Goal: Information Seeking & Learning: Find specific fact

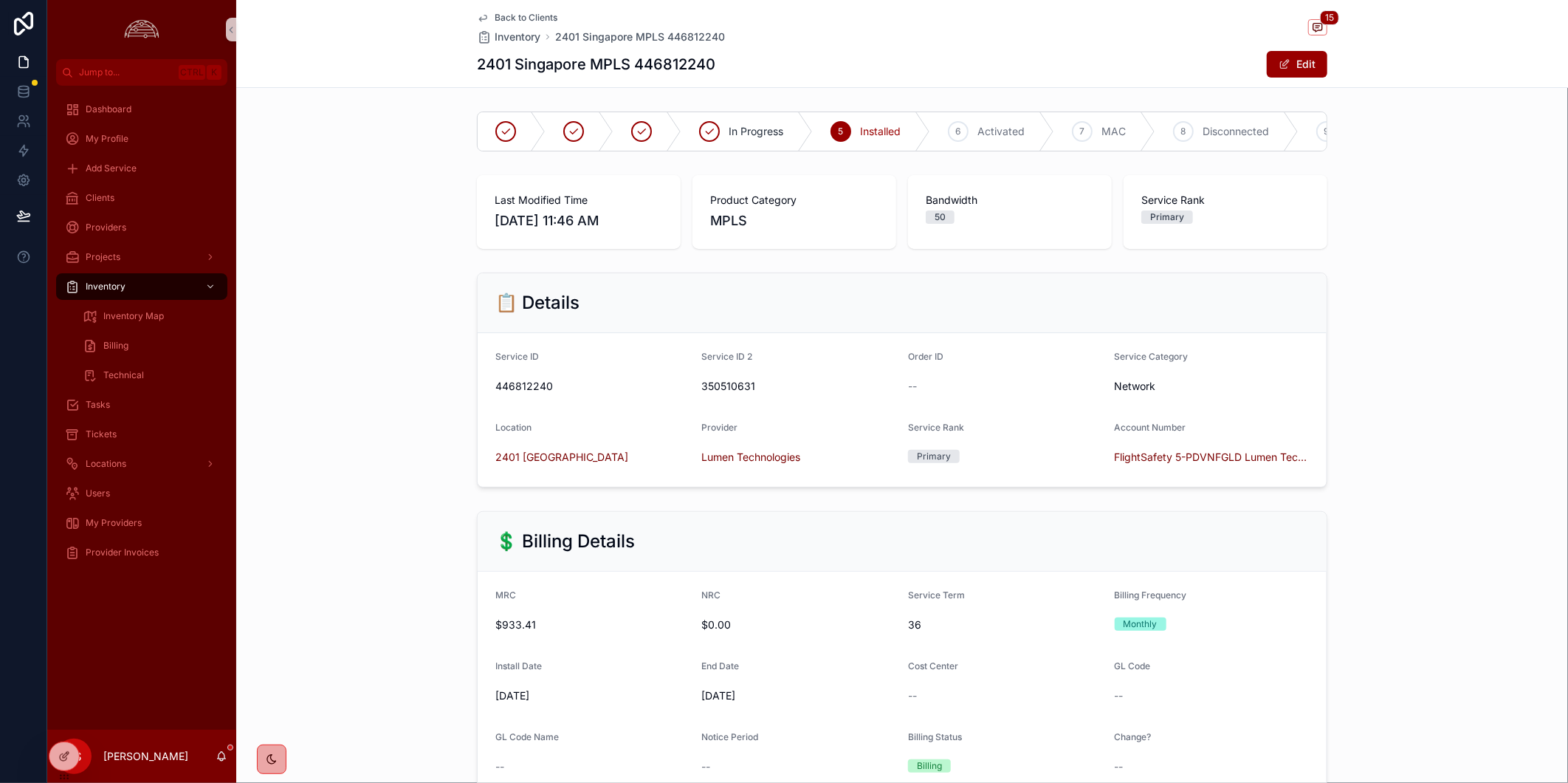
scroll to position [573, 0]
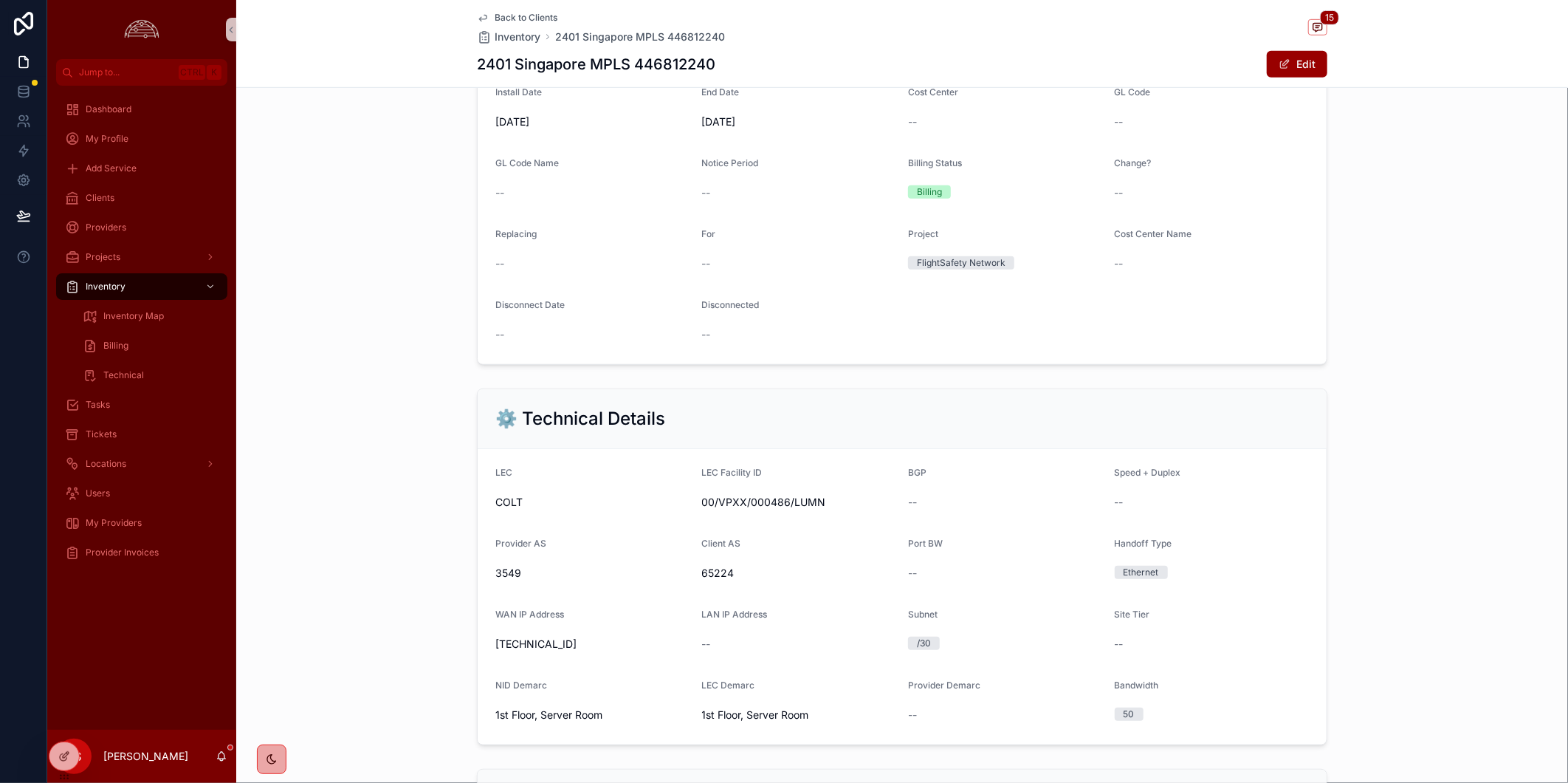
click at [326, 564] on div "⚙️ Technical Details LEC COLT LEC Facility ID 00/VPXX/000486/LUMN BGP -- Speed …" at bounding box center [902, 566] width 1332 height 368
drag, startPoint x: 1398, startPoint y: 279, endPoint x: 1399, endPoint y: 268, distance: 11.0
click at [1398, 279] on div "💲 Billing Details MRC $933.41 NRC $0.00 Service Term 36 Billing Frequency Month…" at bounding box center [902, 151] width 1332 height 439
click at [367, 229] on div "💲 Billing Details MRC $933.41 NRC $0.00 Service Term 36 Billing Frequency Month…" at bounding box center [902, 151] width 1332 height 439
click at [1400, 387] on div "In Progress 5 Installed 6 Activated 7 MAC 8 Disconnected 9 Canceled Last Modifi…" at bounding box center [902, 516] width 1332 height 1968
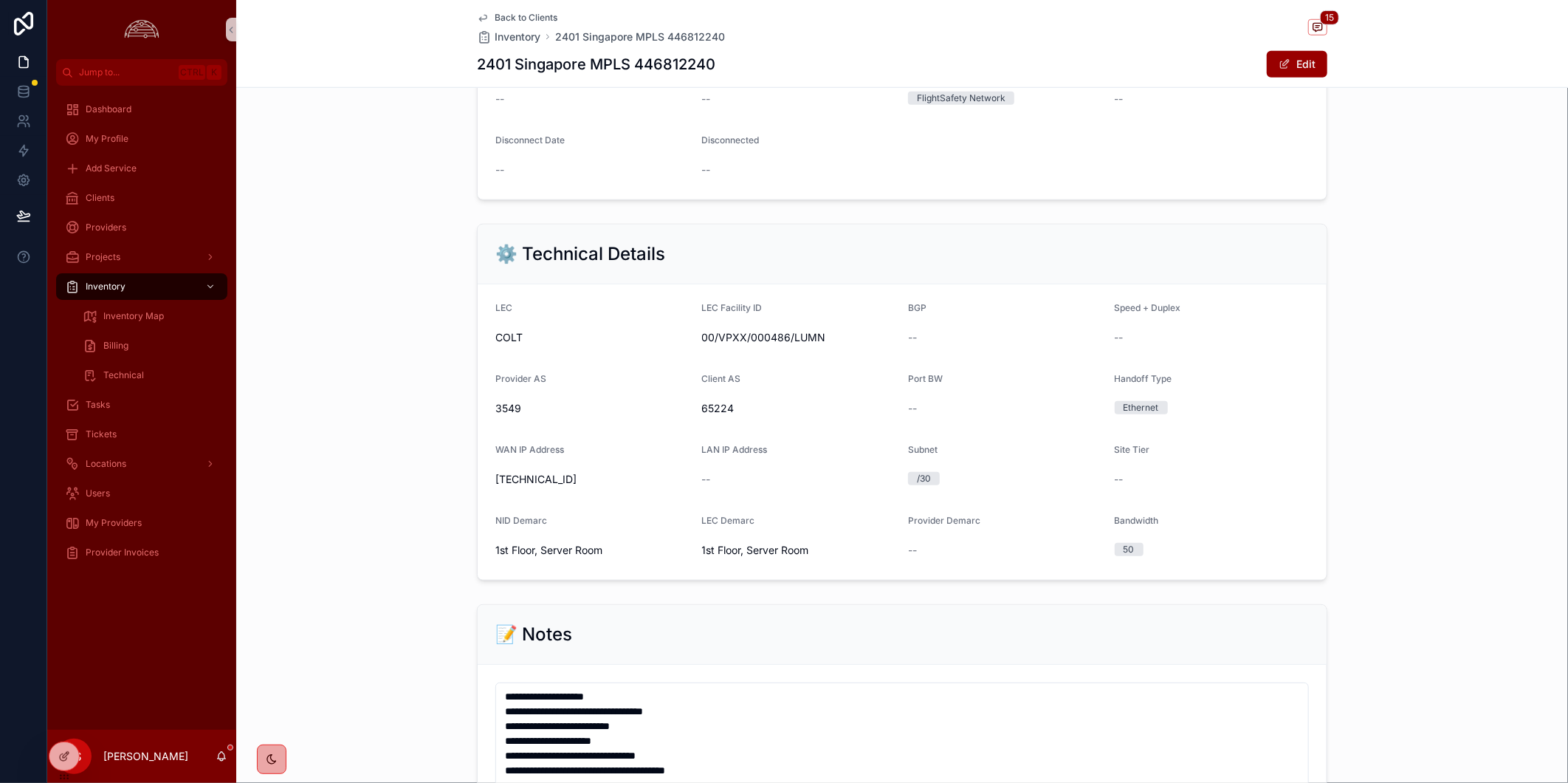
scroll to position [163, 0]
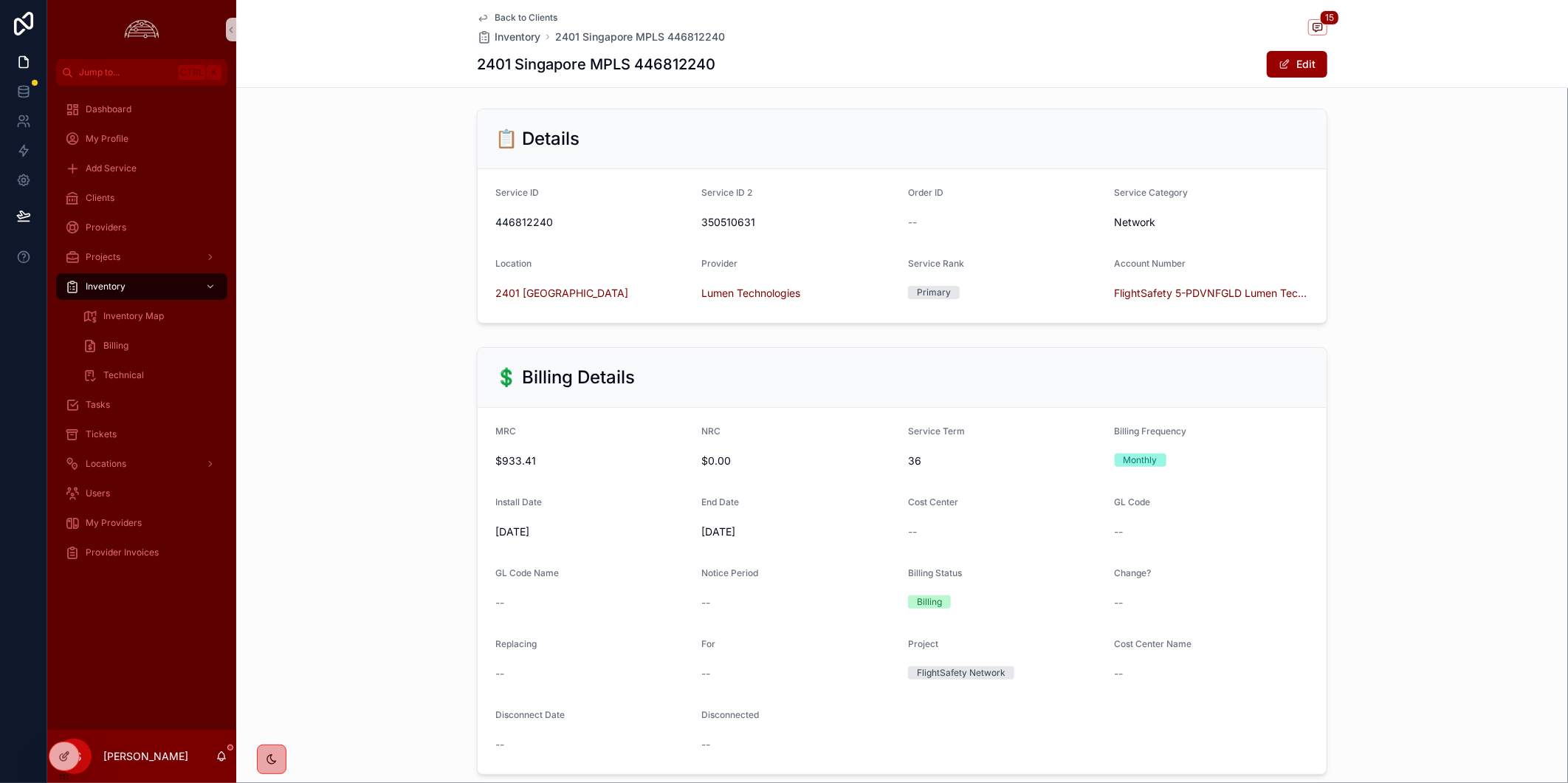
click at [1370, 327] on div "📋 Details Service ID 446812240 Service ID 2 350510631 Order ID -- Service Categ…" at bounding box center [902, 216] width 1332 height 227
click at [341, 507] on div "💲 Billing Details MRC $933.41 NRC $0.00 Service Term 36 Billing Frequency Month…" at bounding box center [902, 560] width 1332 height 439
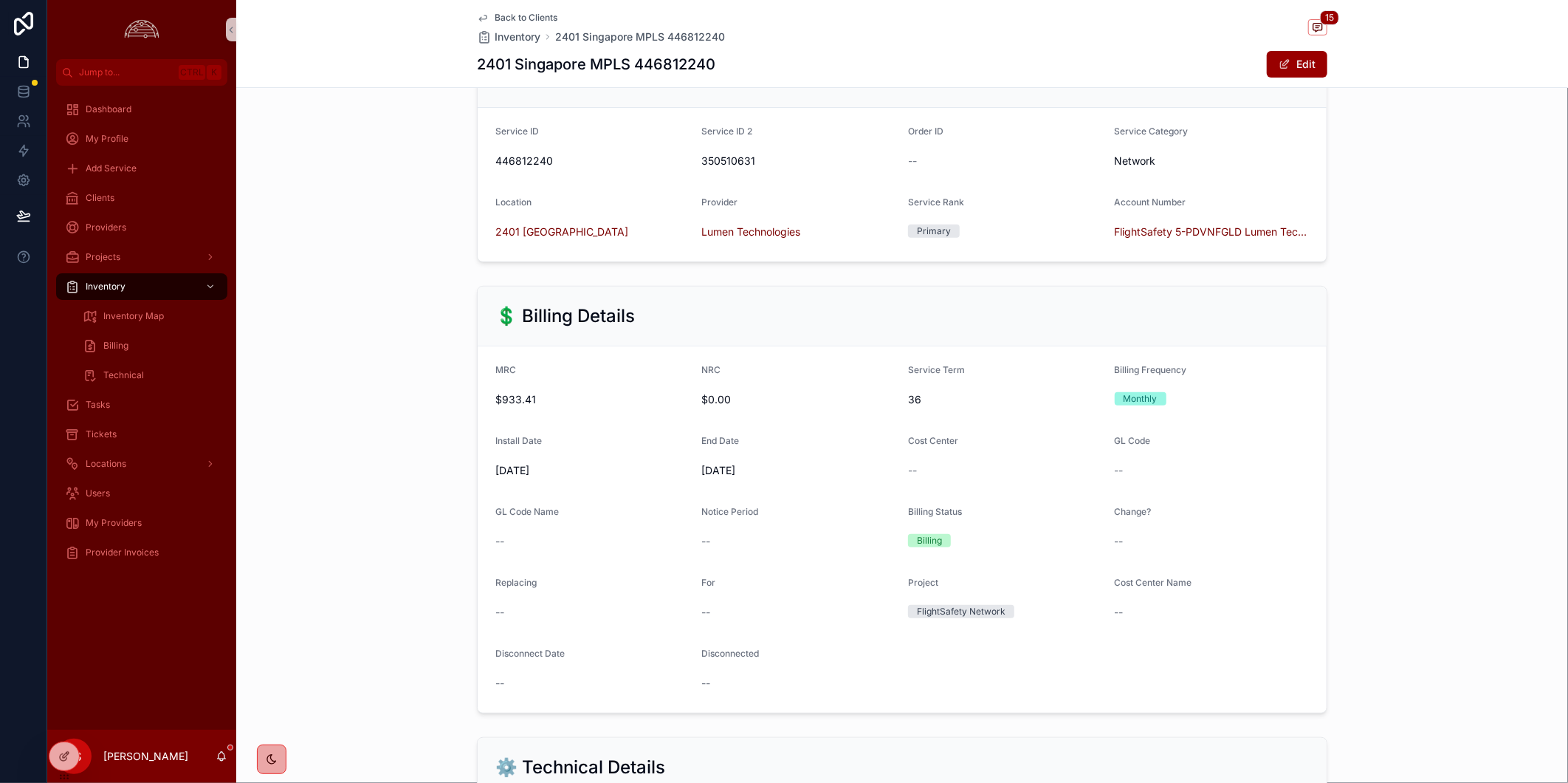
scroll to position [0, 0]
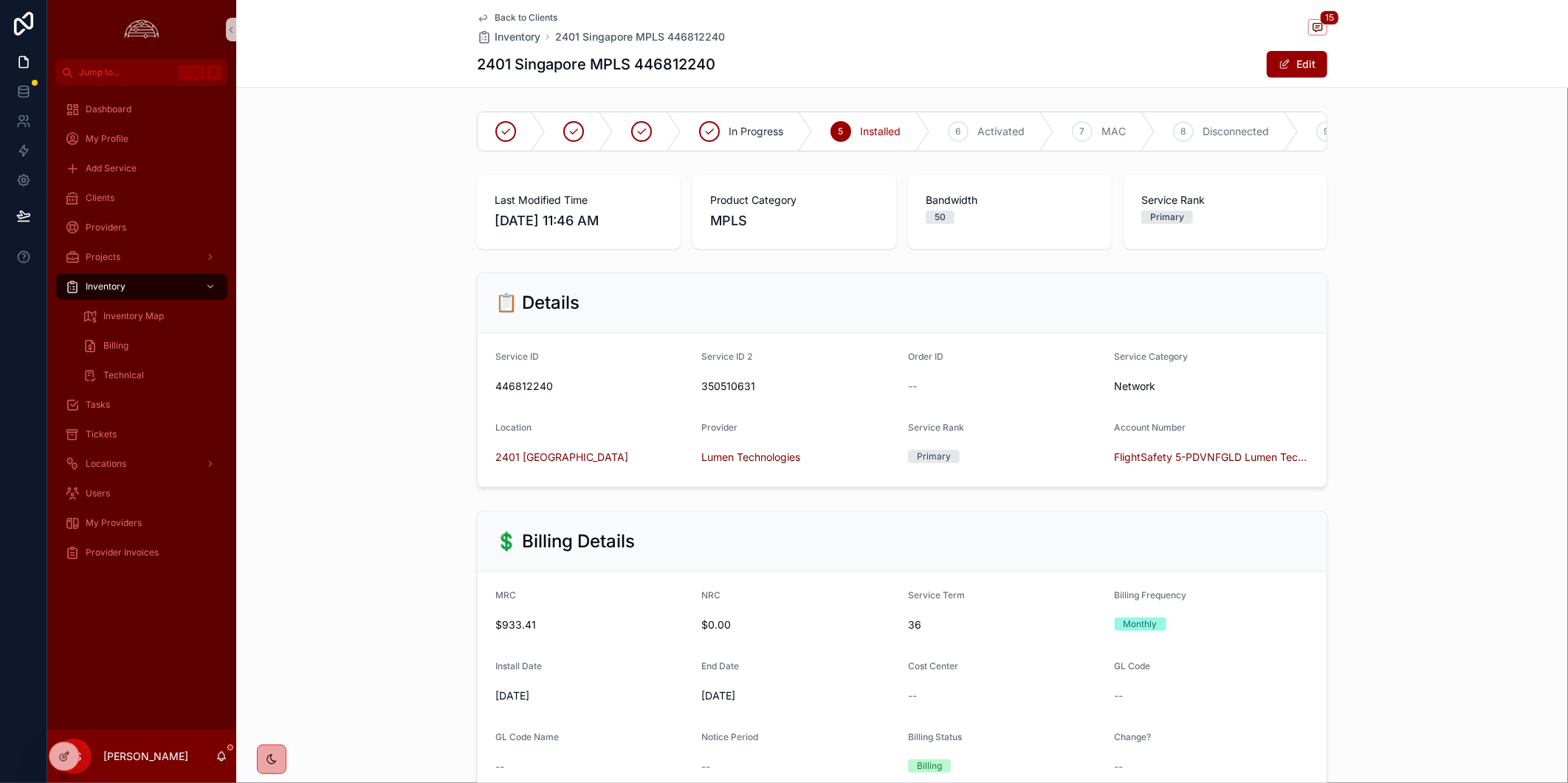
click at [327, 470] on div "📋 Details Service ID 446812240 Service ID 2 350510631 Order ID -- Service Categ…" at bounding box center [902, 380] width 1332 height 227
drag, startPoint x: 1400, startPoint y: 416, endPoint x: 1405, endPoint y: 440, distance: 24.5
click at [1400, 416] on div "📋 Details Service ID 446812240 Service ID 2 350510631 Order ID -- Service Categ…" at bounding box center [902, 380] width 1332 height 227
click at [1361, 255] on div "Last Modified Time [DATE] 11:46 AM Product Category MPLS Bandwidth 50 Service R…" at bounding box center [902, 212] width 1332 height 86
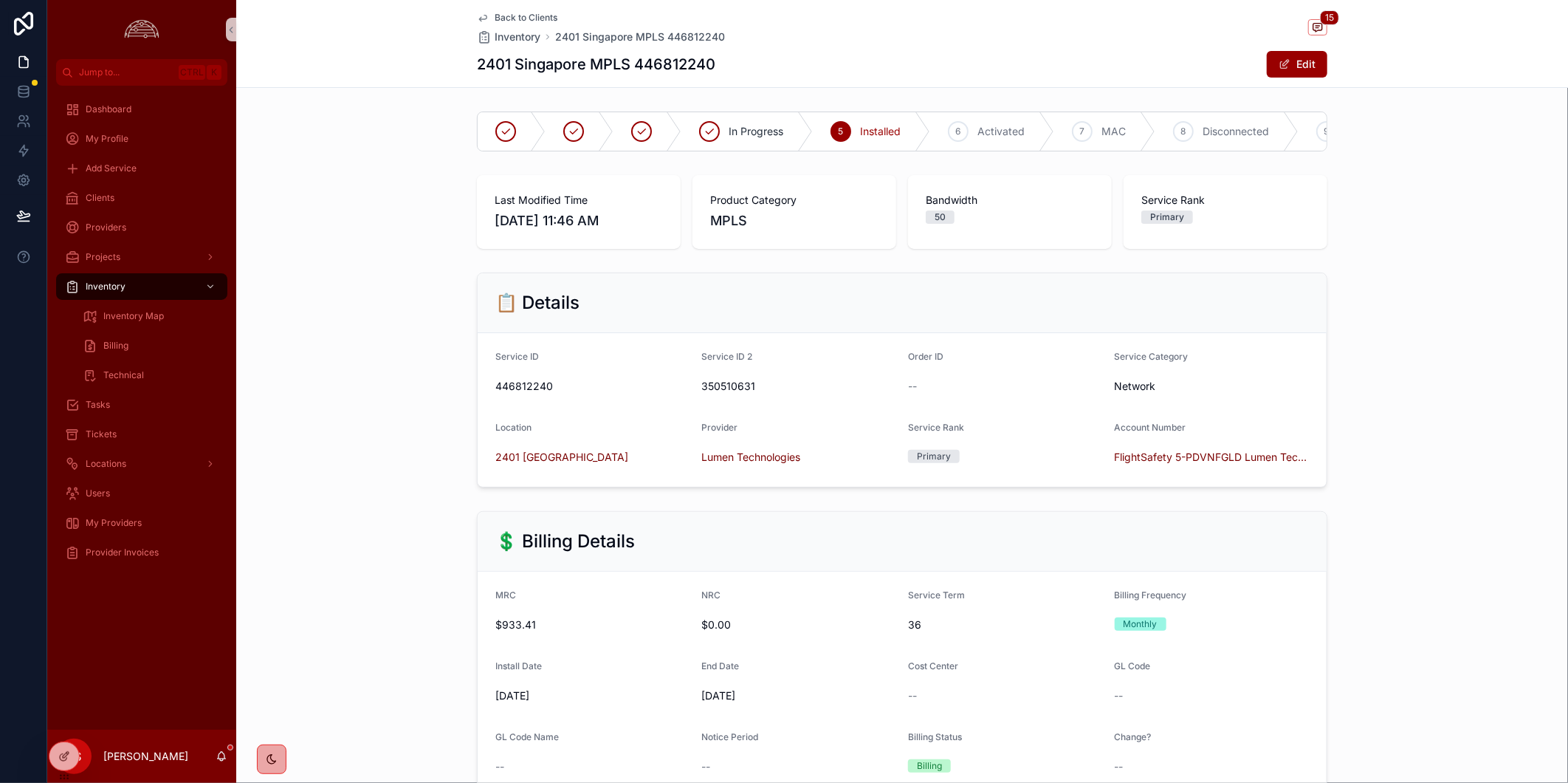
click at [382, 411] on div "📋 Details Service ID 446812240 Service ID 2 350510631 Order ID -- Service Categ…" at bounding box center [902, 380] width 1332 height 227
click at [1417, 437] on div "📋 Details Service ID 446812240 Service ID 2 350510631 Order ID -- Service Categ…" at bounding box center [902, 380] width 1332 height 227
click at [319, 476] on div "📋 Details Service ID 446812240 Service ID 2 350510631 Order ID -- Service Categ…" at bounding box center [902, 380] width 1332 height 227
click at [166, 635] on div "Dashboard My Profile Add Service Clients Providers Projects Inventory Inventory…" at bounding box center [142, 408] width 189 height 644
click at [343, 594] on div "💲 Billing Details MRC $933.41 NRC $0.00 Service Term 36 Billing Frequency Month…" at bounding box center [902, 725] width 1332 height 439
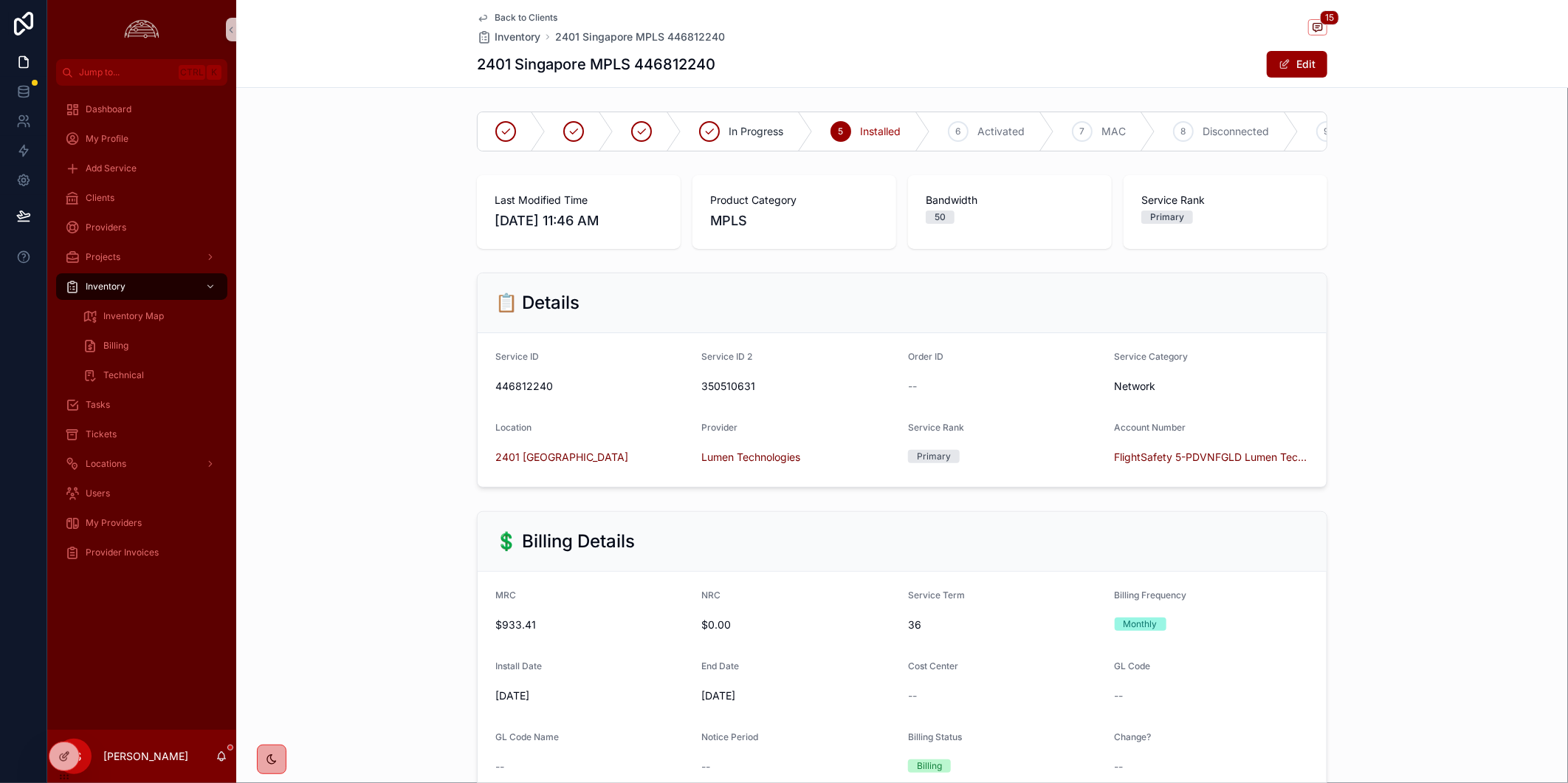
click at [1449, 349] on div "📋 Details Service ID 446812240 Service ID 2 350510631 Order ID -- Service Categ…" at bounding box center [902, 380] width 1332 height 227
click at [249, 674] on div "💲 Billing Details MRC $933.41 NRC $0.00 Service Term 36 Billing Frequency Month…" at bounding box center [902, 725] width 1332 height 439
click at [1405, 576] on div "💲 Billing Details MRC $933.41 NRC $0.00 Service Term 36 Billing Frequency Month…" at bounding box center [902, 725] width 1332 height 439
click at [359, 485] on div "📋 Details Service ID 446812240 Service ID 2 350510631 Order ID -- Service Categ…" at bounding box center [902, 380] width 1332 height 227
click at [175, 658] on div "Dashboard My Profile Add Service Clients Providers Projects Inventory Inventory…" at bounding box center [142, 408] width 189 height 644
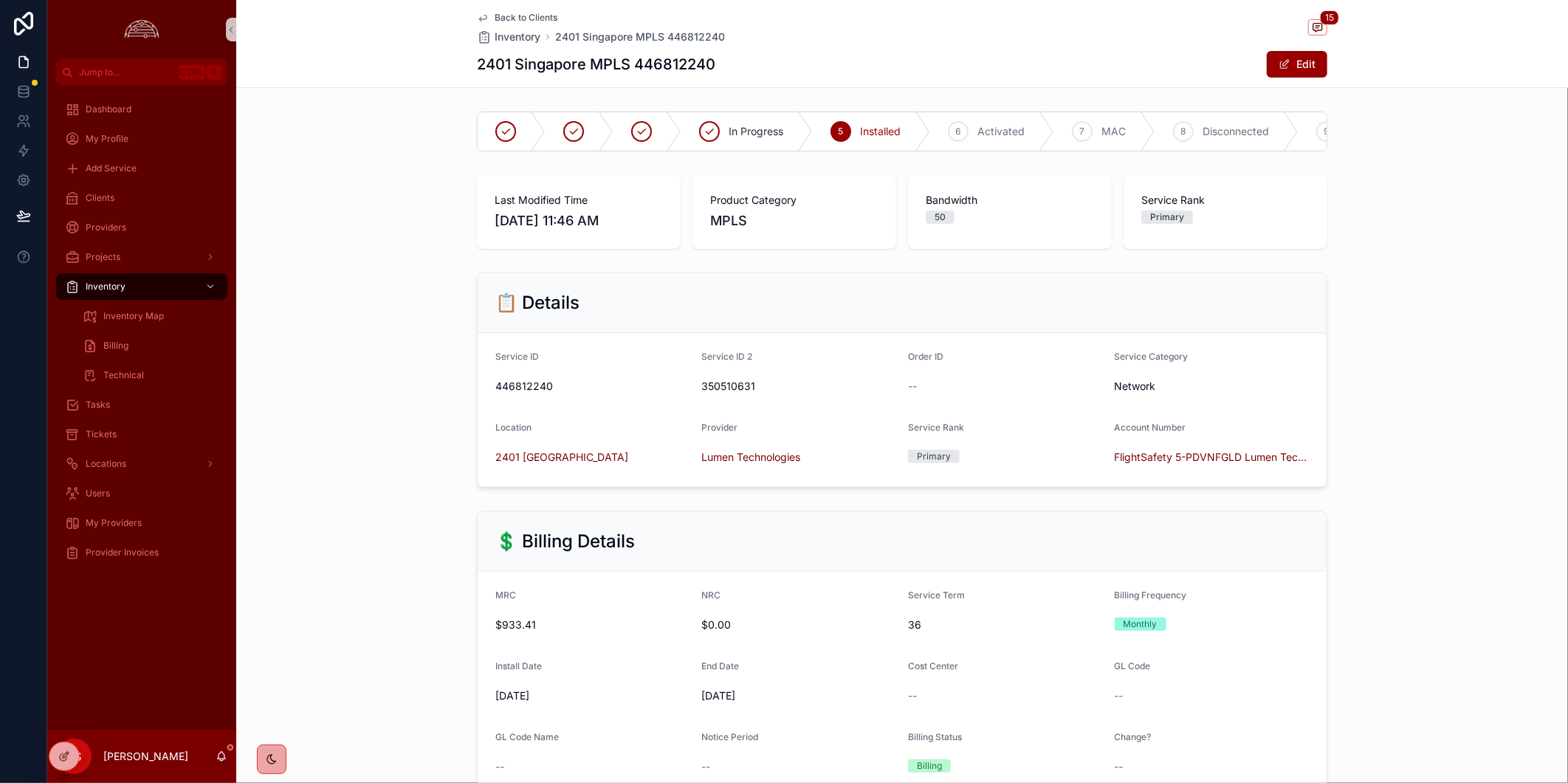
click at [160, 655] on div "Dashboard My Profile Add Service Clients Providers Projects Inventory Inventory…" at bounding box center [142, 408] width 189 height 644
click at [163, 632] on div "Dashboard My Profile Add Service Clients Providers Projects Inventory Inventory…" at bounding box center [142, 408] width 189 height 644
click at [166, 626] on div "Dashboard My Profile Add Service Clients Providers Projects Inventory Inventory…" at bounding box center [142, 408] width 189 height 644
click at [153, 675] on div "Dashboard My Profile Add Service Clients Providers Projects Inventory Inventory…" at bounding box center [142, 408] width 189 height 644
click at [282, 656] on div "💲 Billing Details MRC $933.41 NRC $0.00 Service Term 36 Billing Frequency Month…" at bounding box center [902, 725] width 1332 height 439
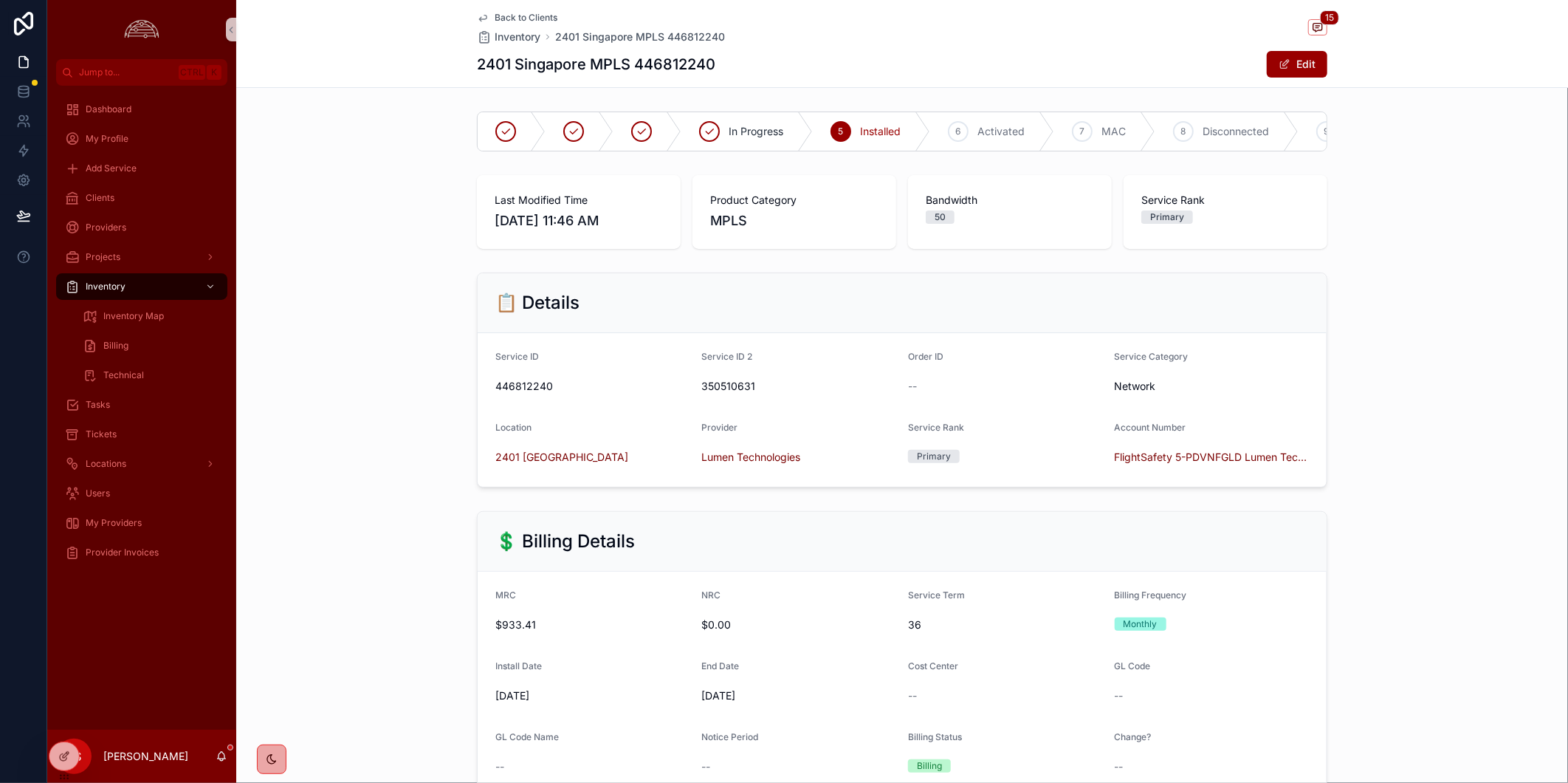
click at [1399, 459] on div "📋 Details Service ID 446812240 Service ID 2 350510631 Order ID -- Service Categ…" at bounding box center [902, 380] width 1332 height 227
click at [281, 627] on div "💲 Billing Details MRC $933.41 NRC $0.00 Service Term 36 Billing Frequency Month…" at bounding box center [902, 725] width 1332 height 439
click at [1501, 485] on div "📋 Details Service ID 446812240 Service ID 2 350510631 Order ID -- Service Categ…" at bounding box center [902, 380] width 1332 height 227
click at [1490, 637] on div "💲 Billing Details MRC $933.41 NRC $0.00 Service Term 36 Billing Frequency Month…" at bounding box center [902, 725] width 1332 height 439
click at [1388, 485] on div "📋 Details Service ID 446812240 Service ID 2 350510631 Order ID -- Service Categ…" at bounding box center [902, 380] width 1332 height 227
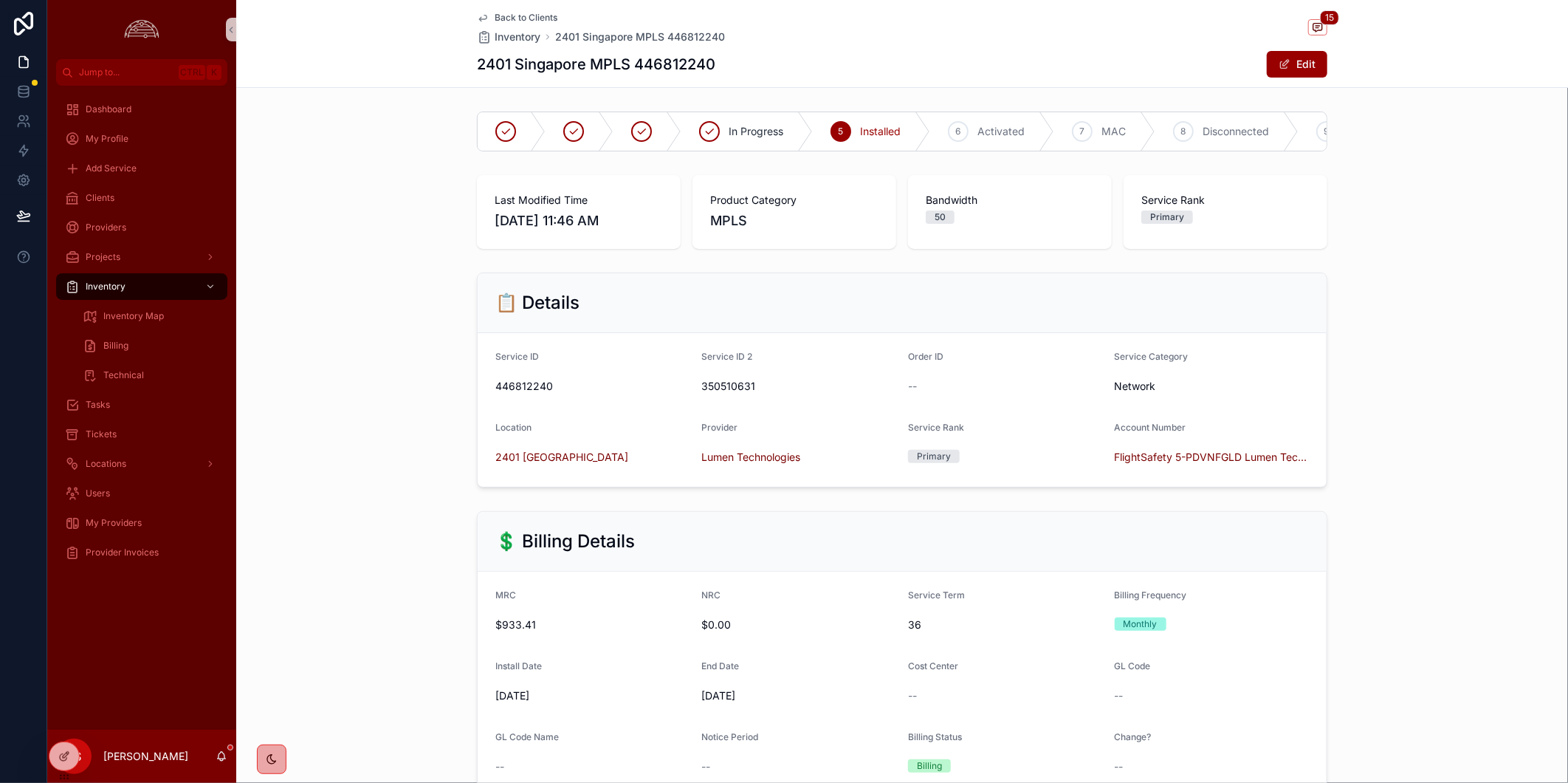
click at [1505, 360] on div "📋 Details Service ID 446812240 Service ID 2 350510631 Order ID -- Service Categ…" at bounding box center [902, 380] width 1332 height 227
click at [437, 533] on div "💲 Billing Details MRC $933.41 NRC $0.00 Service Term 36 Billing Frequency Month…" at bounding box center [902, 725] width 1332 height 439
click at [1364, 523] on div "💲 Billing Details MRC $933.41 NRC $0.00 Service Term 36 Billing Frequency Month…" at bounding box center [902, 725] width 1332 height 439
click at [1442, 486] on div "📋 Details Service ID 446812240 Service ID 2 350510631 Order ID -- Service Categ…" at bounding box center [902, 380] width 1332 height 227
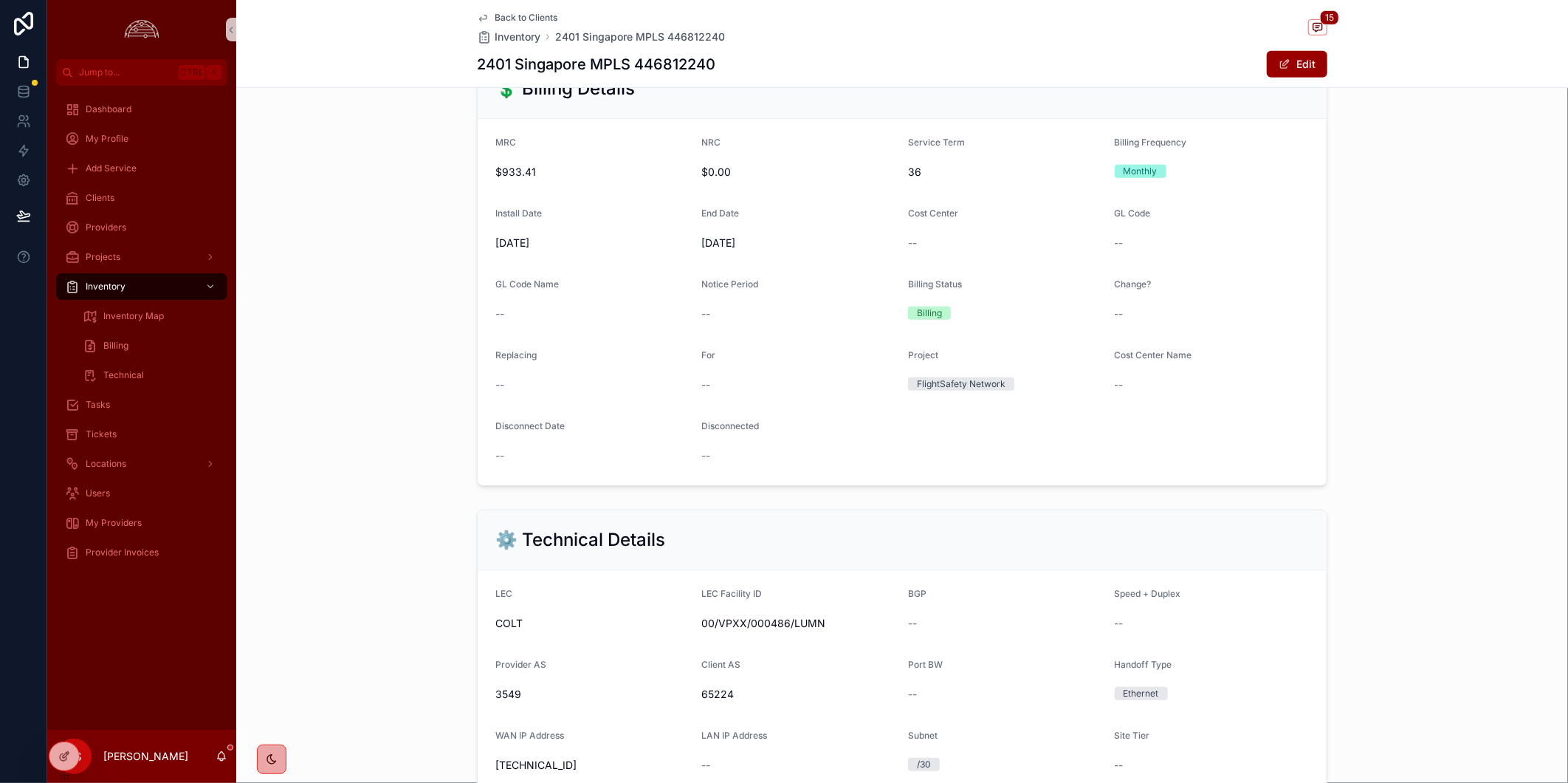
scroll to position [656, 0]
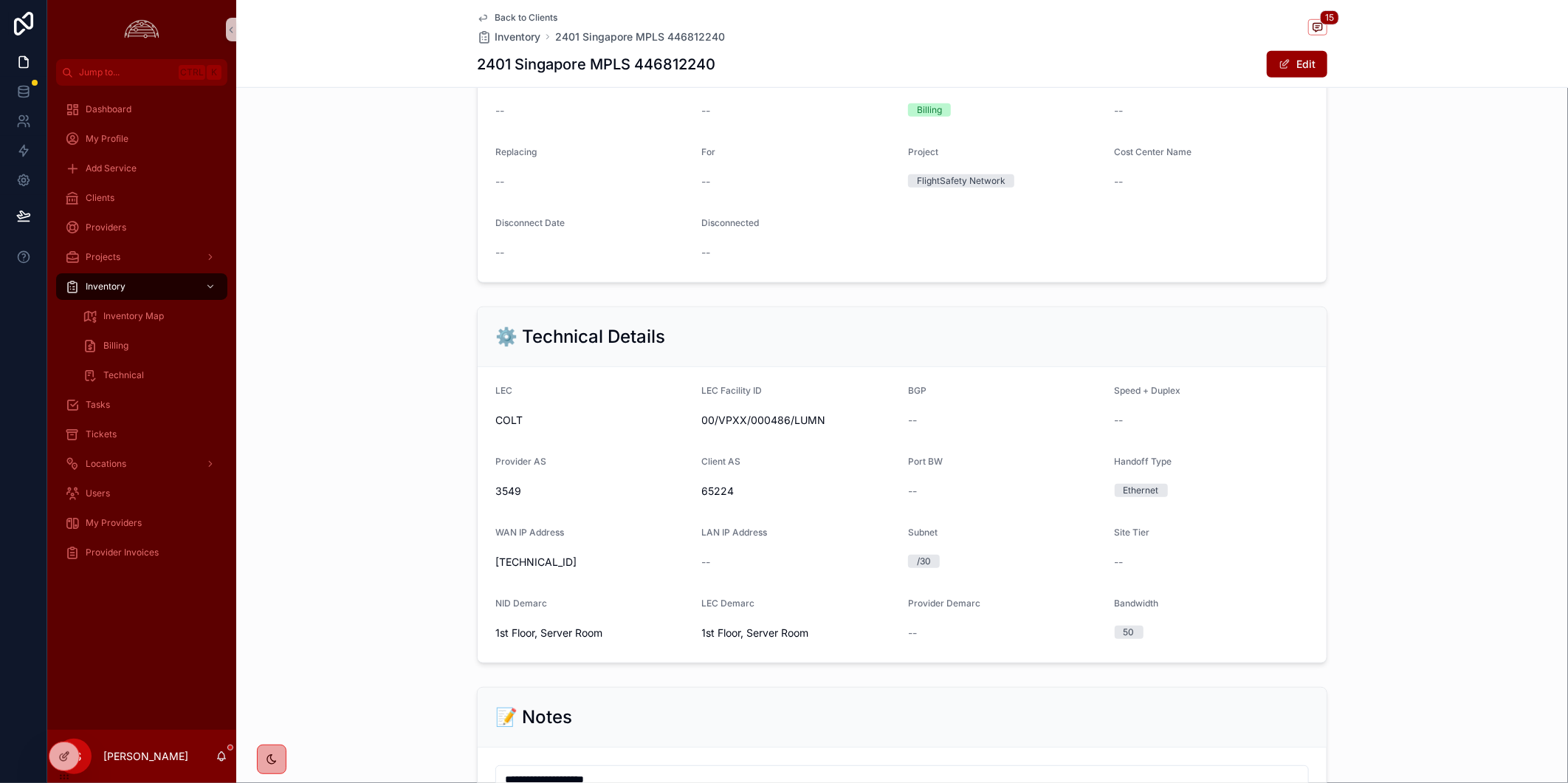
click at [1530, 289] on div "💲 Billing Details MRC $933.41 NRC $0.00 Service Term 36 Billing Frequency Month…" at bounding box center [902, 69] width 1332 height 439
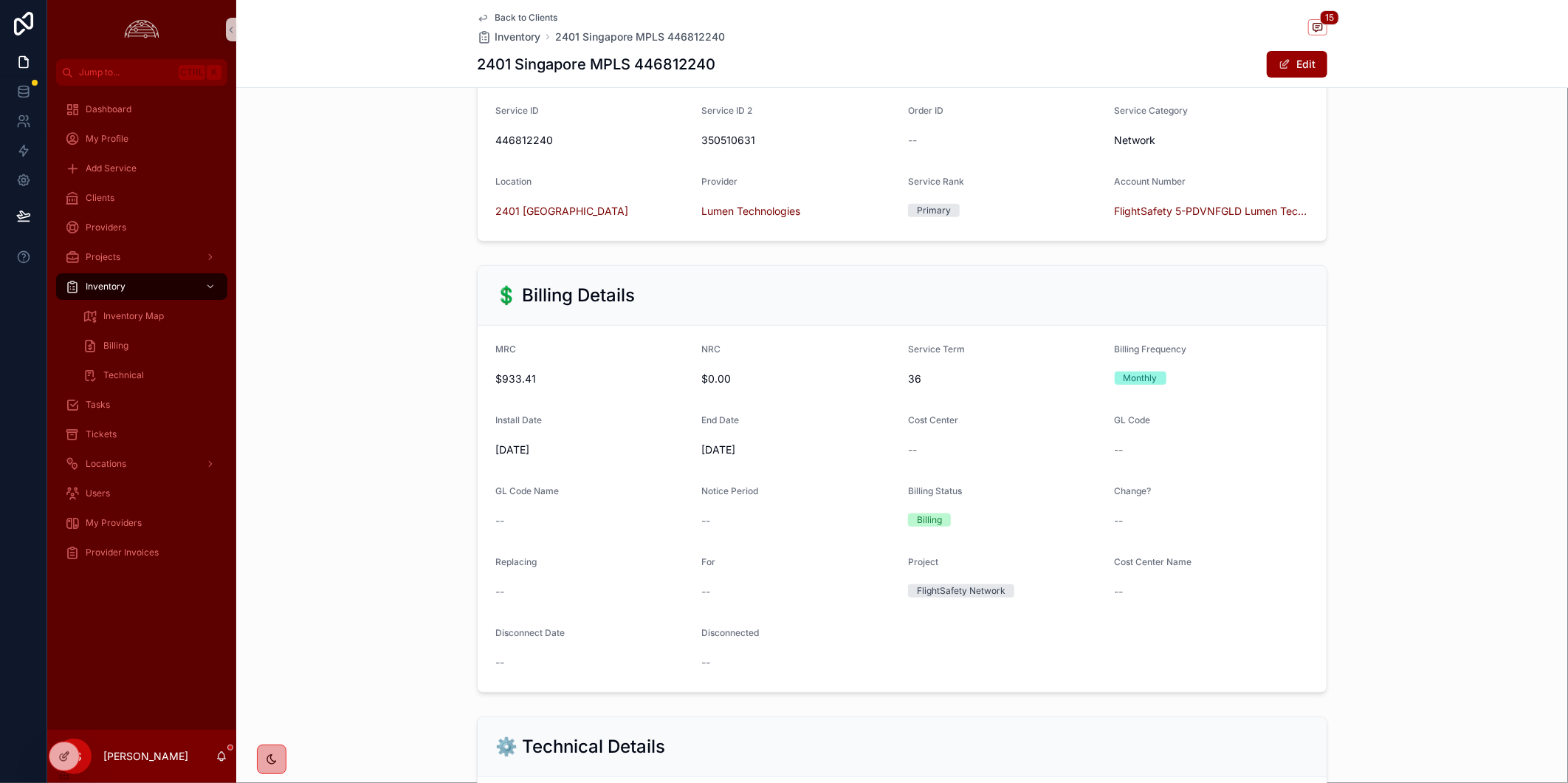
scroll to position [0, 0]
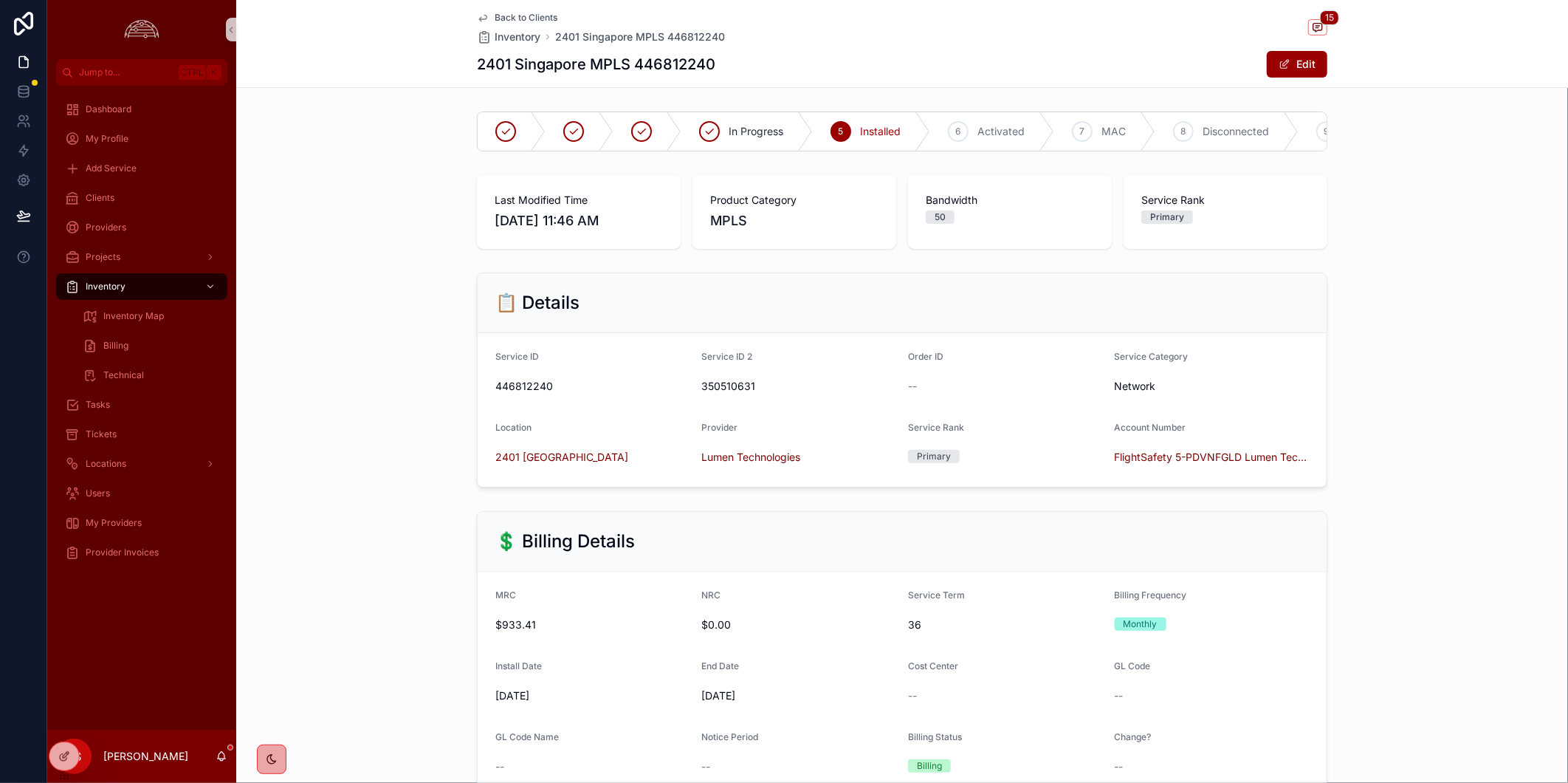
click at [333, 406] on div "📋 Details Service ID 446812240 Service ID 2 350510631 Order ID -- Service Categ…" at bounding box center [902, 380] width 1332 height 227
click at [375, 467] on div "📋 Details Service ID 446812240 Service ID 2 350510631 Order ID -- Service Categ…" at bounding box center [902, 380] width 1332 height 227
drag, startPoint x: 128, startPoint y: 190, endPoint x: 1366, endPoint y: 474, distance: 1270.2
click at [128, 190] on div "Clients" at bounding box center [142, 198] width 154 height 24
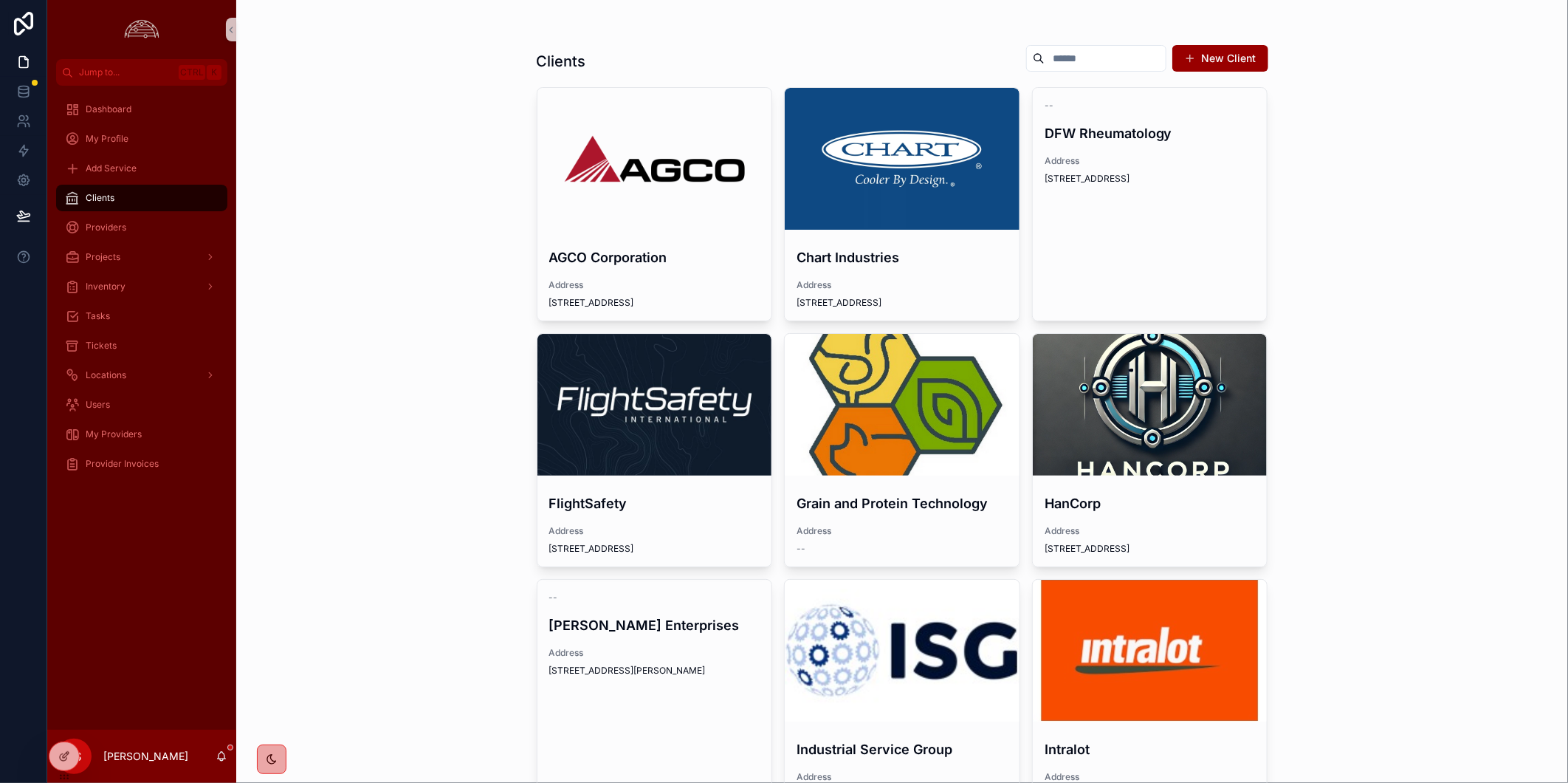
click at [452, 471] on div "Clients New Client AGCO Corporation Address 4205 River Green Parkway Chart Indu…" at bounding box center [902, 391] width 1332 height 783
drag, startPoint x: 1478, startPoint y: 496, endPoint x: 1488, endPoint y: 500, distance: 10.8
click at [1478, 496] on div "Clients New Client AGCO Corporation Address 4205 River Green Parkway Chart Indu…" at bounding box center [902, 391] width 1332 height 783
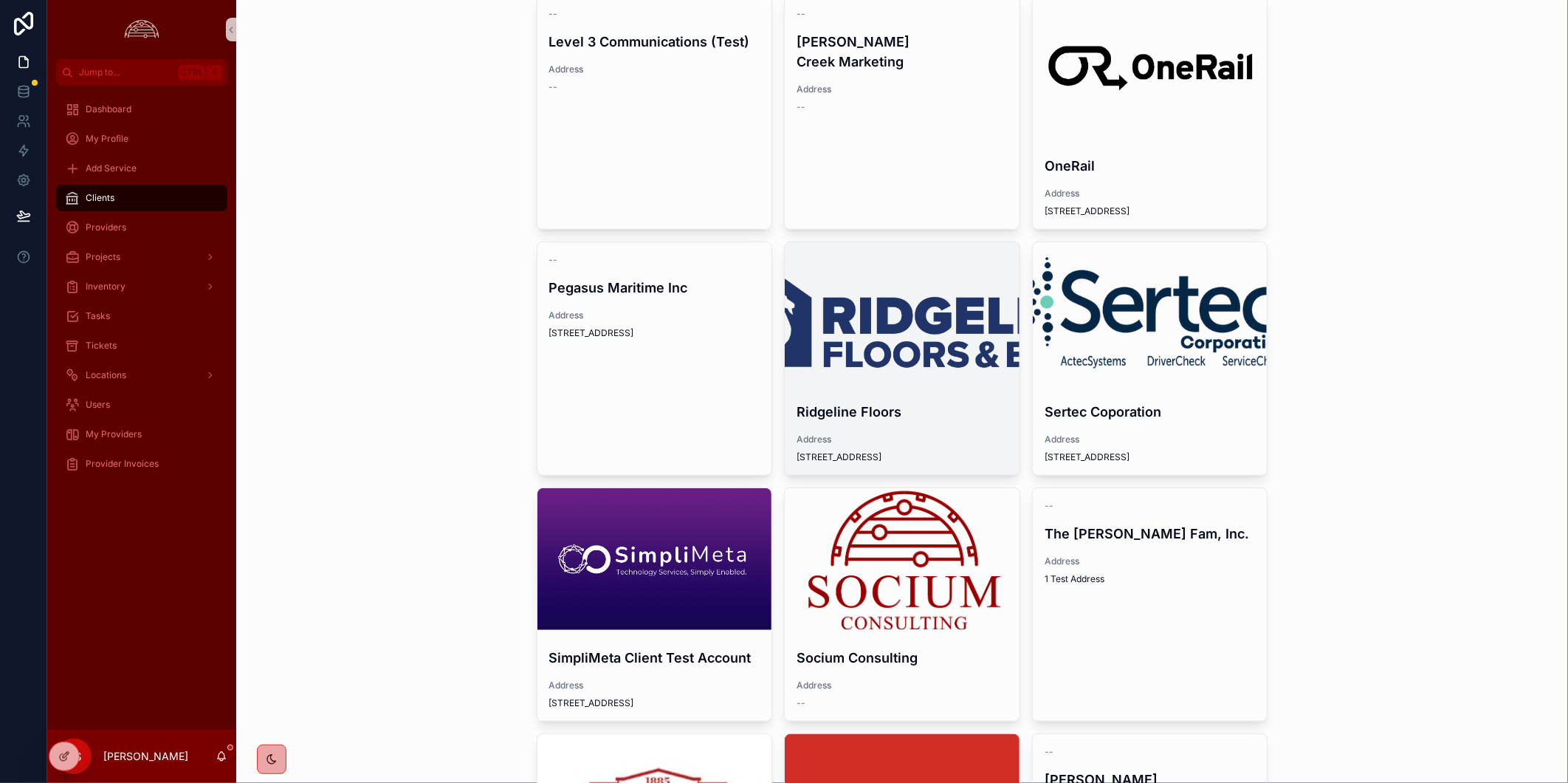
scroll to position [1148, 0]
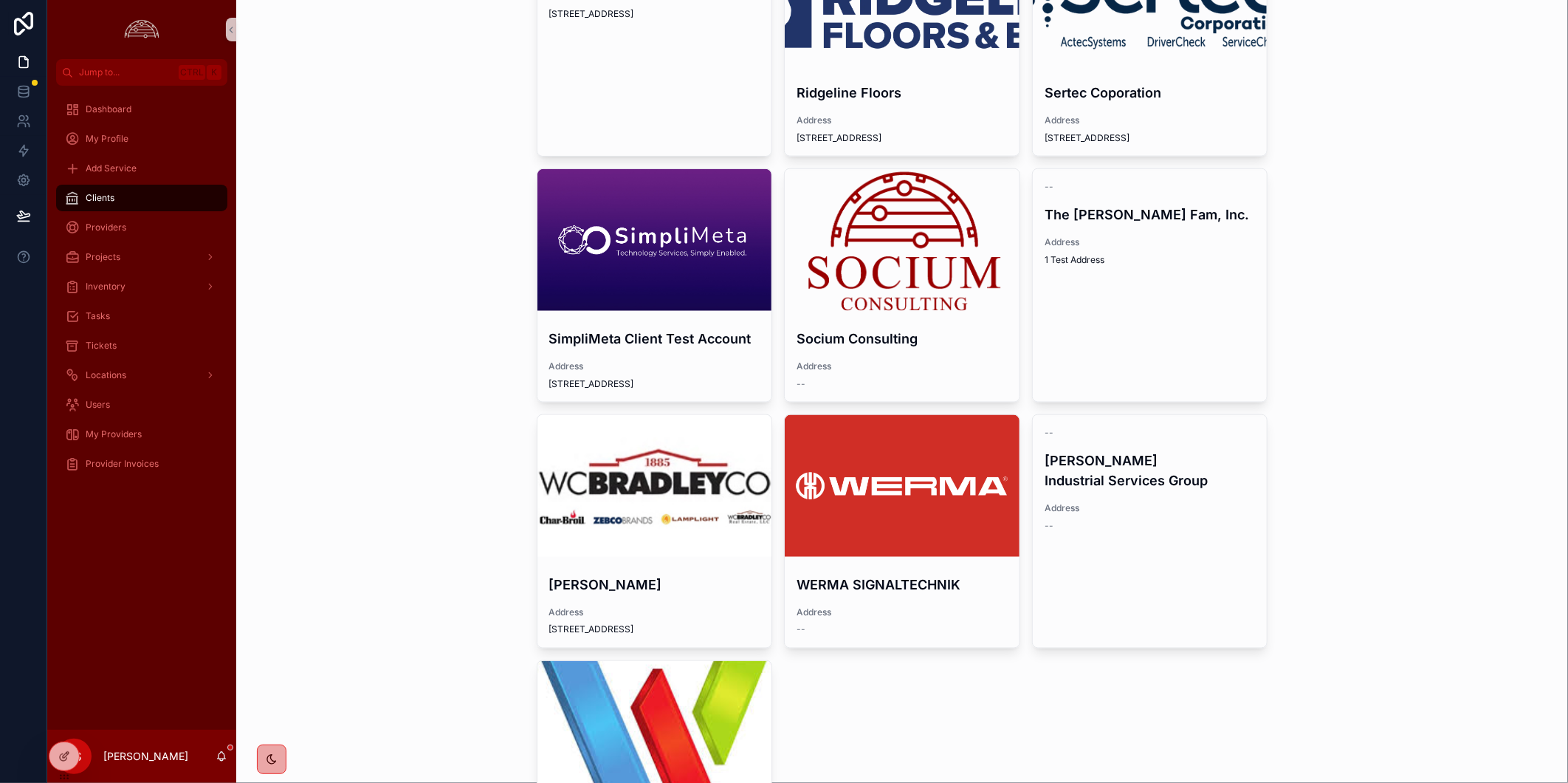
click at [1405, 550] on div "Clients New Client AGCO Corporation Address 4205 River Green Parkway Chart Indu…" at bounding box center [902, 391] width 1332 height 783
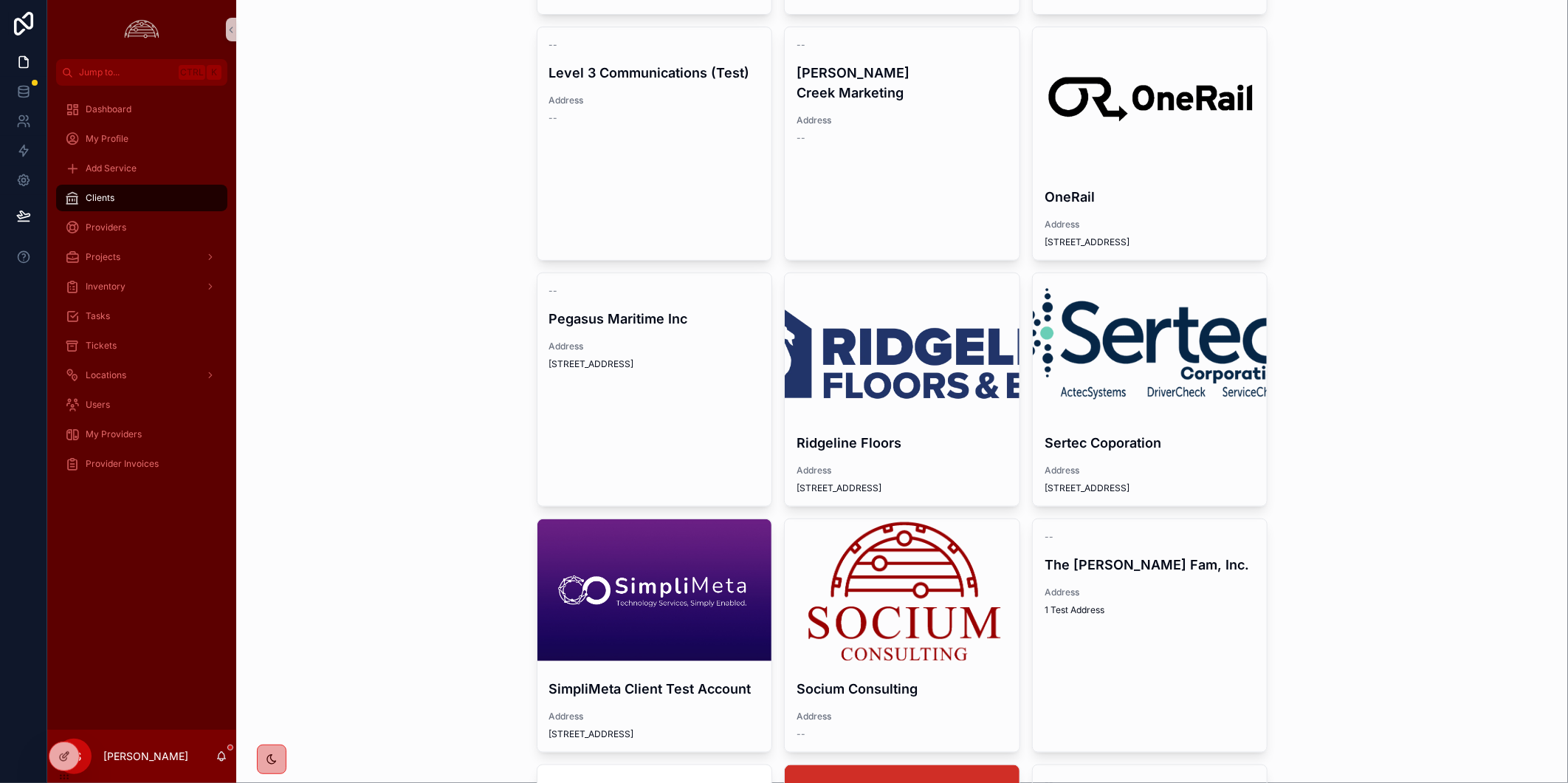
scroll to position [142, 0]
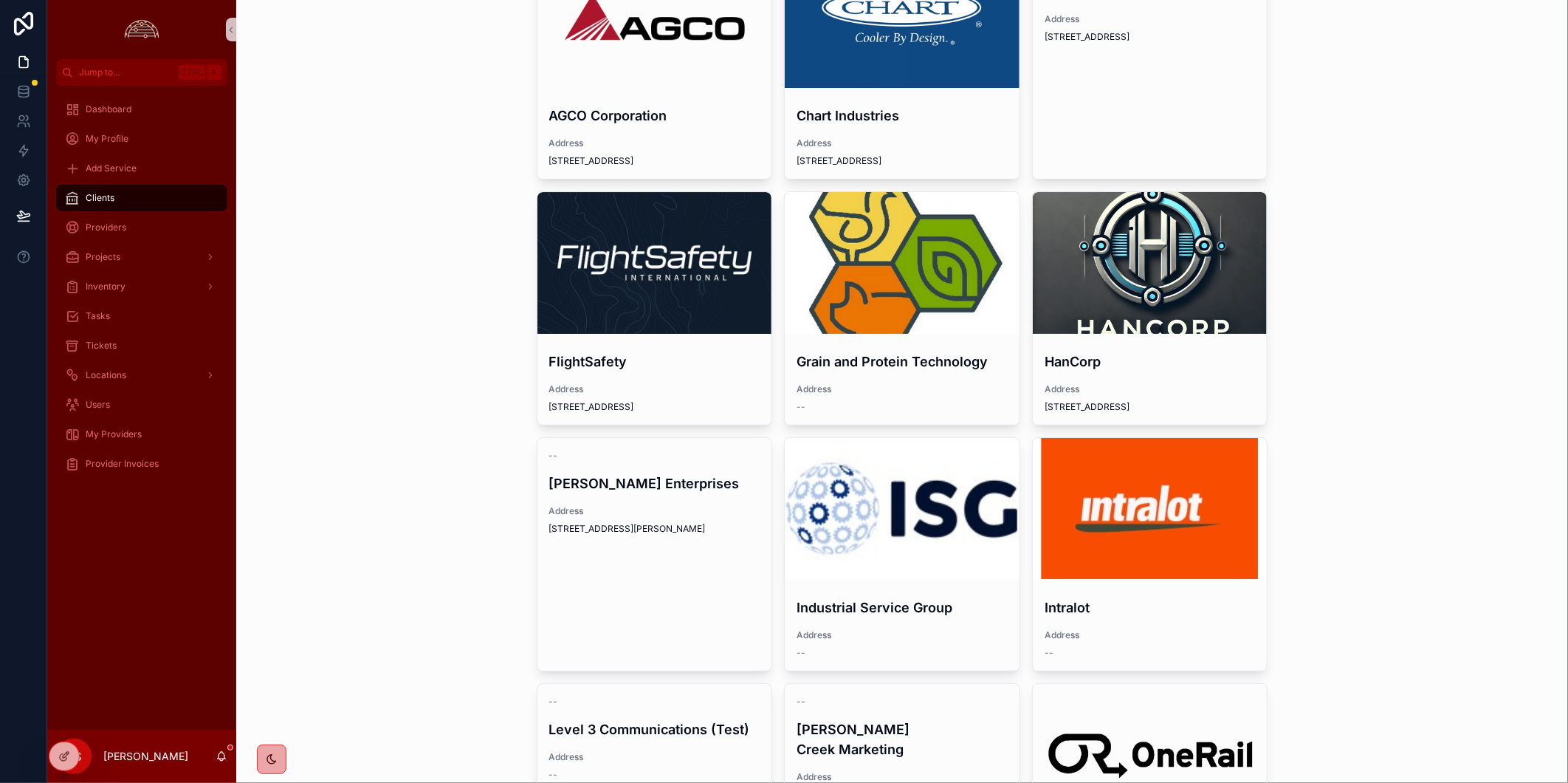
drag, startPoint x: 1394, startPoint y: 384, endPoint x: 1402, endPoint y: 386, distance: 8.2
click at [1394, 384] on div "Clients New Client AGCO Corporation Address 4205 River Green Parkway Chart Indu…" at bounding box center [902, 249] width 1332 height 783
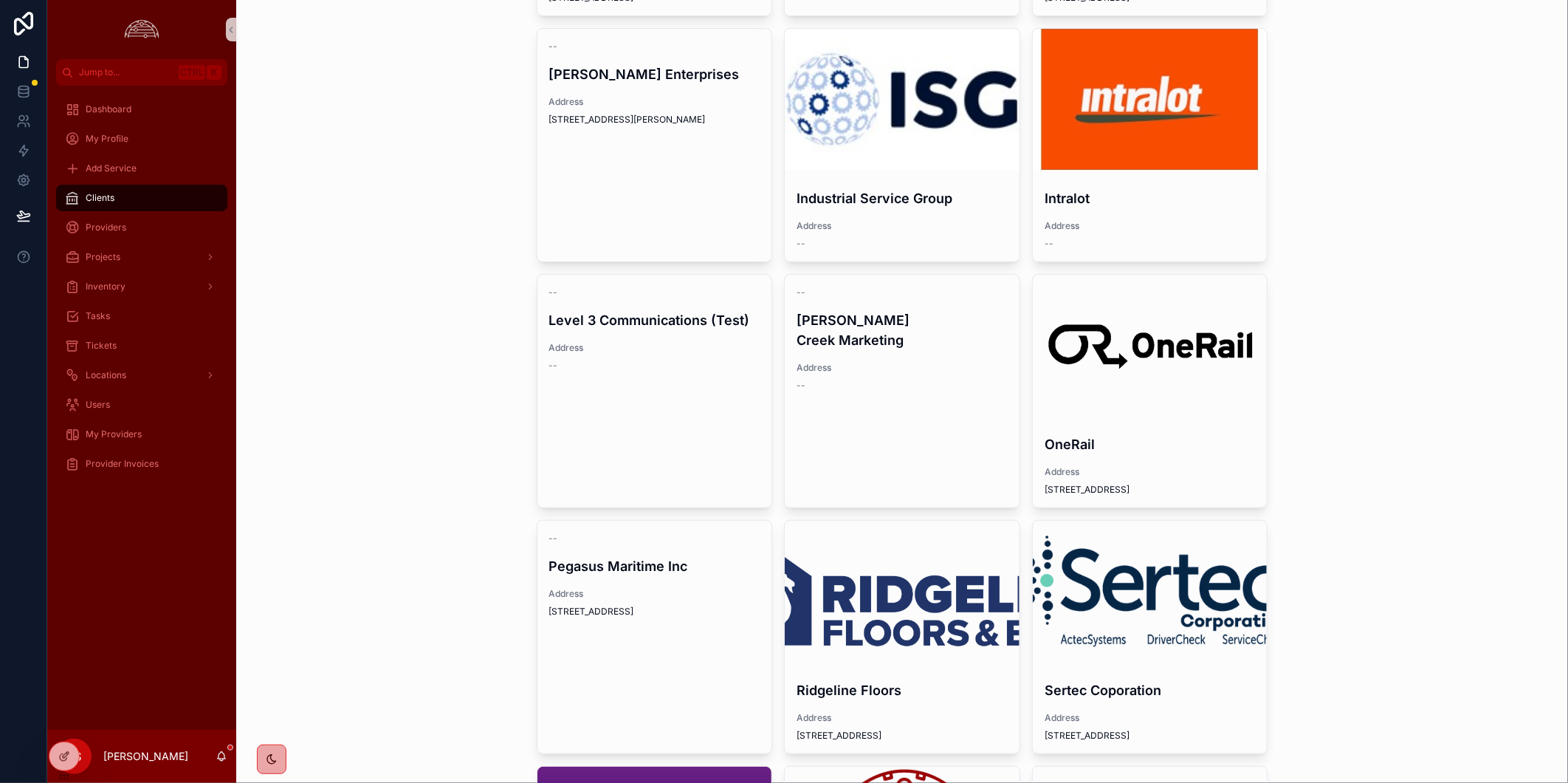
scroll to position [798, 0]
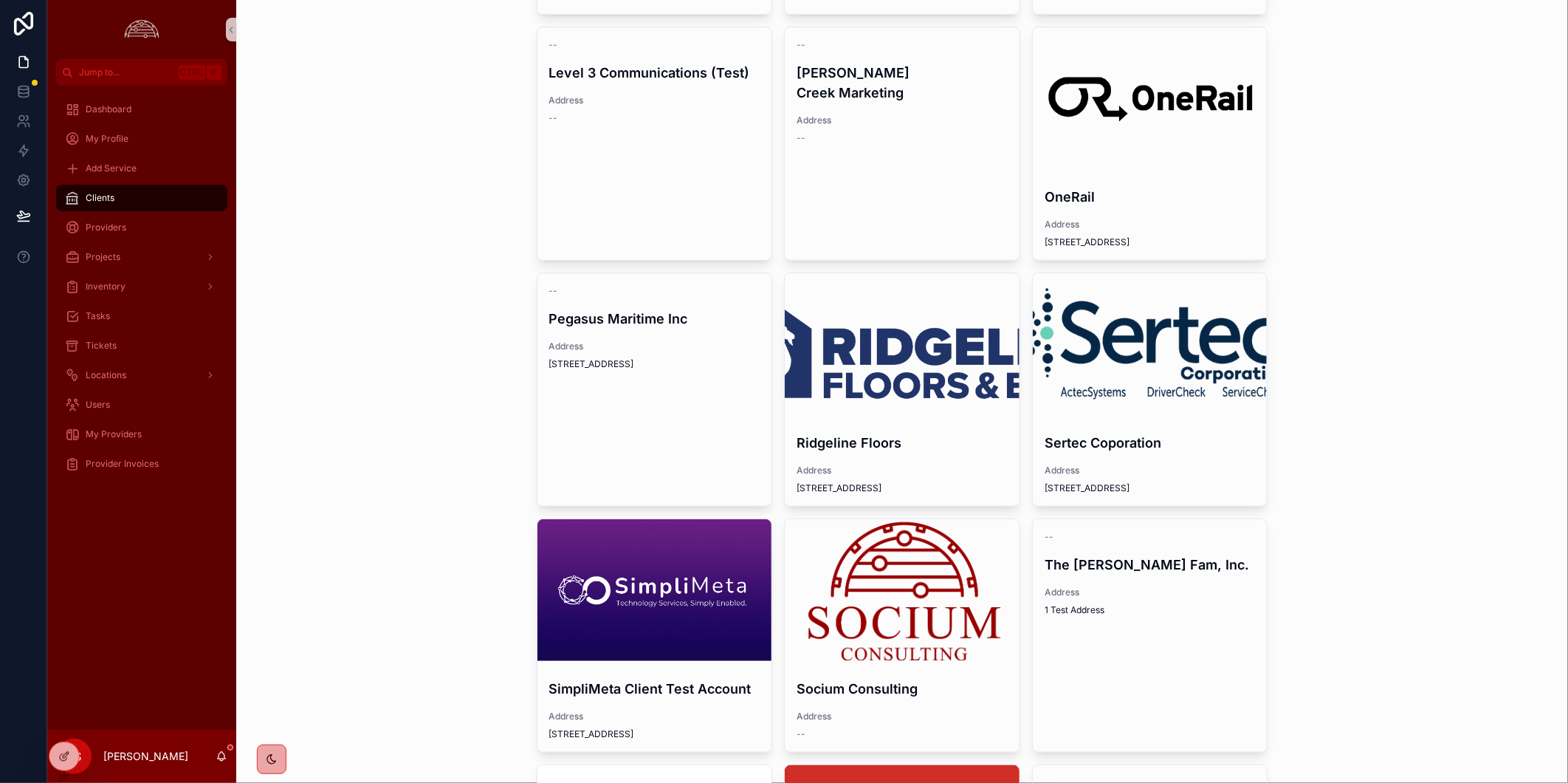
click at [1367, 578] on div "Clients New Client AGCO Corporation Address 4205 River Green Parkway Chart Indu…" at bounding box center [902, 391] width 1332 height 783
click at [291, 642] on div "Clients New Client AGCO Corporation Address 4205 River Green Parkway Chart Indu…" at bounding box center [902, 391] width 1332 height 783
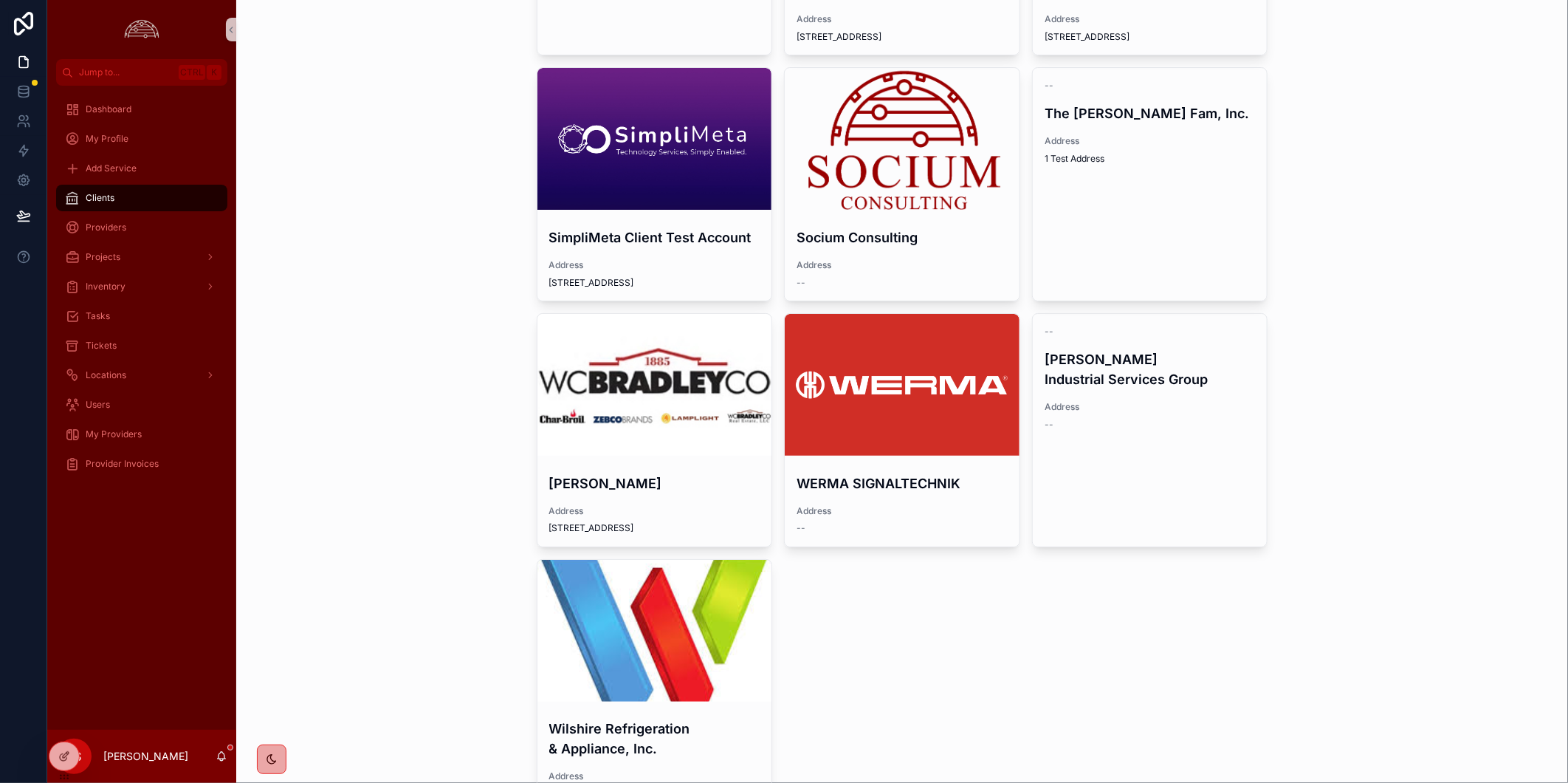
scroll to position [1372, 0]
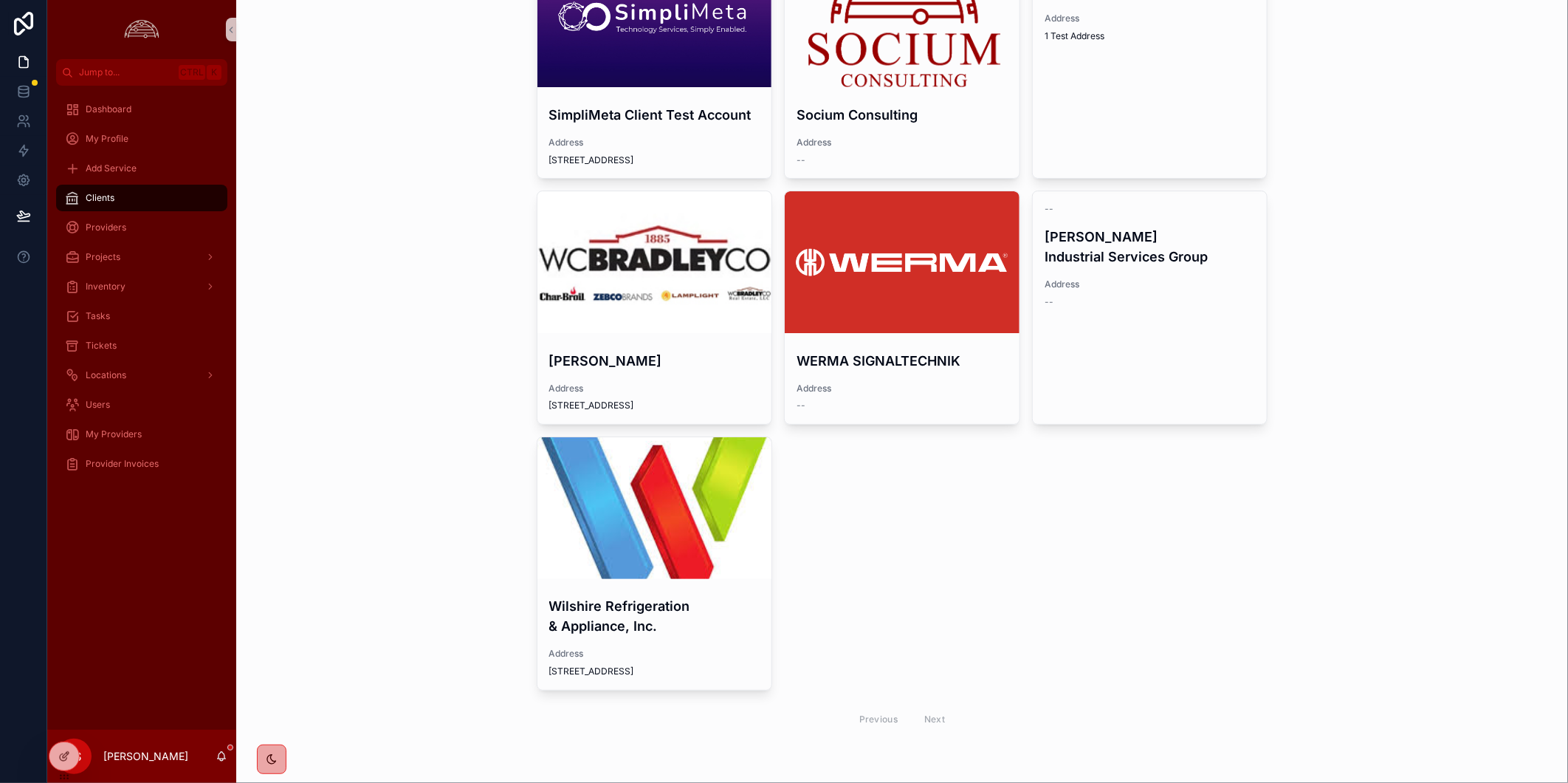
click at [432, 461] on div "Clients New Client AGCO Corporation Address 4205 River Green Parkway Chart Indu…" at bounding box center [902, 391] width 1332 height 783
click at [466, 586] on div "Clients New Client AGCO Corporation Address 4205 River Green Parkway Chart Indu…" at bounding box center [902, 391] width 1332 height 783
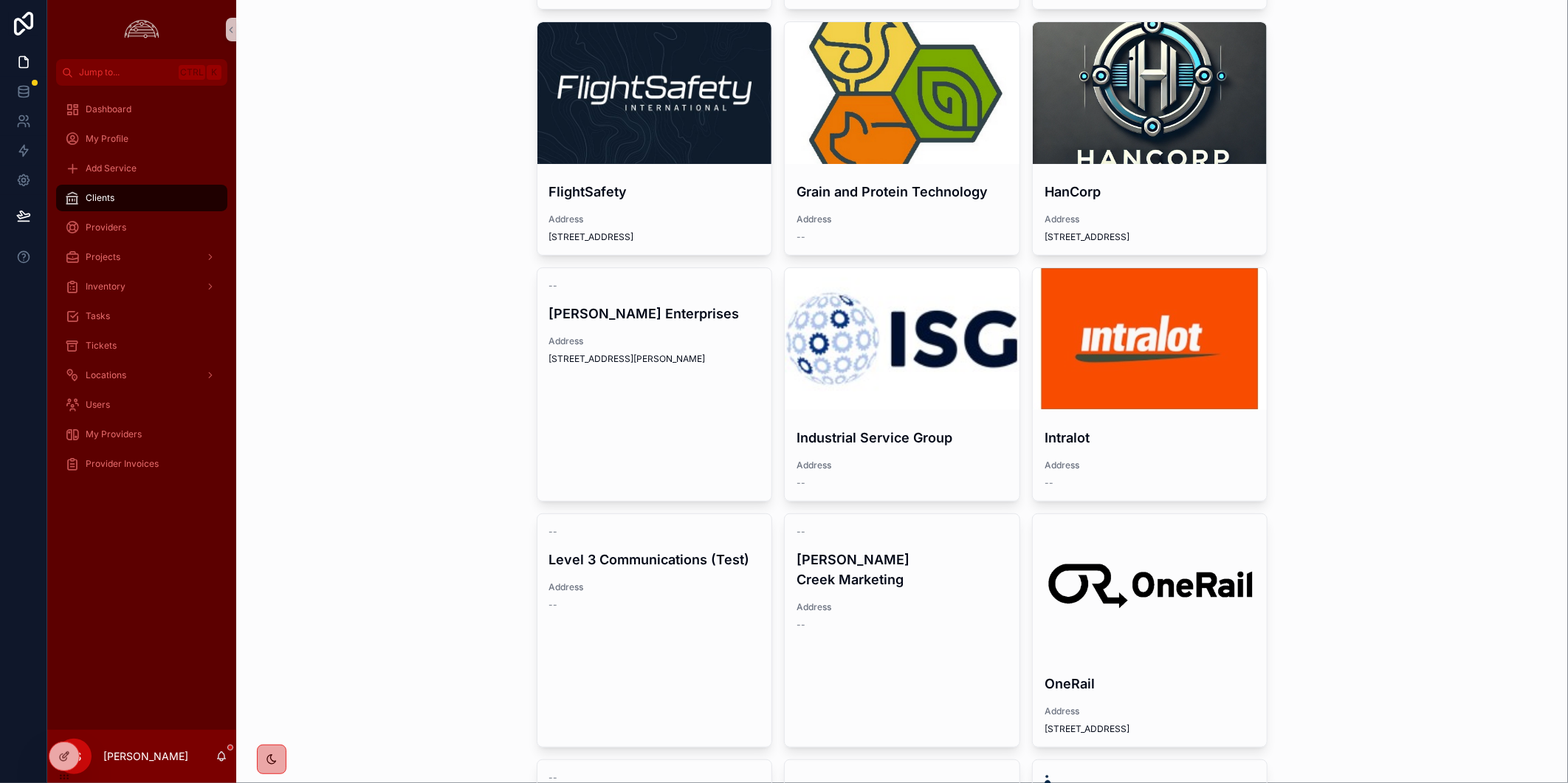
scroll to position [60, 0]
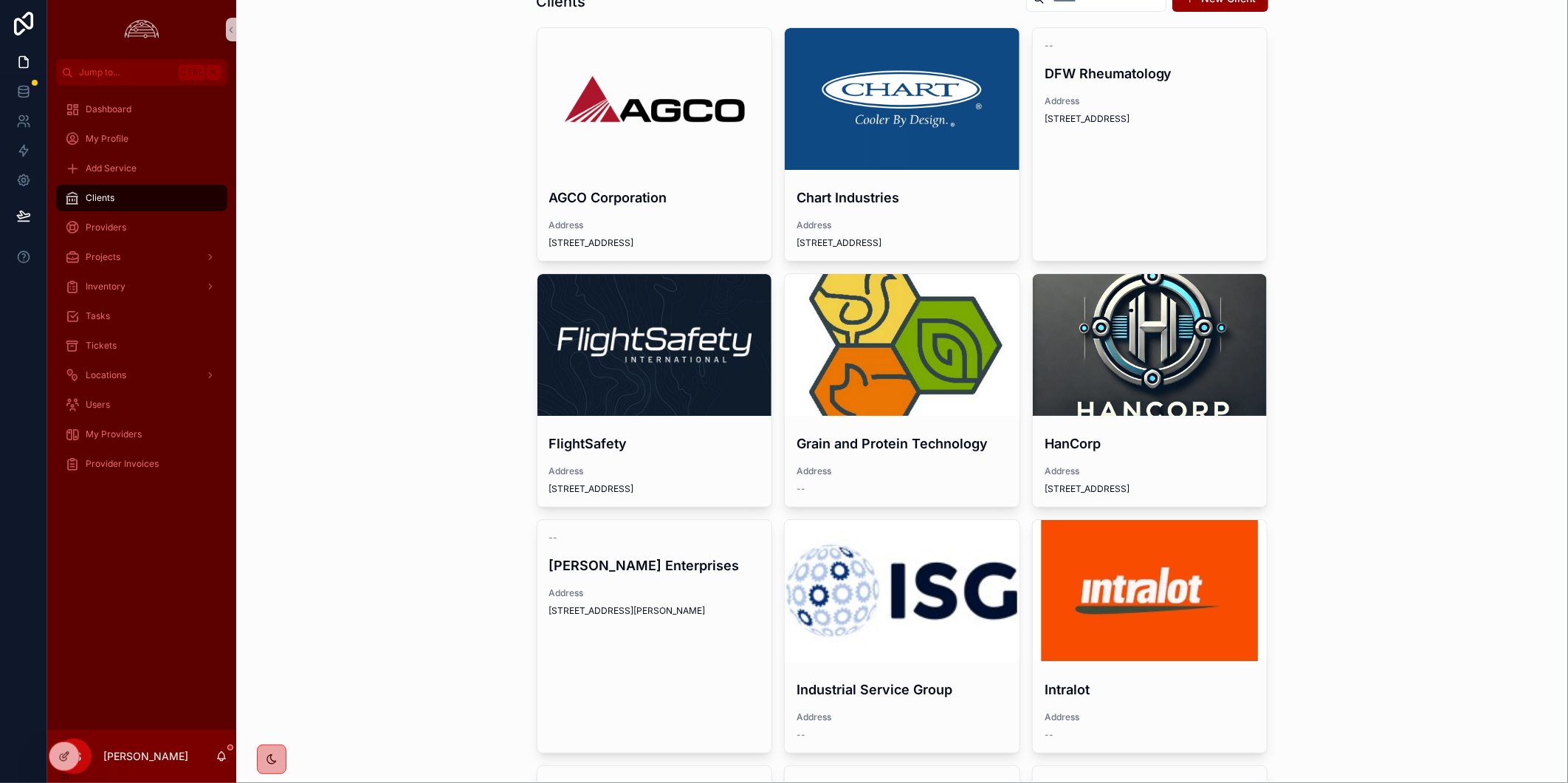
click at [1390, 314] on div "Clients New Client AGCO Corporation Address 4205 River Green Parkway Chart Indu…" at bounding box center [902, 331] width 1332 height 783
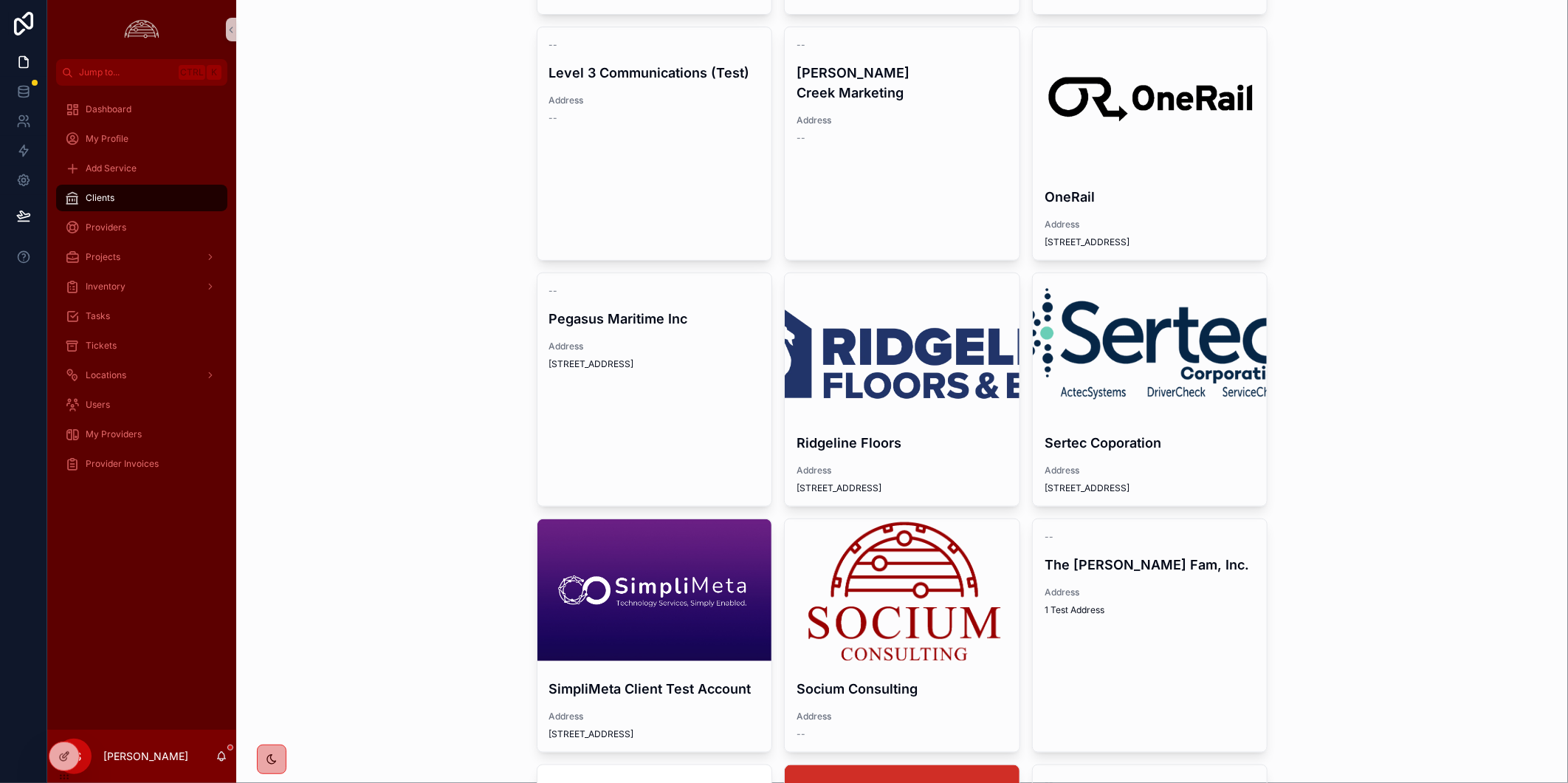
scroll to position [142, 0]
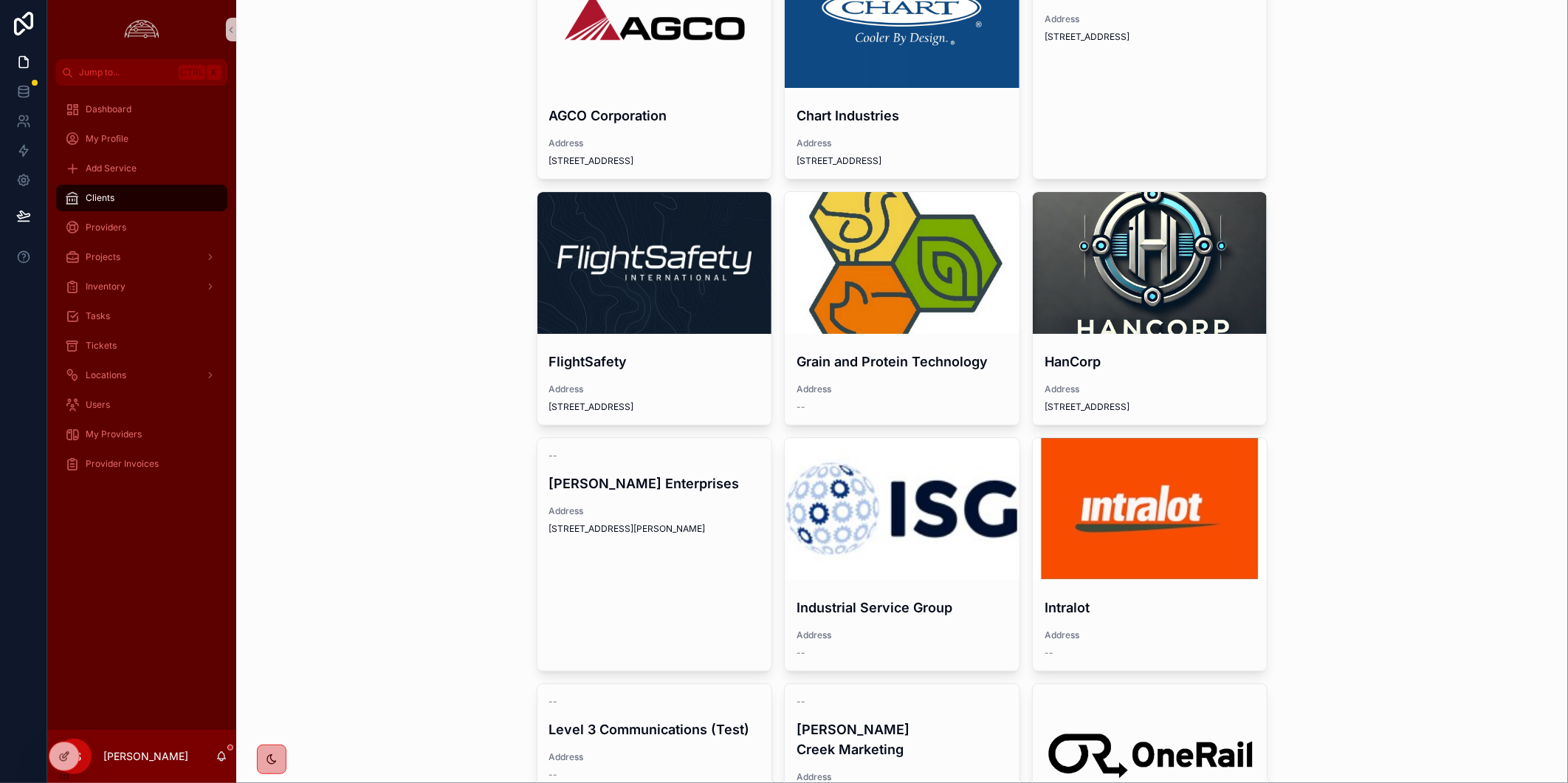
click at [444, 548] on div "Clients New Client AGCO Corporation Address 4205 River Green Parkway Chart Indu…" at bounding box center [902, 249] width 1332 height 783
click at [1460, 373] on div "Clients New Client AGCO Corporation Address 4205 River Green Parkway Chart Indu…" at bounding box center [902, 249] width 1332 height 783
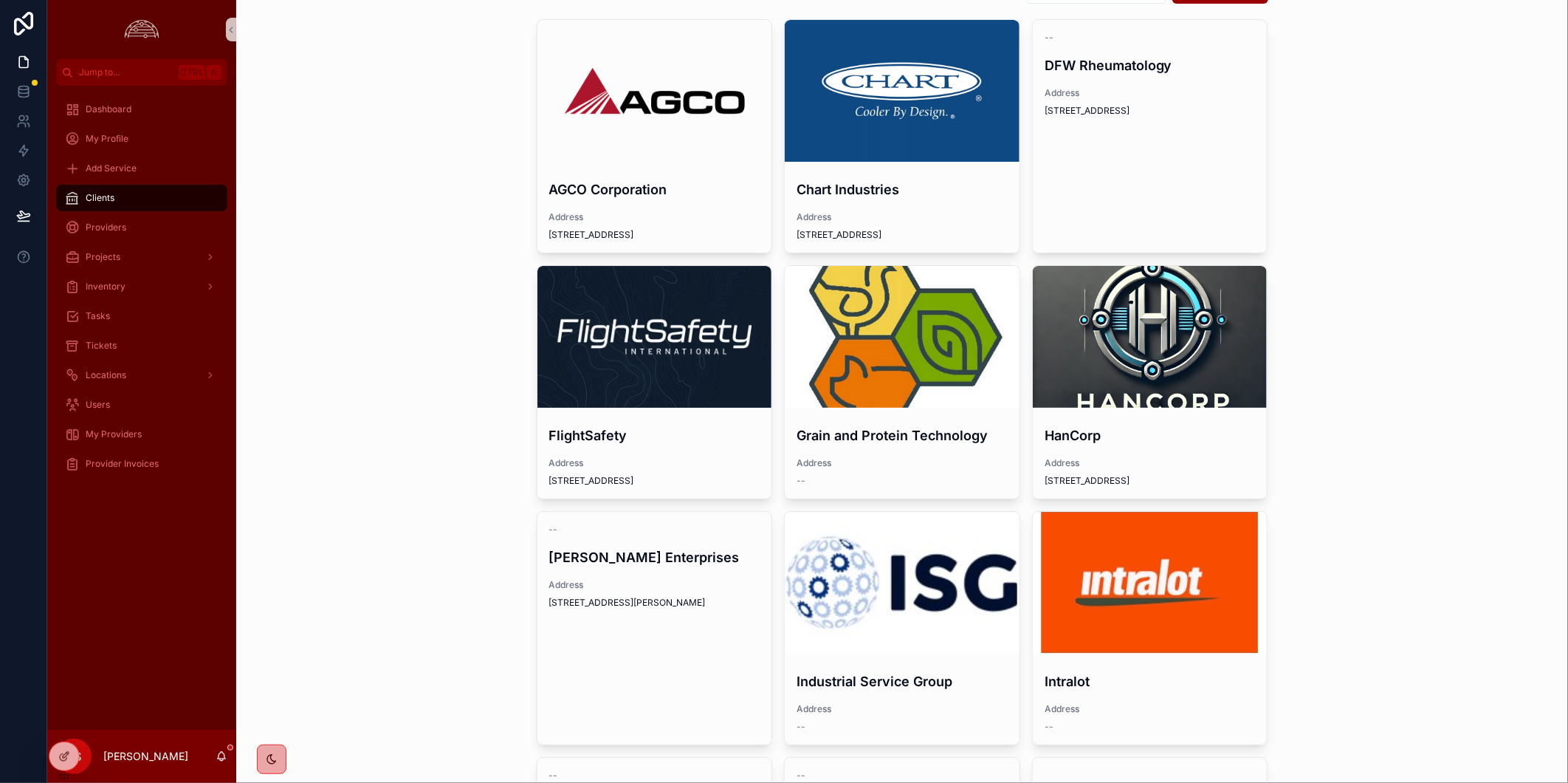
scroll to position [0, 0]
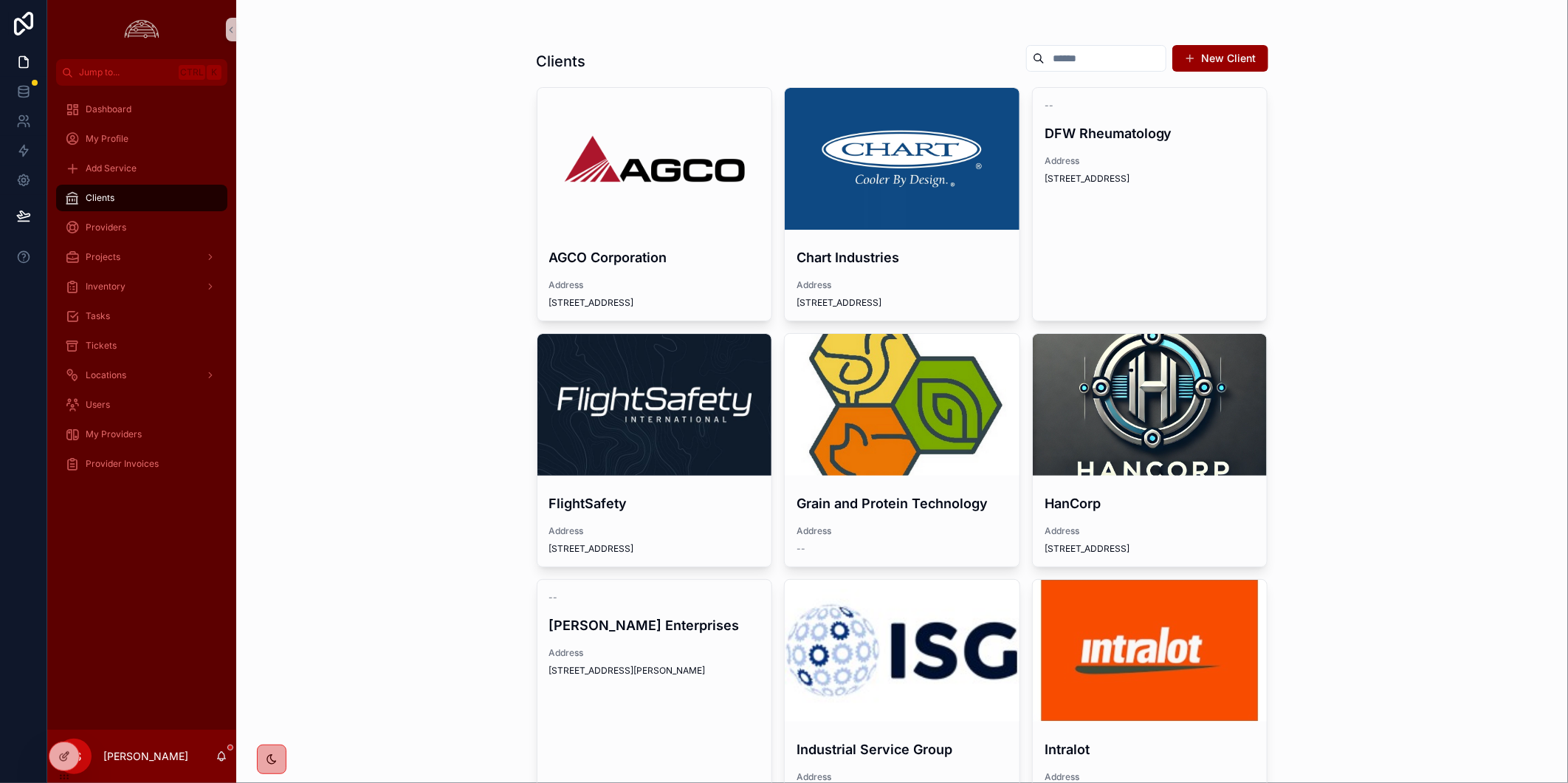
click at [1492, 439] on div "Clients New Client AGCO Corporation Address 4205 River Green Parkway Chart Indu…" at bounding box center [902, 391] width 1332 height 783
click at [202, 282] on div "scrollable content" at bounding box center [208, 287] width 19 height 24
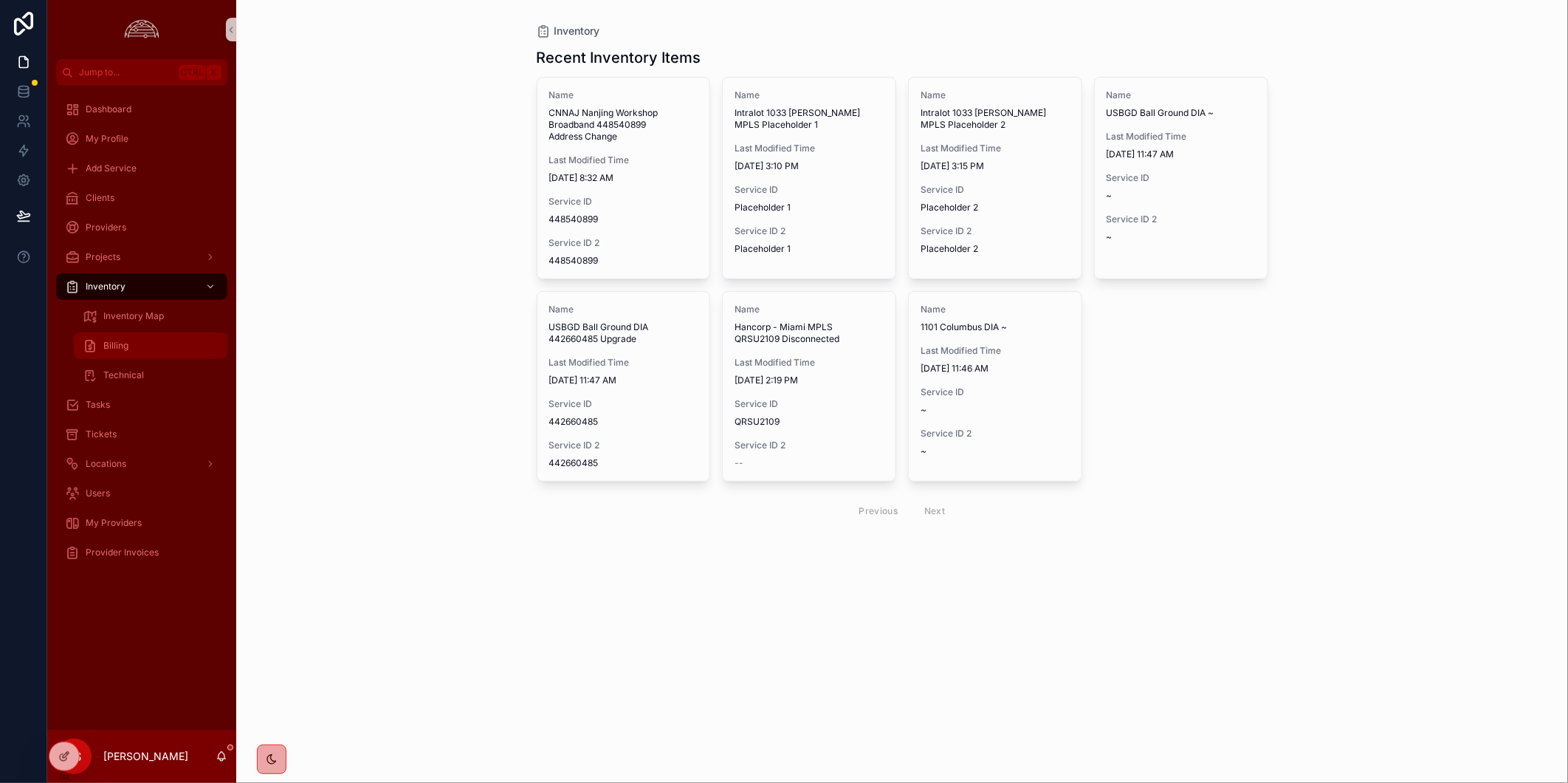
click at [148, 340] on div "Billing" at bounding box center [151, 346] width 136 height 24
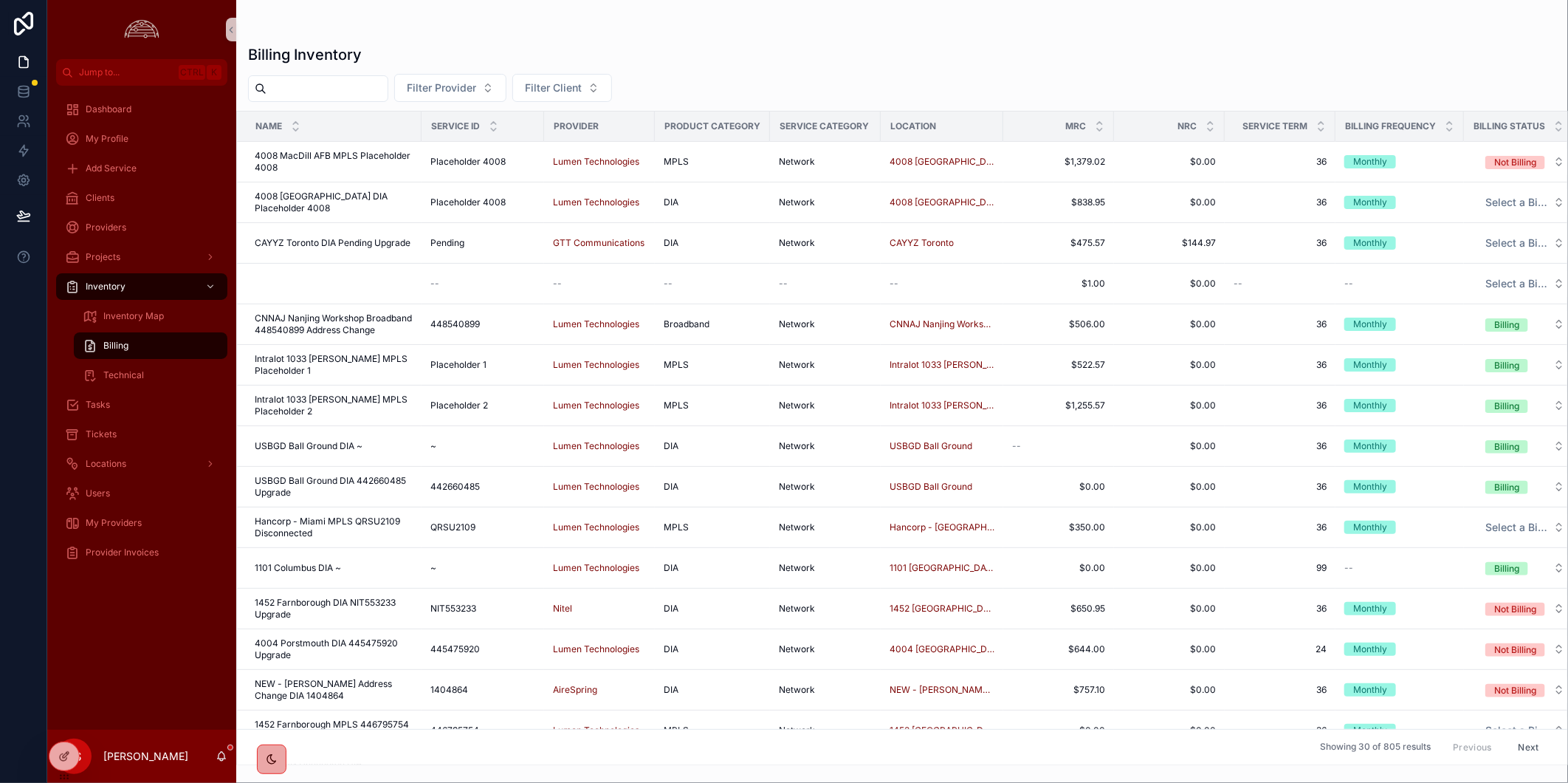
click at [771, 74] on div "Filter Provider Filter Client" at bounding box center [902, 88] width 1332 height 28
click at [1103, 59] on div "Billing Inventory" at bounding box center [902, 54] width 1308 height 21
click at [347, 195] on span "4008 MacDill AFB DIA Placeholder 4008" at bounding box center [334, 202] width 158 height 24
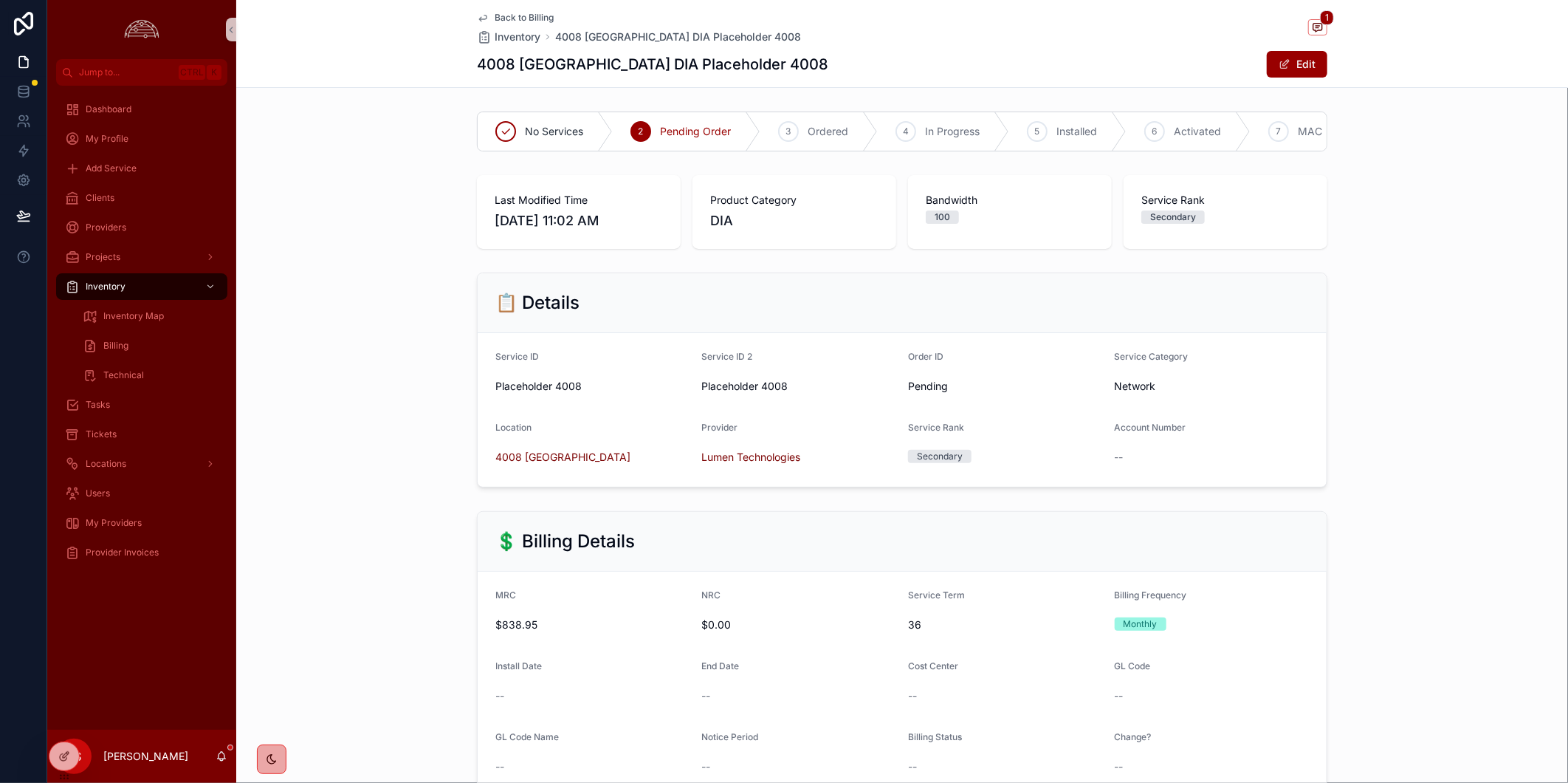
click at [125, 653] on div "Dashboard My Profile Add Service Clients Providers Projects Inventory Inventory…" at bounding box center [142, 408] width 189 height 644
click at [184, 691] on div "Dashboard My Profile Add Service Clients Providers Projects Inventory Inventory…" at bounding box center [142, 408] width 189 height 644
click at [175, 632] on div "Dashboard My Profile Add Service Clients Providers Projects Inventory Inventory…" at bounding box center [142, 408] width 189 height 644
click at [138, 192] on div "Clients" at bounding box center [142, 198] width 154 height 24
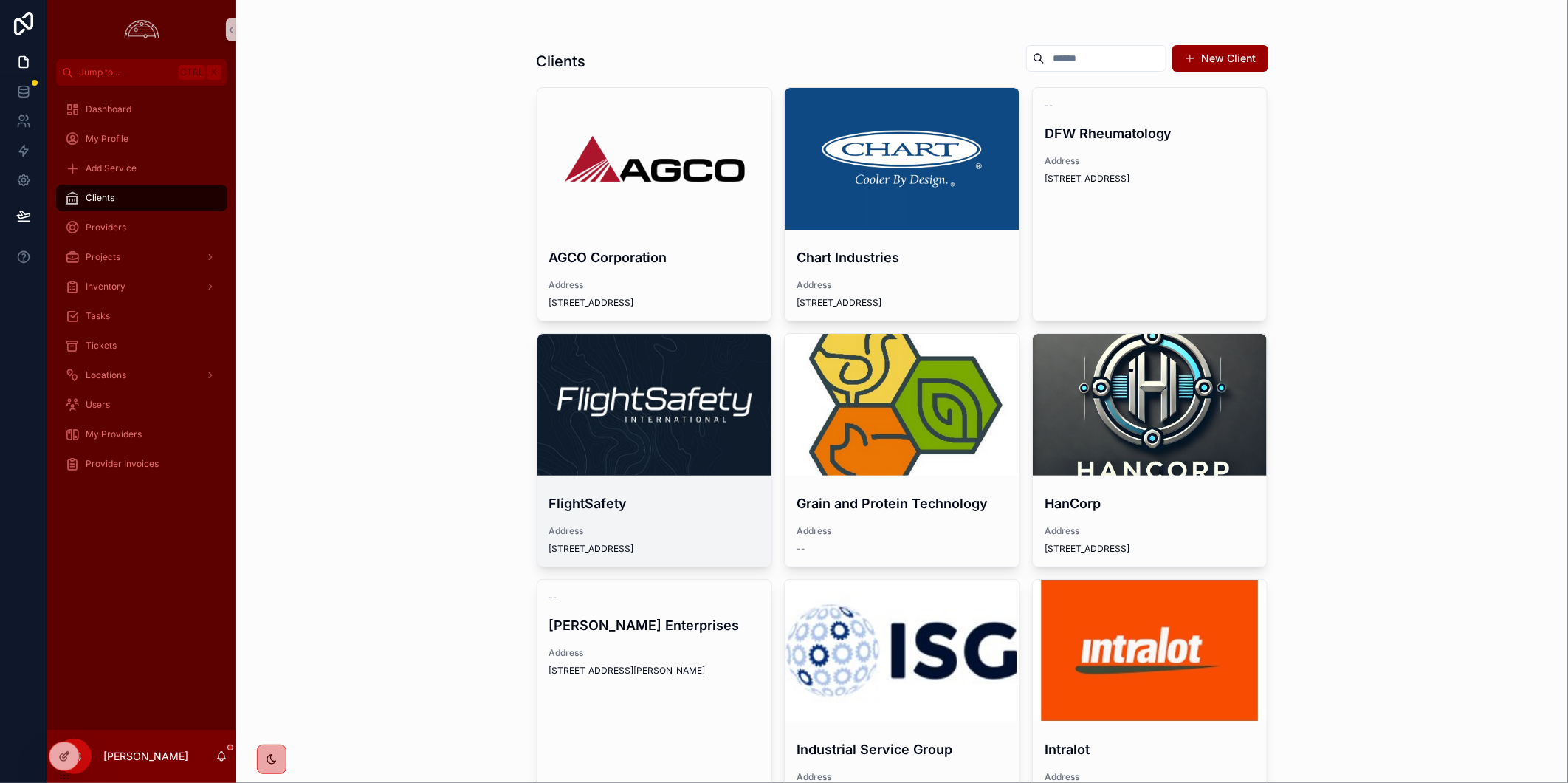
click at [709, 418] on div "scrollable content" at bounding box center [655, 405] width 234 height 142
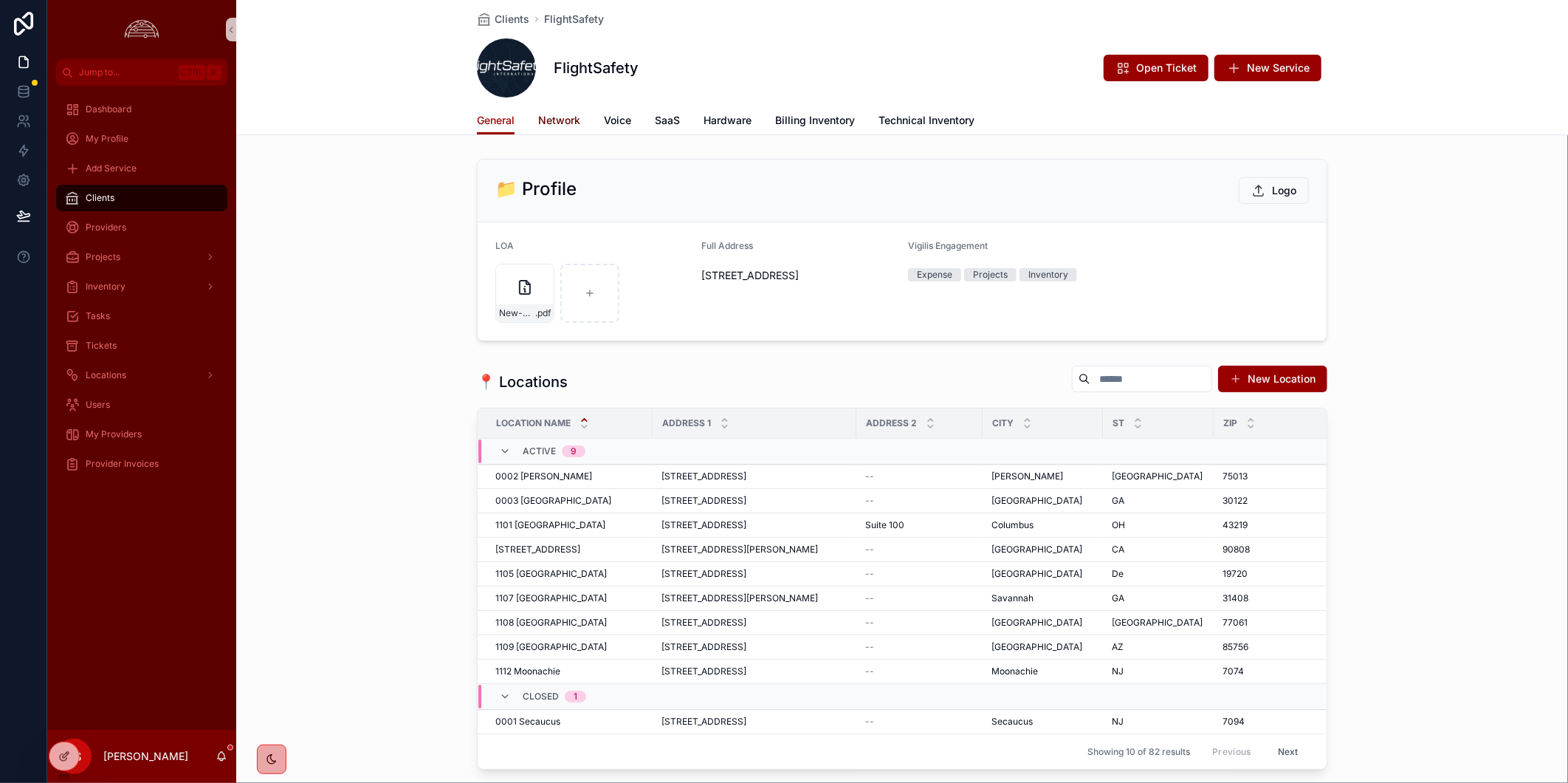
click at [569, 119] on span "Network" at bounding box center [558, 120] width 42 height 15
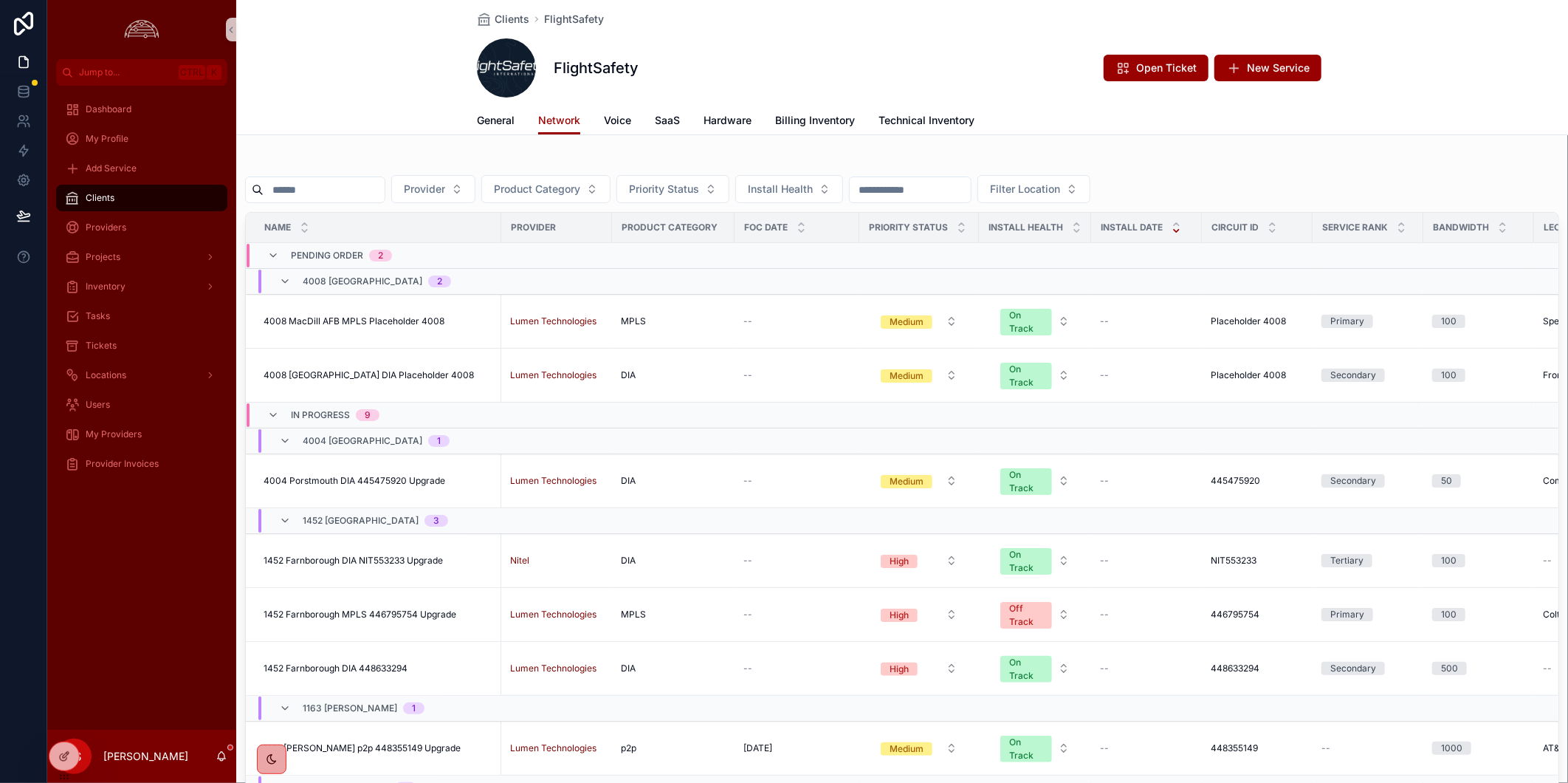
click at [153, 579] on div "Dashboard My Profile Add Service Clients Providers Projects Inventory Tasks Tic…" at bounding box center [142, 408] width 189 height 644
click at [947, 79] on div "FlightSafety Open Ticket New Service" at bounding box center [902, 68] width 851 height 59
click at [26, 87] on icon at bounding box center [23, 91] width 15 height 15
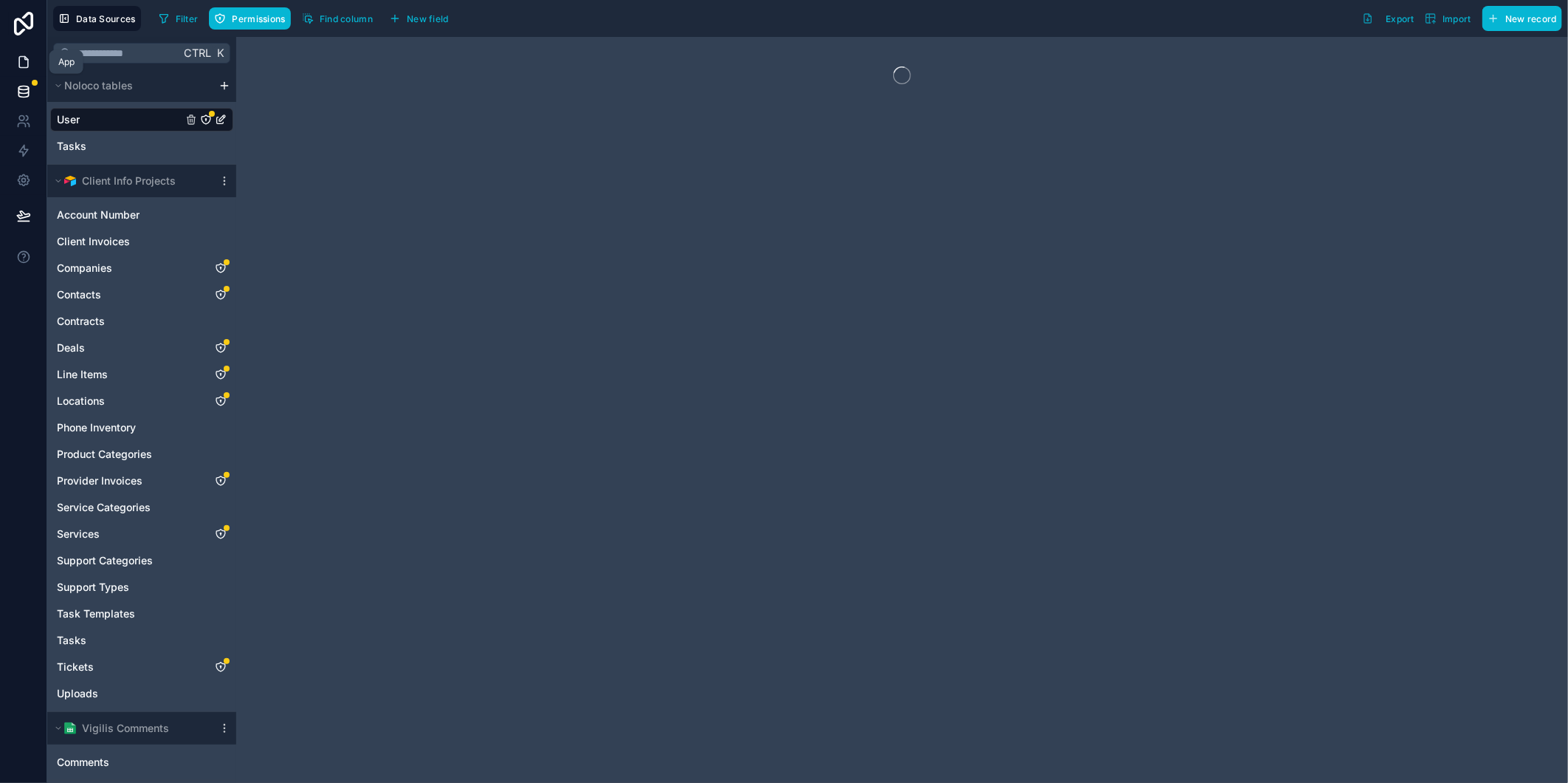
click at [19, 61] on icon at bounding box center [23, 61] width 15 height 15
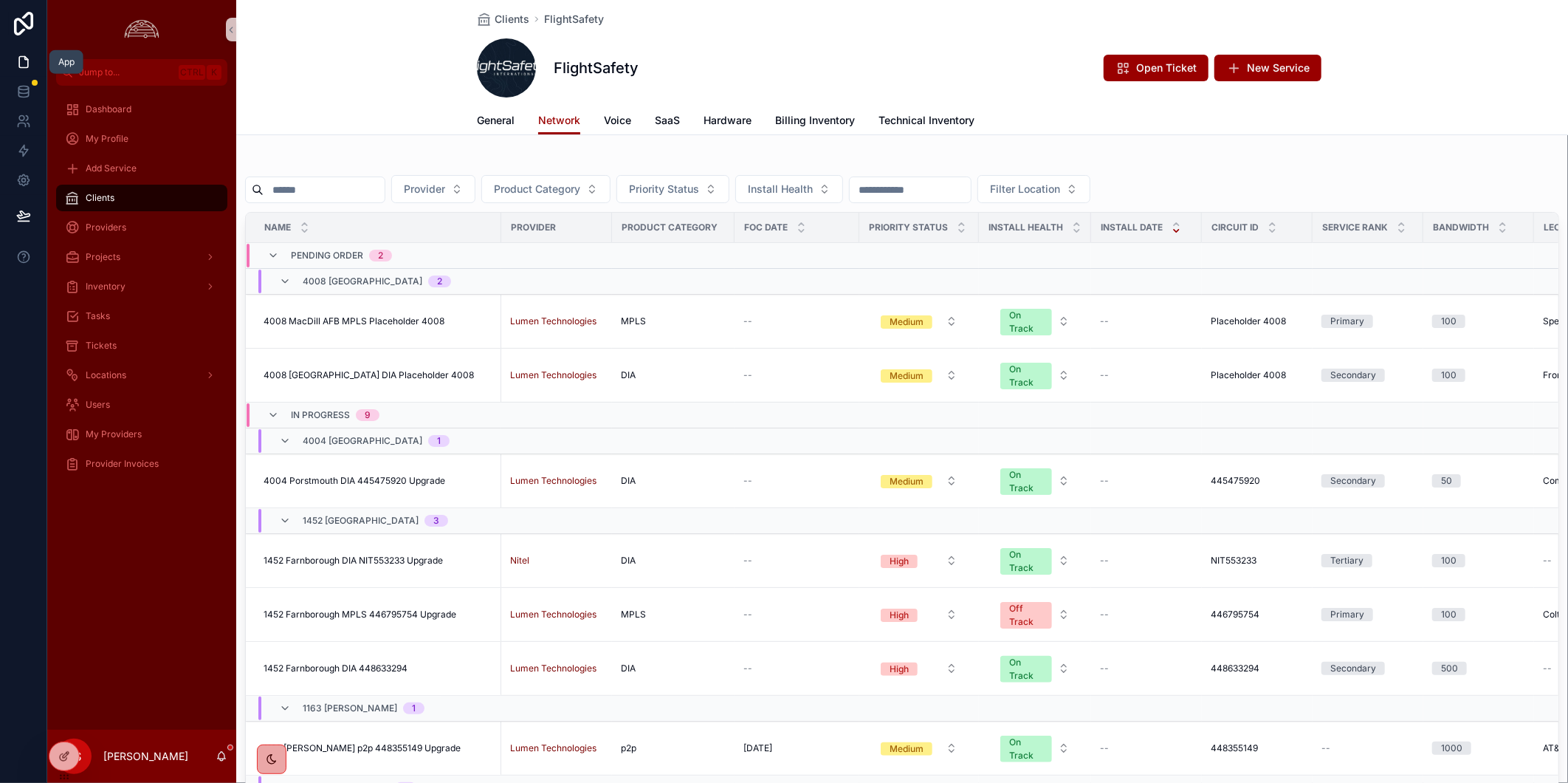
click at [893, 54] on div "FlightSafety Open Ticket New Service" at bounding box center [902, 68] width 851 height 59
click at [918, 63] on div "FlightSafety Open Ticket New Service" at bounding box center [902, 68] width 851 height 59
click at [23, 103] on link at bounding box center [23, 92] width 46 height 30
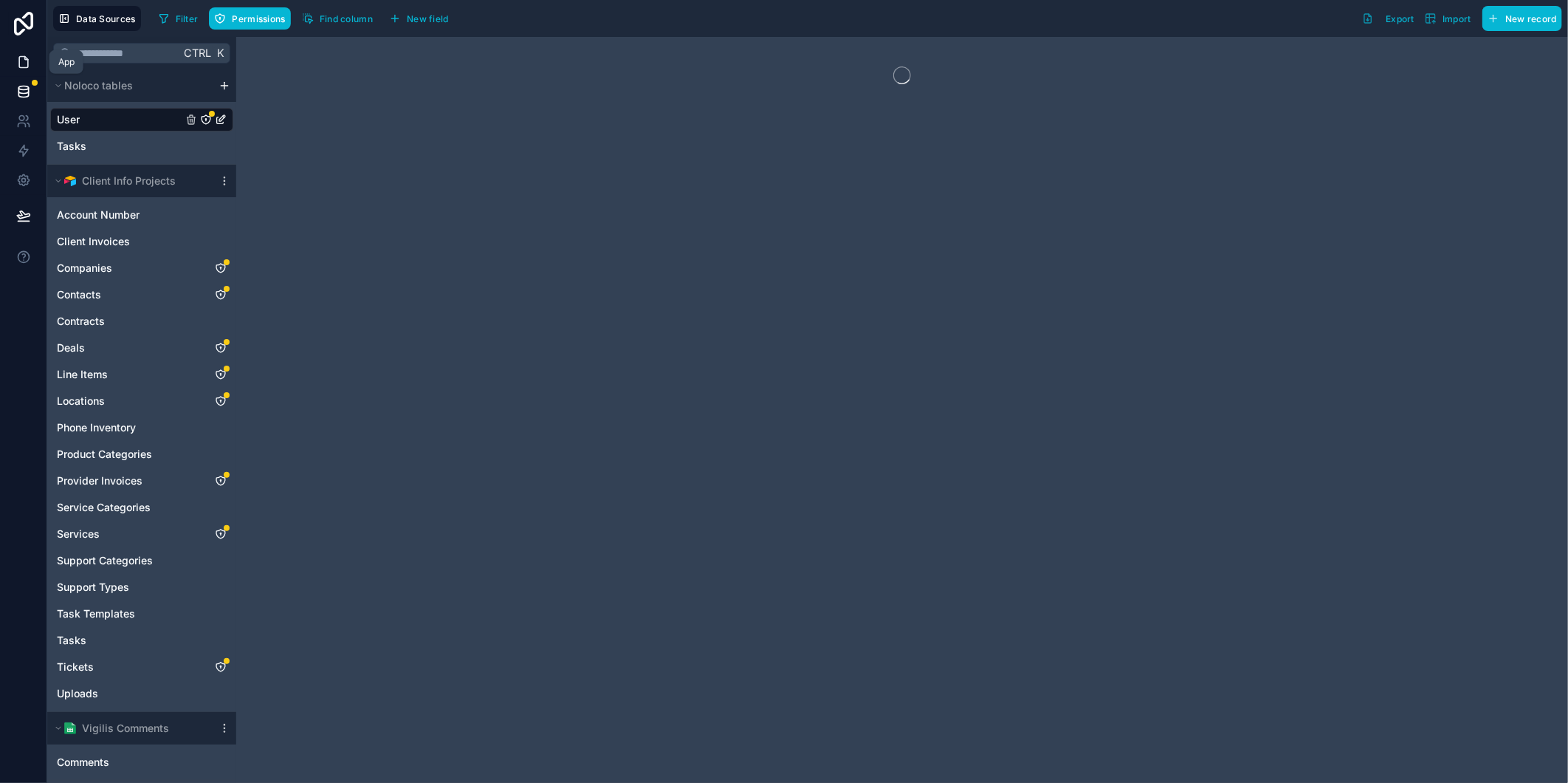
click at [24, 57] on icon at bounding box center [23, 61] width 15 height 15
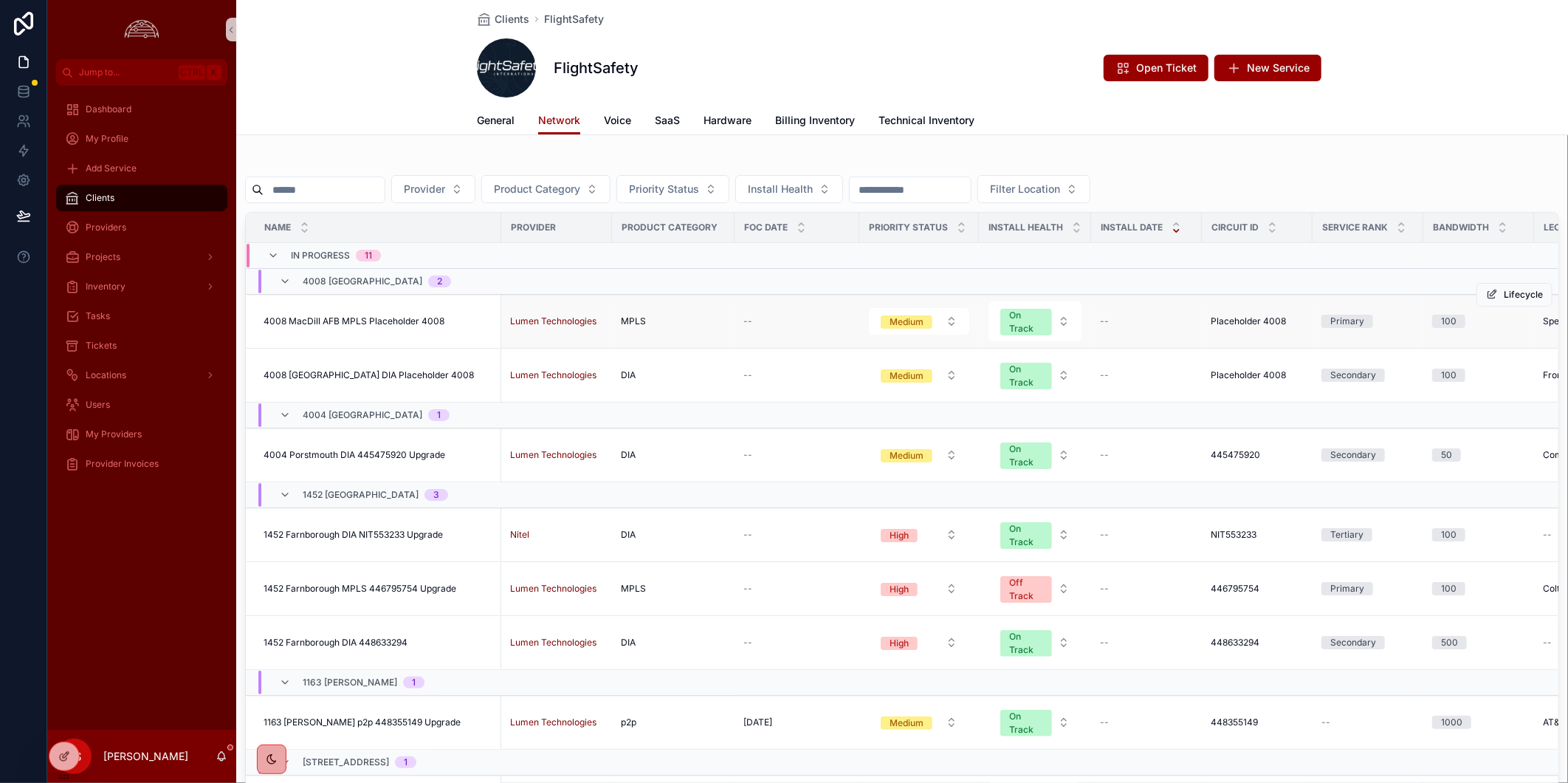
click at [321, 320] on span "4008 MacDill AFB MPLS Placeholder 4008" at bounding box center [355, 321] width 181 height 12
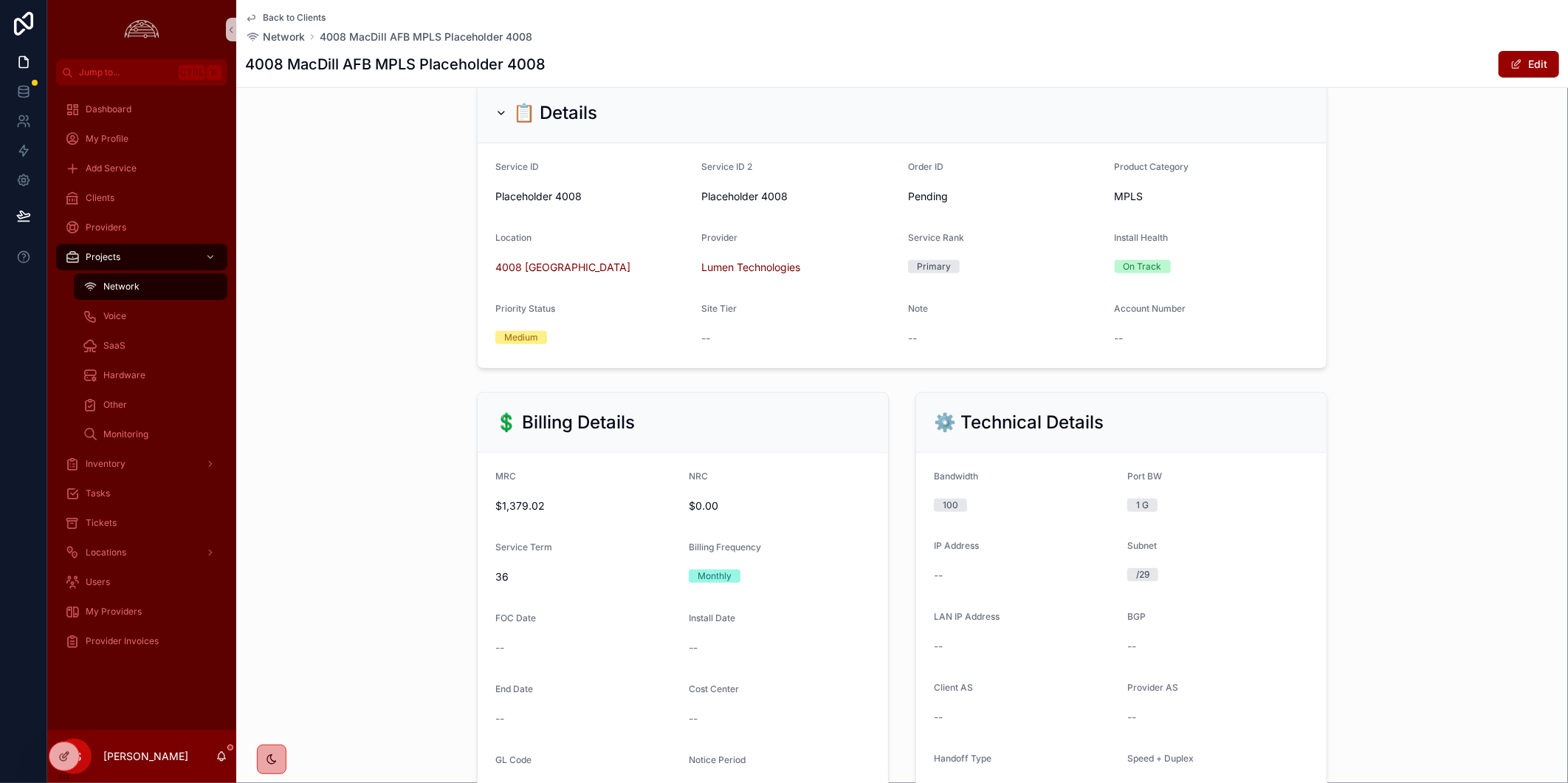
scroll to position [328, 0]
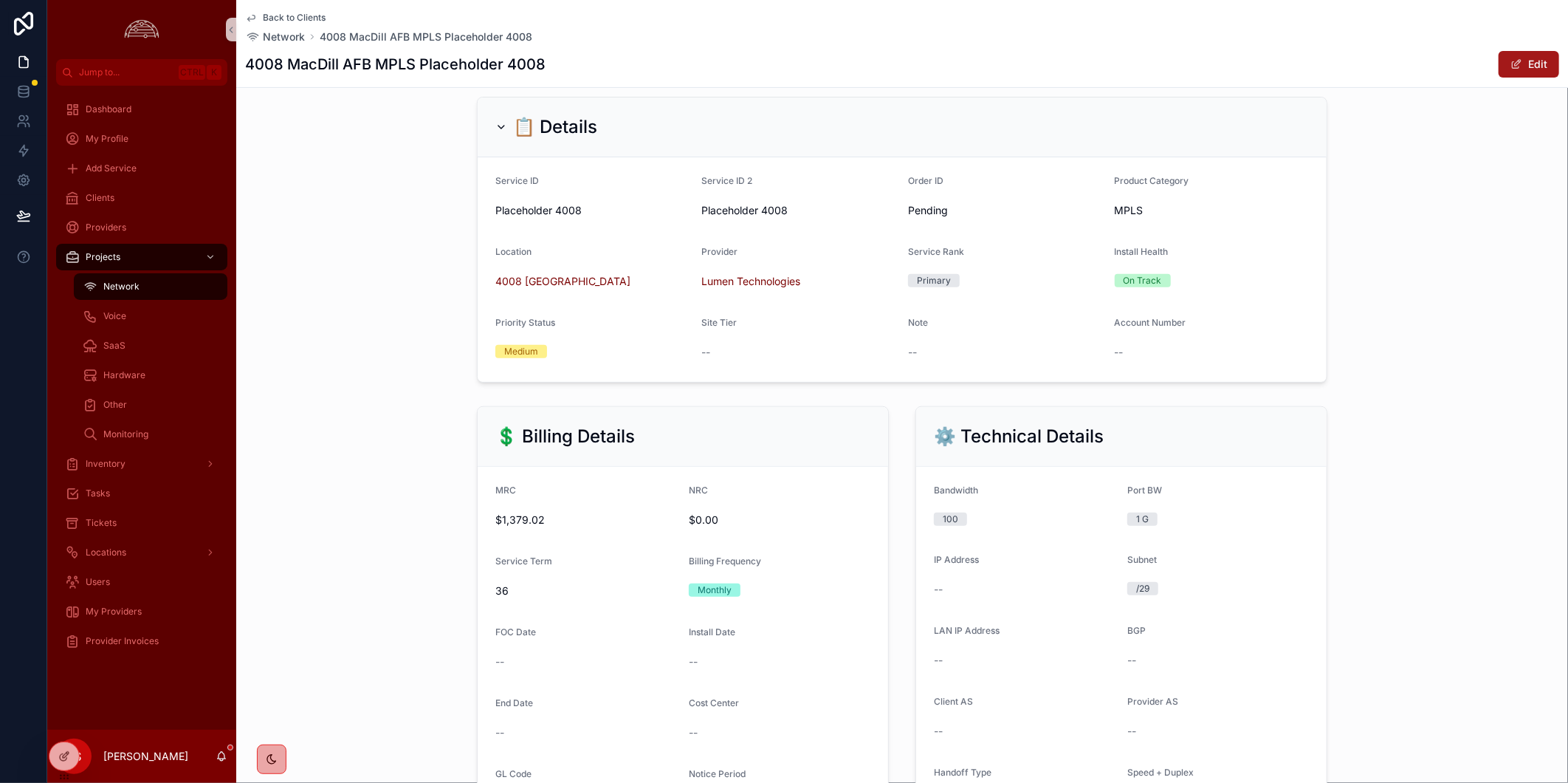
click at [1499, 59] on button "Edit" at bounding box center [1529, 64] width 60 height 27
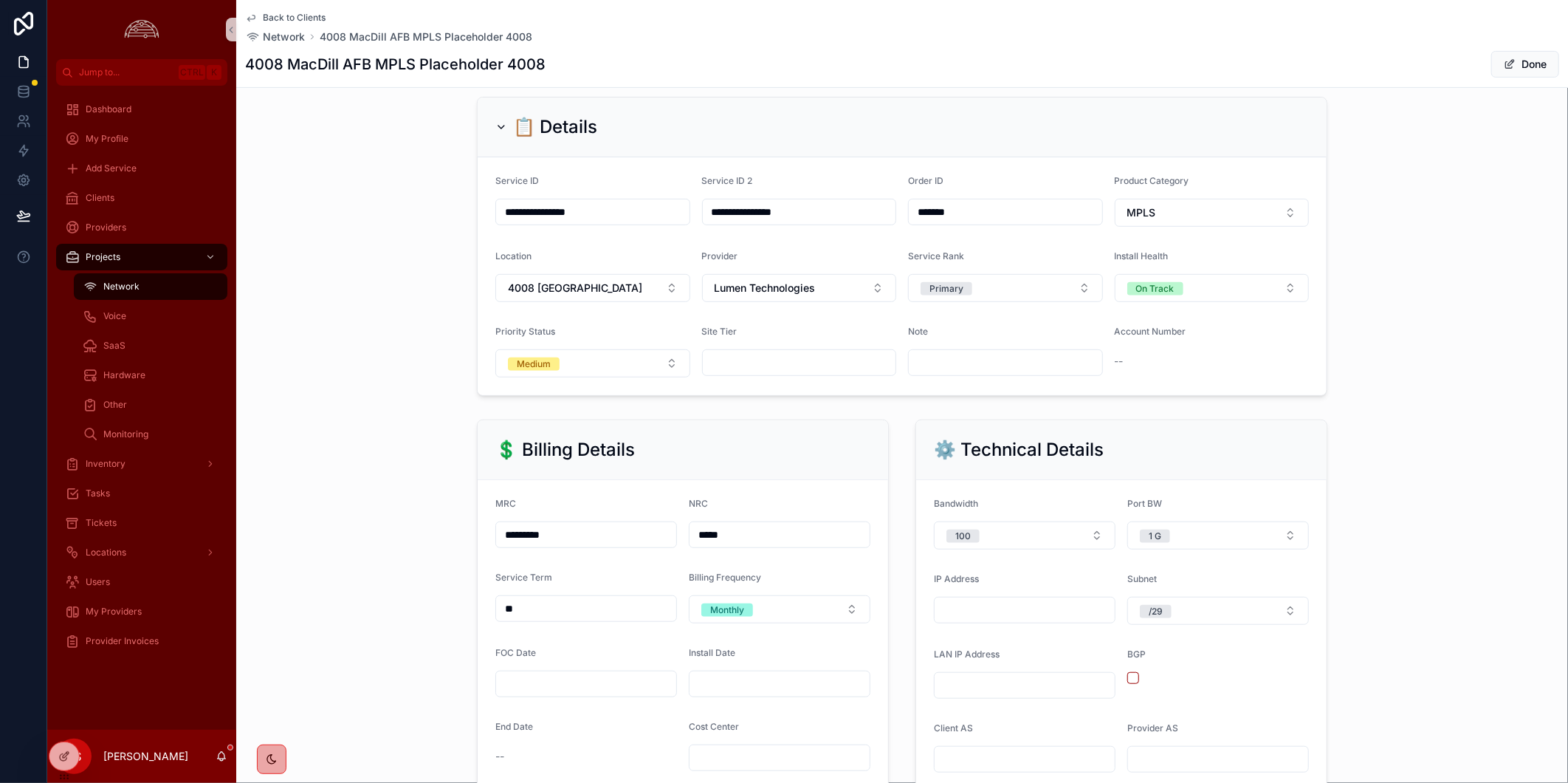
click at [1131, 368] on div "--" at bounding box center [1212, 360] width 195 height 15
click at [1440, 346] on div "**********" at bounding box center [902, 246] width 1332 height 311
click at [1504, 66] on span "scrollable content" at bounding box center [1510, 64] width 12 height 12
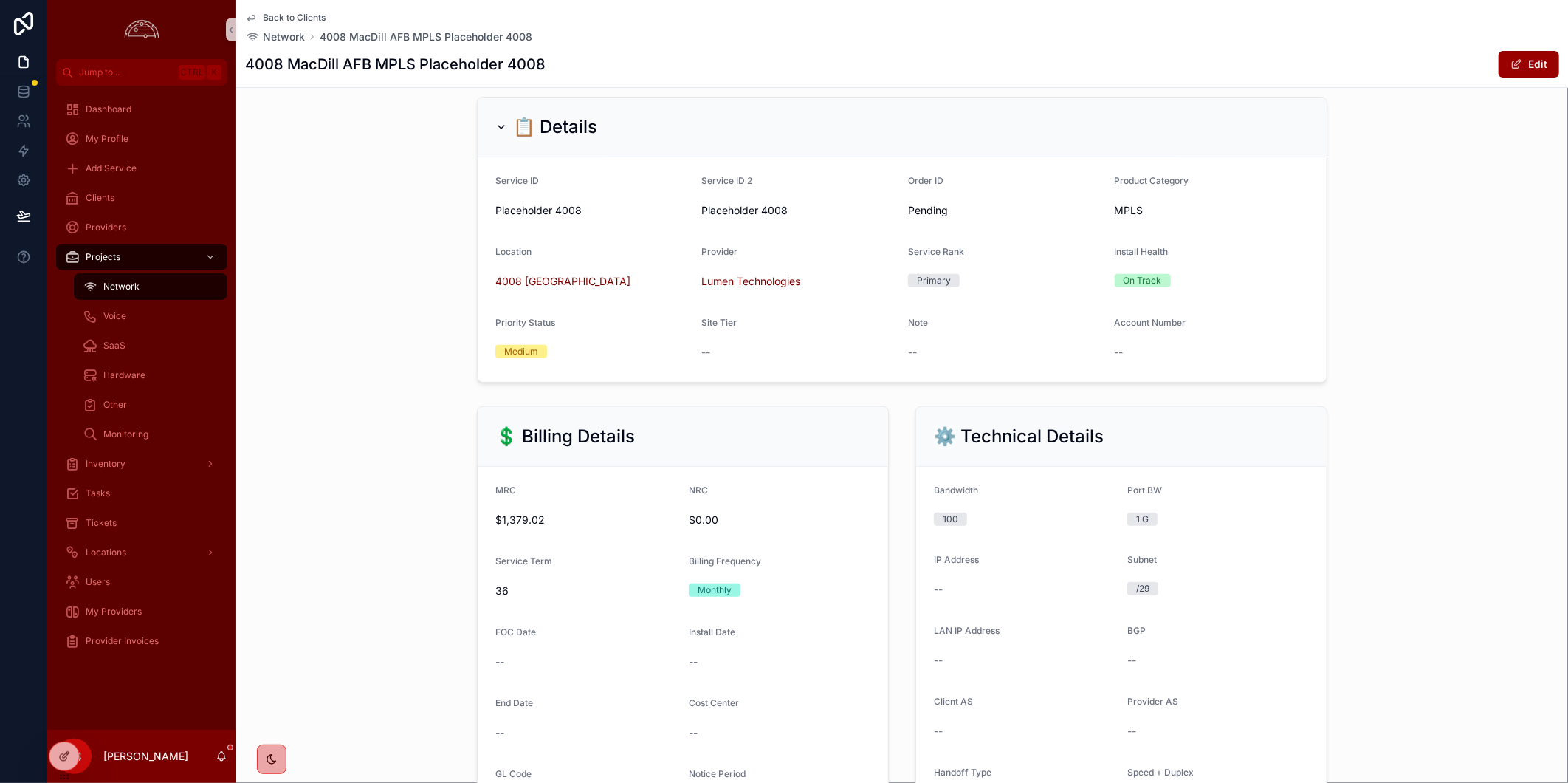
click at [1449, 288] on div "📋 Details Service ID Placeholder 4008 Service ID 2 Placeholder 4008 Order ID Pe…" at bounding box center [902, 239] width 1332 height 297
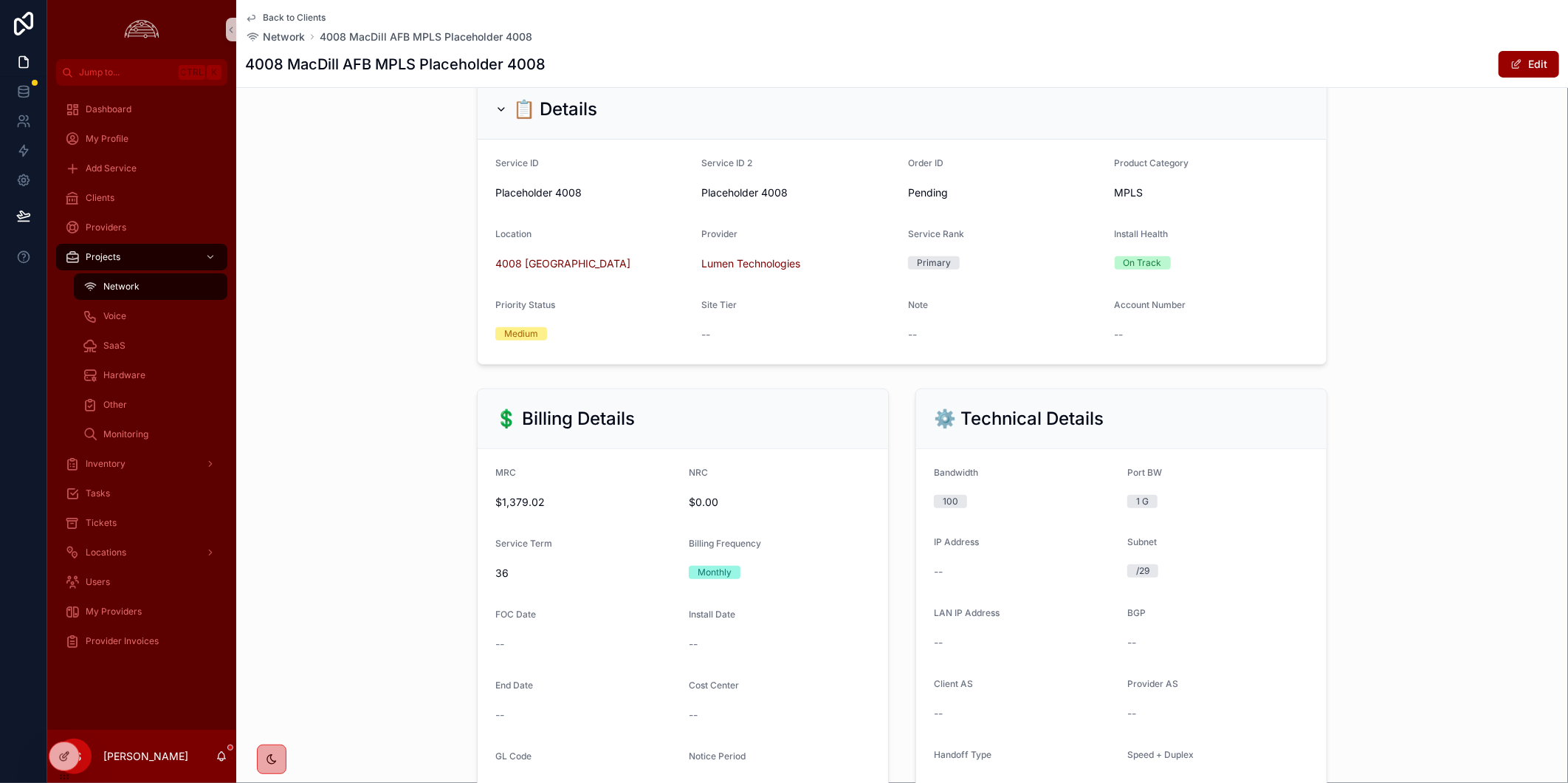
scroll to position [0, 0]
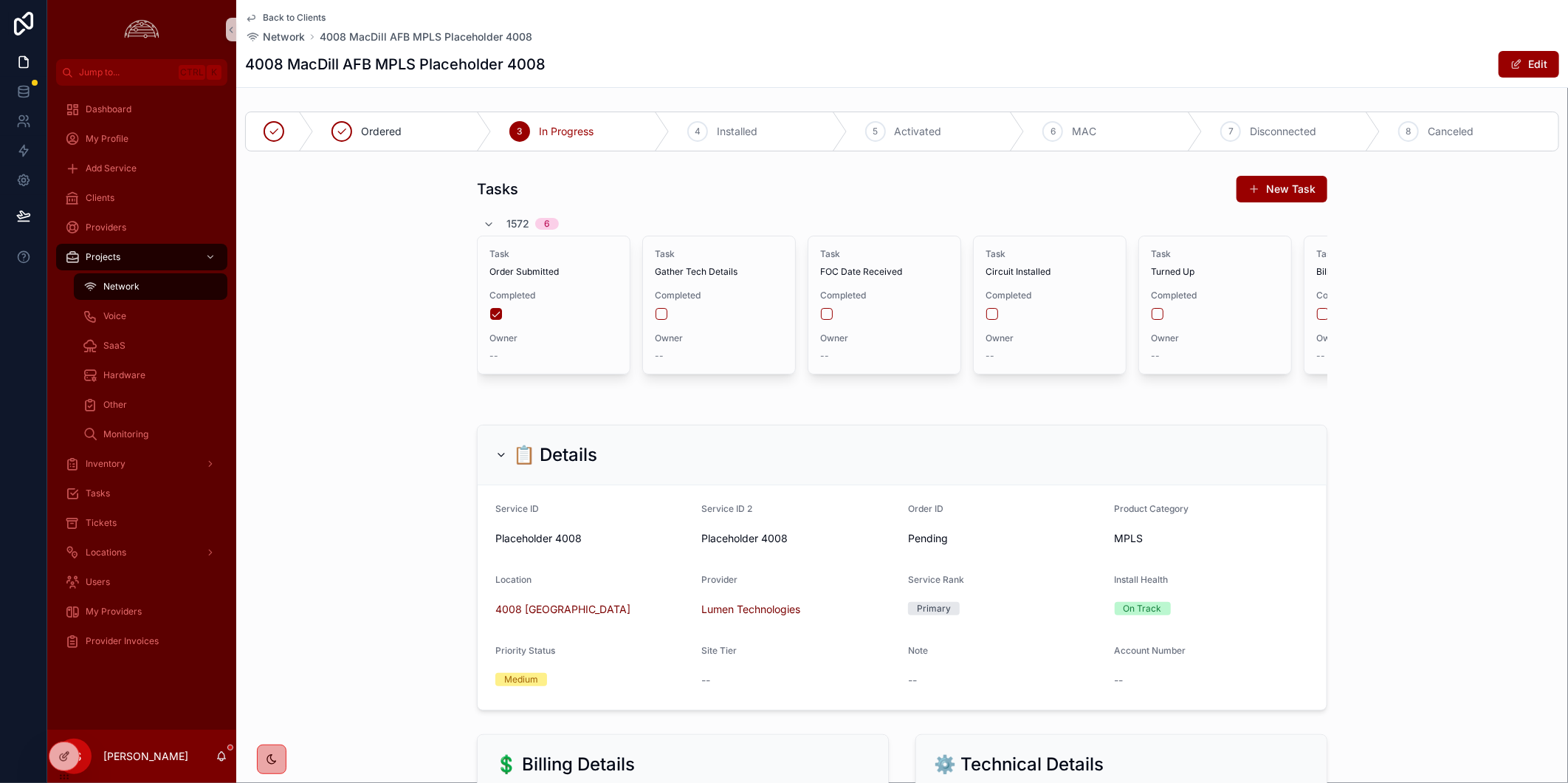
click at [1471, 535] on div "📋 Details Service ID Placeholder 4008 Service ID 2 Placeholder 4008 Order ID Pe…" at bounding box center [902, 567] width 1332 height 297
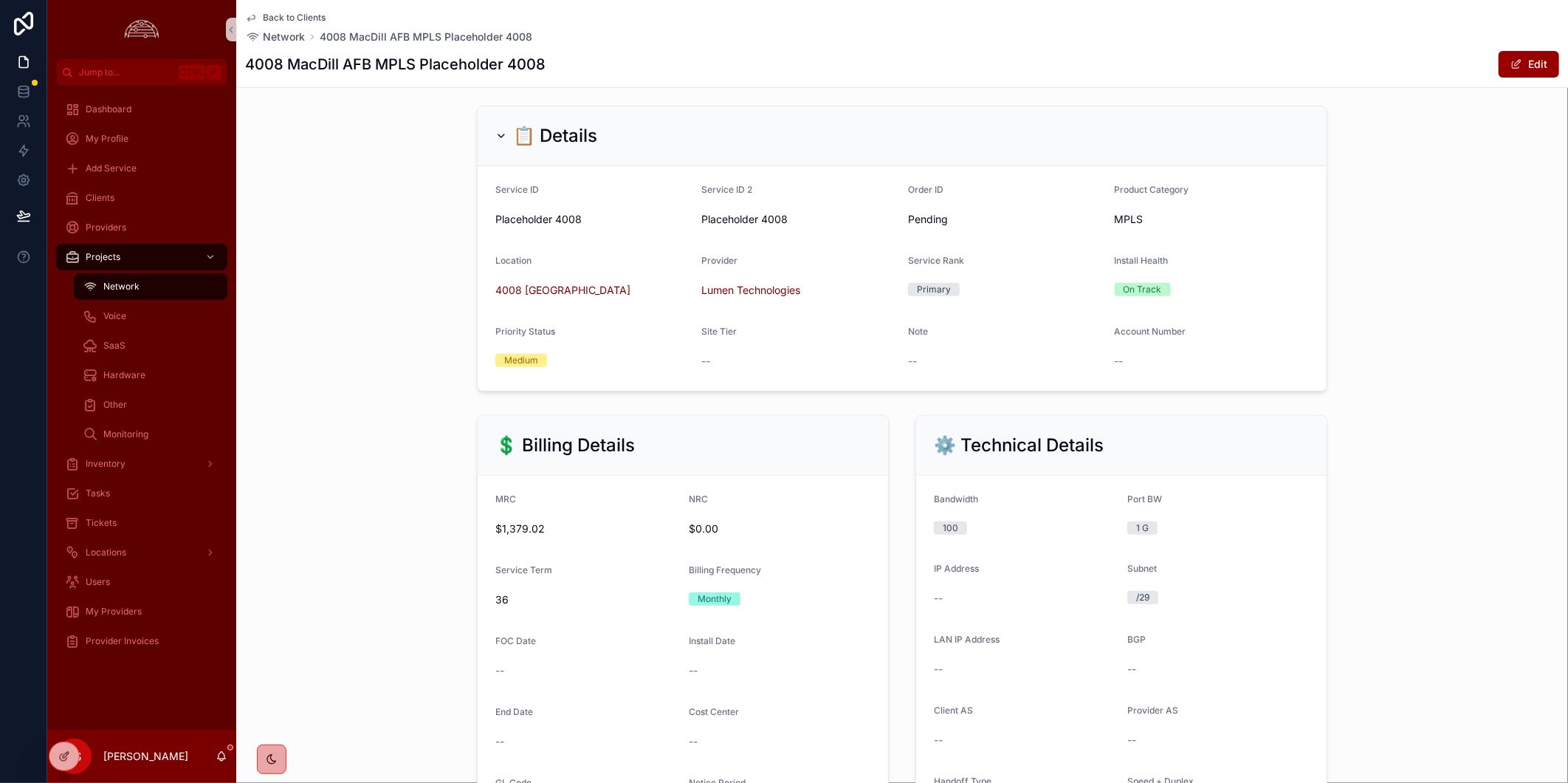
scroll to position [328, 0]
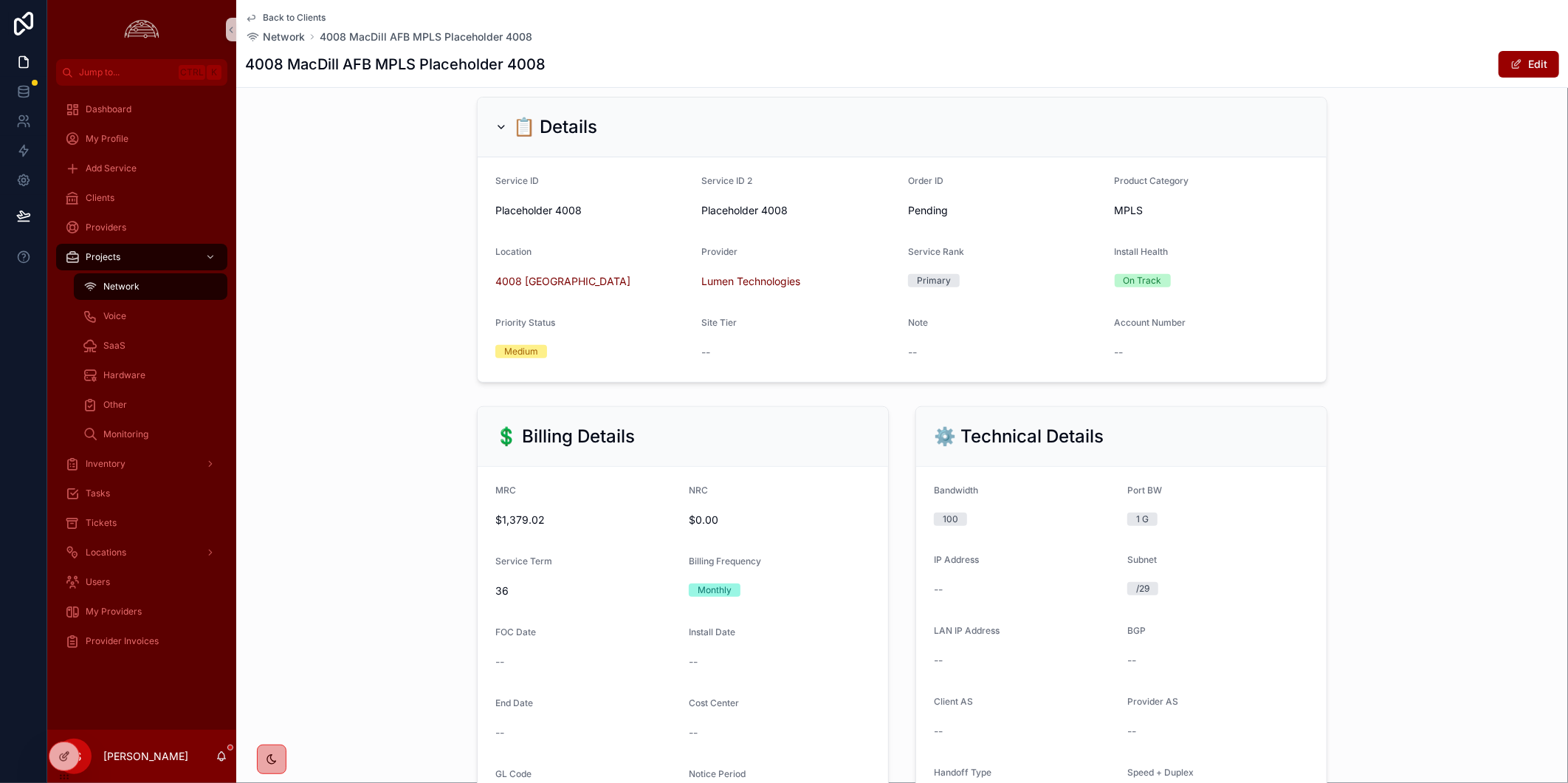
drag, startPoint x: 731, startPoint y: 357, endPoint x: 1041, endPoint y: 350, distance: 310.1
click at [740, 356] on div "--" at bounding box center [800, 353] width 195 height 24
drag, startPoint x: 923, startPoint y: 387, endPoint x: 1199, endPoint y: 384, distance: 276.0
click at [931, 382] on form "Service ID Placeholder 4008 Service ID 2 Placeholder 4008 Order ID Pending Prod…" at bounding box center [902, 270] width 849 height 225
click at [1225, 382] on form "Service ID Placeholder 4008 Service ID 2 Placeholder 4008 Order ID Pending Prod…" at bounding box center [902, 270] width 849 height 225
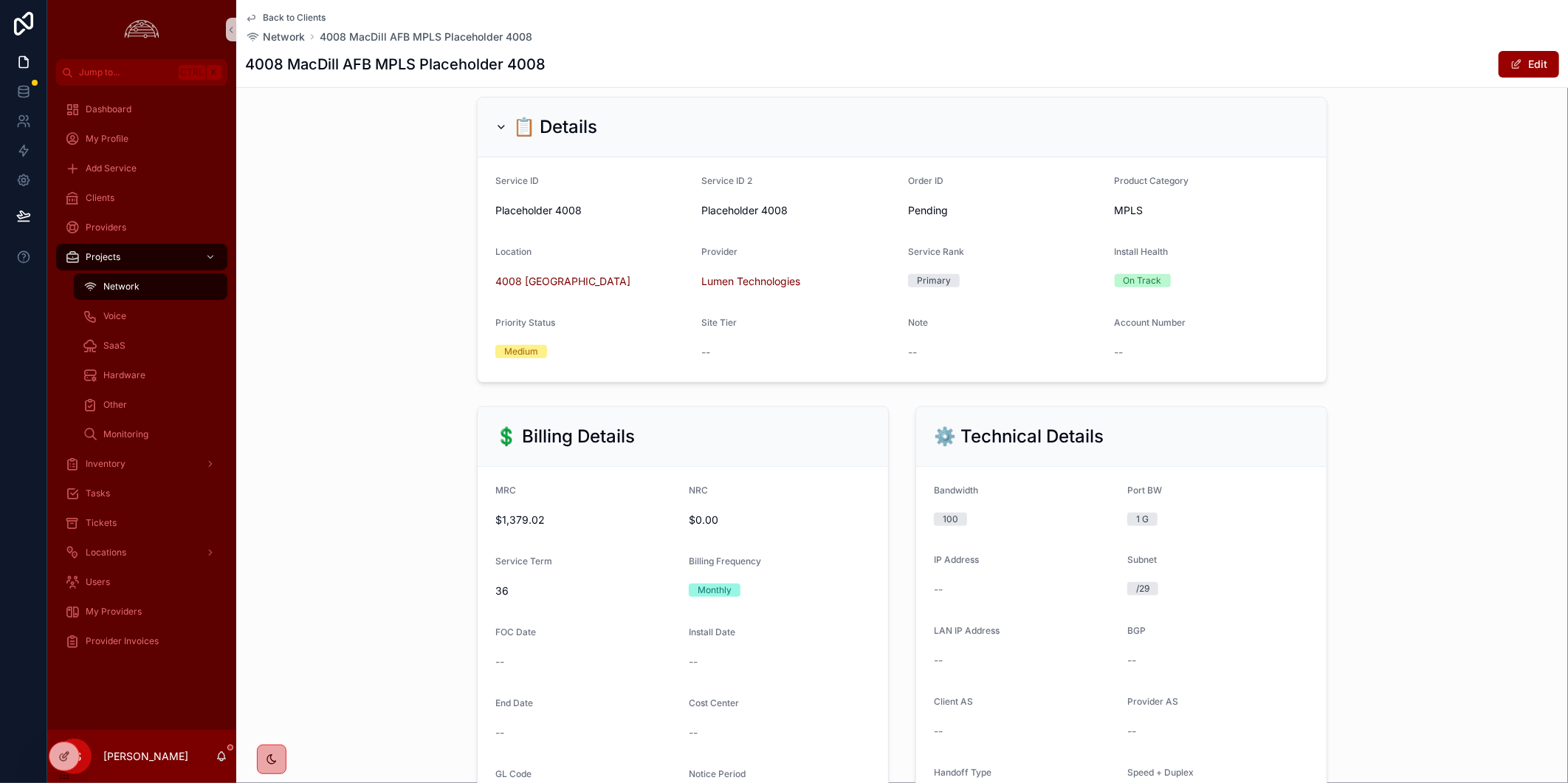
drag, startPoint x: 1330, startPoint y: 326, endPoint x: 1378, endPoint y: 220, distance: 116.4
click at [1332, 311] on div "📋 Details Service ID Placeholder 4008 Service ID 2 Placeholder 4008 Order ID Pe…" at bounding box center [902, 239] width 1332 height 297
drag, startPoint x: 1470, startPoint y: 440, endPoint x: 1470, endPoint y: 428, distance: 12.0
click at [1470, 434] on div "💲 Billing Details MRC $1,379.02 NRC $0.00 Service Term 36 Billing Frequency Mon…" at bounding box center [902, 725] width 1332 height 650
click at [1511, 57] on button "Edit" at bounding box center [1529, 64] width 60 height 27
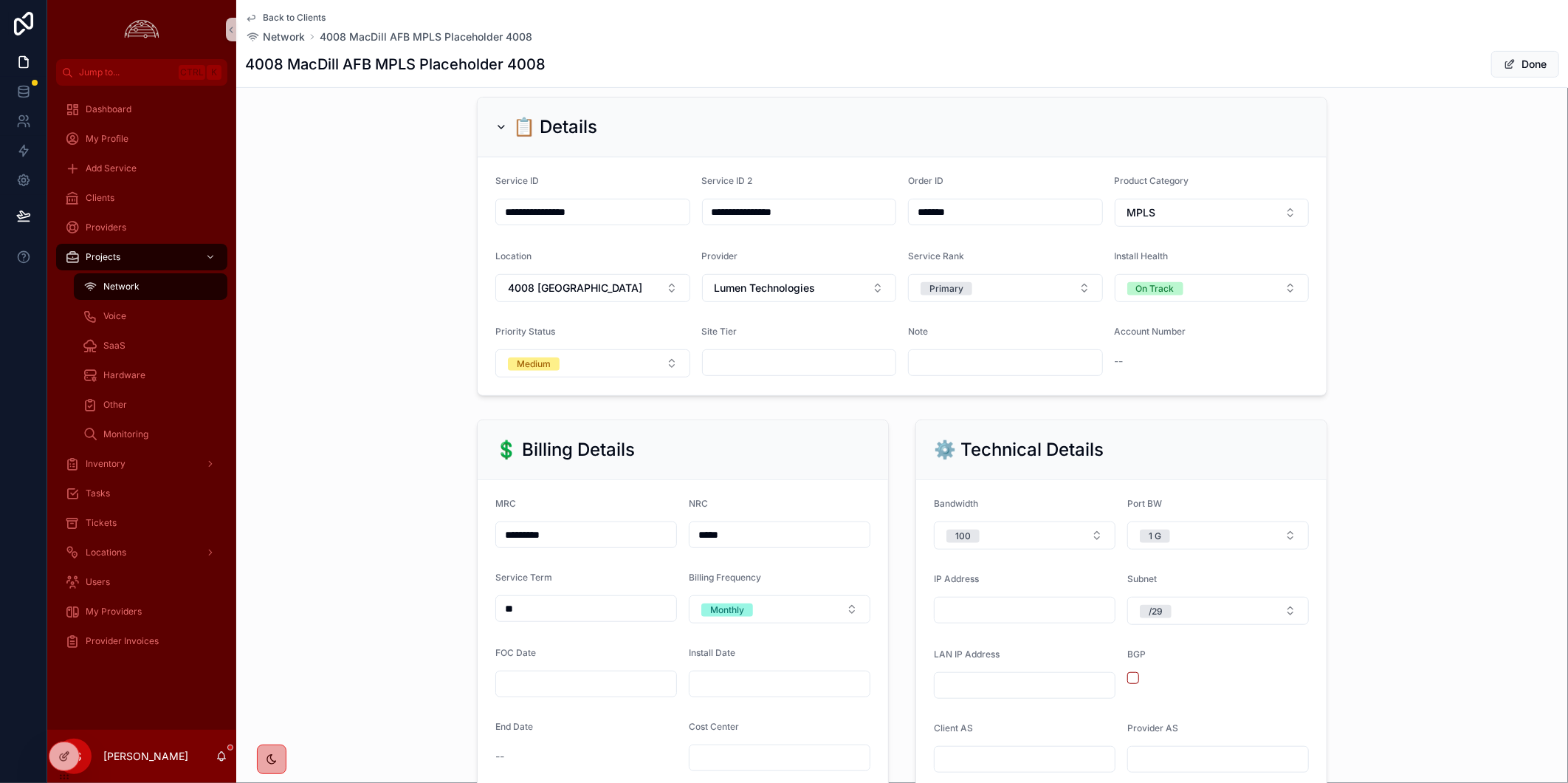
click at [1182, 373] on div "--" at bounding box center [1212, 361] width 195 height 24
drag, startPoint x: 1027, startPoint y: 381, endPoint x: 1119, endPoint y: 380, distance: 92.0
click at [1030, 373] on input "scrollable content" at bounding box center [1006, 362] width 193 height 21
click at [1128, 368] on div "--" at bounding box center [1212, 360] width 195 height 15
click at [1437, 447] on div "💲 Billing Details MRC ********* NRC ***** Service Term ** Billing Frequency Mon…" at bounding box center [902, 760] width 1332 height 694
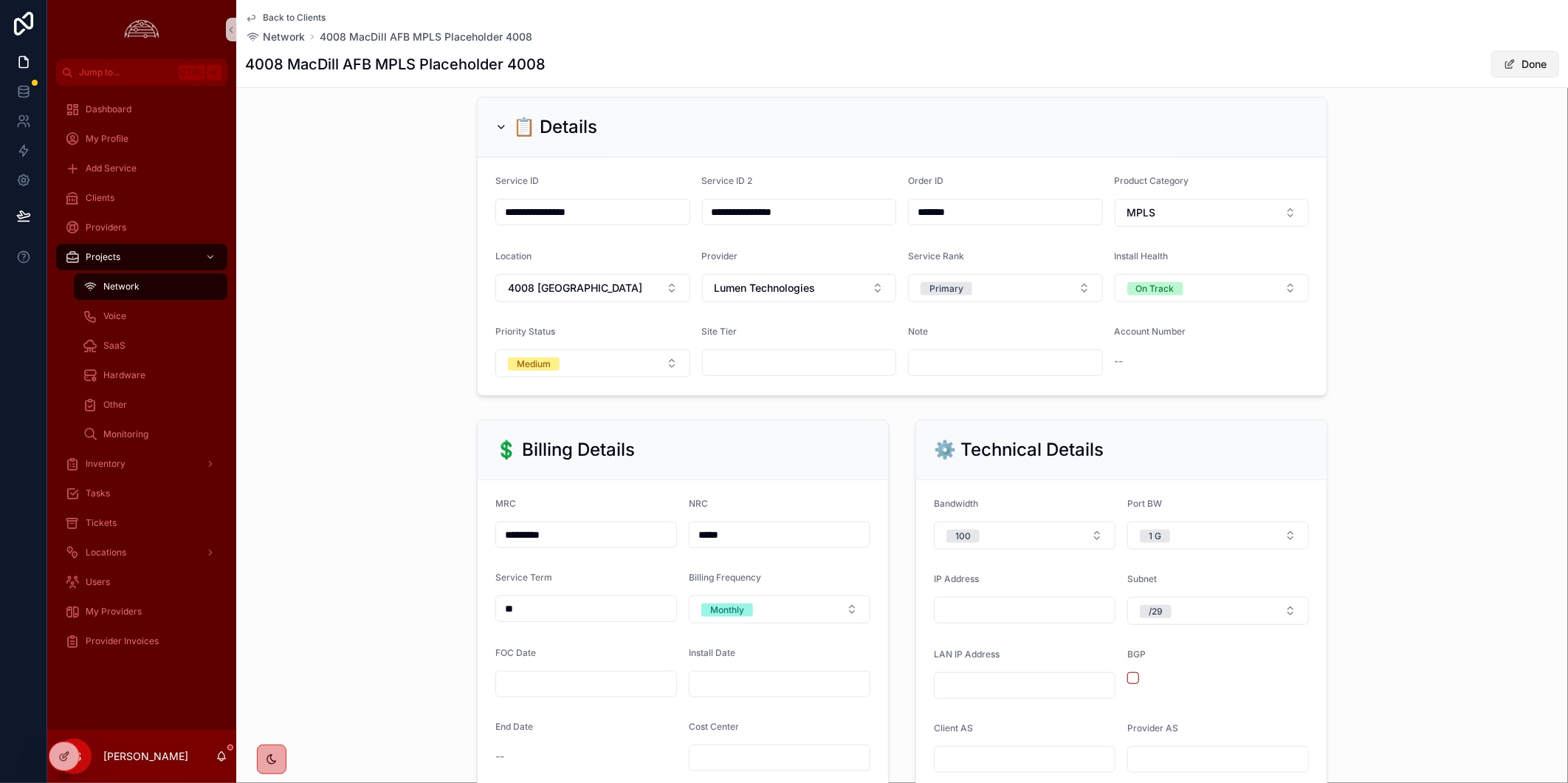
click at [1531, 67] on button "Done" at bounding box center [1525, 64] width 68 height 27
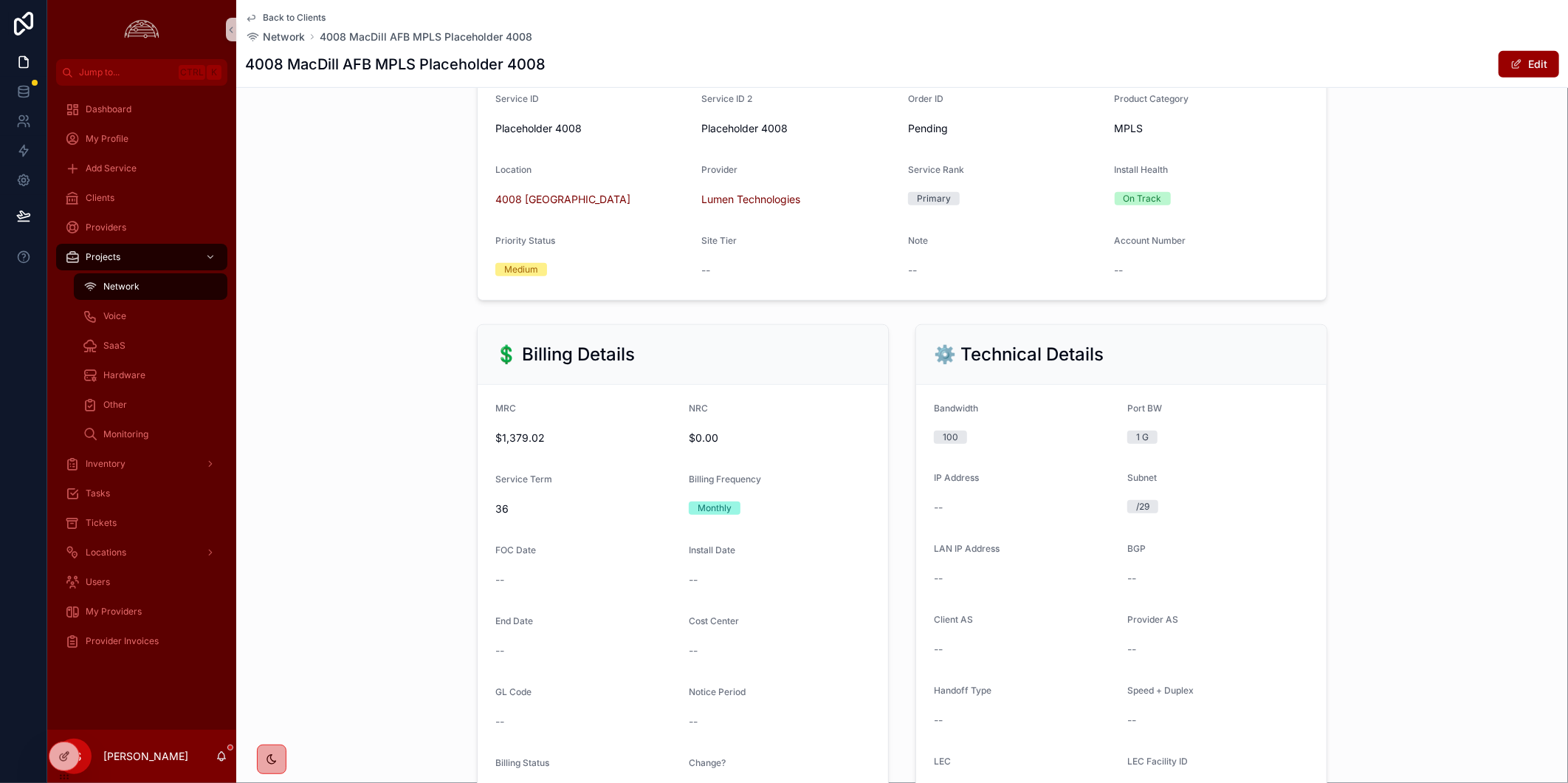
scroll to position [0, 0]
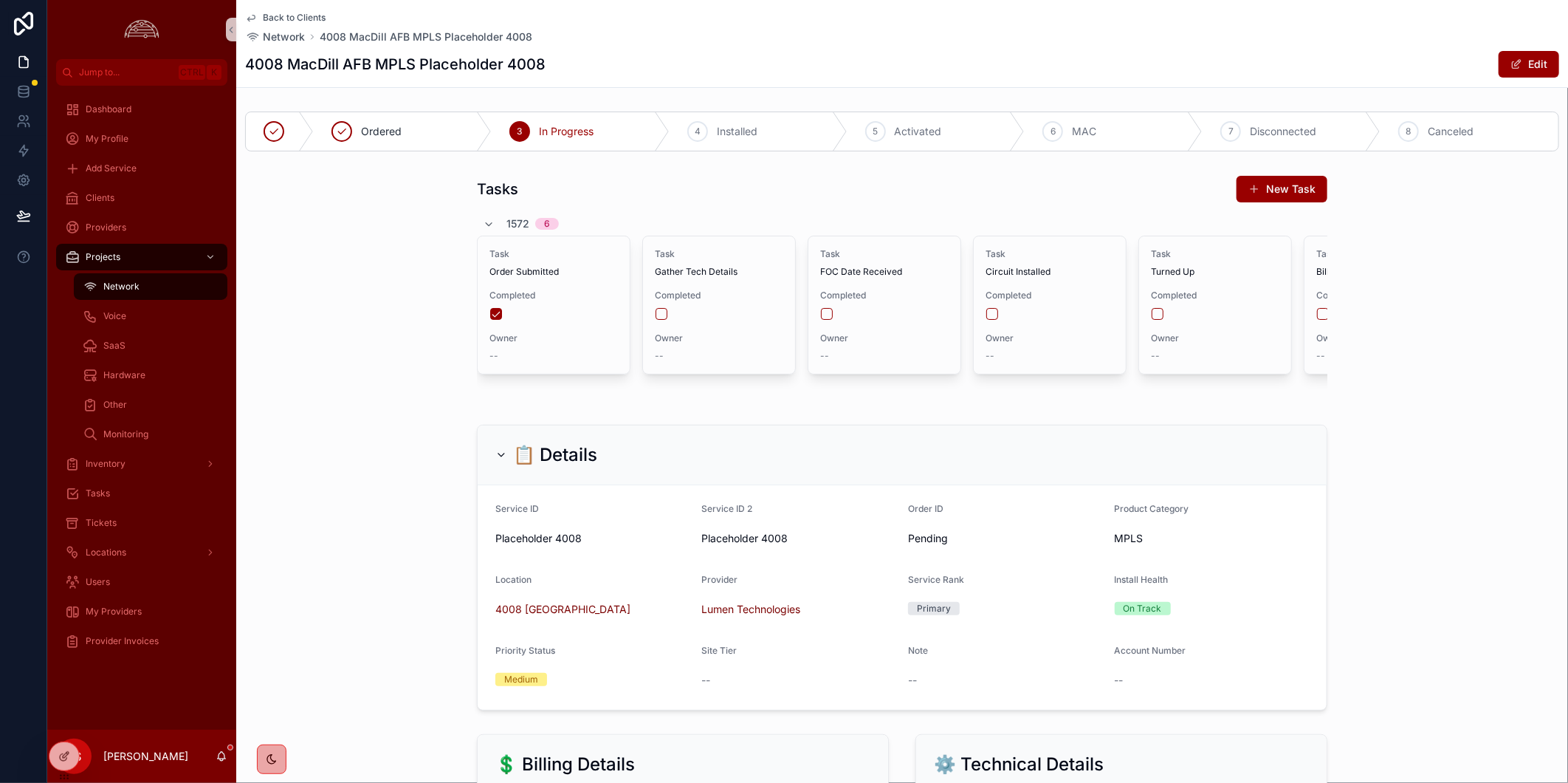
click at [885, 38] on div "Back to Clients Network 4008 MacDill AFB MPLS Placeholder 4008" at bounding box center [902, 28] width 1314 height 33
click at [1488, 407] on div "Tasks New Task 1572 6 Task Order Submitted Completed Owner -- Task Gather Tech …" at bounding box center [902, 288] width 1332 height 237
drag, startPoint x: 135, startPoint y: 196, endPoint x: 448, endPoint y: 134, distance: 319.1
click at [136, 197] on div "Clients" at bounding box center [142, 198] width 154 height 24
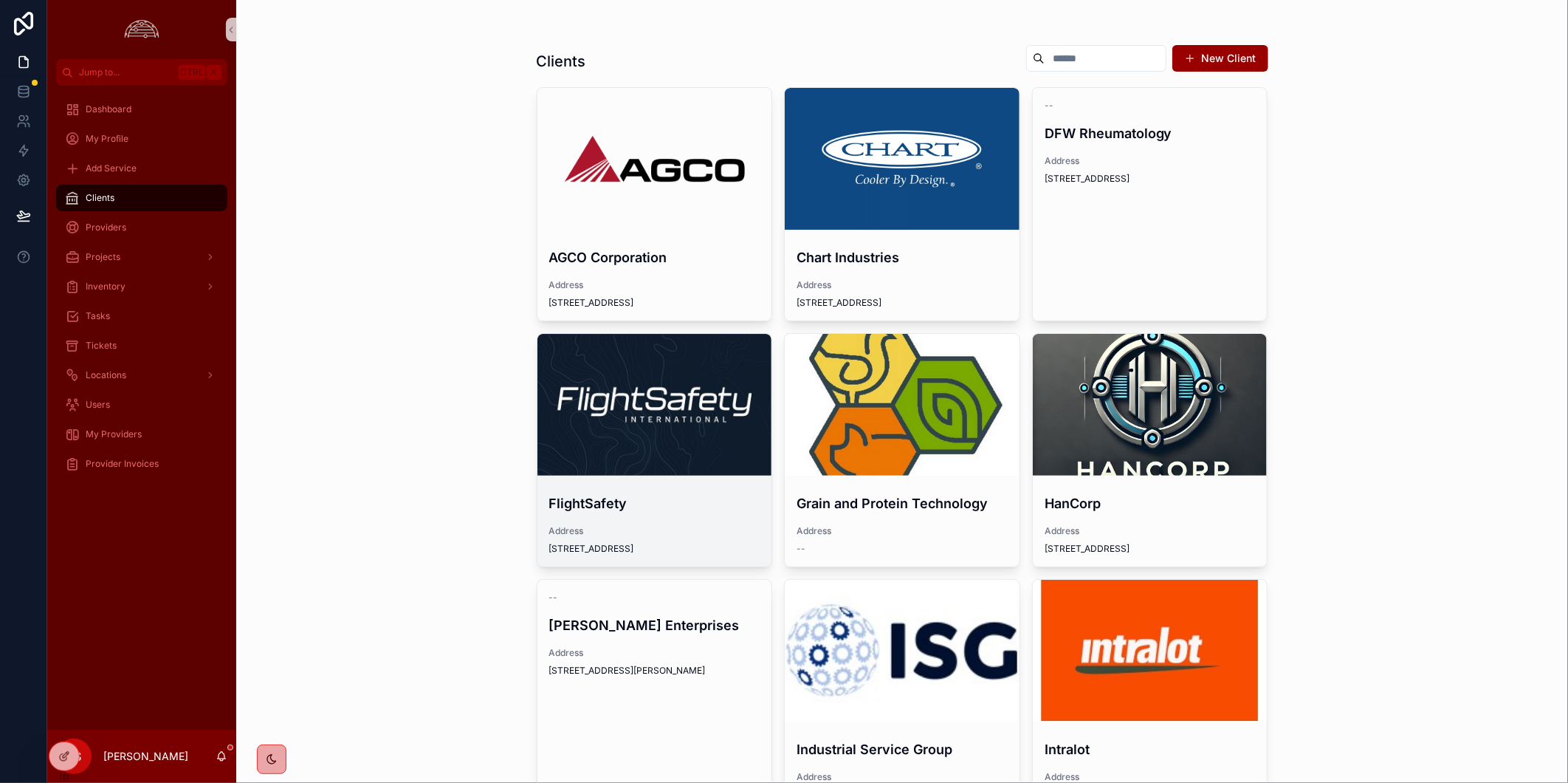
click at [631, 370] on div "scrollable content" at bounding box center [655, 405] width 234 height 142
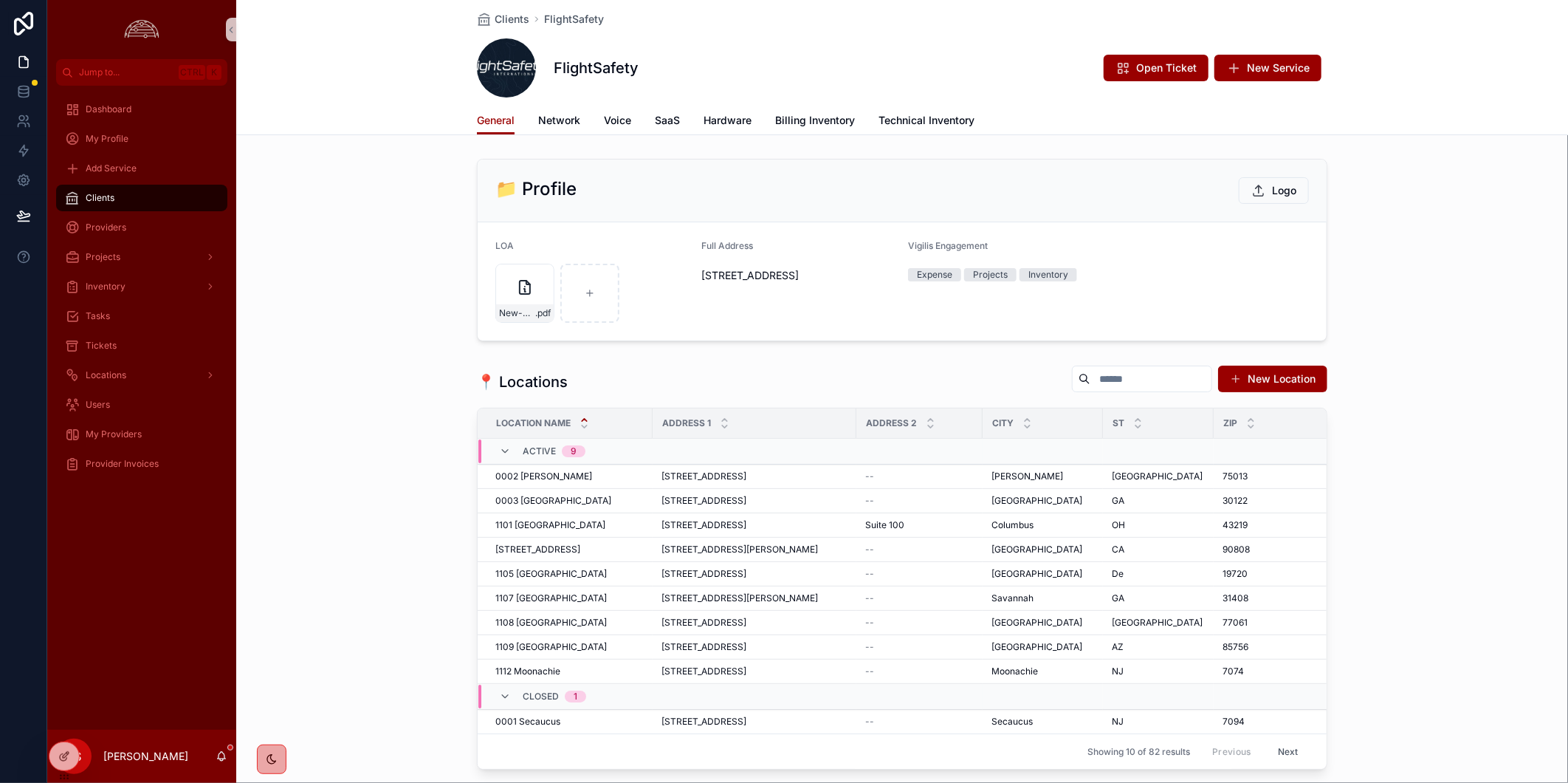
click at [1456, 539] on div "📍 Locations New Location Location Name Address 1 Address 2 City ST Zip Primary …" at bounding box center [902, 566] width 1332 height 417
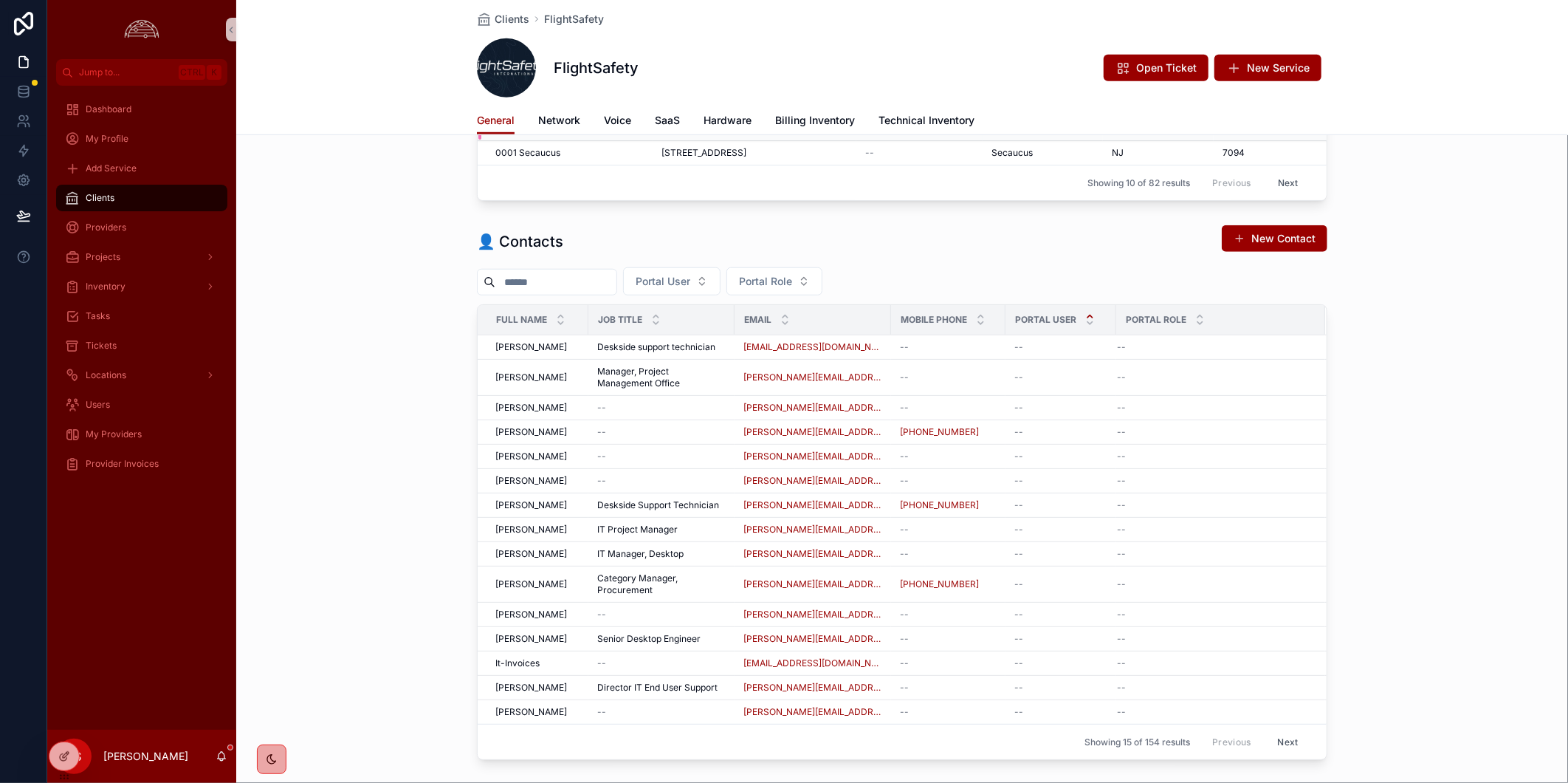
scroll to position [573, 0]
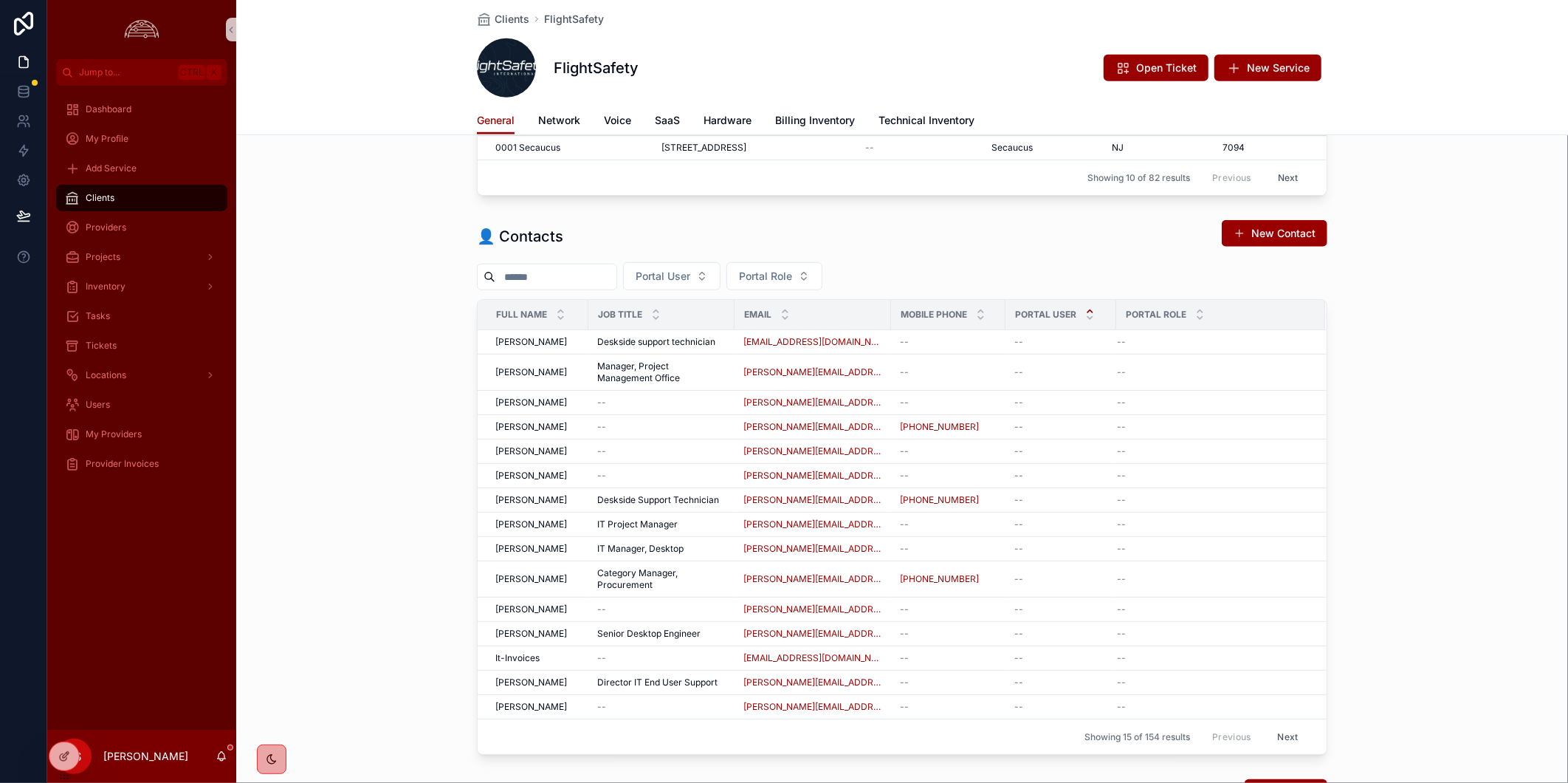
click at [1440, 448] on div "👤 Contacts New Contact Portal User Portal Role Full Name Job Title Email Mobile…" at bounding box center [902, 487] width 1332 height 547
click at [1496, 276] on div "👤 Contacts New Contact Portal User Portal Role Full Name Job Title Email Mobile…" at bounding box center [902, 487] width 1332 height 547
drag, startPoint x: 134, startPoint y: 591, endPoint x: 146, endPoint y: 591, distance: 12.0
click at [138, 591] on div "Dashboard My Profile Add Service Clients Providers Projects Inventory Tasks Tic…" at bounding box center [142, 408] width 189 height 644
click at [116, 195] on div "Clients" at bounding box center [142, 198] width 154 height 24
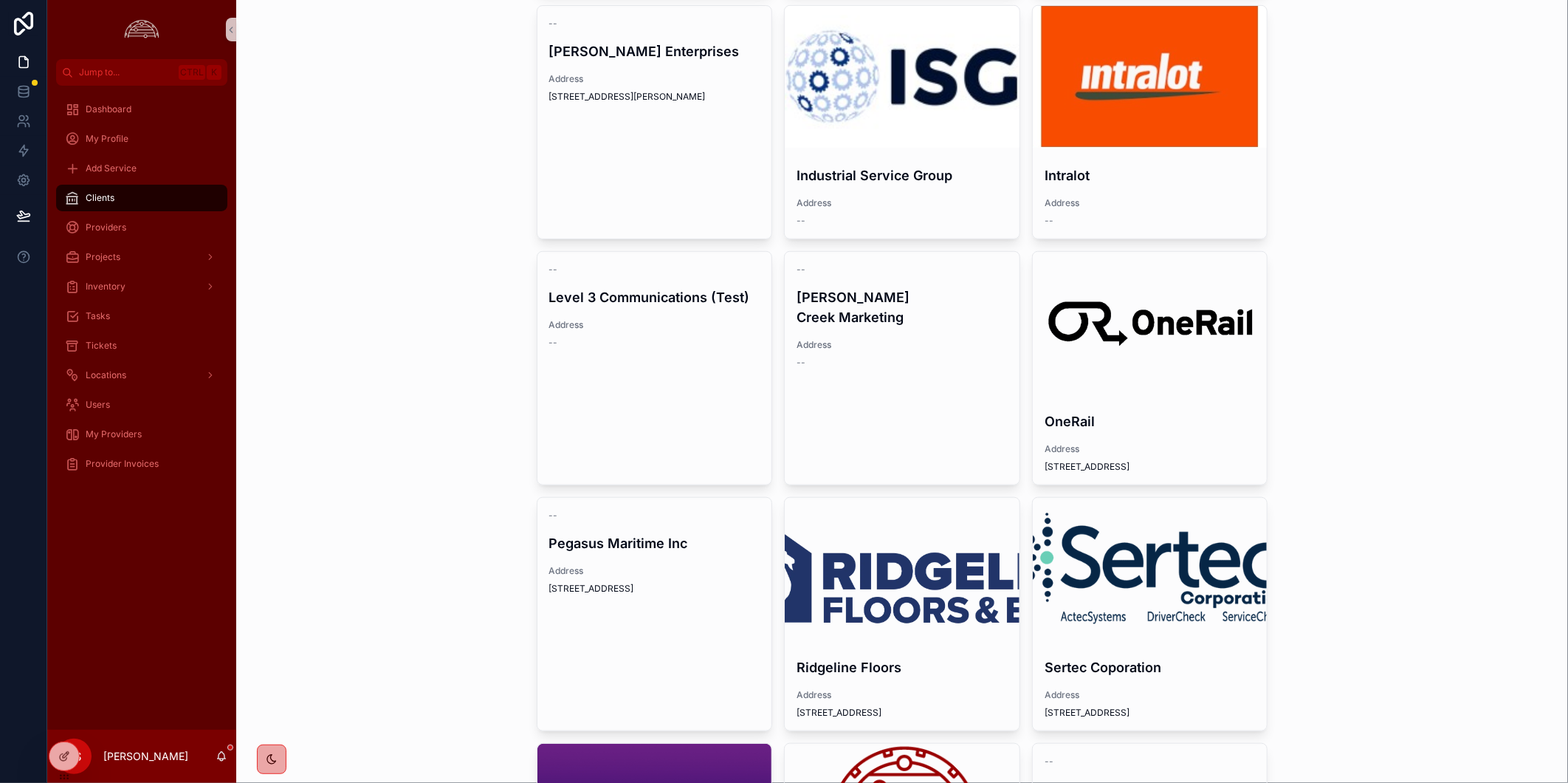
click at [1470, 376] on div "Clients New Client AGCO Corporation Address 4205 River Green Parkway Chart Indu…" at bounding box center [902, 391] width 1332 height 783
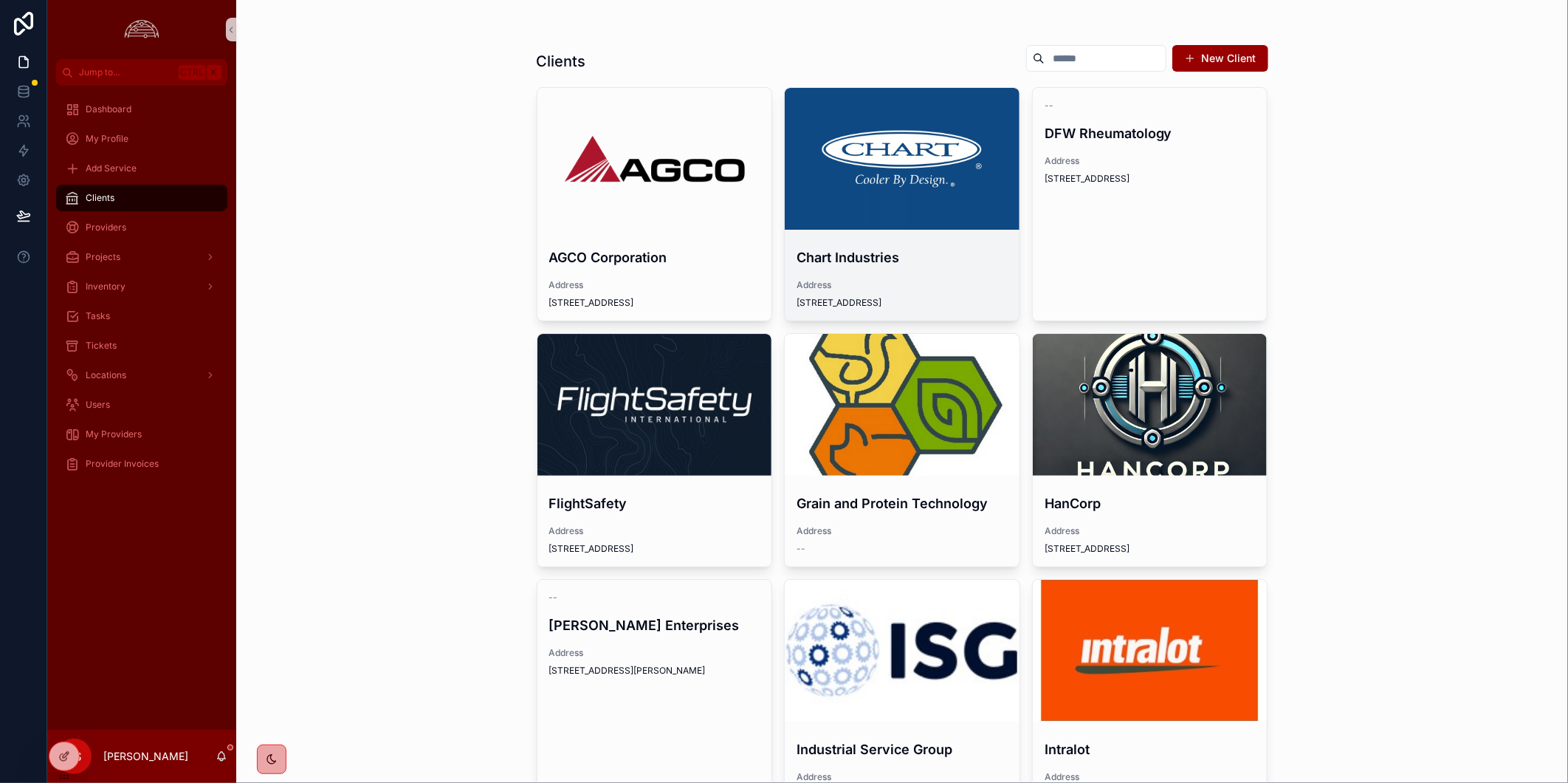
click at [982, 155] on div "scrollable content" at bounding box center [902, 159] width 234 height 18
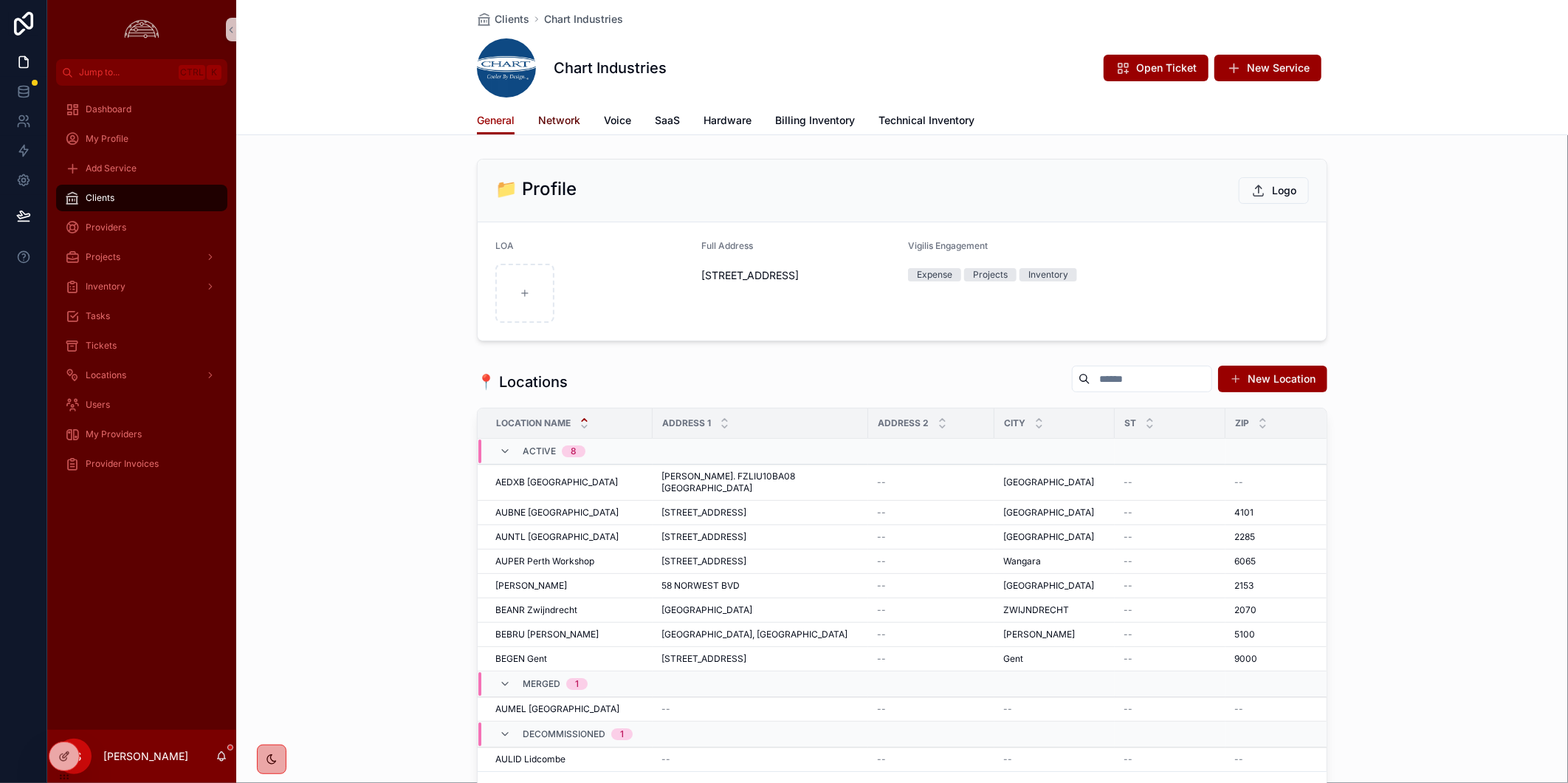
click at [555, 123] on span "Network" at bounding box center [558, 120] width 42 height 15
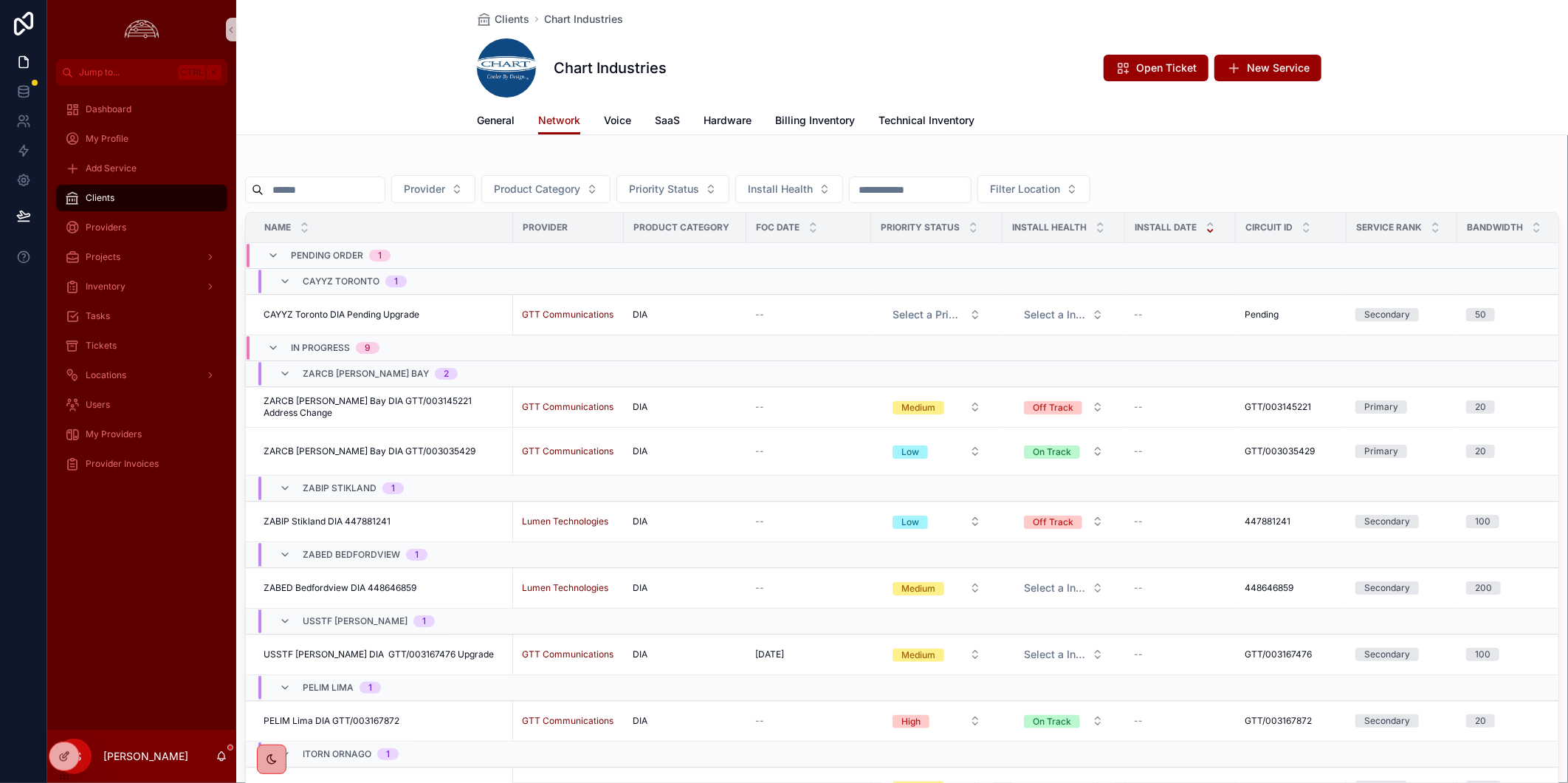
click at [807, 74] on div "Chart Industries Open Ticket New Service" at bounding box center [902, 68] width 851 height 59
click at [774, 48] on div "Chart Industries Open Ticket New Service" at bounding box center [902, 68] width 851 height 59
click at [885, 54] on div "Chart Industries Open Ticket New Service" at bounding box center [902, 68] width 851 height 59
click at [997, 51] on div "Chart Industries Open Ticket New Service" at bounding box center [902, 68] width 851 height 59
click at [1371, 106] on div "General Network Voice SaaS Hardware Billing Inventory Technical Inventory" at bounding box center [902, 120] width 1314 height 28
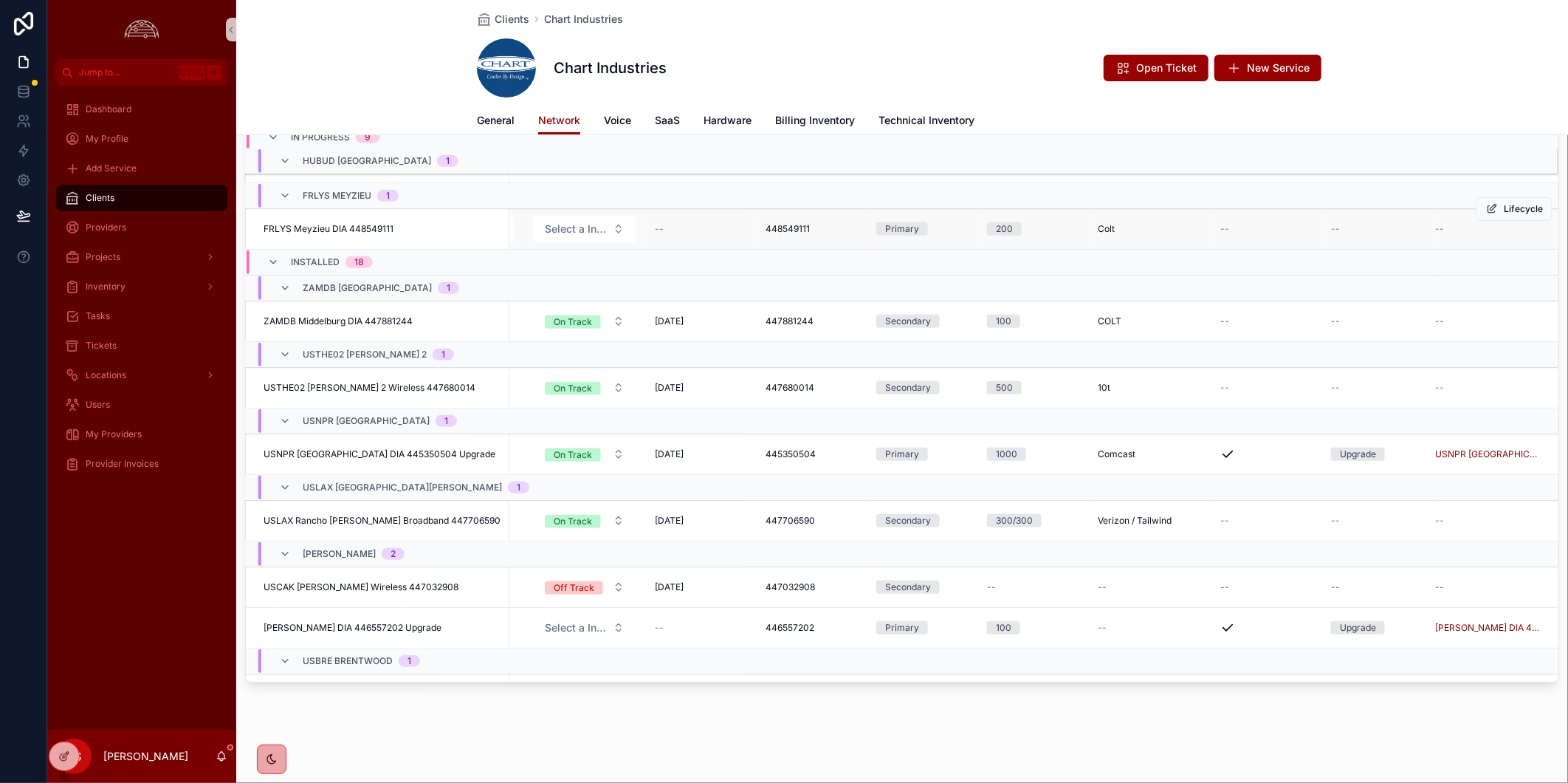
scroll to position [573, 482]
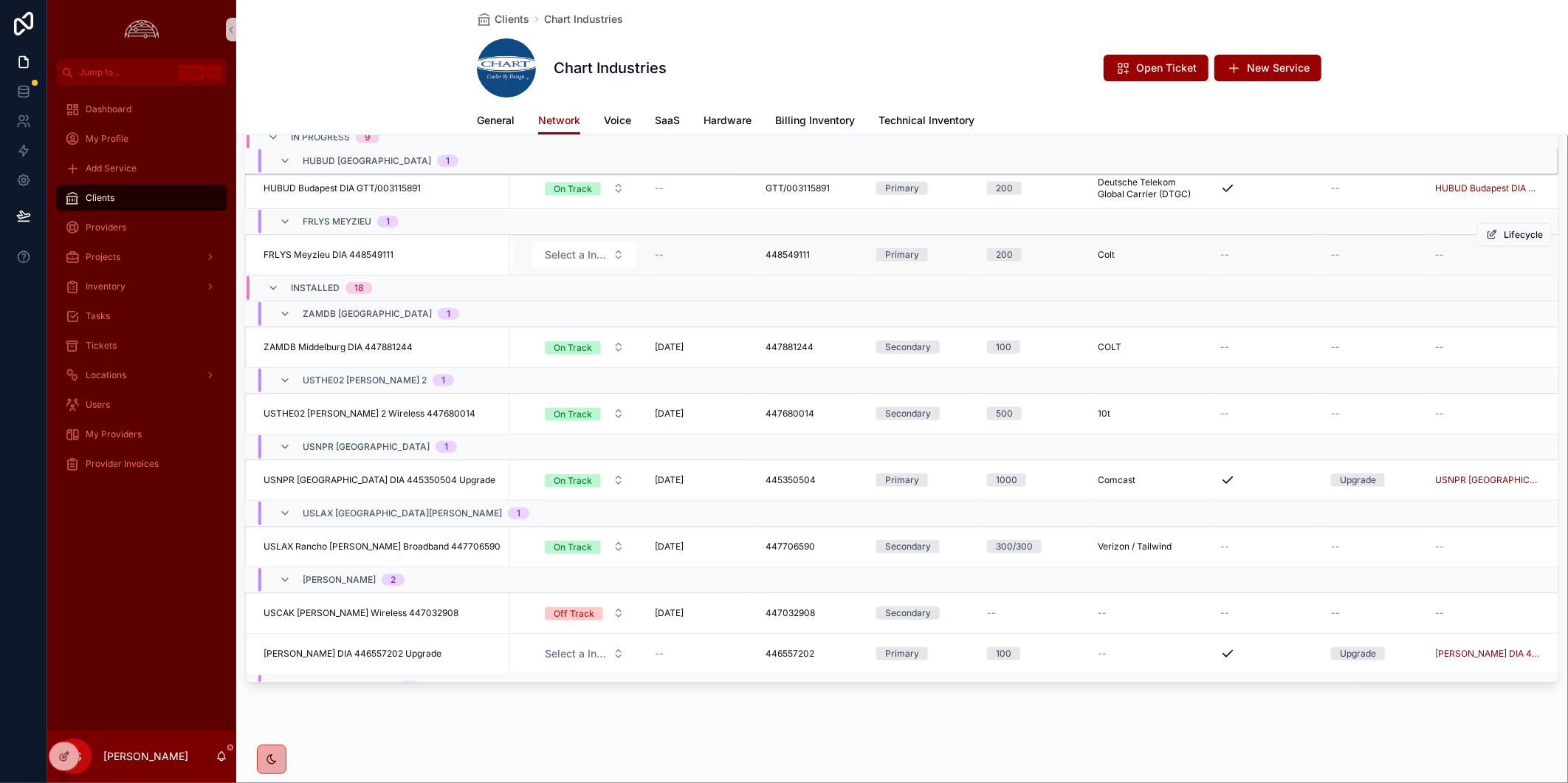
click at [377, 234] on td "FRLYS Meyzieu DIA 448549111 FRLYS Meyzieu DIA 448549111" at bounding box center [378, 254] width 264 height 40
click at [319, 408] on span "USTHE02 Theodore 2 Wireless 447680014" at bounding box center [369, 414] width 212 height 12
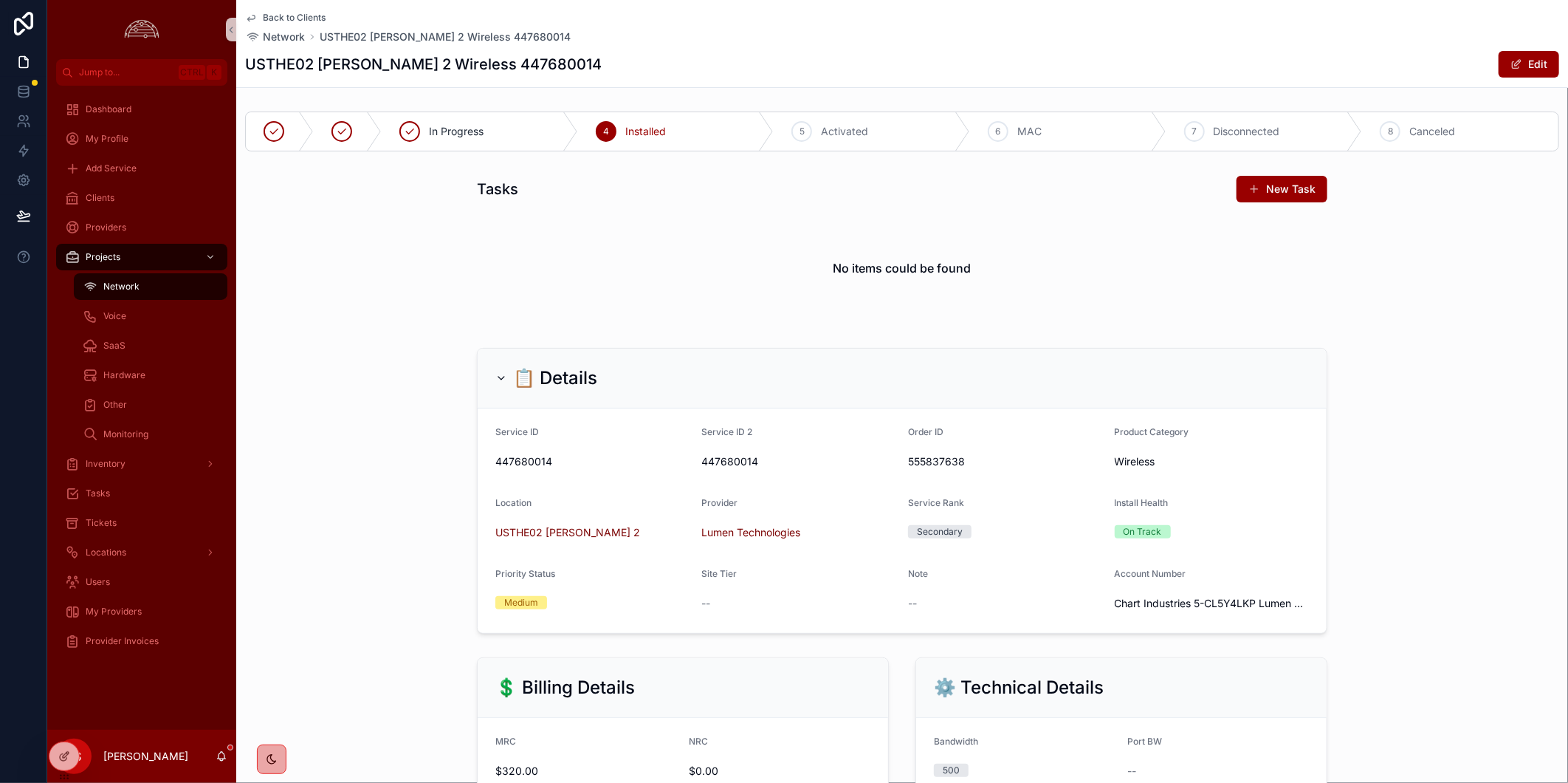
scroll to position [656, 0]
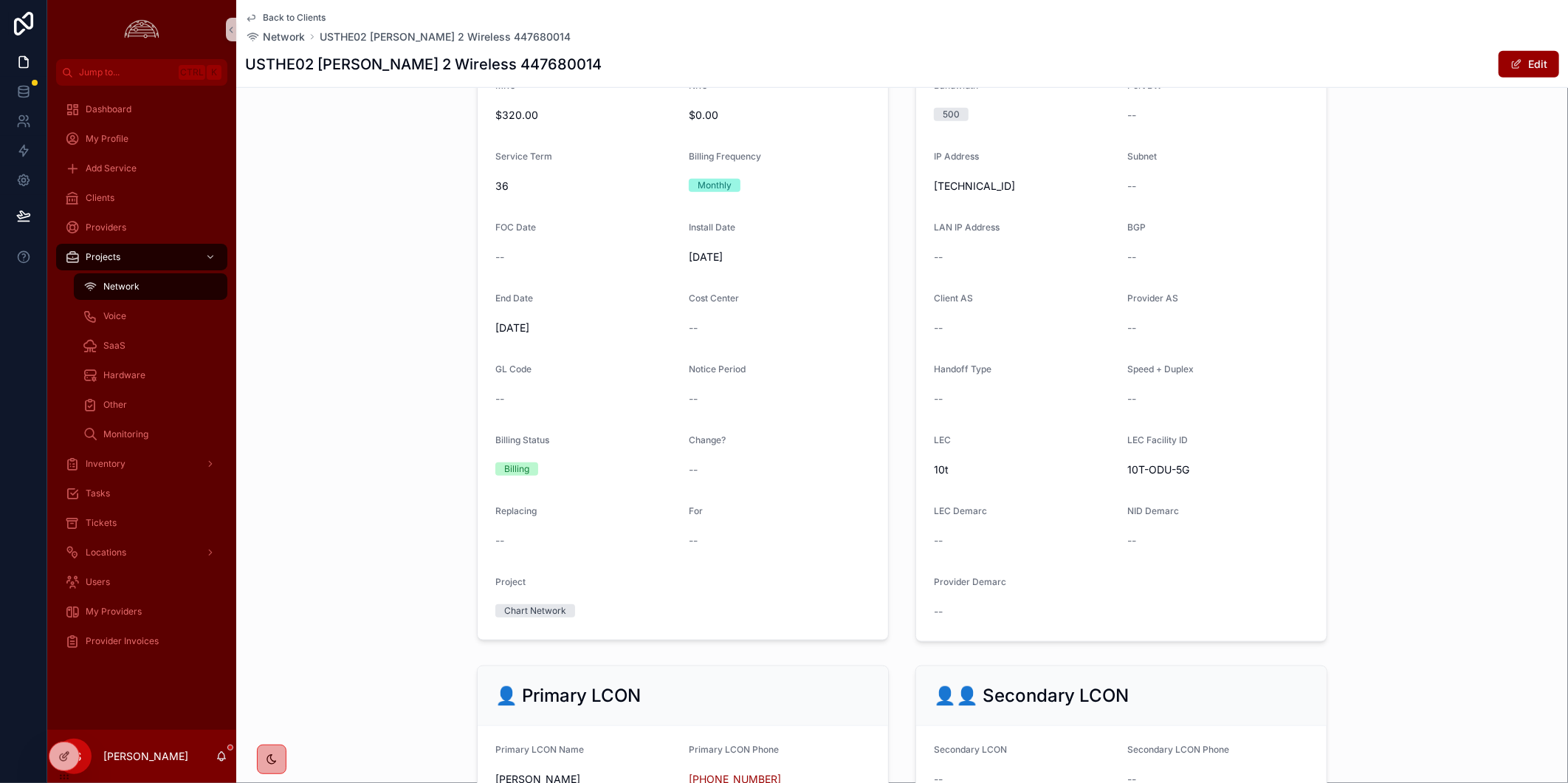
click at [1450, 464] on div "💲 Billing Details MRC $320.00 NRC $0.00 Service Term 36 Billing Frequency Month…" at bounding box center [902, 322] width 1332 height 652
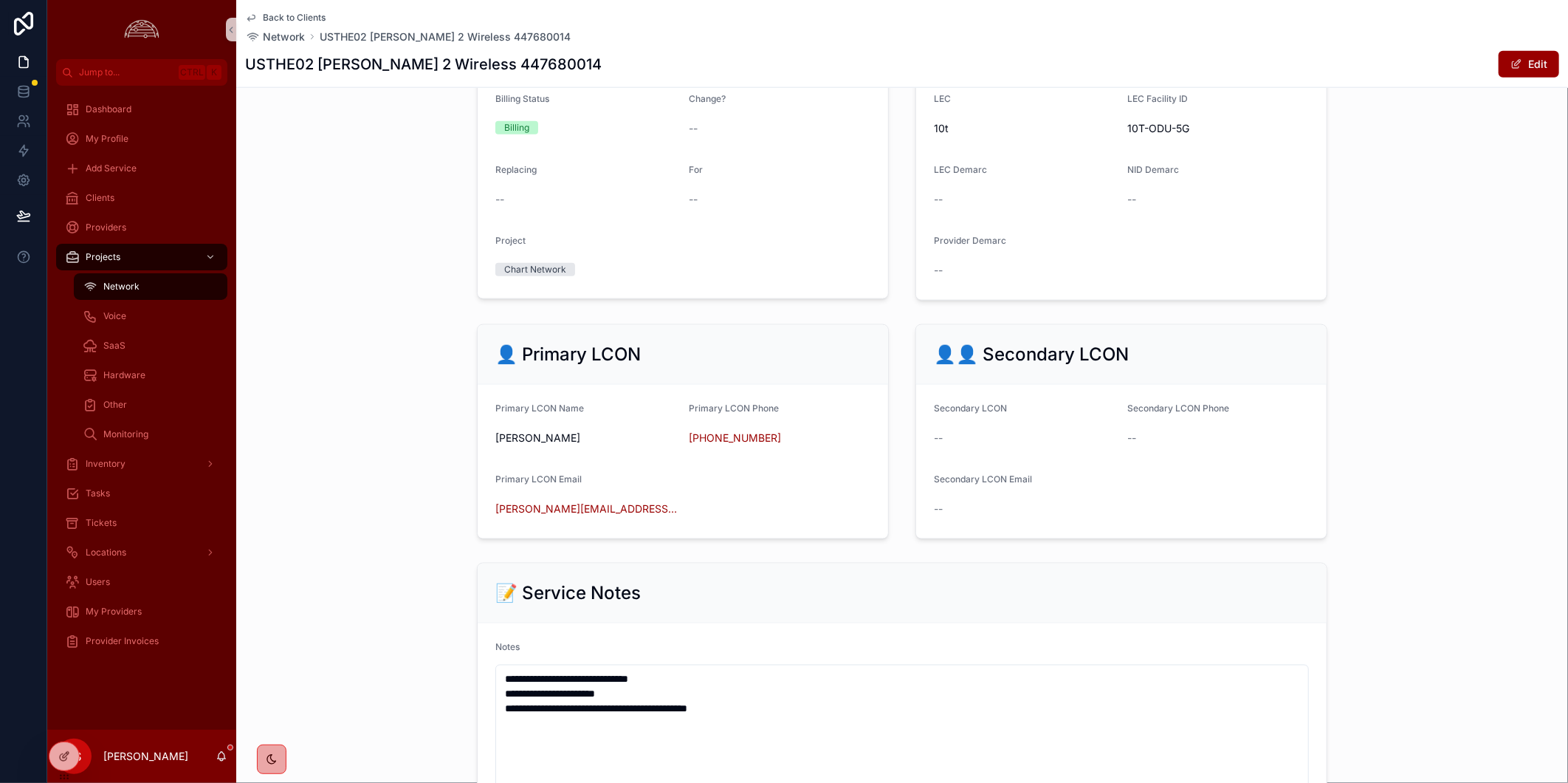
scroll to position [1230, 0]
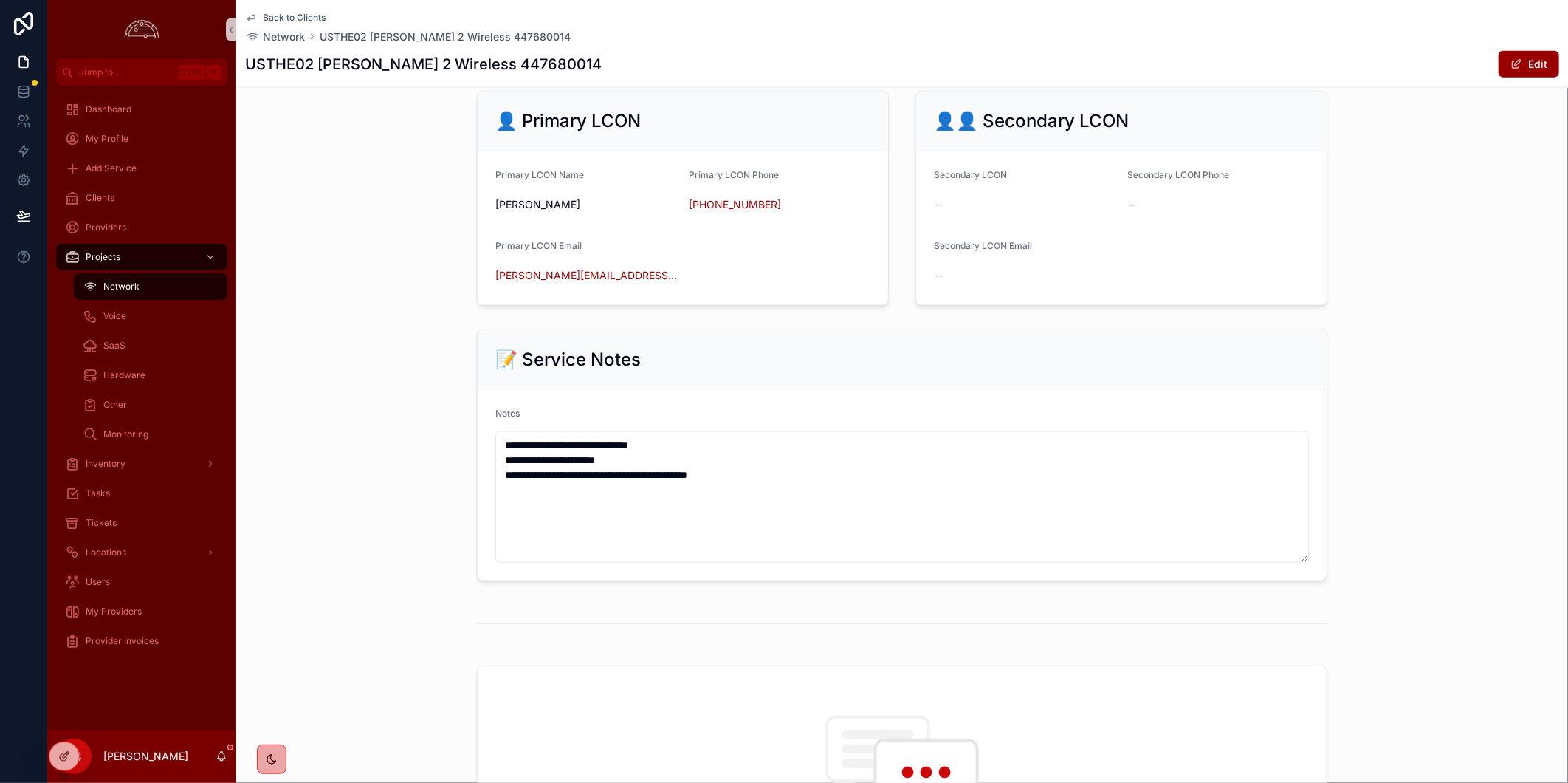
click at [1386, 452] on div "**********" at bounding box center [902, 455] width 1332 height 264
click at [107, 195] on span "Clients" at bounding box center [99, 198] width 29 height 12
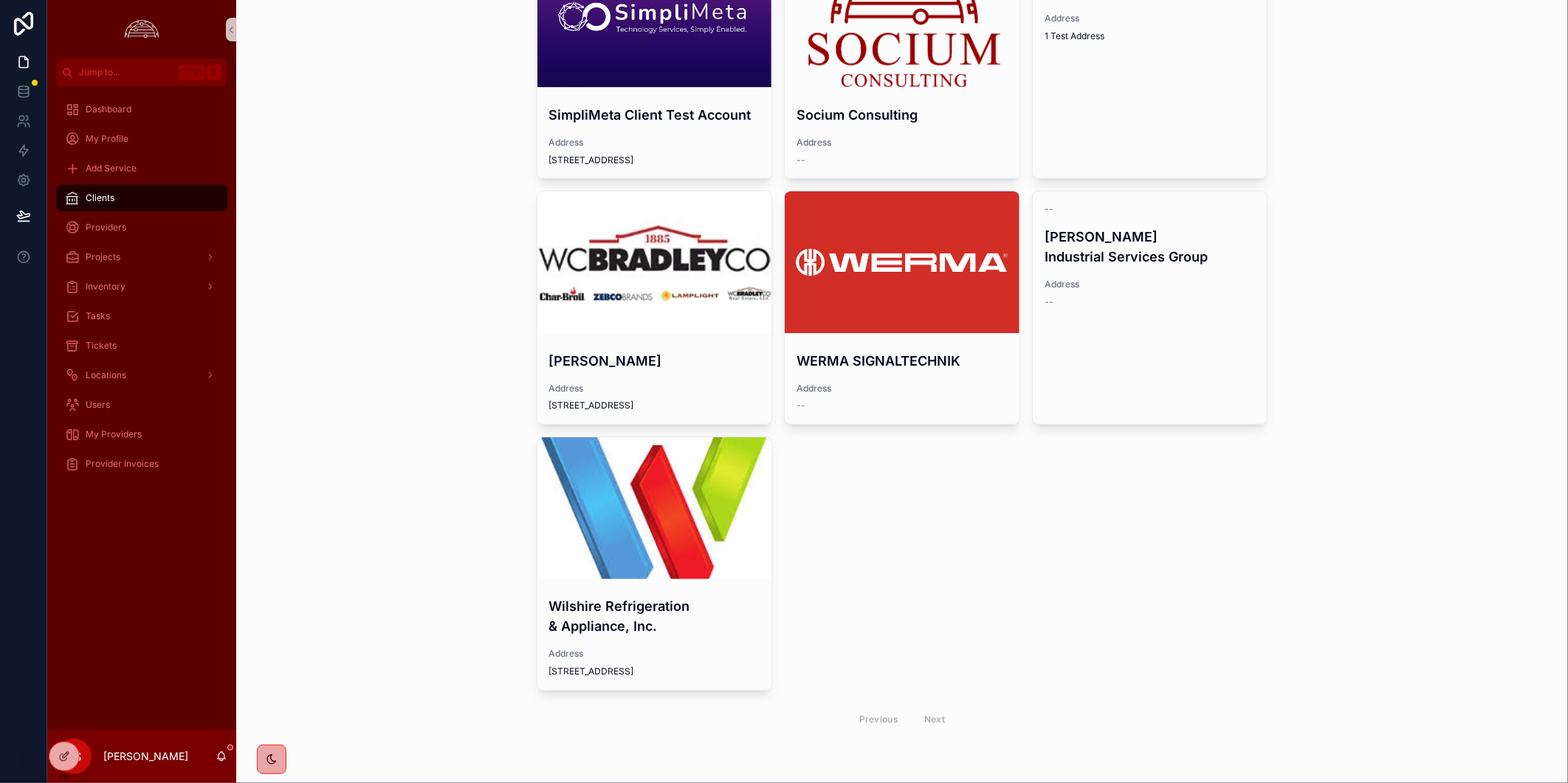
scroll to position [962, 0]
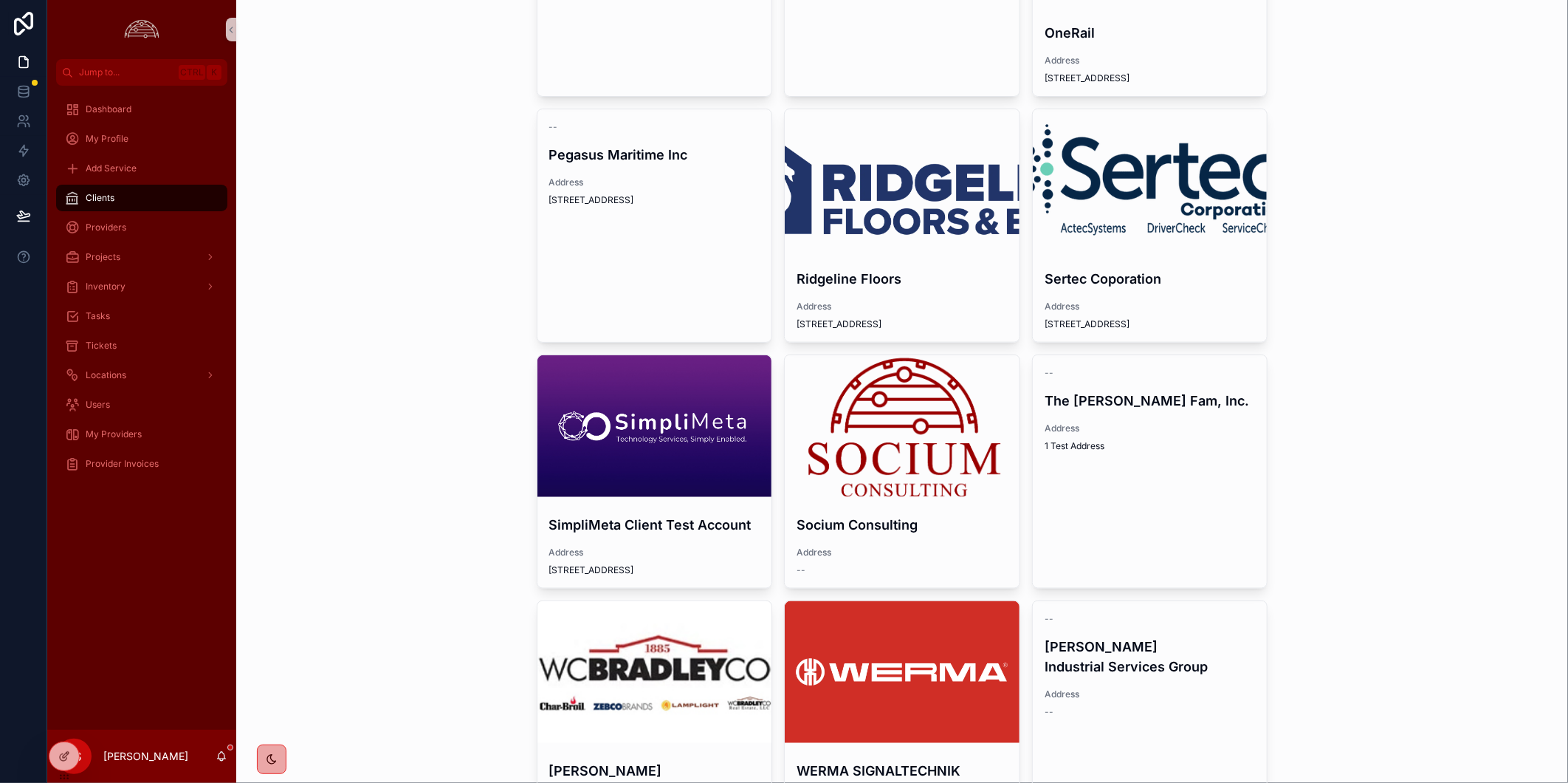
click at [680, 654] on div "scrollable content" at bounding box center [655, 672] width 234 height 142
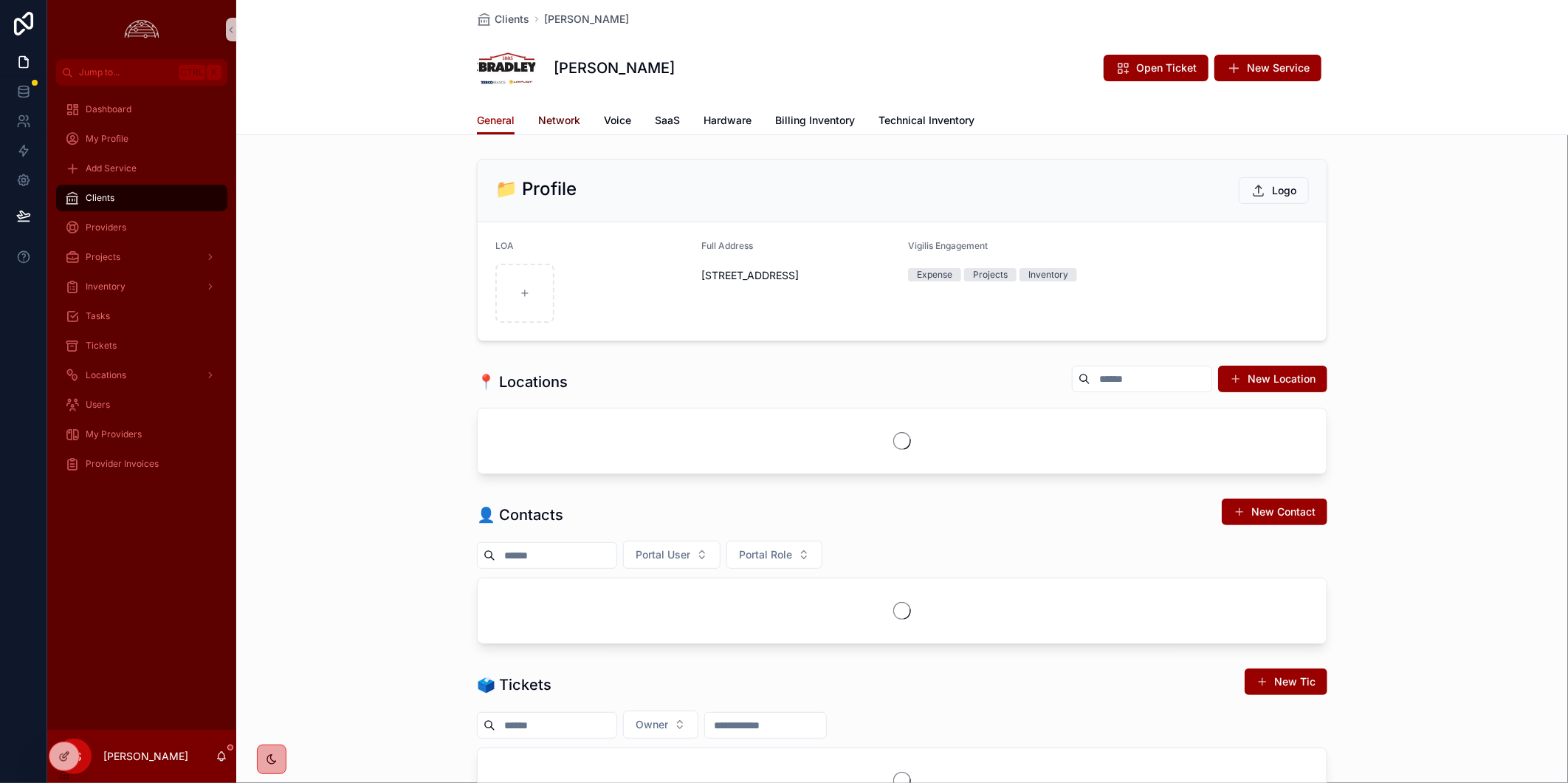
click at [541, 122] on span "Network" at bounding box center [558, 120] width 42 height 15
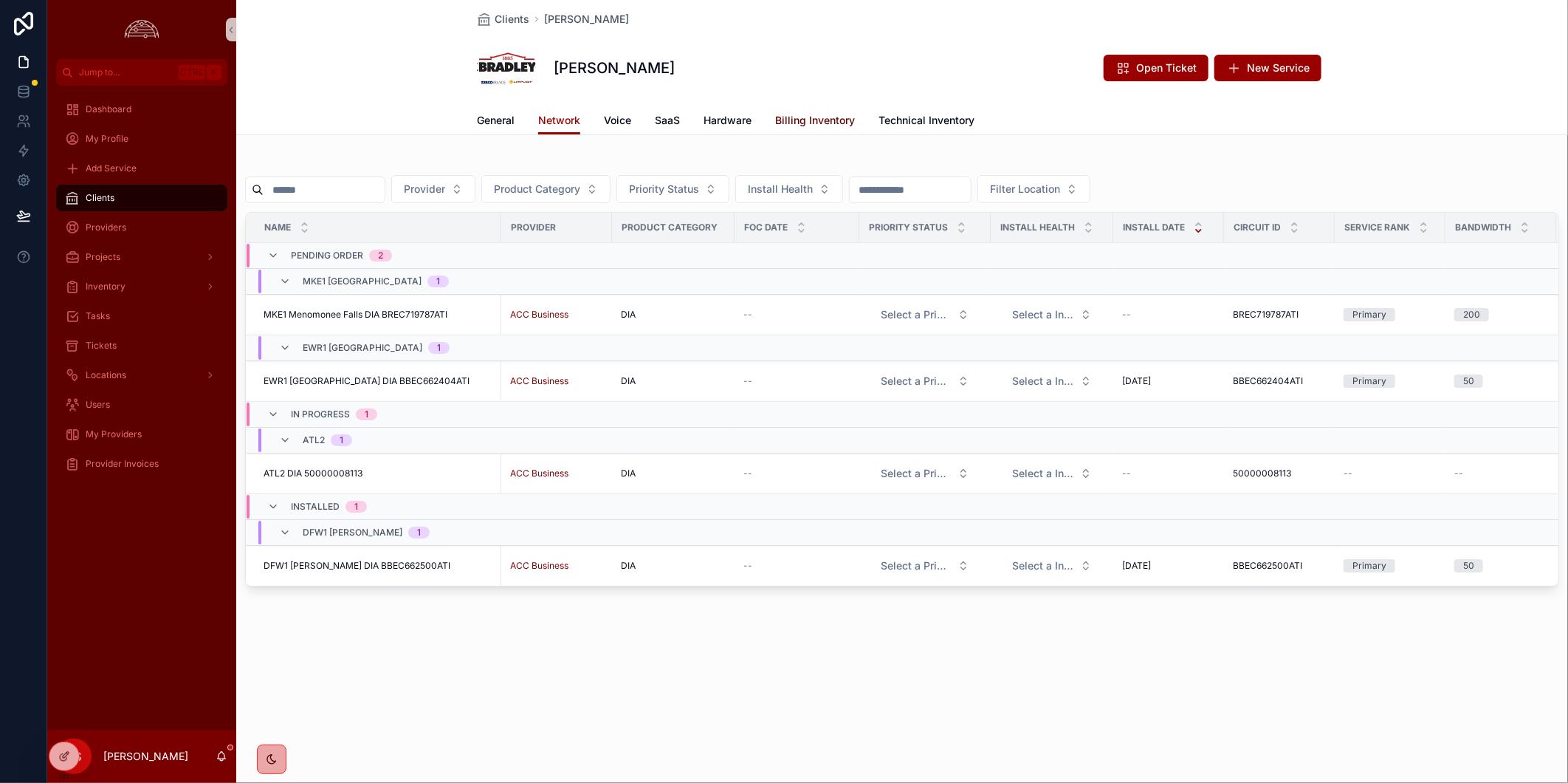
click at [804, 127] on span "Billing Inventory" at bounding box center [815, 120] width 80 height 15
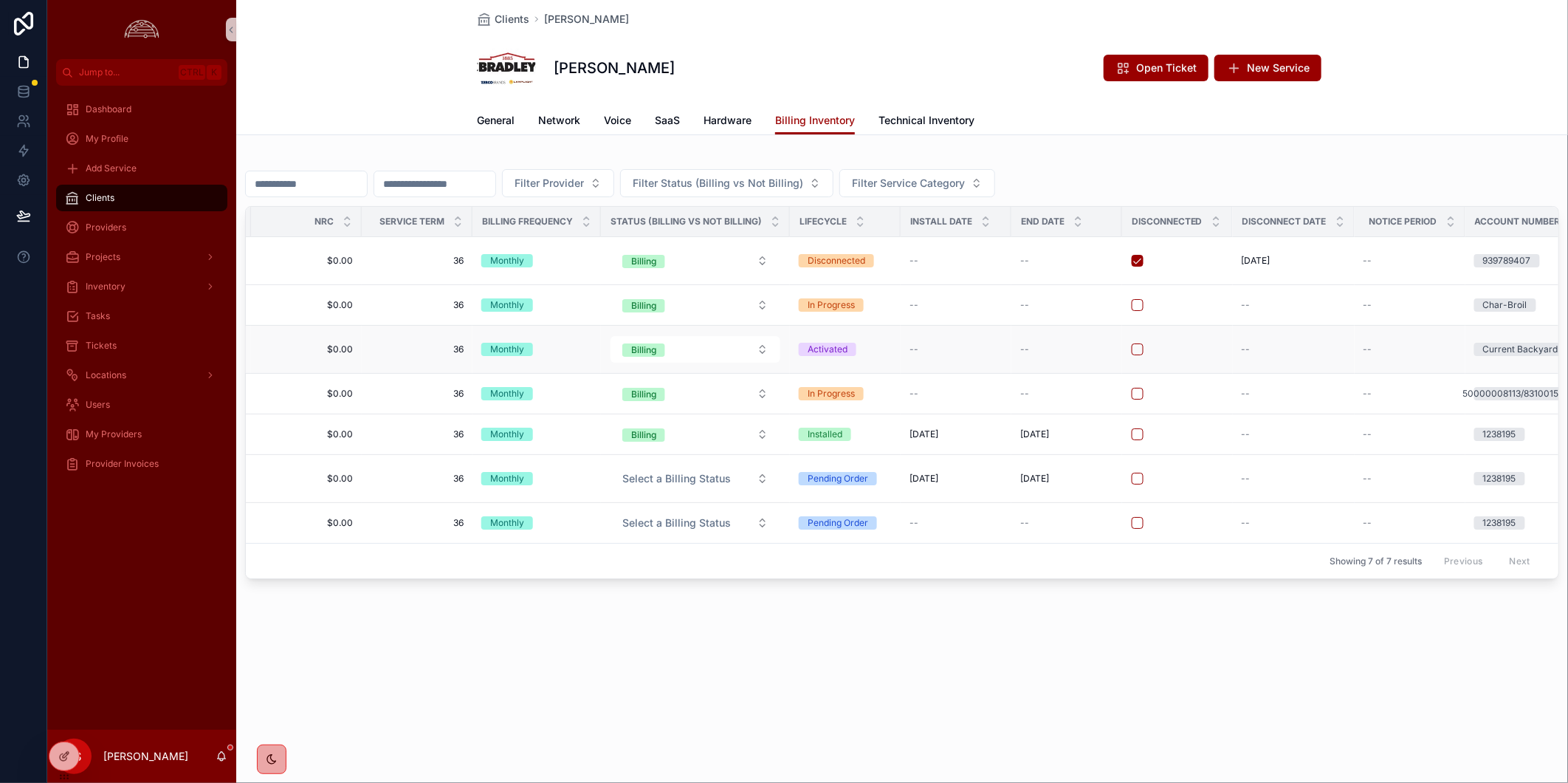
scroll to position [0, 835]
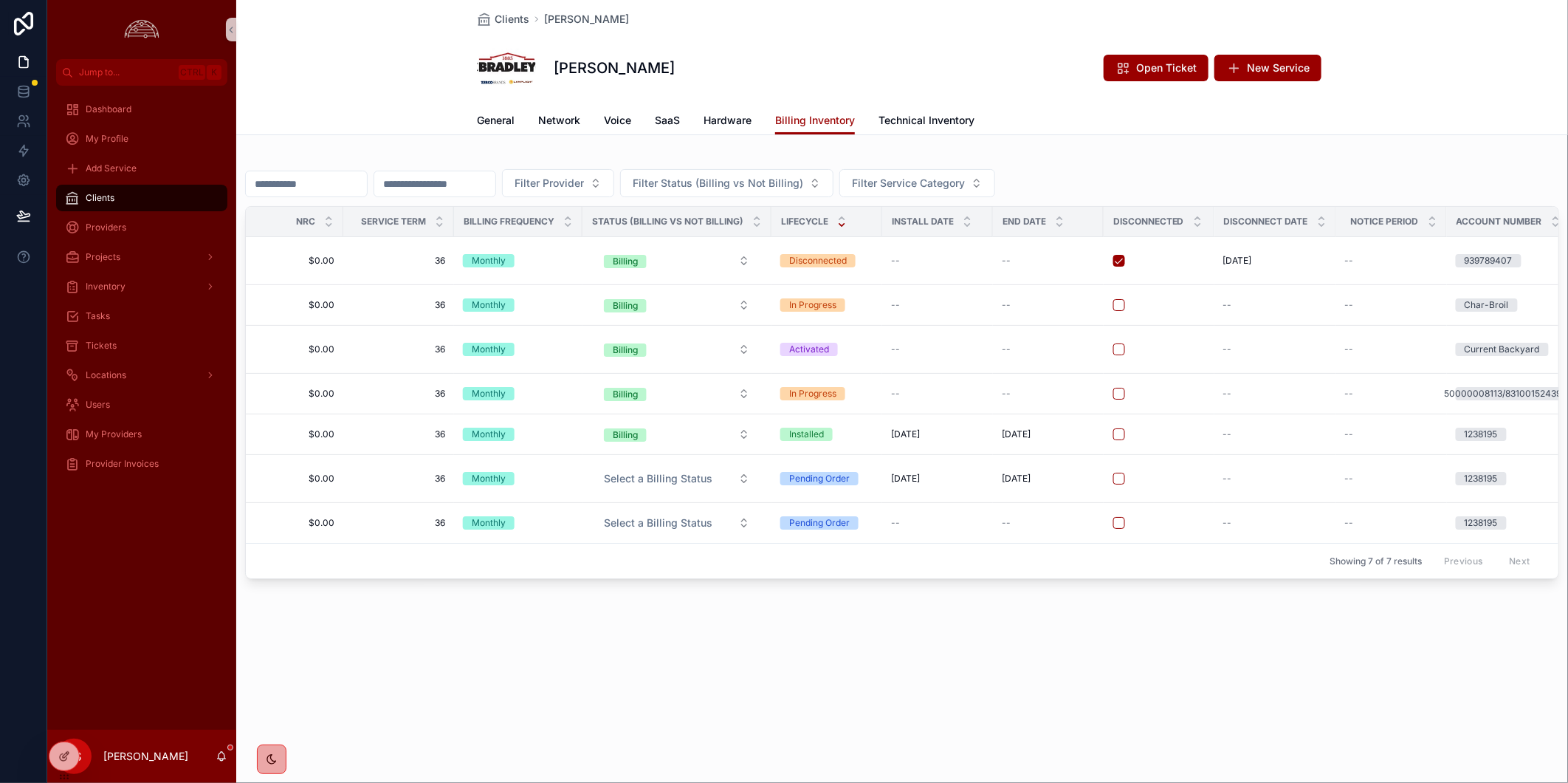
click at [839, 226] on icon "scrollable content" at bounding box center [841, 225] width 5 height 2
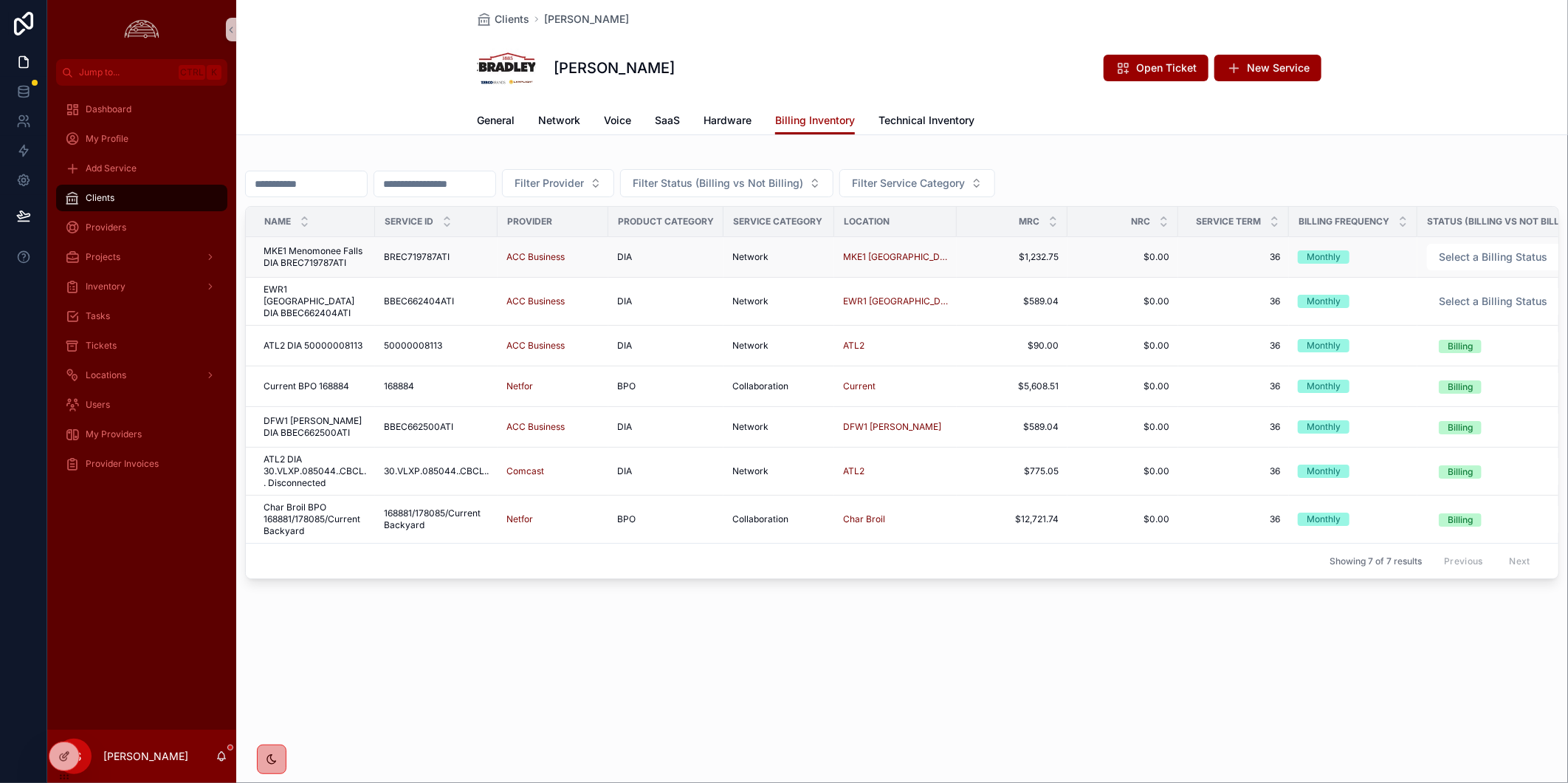
click at [331, 254] on span "MKE1 Menomonee Falls DIA BREC719787ATI" at bounding box center [315, 257] width 102 height 24
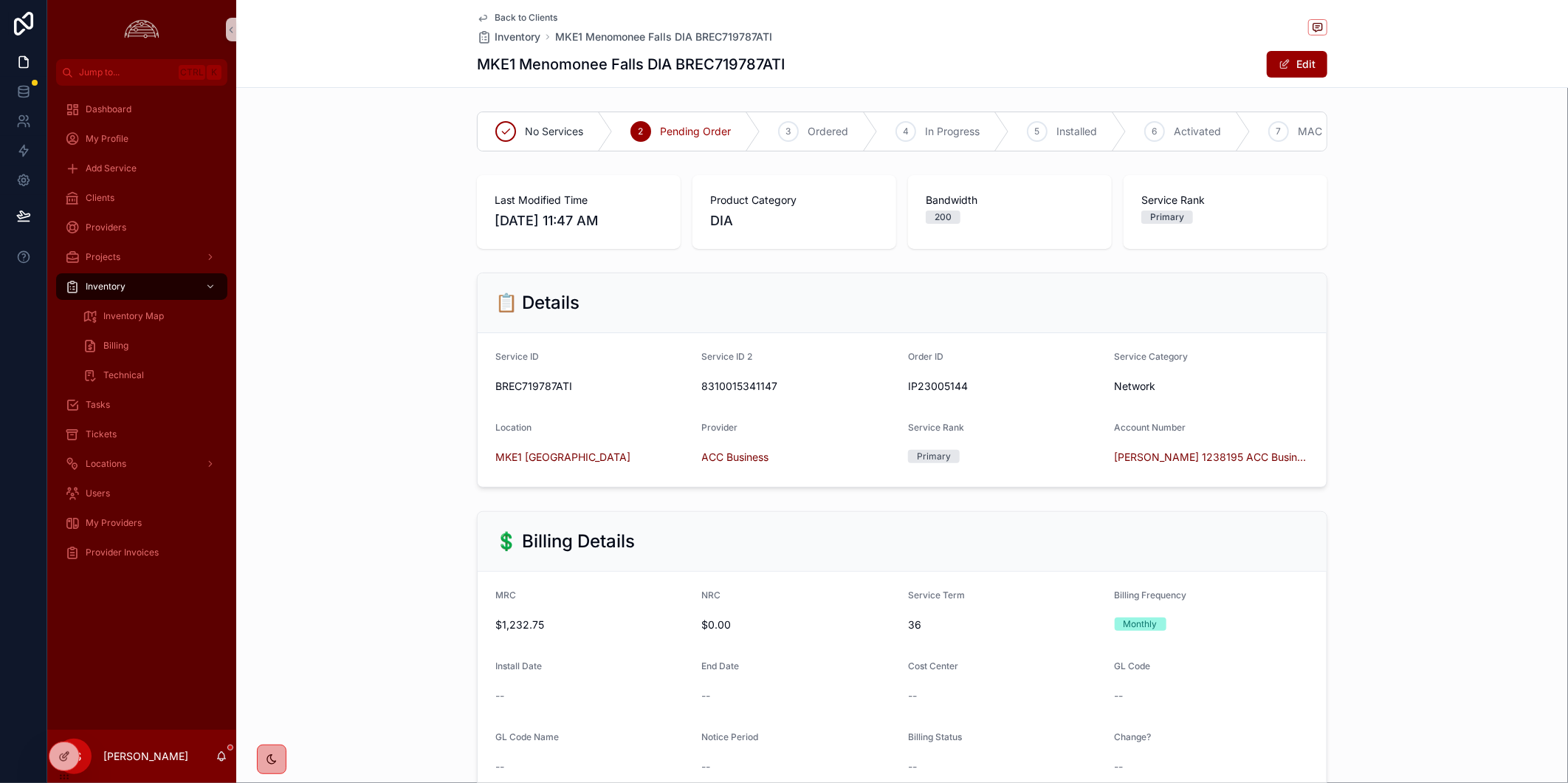
click at [1390, 520] on div "💲 Billing Details MRC $1,232.75 NRC $0.00 Service Term 36 Billing Frequency Mon…" at bounding box center [902, 725] width 1332 height 439
click at [1428, 447] on div "📋 Details Service ID BREC719787ATI Service ID 2 8310015341147 Order ID IP230051…" at bounding box center [902, 380] width 1332 height 227
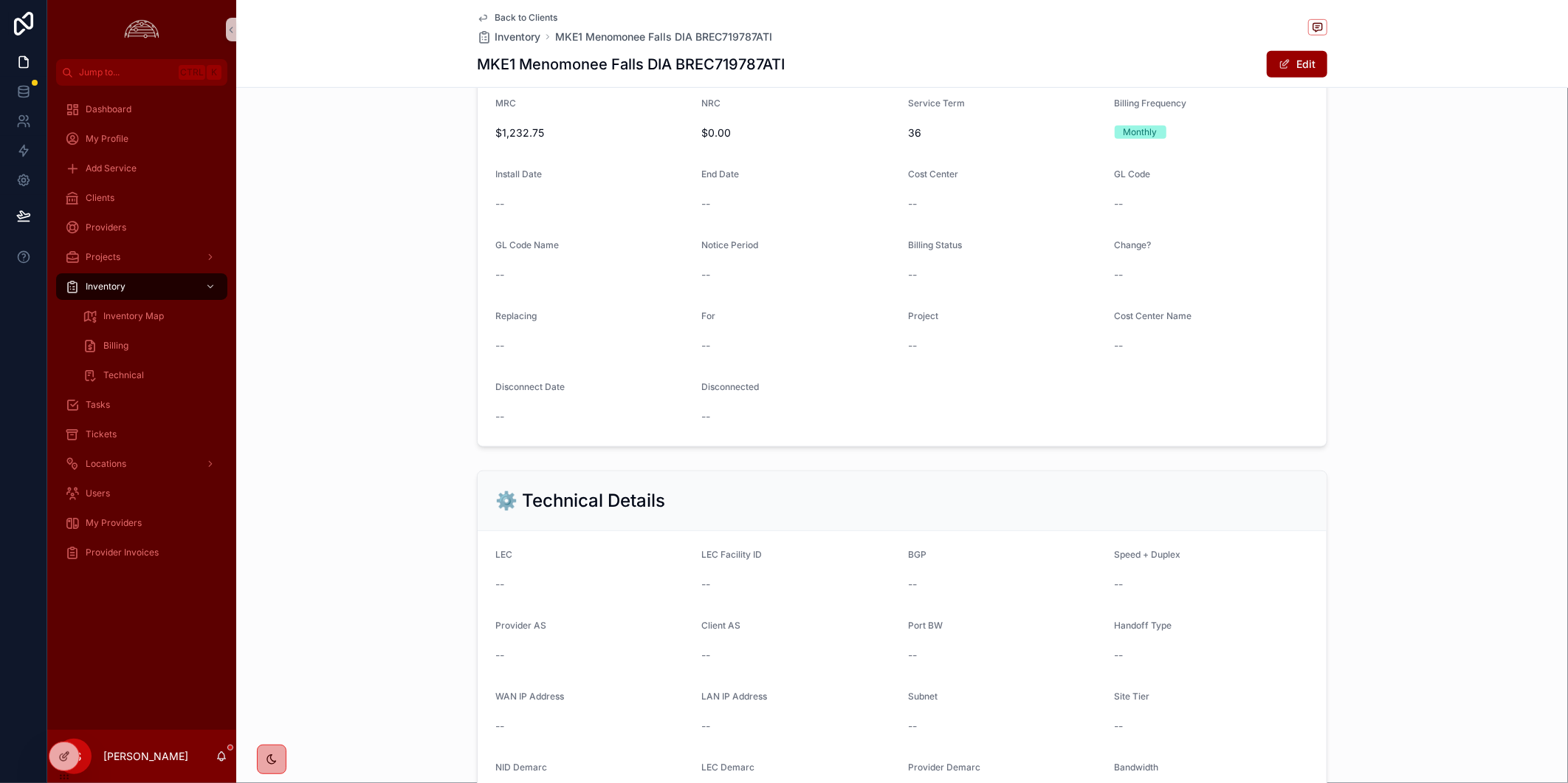
scroll to position [82, 0]
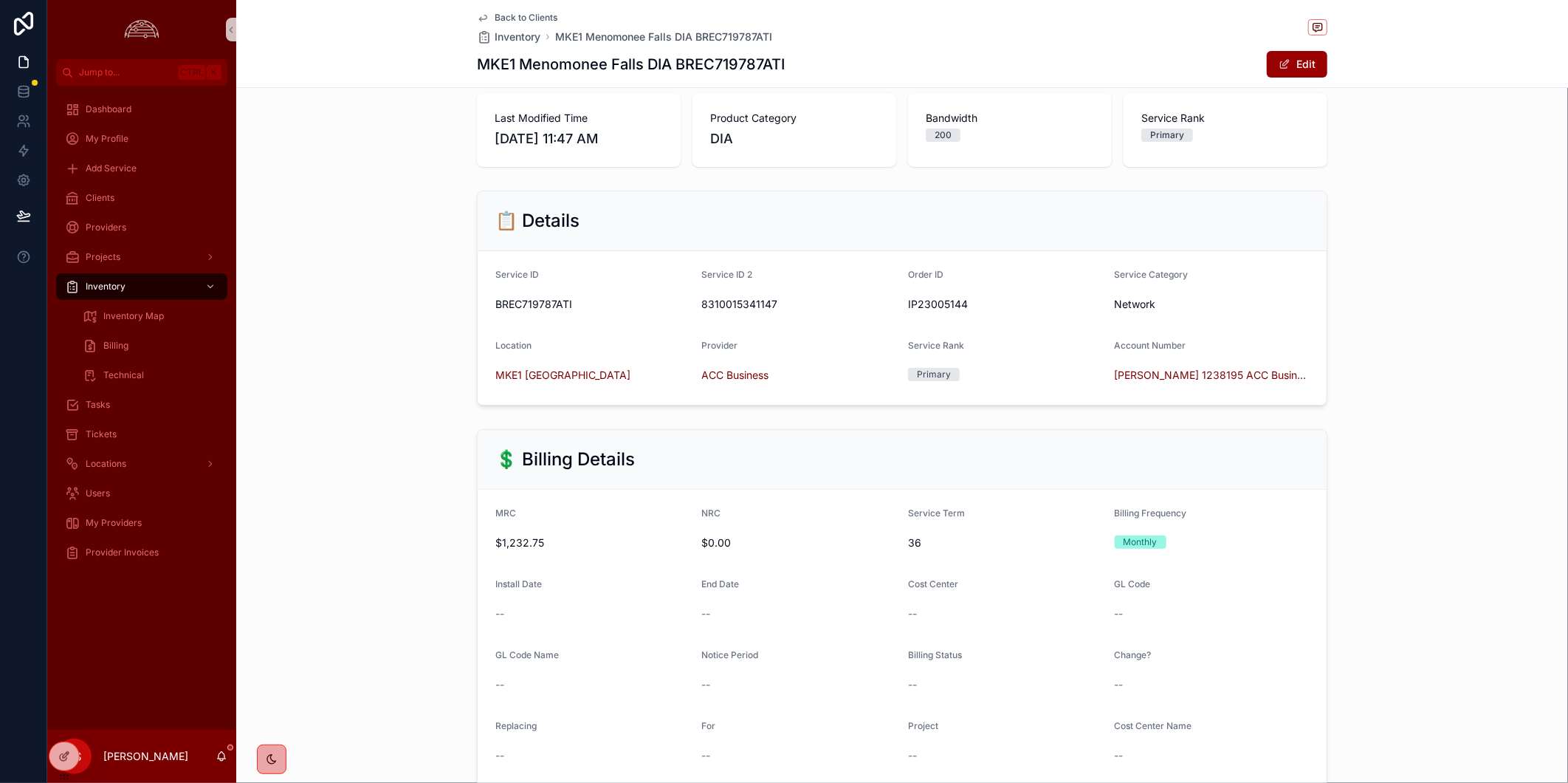
click at [1434, 359] on div "📋 Details Service ID BREC719787ATI Service ID 2 8310015341147 Order ID IP230051…" at bounding box center [902, 297] width 1332 height 227
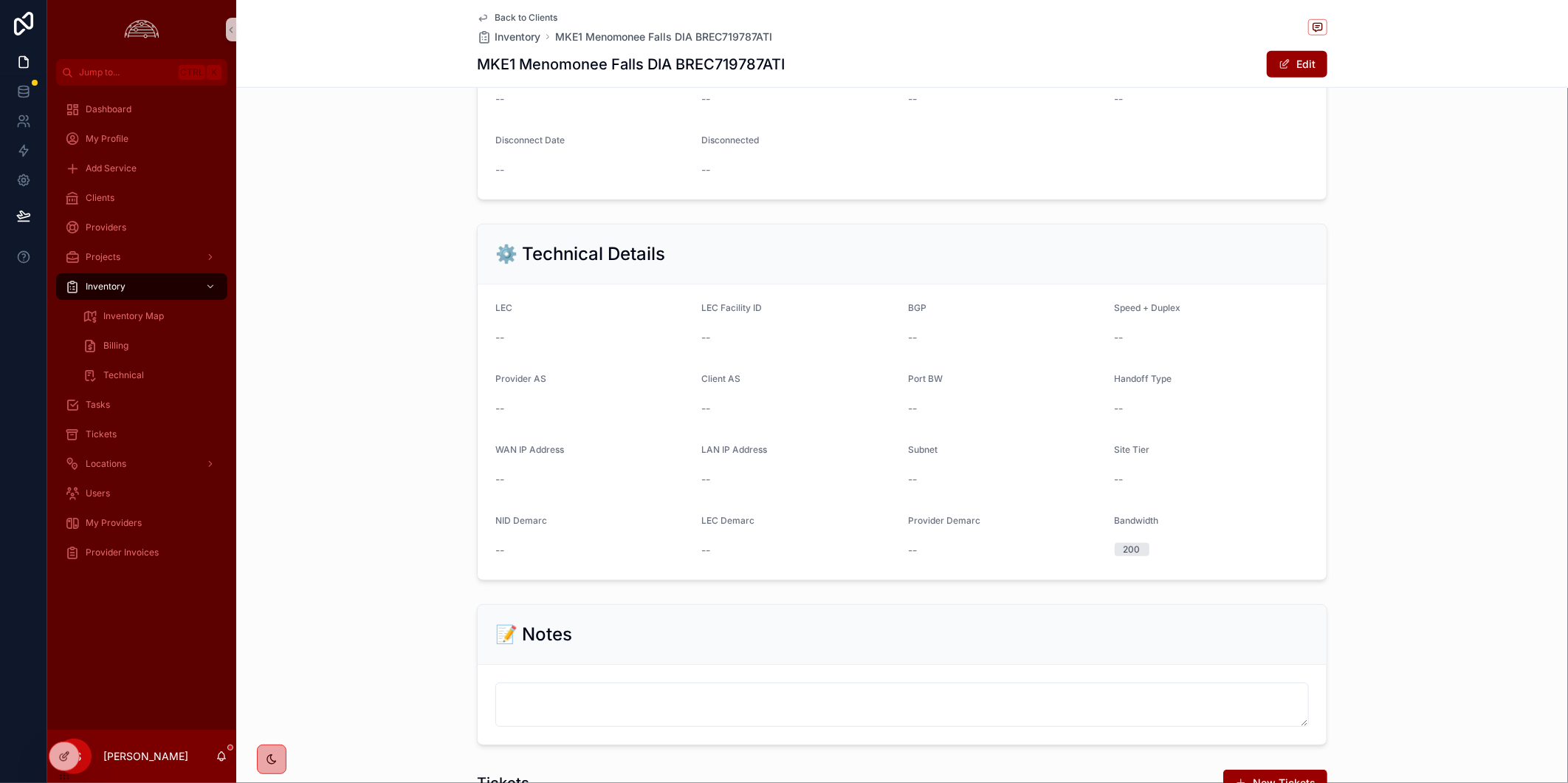
scroll to position [246, 0]
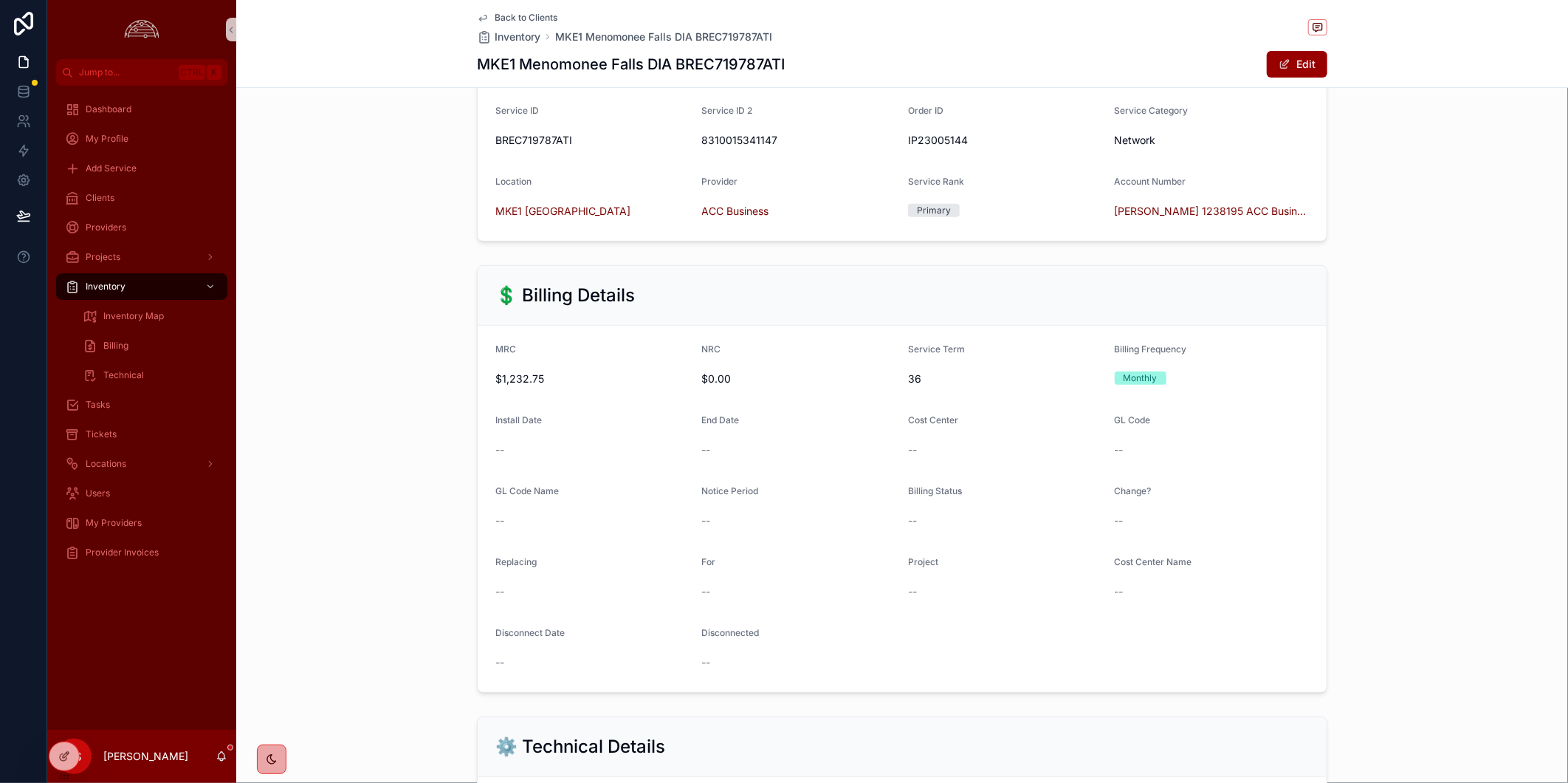
click at [519, 12] on span "Back to Clients" at bounding box center [526, 18] width 63 height 12
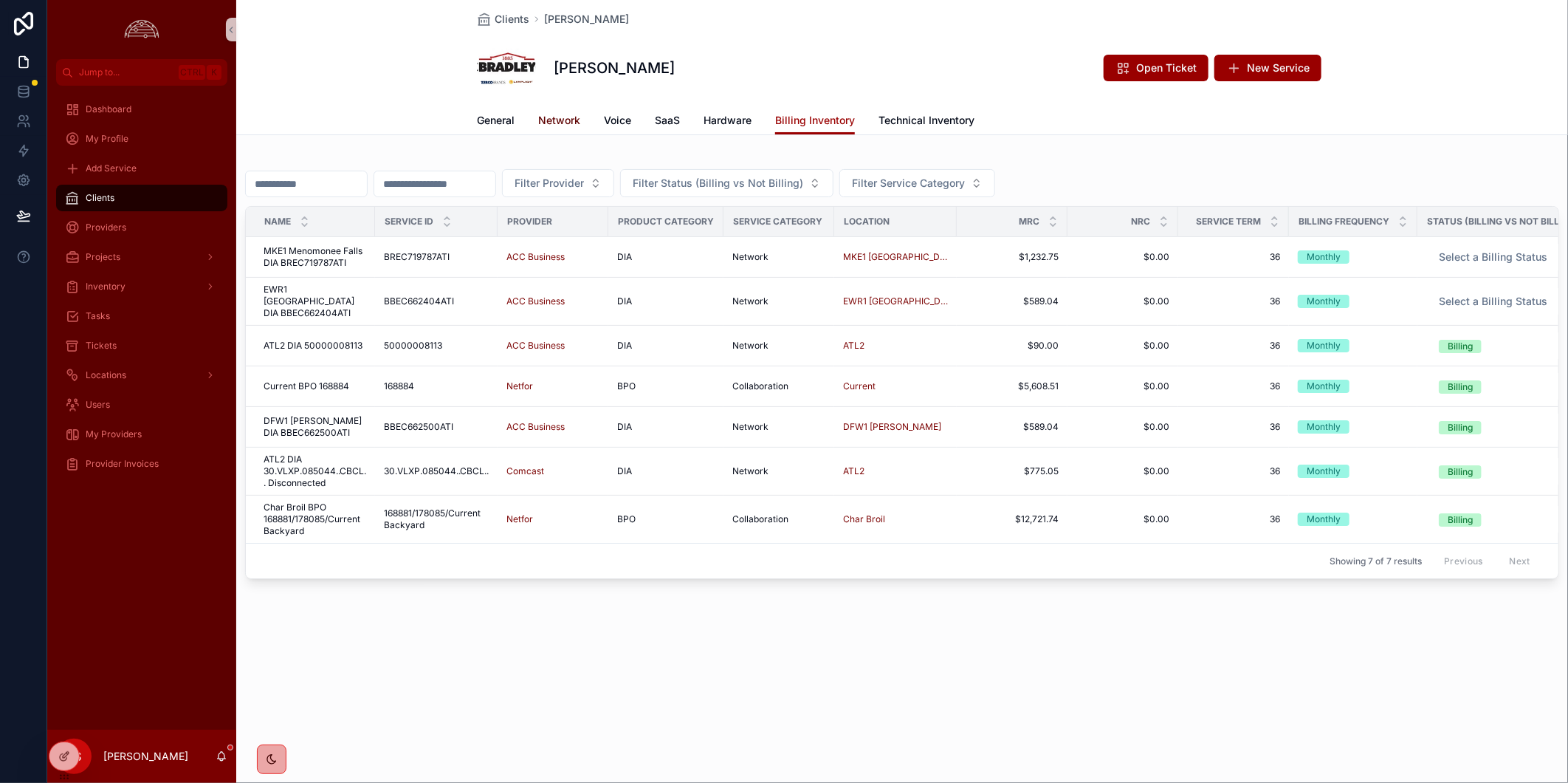
click at [552, 116] on span "Network" at bounding box center [558, 120] width 42 height 15
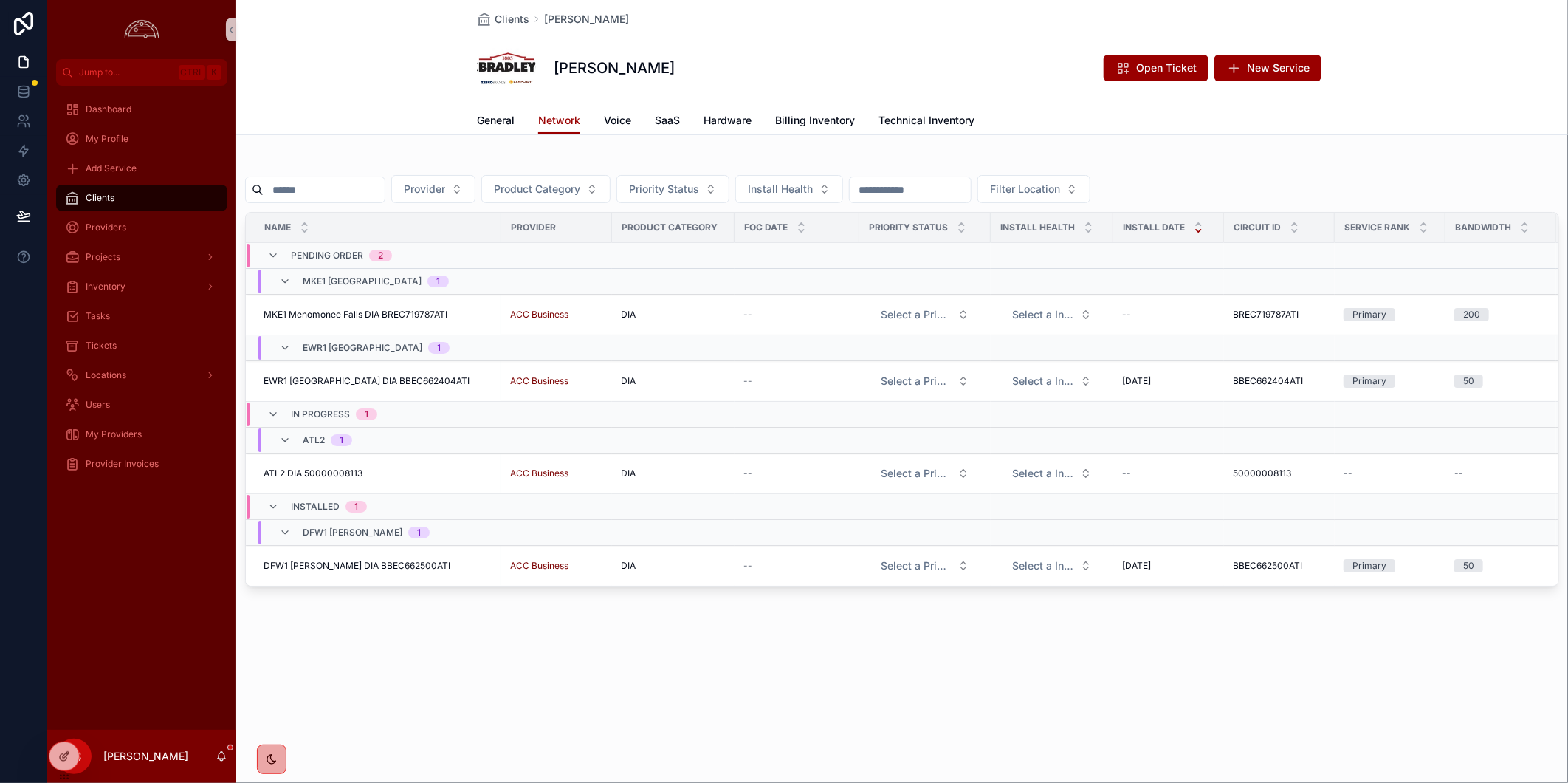
drag, startPoint x: 340, startPoint y: 557, endPoint x: 777, endPoint y: 625, distance: 442.3
click at [340, 557] on td "DFW1 Allen DIA BBEC662500ATI DFW1 Allen DIA BBEC662500ATI" at bounding box center [373, 565] width 255 height 40
click at [379, 564] on span "DFW1 Allen DIA BBEC662500ATI" at bounding box center [358, 565] width 187 height 12
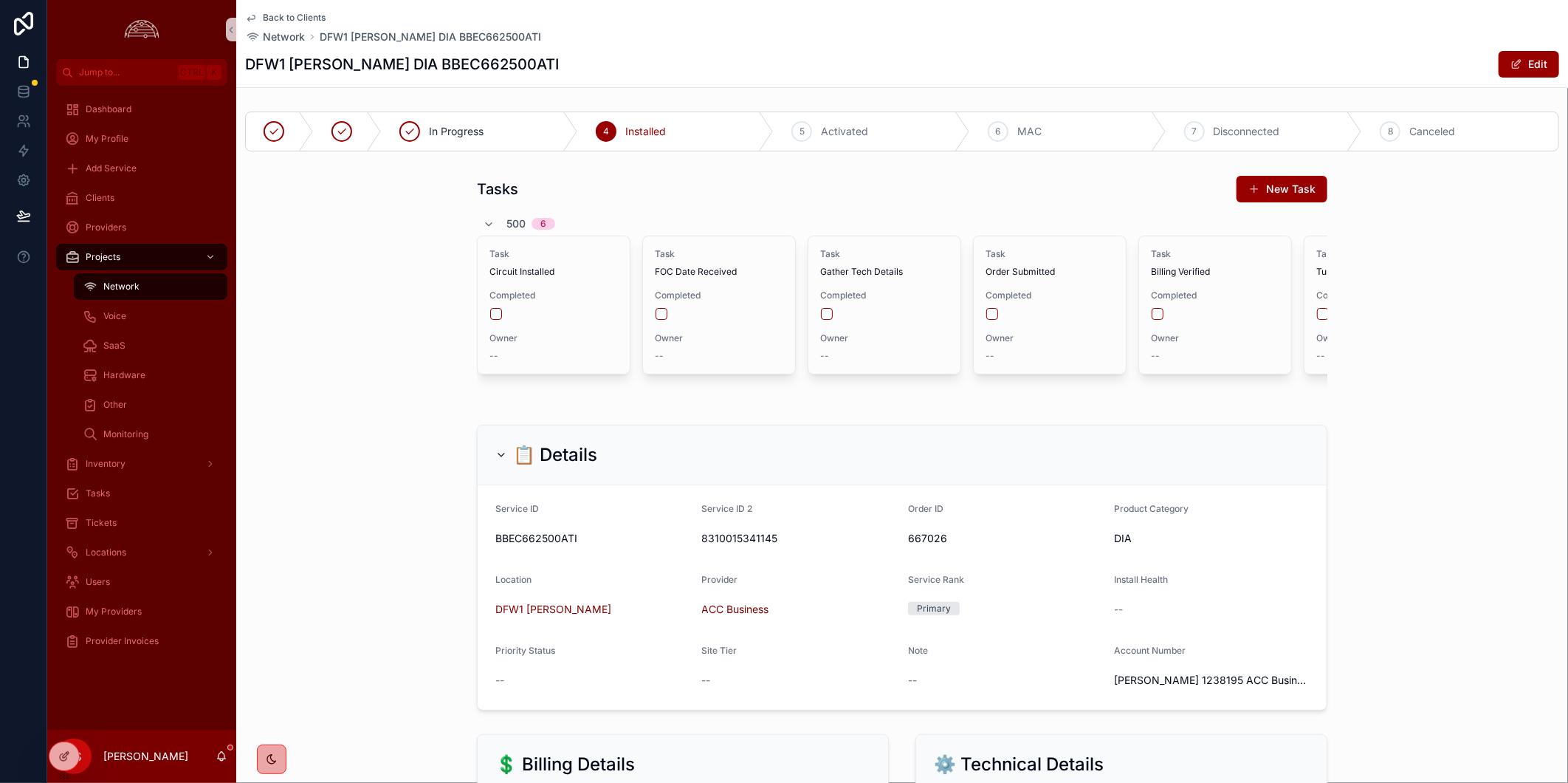
drag, startPoint x: 1523, startPoint y: 66, endPoint x: 1045, endPoint y: 537, distance: 671.1
click at [1522, 65] on button "Edit" at bounding box center [1529, 64] width 60 height 27
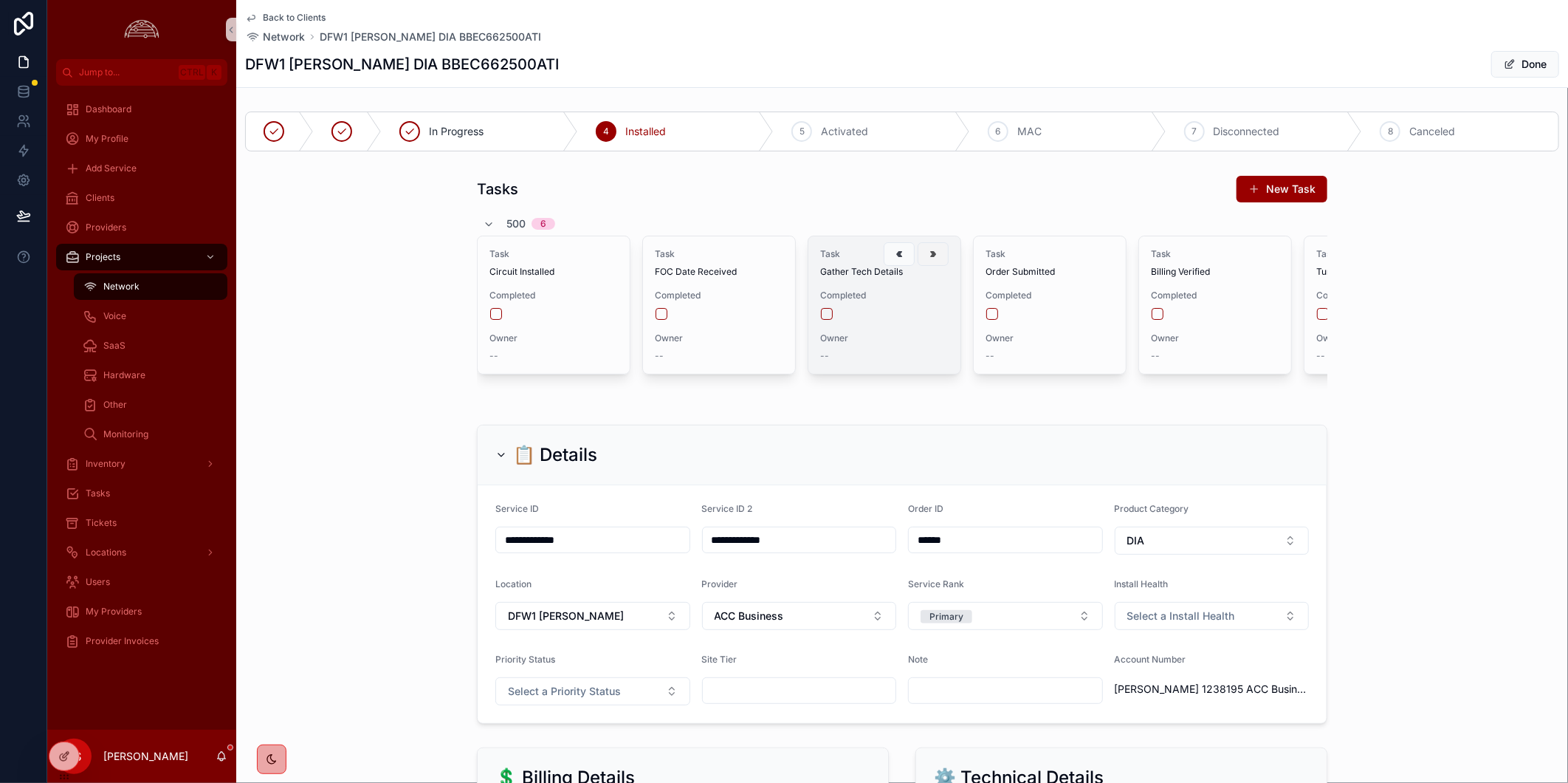
scroll to position [246, 0]
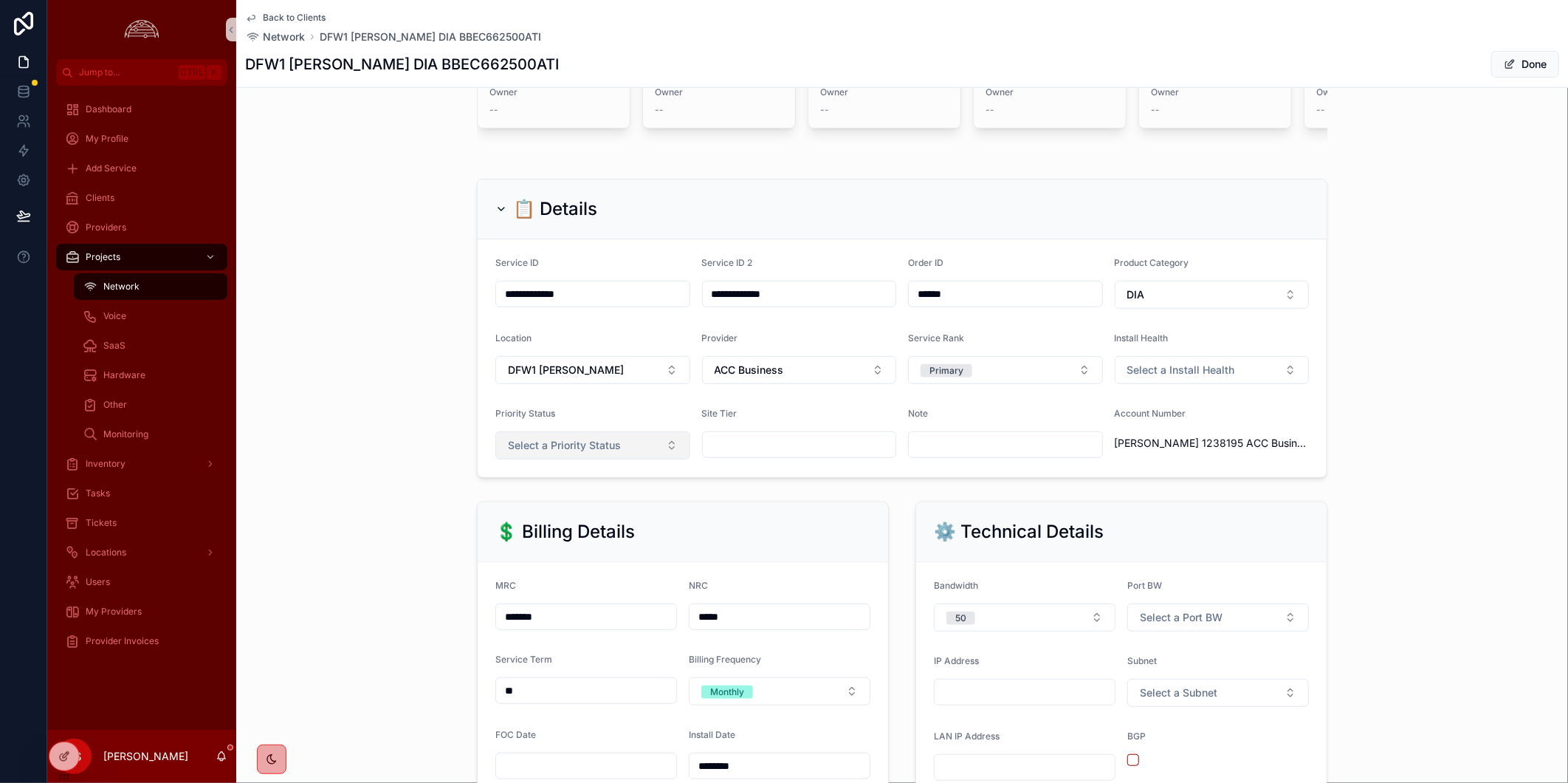
click at [570, 452] on span "Select a Priority Status" at bounding box center [564, 444] width 113 height 15
drag, startPoint x: 584, startPoint y: 533, endPoint x: 1269, endPoint y: 341, distance: 711.4
click at [585, 534] on div "Medium" at bounding box center [587, 539] width 187 height 22
click at [1226, 377] on span "Select a Install Health" at bounding box center [1181, 369] width 107 height 15
click at [1199, 466] on div "On Track" at bounding box center [1206, 463] width 187 height 22
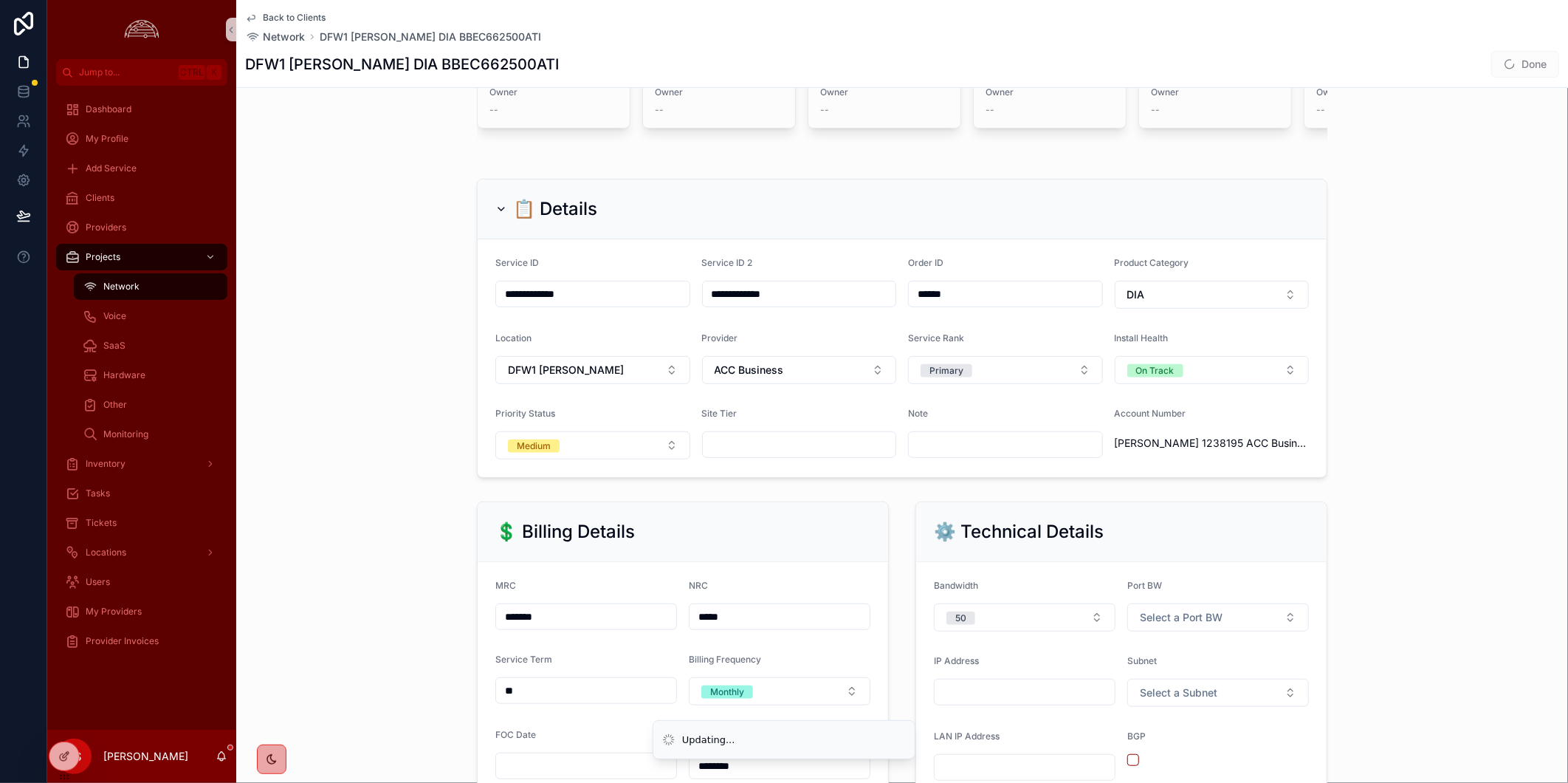
click at [1391, 447] on div "**********" at bounding box center [902, 328] width 1332 height 311
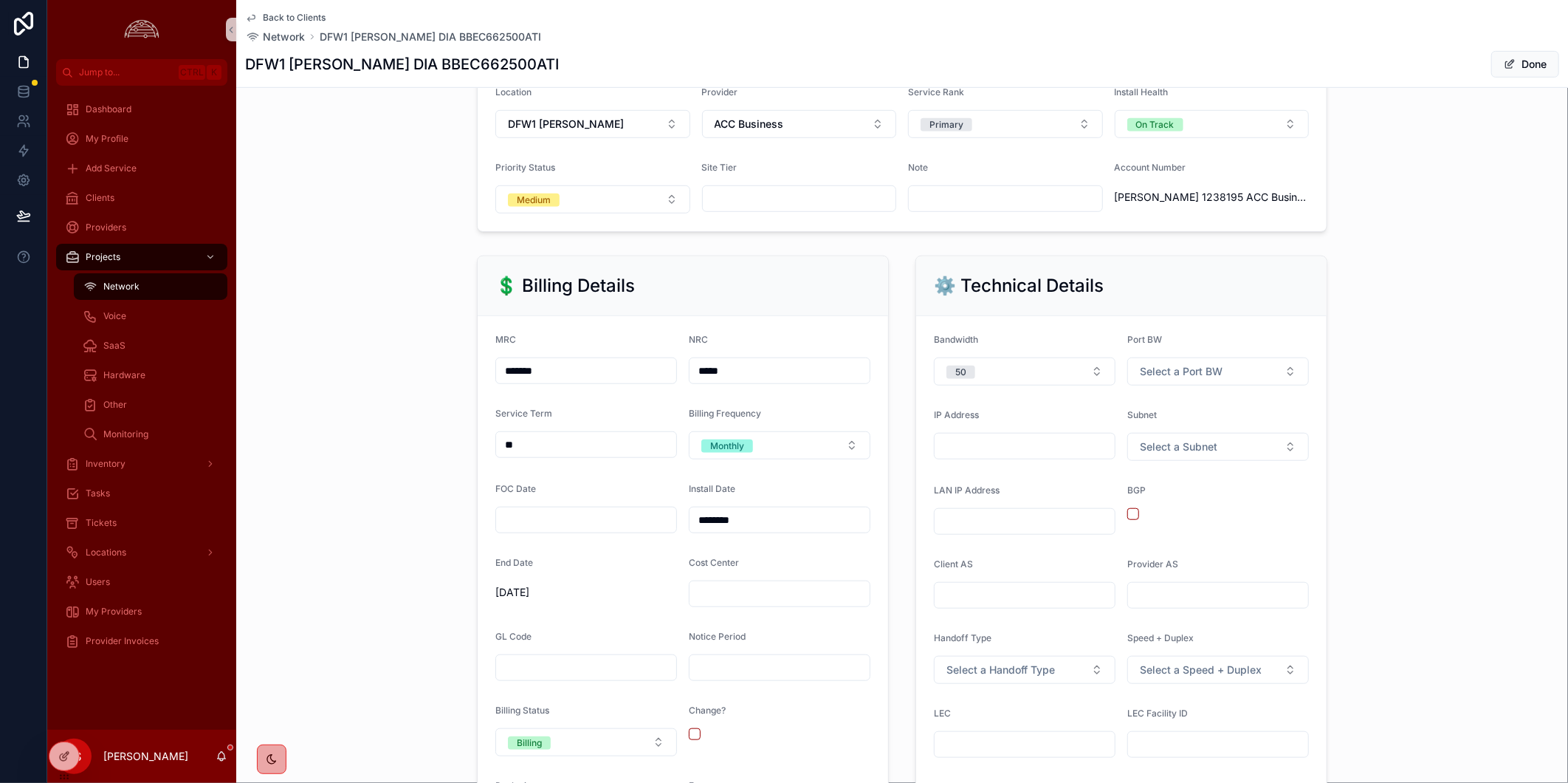
scroll to position [573, 0]
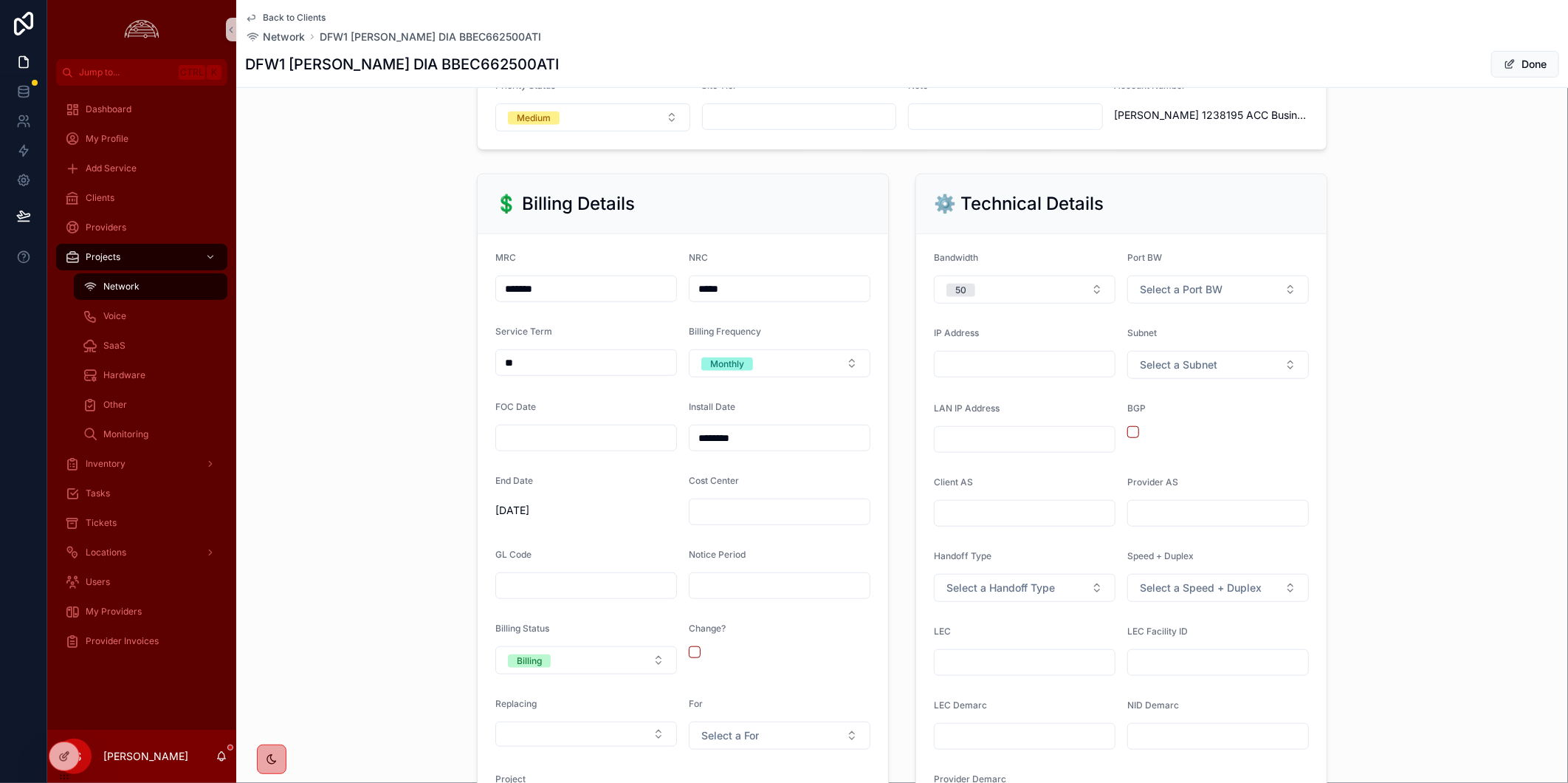
click at [1063, 449] on input "scrollable content" at bounding box center [1024, 438] width 180 height 21
paste input "**********"
type input "**********"
click at [1366, 445] on div "**********" at bounding box center [902, 508] width 1332 height 682
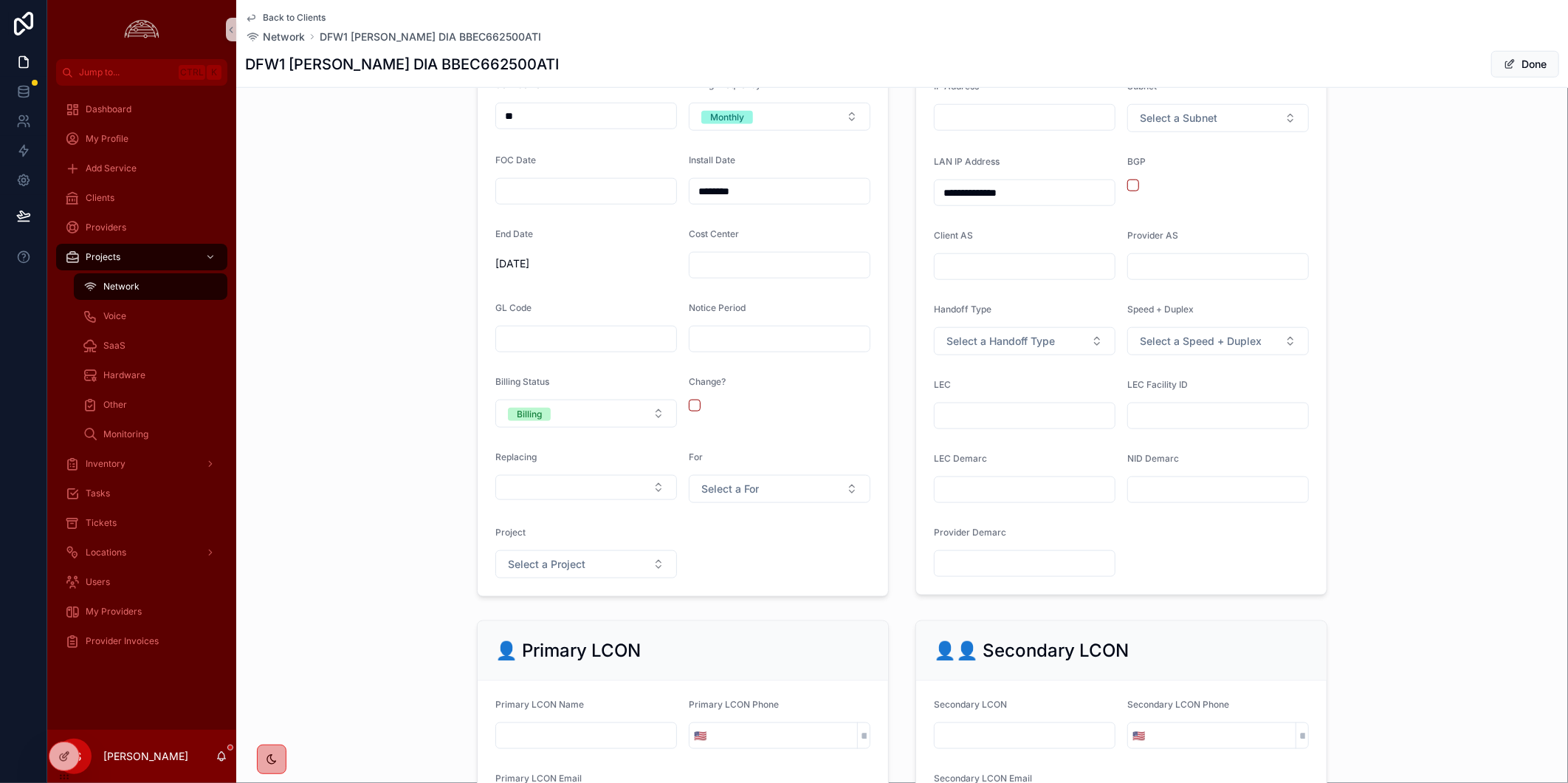
click at [1013, 499] on input "scrollable content" at bounding box center [1024, 489] width 180 height 21
paste input "**********"
type input "**********"
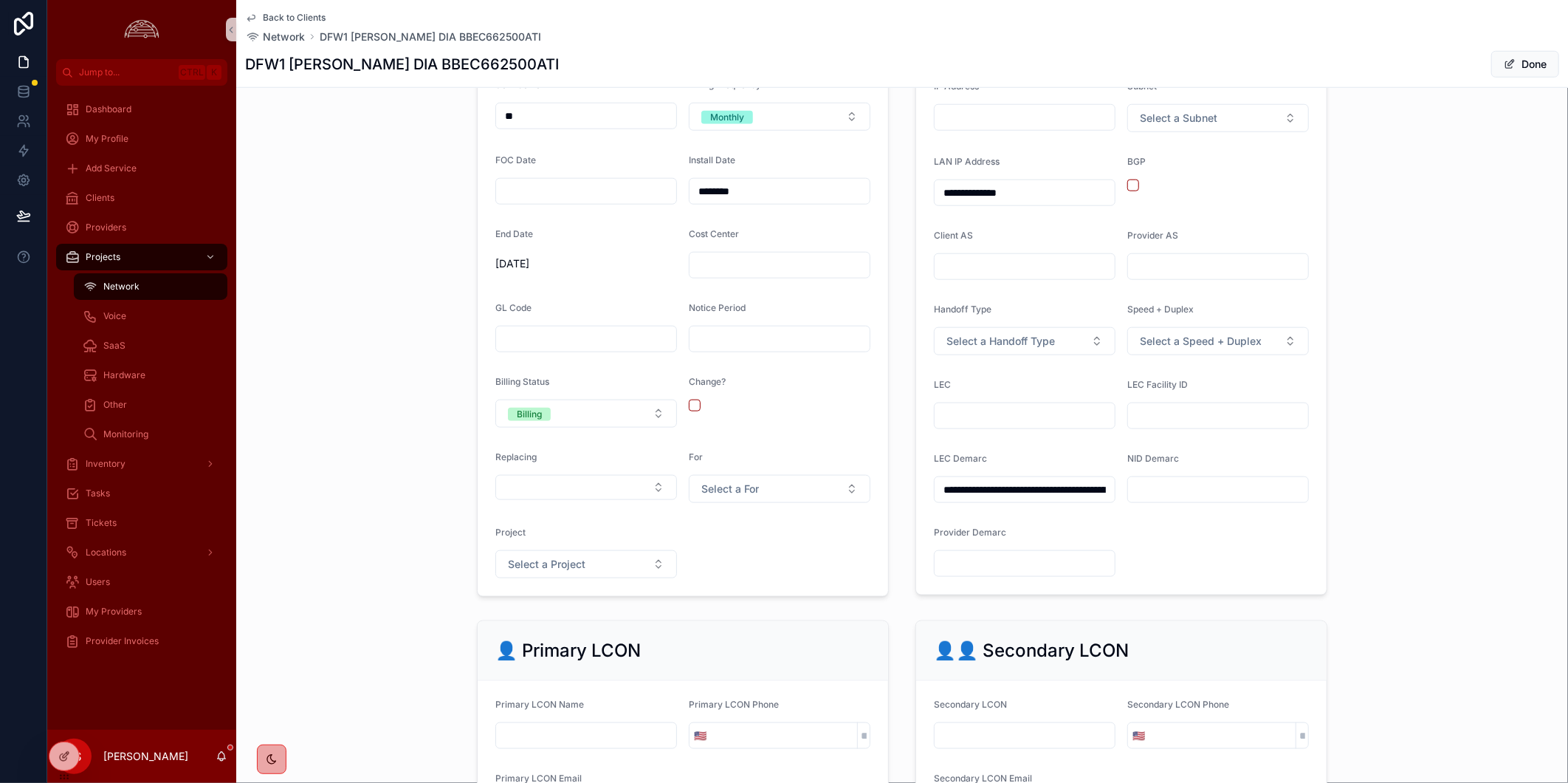
click at [947, 426] on input "scrollable content" at bounding box center [1024, 416] width 180 height 21
type input "***"
click at [1509, 408] on div "**********" at bounding box center [902, 262] width 1332 height 682
click at [994, 349] on span "Select a Handoff Type" at bounding box center [1001, 341] width 108 height 15
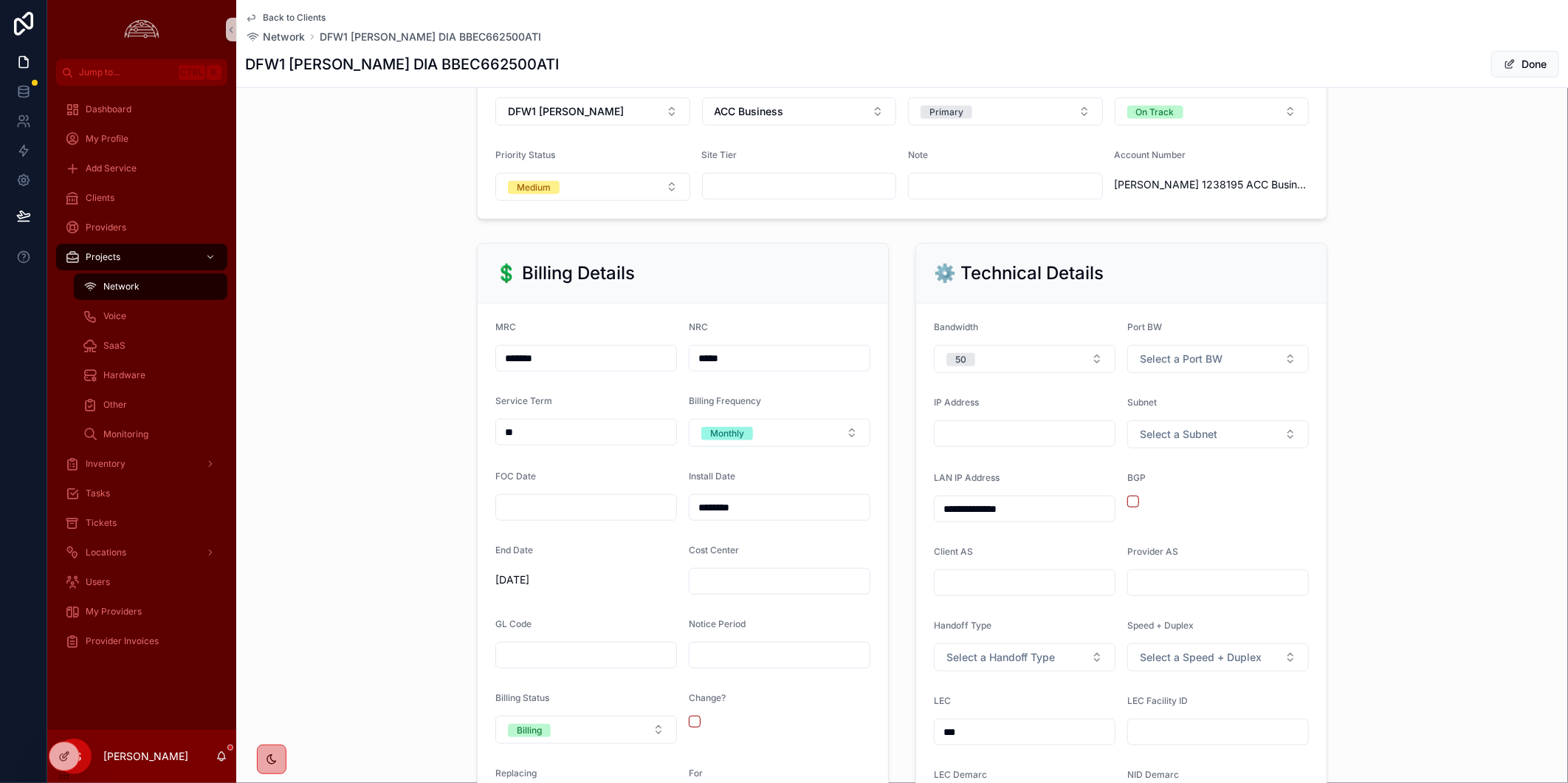
scroll to position [491, 0]
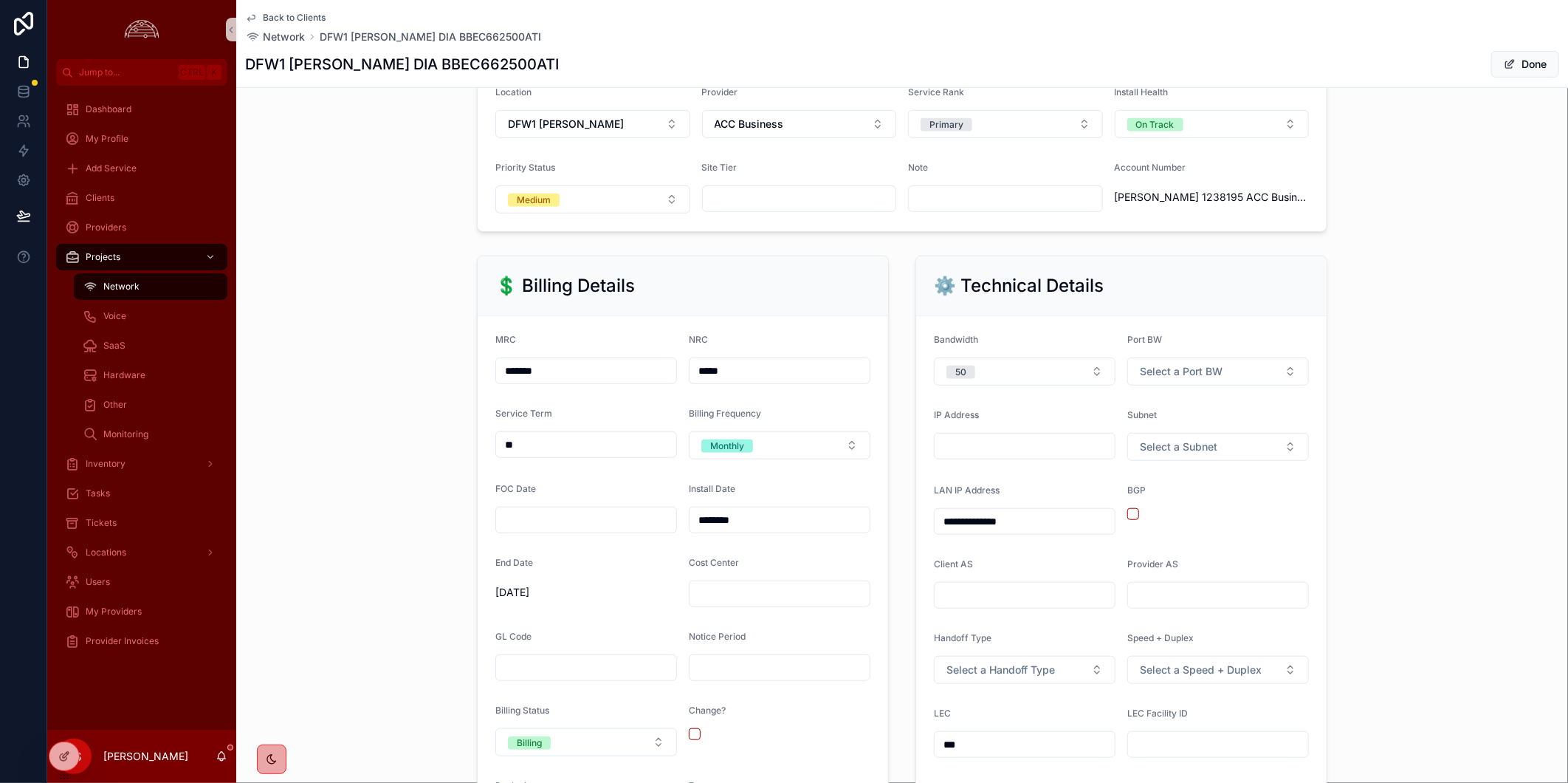
click at [1006, 452] on input "scrollable content" at bounding box center [1024, 445] width 180 height 21
paste input "**********"
type input "**********"
click at [1466, 431] on div "**********" at bounding box center [902, 590] width 1332 height 682
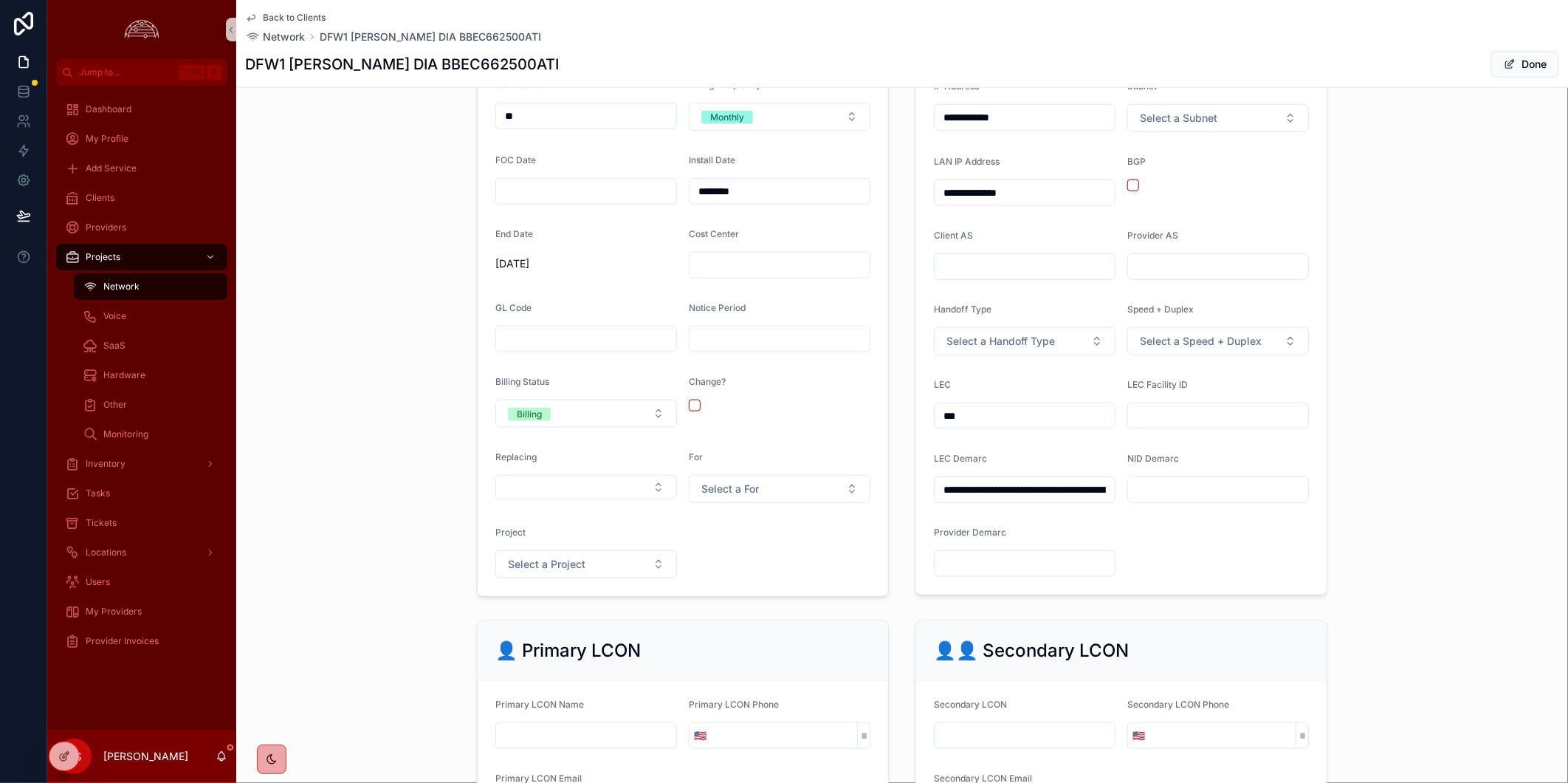
click at [1185, 426] on input "scrollable content" at bounding box center [1217, 416] width 180 height 21
paste input "**********"
type input "**********"
click at [1399, 334] on div "**********" at bounding box center [902, 262] width 1332 height 682
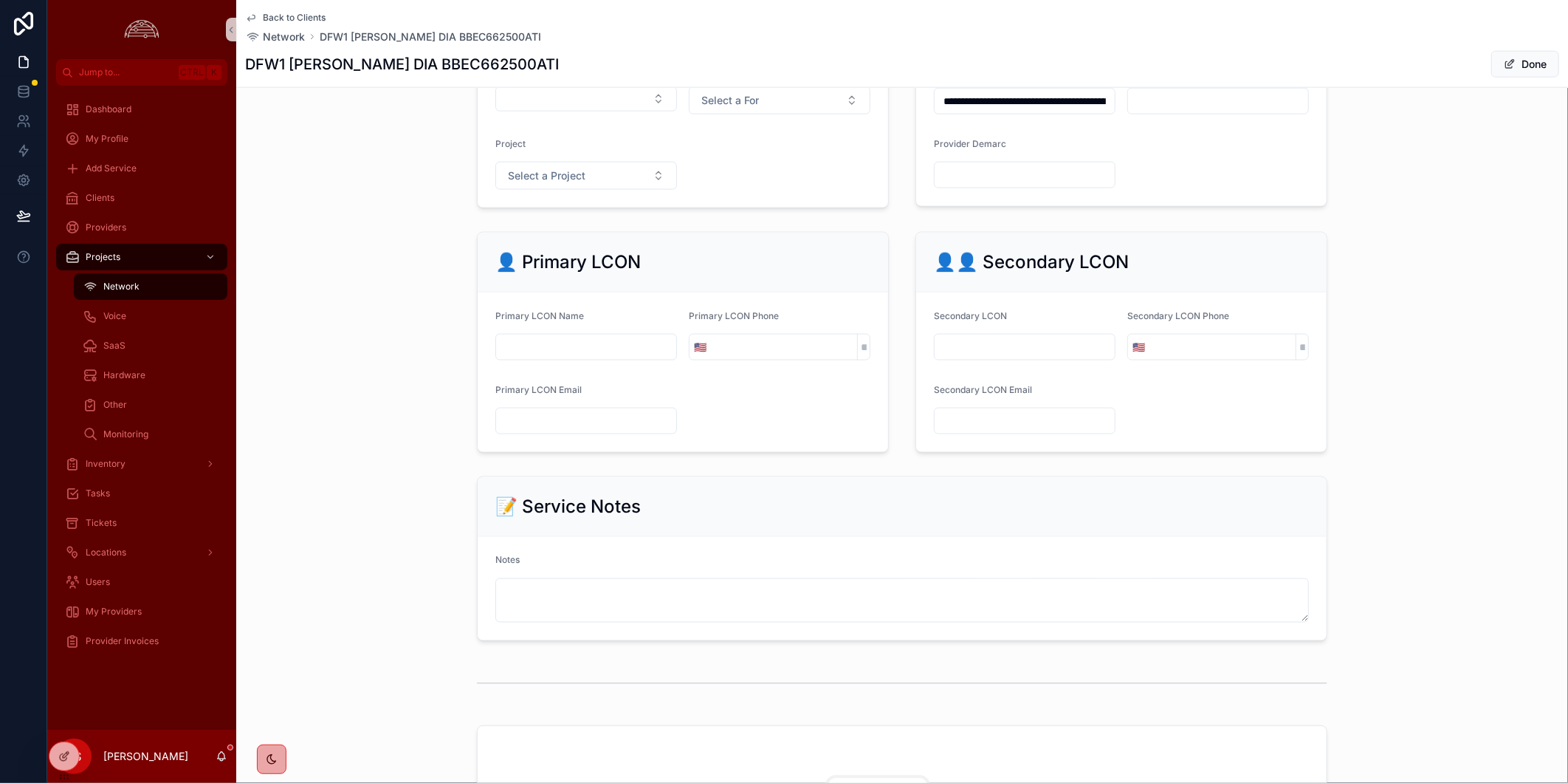
scroll to position [1394, 0]
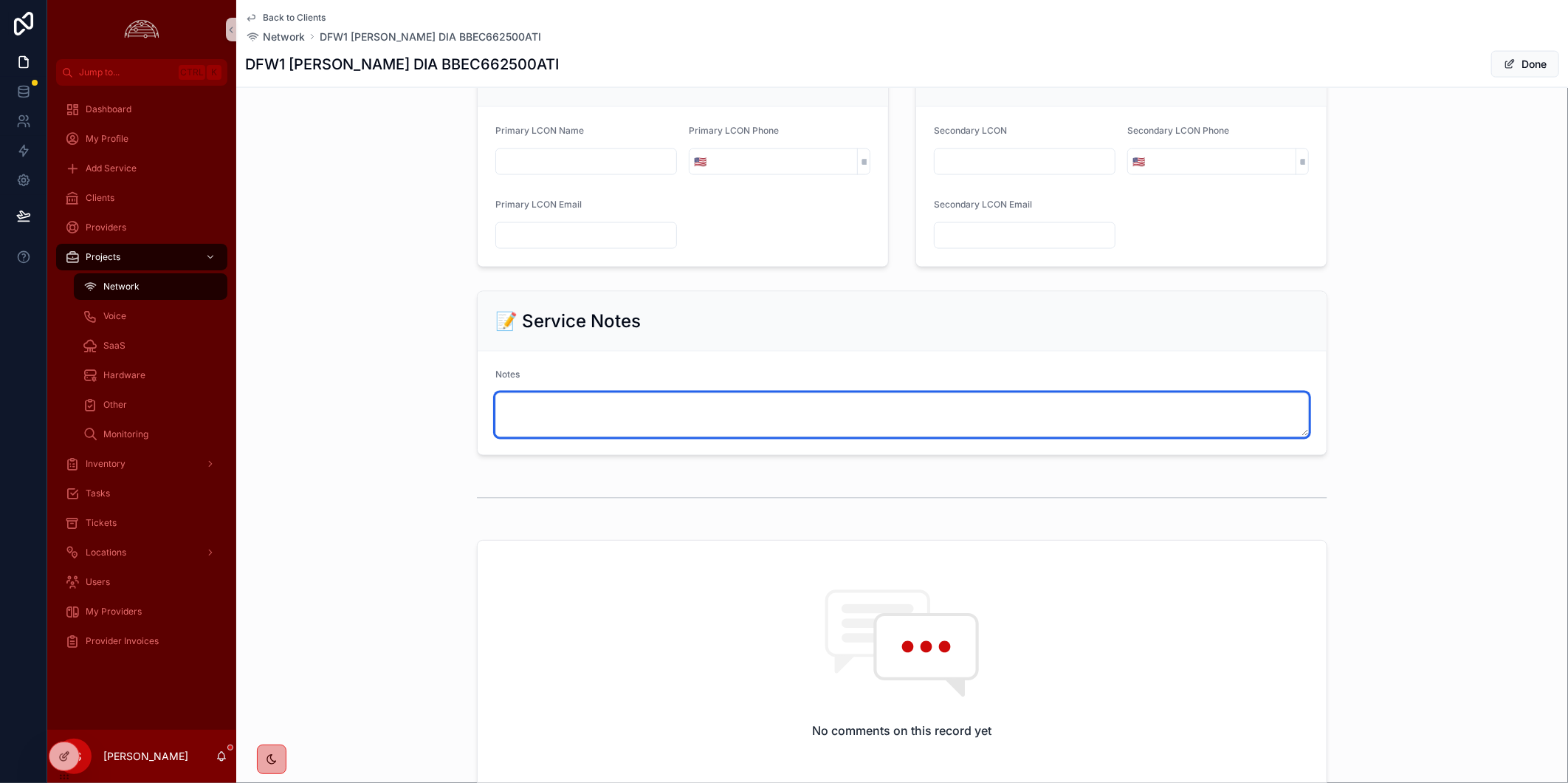
click at [661, 431] on textarea "scrollable content" at bounding box center [902, 415] width 814 height 44
paste textarea "**********"
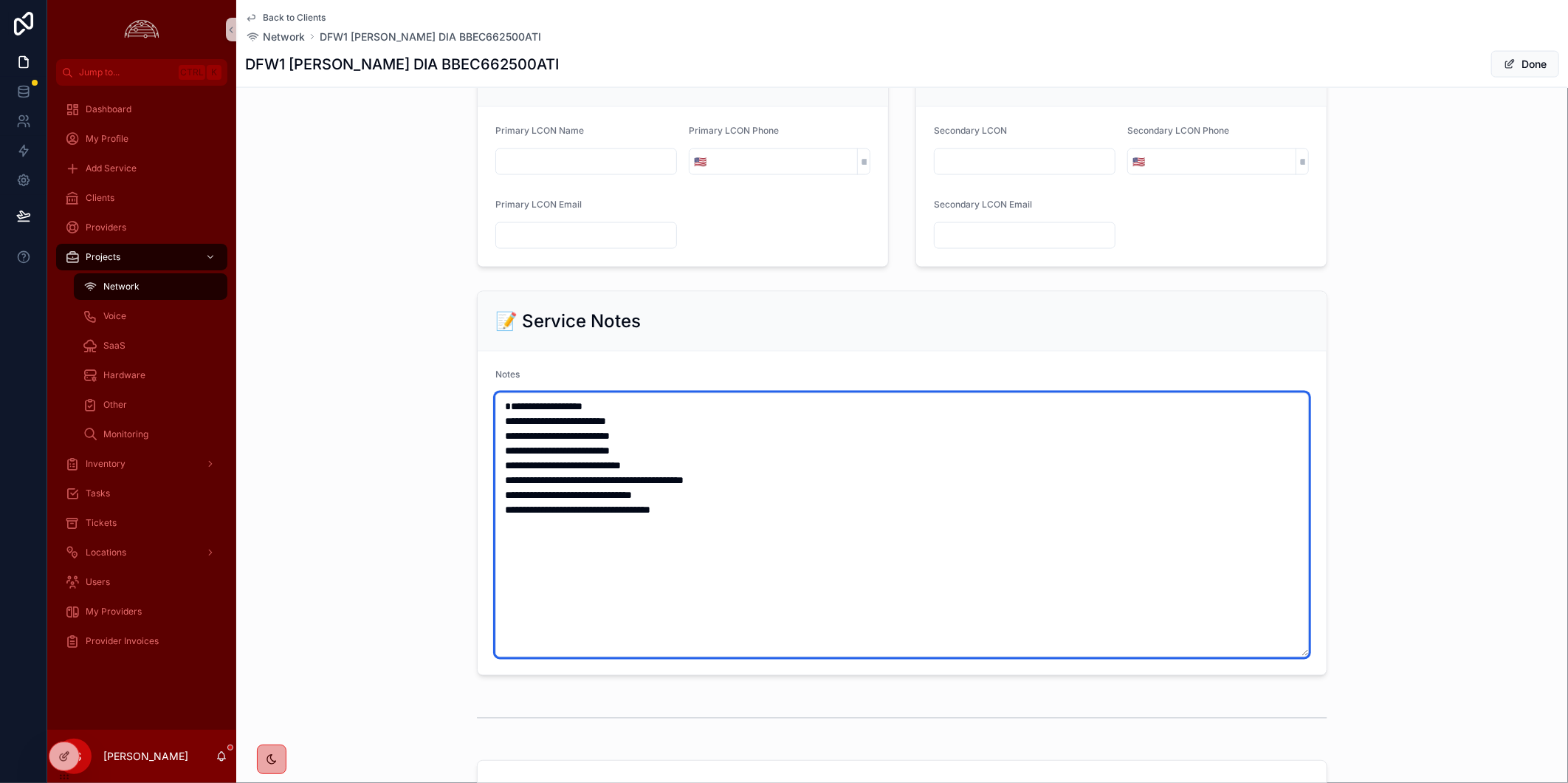
type textarea "**********"
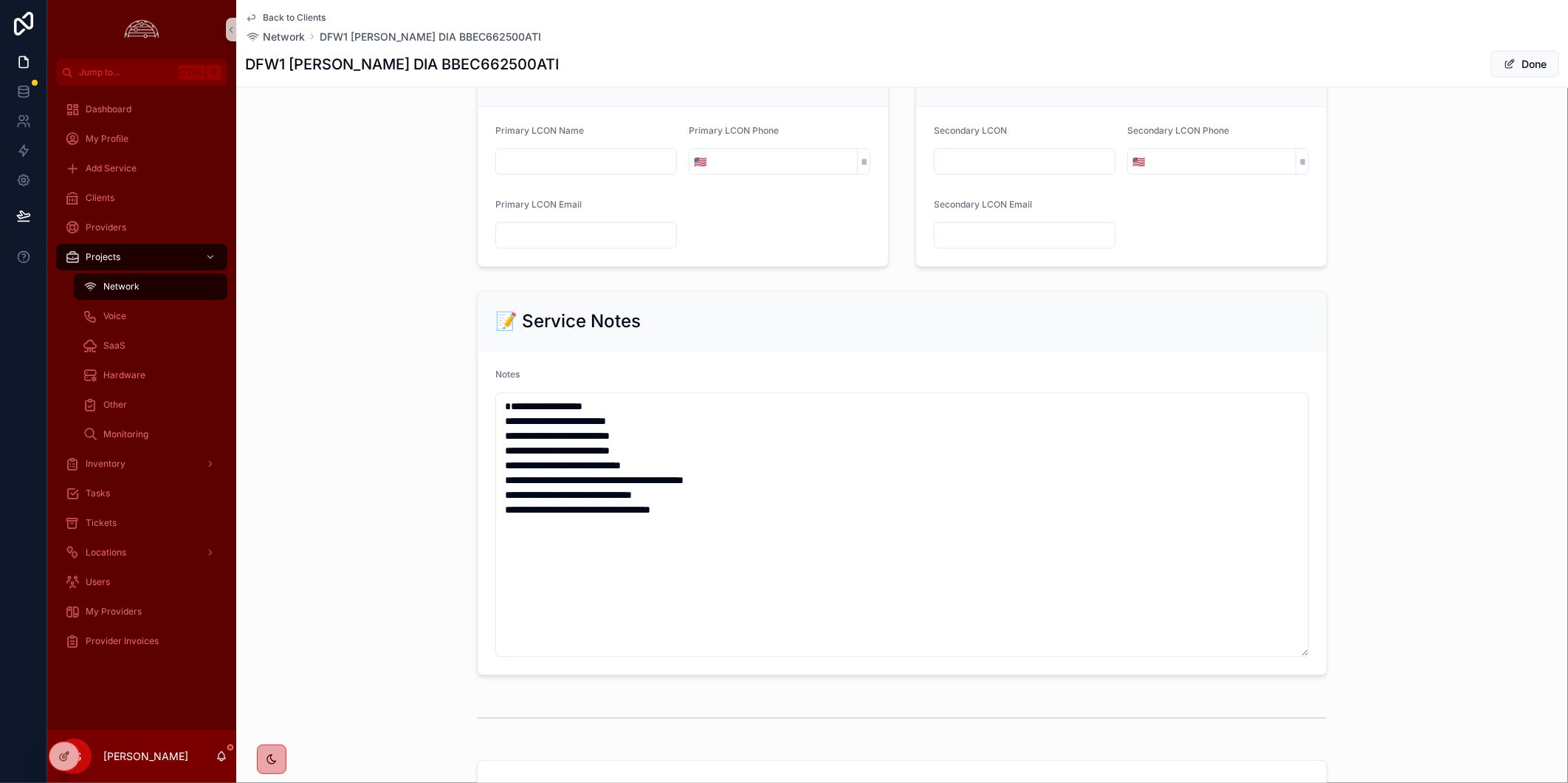
click at [1265, 373] on form "**********" at bounding box center [902, 513] width 849 height 323
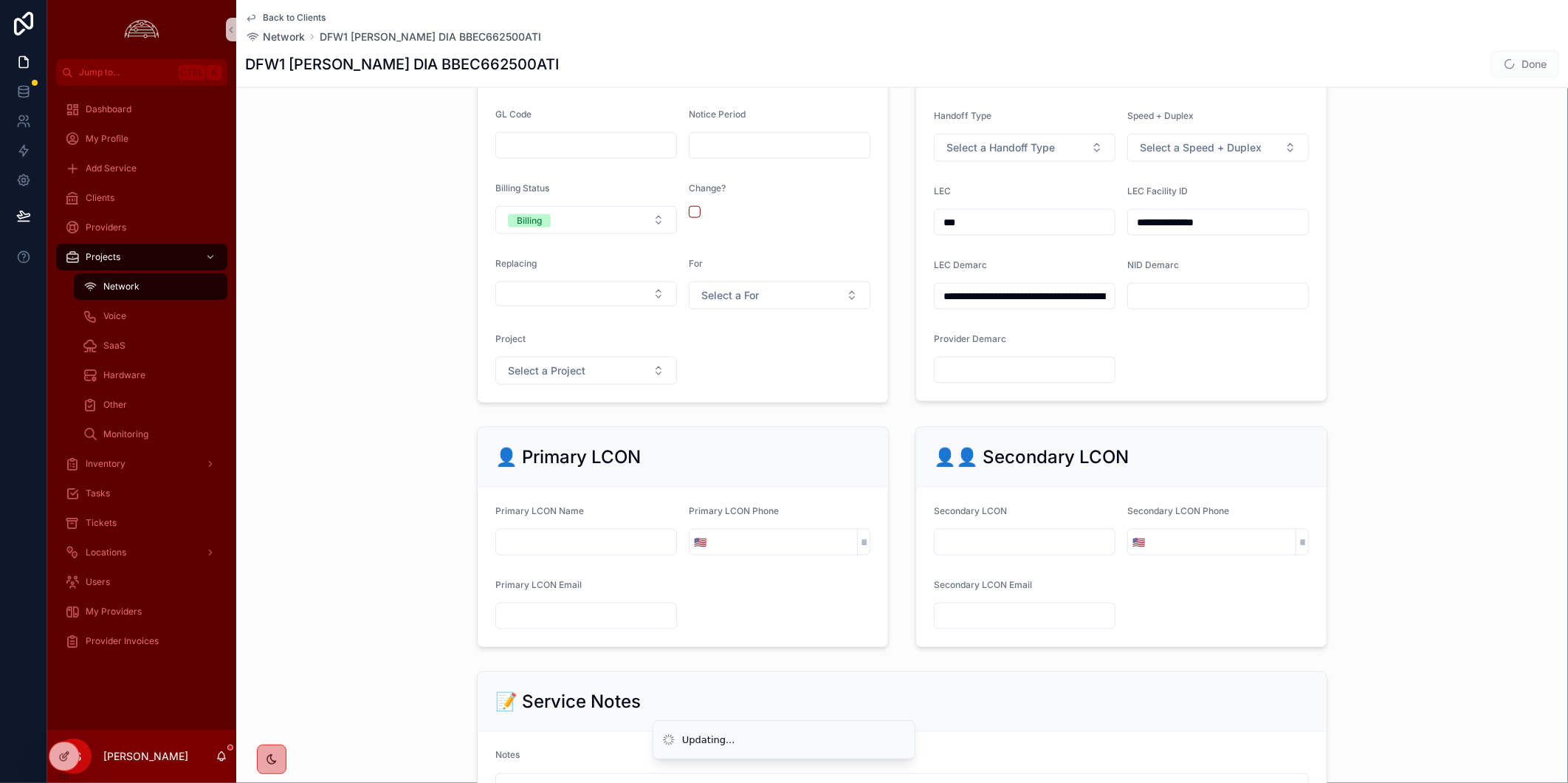
scroll to position [984, 0]
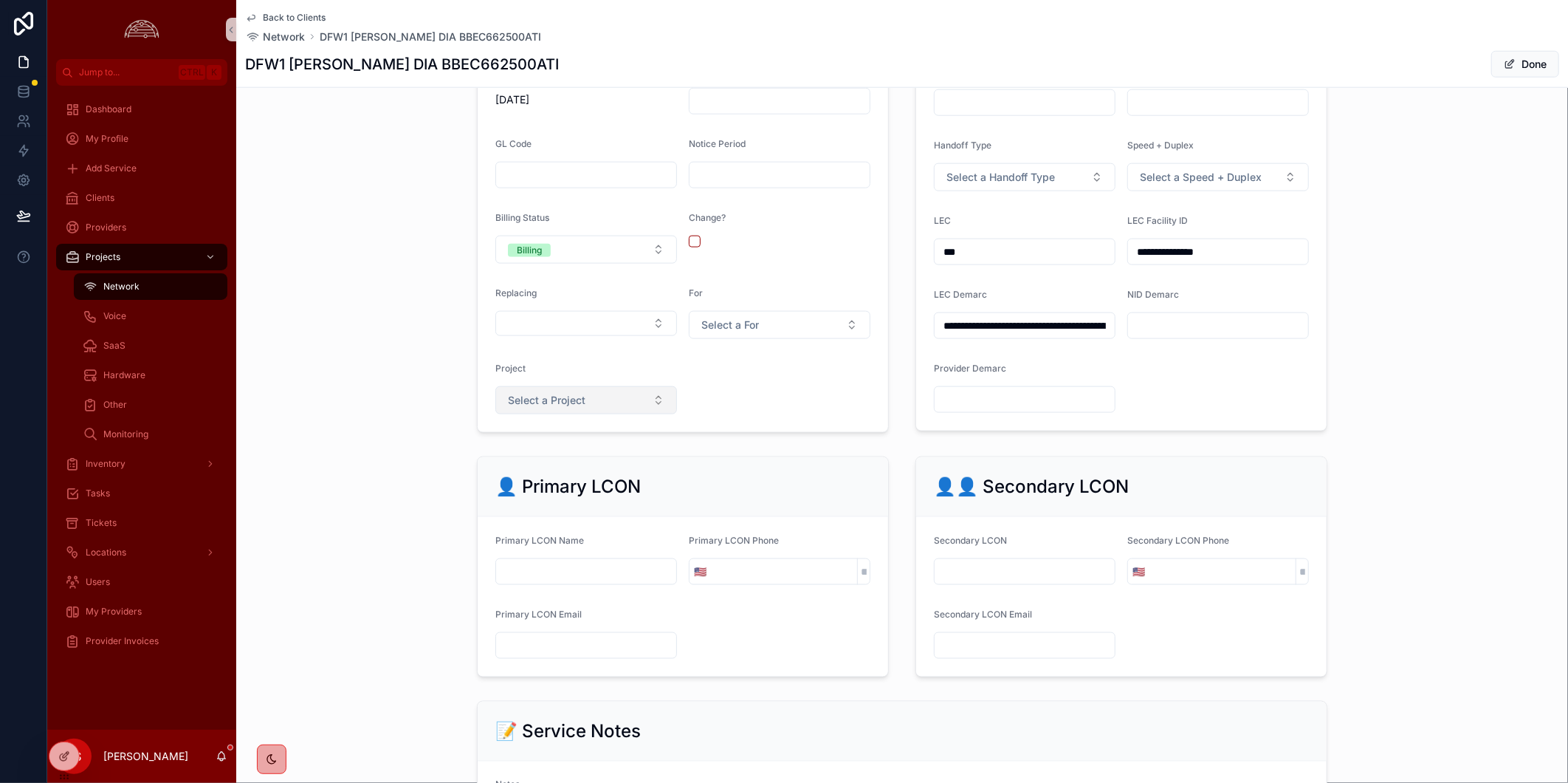
click at [571, 403] on button "Select a Project" at bounding box center [586, 400] width 181 height 28
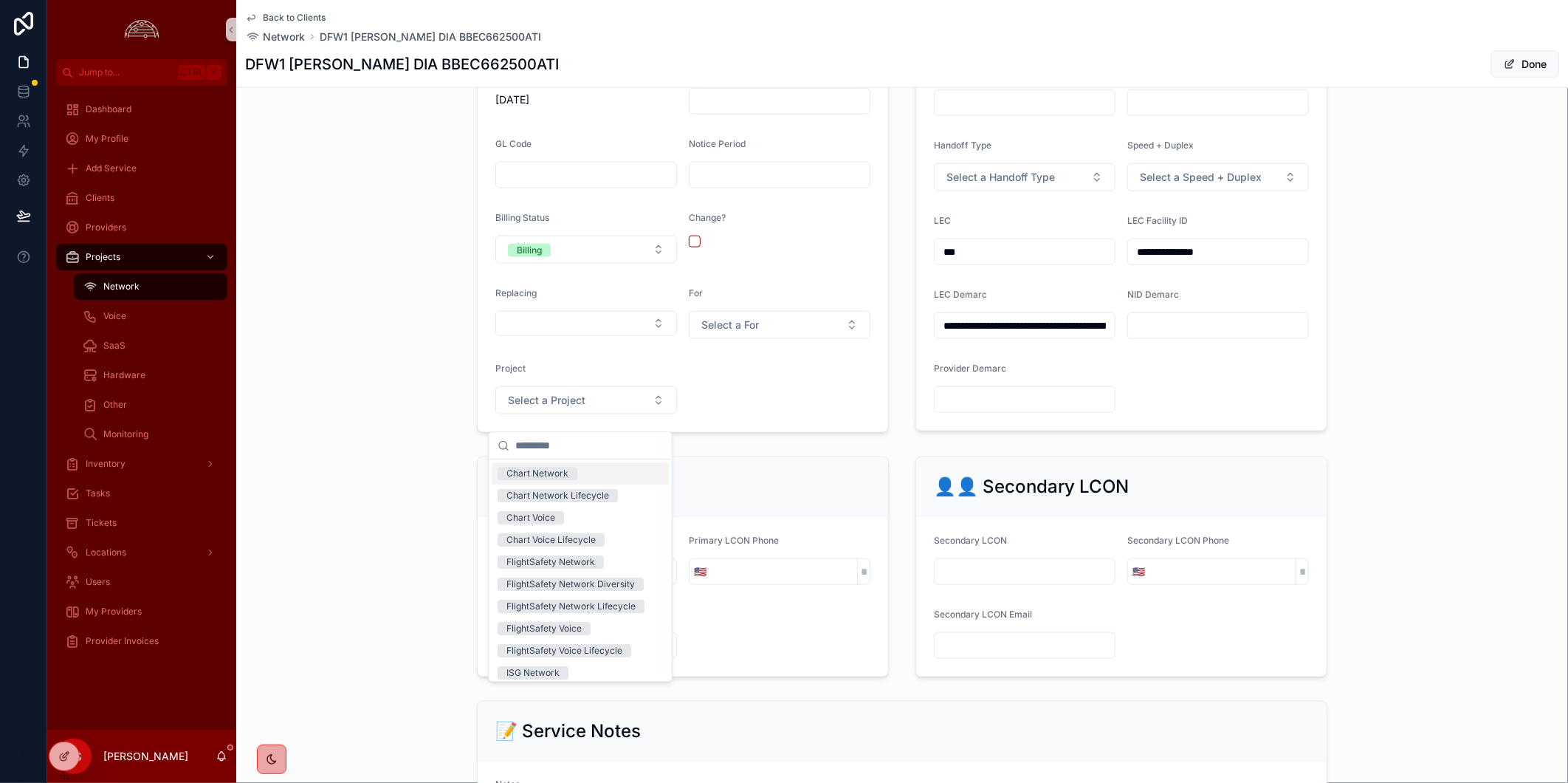
click at [584, 452] on input "scrollable content" at bounding box center [589, 444] width 148 height 27
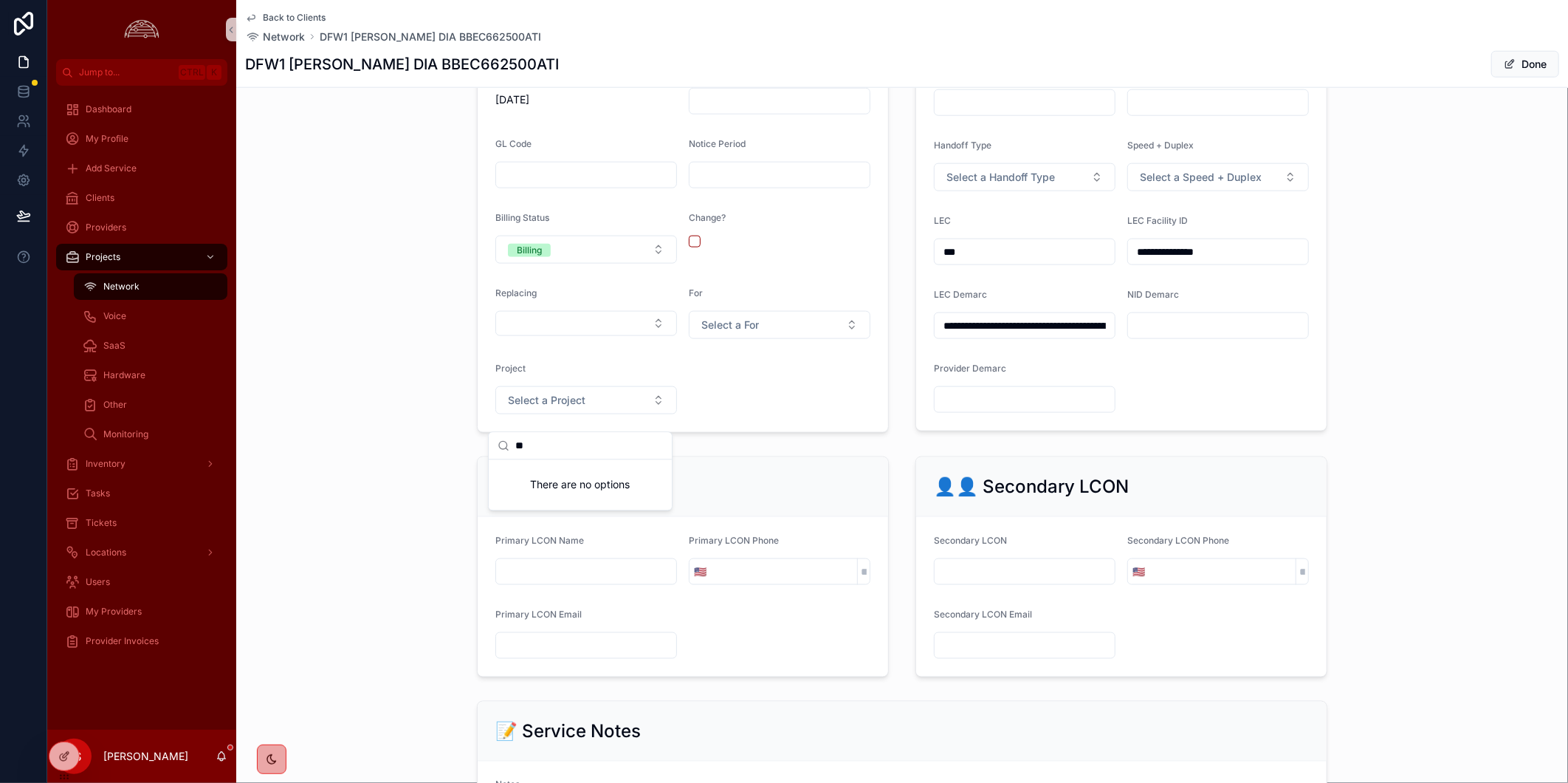
type input "*"
type textarea "**********"
type input "*"
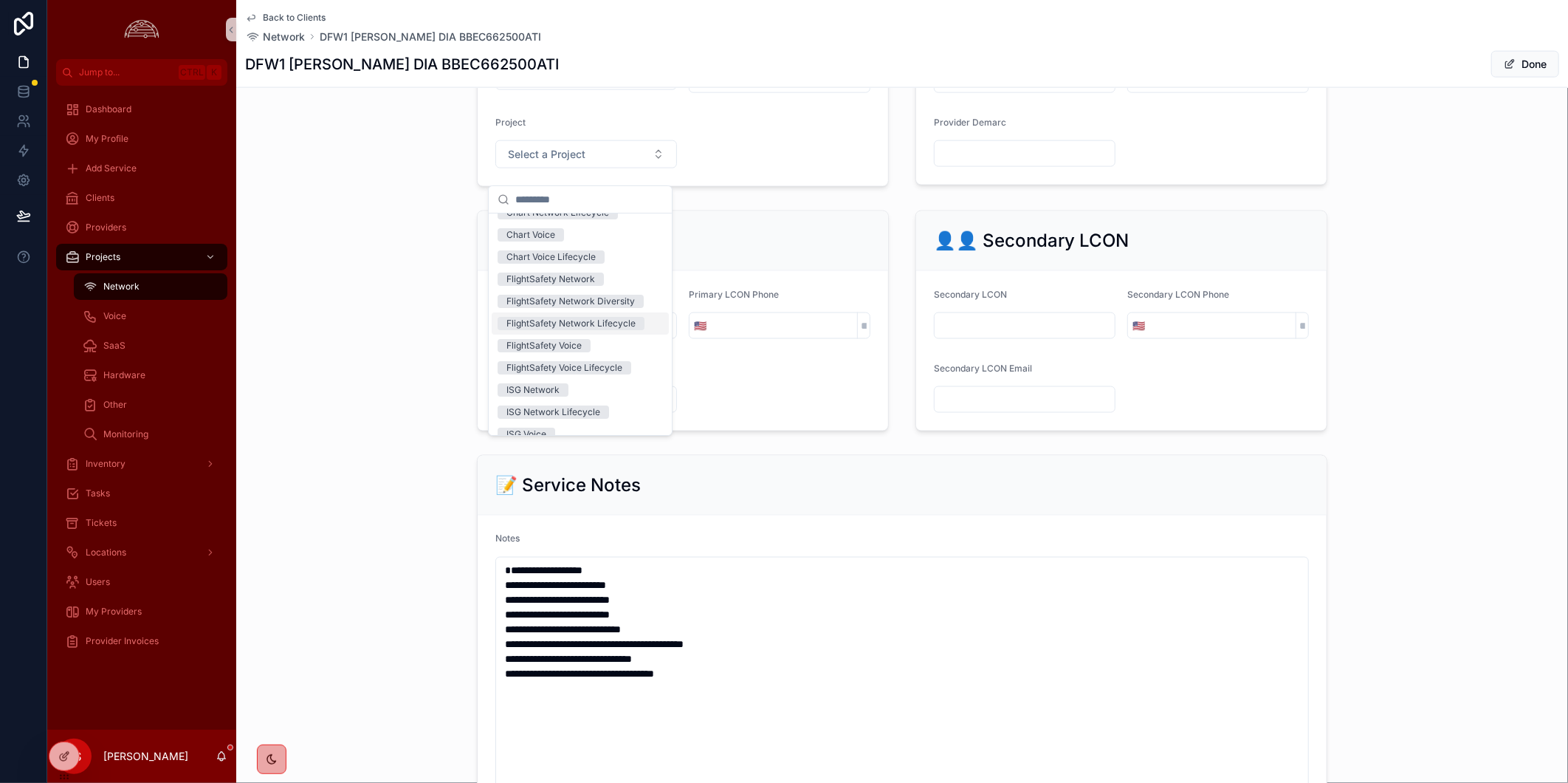
scroll to position [0, 0]
click at [1399, 360] on div "👤 Primary LCON Primary LCON Name Primary LCON Phone 🇺🇸 Primary LCON Email 👤👤 Se…" at bounding box center [902, 321] width 1332 height 232
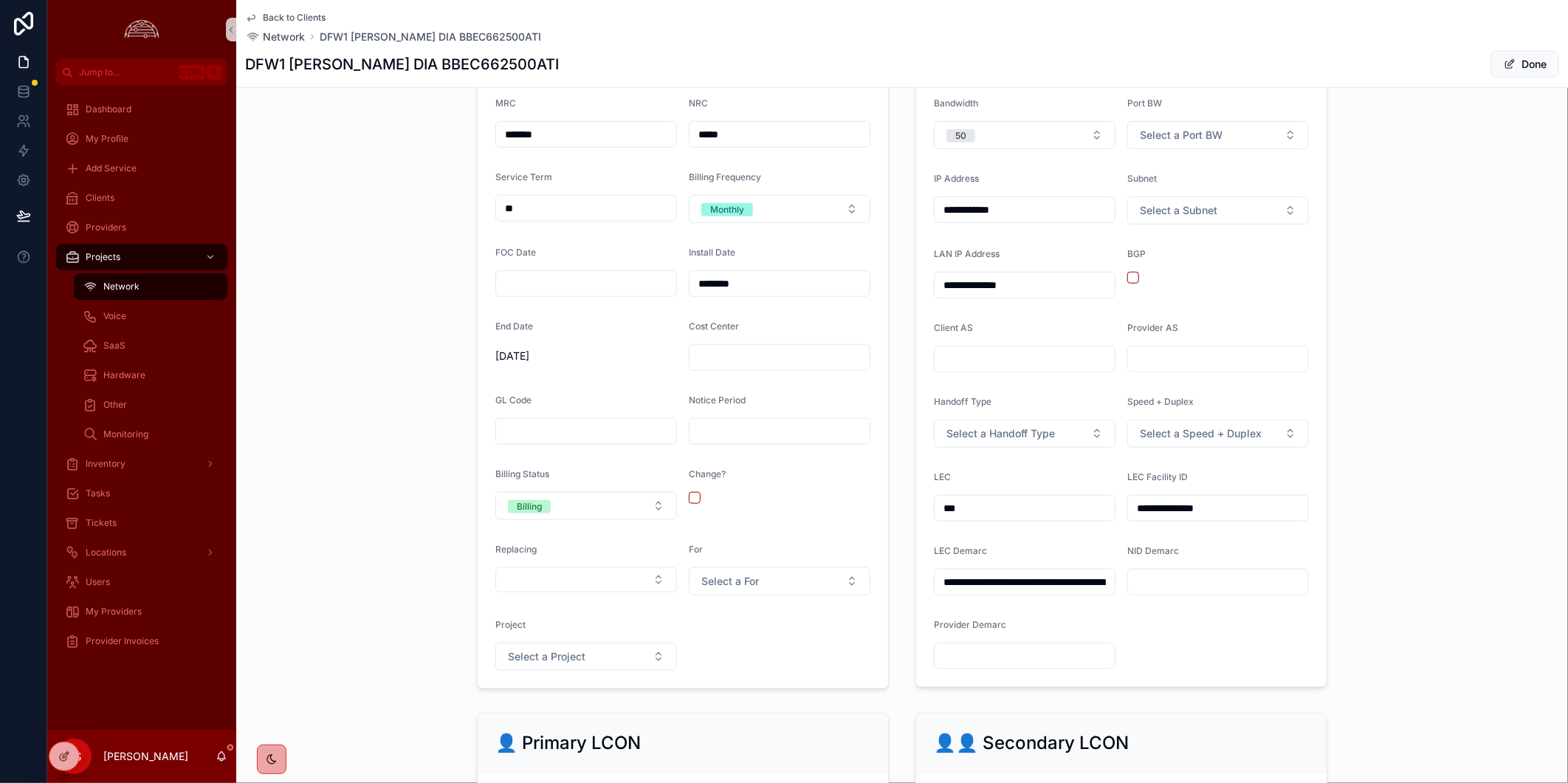
scroll to position [573, 0]
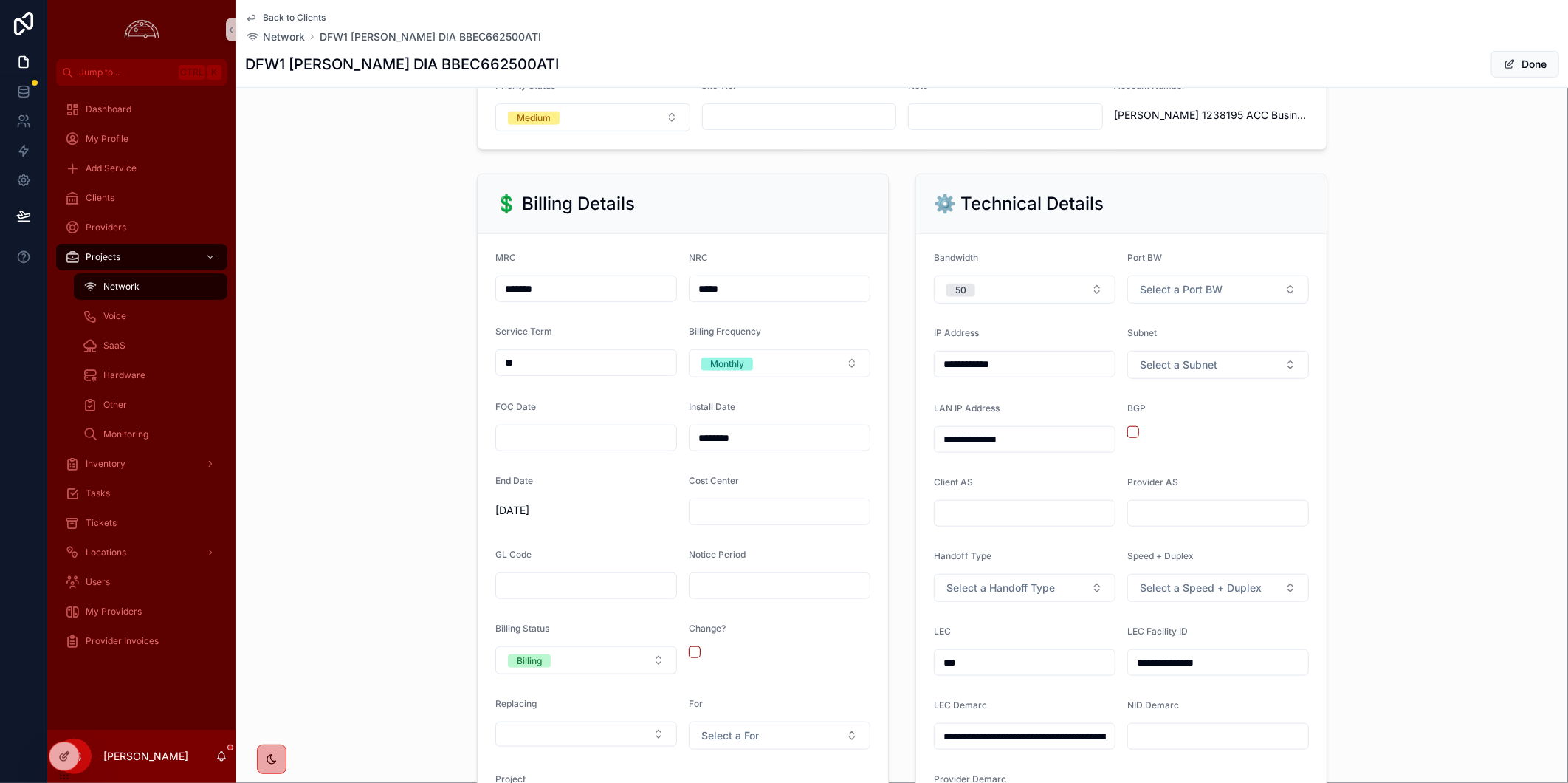
click at [1522, 51] on button "Done" at bounding box center [1525, 64] width 68 height 27
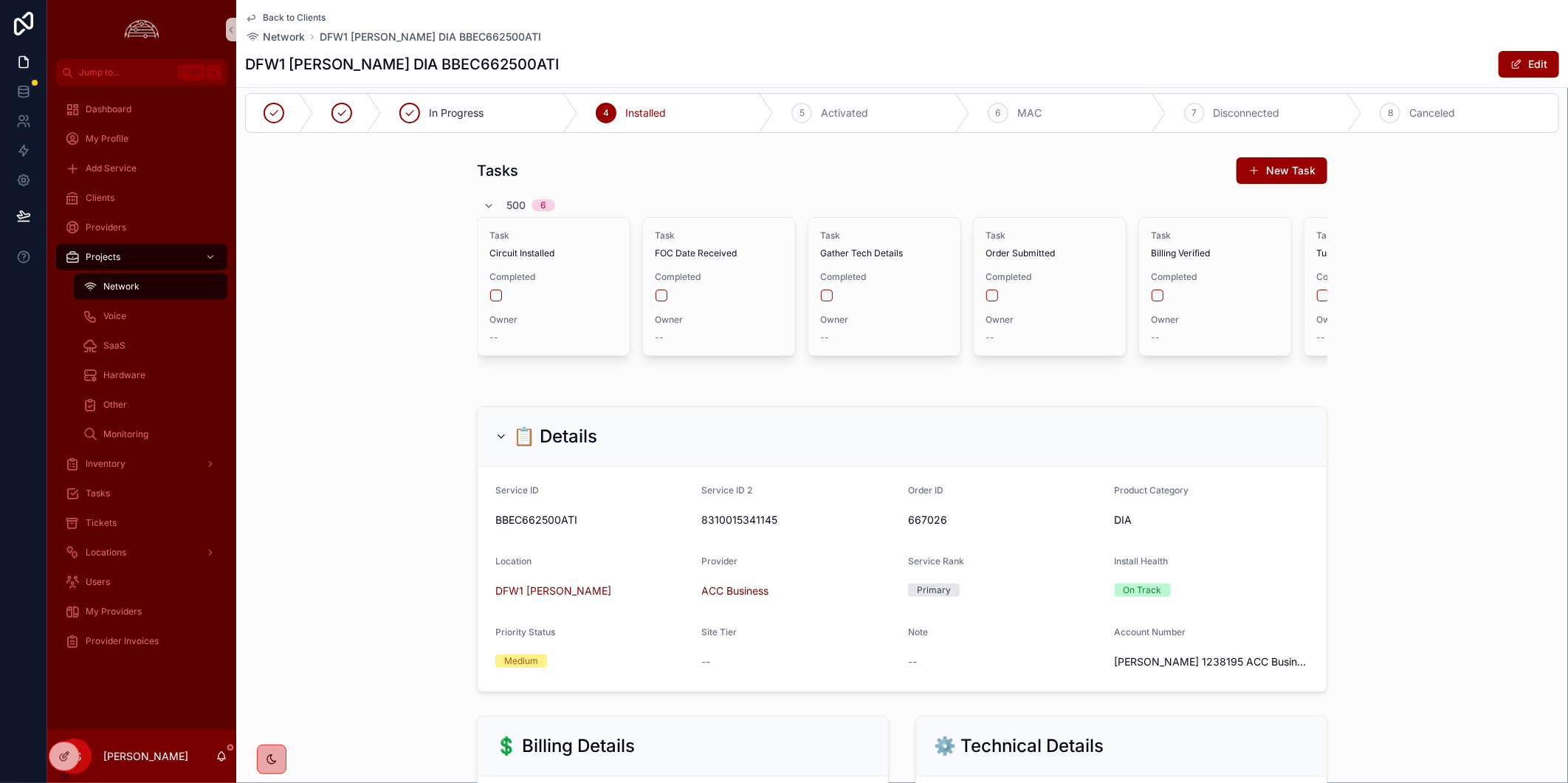
scroll to position [0, 0]
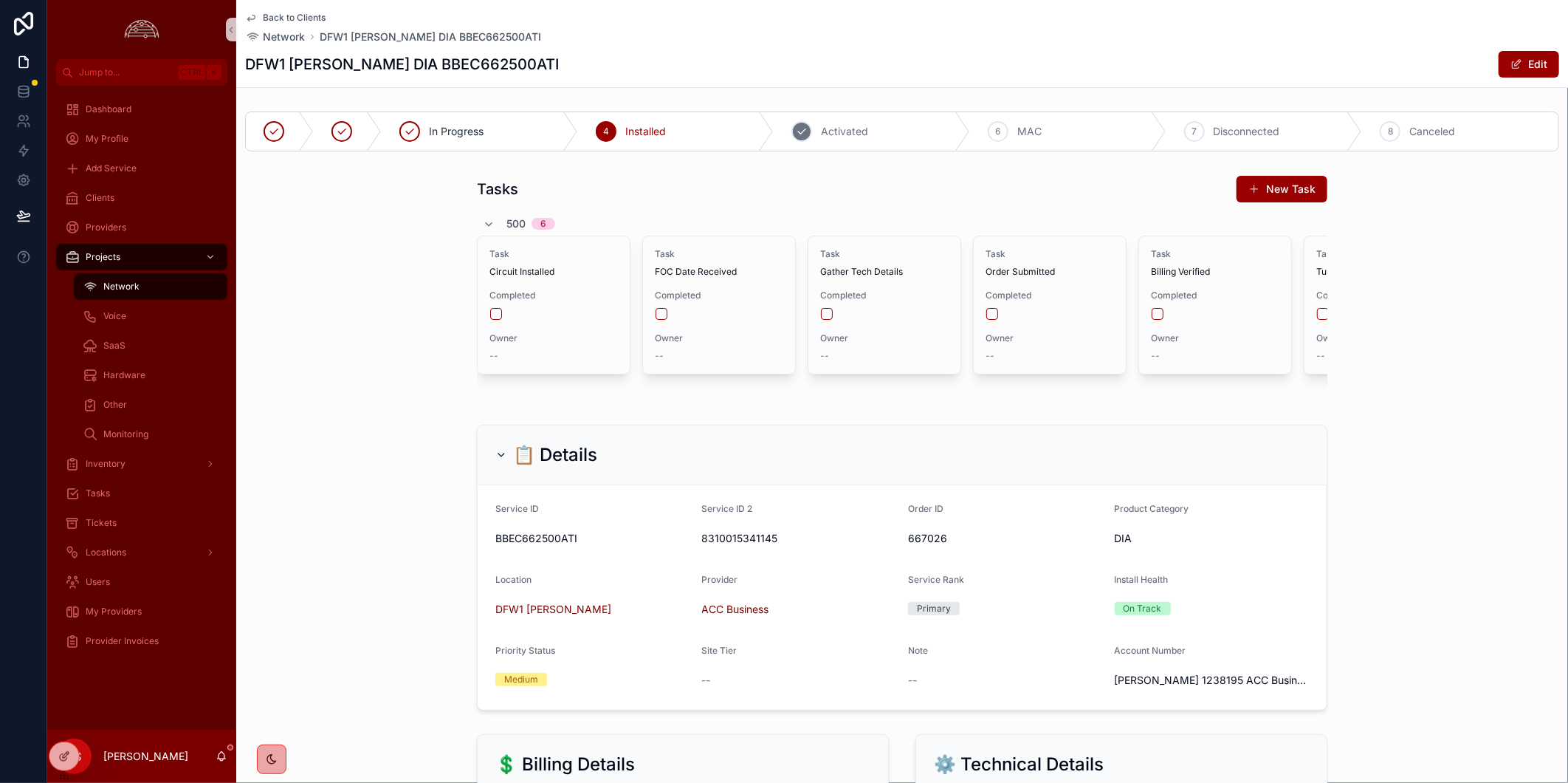
click at [877, 134] on div "5 Activated" at bounding box center [872, 131] width 196 height 38
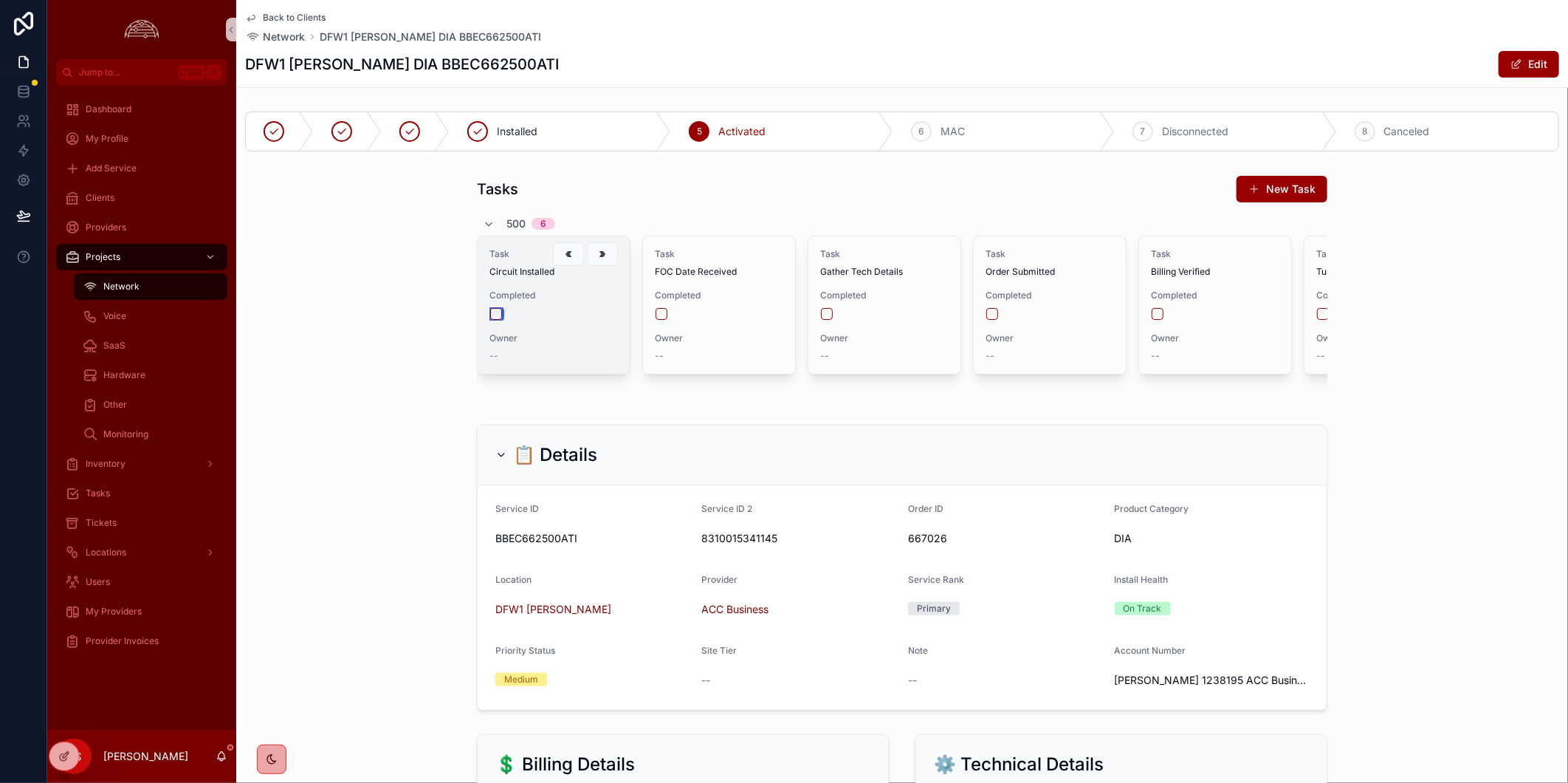
click at [490, 311] on button "scrollable content" at bounding box center [496, 314] width 12 height 12
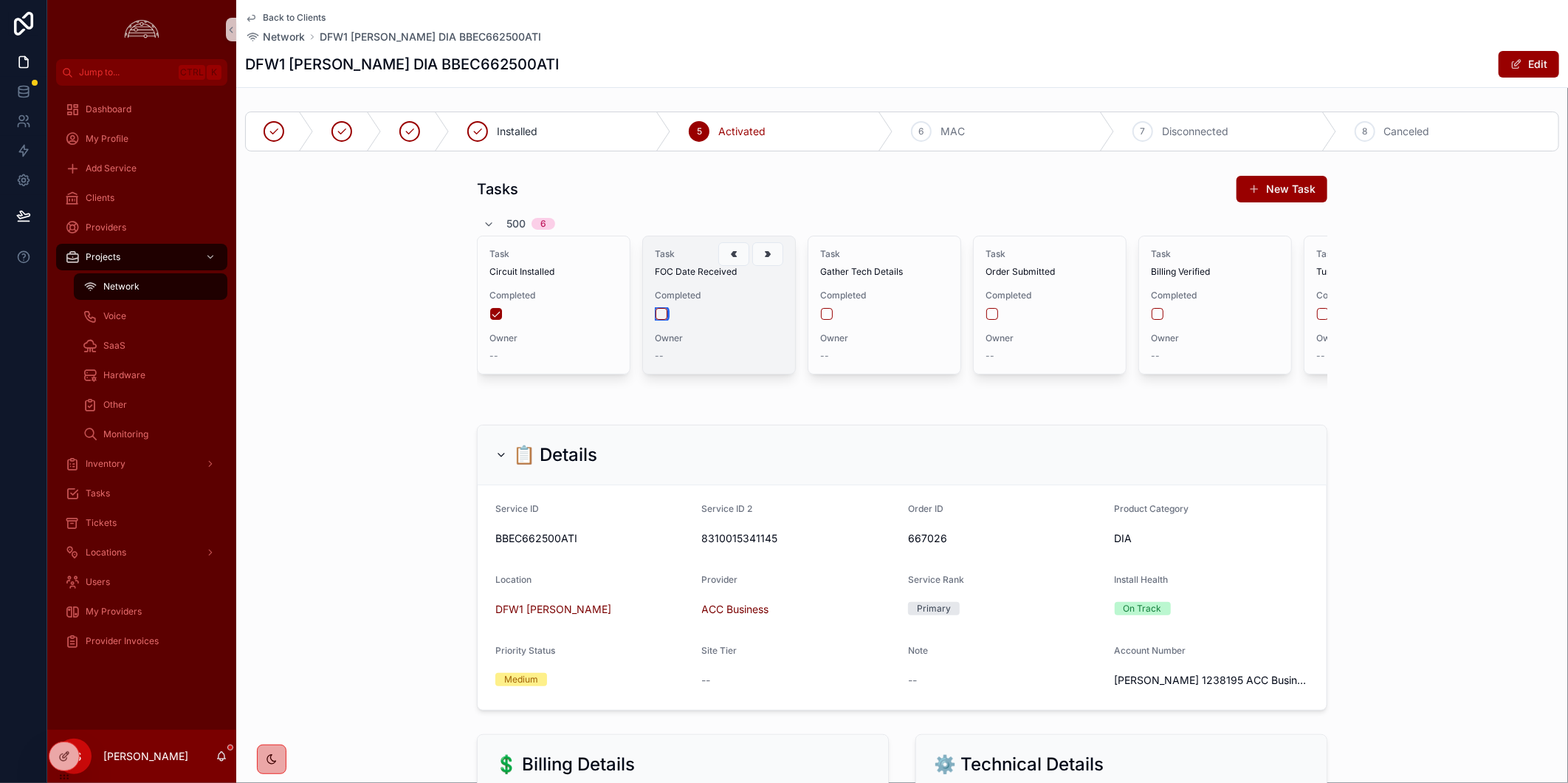
click at [658, 314] on button "scrollable content" at bounding box center [662, 314] width 12 height 12
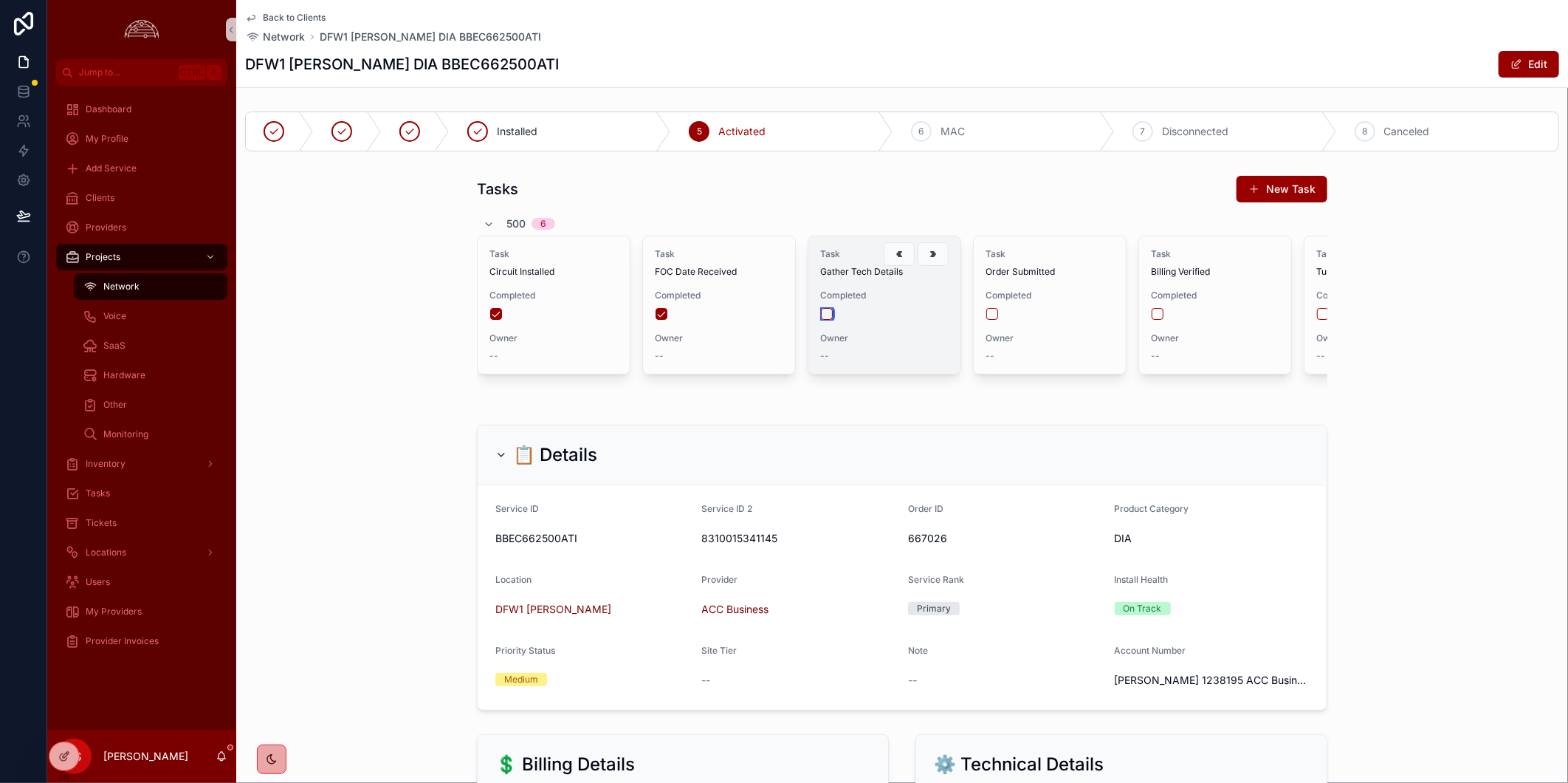
click at [821, 314] on button "scrollable content" at bounding box center [827, 314] width 12 height 12
drag, startPoint x: 1396, startPoint y: 418, endPoint x: 1401, endPoint y: 434, distance: 16.8
click at [1399, 407] on div "Tasks New Task 500 6 Task Circuit Installed Completed Owner -- Task FOC Date Re…" at bounding box center [902, 288] width 1332 height 237
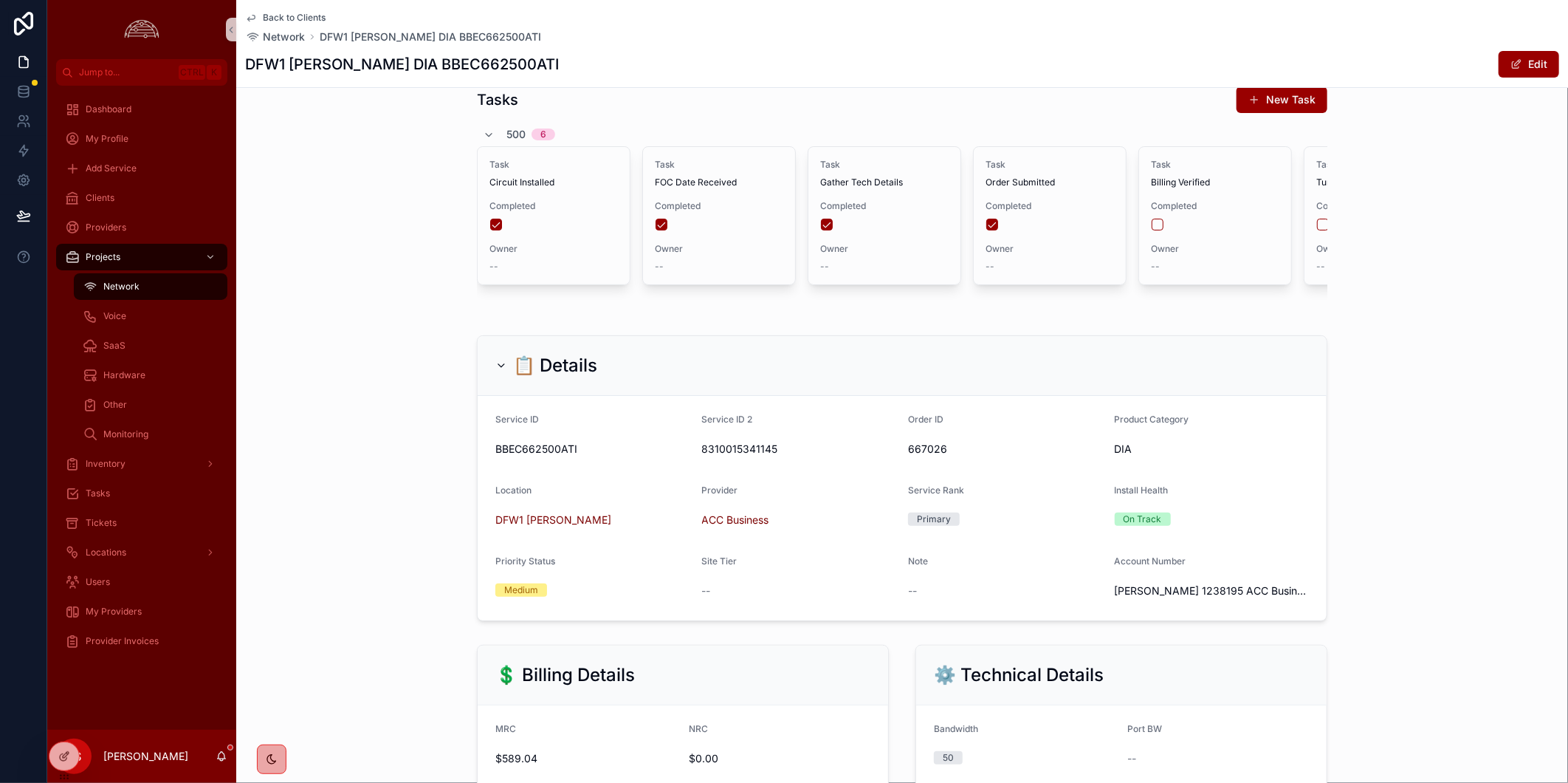
scroll to position [82, 0]
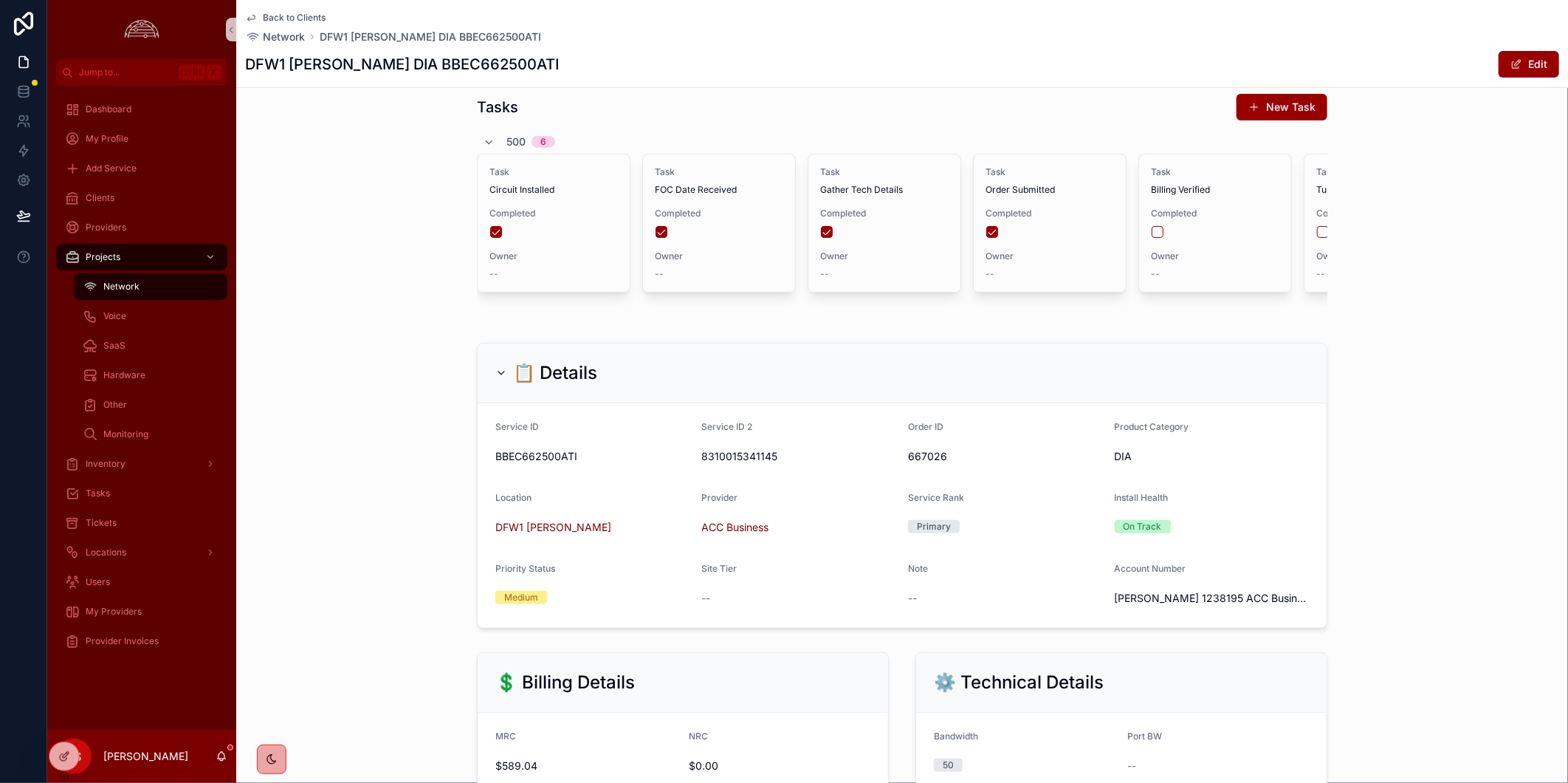
click at [291, 12] on span "Back to Clients" at bounding box center [294, 18] width 63 height 12
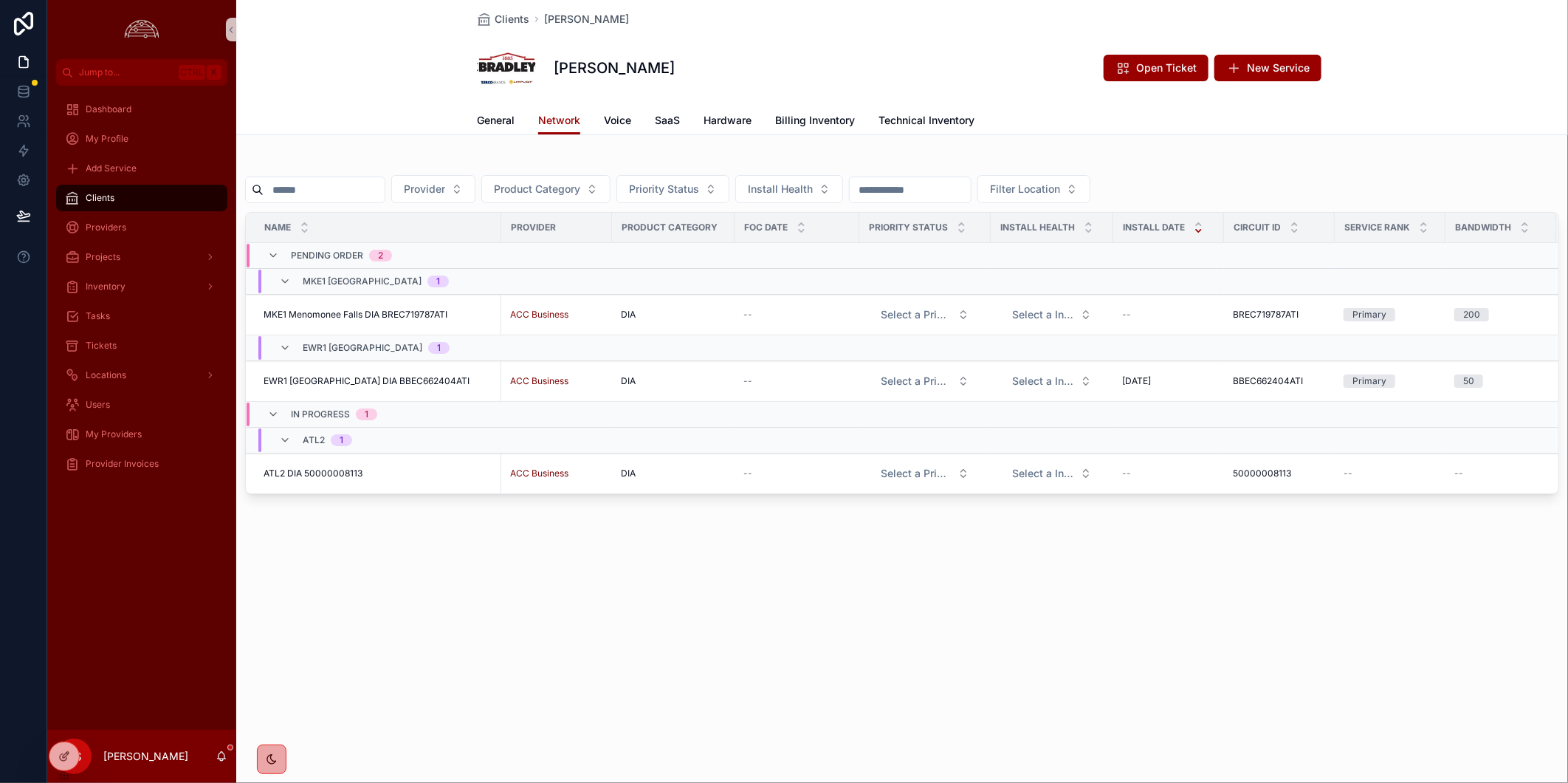
drag, startPoint x: 356, startPoint y: 584, endPoint x: 382, endPoint y: 511, distance: 77.5
click at [359, 583] on div "Clients W.C. Bradley W.C. Bradley Open Ticket New Service Network General Netwo…" at bounding box center [902, 296] width 1332 height 594
click at [415, 312] on span "MKE1 Menomonee Falls DIA BREC719787ATI" at bounding box center [356, 314] width 184 height 12
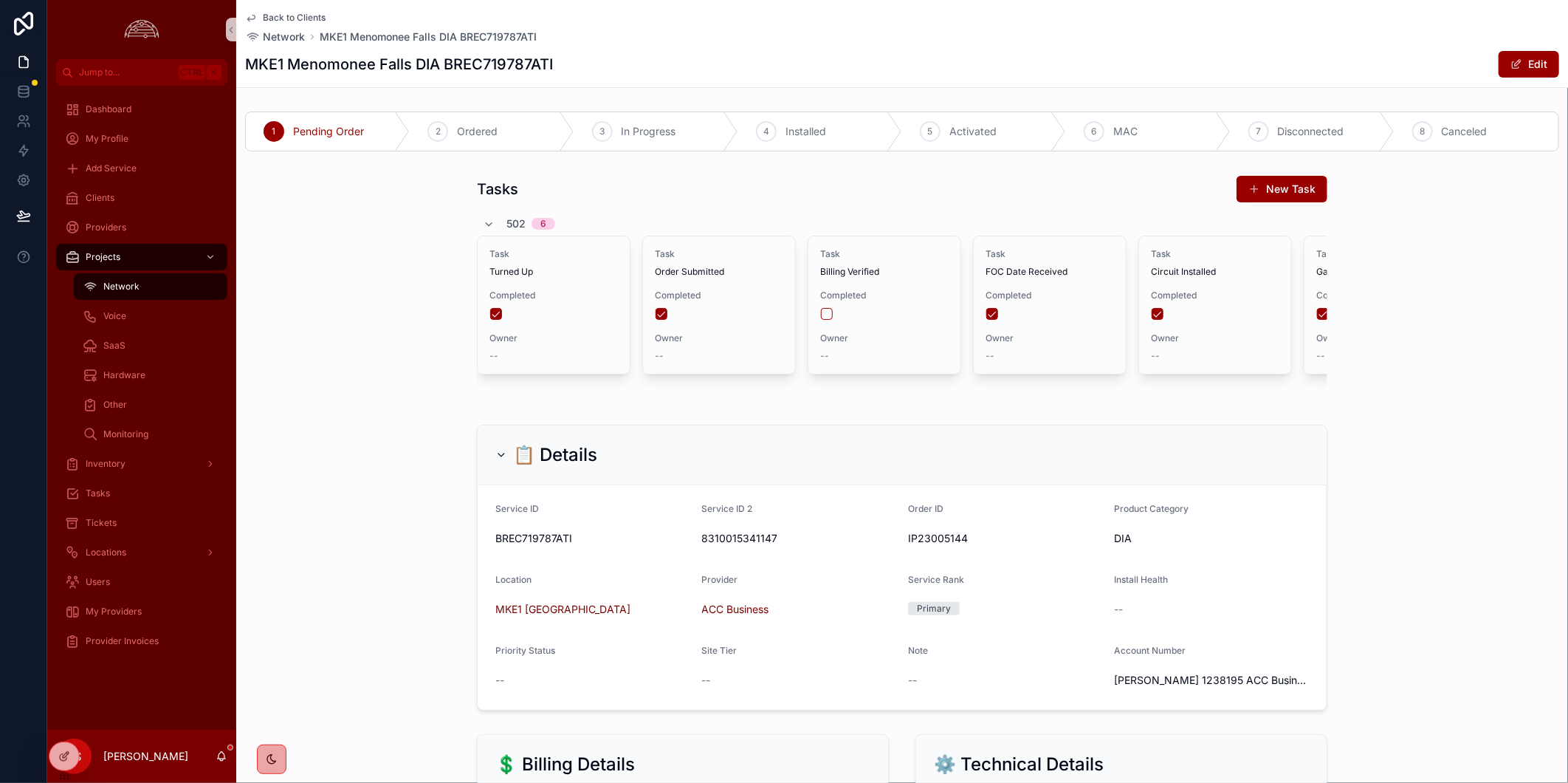
click at [1458, 362] on div "Tasks New Task 502 6 Task Turned Up Completed Owner -- Task Order Submitted Com…" at bounding box center [902, 288] width 1332 height 237
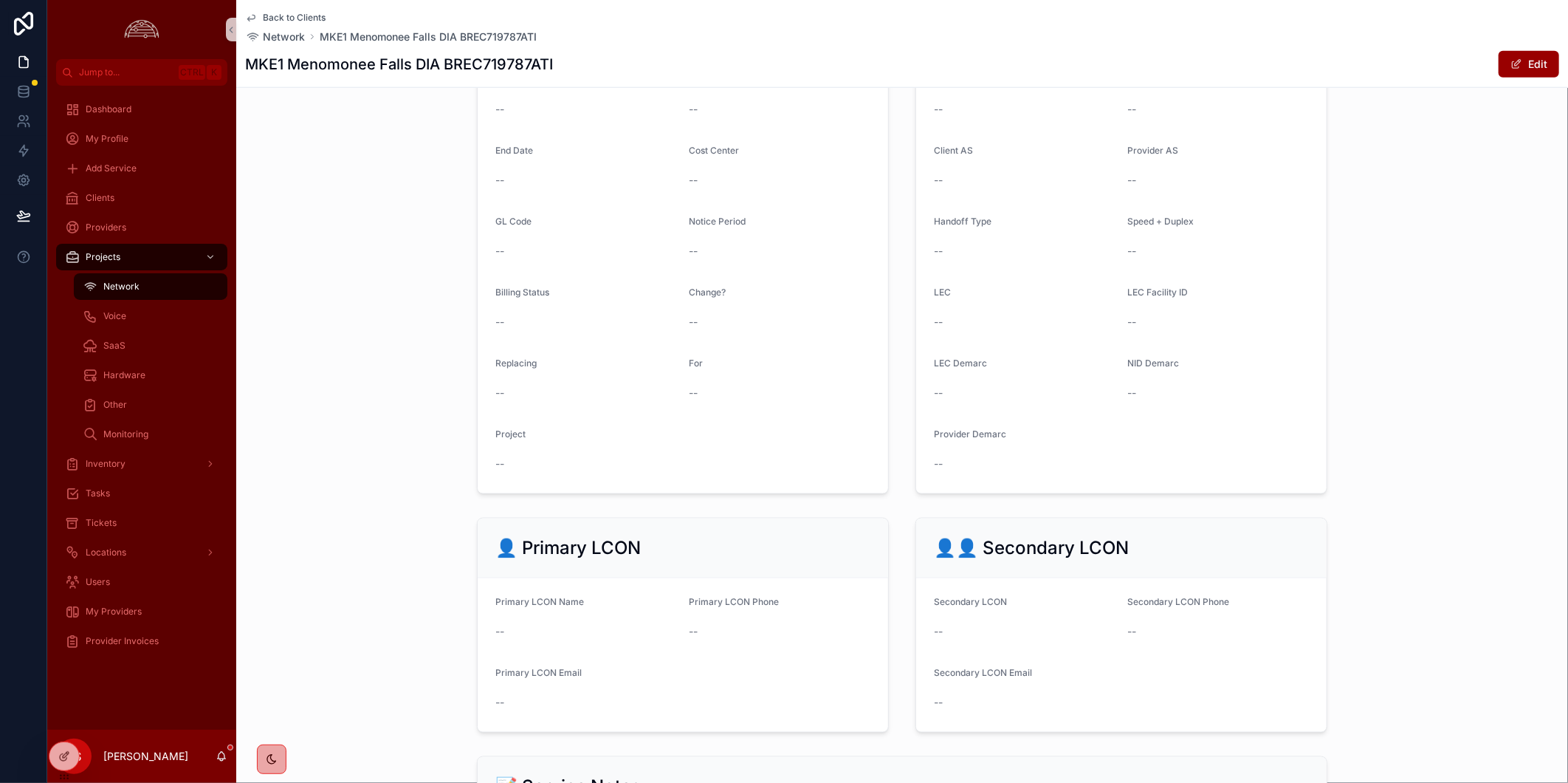
scroll to position [656, 0]
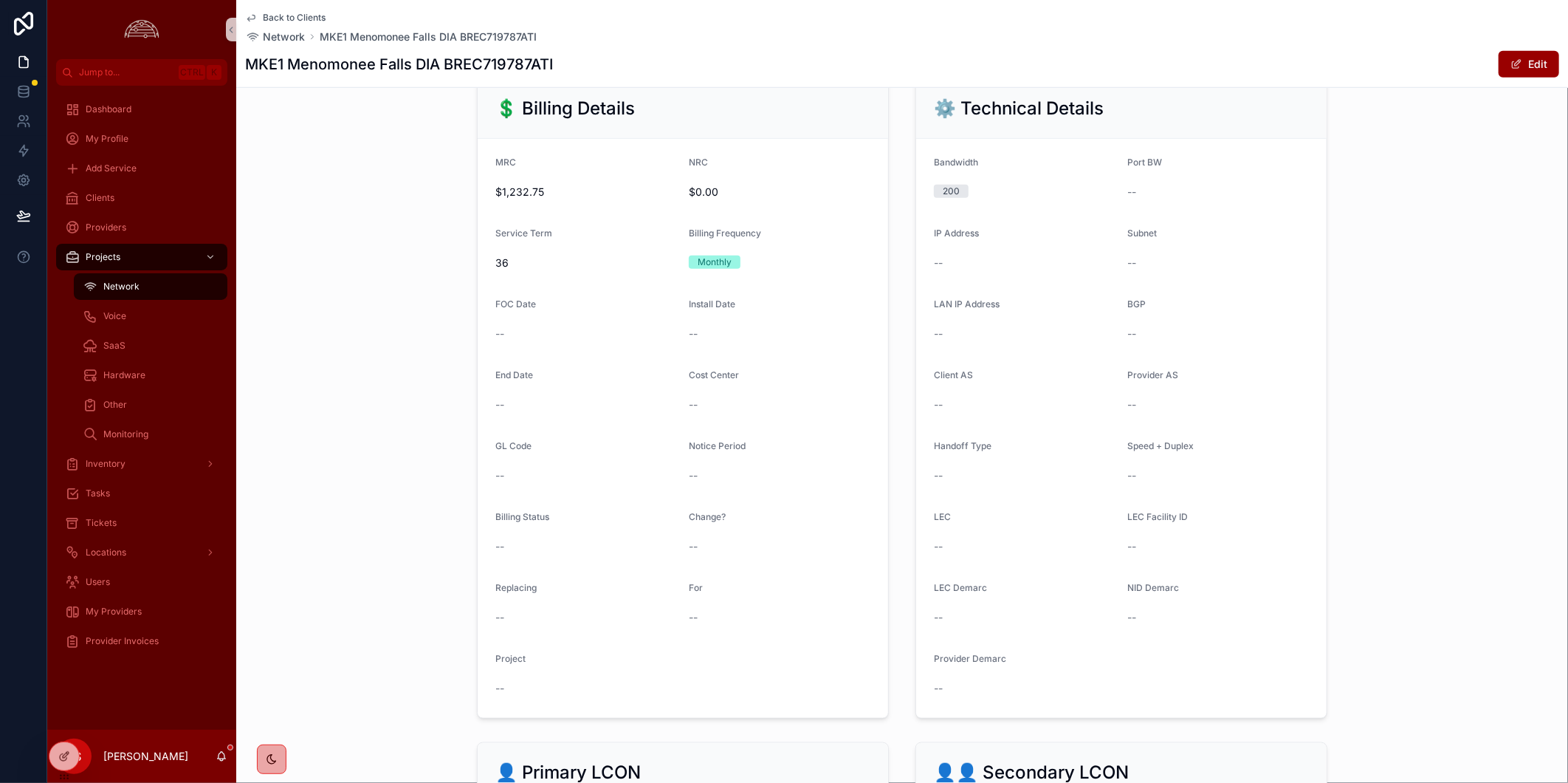
click at [1505, 56] on button "Edit" at bounding box center [1529, 64] width 60 height 27
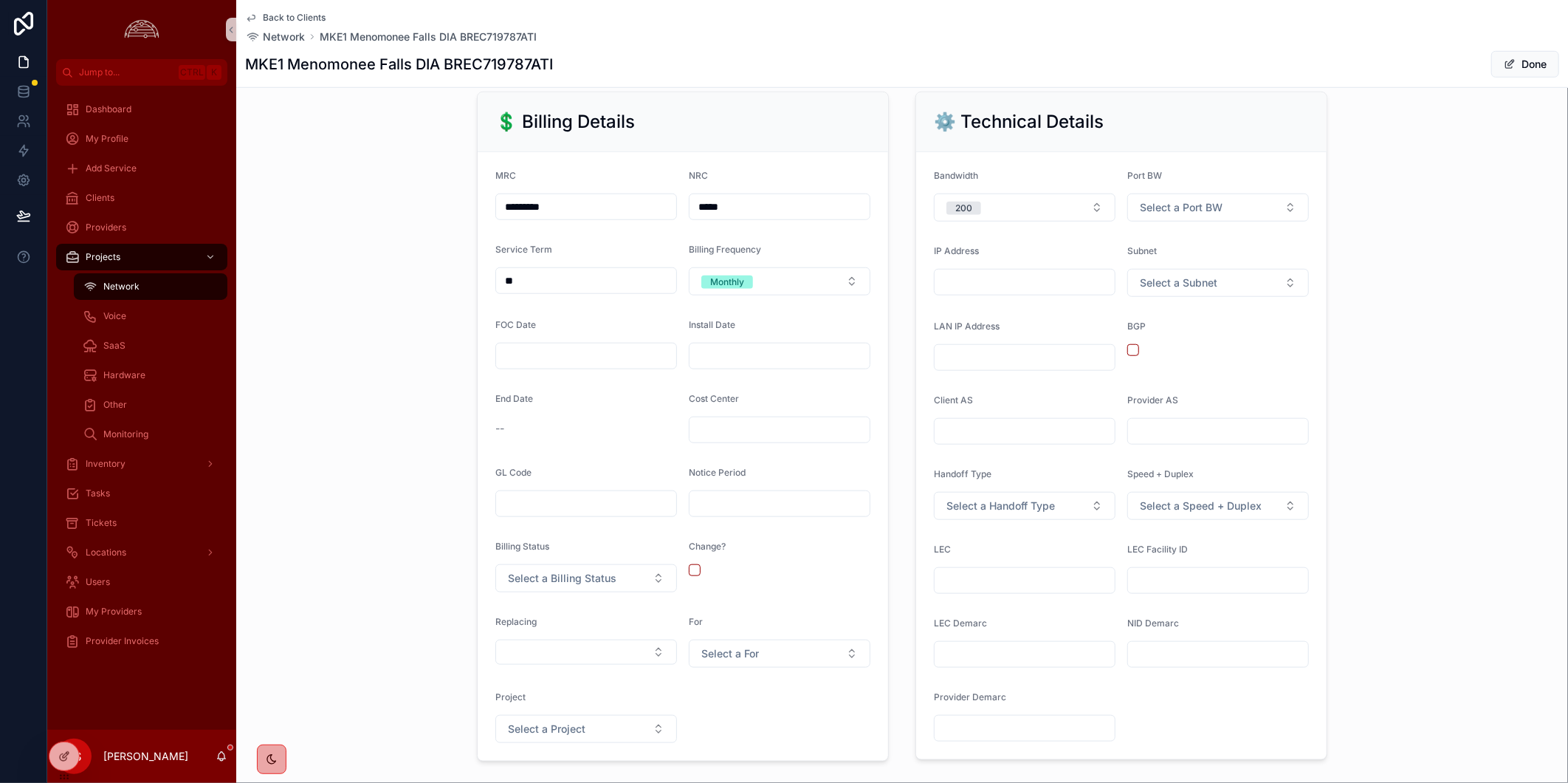
scroll to position [665, 0]
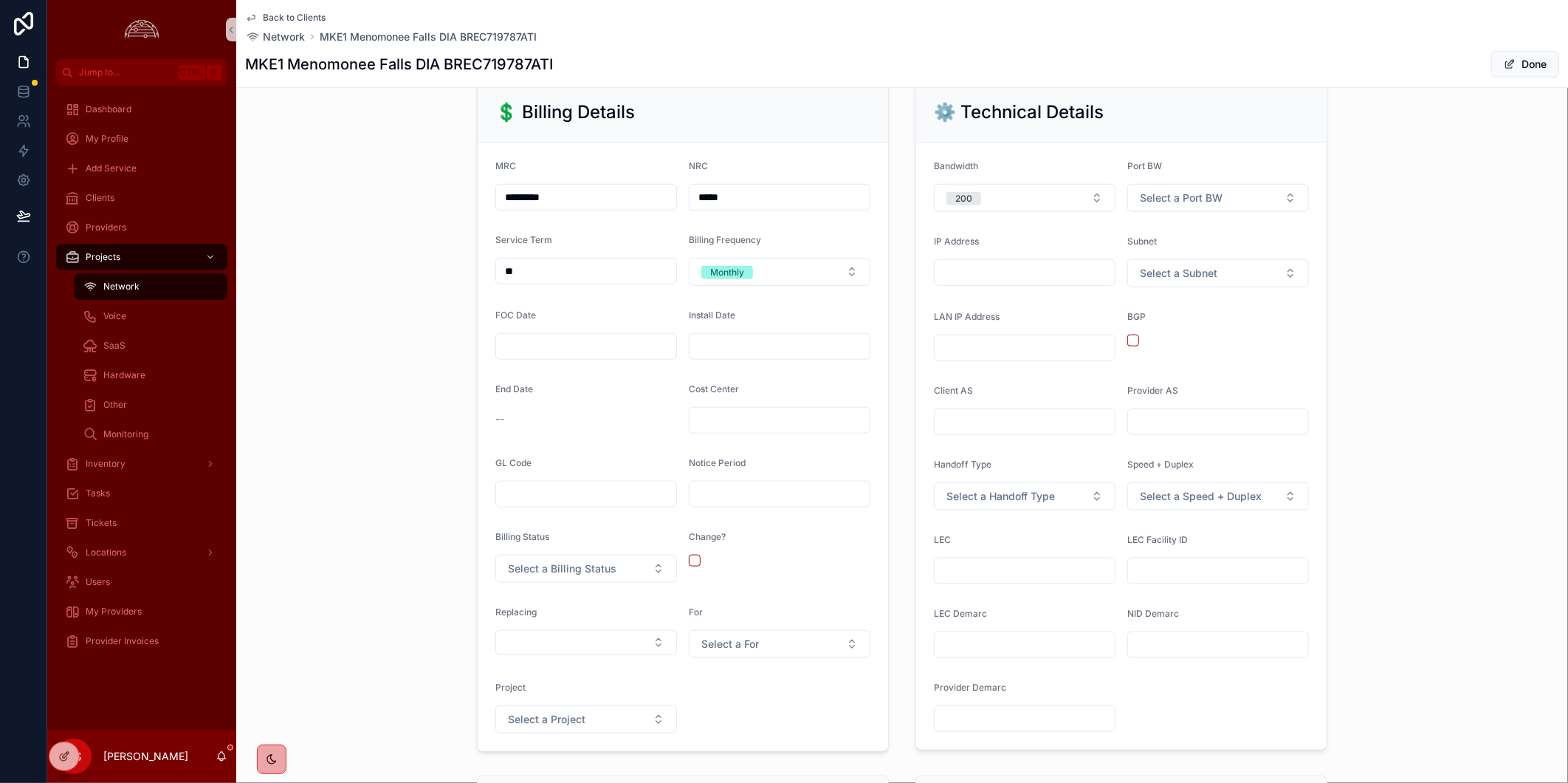
click at [773, 357] on input "scrollable content" at bounding box center [779, 346] width 180 height 21
click at [756, 428] on html "**********" at bounding box center [784, 391] width 1568 height 783
click at [842, 424] on html "**********" at bounding box center [784, 391] width 1568 height 783
click at [776, 514] on button "10" at bounding box center [773, 515] width 27 height 27
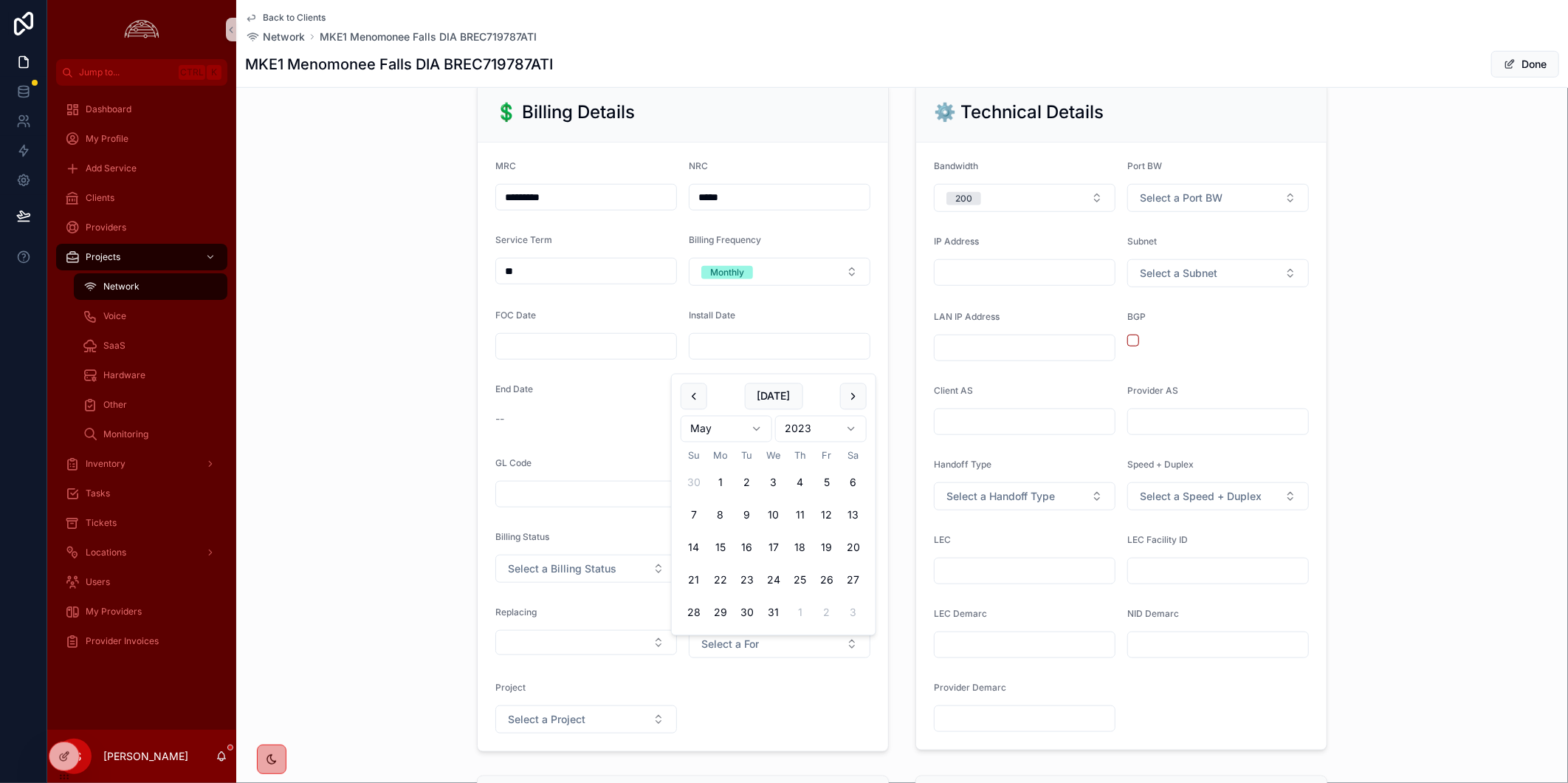
type input "*********"
click at [343, 440] on div "💲 Billing Details MRC ********* NRC ***** Service Term ** Billing Frequency Mon…" at bounding box center [902, 417] width 1332 height 682
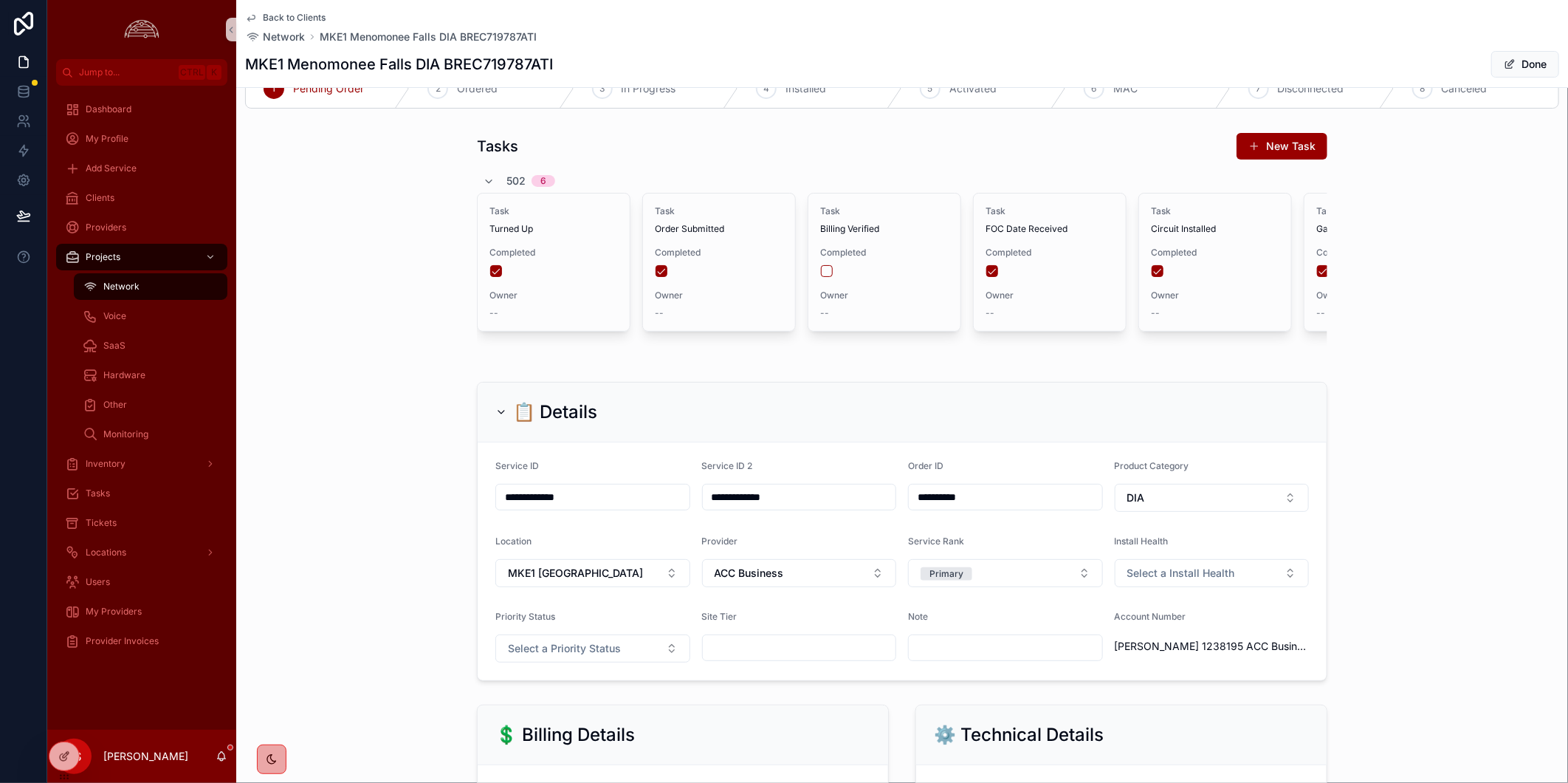
scroll to position [0, 0]
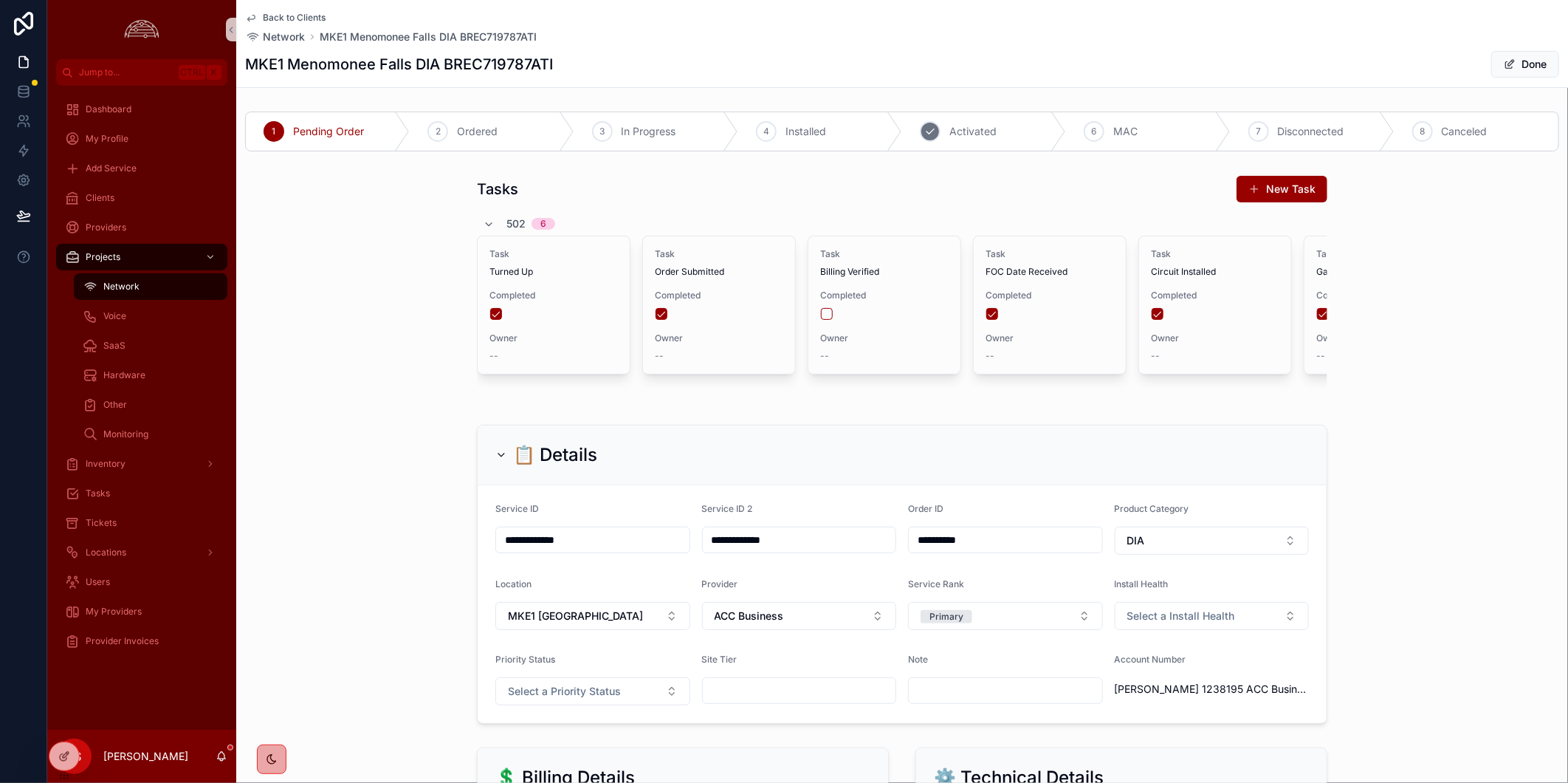
click at [986, 134] on span "Activated" at bounding box center [973, 131] width 47 height 15
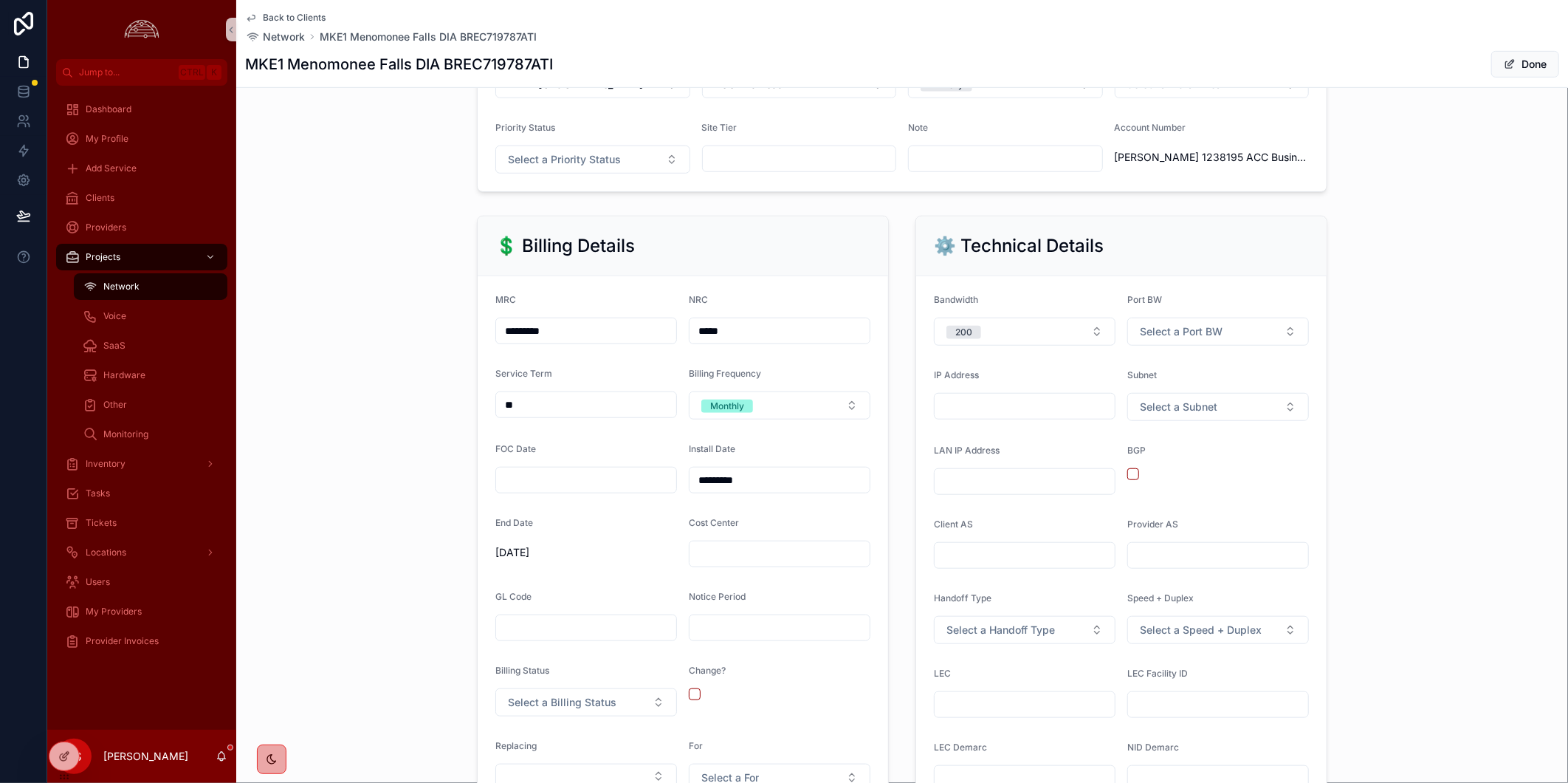
scroll to position [573, 0]
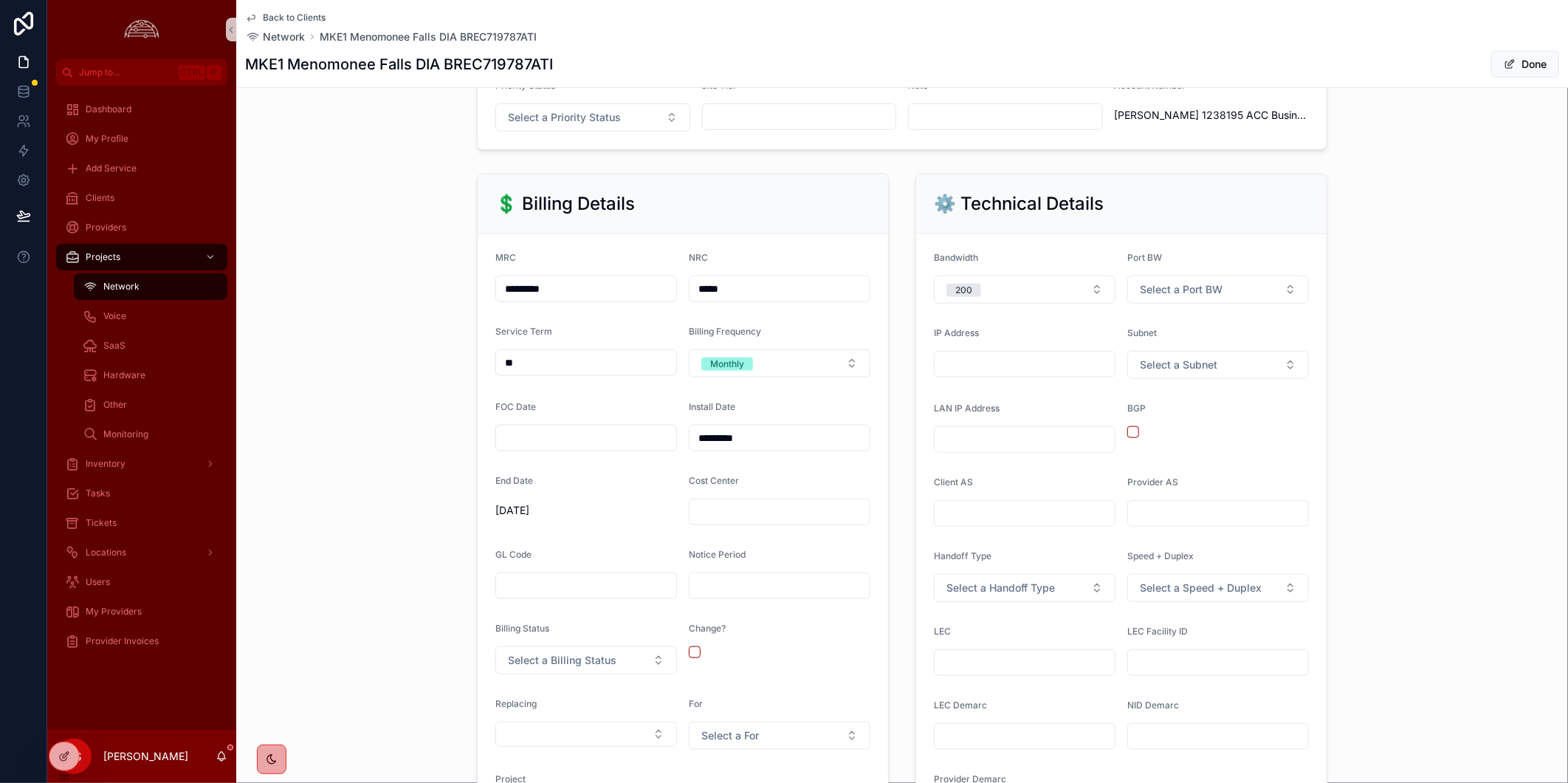
click at [1003, 371] on input "scrollable content" at bounding box center [1024, 363] width 180 height 21
paste input "**********"
type input "**********"
click at [939, 449] on input "scrollable content" at bounding box center [1024, 438] width 180 height 21
paste input "**********"
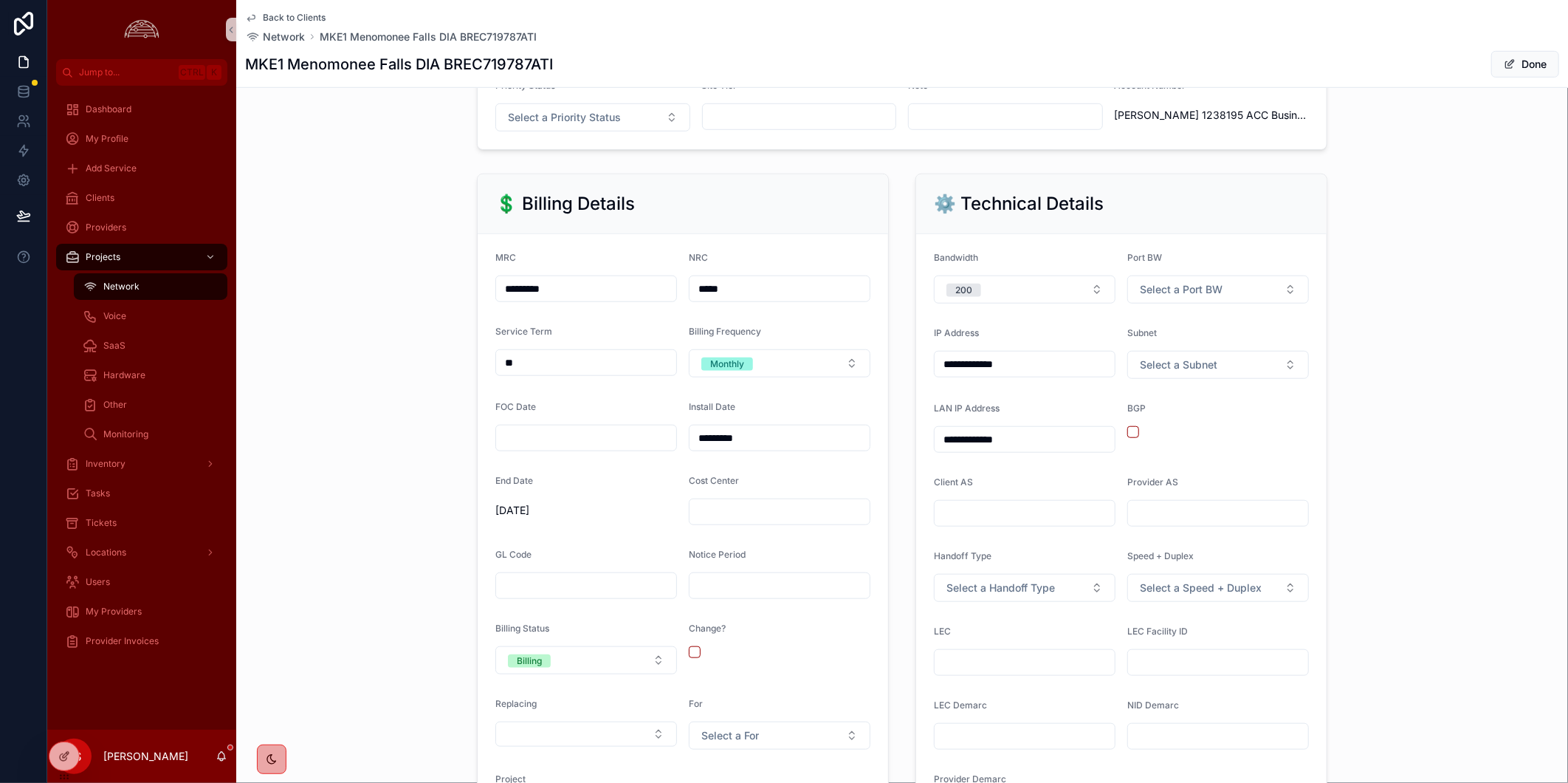
type input "**********"
click at [995, 673] on input "scrollable content" at bounding box center [1024, 662] width 180 height 21
type input "***"
type input "**********"
click at [1361, 609] on div "**********" at bounding box center [902, 508] width 1332 height 682
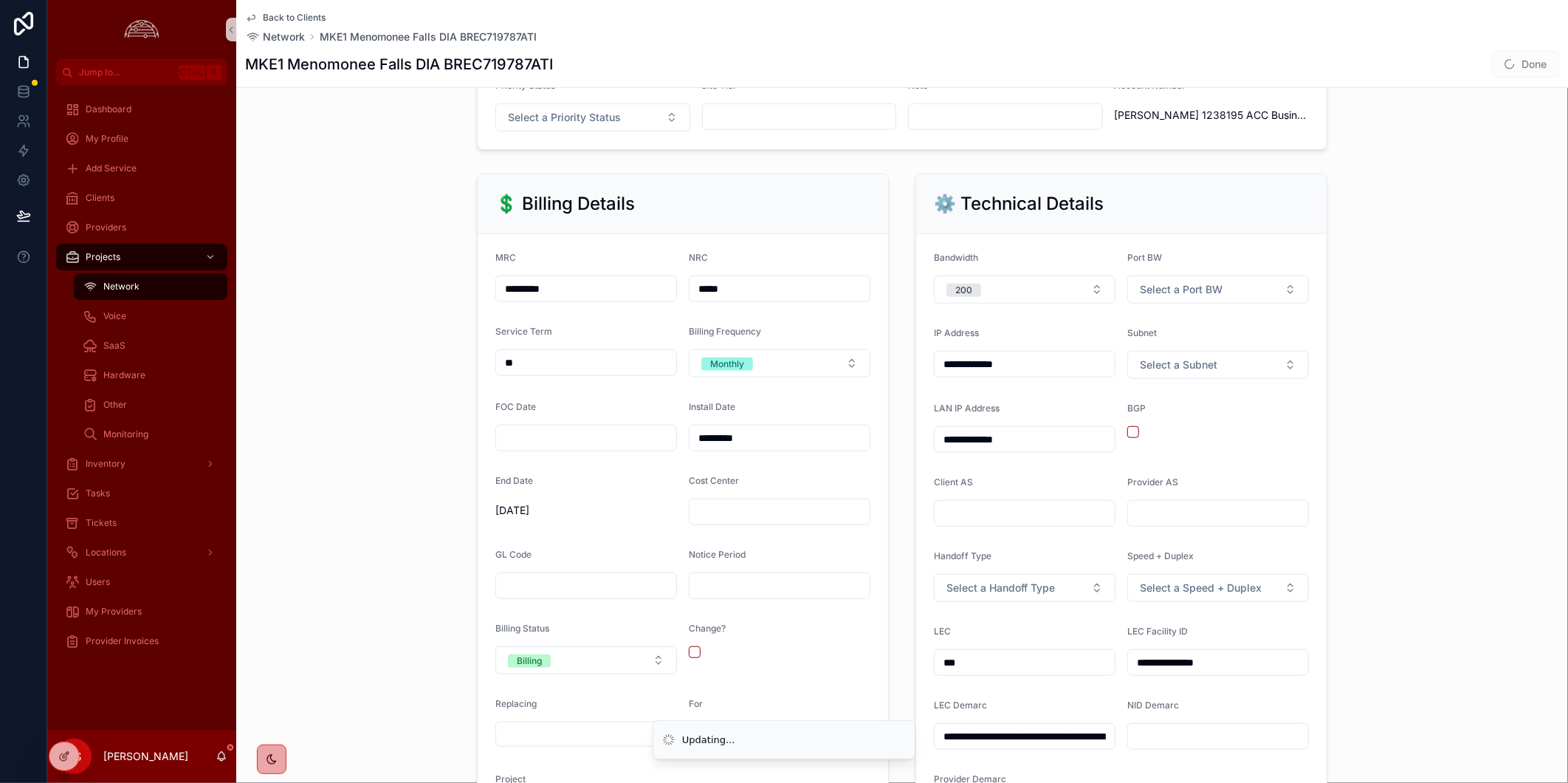
scroll to position [739, 0]
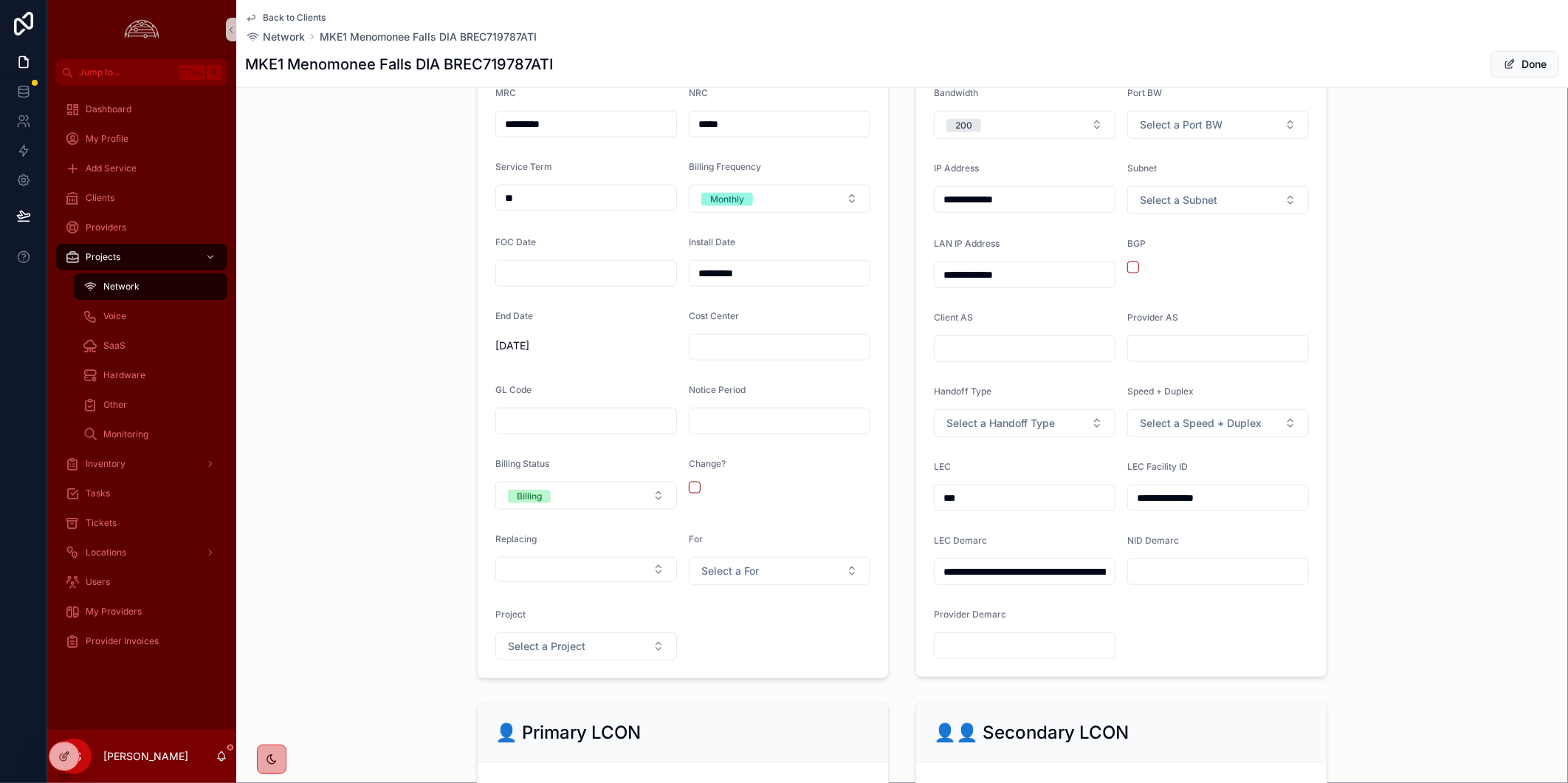
click at [1013, 585] on div "**********" at bounding box center [1024, 571] width 181 height 27
click at [1008, 582] on input "**********" at bounding box center [1024, 571] width 180 height 21
paste input "scrollable content"
type input "**********"
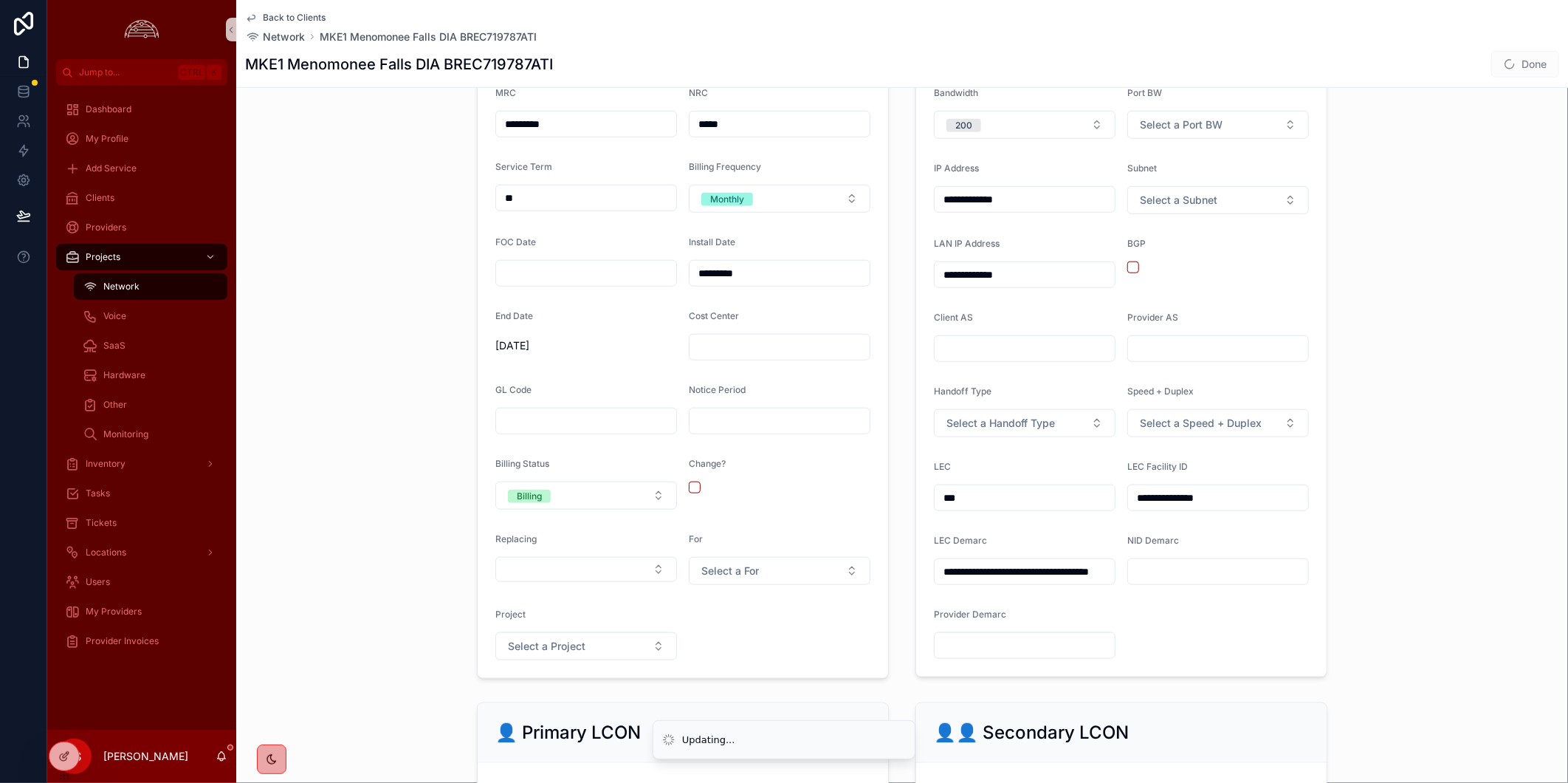
scroll to position [0, 0]
click at [970, 430] on span "Select a Handoff Type" at bounding box center [1001, 423] width 108 height 15
click at [972, 499] on span "MMF" at bounding box center [955, 494] width 39 height 13
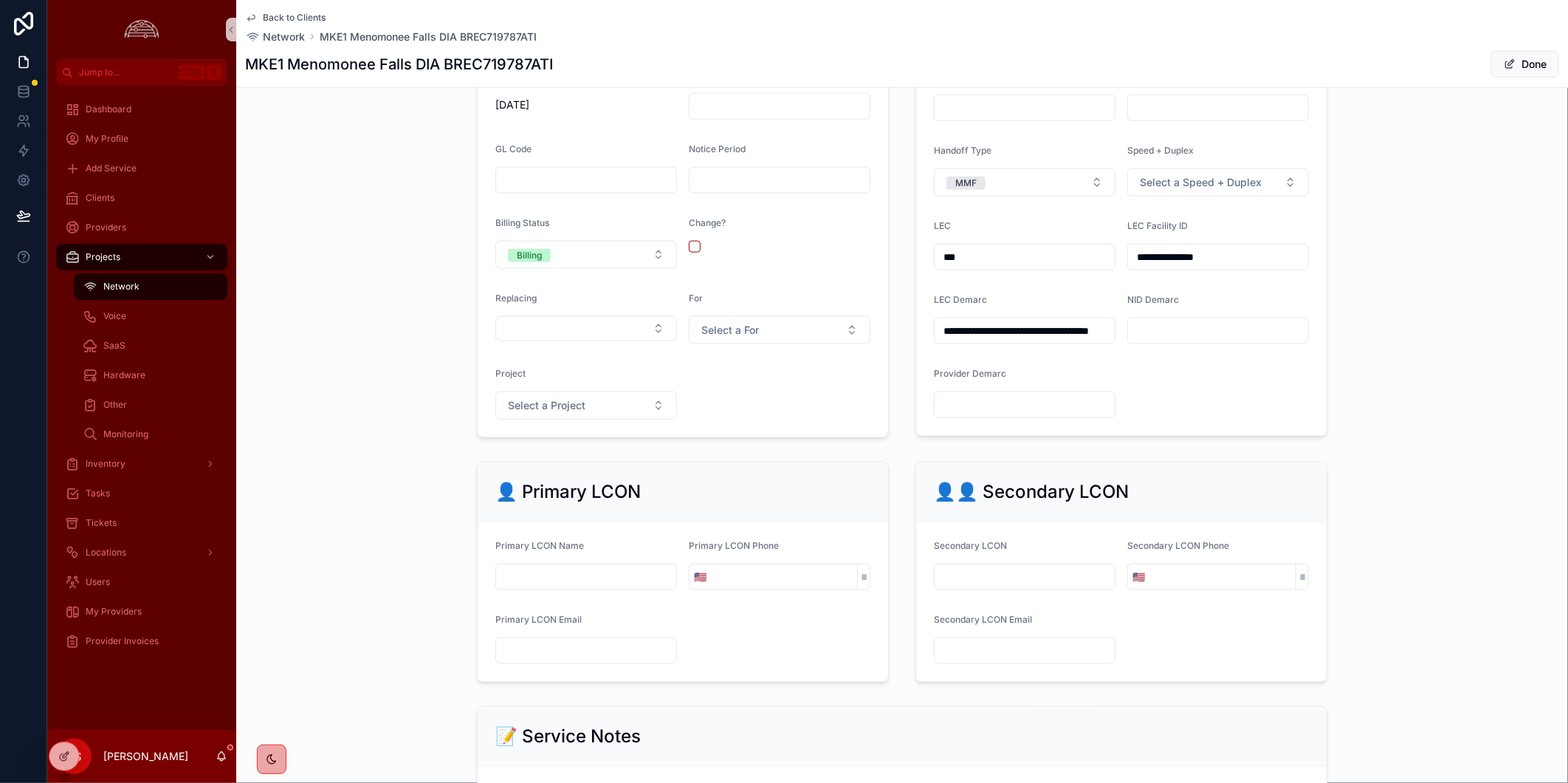
scroll to position [984, 0]
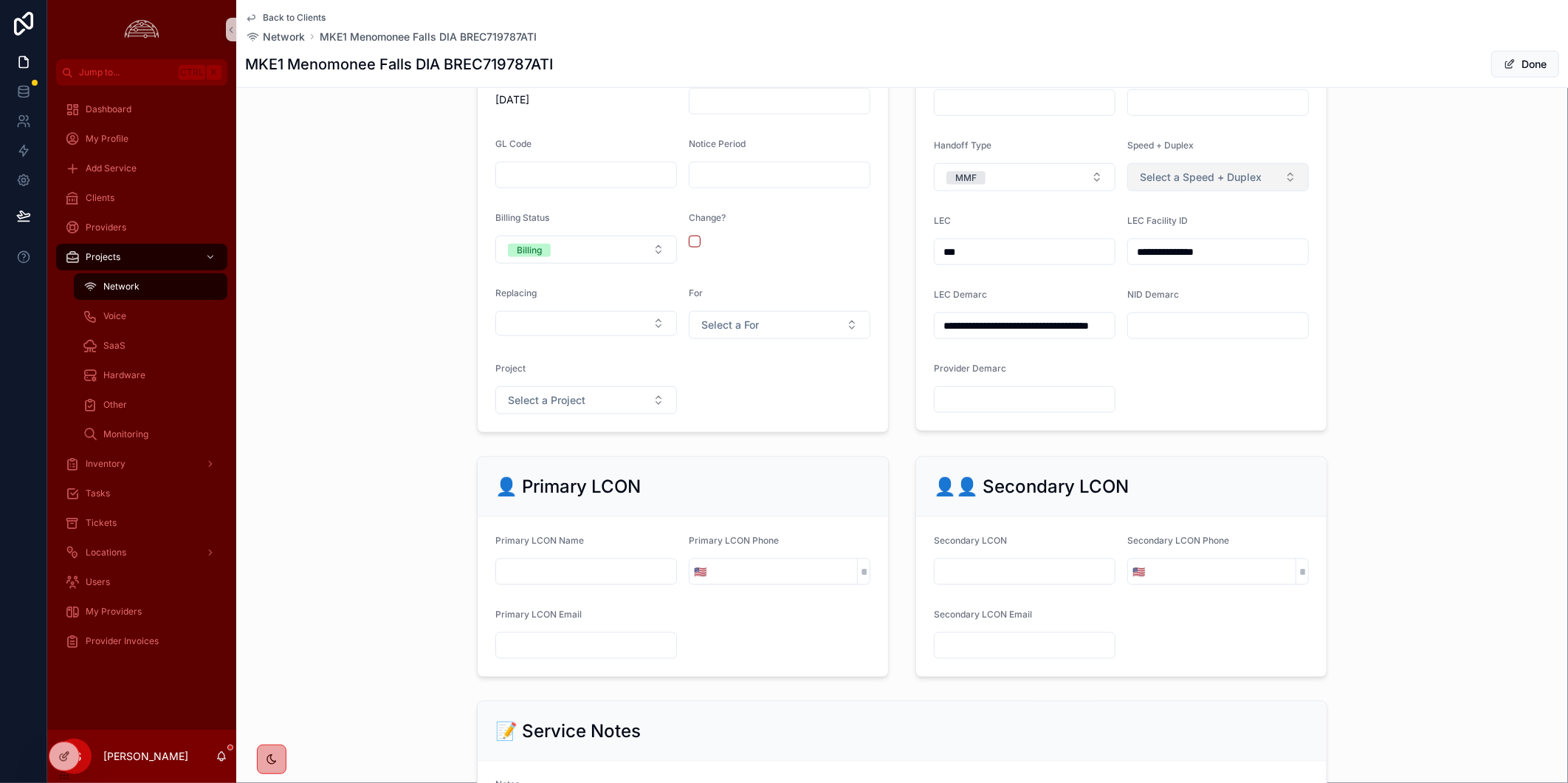
click at [1224, 184] on span "Select a Speed + Duplex" at bounding box center [1201, 176] width 122 height 15
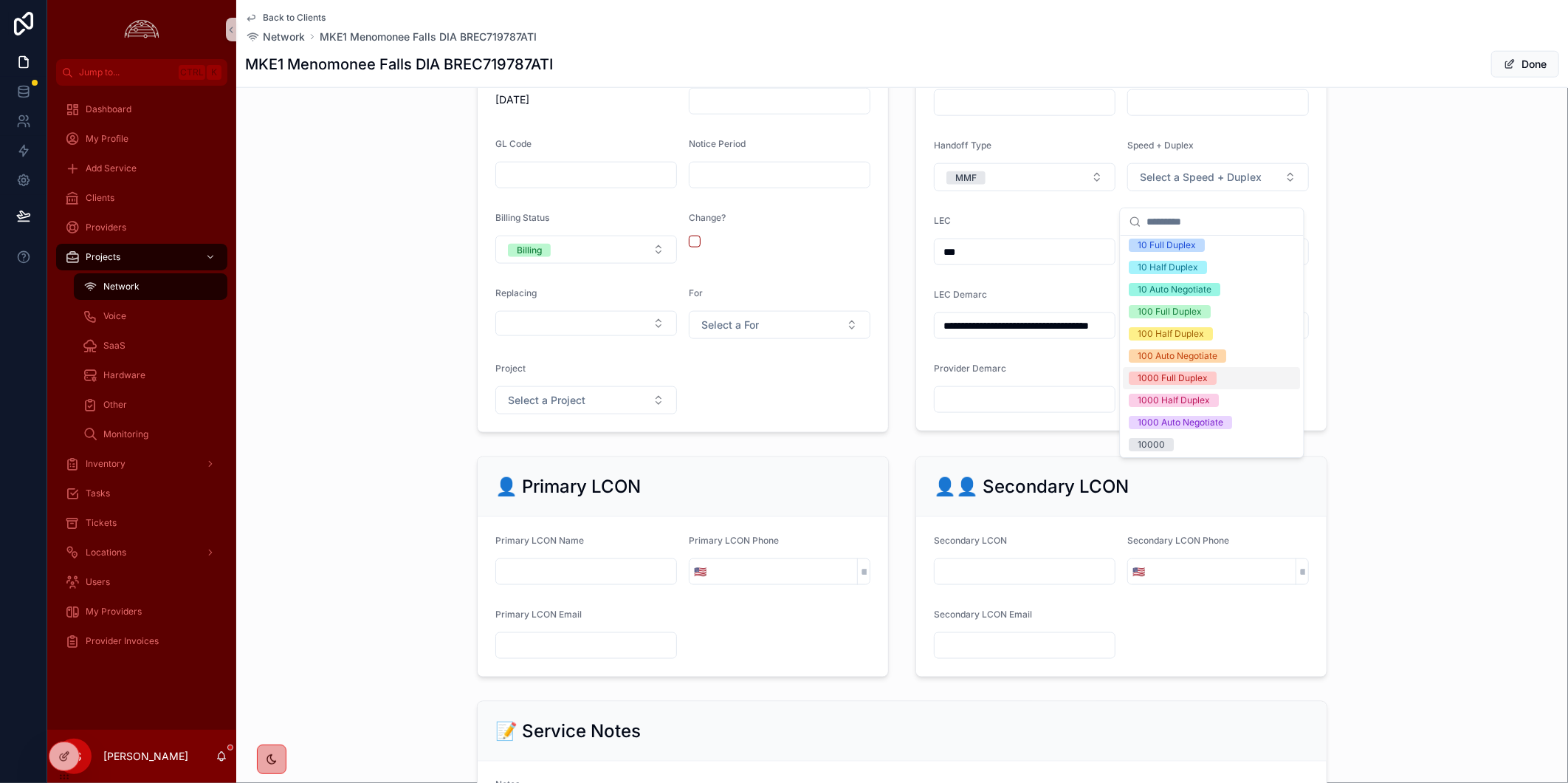
scroll to position [5, 0]
click at [1417, 378] on div "**********" at bounding box center [902, 98] width 1332 height 682
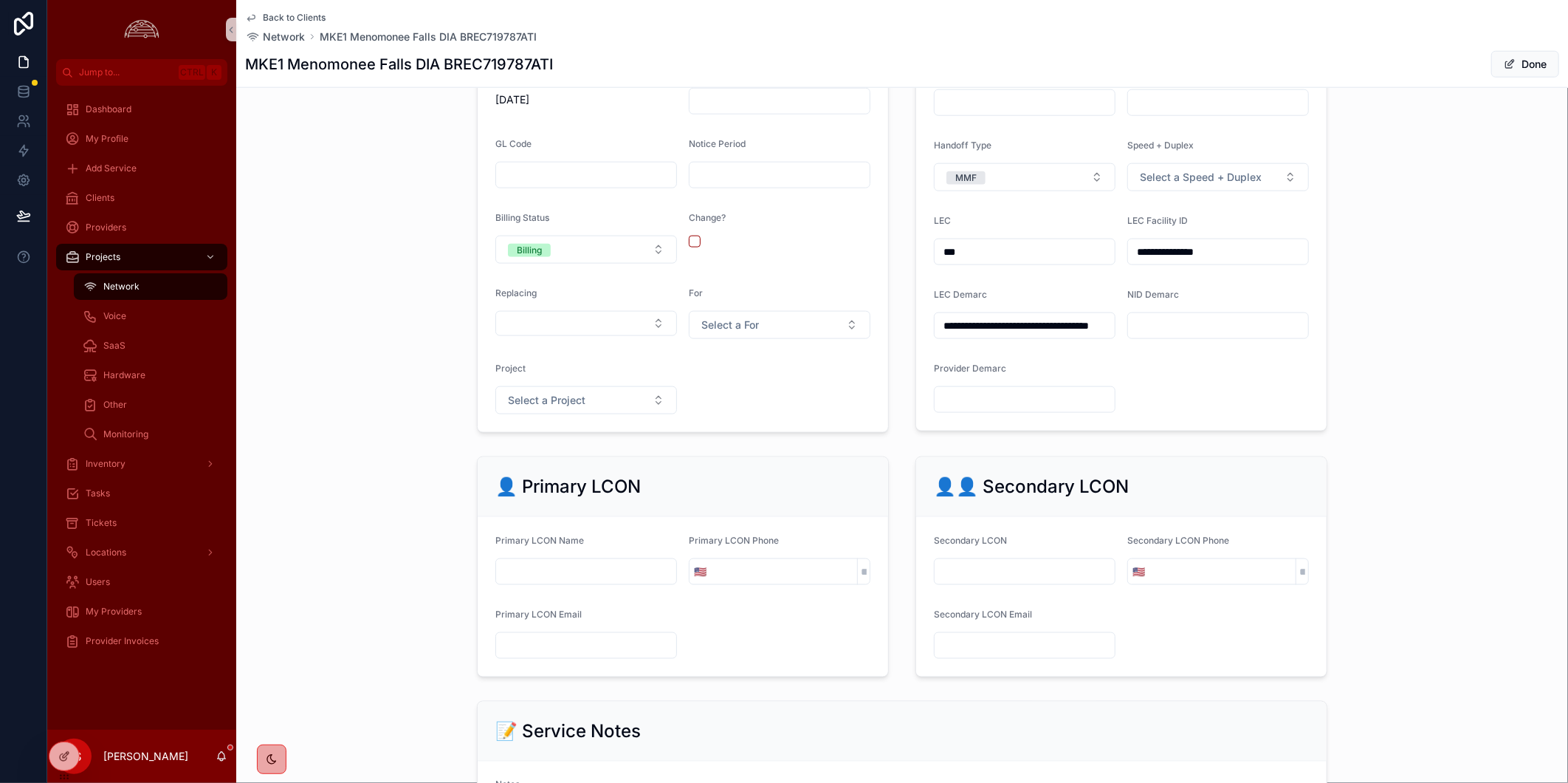
click at [1238, 336] on input "scrollable content" at bounding box center [1217, 325] width 180 height 21
click at [1227, 259] on input "**********" at bounding box center [1217, 251] width 180 height 21
paste input "scrollable content"
type input "**********"
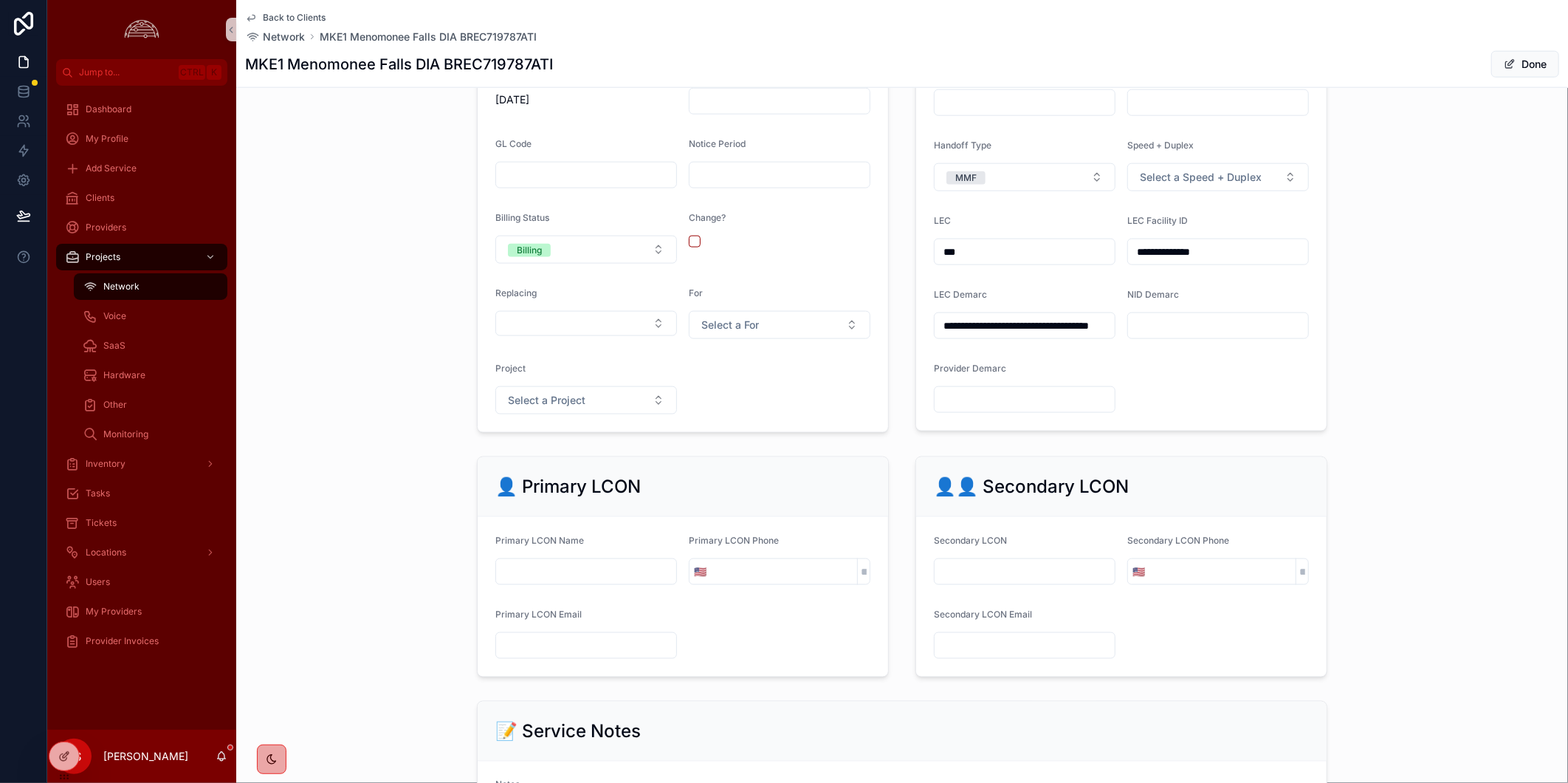
click at [1382, 341] on div "**********" at bounding box center [902, 98] width 1332 height 682
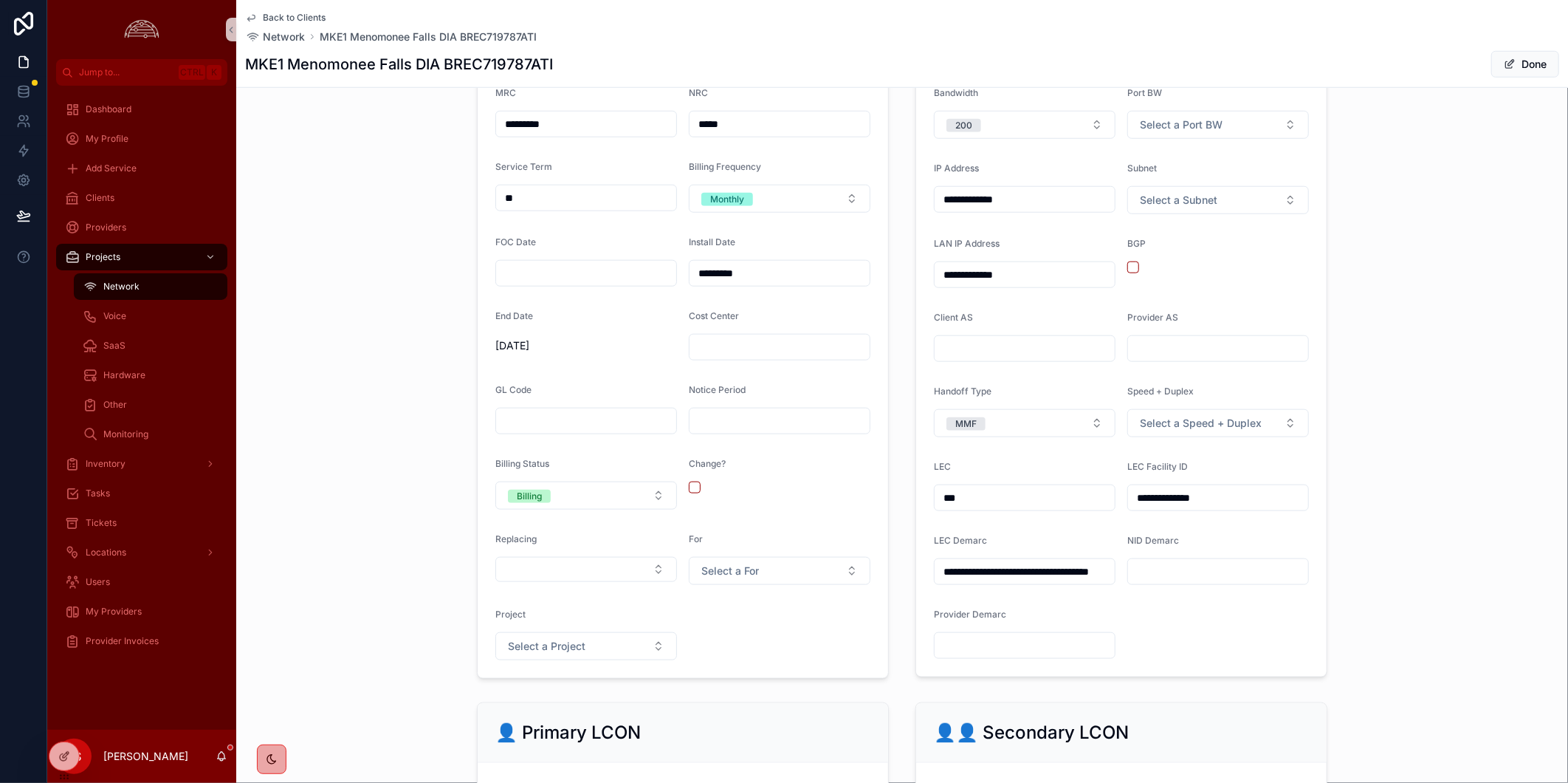
click at [748, 629] on form "MRC ********* NRC ***** Service Term ** Billing Frequency Monthly FOC Date Inst…" at bounding box center [683, 373] width 411 height 609
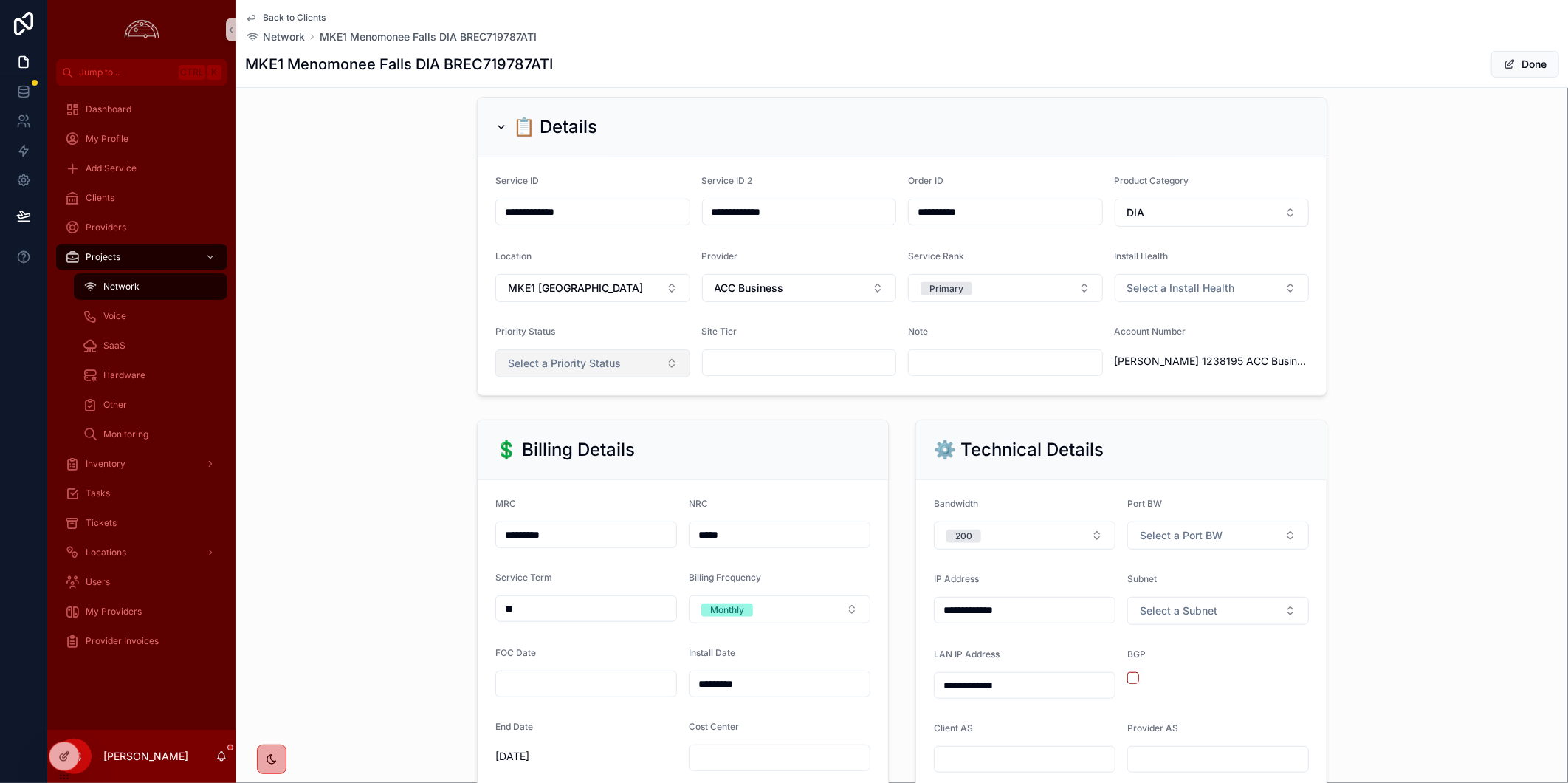
click at [627, 377] on button "Select a Priority Status" at bounding box center [593, 363] width 195 height 28
click at [616, 451] on div "Medium" at bounding box center [587, 457] width 187 height 22
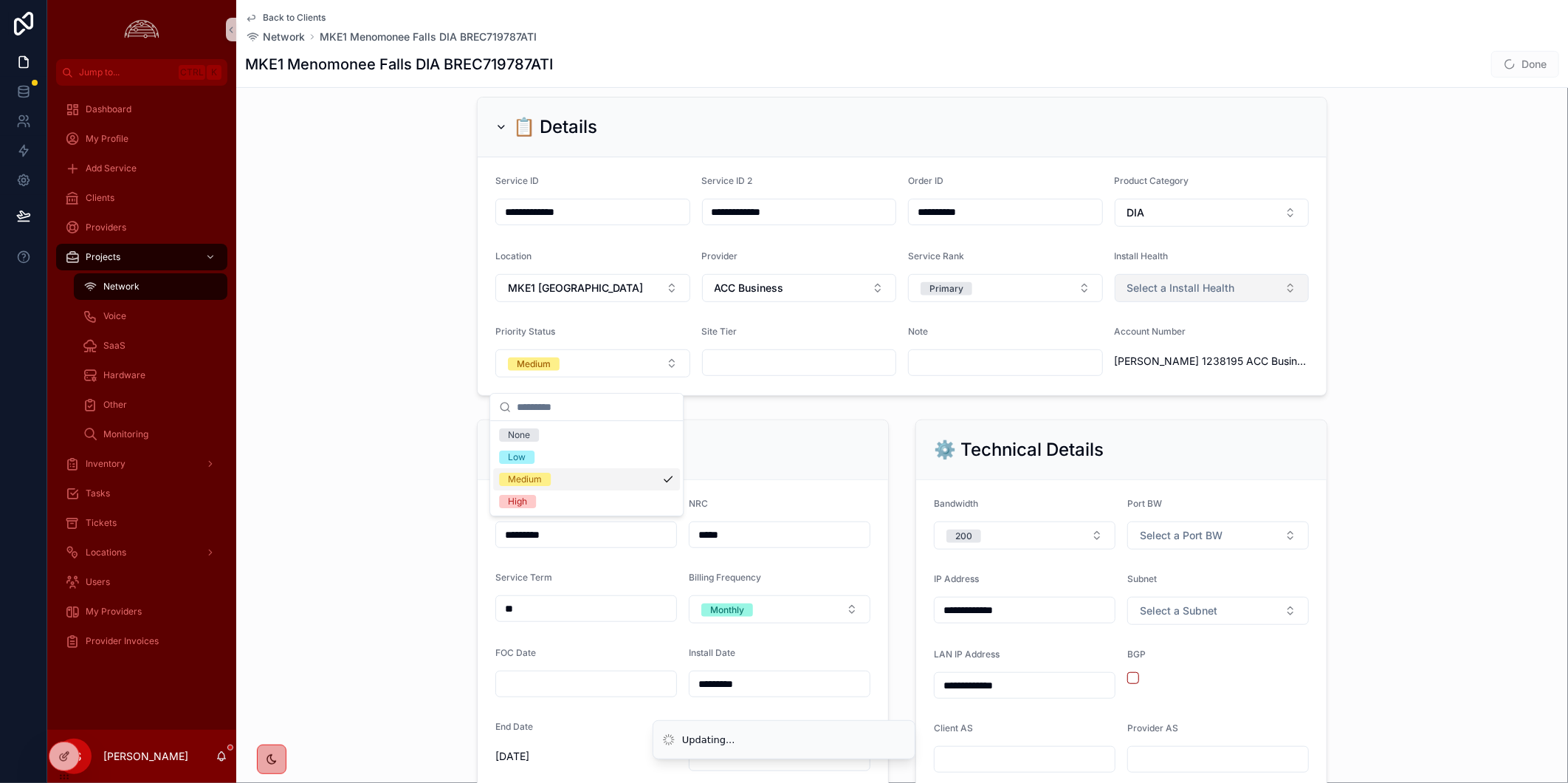
click at [1140, 295] on span "Select a Install Health" at bounding box center [1181, 288] width 107 height 15
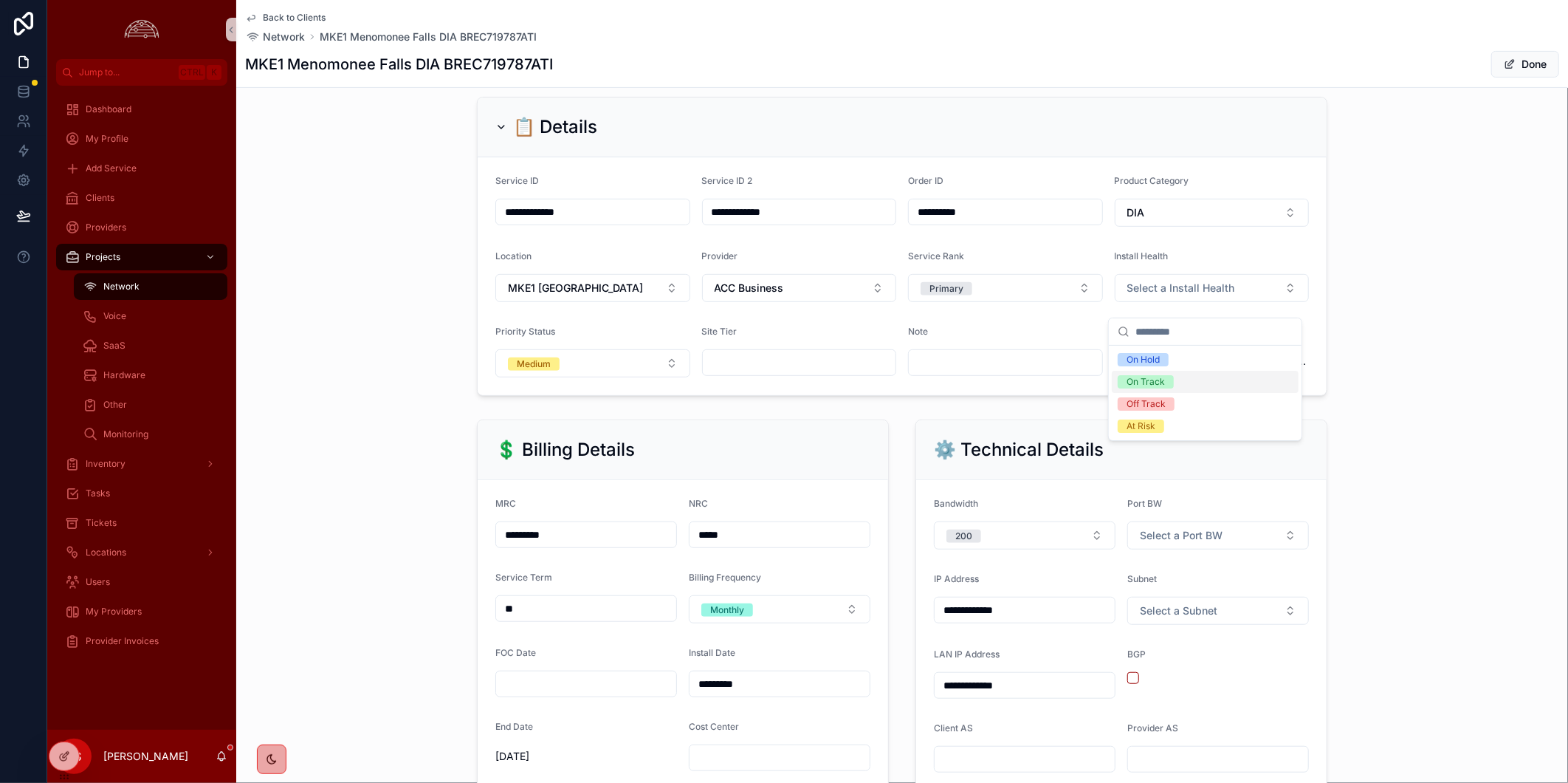
click at [1172, 379] on span "On Track" at bounding box center [1145, 381] width 56 height 13
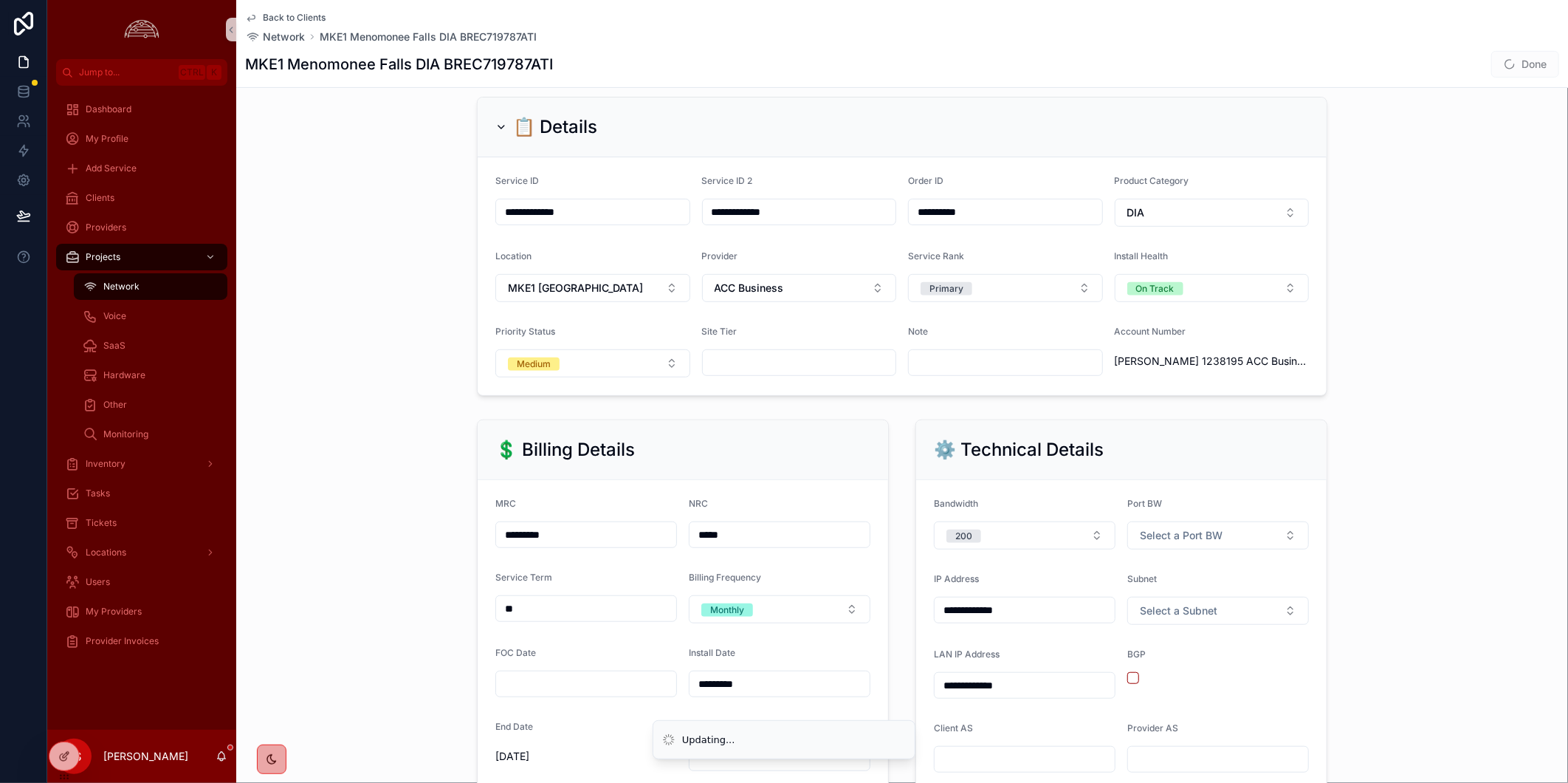
click at [772, 373] on input "scrollable content" at bounding box center [800, 362] width 193 height 21
click at [1026, 367] on input "scrollable content" at bounding box center [1006, 362] width 193 height 21
click at [1462, 352] on div "**********" at bounding box center [902, 246] width 1332 height 311
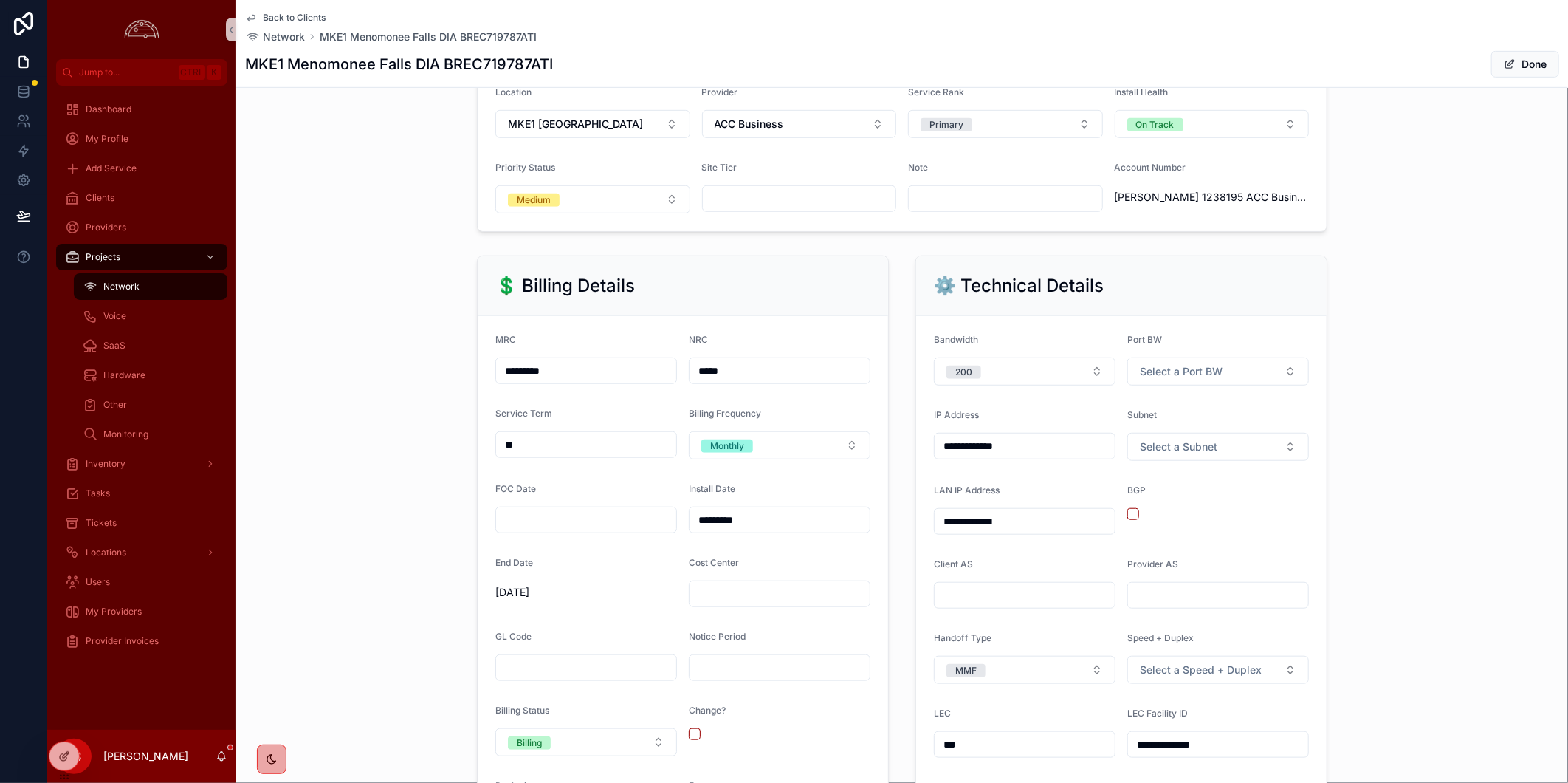
scroll to position [573, 0]
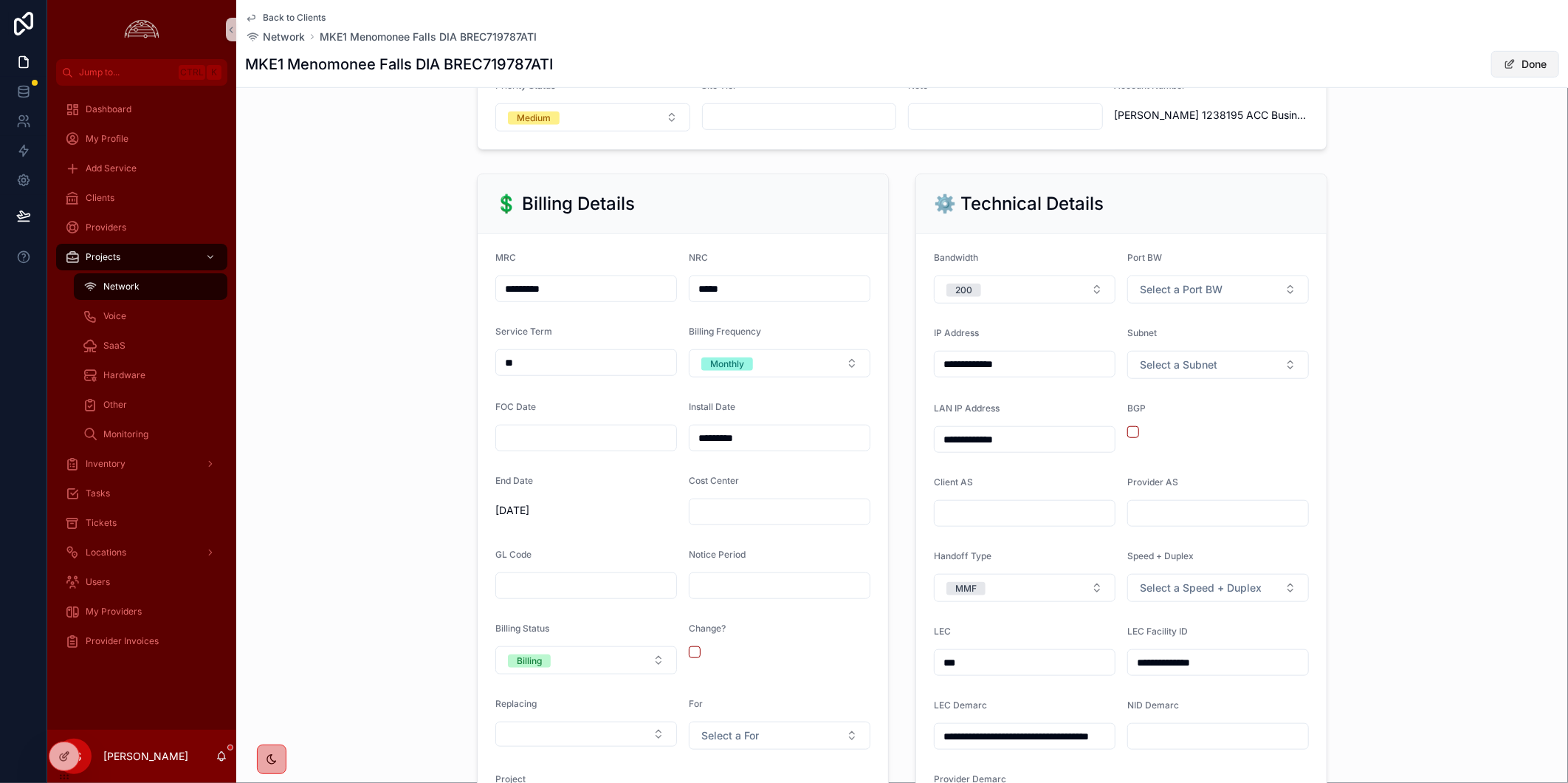
click at [1529, 64] on button "Done" at bounding box center [1525, 64] width 68 height 27
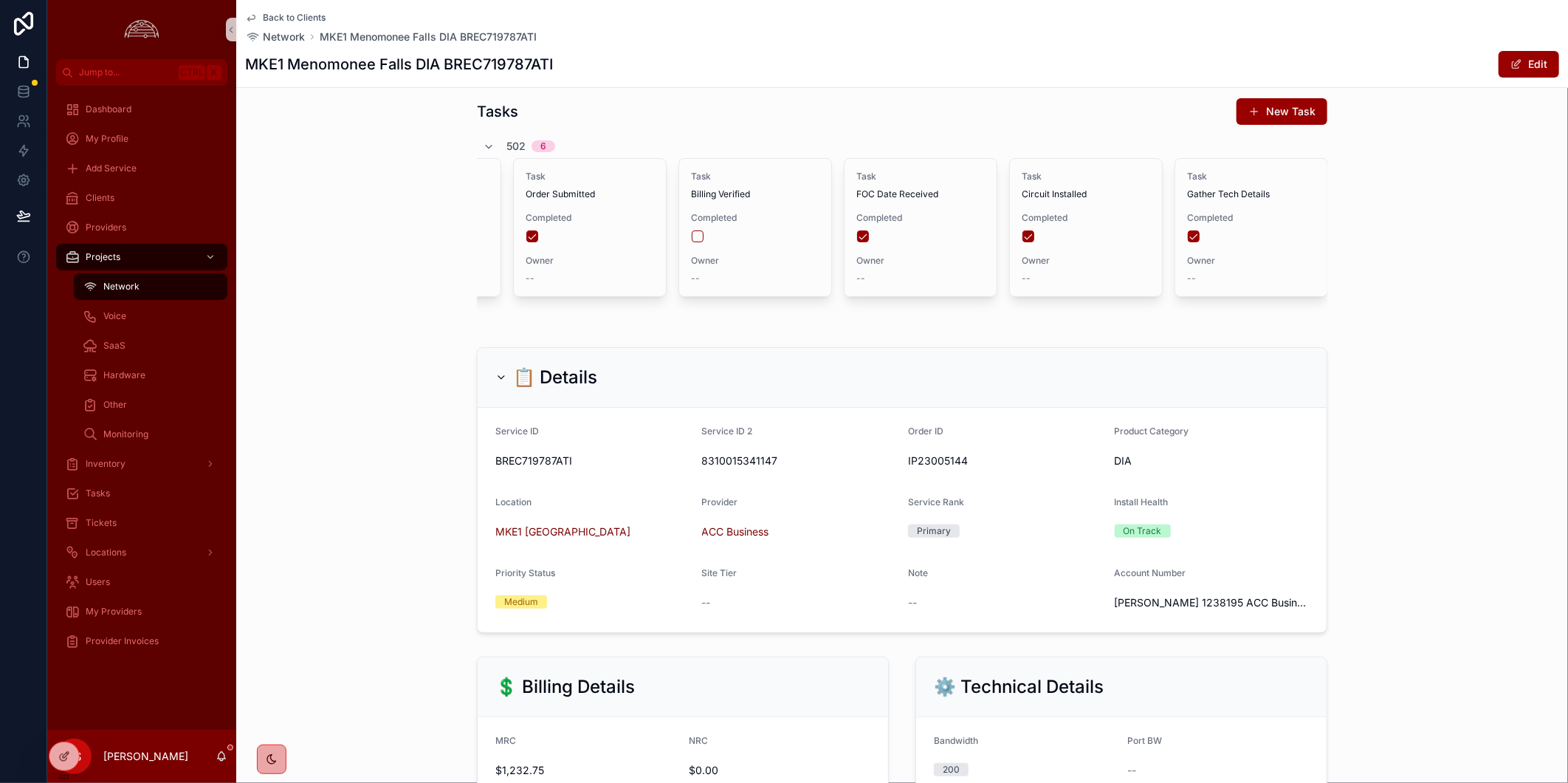
scroll to position [0, 0]
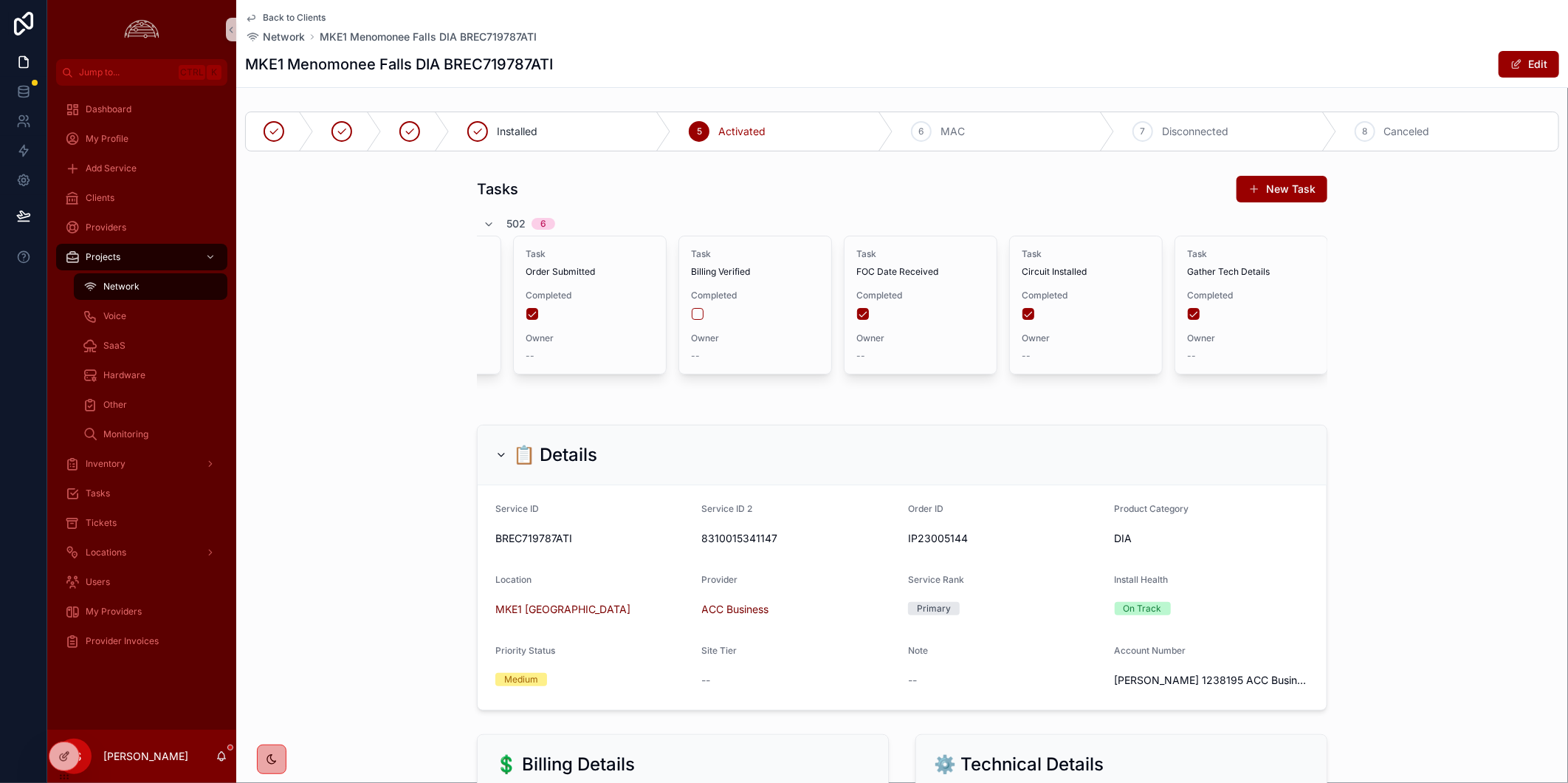
click at [294, 21] on span "Back to Clients" at bounding box center [294, 18] width 63 height 12
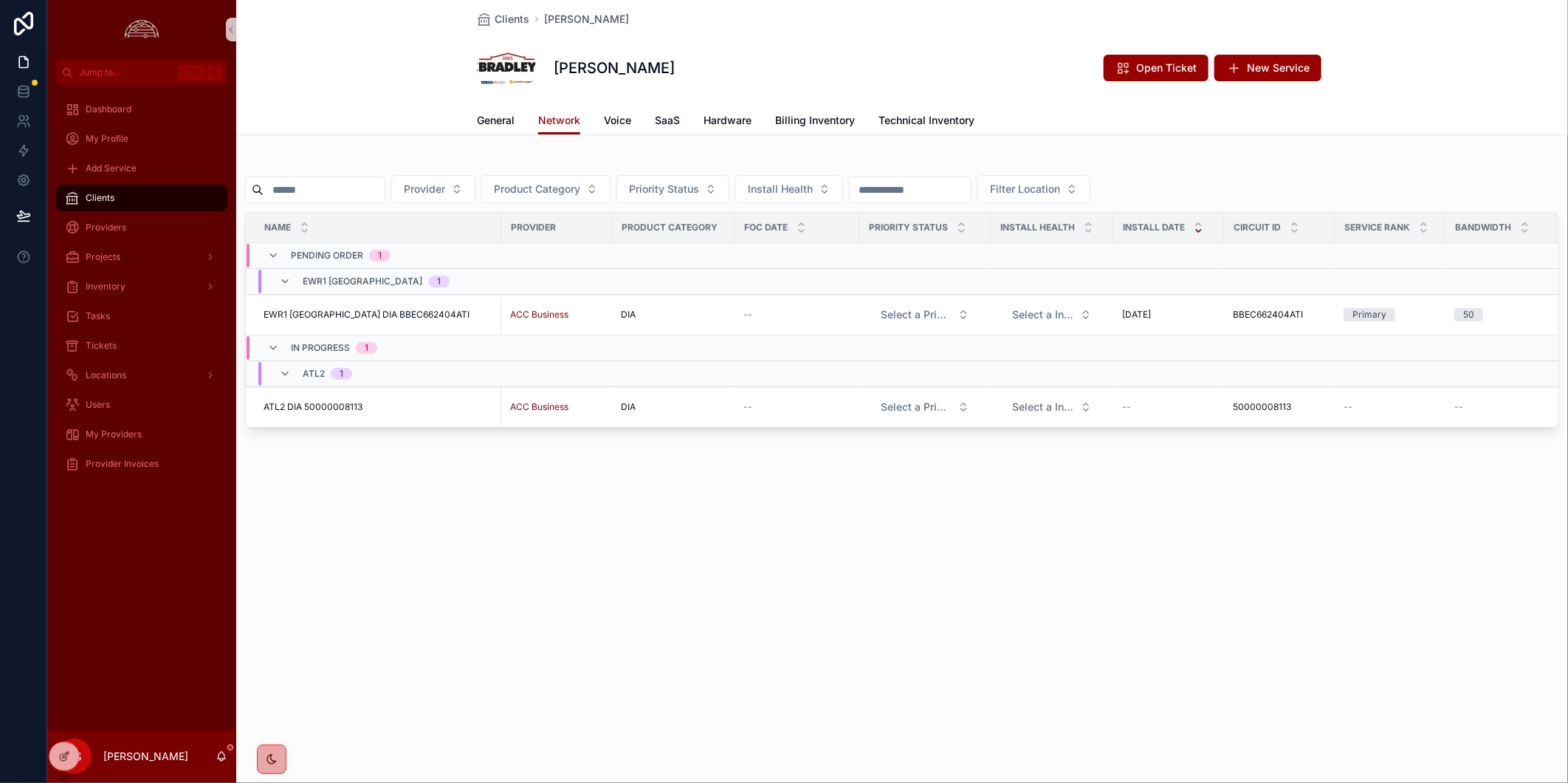
drag, startPoint x: 1015, startPoint y: 514, endPoint x: 980, endPoint y: 437, distance: 84.6
click at [1013, 514] on div "Clients W.C. Bradley W.C. Bradley Open Ticket New Service Network General Netwo…" at bounding box center [902, 264] width 1332 height 528
click at [835, 116] on span "Billing Inventory" at bounding box center [815, 120] width 80 height 15
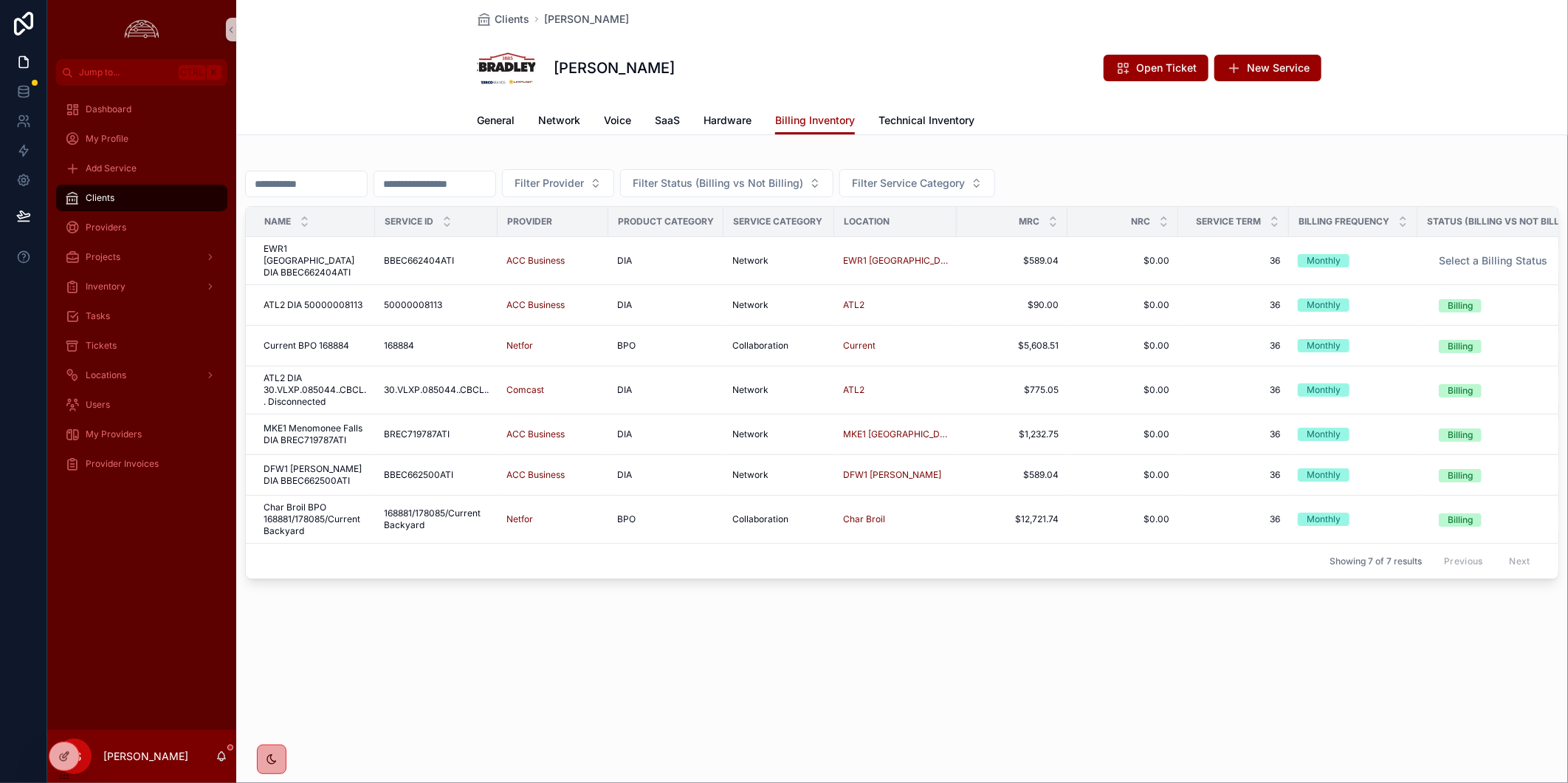
scroll to position [0, 4]
click at [202, 290] on div "scrollable content" at bounding box center [208, 287] width 19 height 24
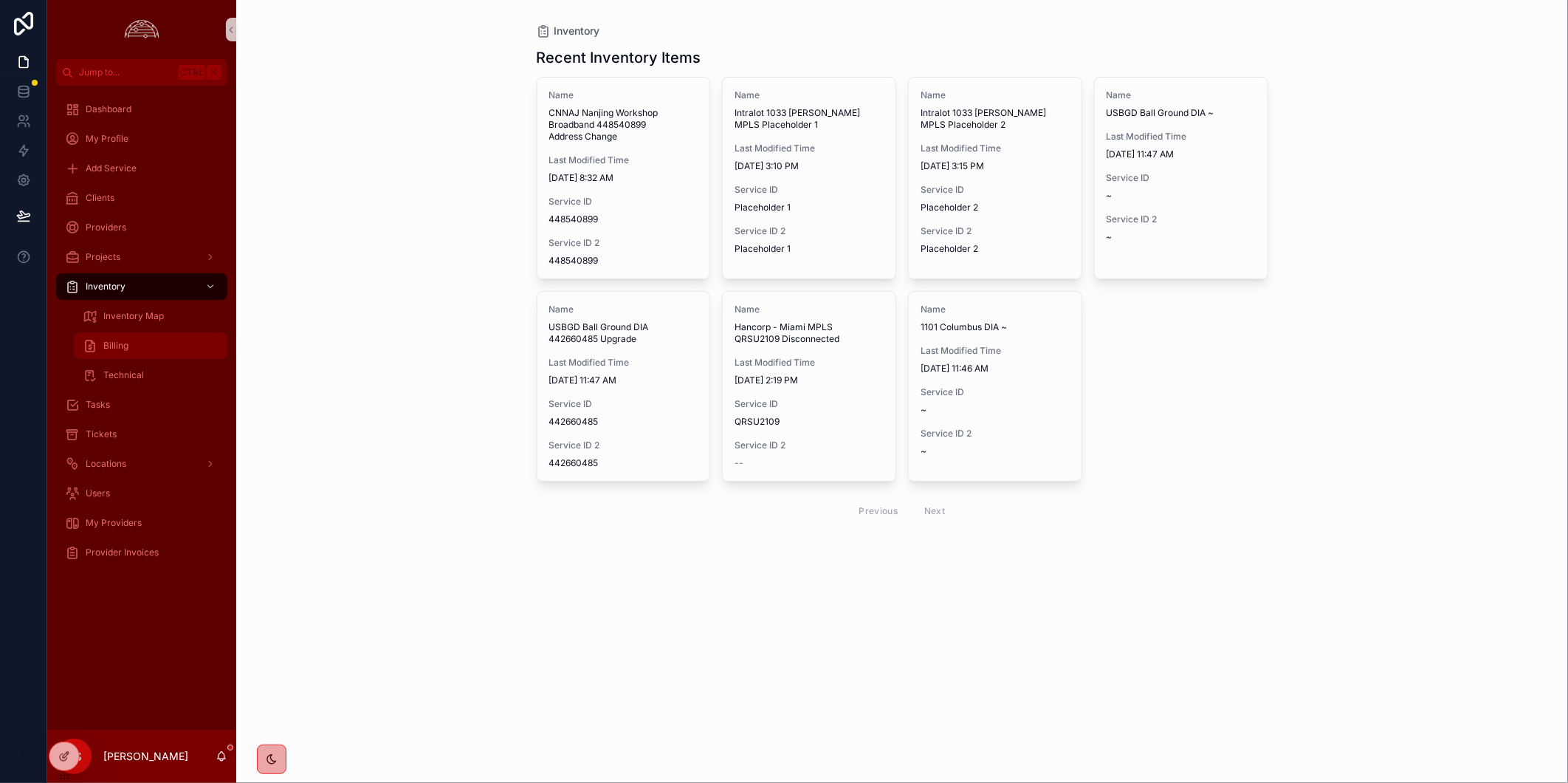
click at [152, 352] on div "Billing" at bounding box center [151, 346] width 136 height 24
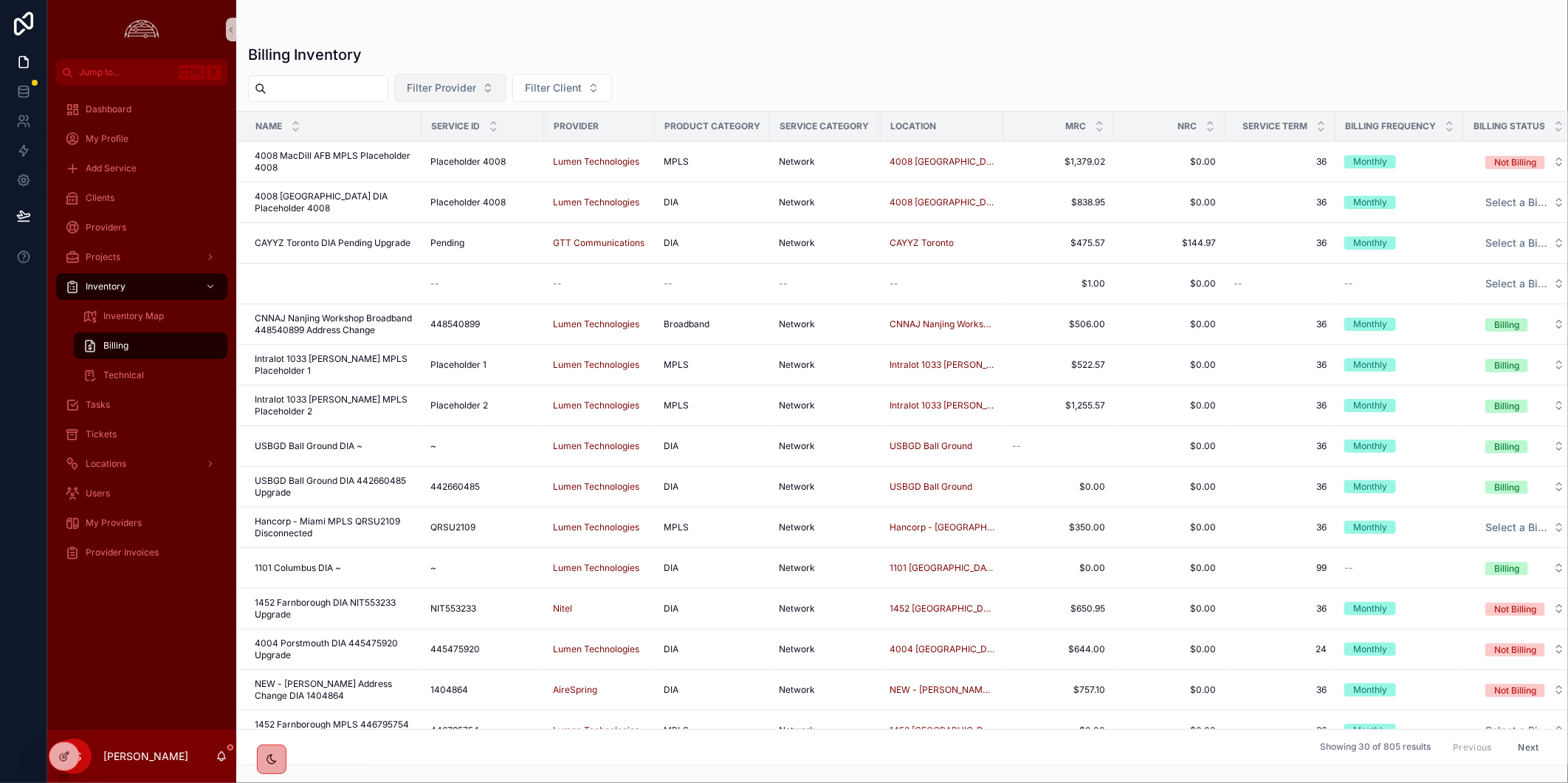
click at [476, 89] on span "Filter Provider" at bounding box center [441, 88] width 69 height 15
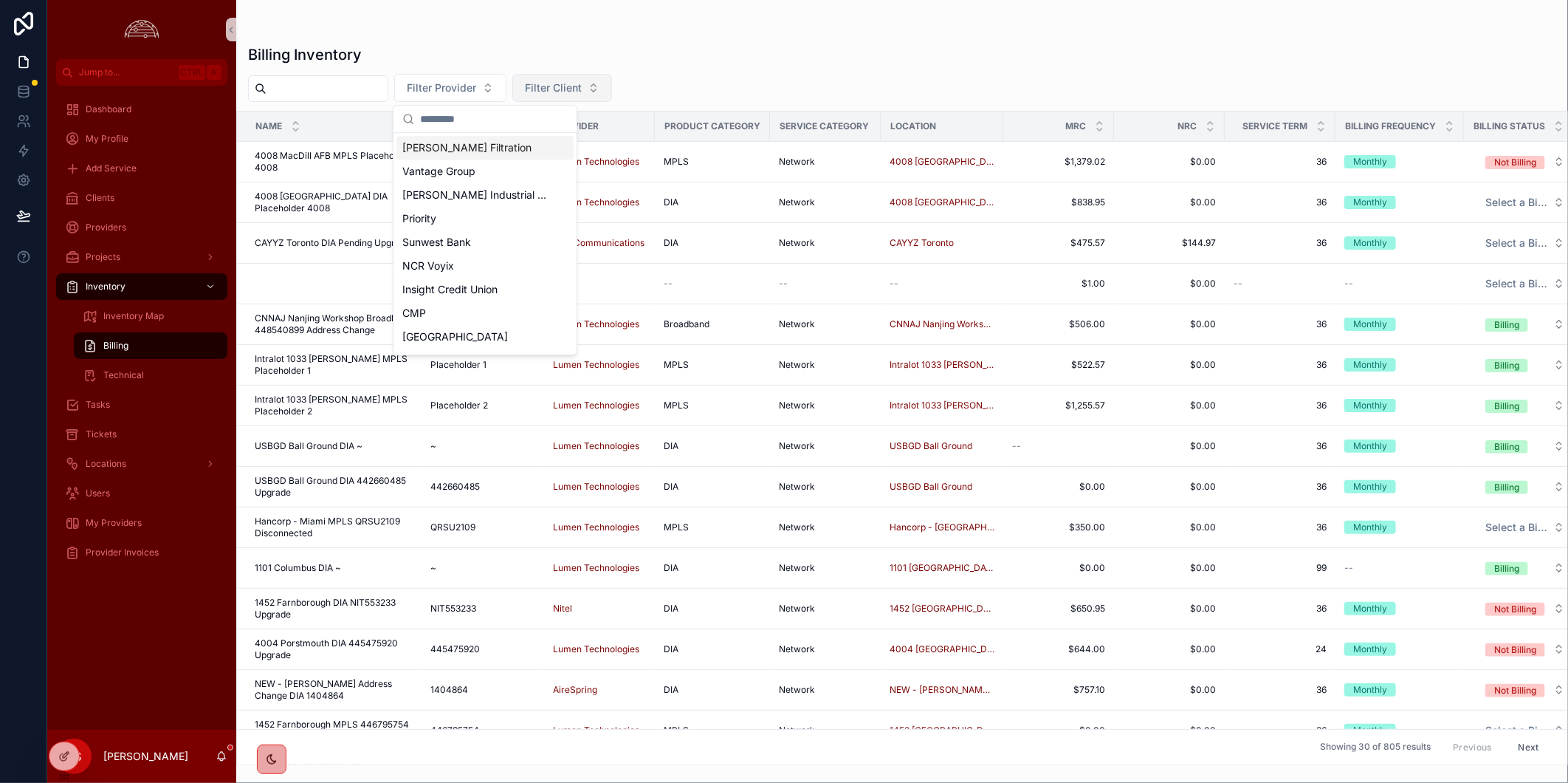
click at [582, 90] on span "Filter Client" at bounding box center [554, 88] width 57 height 15
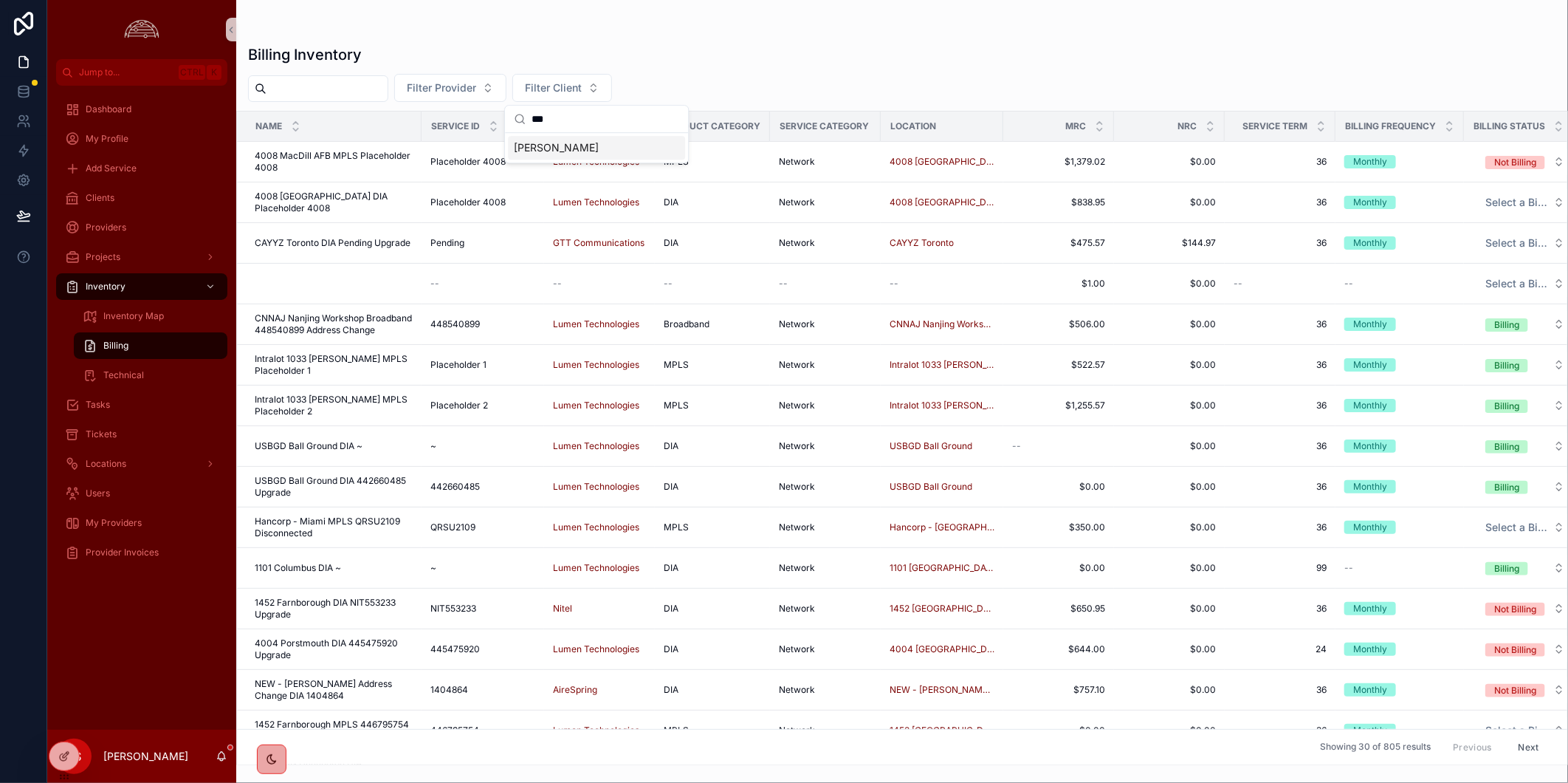
type input "***"
click at [626, 146] on div "W.C. Bradley" at bounding box center [597, 148] width 177 height 24
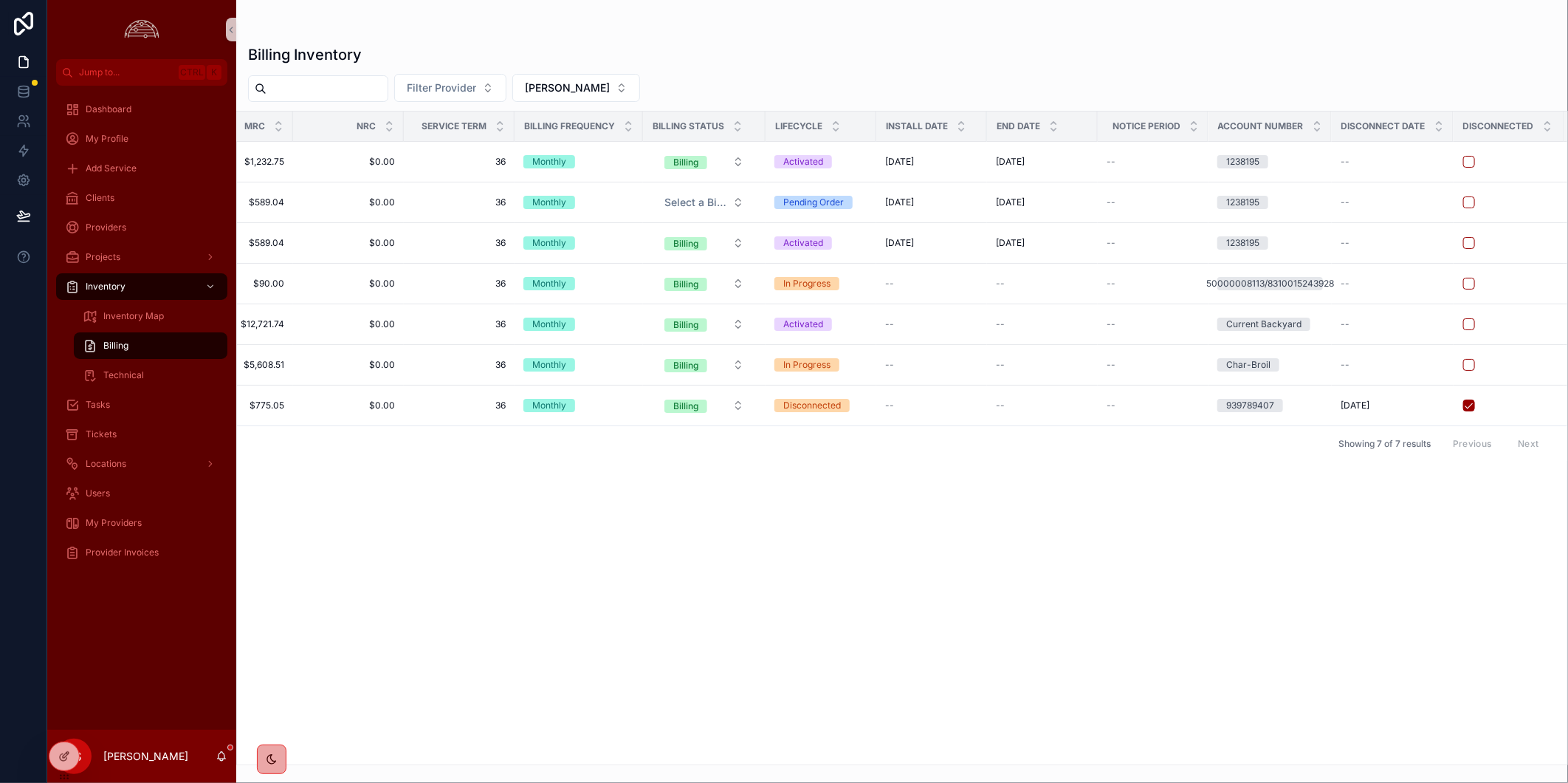
scroll to position [0, 814]
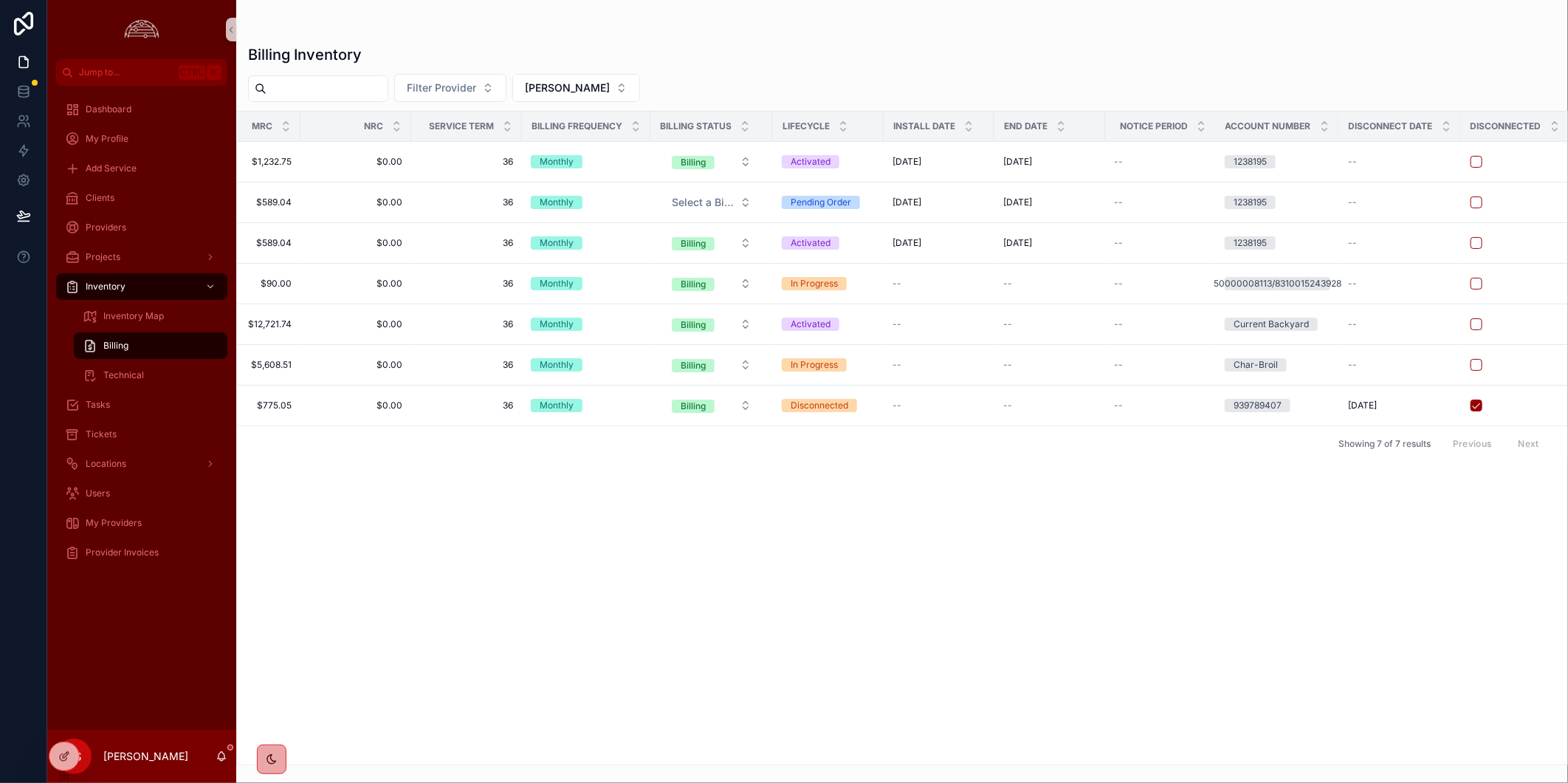
click at [705, 652] on div "Name Service ID Provider Product Category Service Category Location MRC NRC Ser…" at bounding box center [902, 437] width 1331 height 653
click at [744, 200] on button "Select a Billing Status" at bounding box center [711, 202] width 103 height 27
click at [741, 263] on div "Billing" at bounding box center [711, 261] width 177 height 22
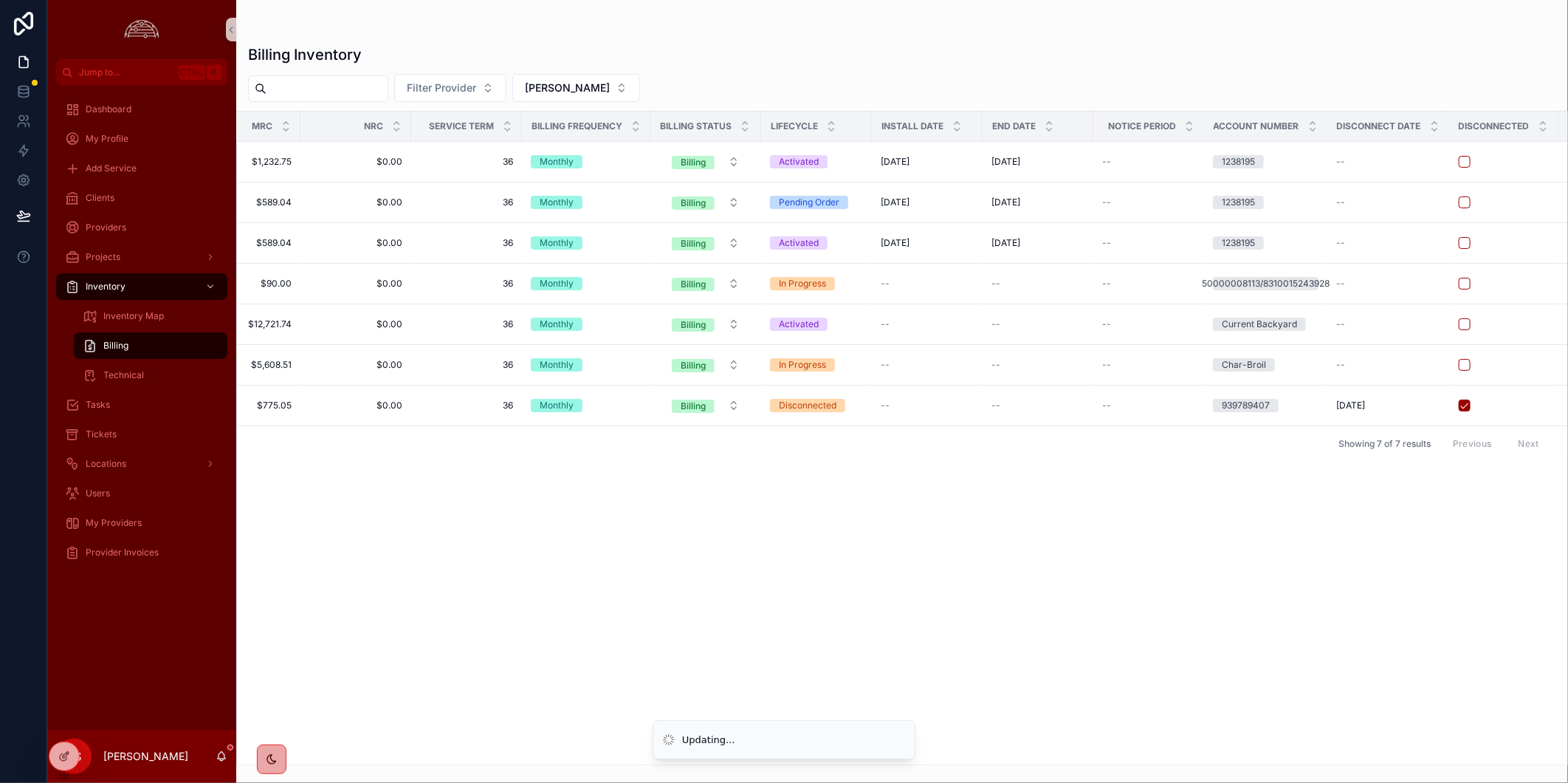
click at [882, 695] on div "Name Service ID Provider Product Category Service Category Location MRC NRC Ser…" at bounding box center [902, 437] width 1331 height 653
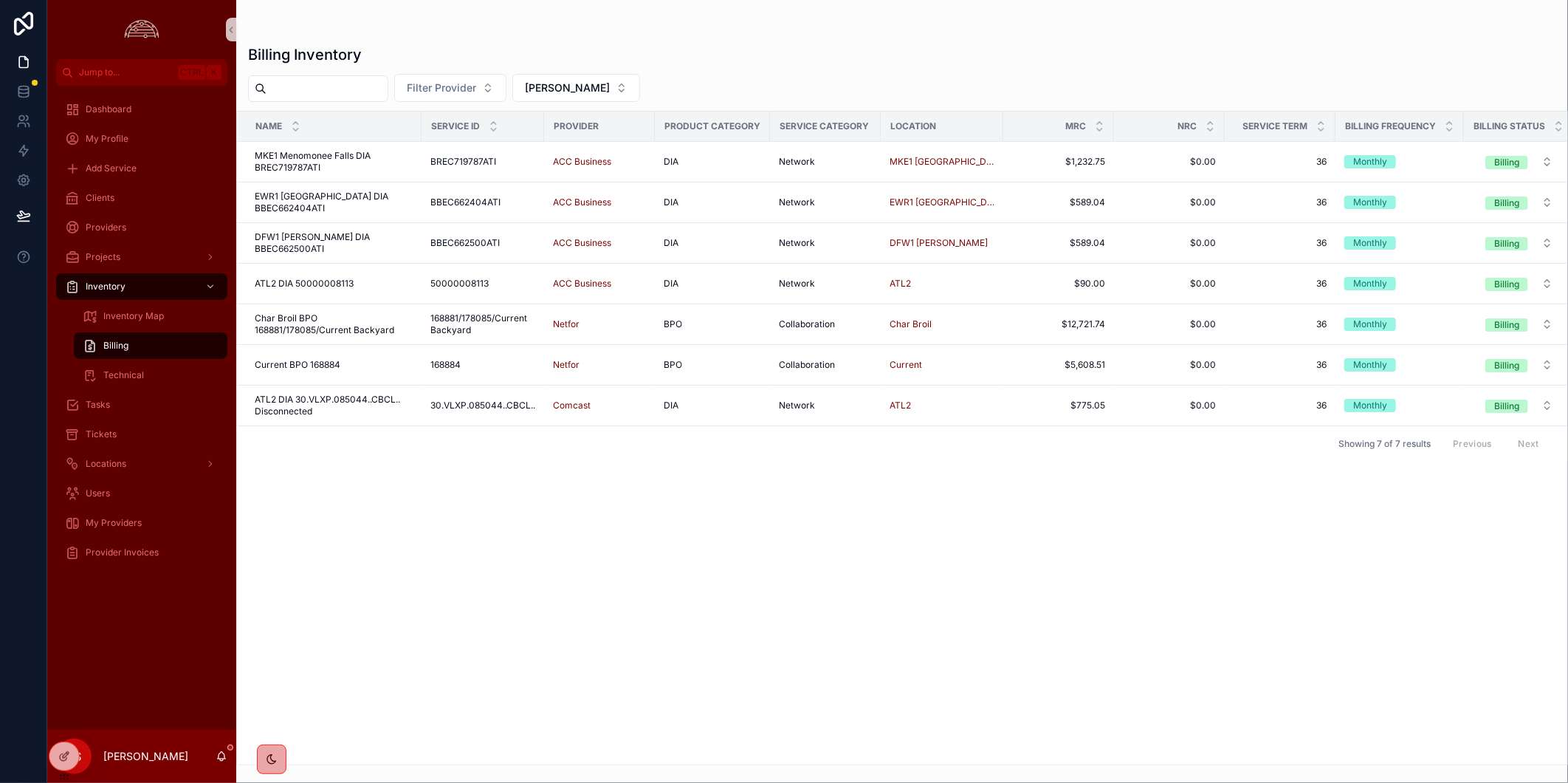
click at [1113, 591] on div "Name Service ID Provider Product Category Service Category Location MRC NRC Ser…" at bounding box center [902, 437] width 1331 height 653
click at [418, 594] on div "Name Service ID Provider Product Category Service Category Location MRC NRC Ser…" at bounding box center [902, 437] width 1331 height 653
click at [833, 647] on div "Name Service ID Provider Product Category Service Category Location MRC NRC Ser…" at bounding box center [902, 437] width 1331 height 653
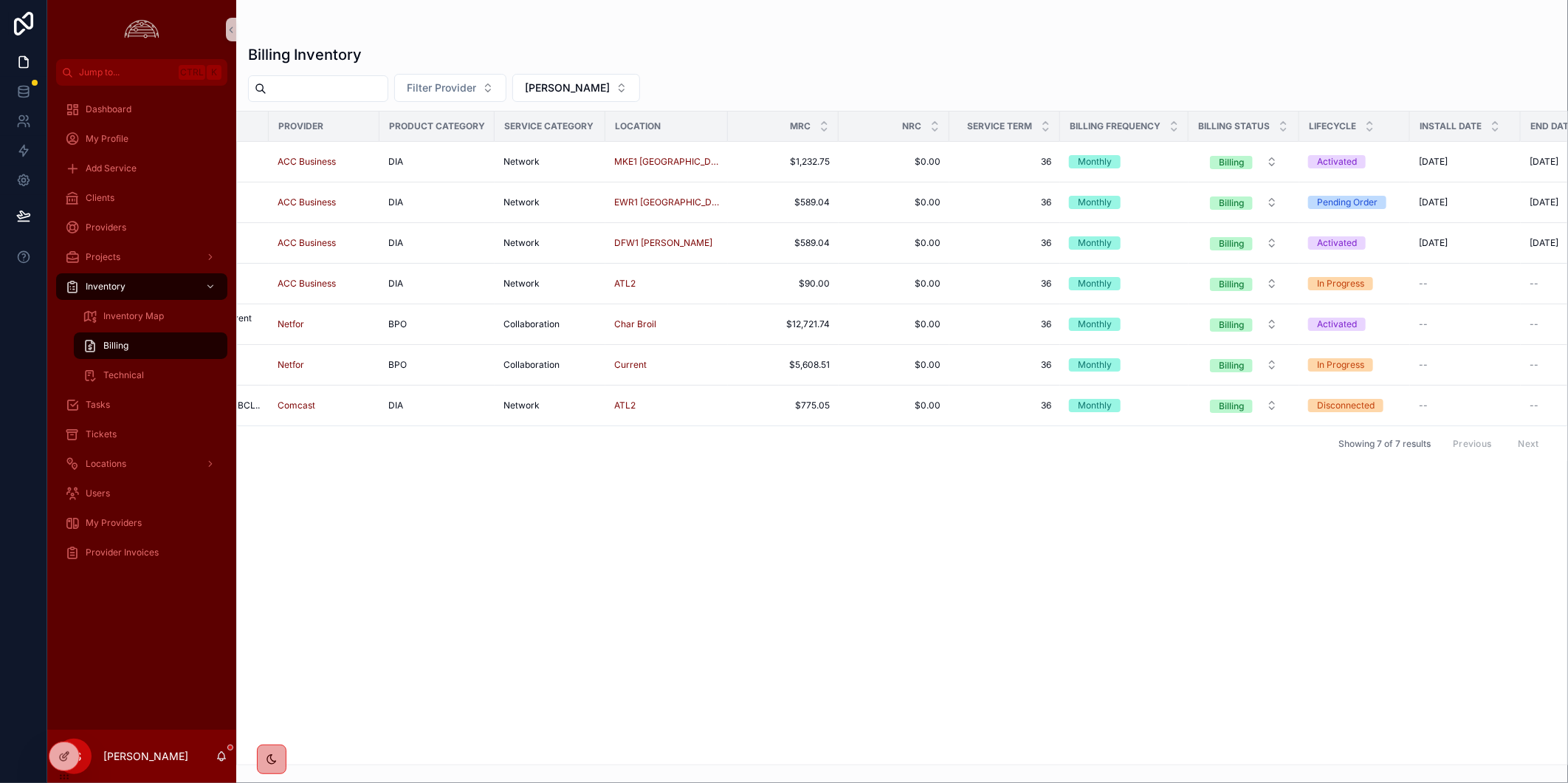
scroll to position [0, 299]
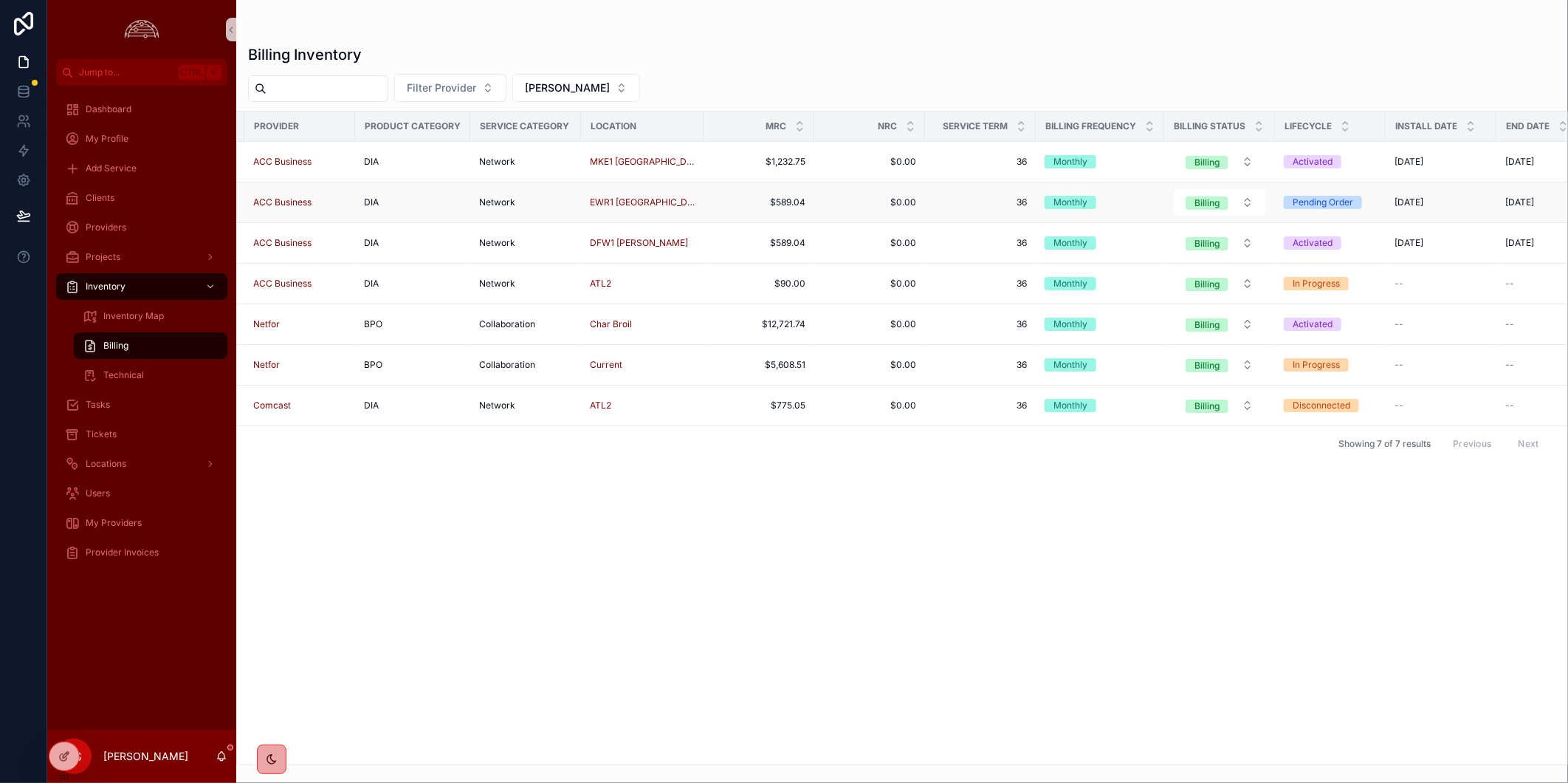
click at [1323, 201] on div "Pending Order" at bounding box center [1322, 202] width 60 height 13
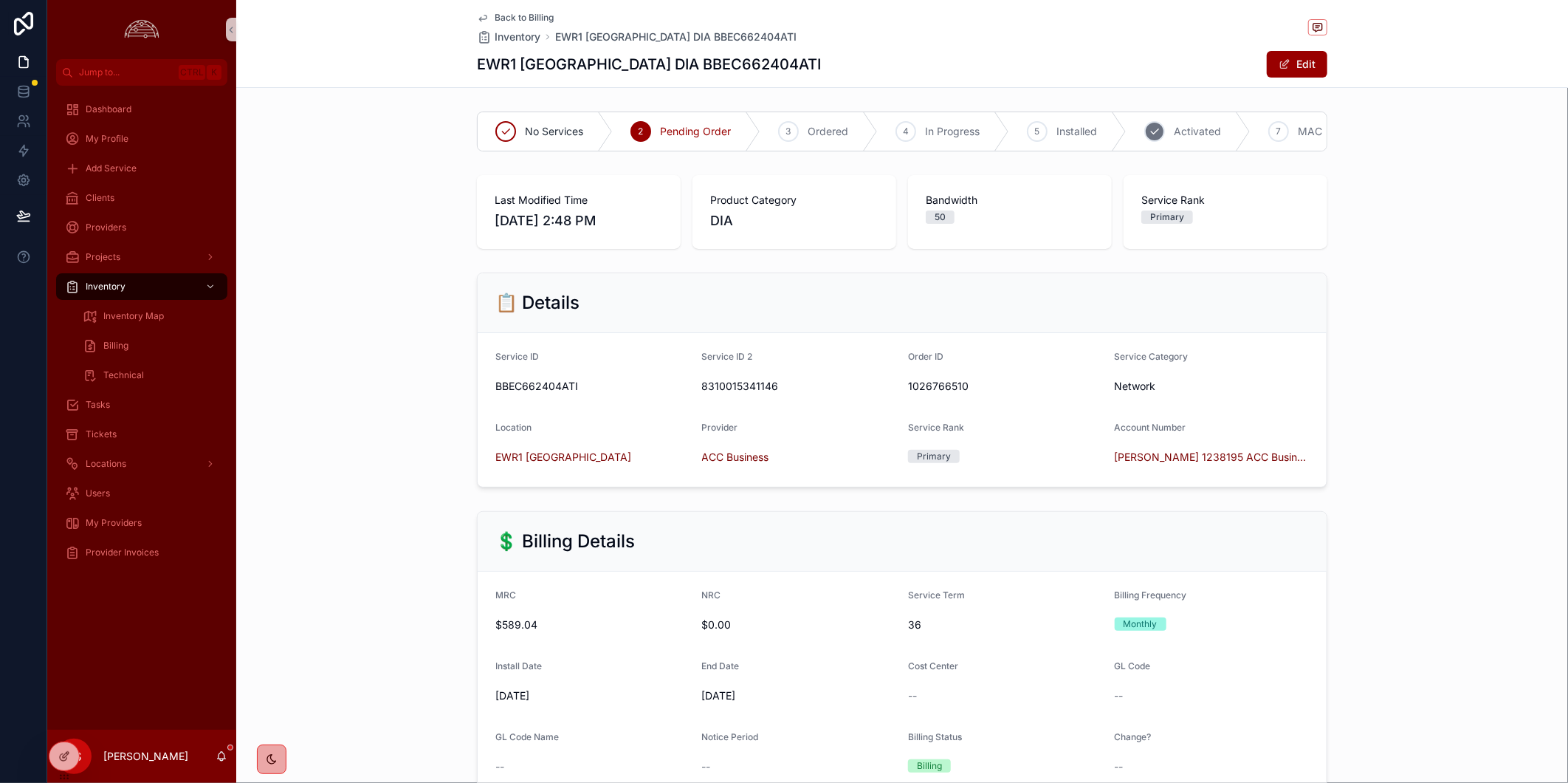
click at [1174, 134] on span "Activated" at bounding box center [1198, 131] width 47 height 15
click at [1430, 447] on div "📋 Details Service ID BBEC662404ATI Service ID 2 8310015341146 Order ID 10267665…" at bounding box center [902, 380] width 1332 height 227
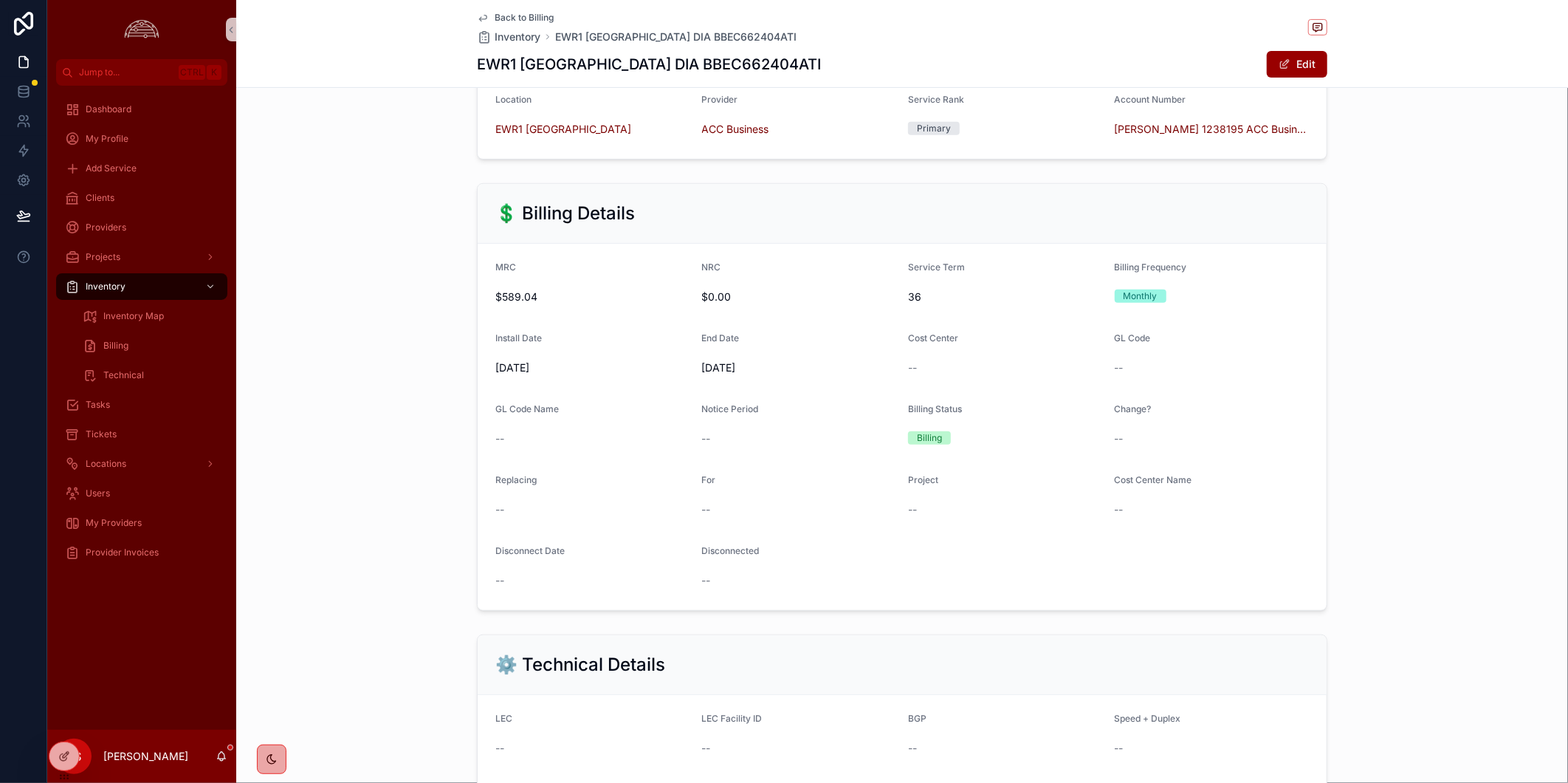
scroll to position [739, 0]
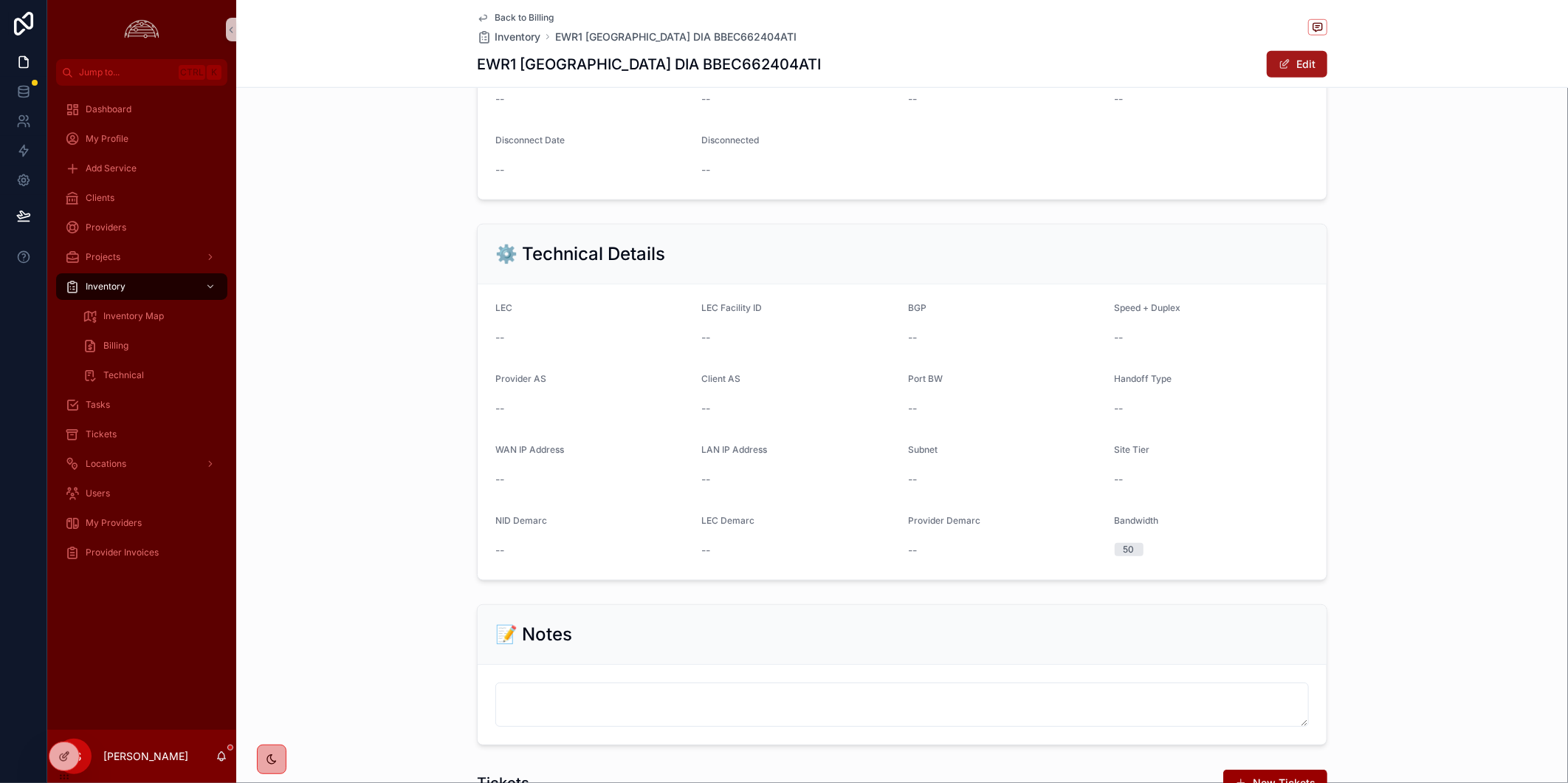
click at [1304, 60] on button "Edit" at bounding box center [1296, 64] width 60 height 27
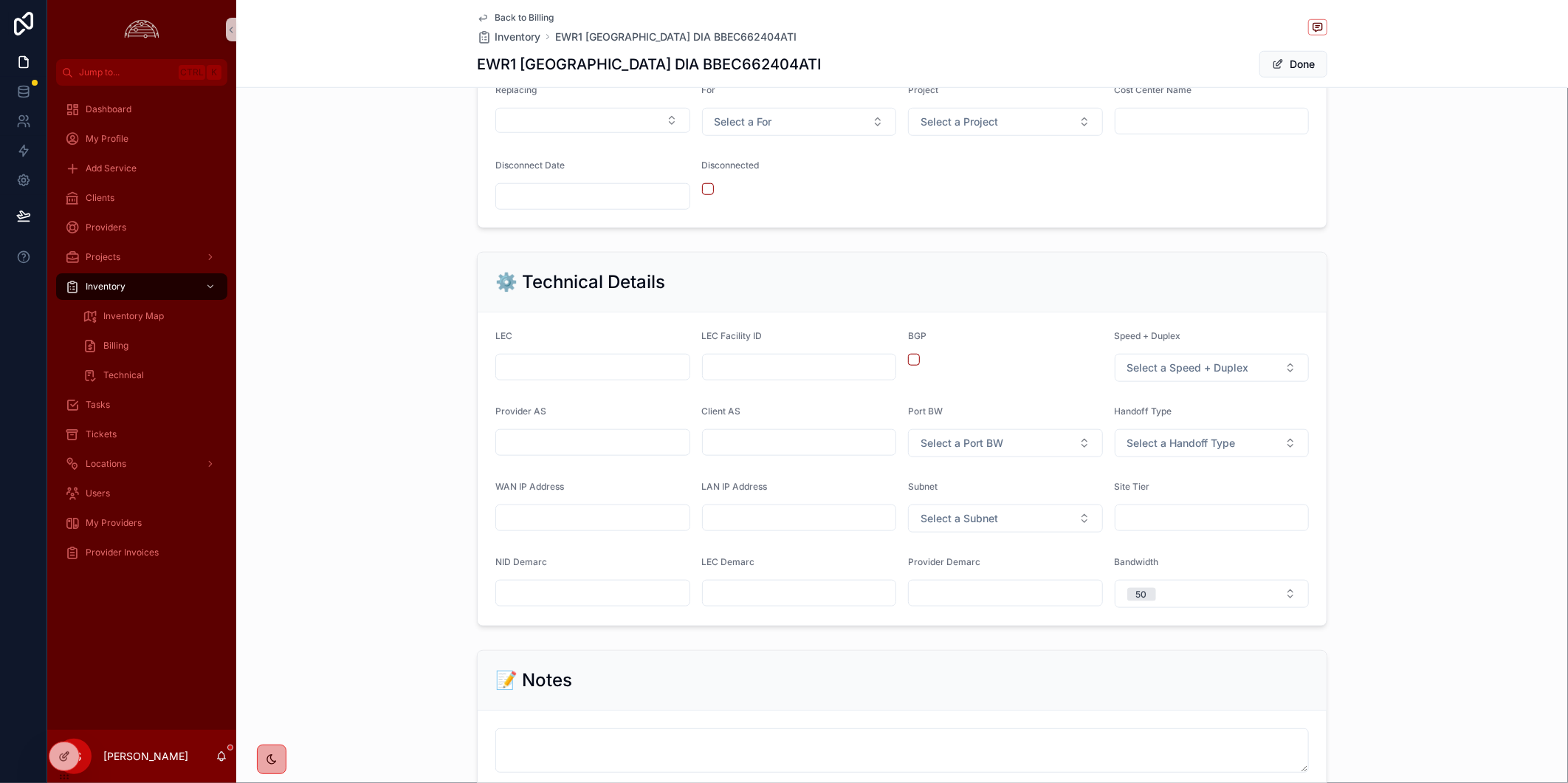
click at [759, 520] on div "scrollable content" at bounding box center [800, 517] width 195 height 27
click at [765, 526] on input "scrollable content" at bounding box center [800, 517] width 193 height 21
paste input "**********"
type input "**********"
click at [933, 526] on span "Select a Subnet" at bounding box center [959, 518] width 78 height 15
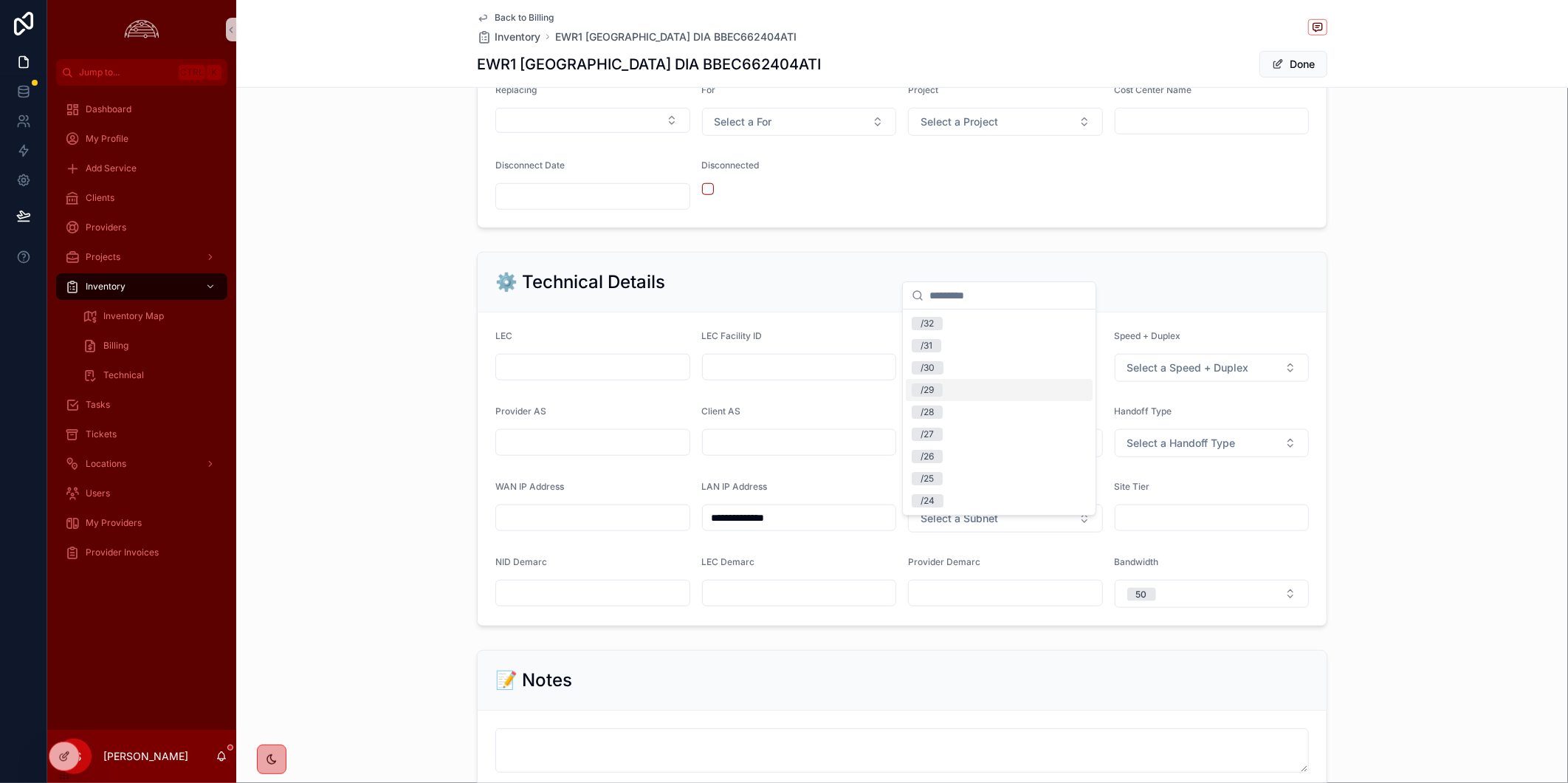
click at [973, 385] on div "/29" at bounding box center [1000, 390] width 187 height 22
click at [1254, 382] on button "Select a Speed + Duplex" at bounding box center [1212, 367] width 195 height 28
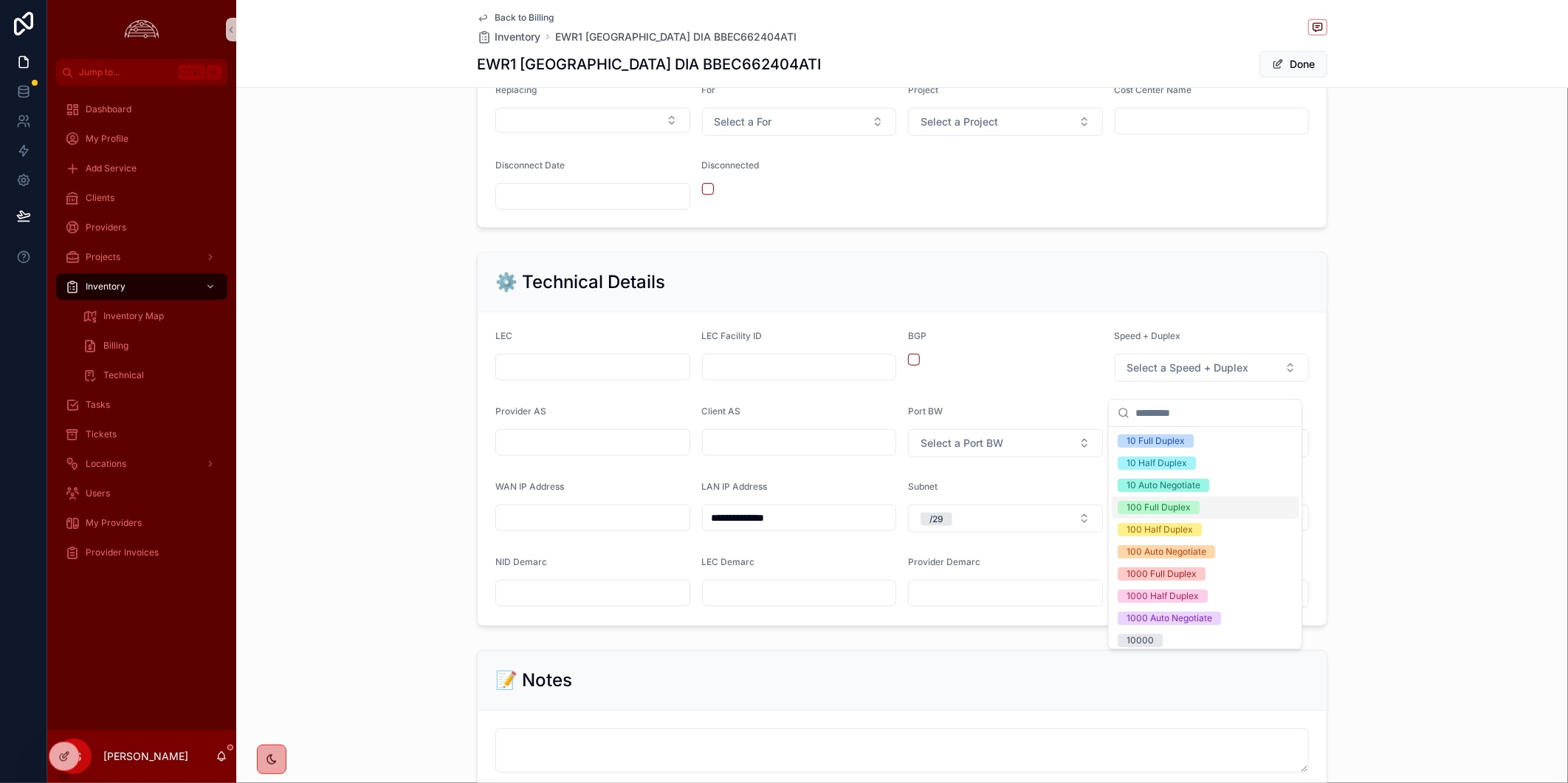
click at [1397, 504] on div "**********" at bounding box center [902, 439] width 1332 height 386
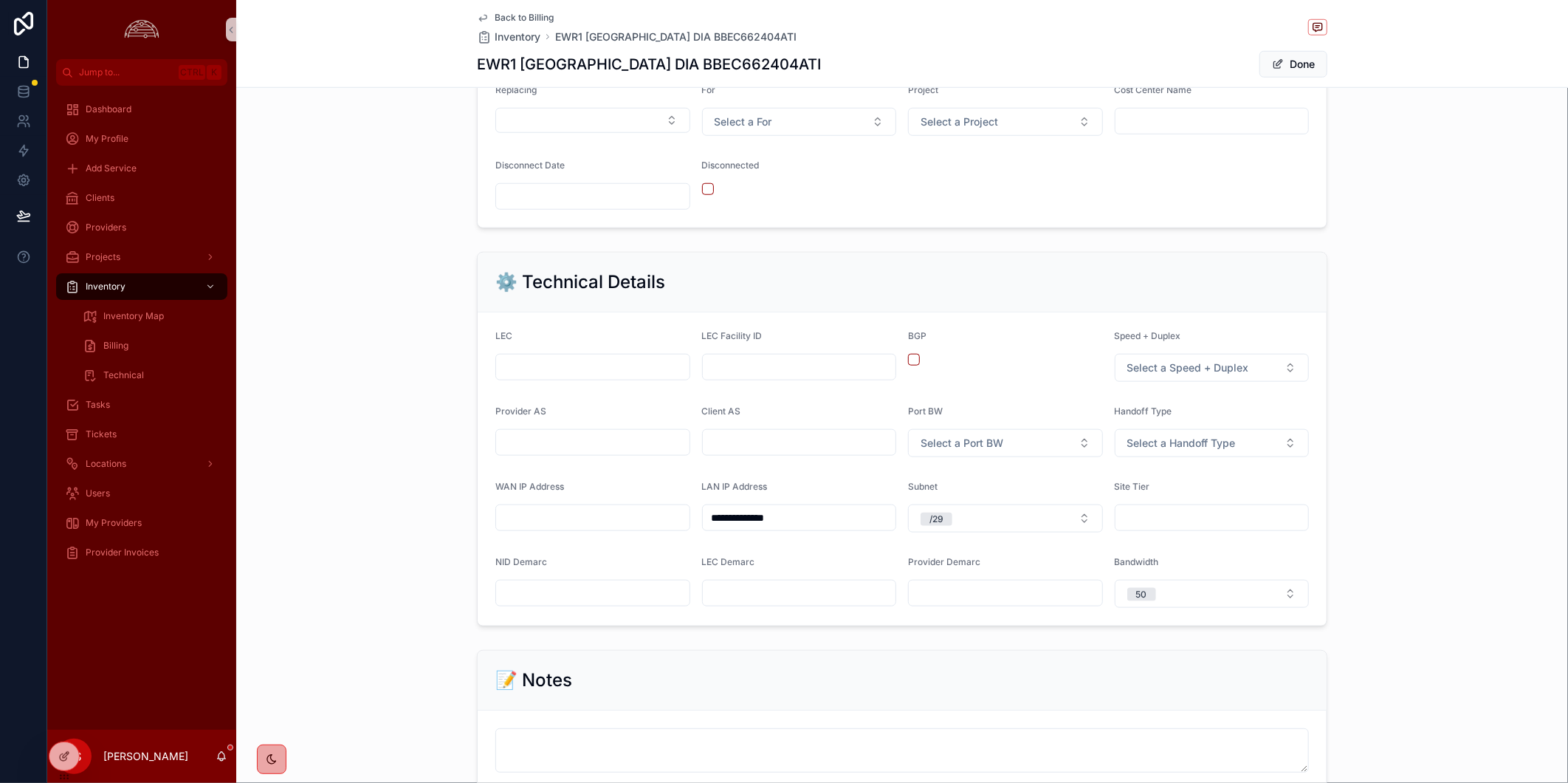
click at [538, 528] on input "scrollable content" at bounding box center [593, 517] width 193 height 21
paste input "**********"
type input "**********"
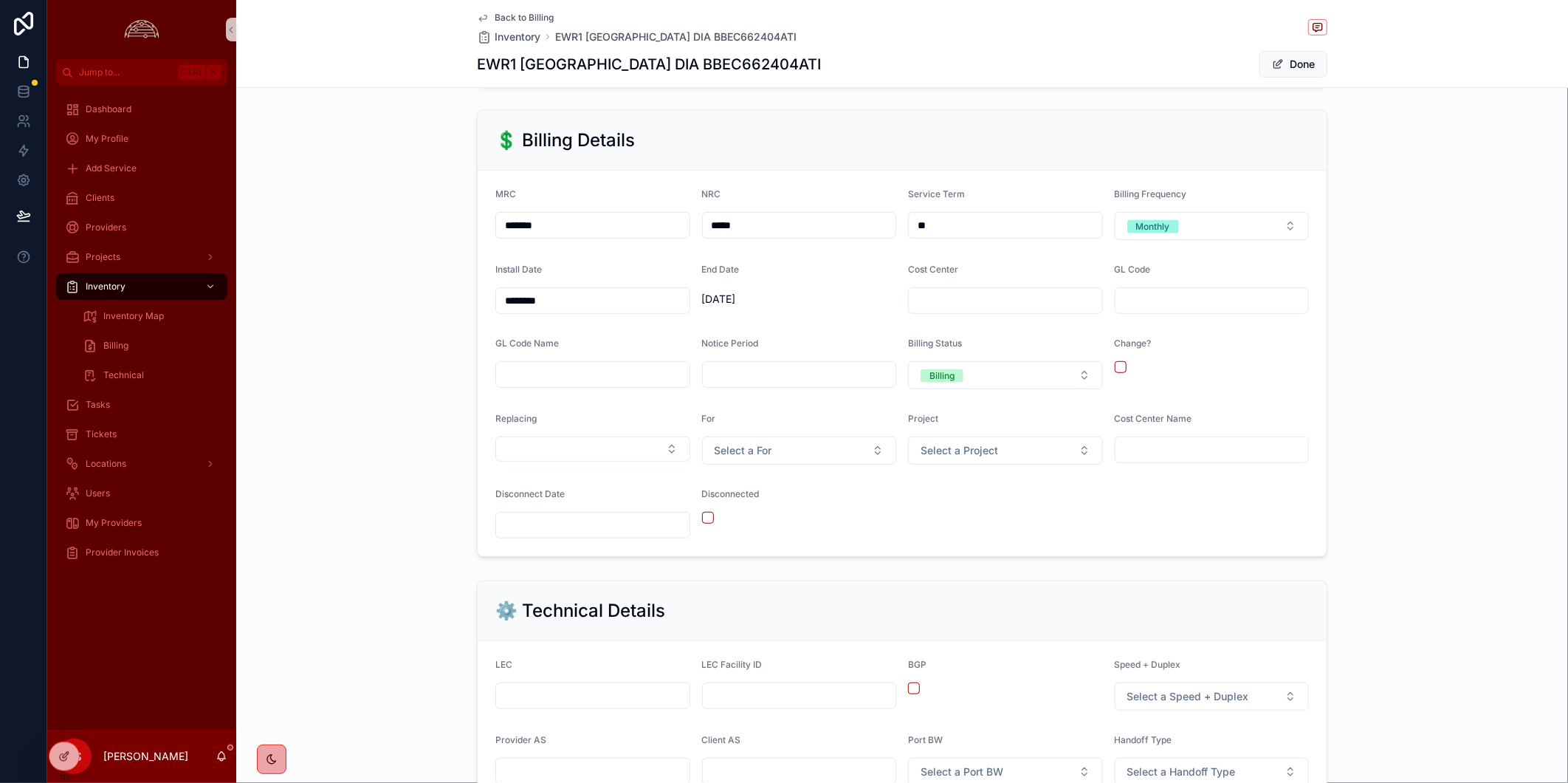
scroll to position [573, 0]
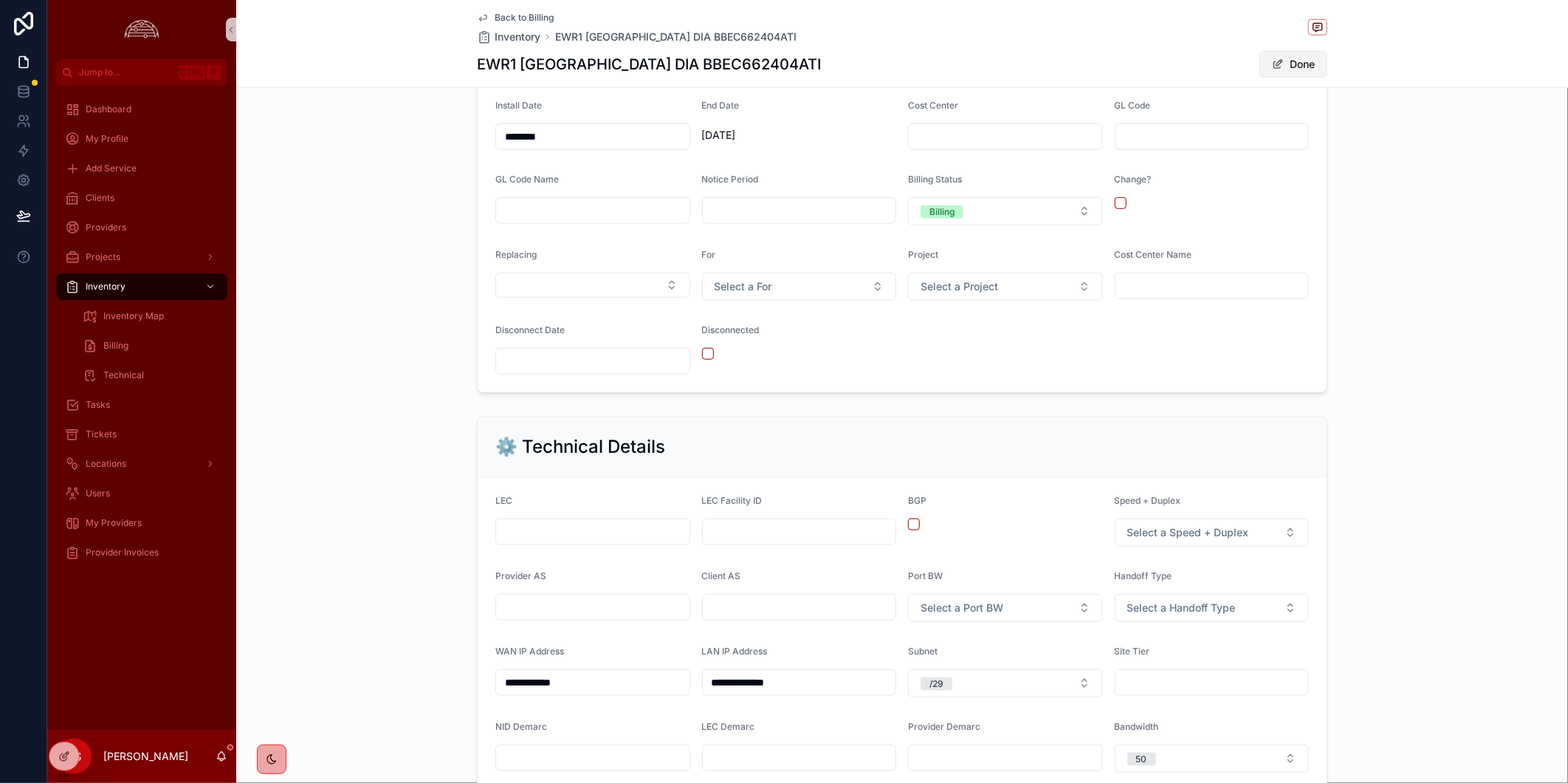
click at [1305, 62] on button "Done" at bounding box center [1293, 64] width 68 height 27
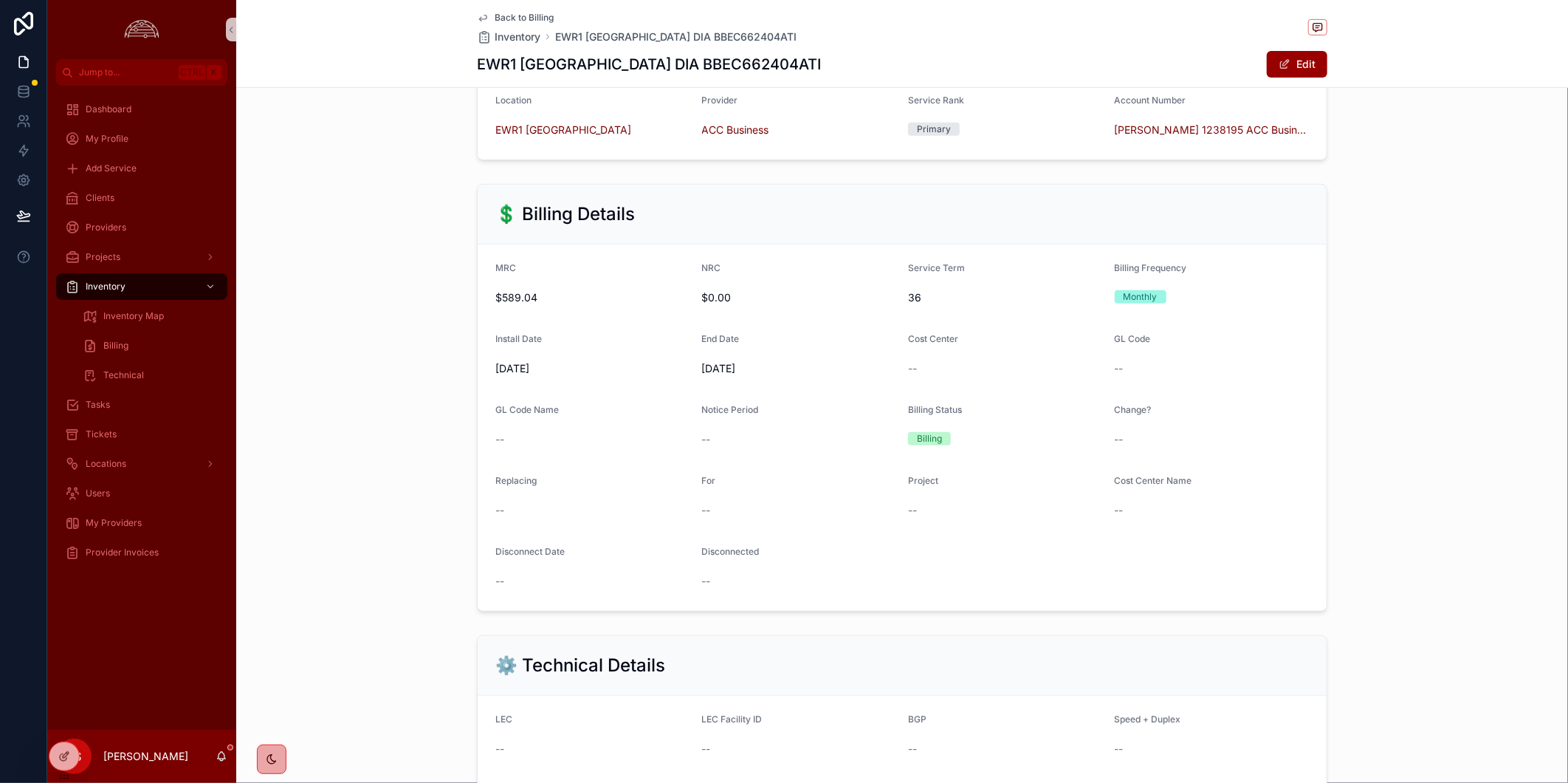
scroll to position [328, 0]
click at [517, 13] on span "Back to Billing" at bounding box center [524, 18] width 59 height 12
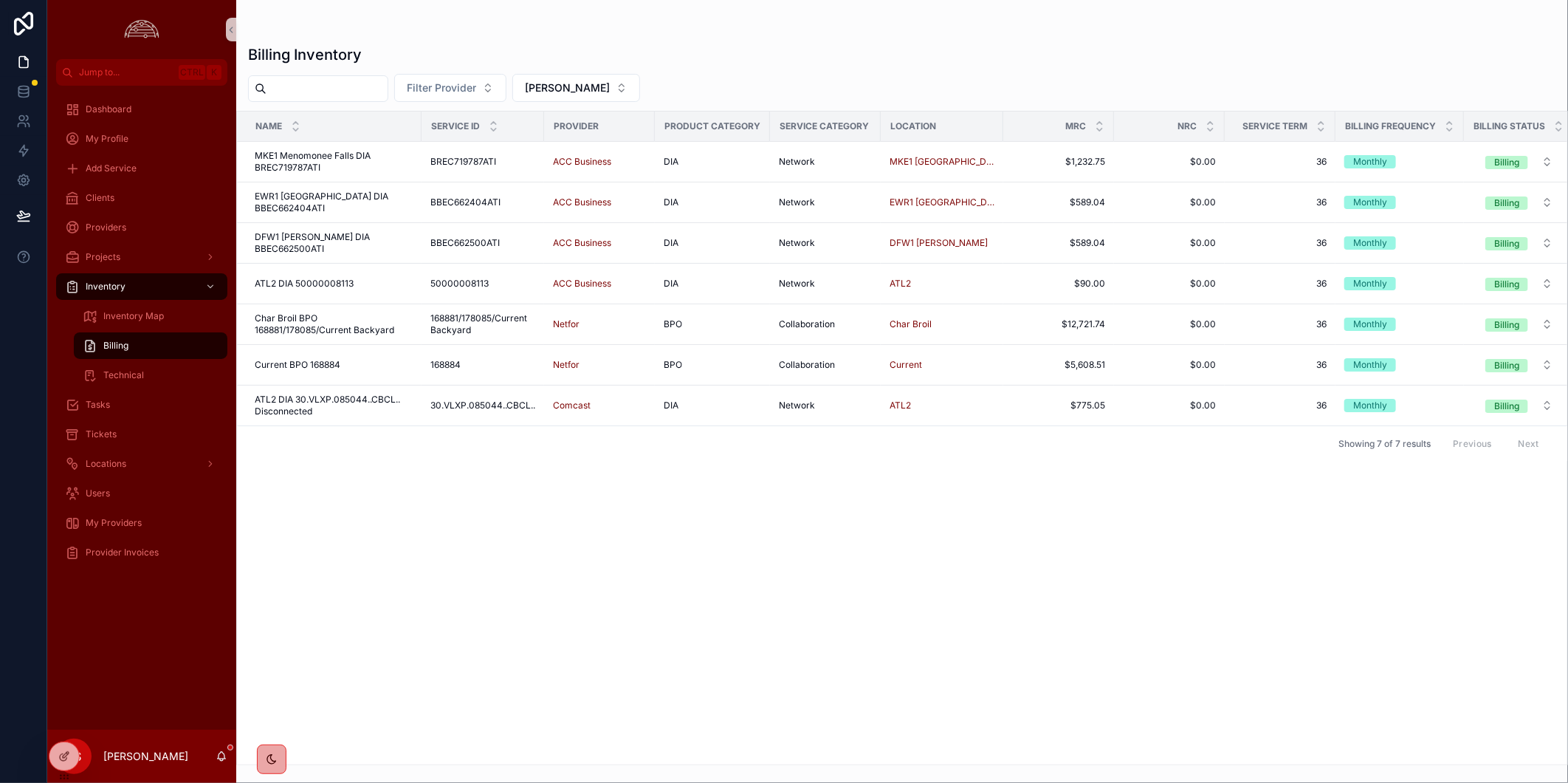
click at [953, 628] on div "Name Service ID Provider Product Category Service Category Location MRC NRC Ser…" at bounding box center [902, 437] width 1331 height 653
click at [739, 658] on div "Name Service ID Provider Product Category Service Category Location MRC NRC Ser…" at bounding box center [902, 437] width 1331 height 653
click at [746, 688] on div "Name Service ID Provider Product Category Service Category Location MRC NRC Ser…" at bounding box center [902, 437] width 1331 height 653
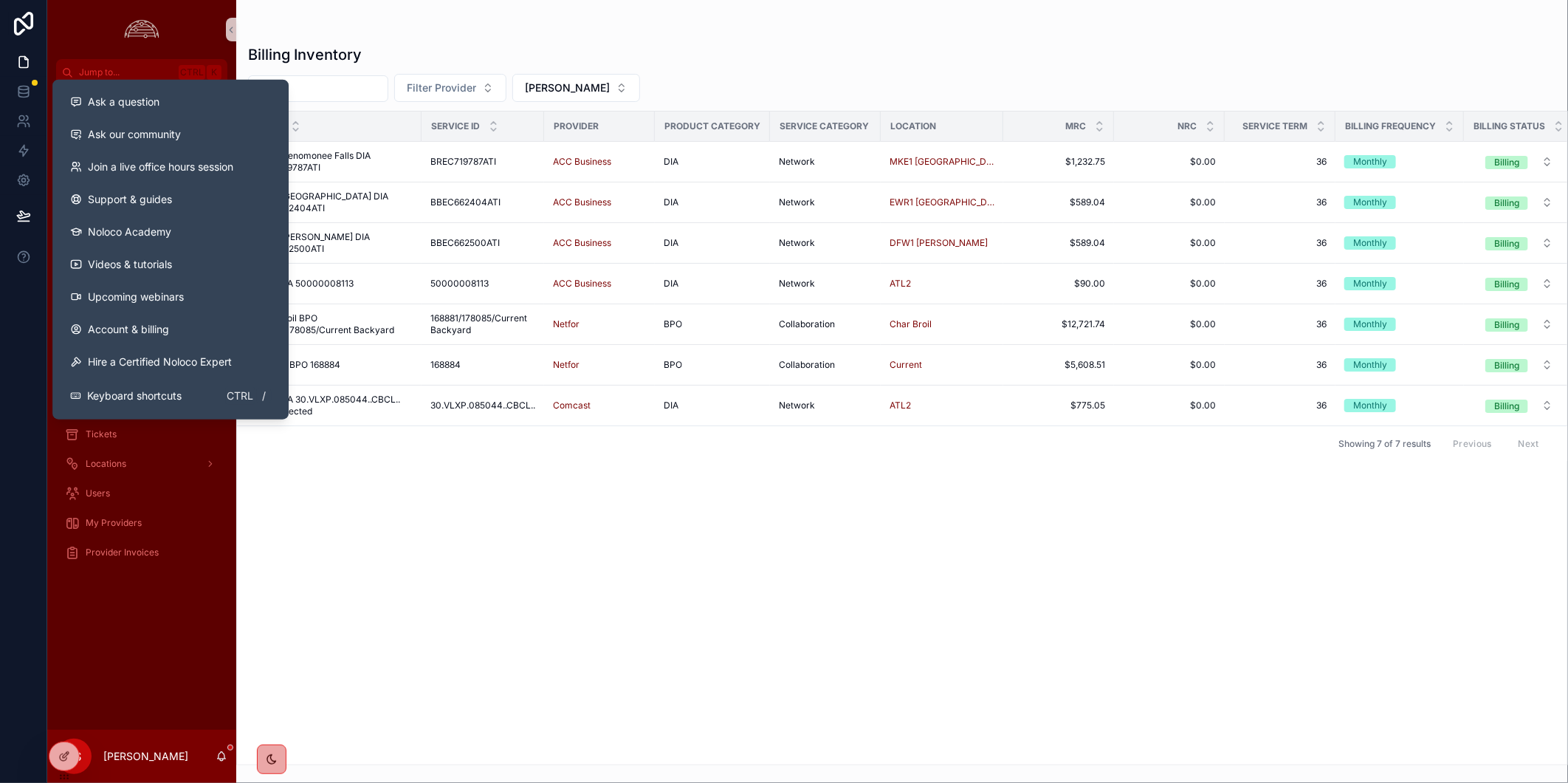
click at [415, 680] on div "Name Service ID Provider Product Category Service Category Location MRC NRC Ser…" at bounding box center [902, 437] width 1331 height 653
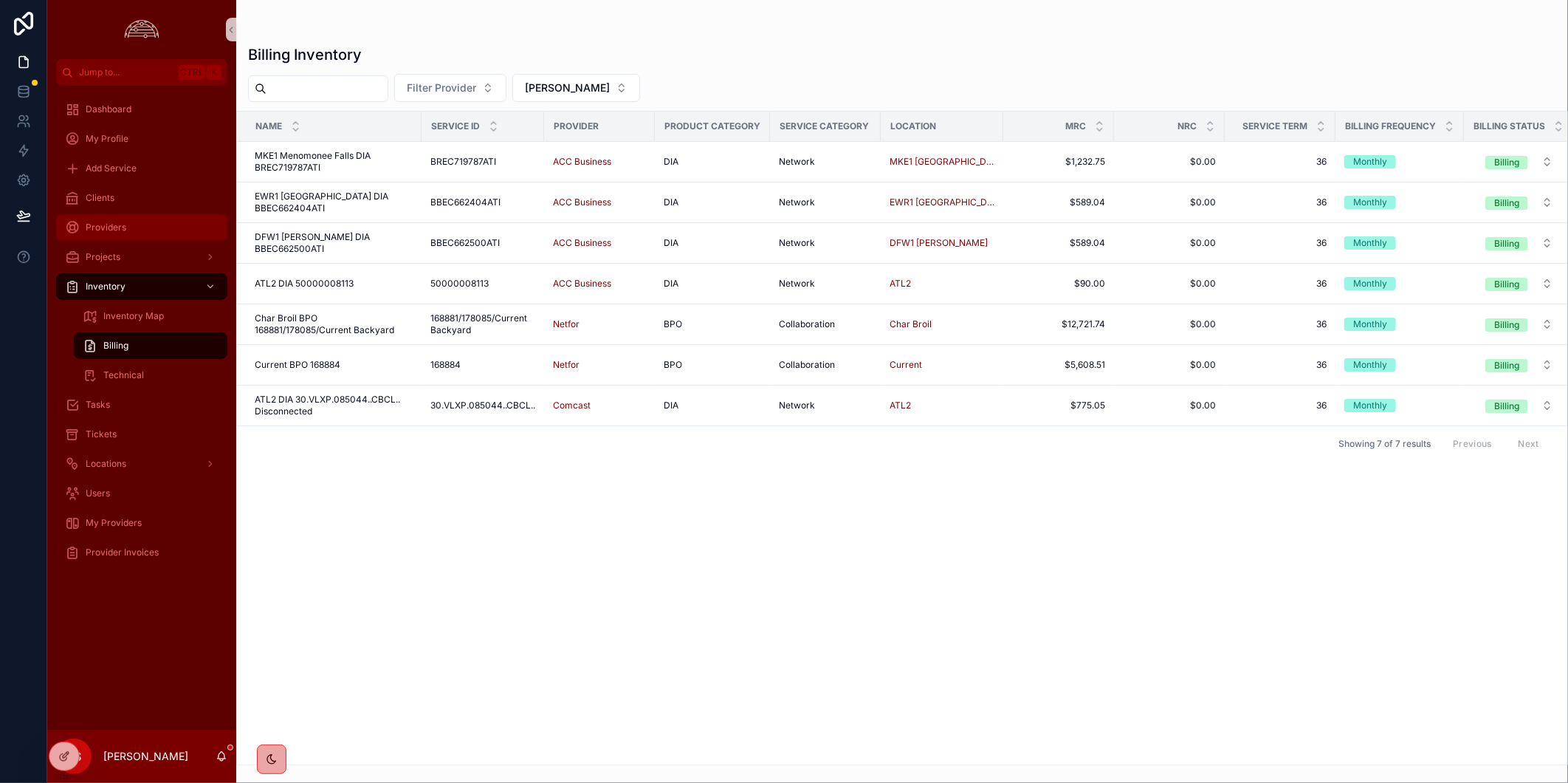
click at [145, 222] on div "Providers" at bounding box center [142, 228] width 154 height 24
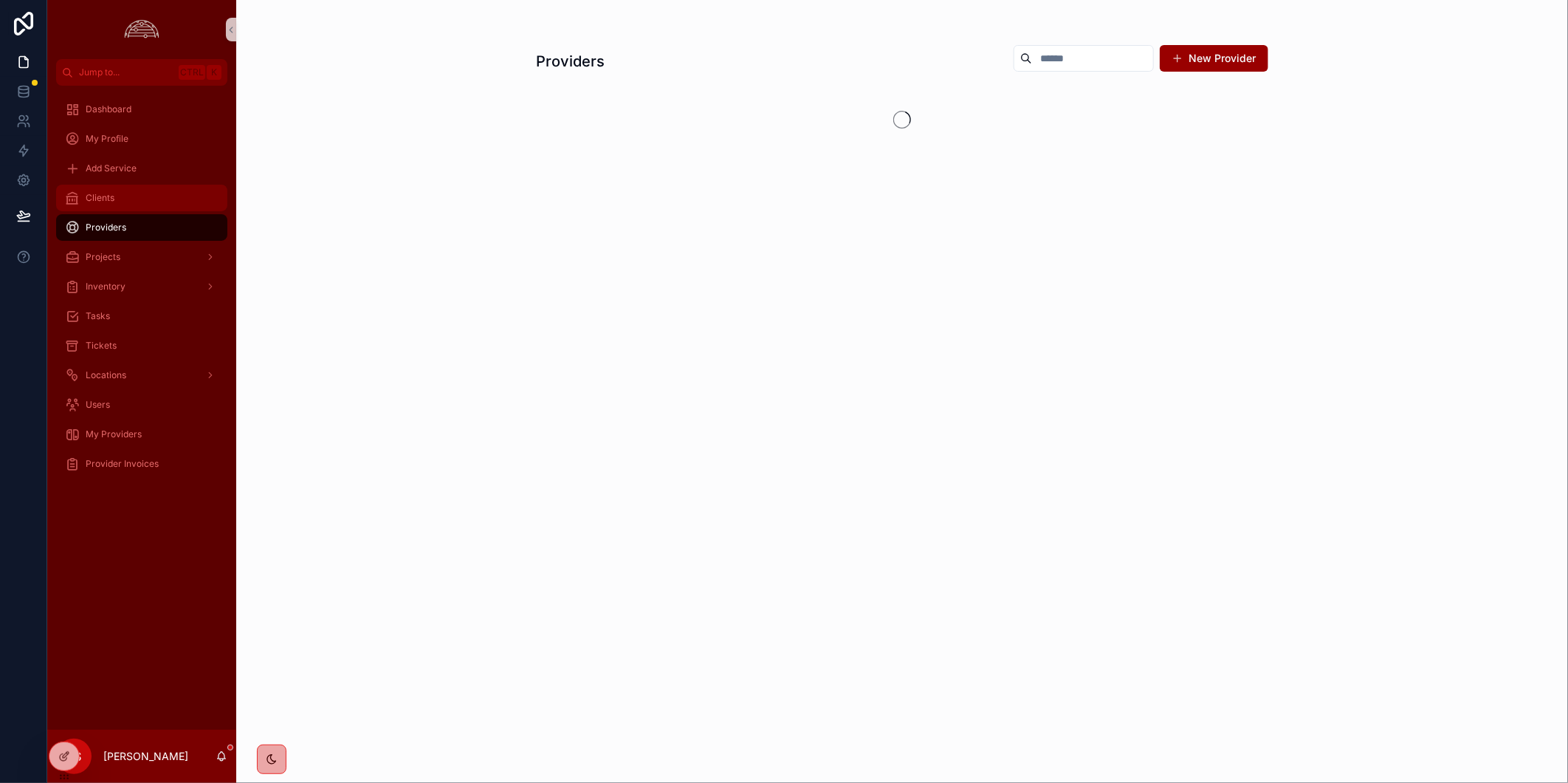
drag, startPoint x: 146, startPoint y: 202, endPoint x: 267, endPoint y: 228, distance: 123.8
click at [146, 199] on div "Clients" at bounding box center [142, 198] width 154 height 24
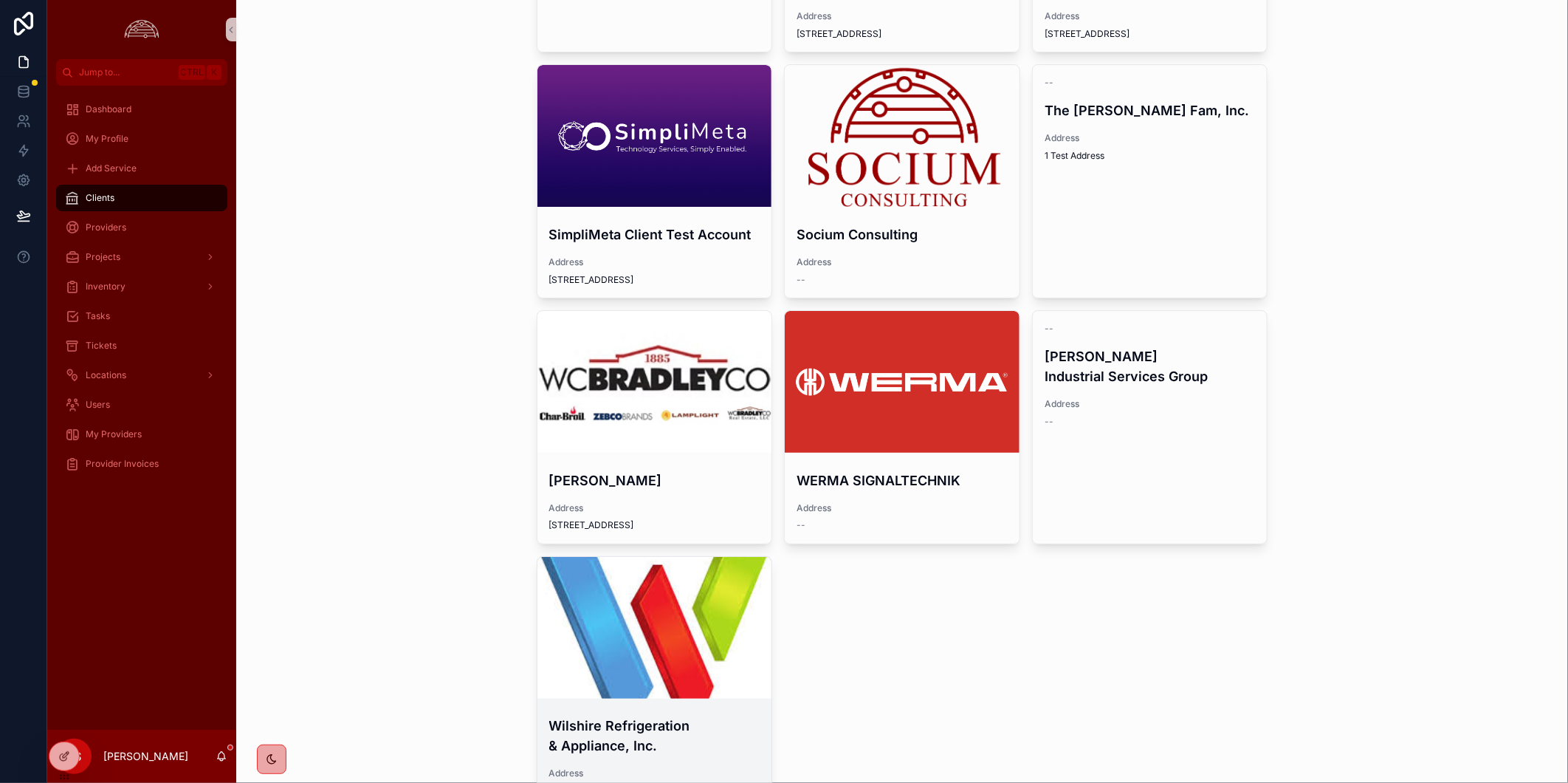
scroll to position [1372, 0]
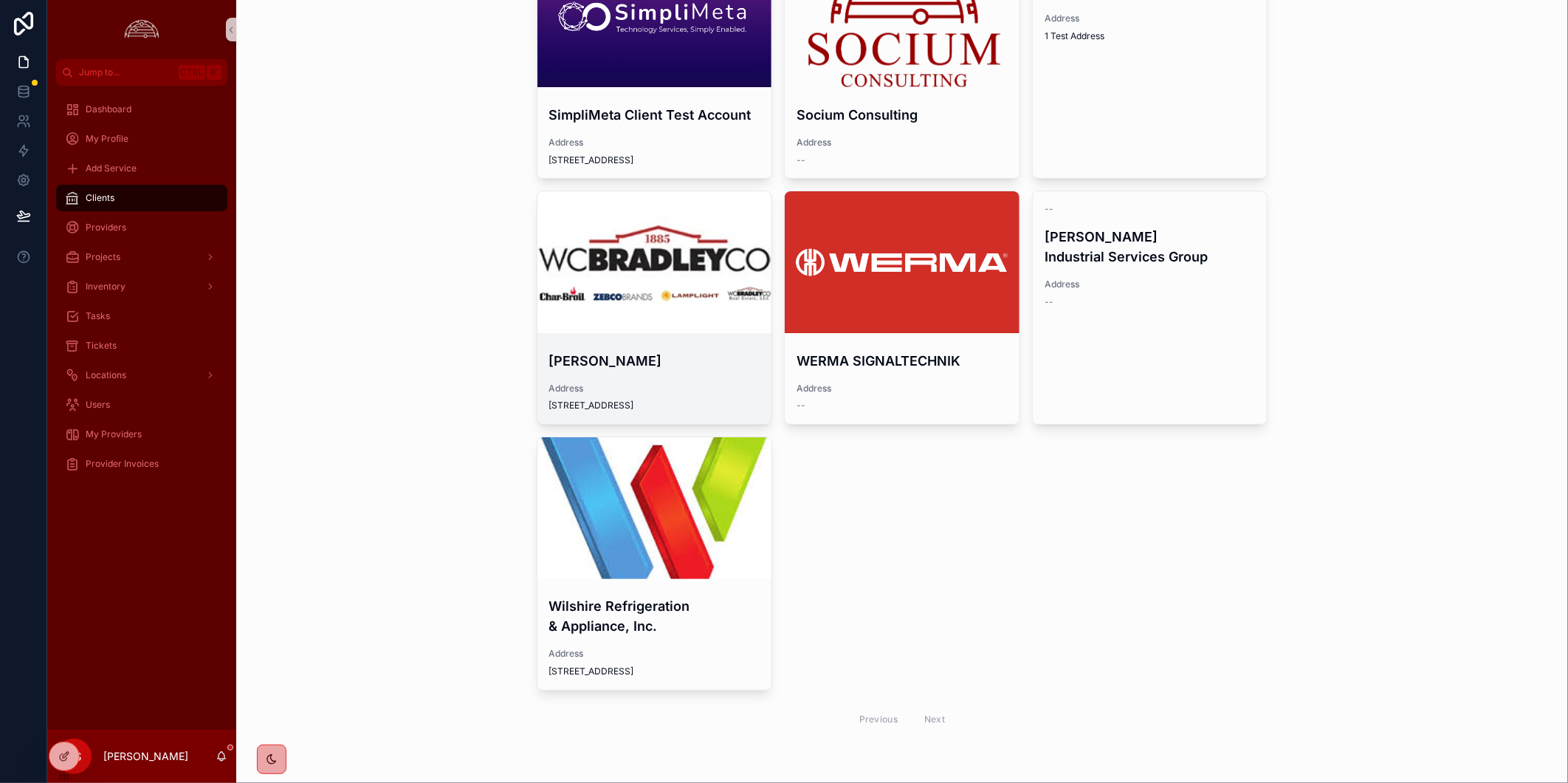
click at [579, 271] on div "scrollable content" at bounding box center [655, 262] width 234 height 142
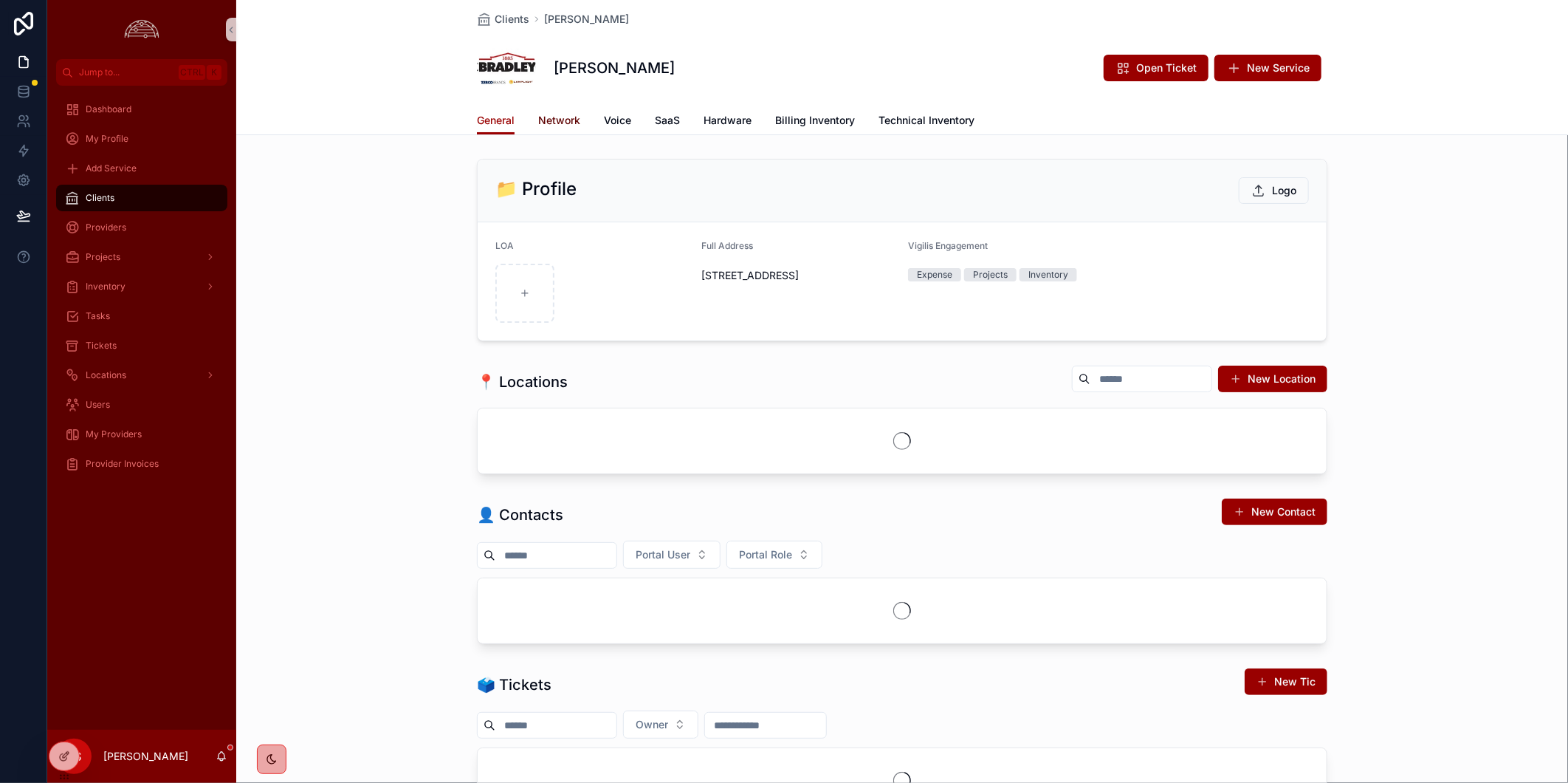
click at [541, 118] on span "Network" at bounding box center [558, 120] width 42 height 15
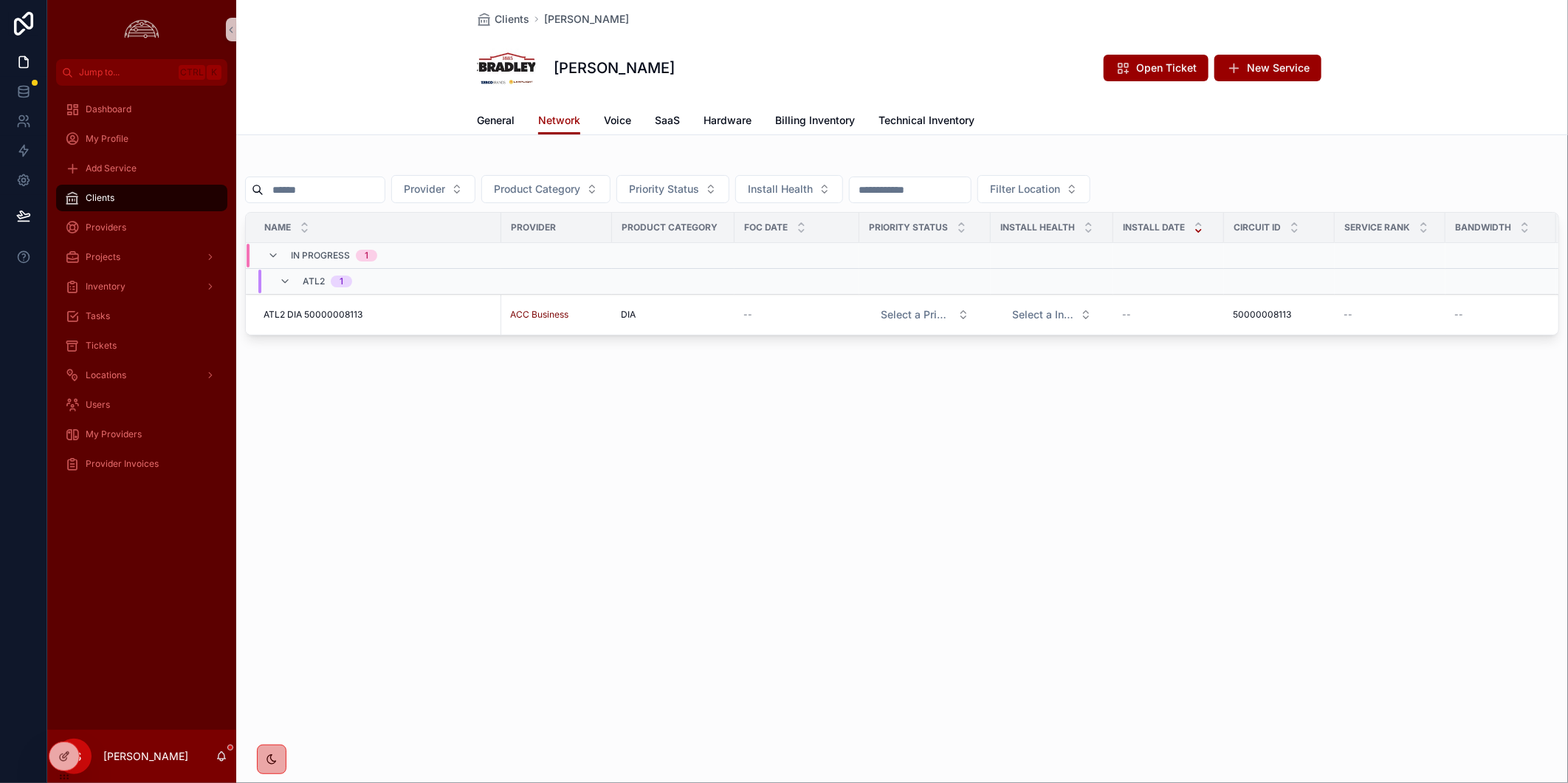
click at [861, 492] on div "Clients W.C. Bradley W.C. Bradley Open Ticket New Service Network General Netwo…" at bounding box center [902, 391] width 1332 height 783
click at [834, 127] on span "Billing Inventory" at bounding box center [815, 120] width 80 height 15
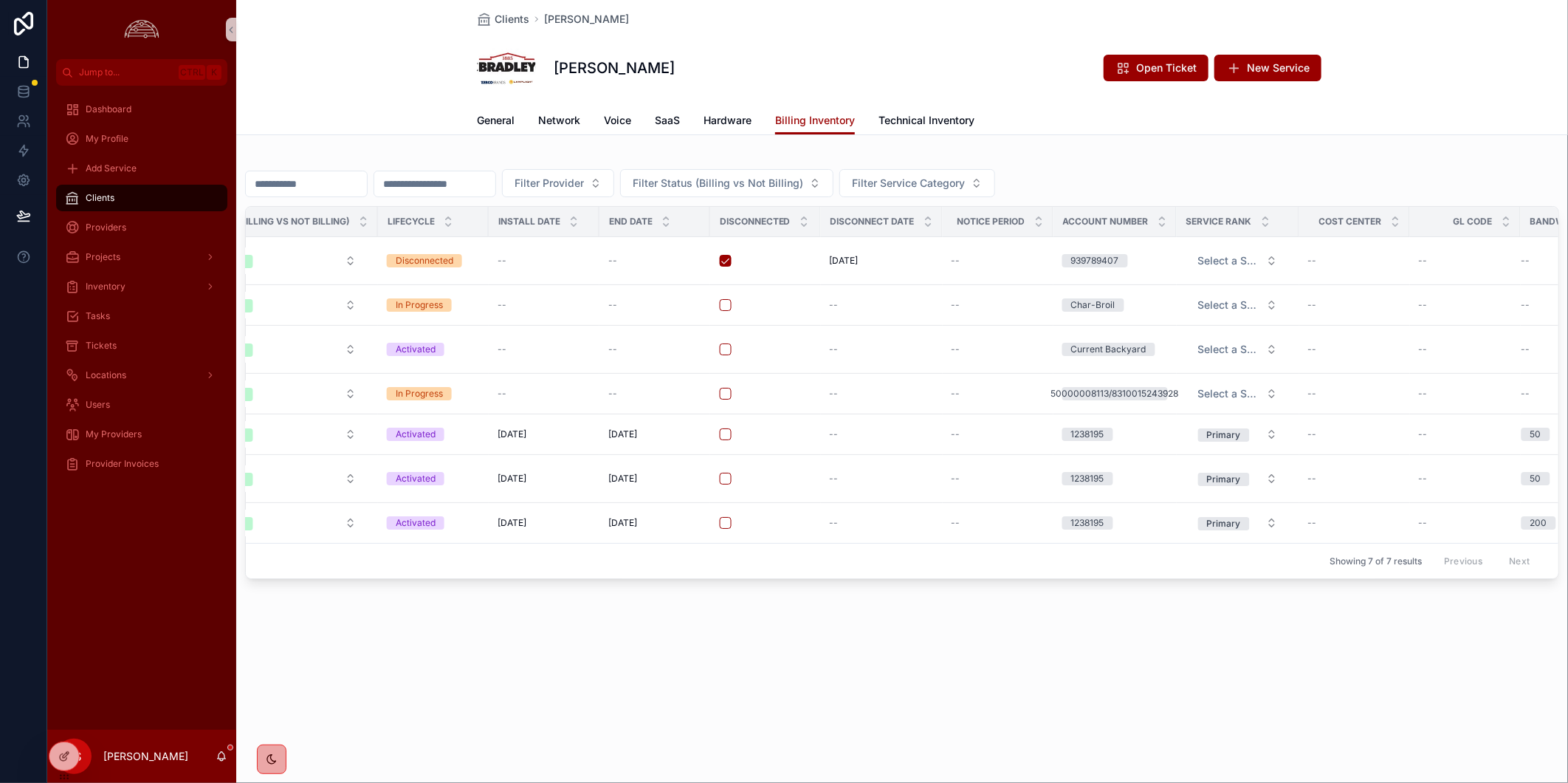
scroll to position [0, 1301]
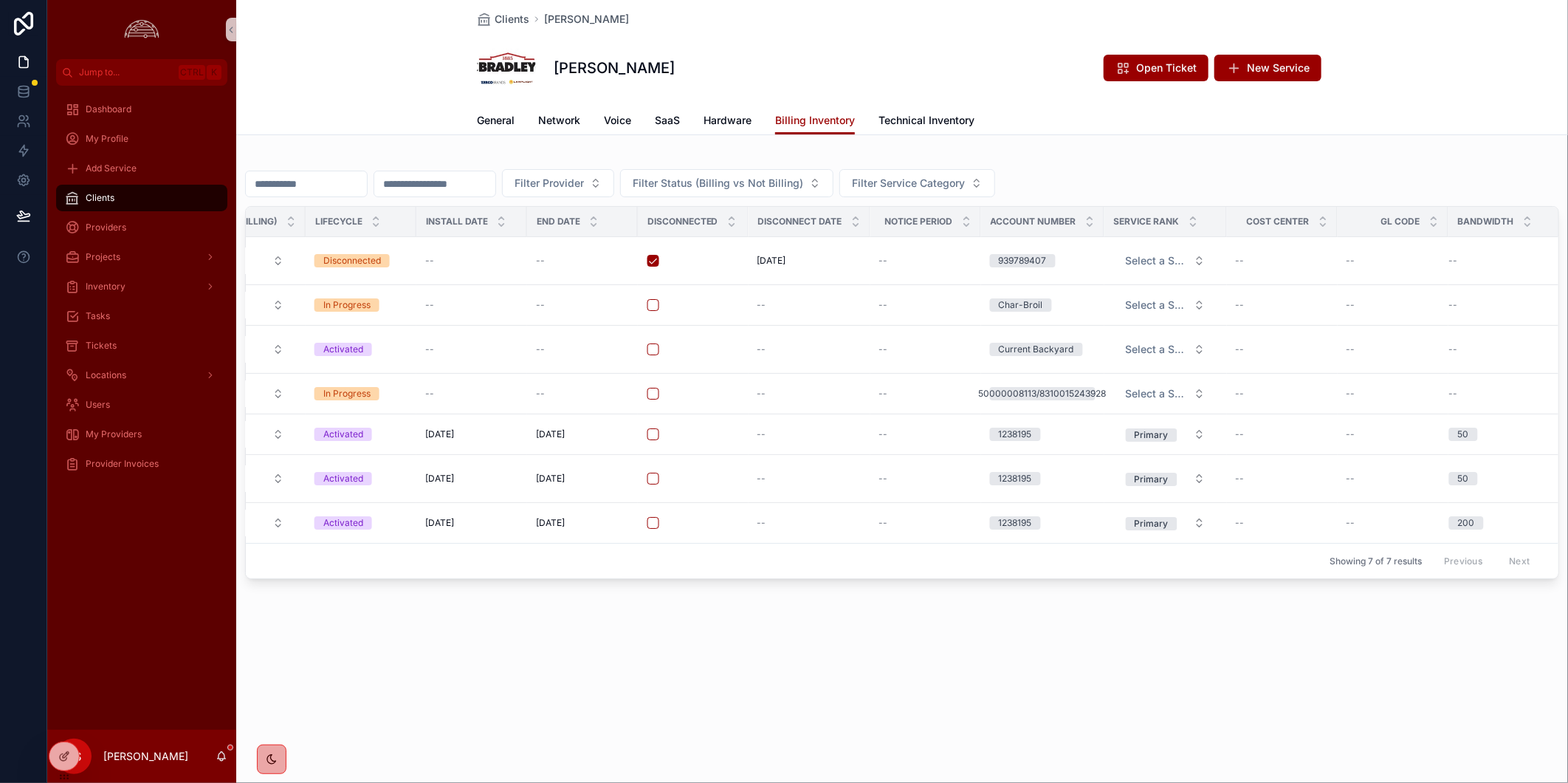
click at [1237, 669] on div "Clients W.C. Bradley W.C. Bradley Open Ticket New Service Billing Inventory Gen…" at bounding box center [902, 340] width 1332 height 680
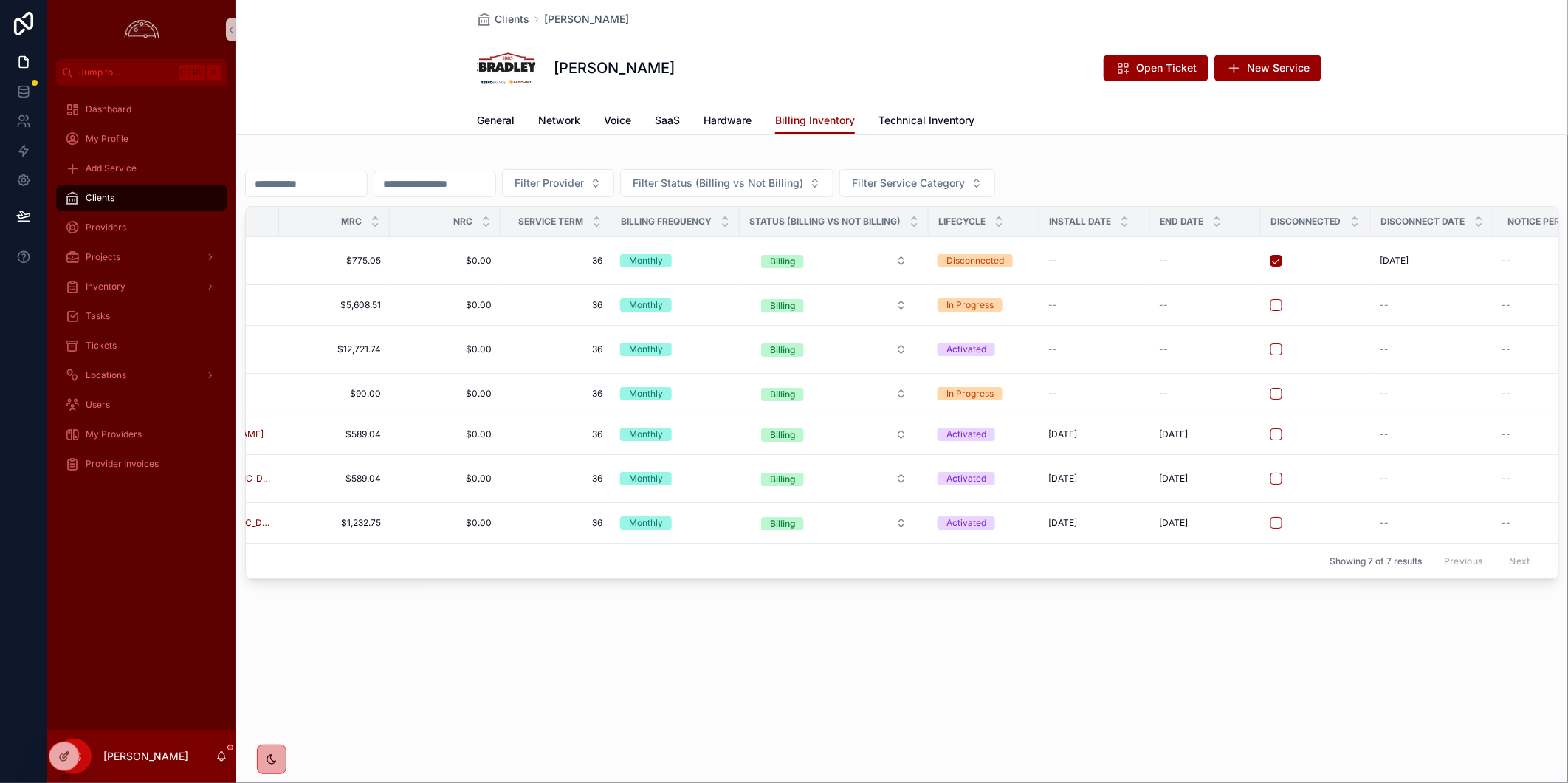
scroll to position [0, 0]
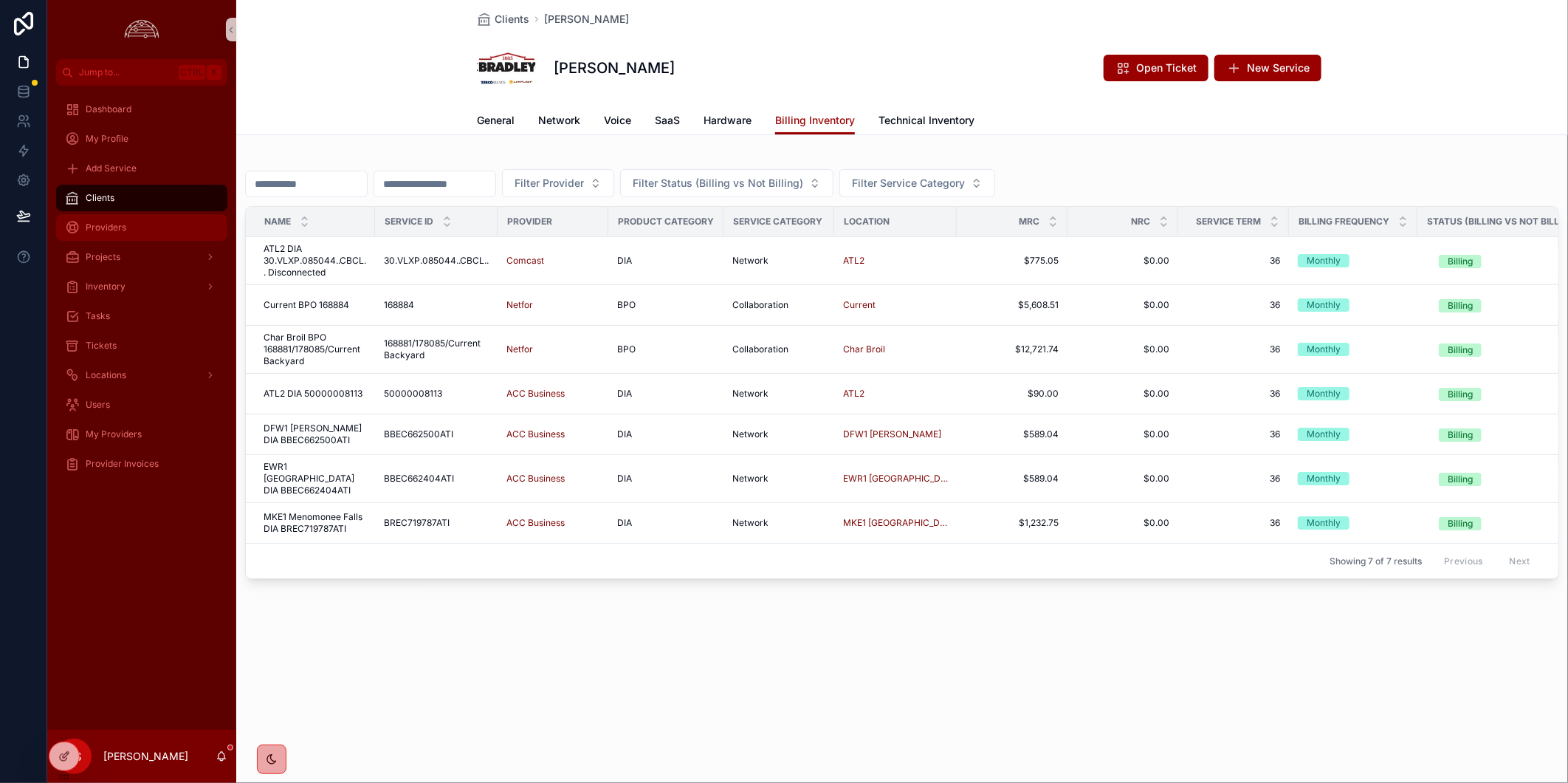
drag, startPoint x: 139, startPoint y: 202, endPoint x: 92, endPoint y: 238, distance: 59.2
click at [139, 202] on div "Clients" at bounding box center [142, 198] width 154 height 24
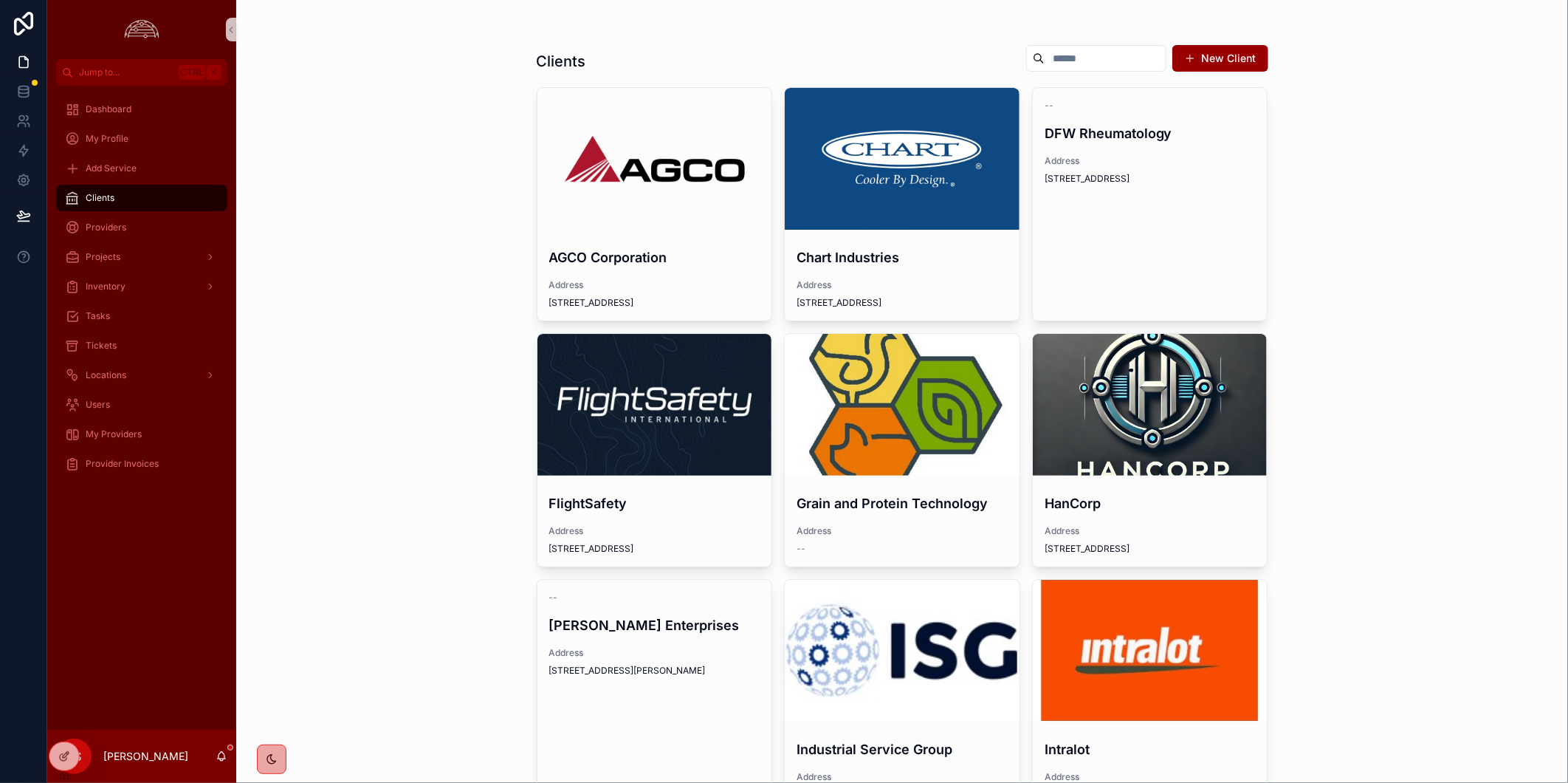
scroll to position [573, 0]
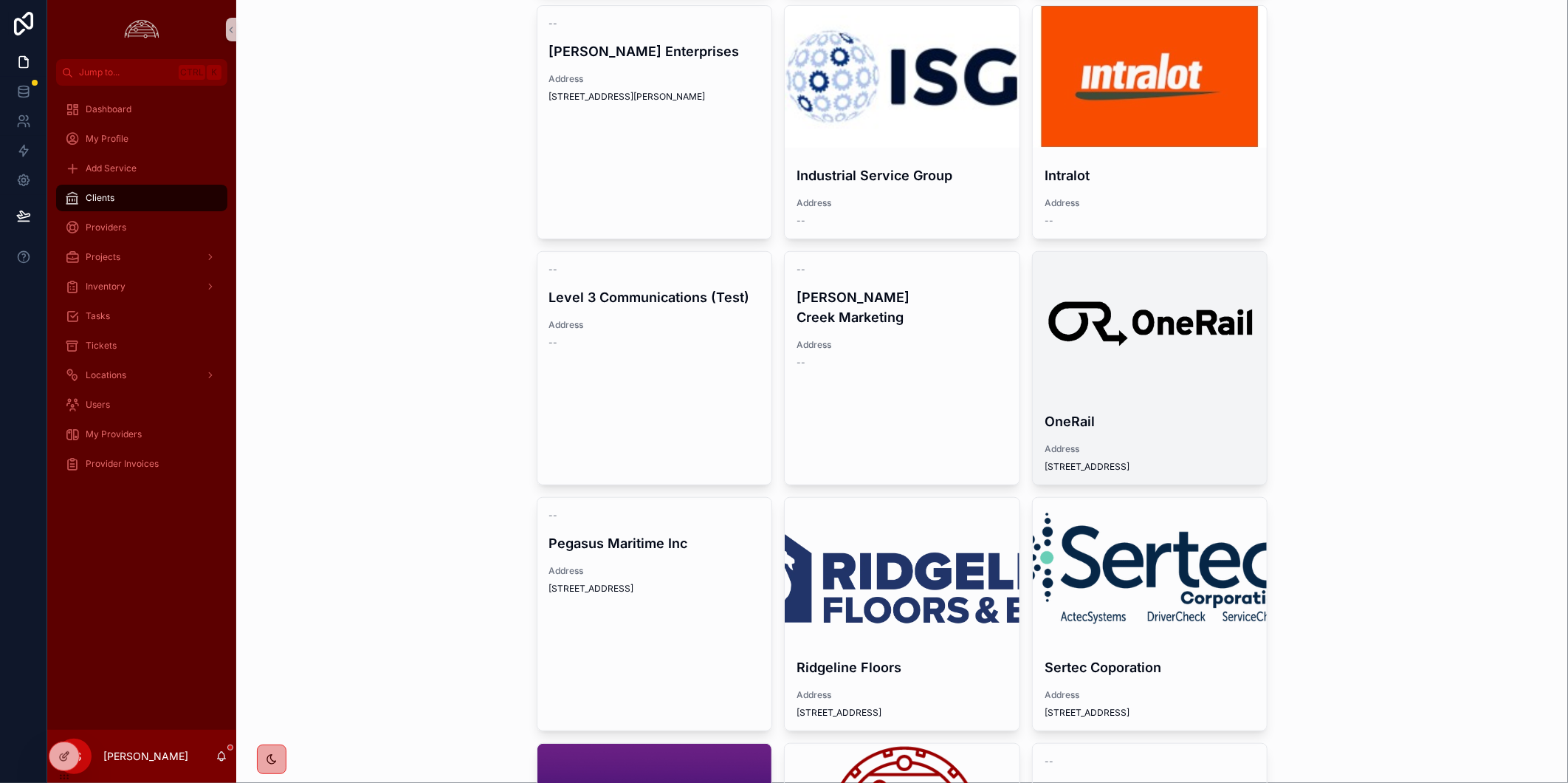
click at [1198, 317] on div "scrollable content" at bounding box center [1150, 323] width 234 height 18
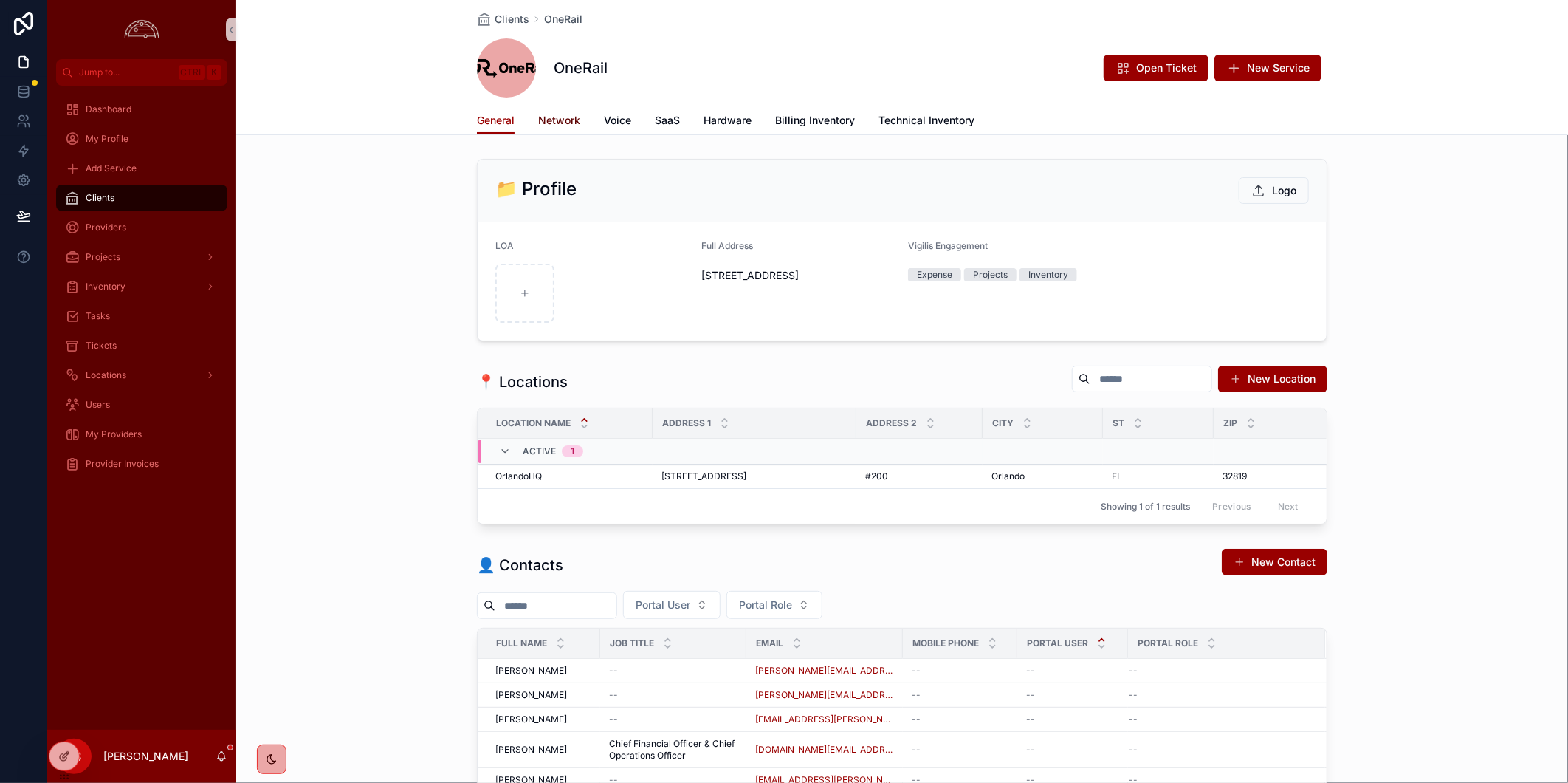
click at [553, 116] on span "Network" at bounding box center [558, 120] width 42 height 15
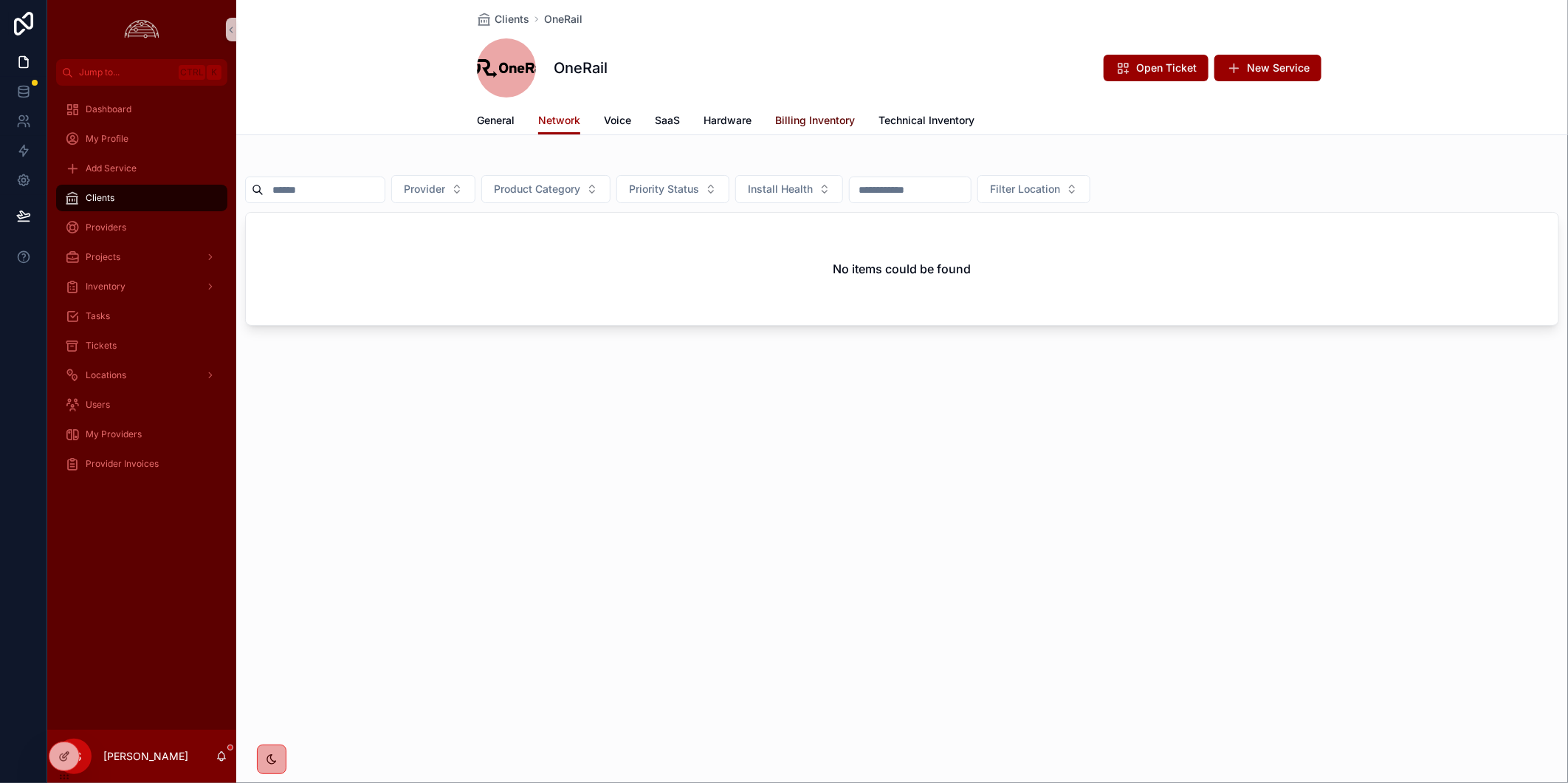
click at [793, 122] on span "Billing Inventory" at bounding box center [815, 120] width 80 height 15
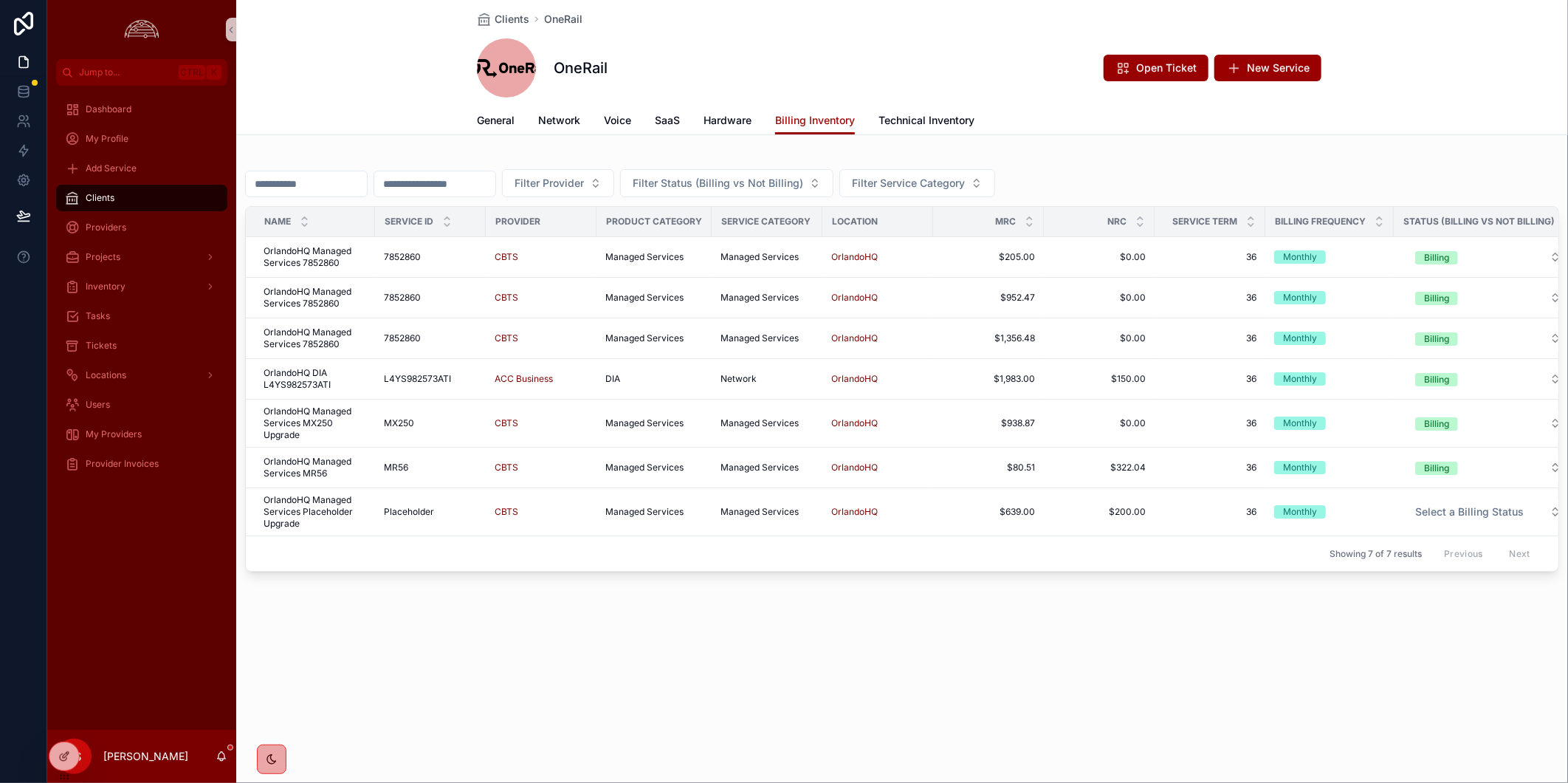
drag, startPoint x: 150, startPoint y: 200, endPoint x: 179, endPoint y: 202, distance: 29.1
click at [150, 200] on div "Clients" at bounding box center [142, 198] width 154 height 24
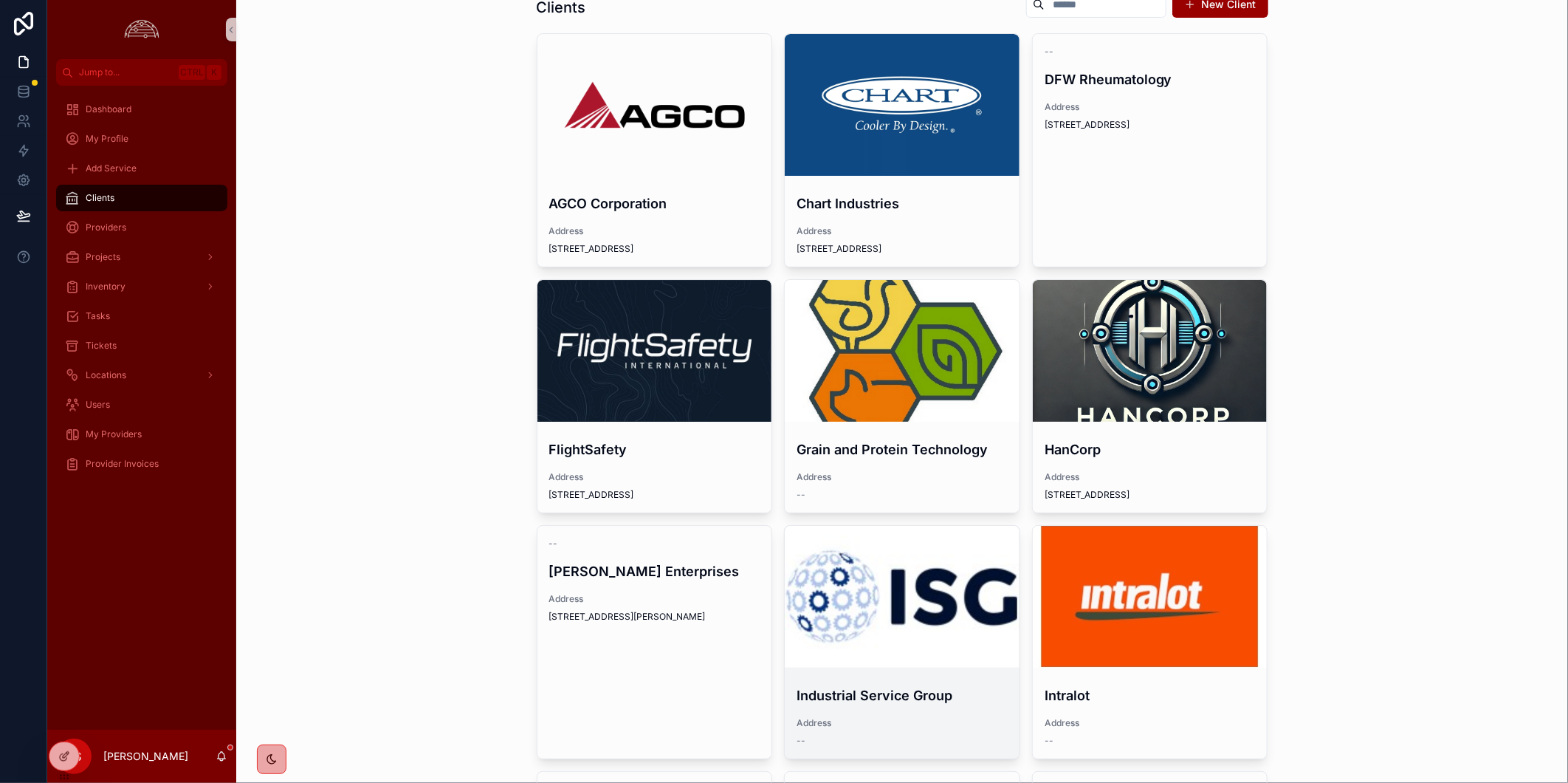
scroll to position [82, 0]
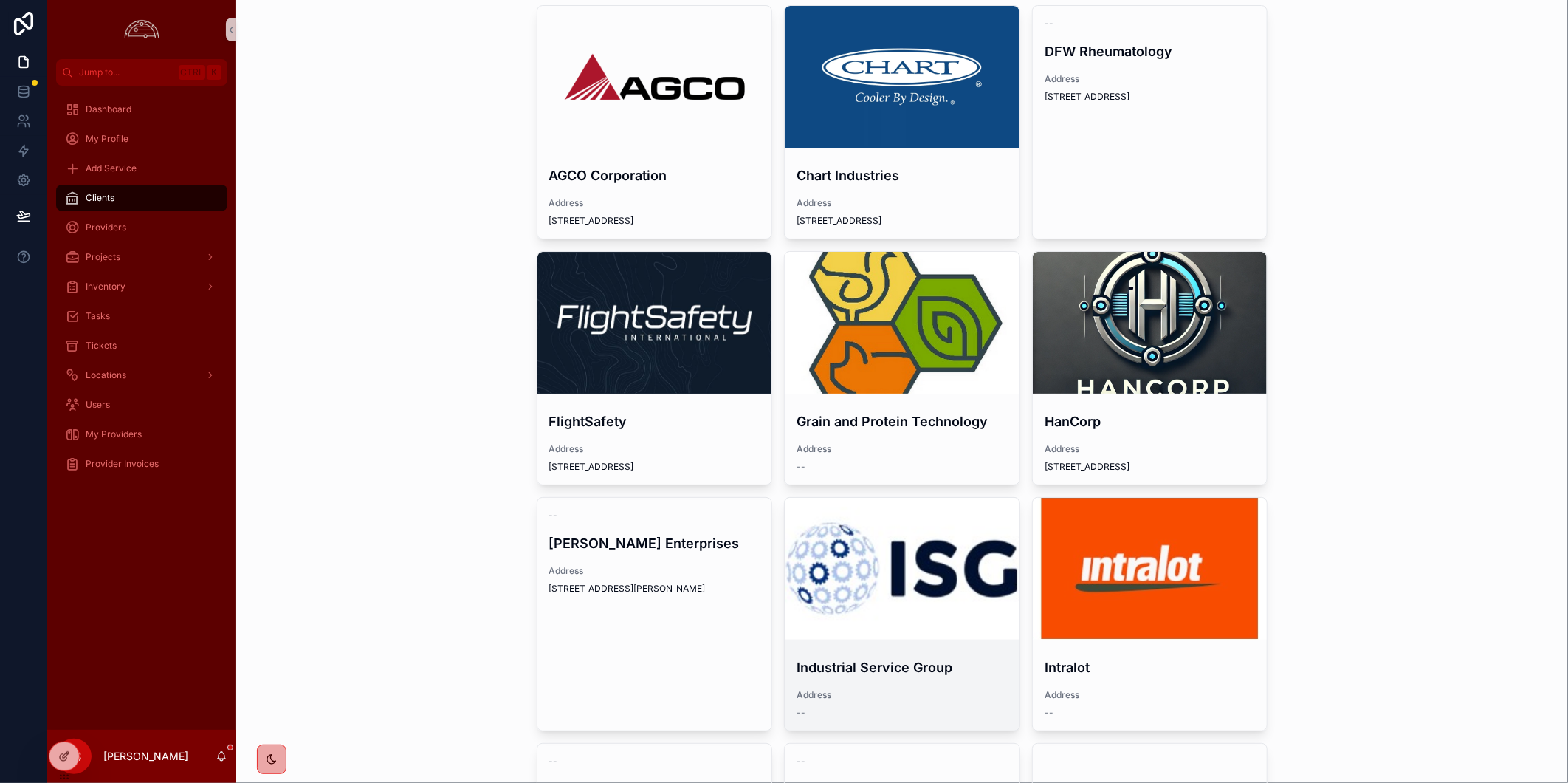
click at [924, 565] on div "scrollable content" at bounding box center [902, 568] width 234 height 18
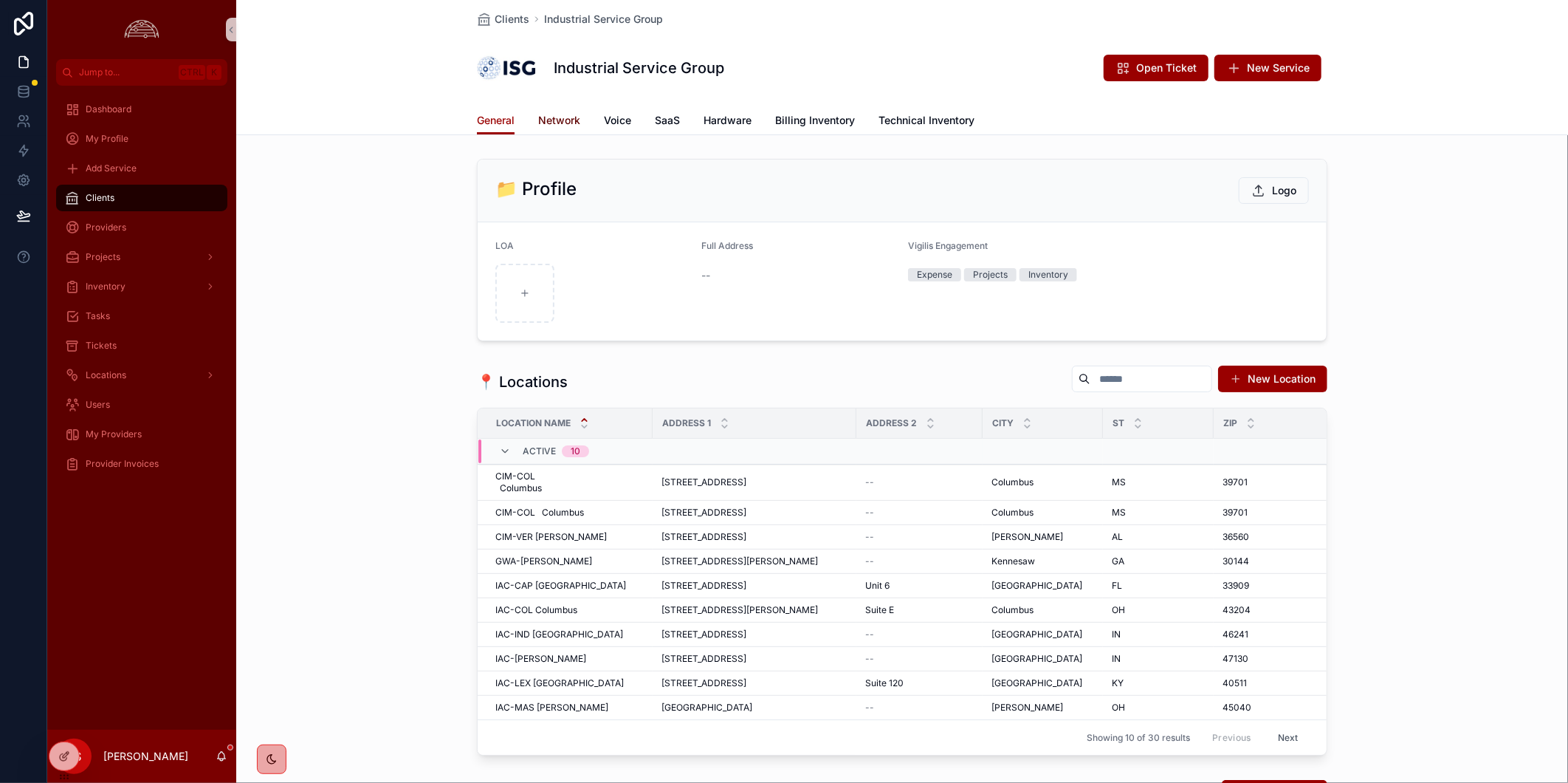
click at [543, 126] on span "Network" at bounding box center [558, 120] width 42 height 15
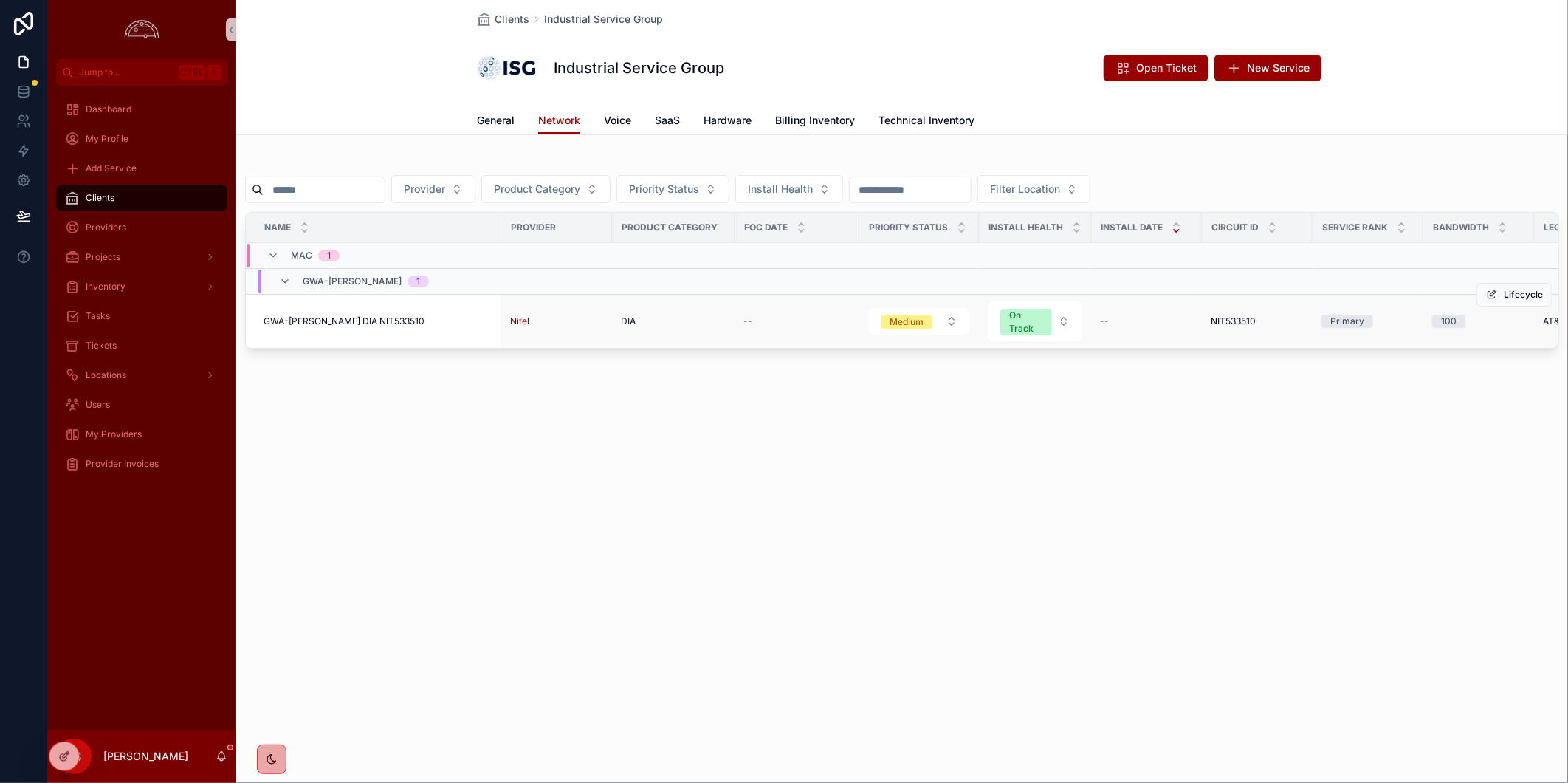
click at [375, 320] on span "GWA-[PERSON_NAME] DIA NIT533510" at bounding box center [344, 321] width 161 height 12
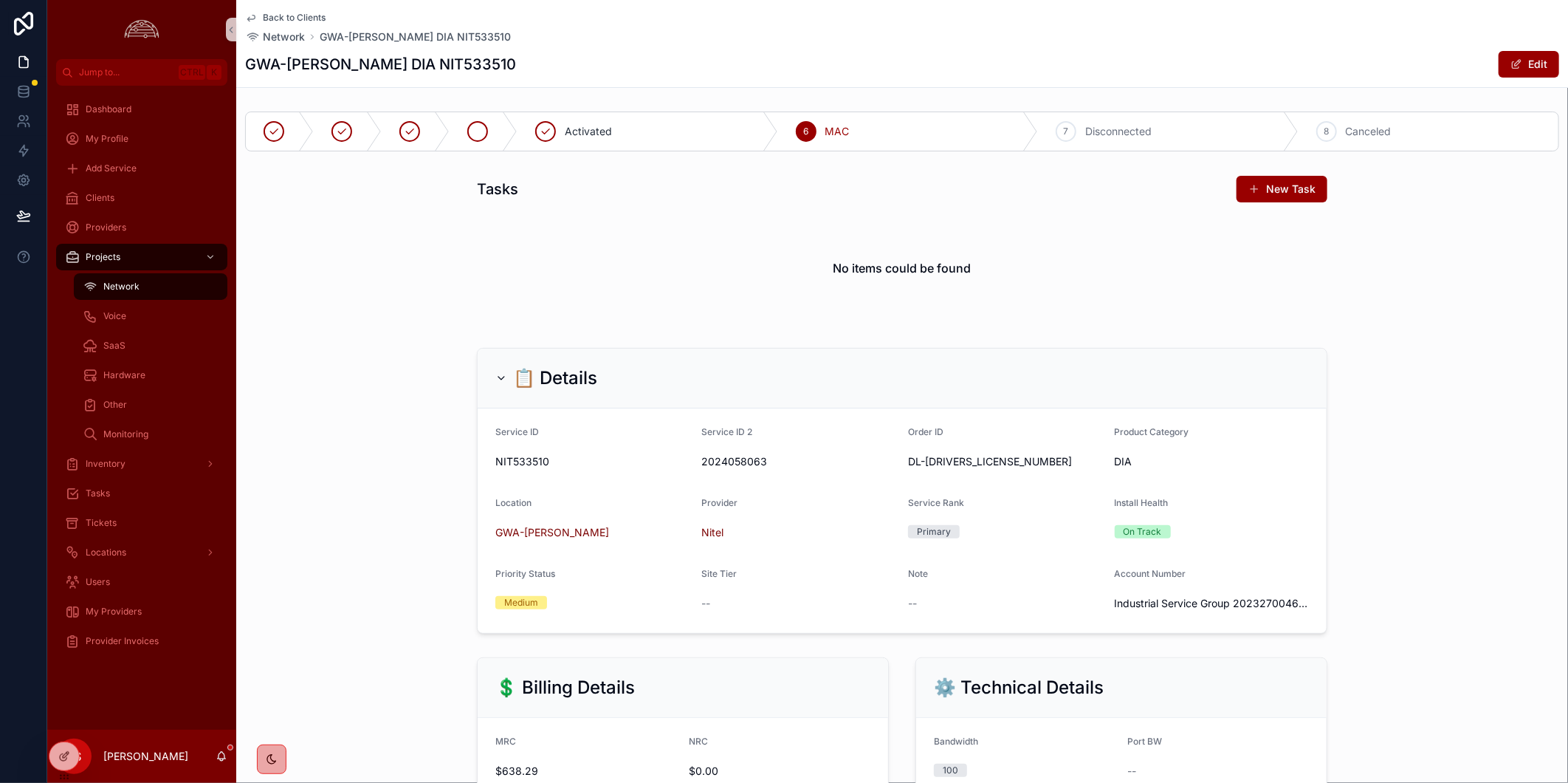
drag, startPoint x: 547, startPoint y: 126, endPoint x: 615, endPoint y: 124, distance: 68.0
click at [547, 126] on icon "scrollable content" at bounding box center [546, 131] width 12 height 12
click at [1471, 440] on div "📋 Details Service ID NIT533510 Service ID 2 2024058063 Order ID DL-213457 Produ…" at bounding box center [902, 490] width 1332 height 297
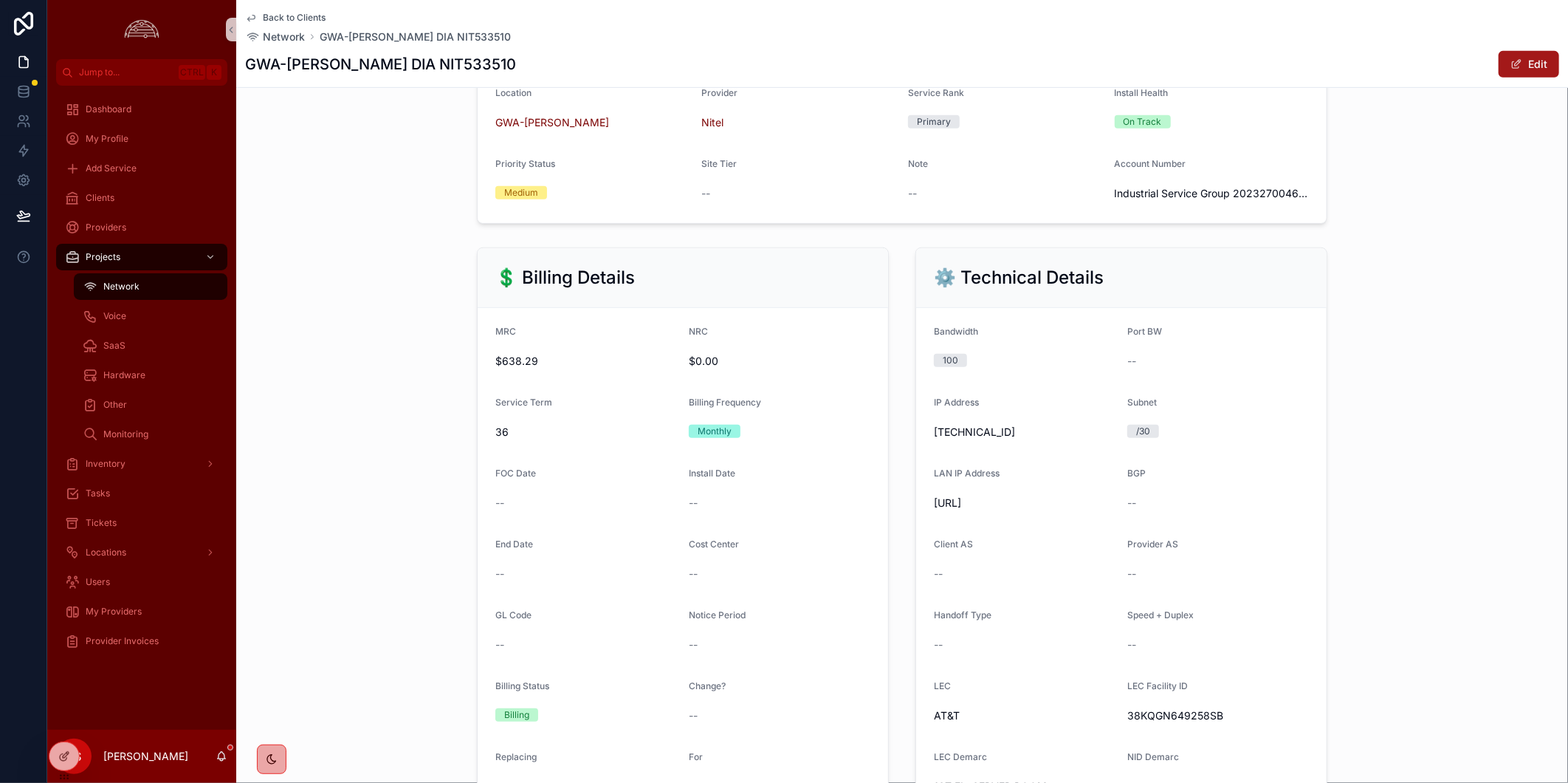
click at [1536, 64] on button "Edit" at bounding box center [1529, 64] width 60 height 27
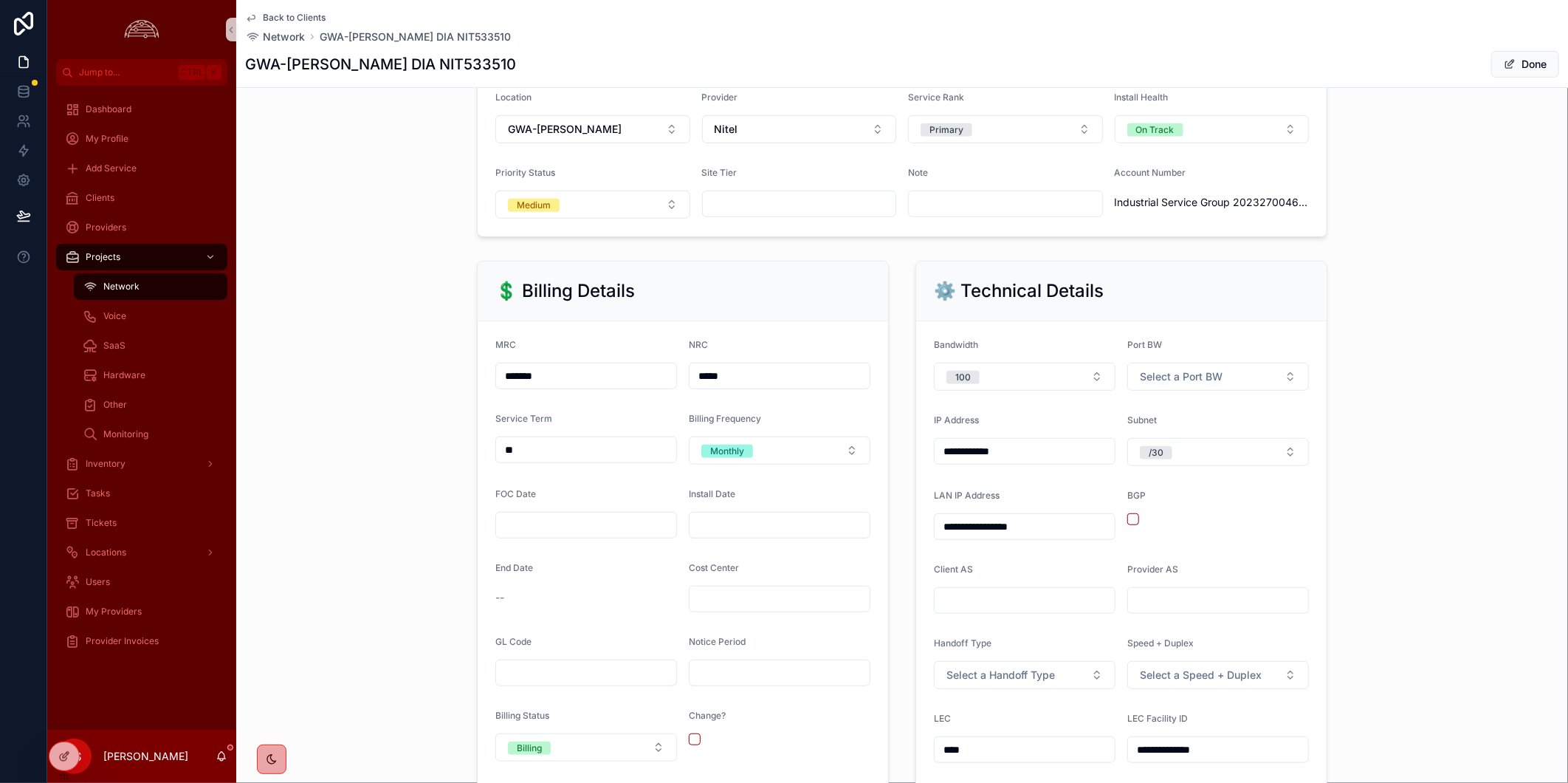
click at [808, 525] on input "scrollable content" at bounding box center [779, 524] width 180 height 21
click at [846, 299] on html "**********" at bounding box center [784, 391] width 1568 height 783
click at [846, 311] on html "**********" at bounding box center [784, 391] width 1568 height 783
click at [754, 314] on html "**********" at bounding box center [784, 391] width 1568 height 783
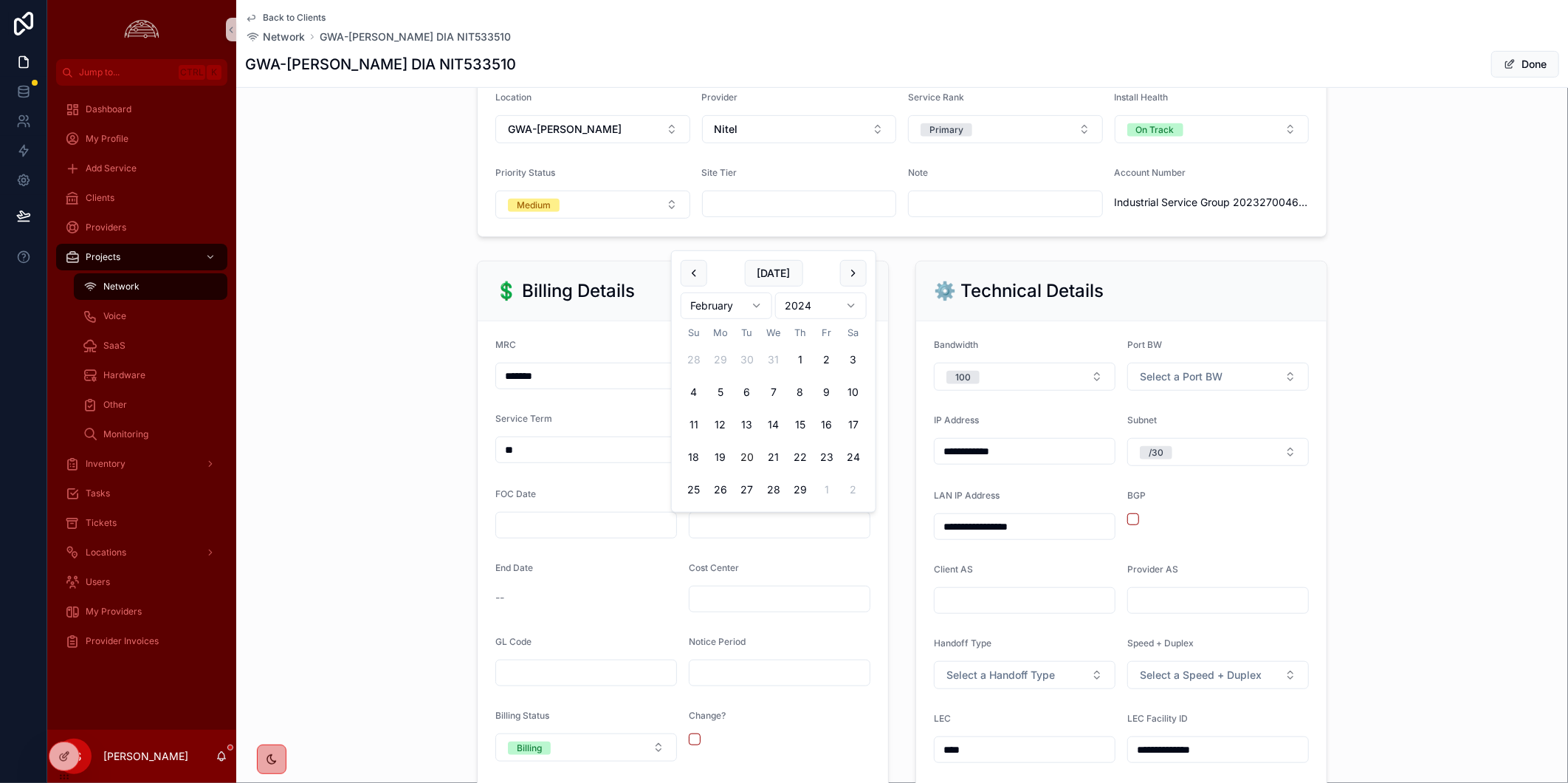
click at [749, 446] on button "20" at bounding box center [747, 456] width 27 height 27
type input "*********"
click at [333, 476] on div "**********" at bounding box center [902, 596] width 1332 height 682
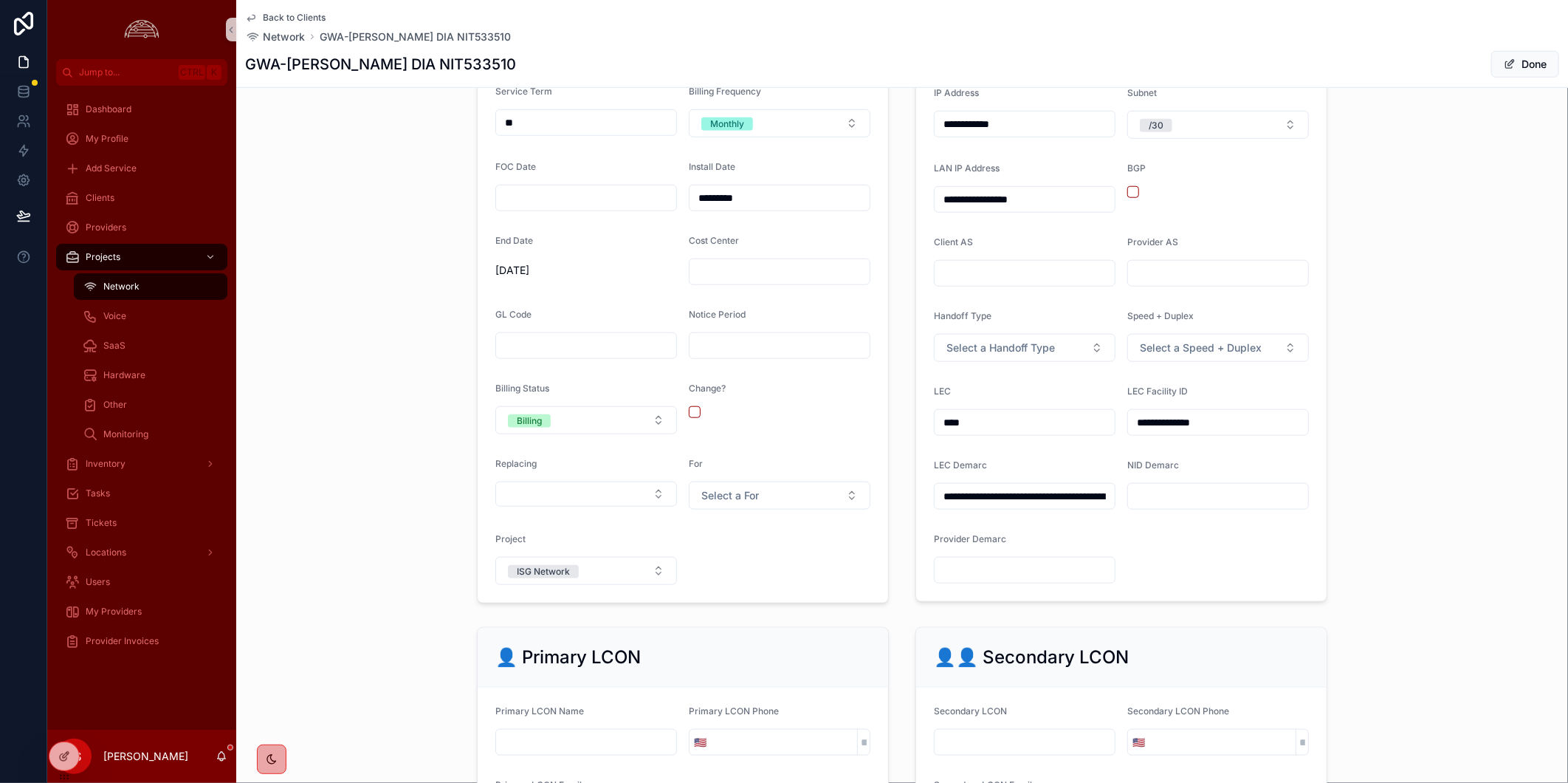
scroll to position [739, 0]
drag, startPoint x: 745, startPoint y: 570, endPoint x: 789, endPoint y: 468, distance: 111.1
click at [745, 570] on form "MRC ******* NRC ***** Service Term ** Billing Frequency Monthly FOC Date Instal…" at bounding box center [683, 297] width 411 height 609
click at [1523, 62] on button "Done" at bounding box center [1525, 64] width 68 height 27
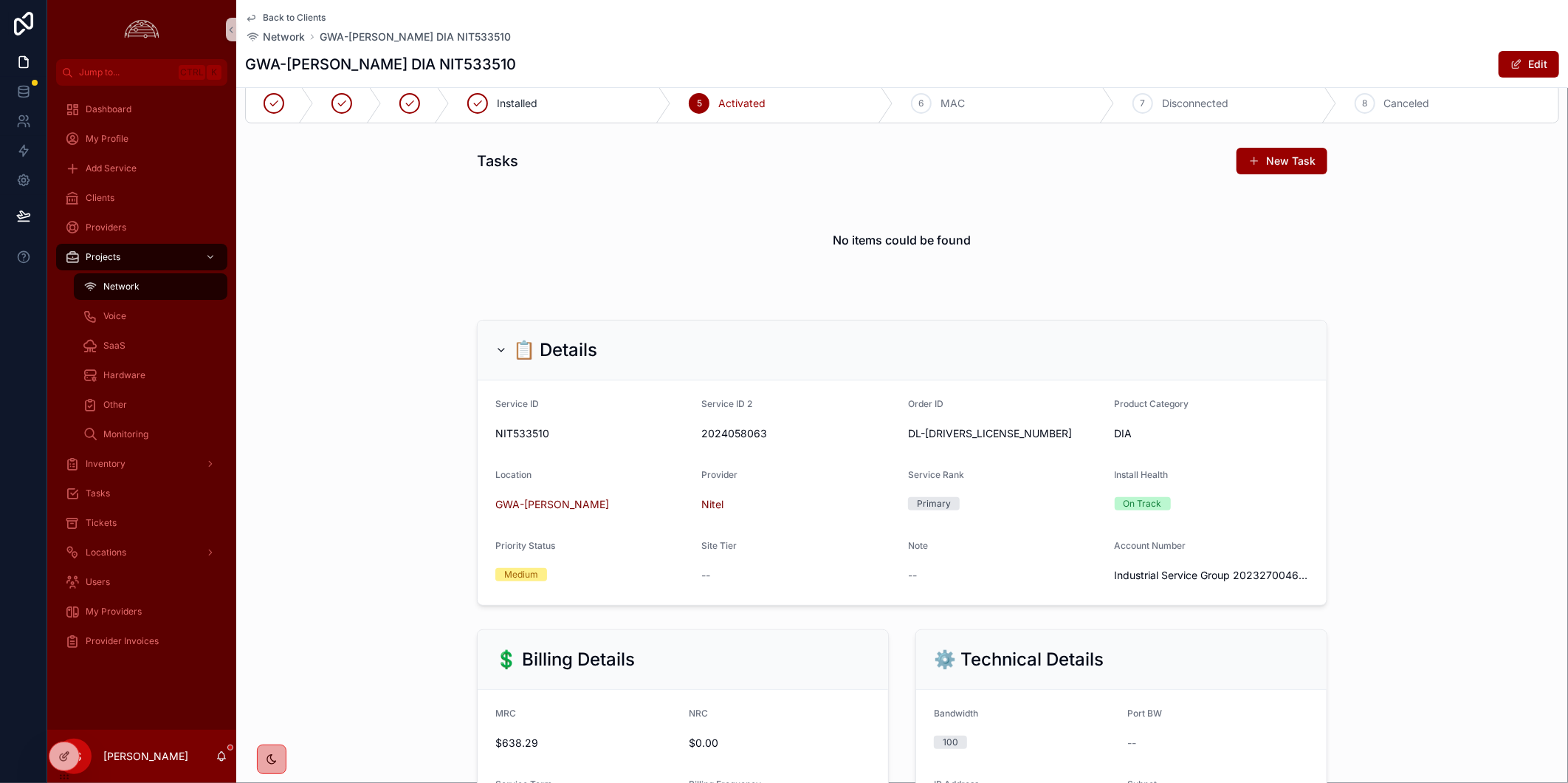
scroll to position [0, 0]
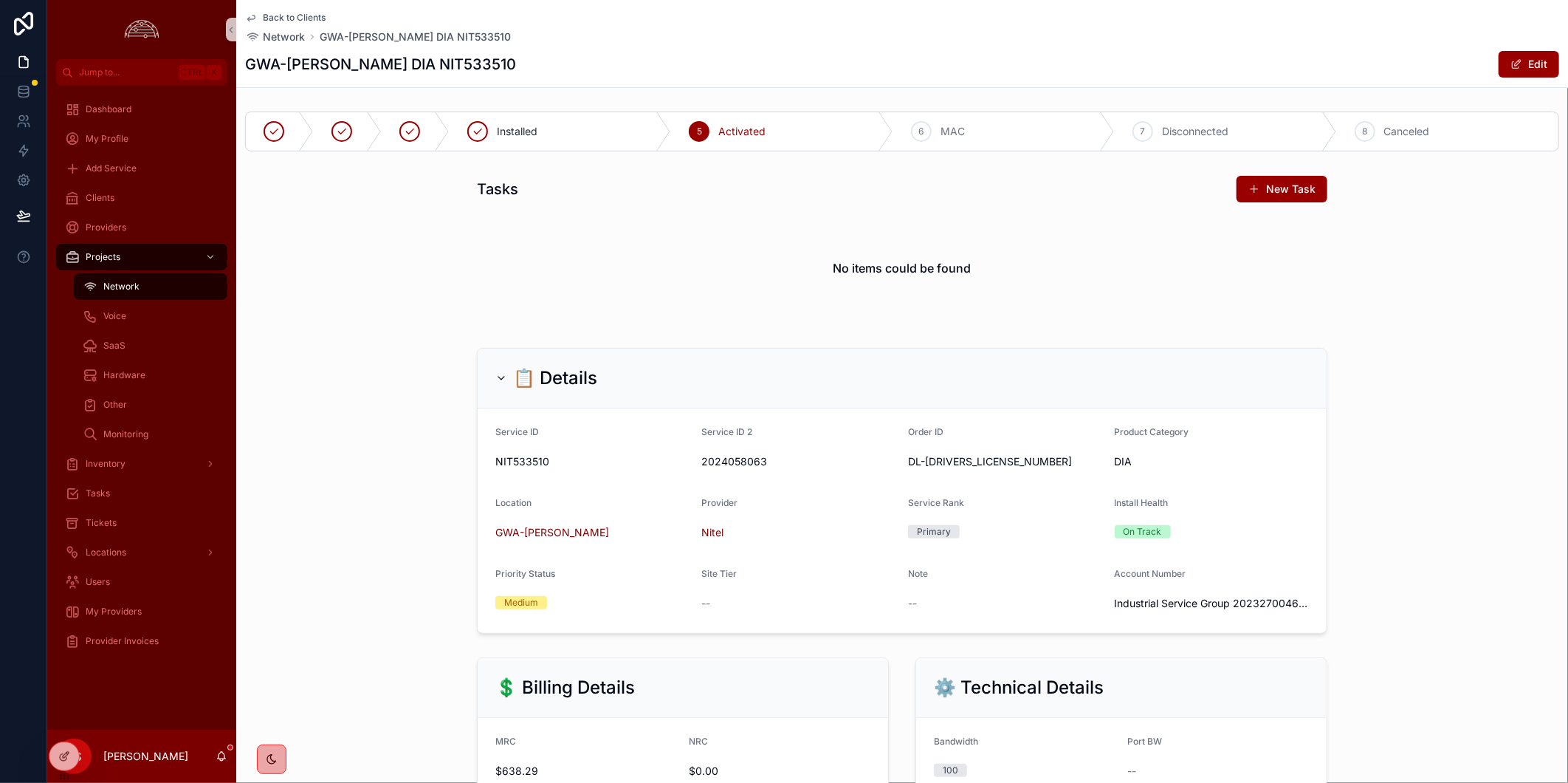
click at [997, 76] on div "GWA-KEN Kennesaw DIA NIT533510 Edit" at bounding box center [902, 64] width 1314 height 28
click at [274, 23] on span "Back to Clients" at bounding box center [294, 18] width 63 height 12
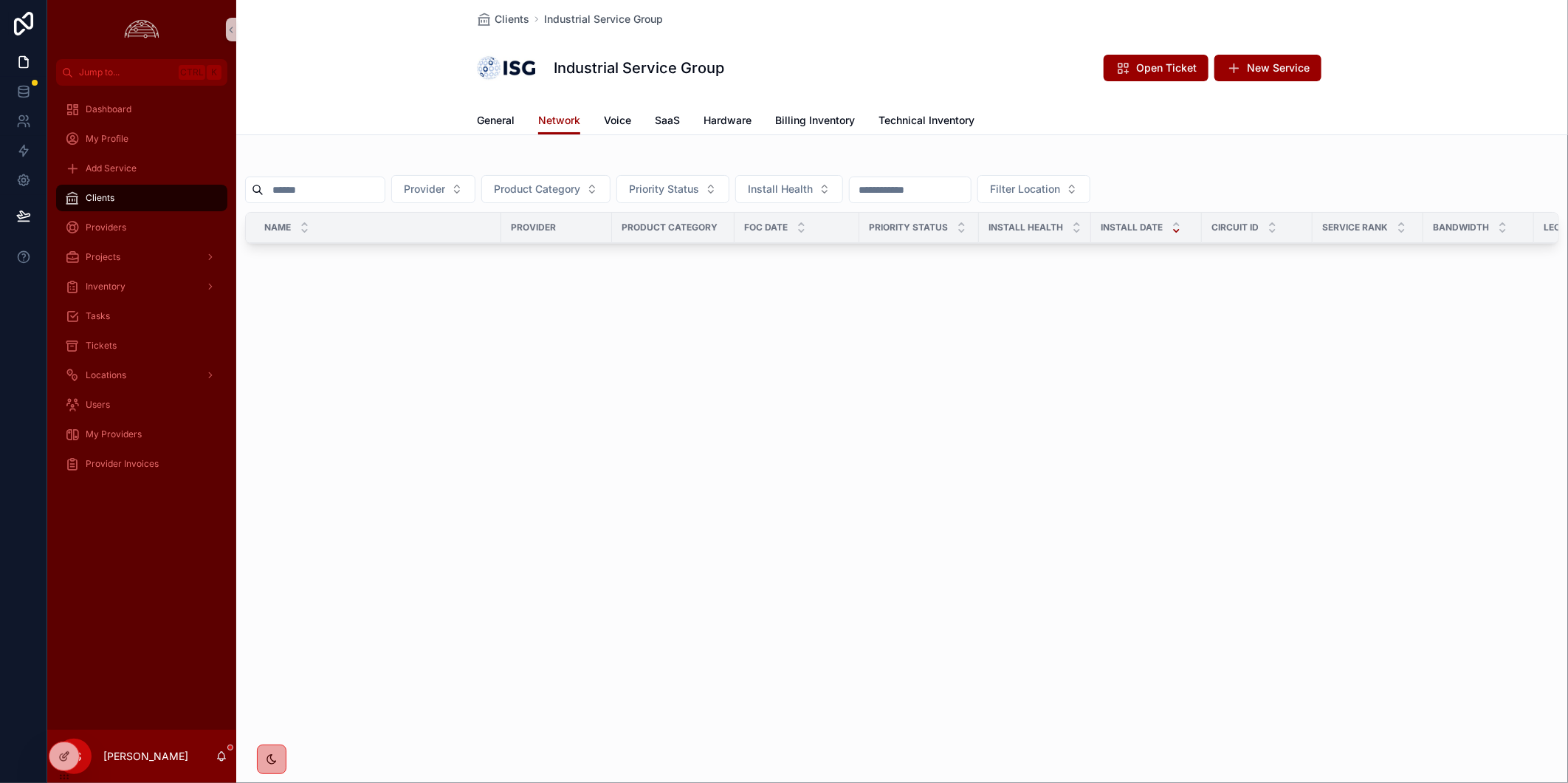
drag, startPoint x: 1103, startPoint y: 551, endPoint x: 923, endPoint y: 301, distance: 308.1
click at [1093, 520] on div "Clients Industrial Service Group Industrial Service Group Open Ticket New Servi…" at bounding box center [902, 391] width 1332 height 783
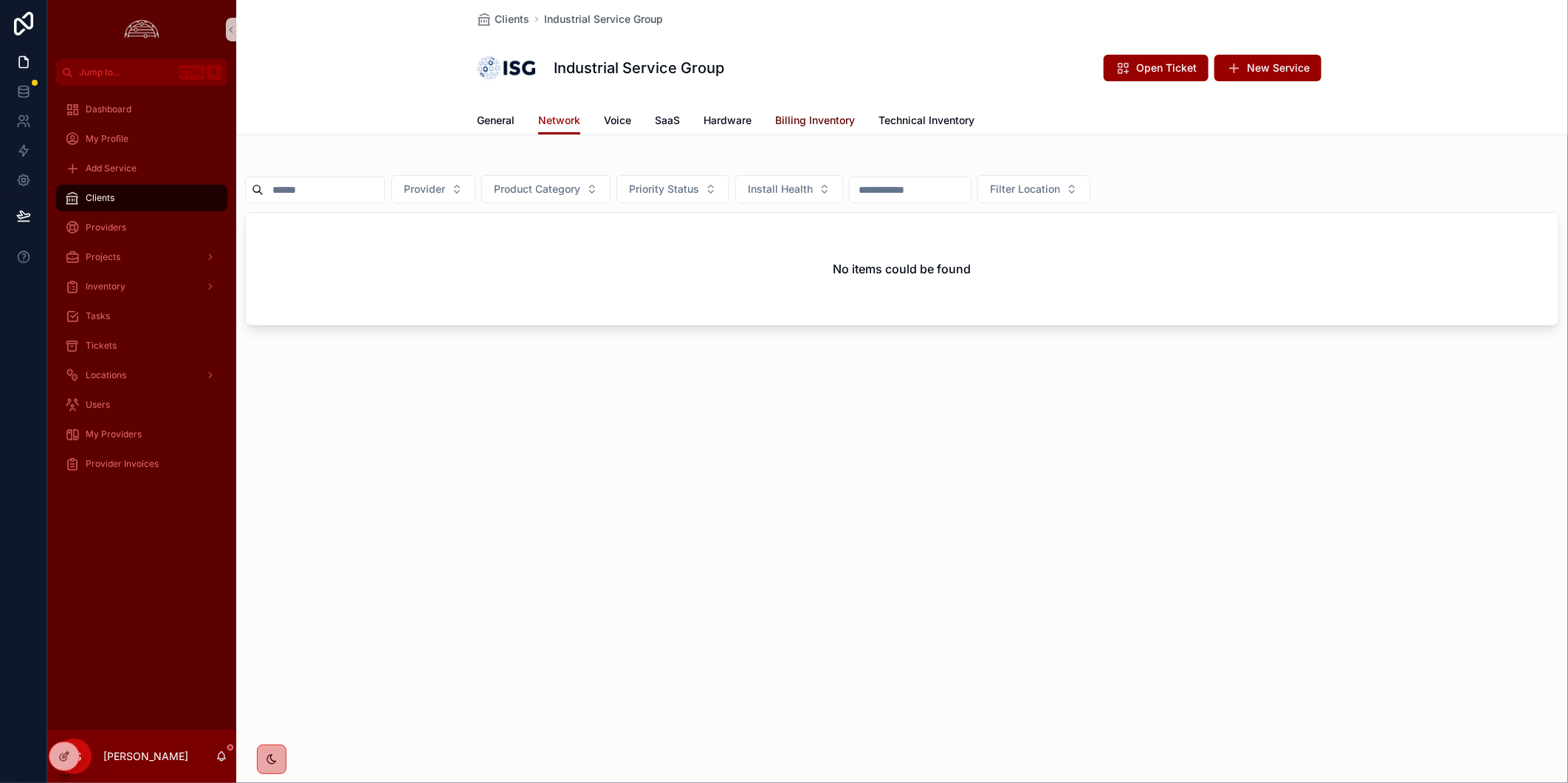
click at [843, 119] on span "Billing Inventory" at bounding box center [815, 120] width 80 height 15
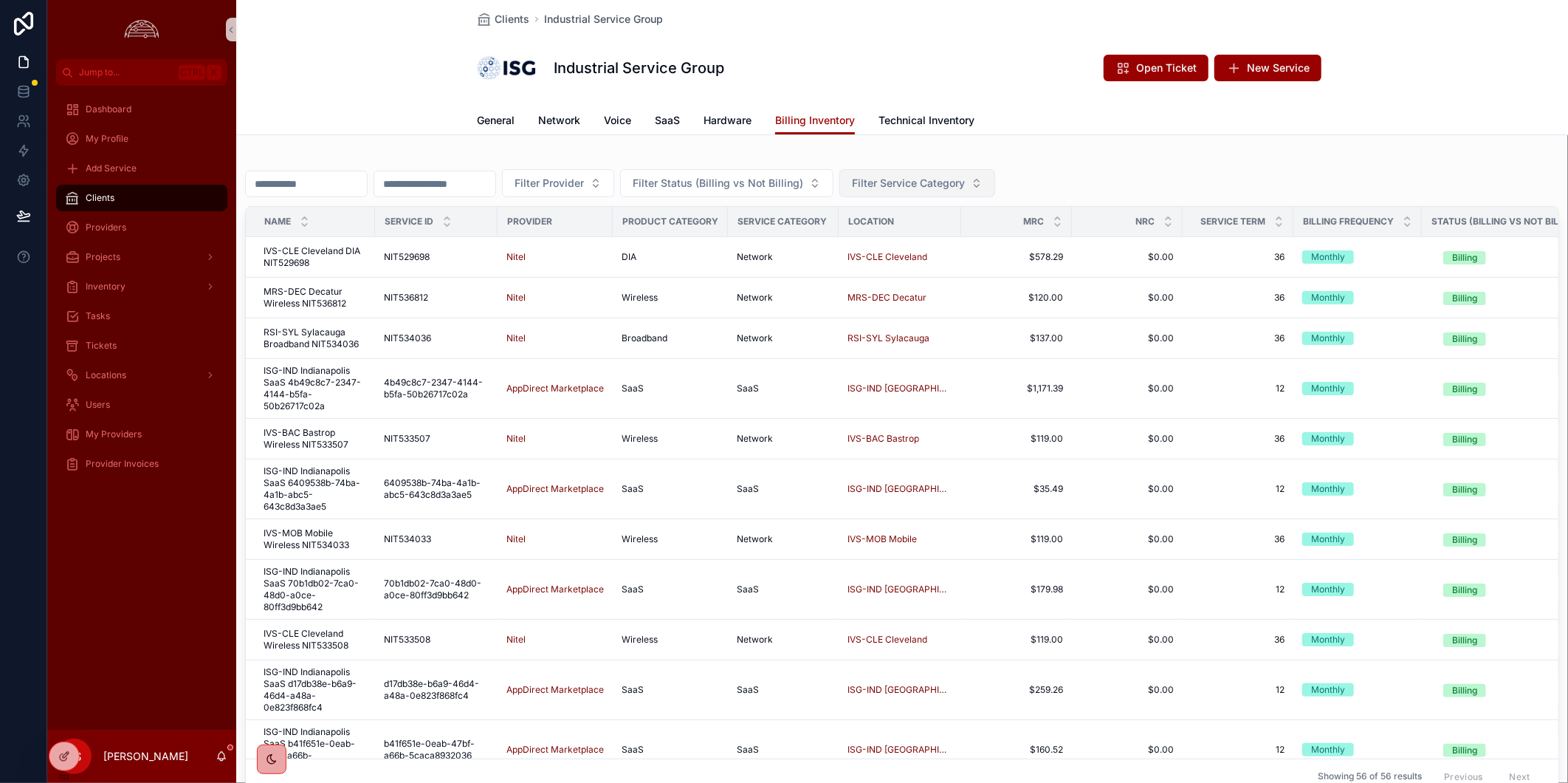
click at [995, 173] on button "Filter Service Category" at bounding box center [917, 183] width 156 height 28
click at [995, 365] on div "Network" at bounding box center [983, 360] width 177 height 24
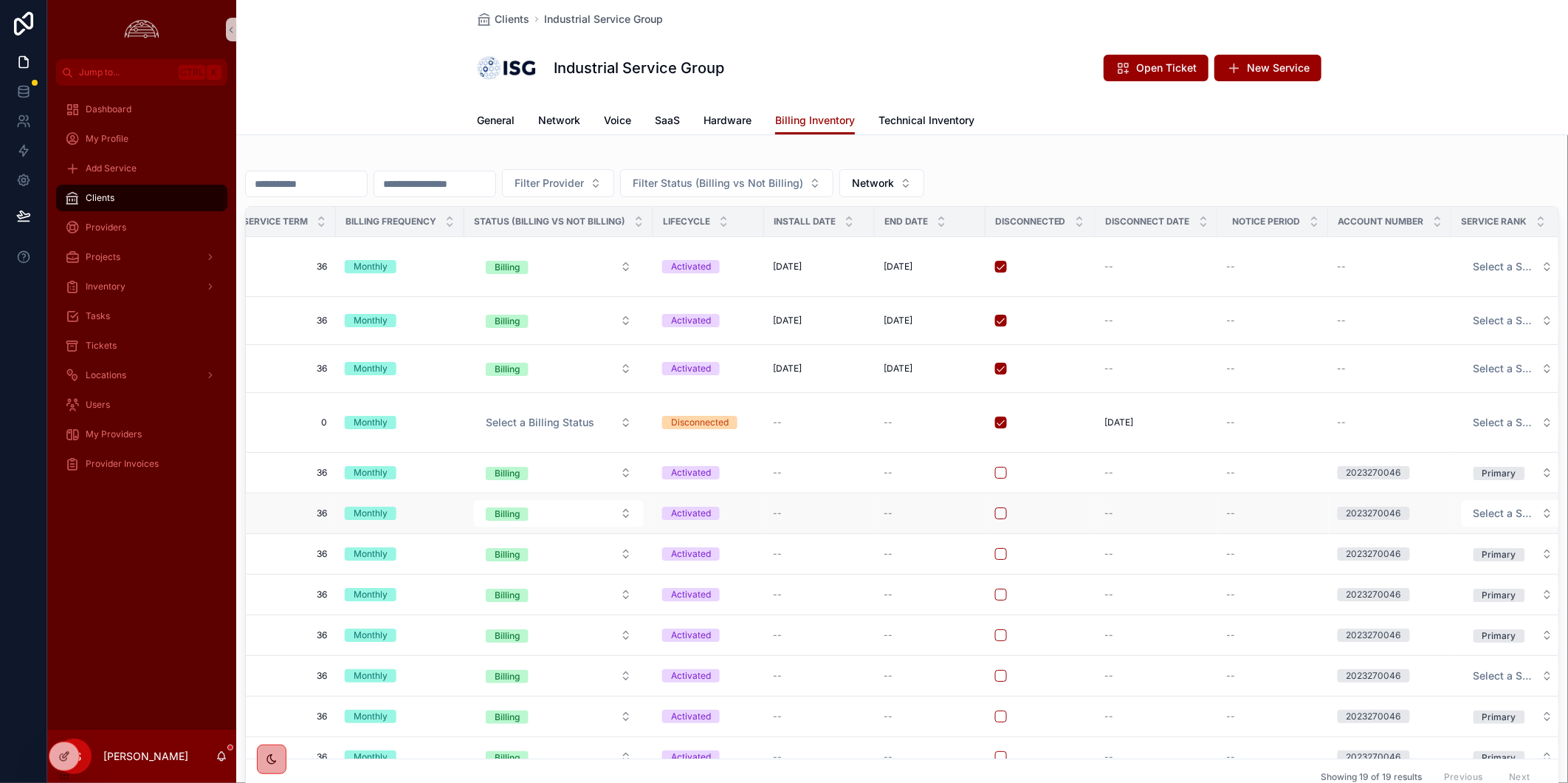
click at [773, 514] on span "--" at bounding box center [777, 513] width 9 height 12
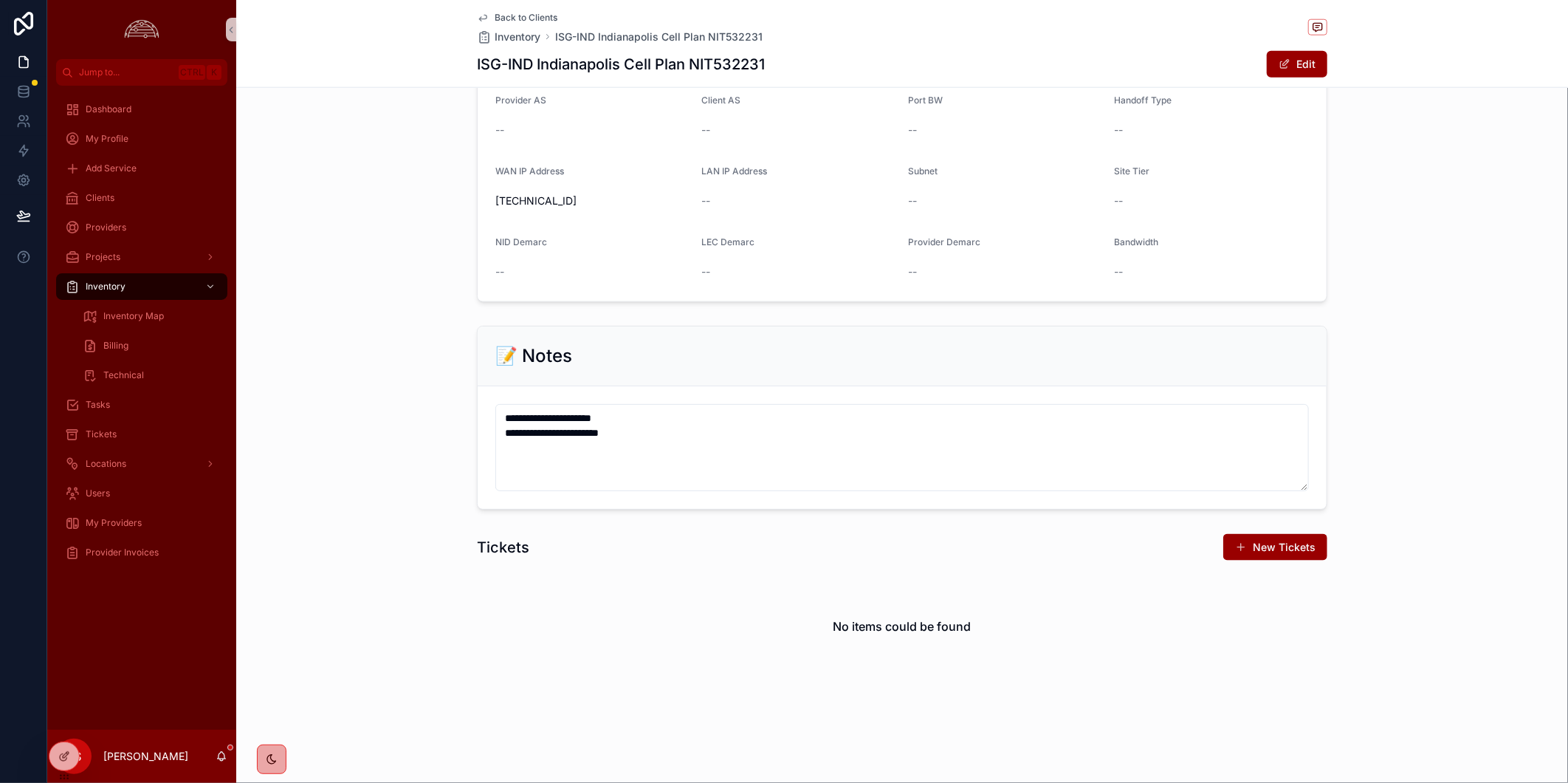
scroll to position [619, 0]
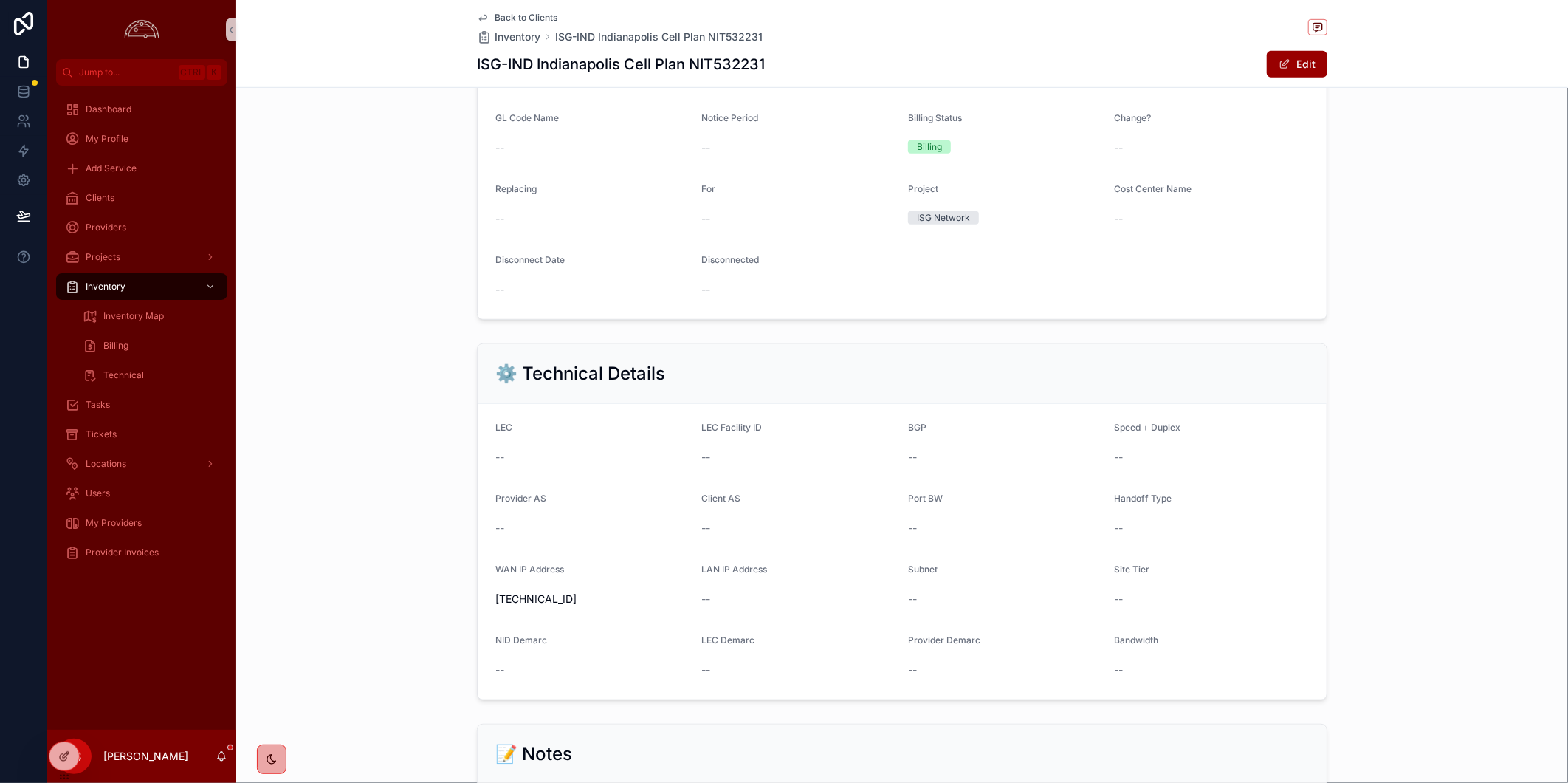
click at [1464, 240] on div "💲 Billing Details MRC $119.00 NRC $0.00 Service Term 36 Billing Frequency Month…" at bounding box center [902, 106] width 1332 height 439
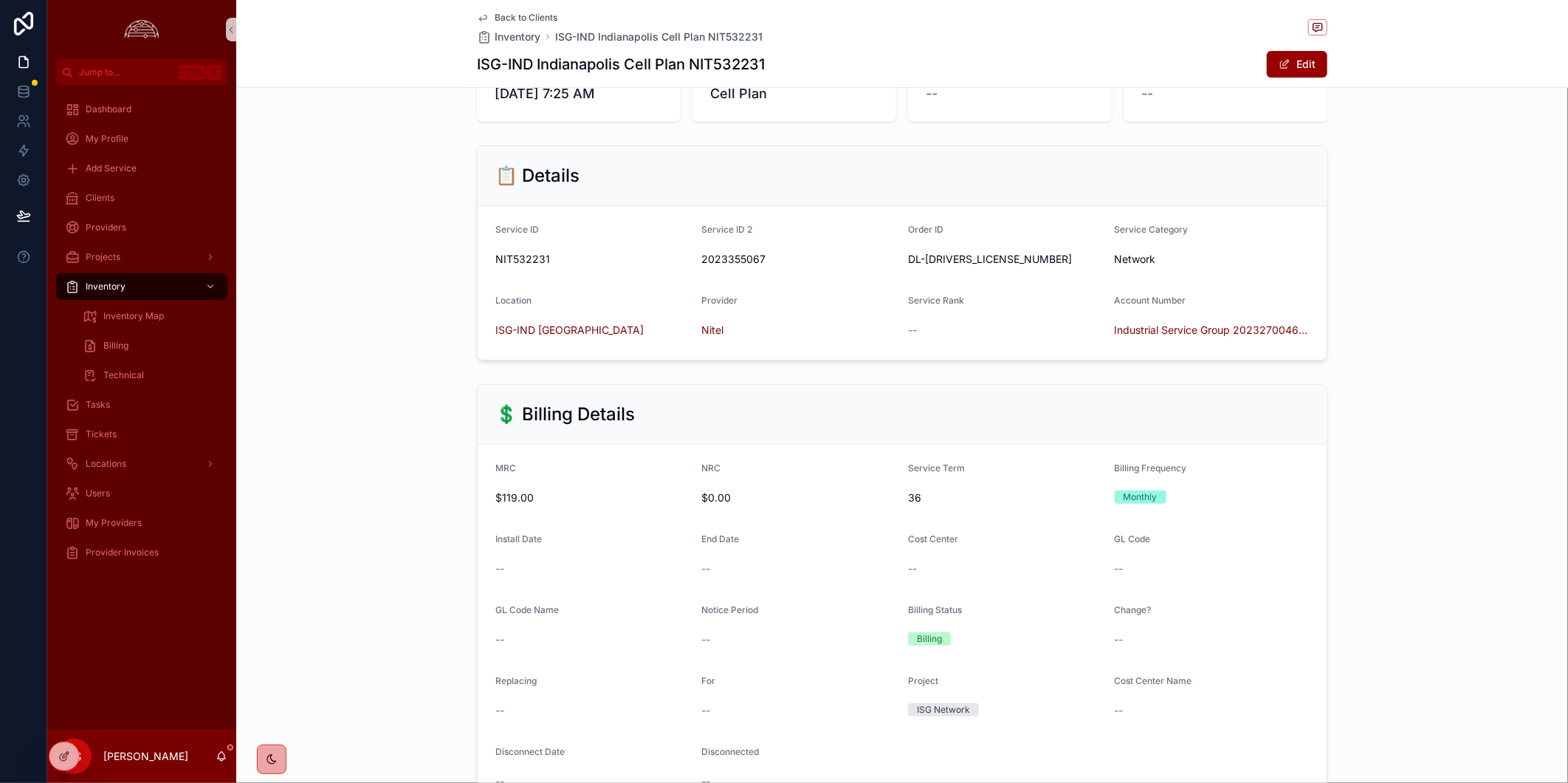
scroll to position [0, 0]
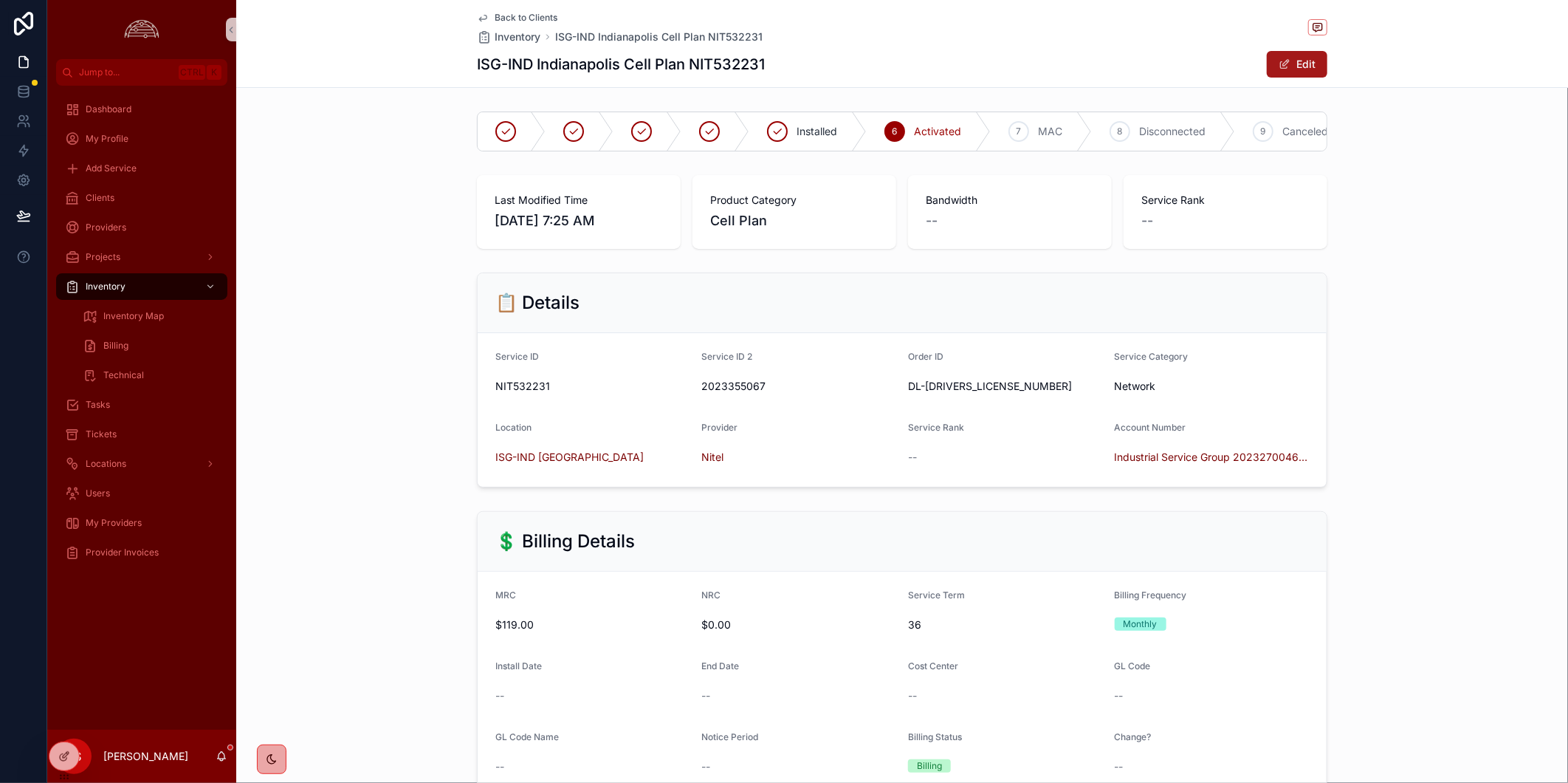
click at [1287, 70] on button "Edit" at bounding box center [1296, 64] width 60 height 27
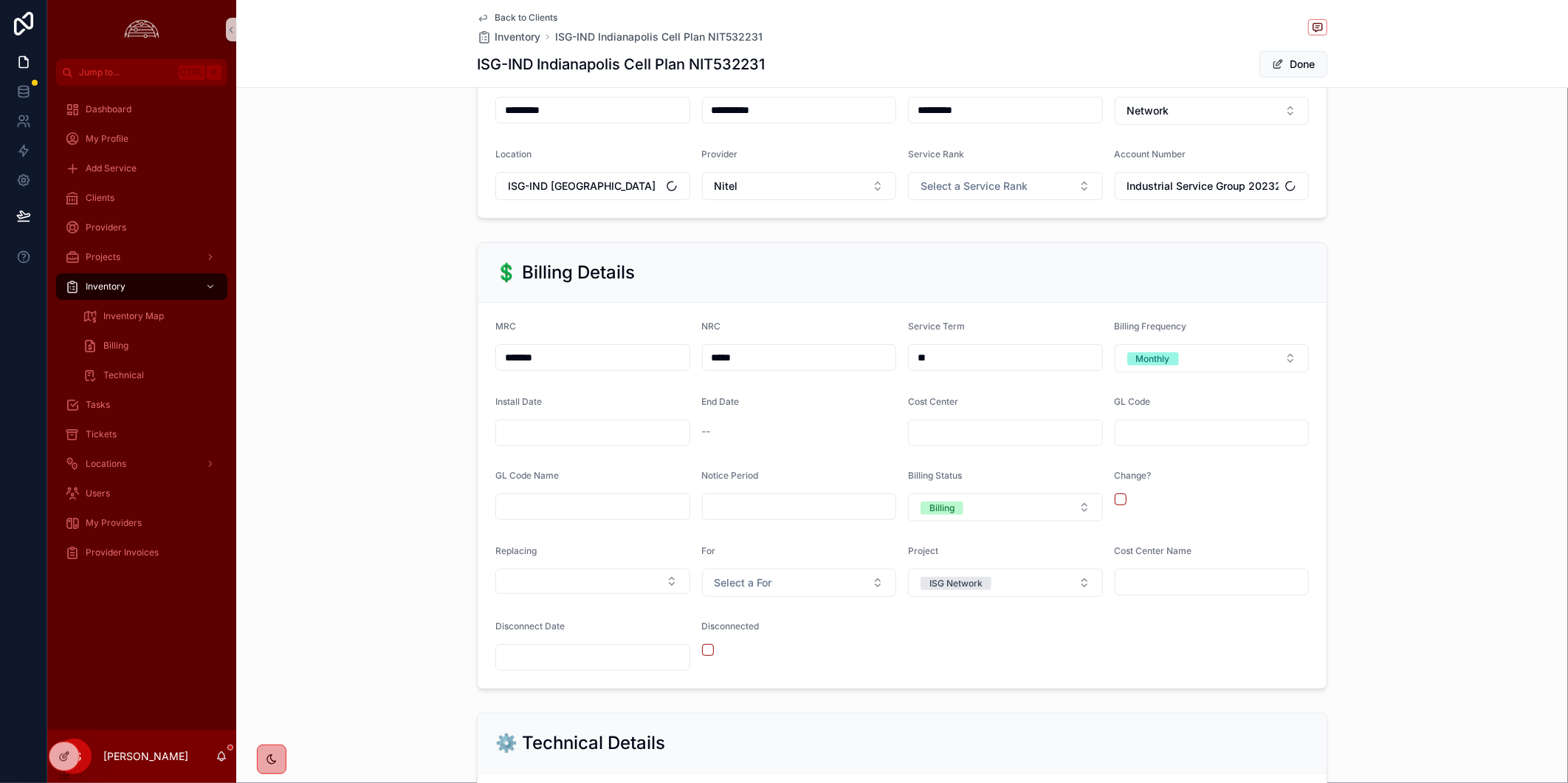
scroll to position [328, 0]
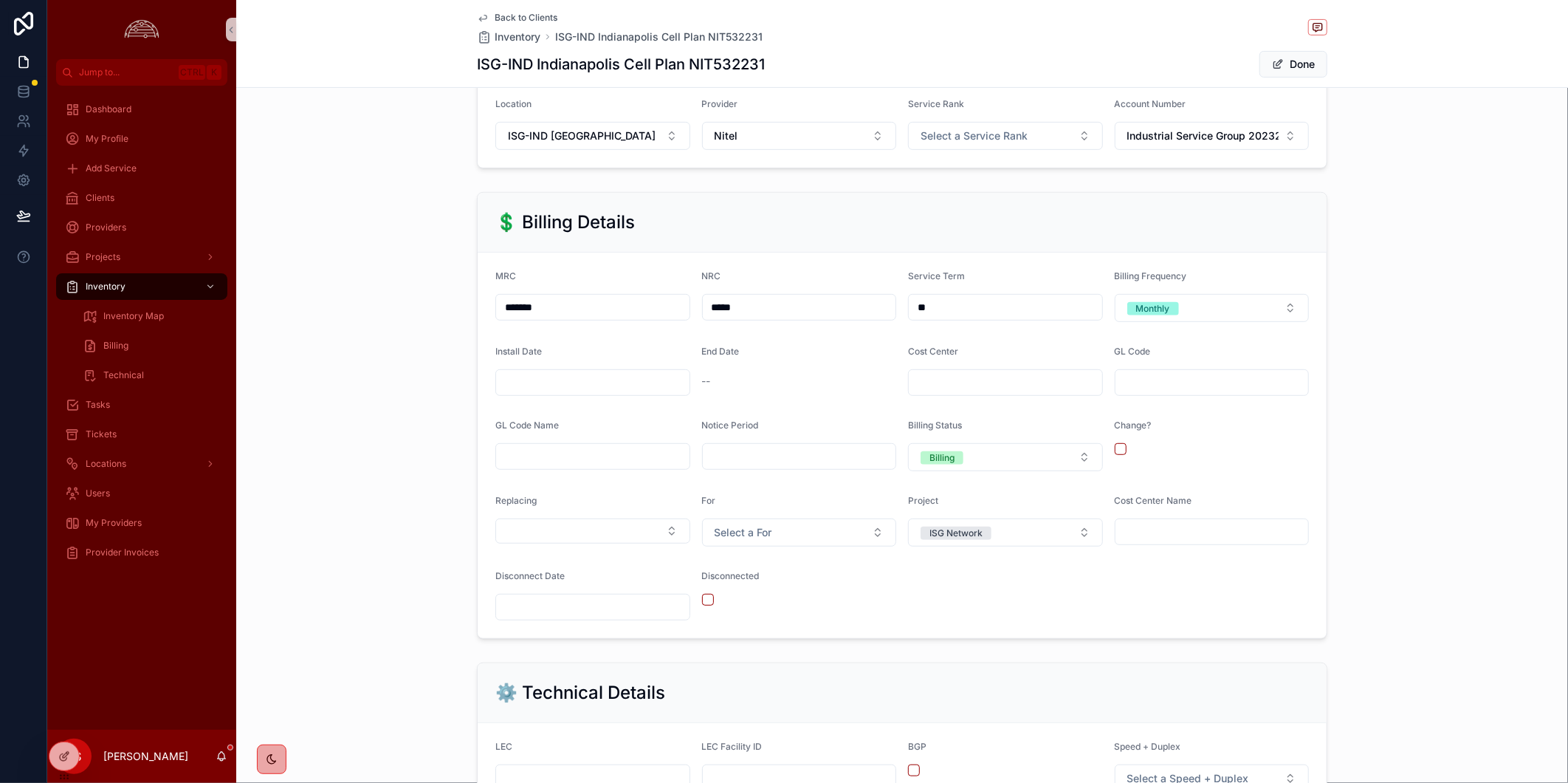
click at [615, 393] on input "scrollable content" at bounding box center [593, 382] width 193 height 21
click at [571, 463] on html "**********" at bounding box center [784, 391] width 1568 height 783
click at [621, 465] on html "**********" at bounding box center [784, 391] width 1568 height 783
click at [559, 547] on button "9" at bounding box center [559, 551] width 27 height 27
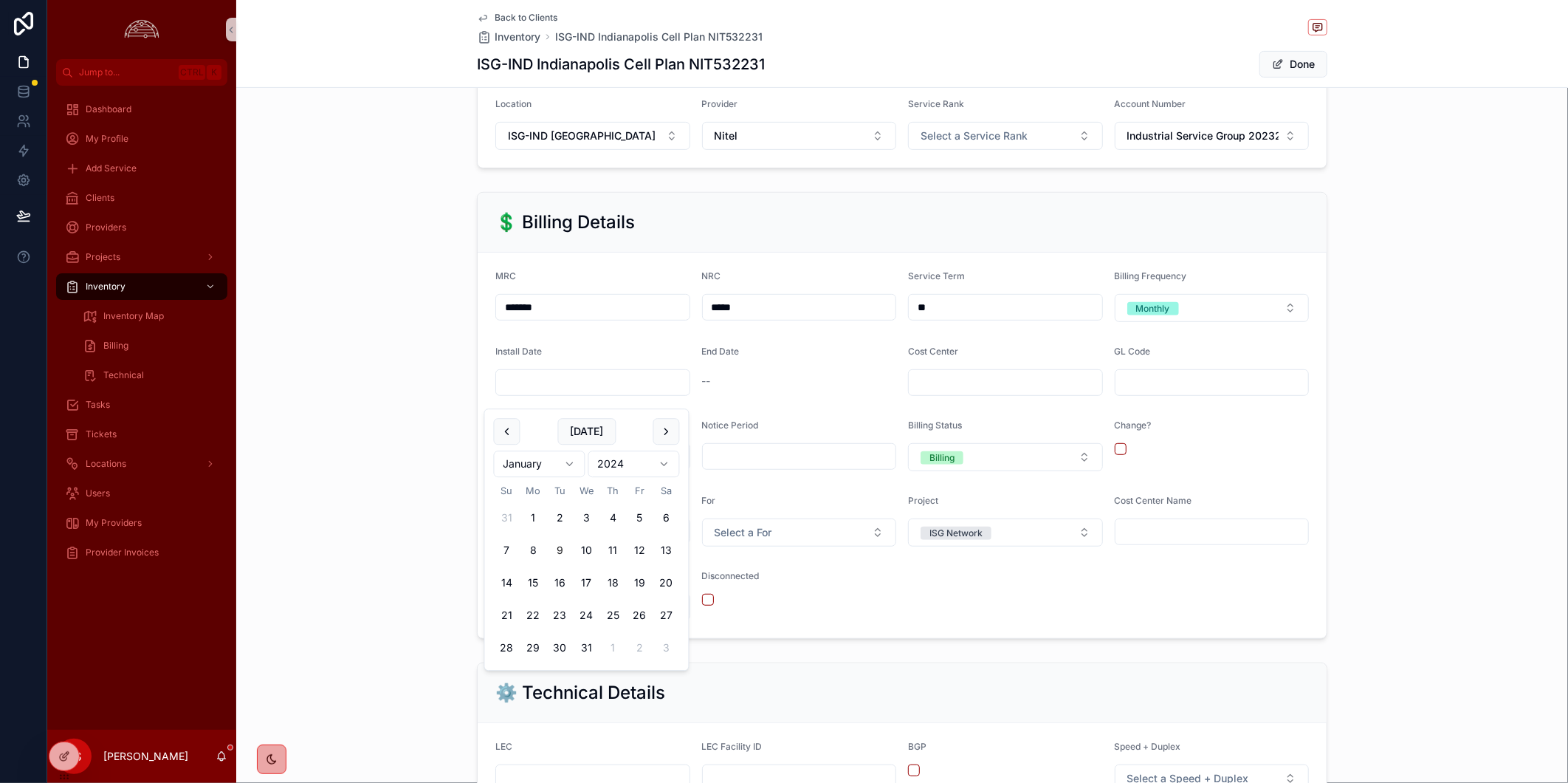
type input "********"
click at [406, 525] on div "💲 Billing Details MRC ******* NRC ***** Service Term ** Billing Frequency Month…" at bounding box center [902, 415] width 1332 height 458
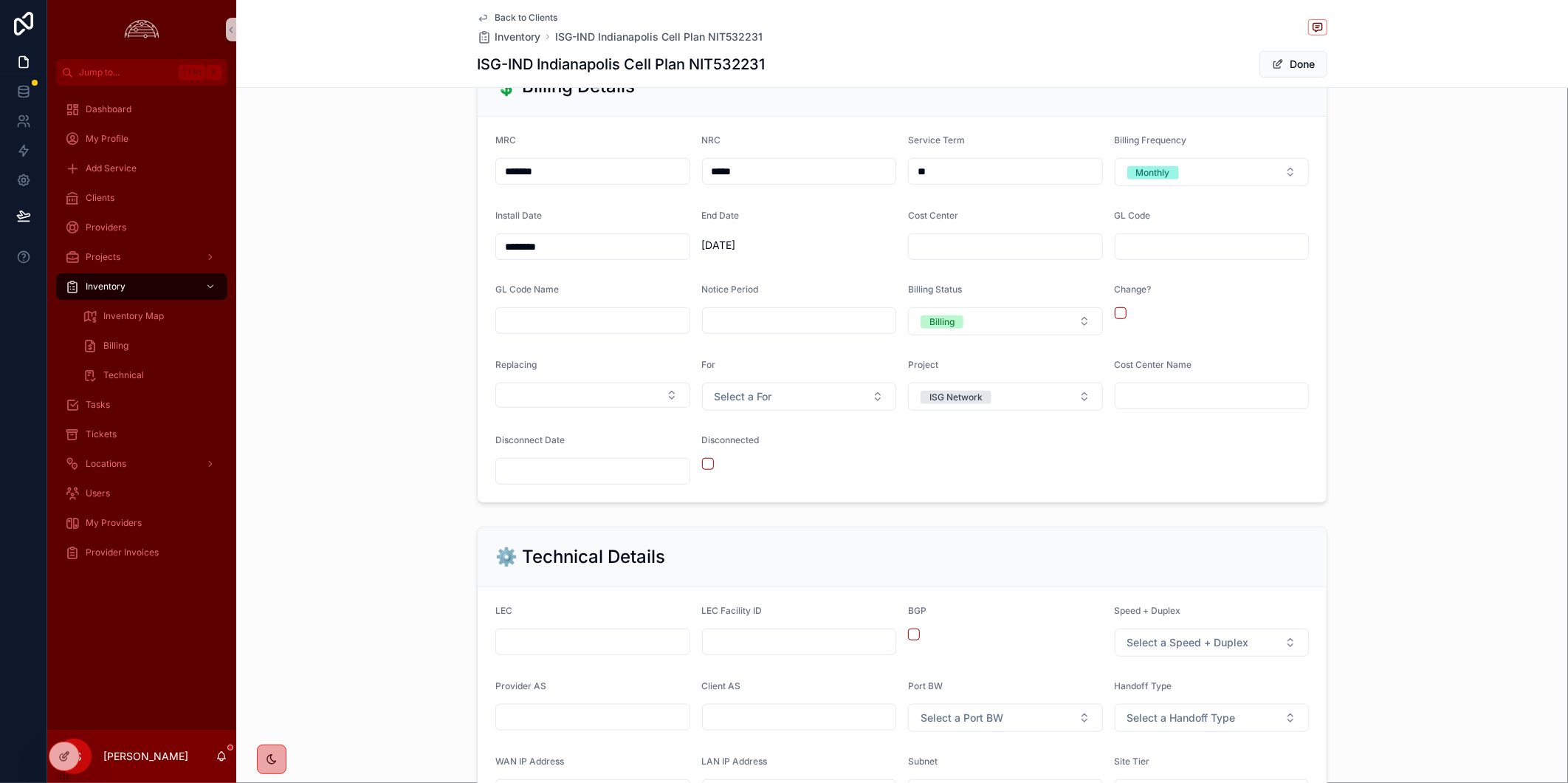
scroll to position [739, 0]
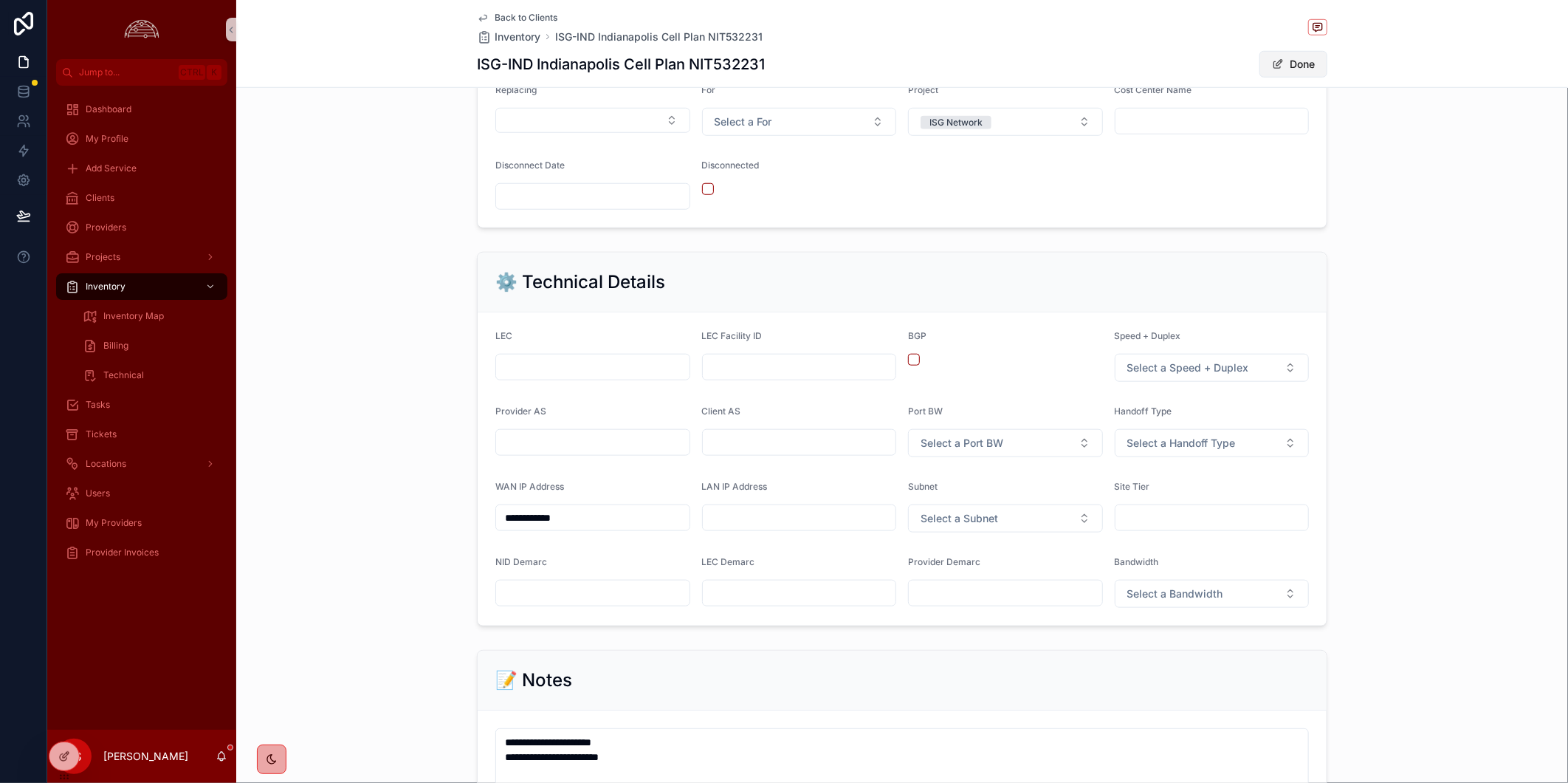
click at [1278, 71] on button "Done" at bounding box center [1293, 64] width 68 height 27
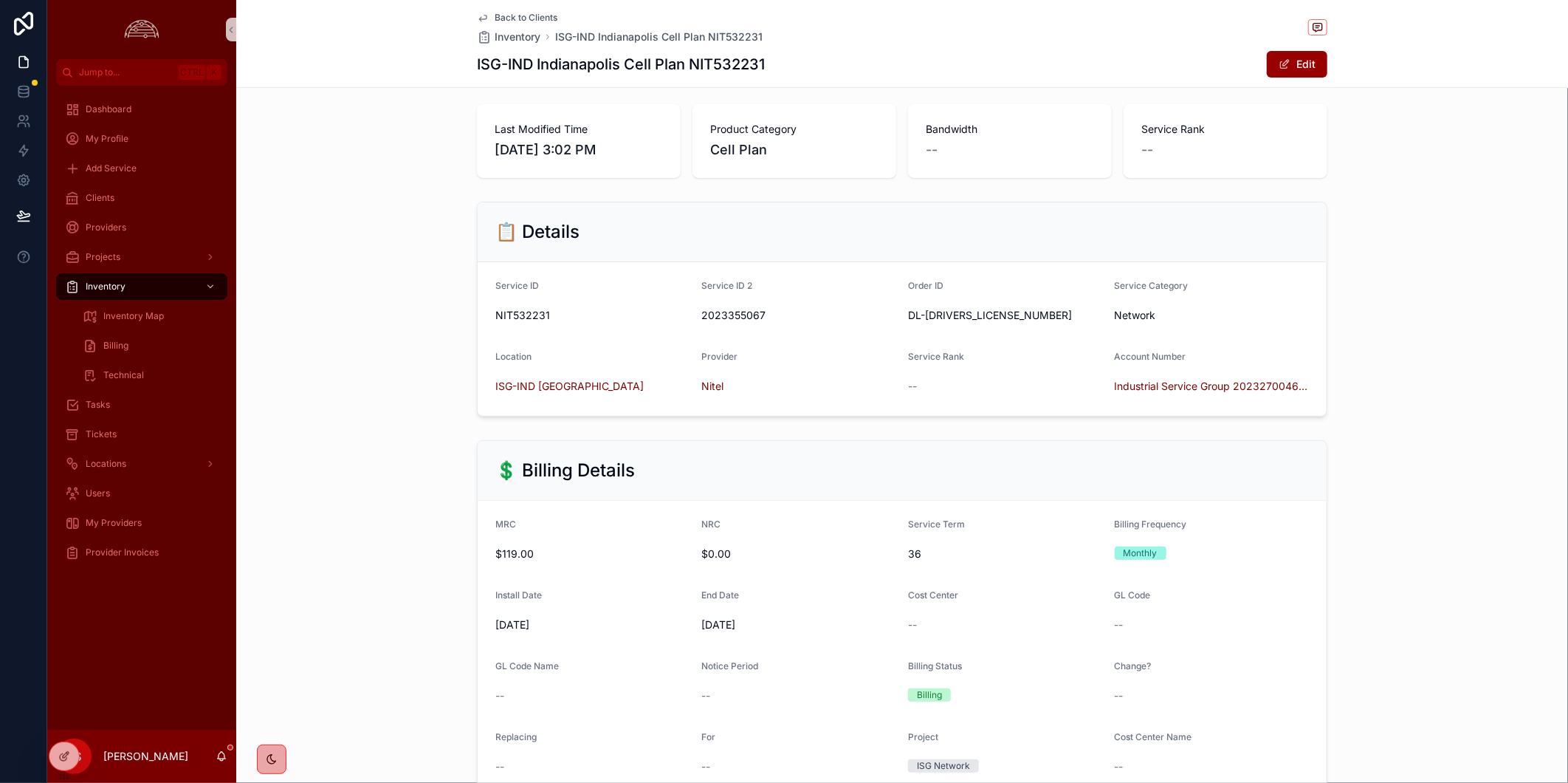
scroll to position [0, 0]
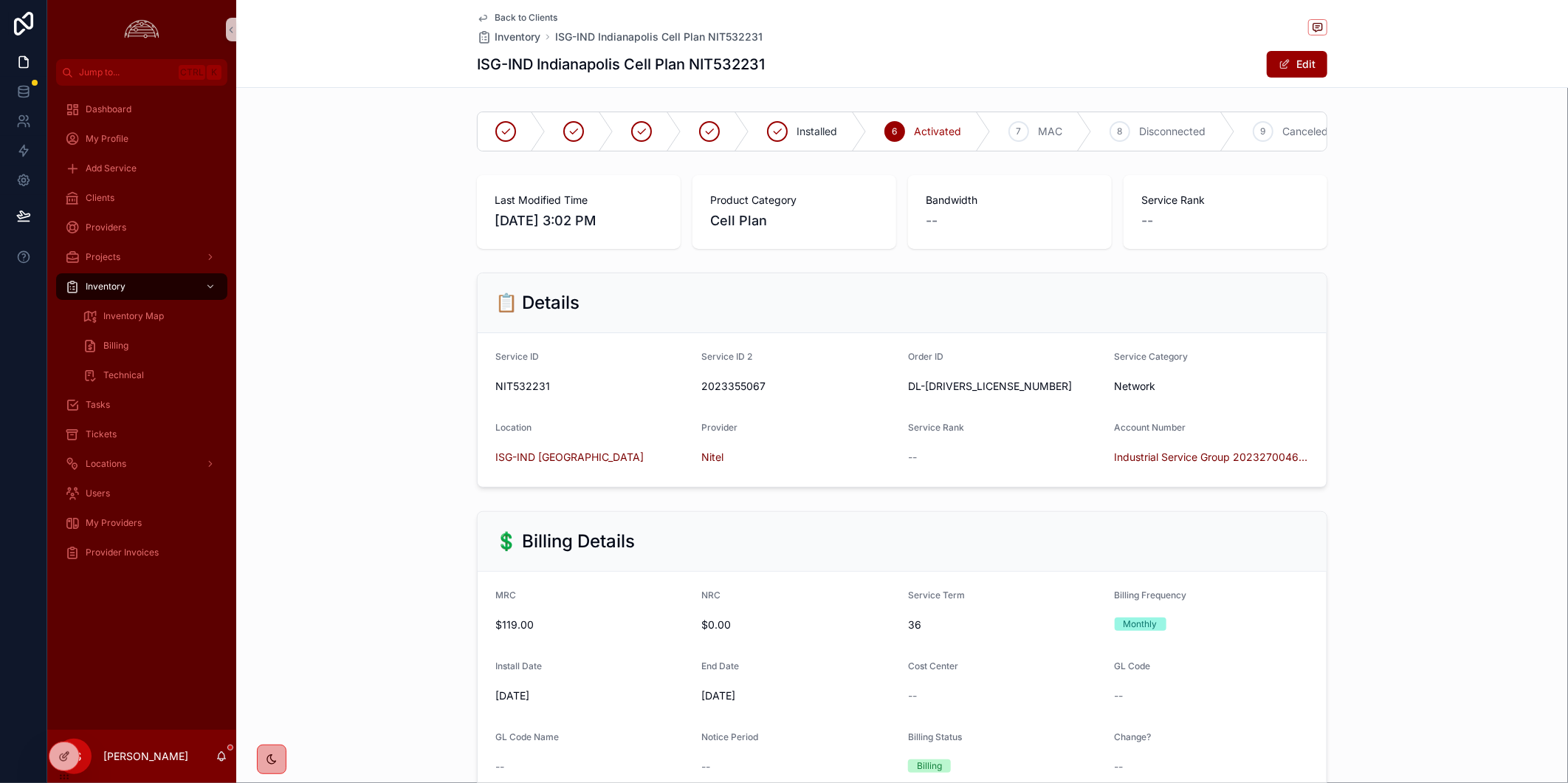
click at [527, 20] on span "Back to Clients" at bounding box center [526, 18] width 63 height 12
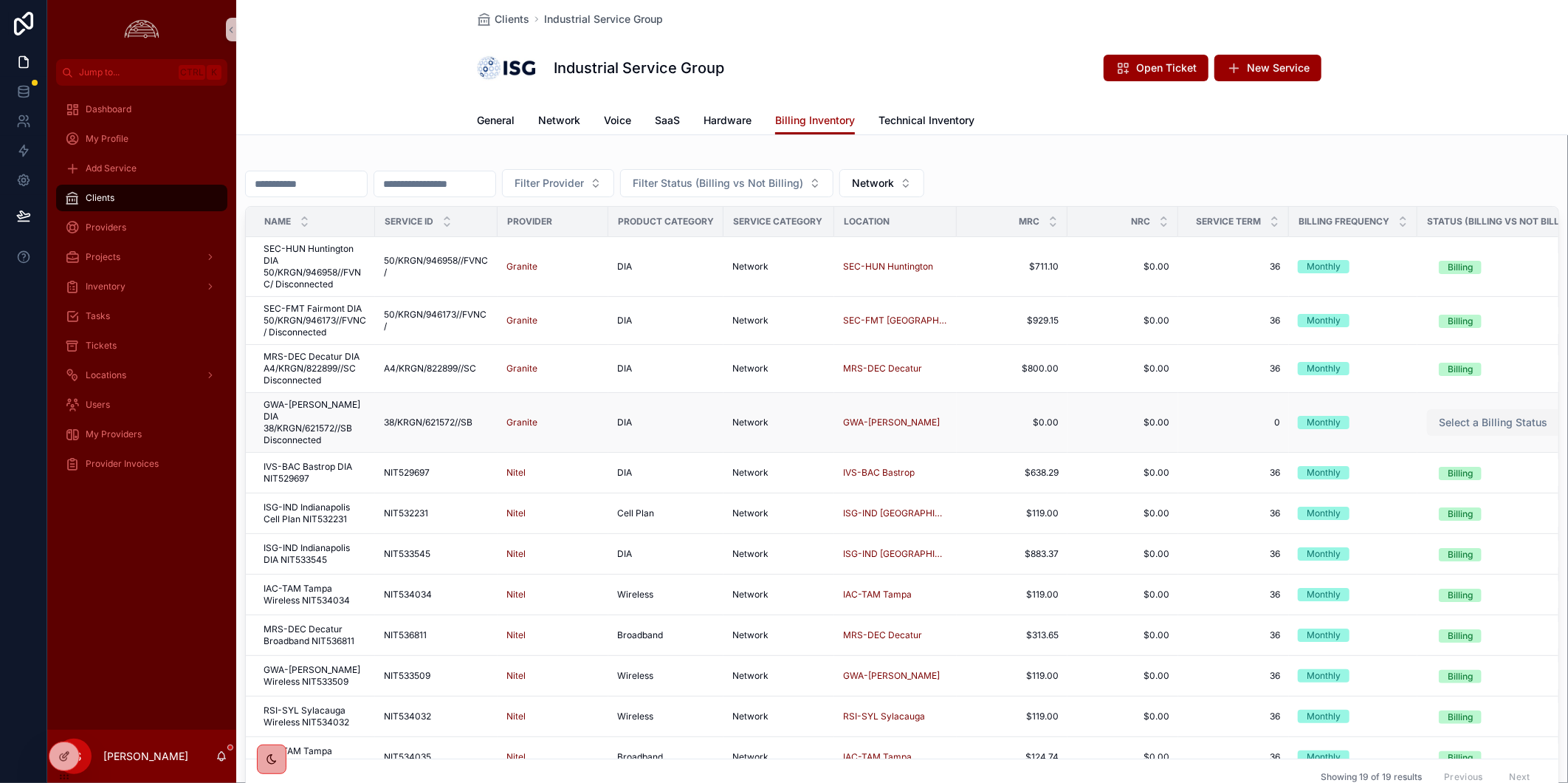
click at [1442, 423] on span "Select a Billing Status" at bounding box center [1493, 422] width 108 height 15
click at [1472, 509] on div "Not Billing" at bounding box center [1475, 502] width 177 height 22
click at [1440, 146] on div "Clients Industrial Service Group Industrial Service Group Open Ticket New Servi…" at bounding box center [902, 447] width 1332 height 894
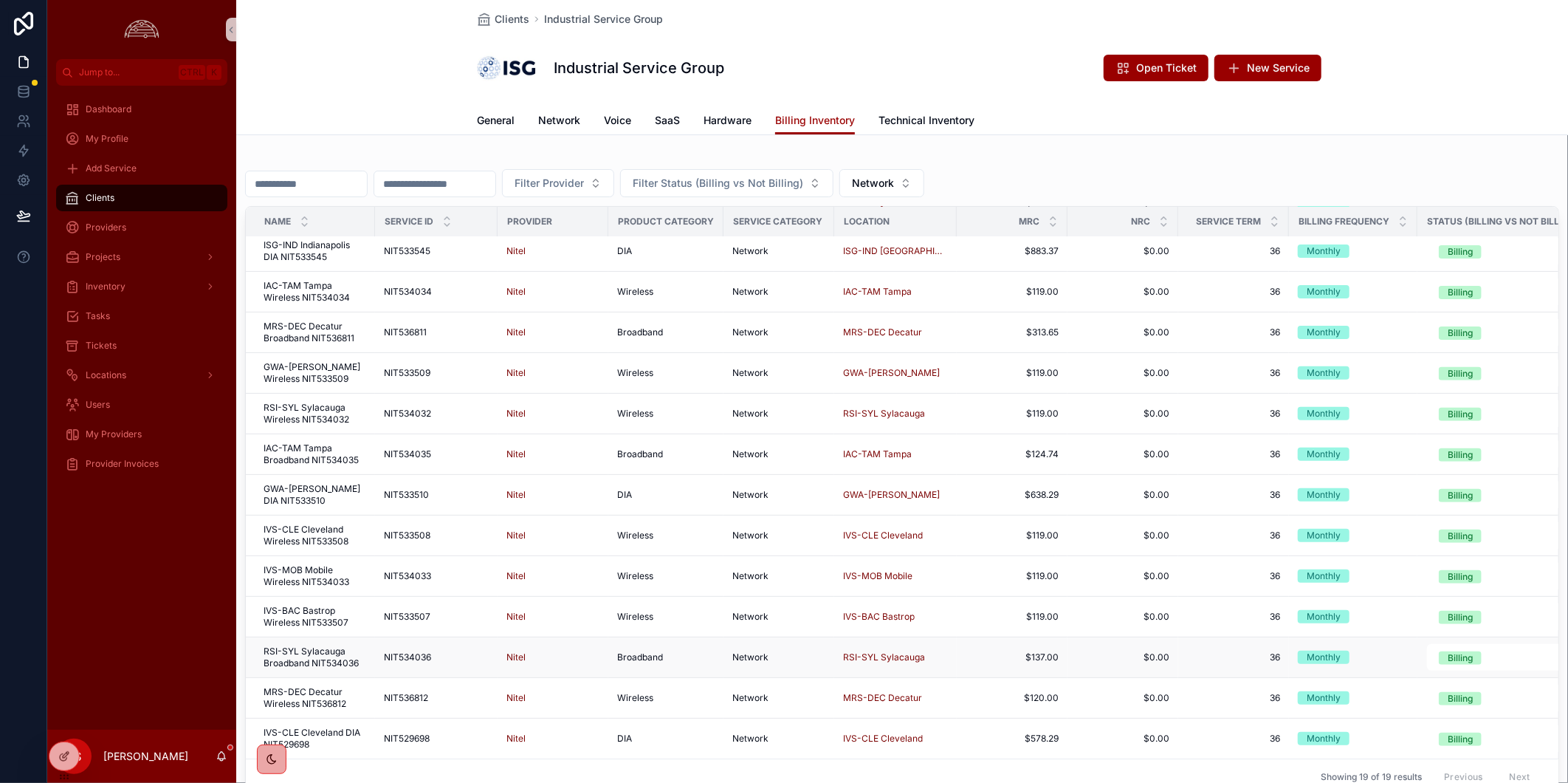
scroll to position [42, 0]
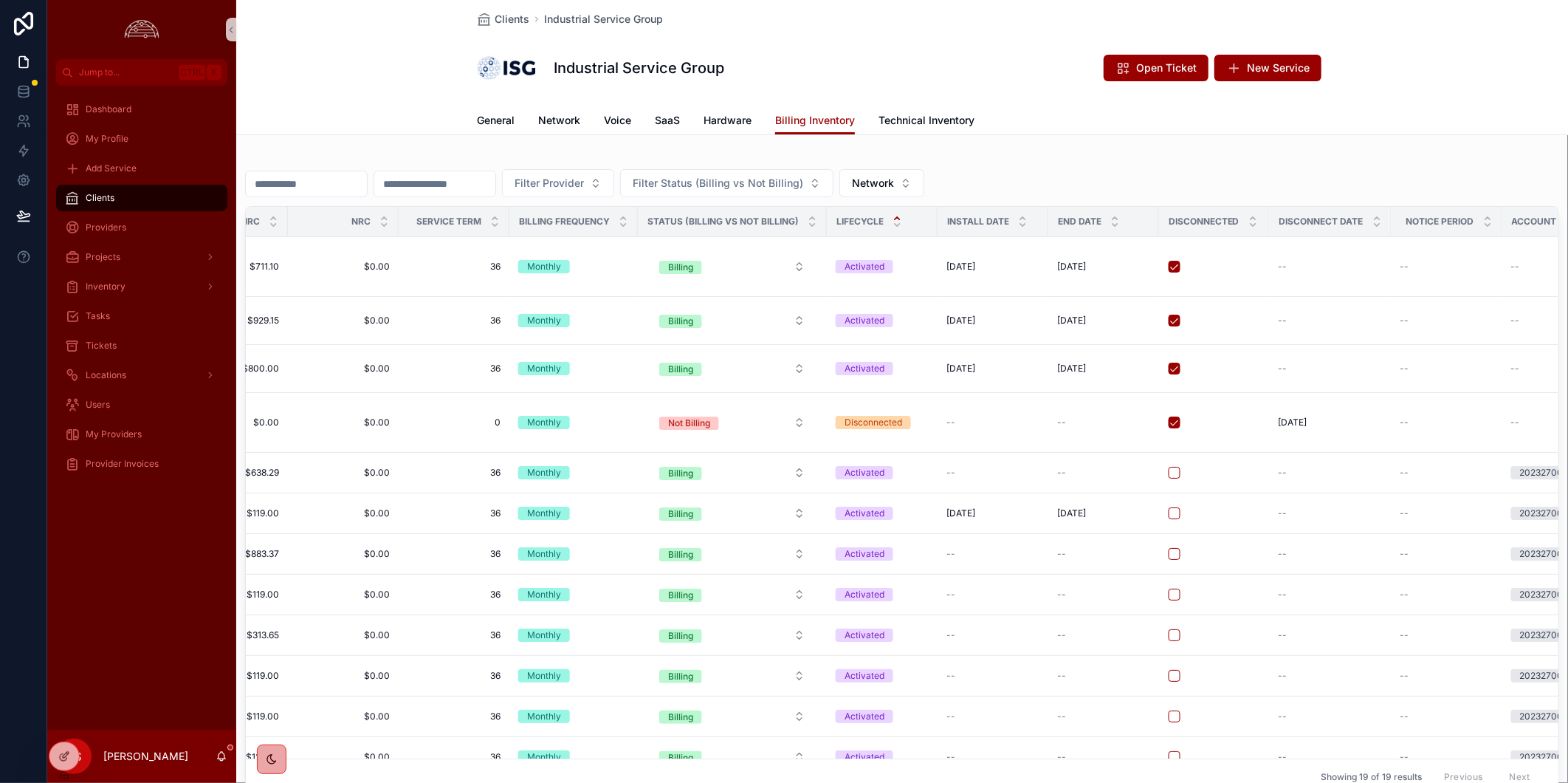
click at [892, 214] on icon "scrollable content" at bounding box center [897, 219] width 10 height 10
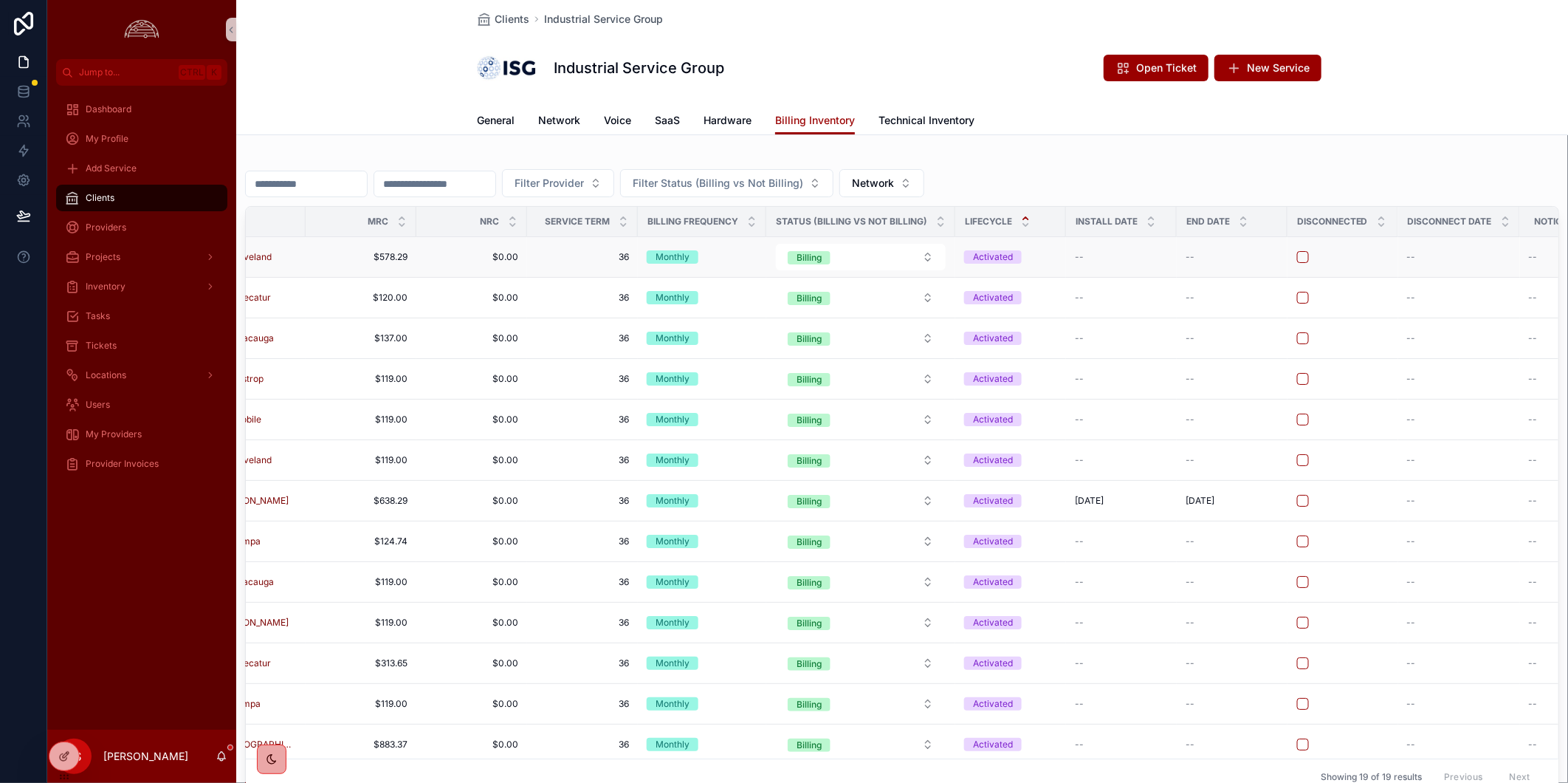
click at [577, 249] on td "36 36" at bounding box center [582, 257] width 110 height 40
click at [576, 255] on span "36" at bounding box center [582, 257] width 93 height 12
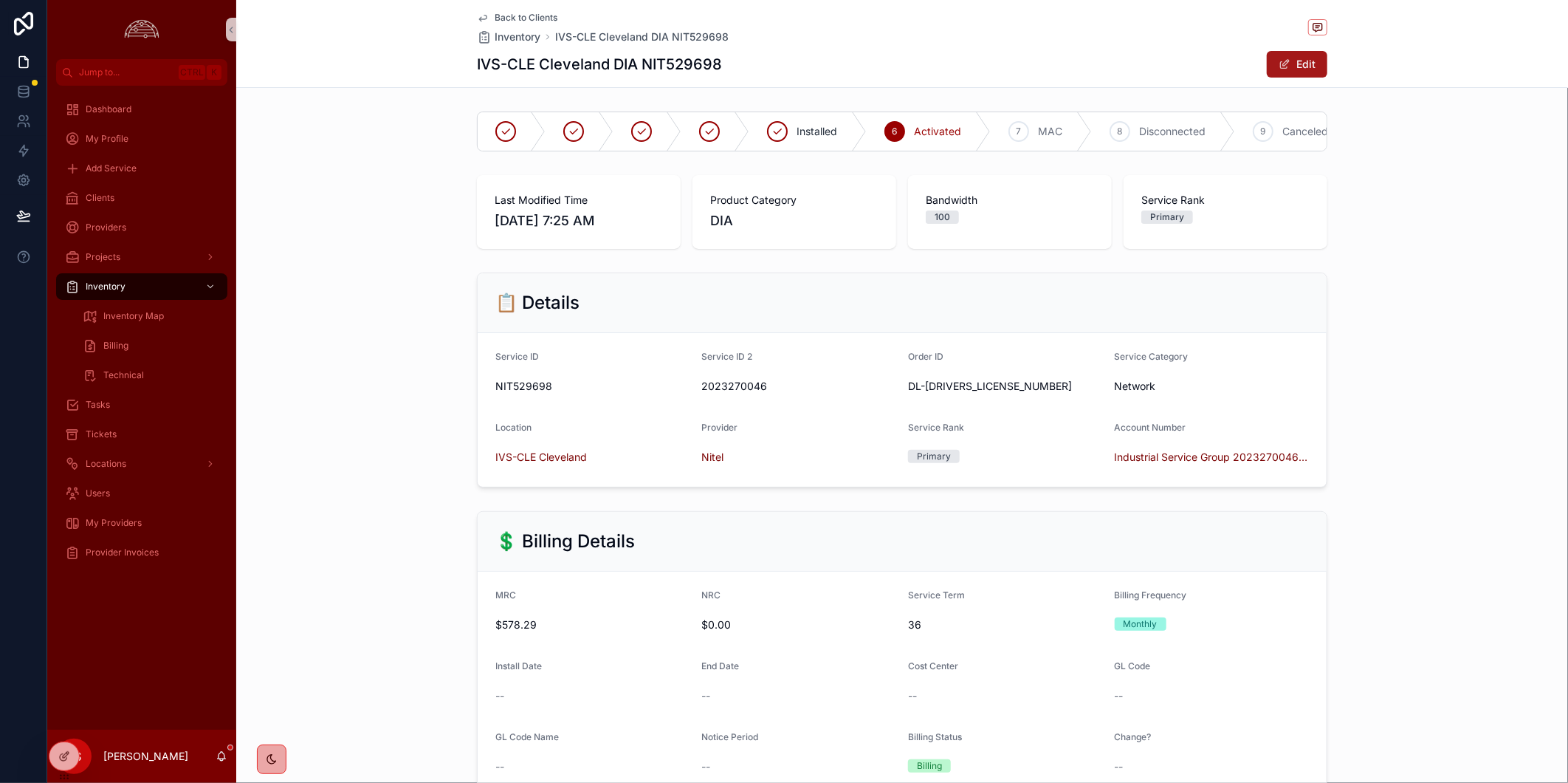
click at [1285, 60] on button "Edit" at bounding box center [1296, 64] width 60 height 27
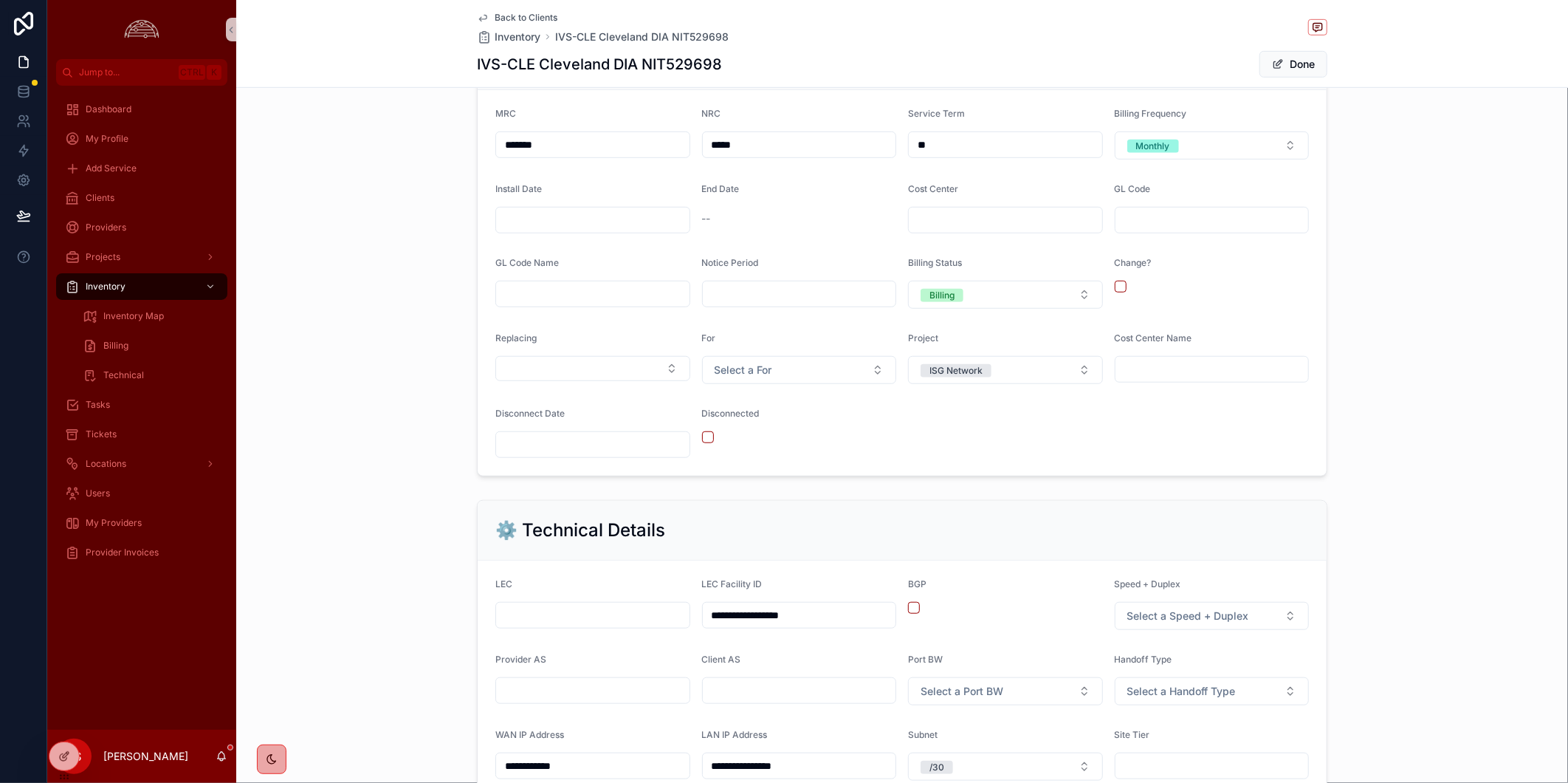
scroll to position [491, 0]
click at [626, 226] on input "scrollable content" at bounding box center [593, 218] width 193 height 21
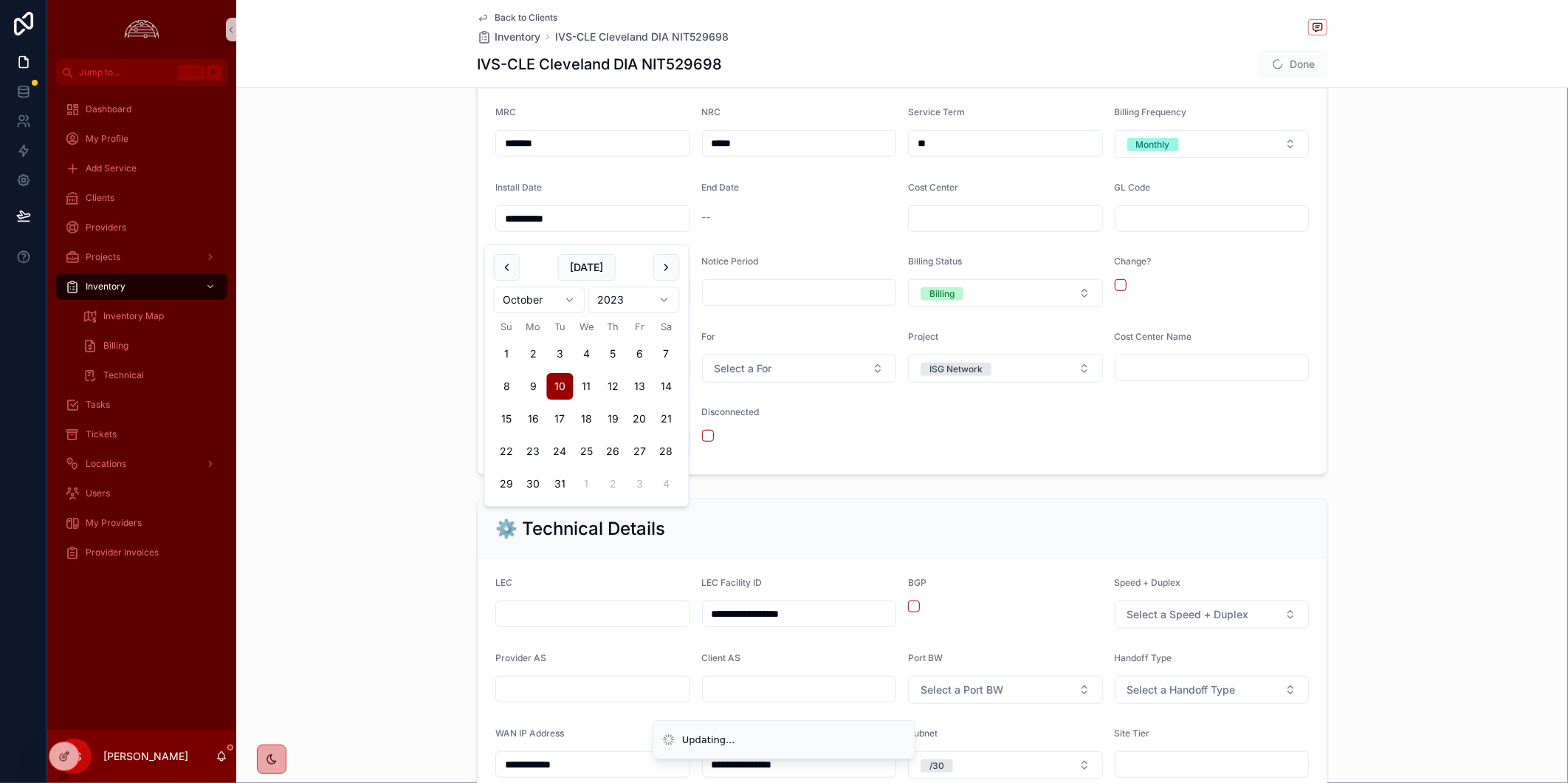
click at [1413, 335] on div "**********" at bounding box center [902, 250] width 1332 height 458
click at [517, 226] on input "**********" at bounding box center [593, 218] width 193 height 21
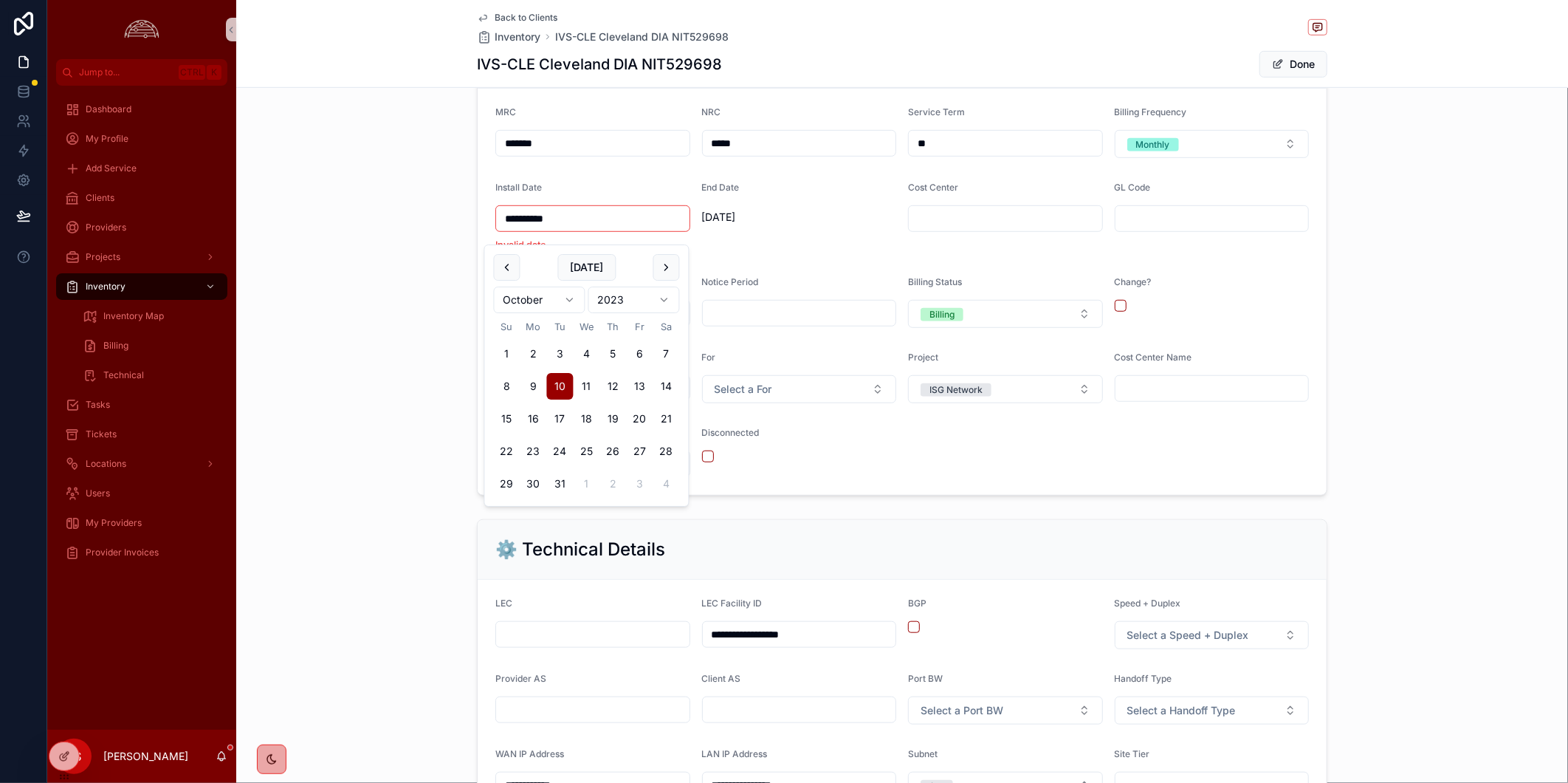
type input "**********"
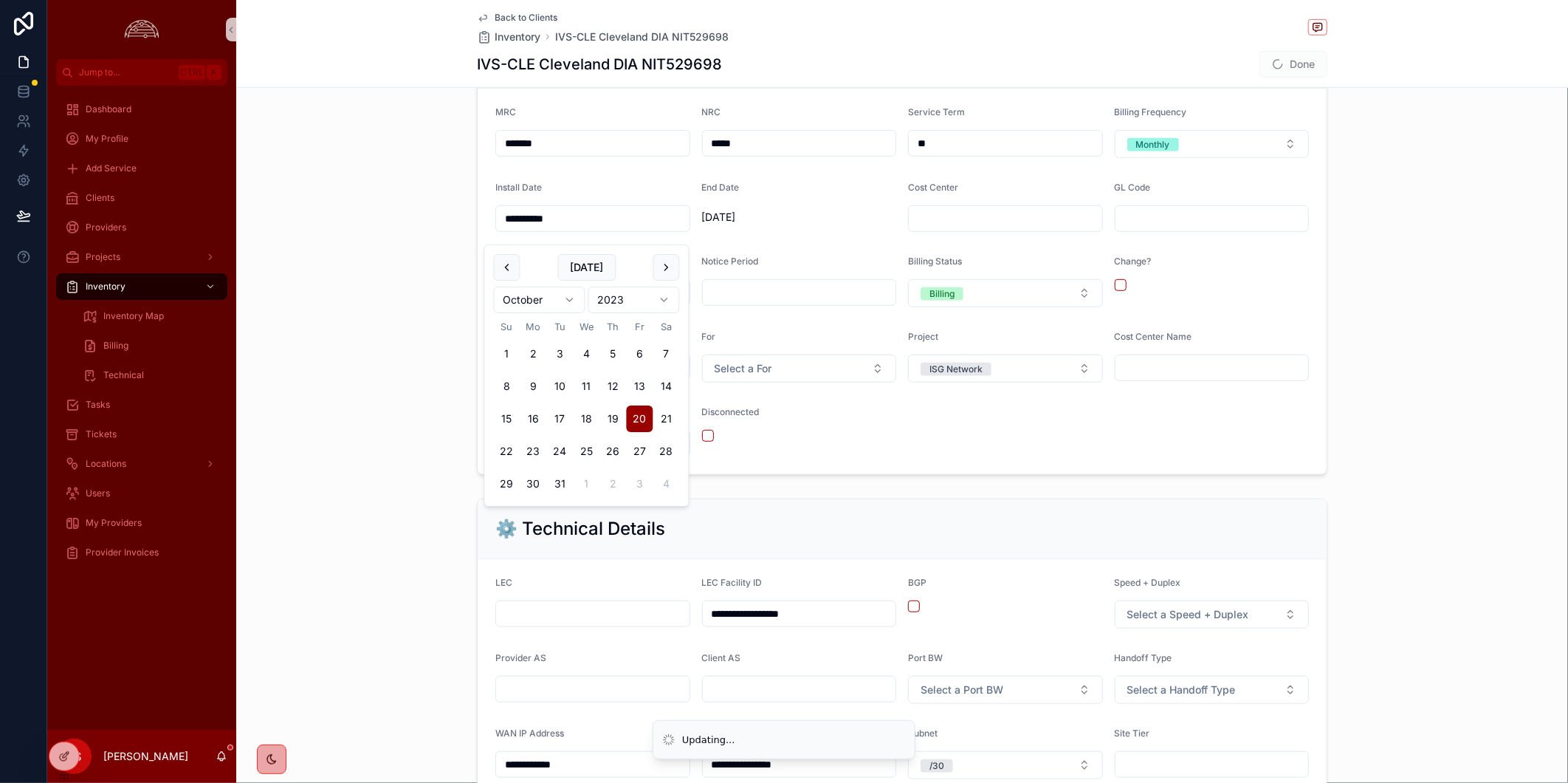
click at [1387, 310] on div "**********" at bounding box center [902, 250] width 1332 height 458
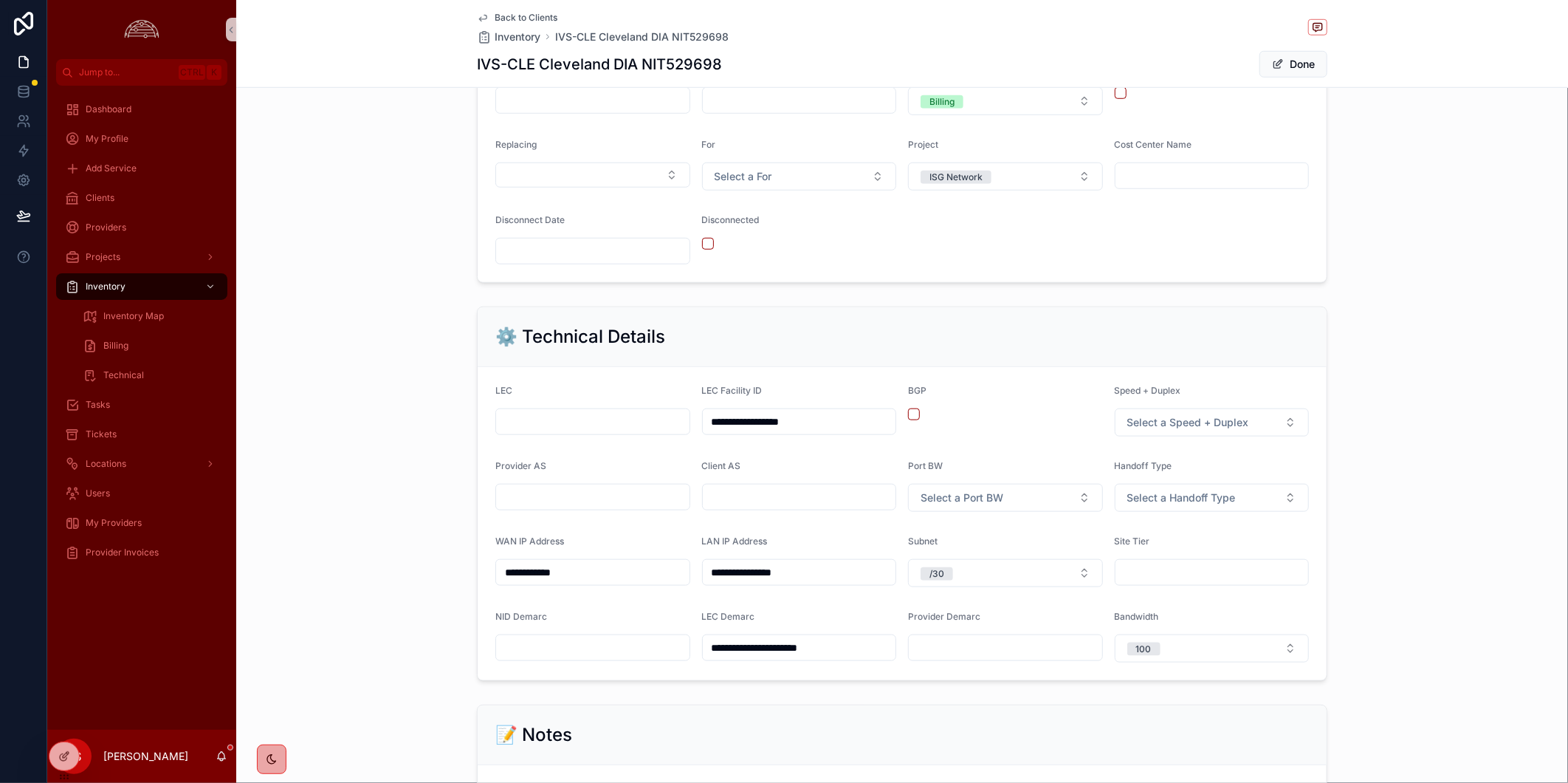
scroll to position [902, 0]
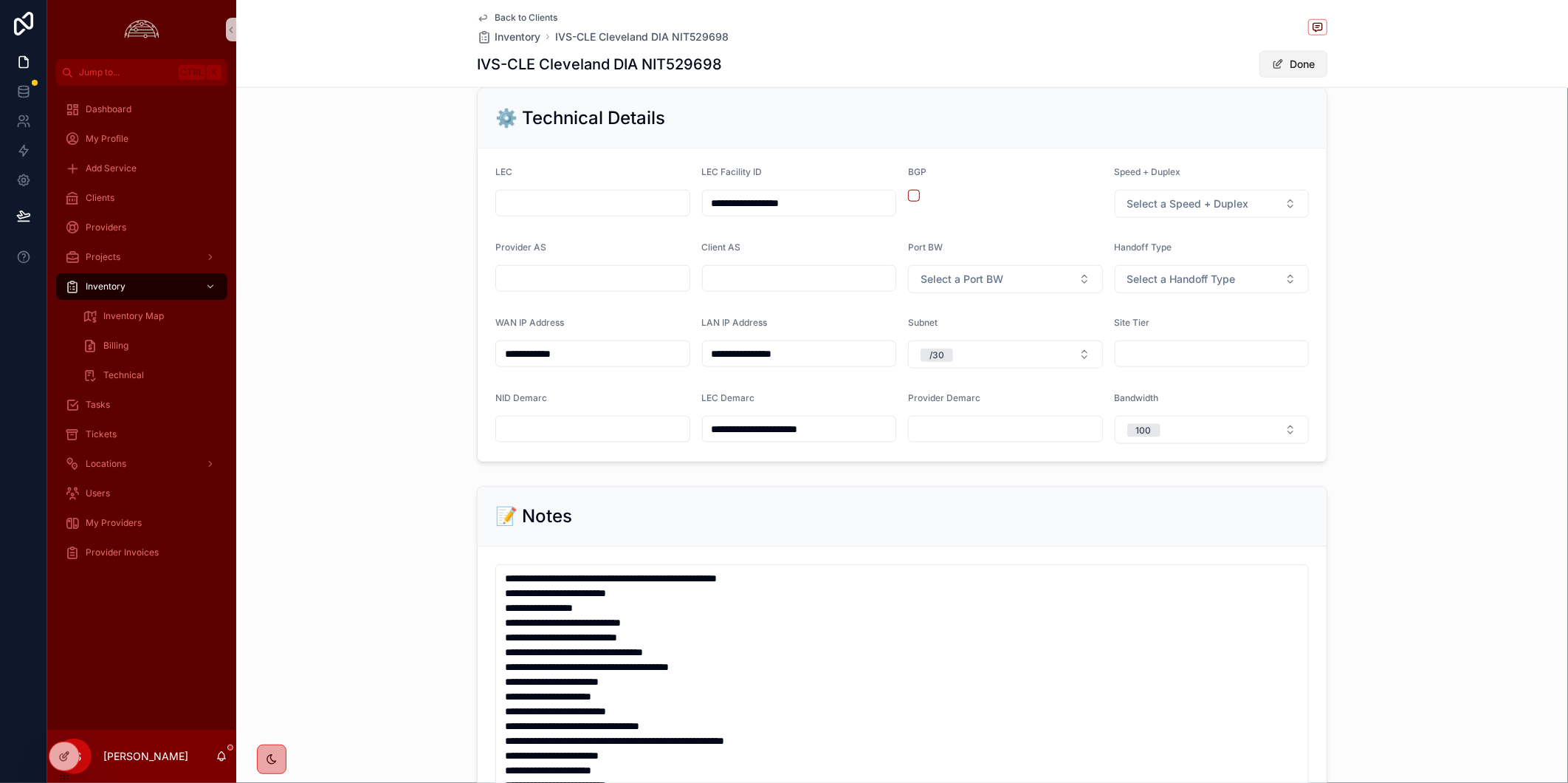
click at [1260, 59] on button "Done" at bounding box center [1293, 64] width 68 height 27
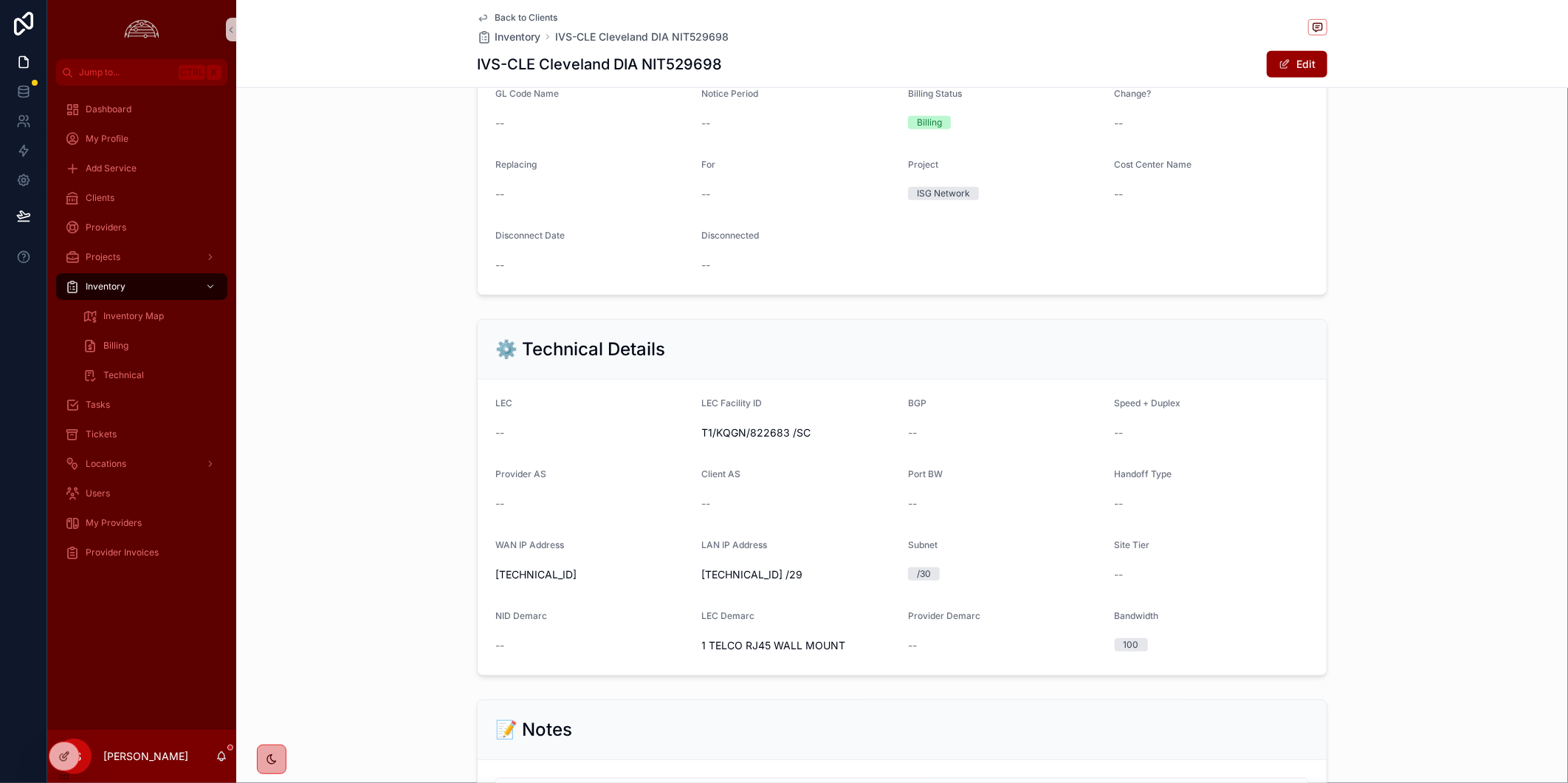
scroll to position [820, 0]
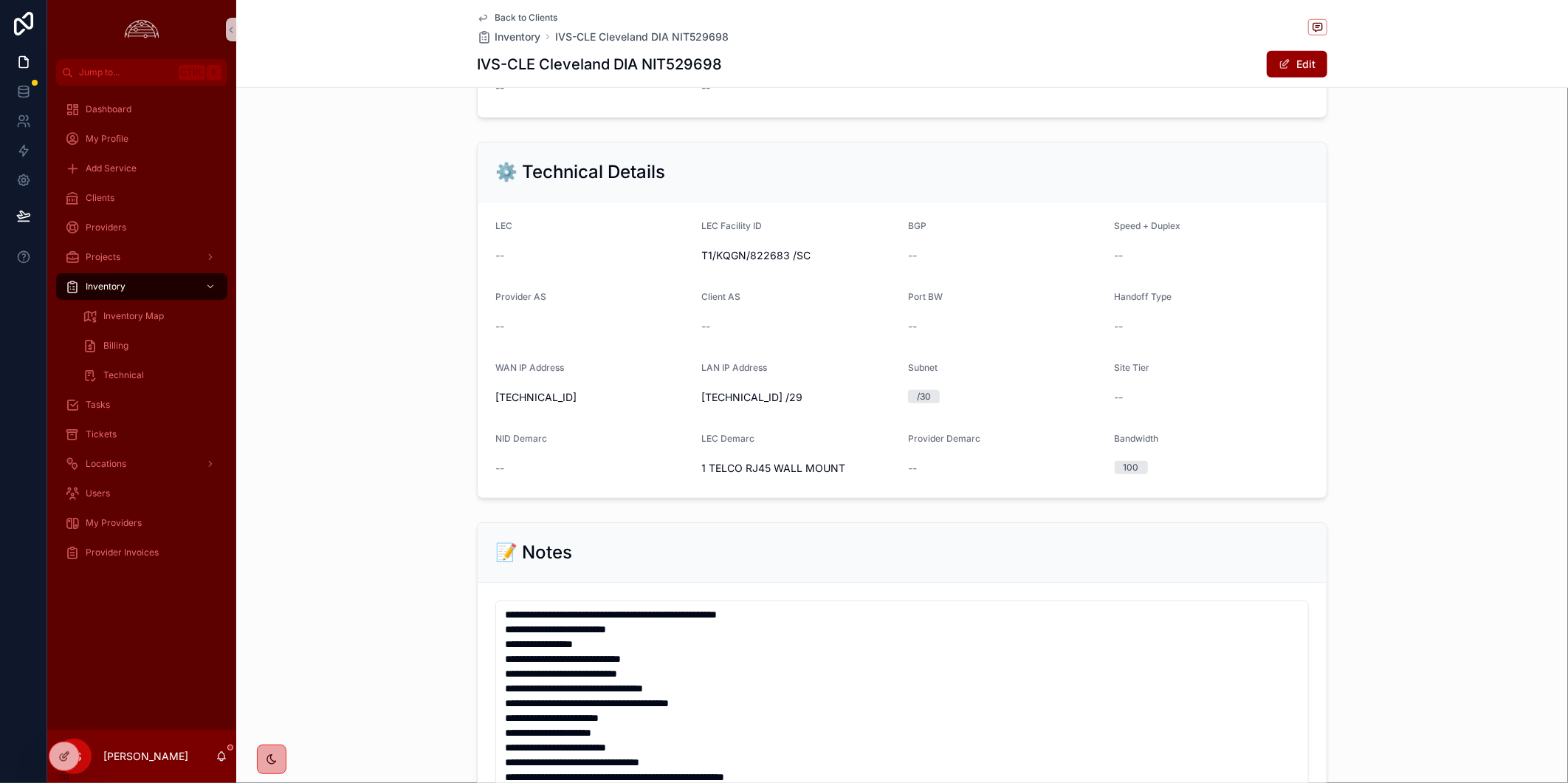
click at [505, 19] on span "Back to Clients" at bounding box center [526, 18] width 63 height 12
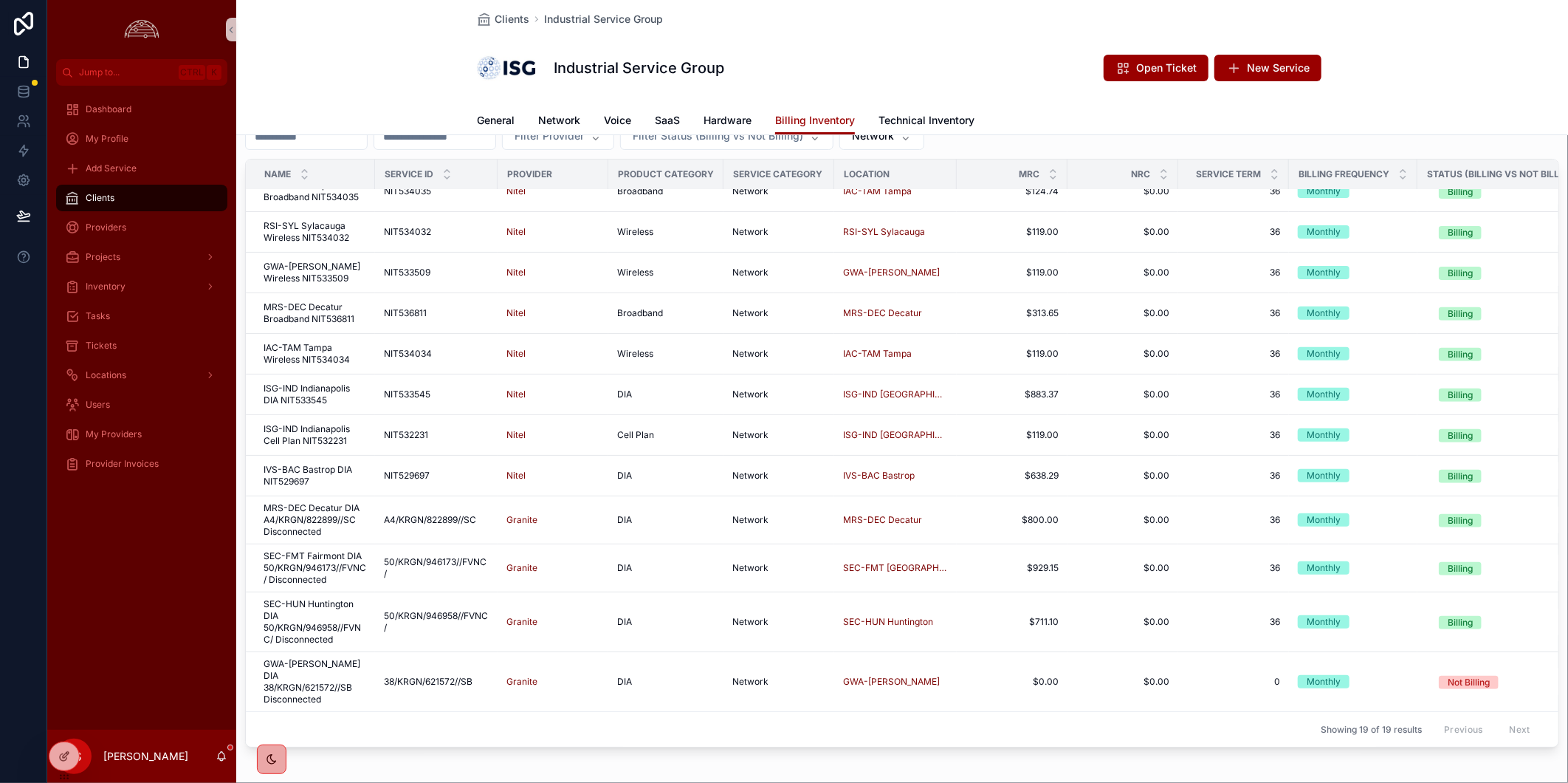
scroll to position [112, 0]
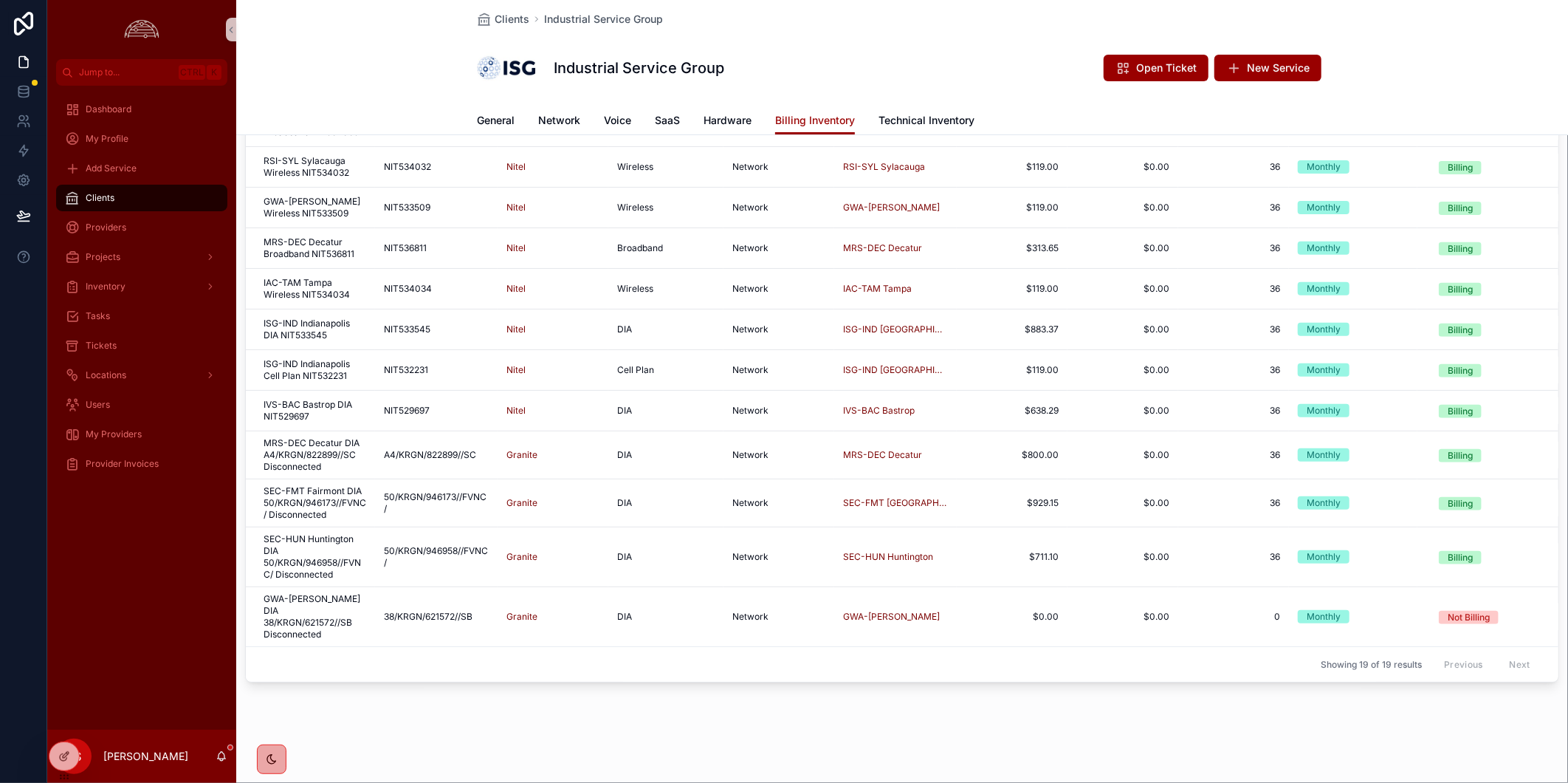
click at [659, 666] on div "Showing 19 of 19 results Previous Next" at bounding box center [902, 664] width 1313 height 35
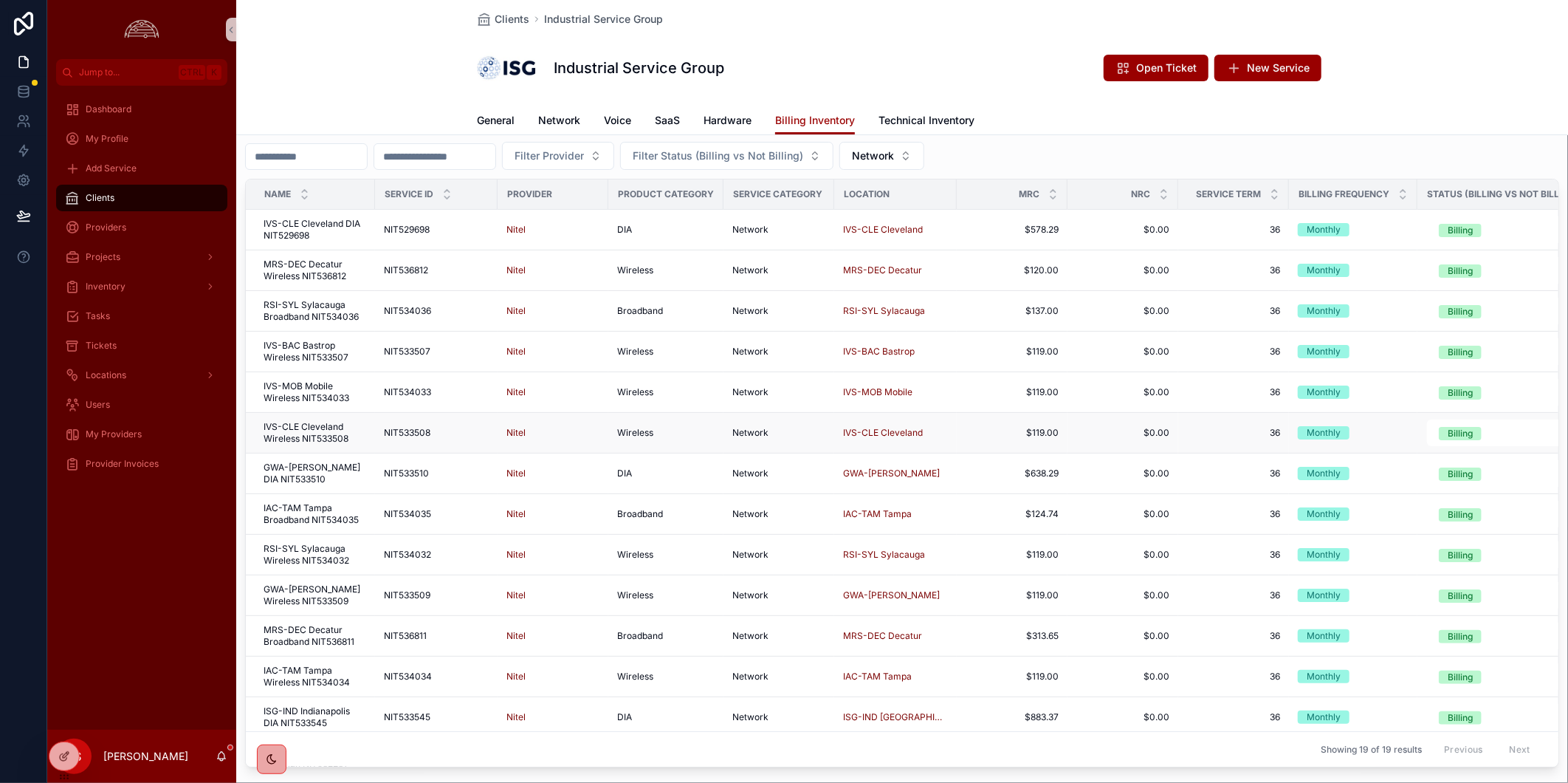
scroll to position [0, 0]
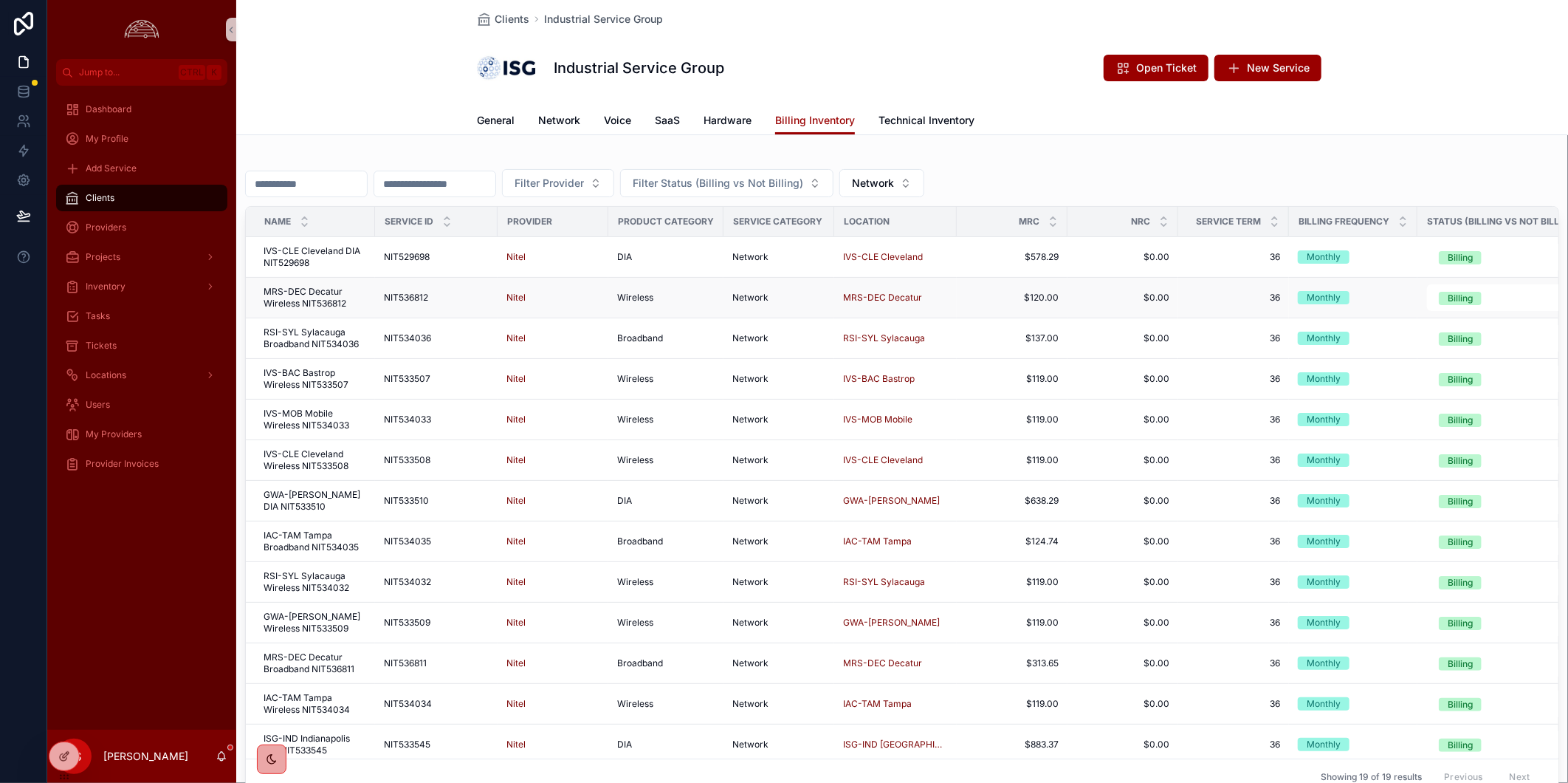
click at [336, 304] on span "MRS-DEC Decatur Wireless NIT536812" at bounding box center [315, 297] width 102 height 24
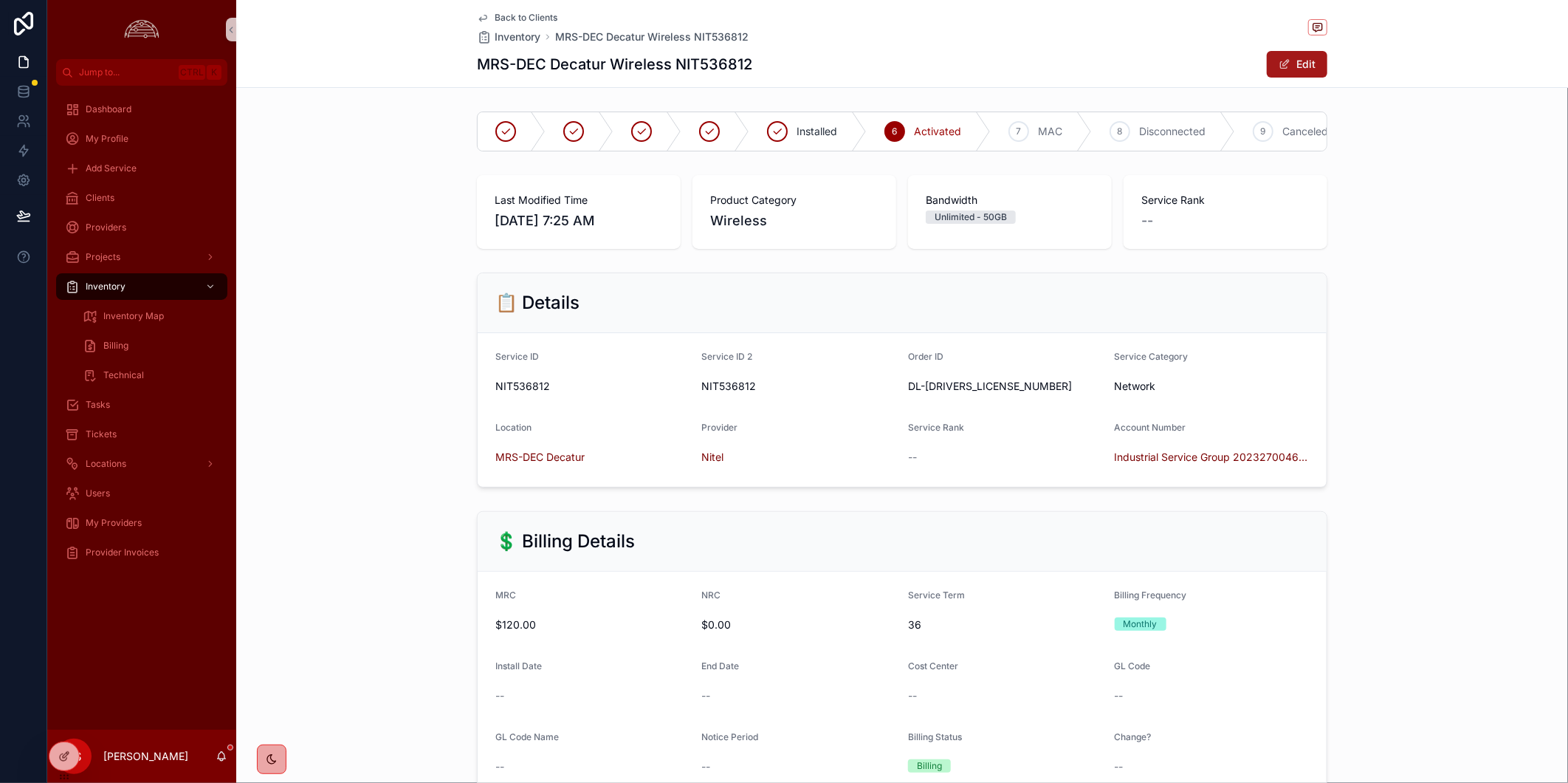
click at [1295, 62] on button "Edit" at bounding box center [1296, 64] width 60 height 27
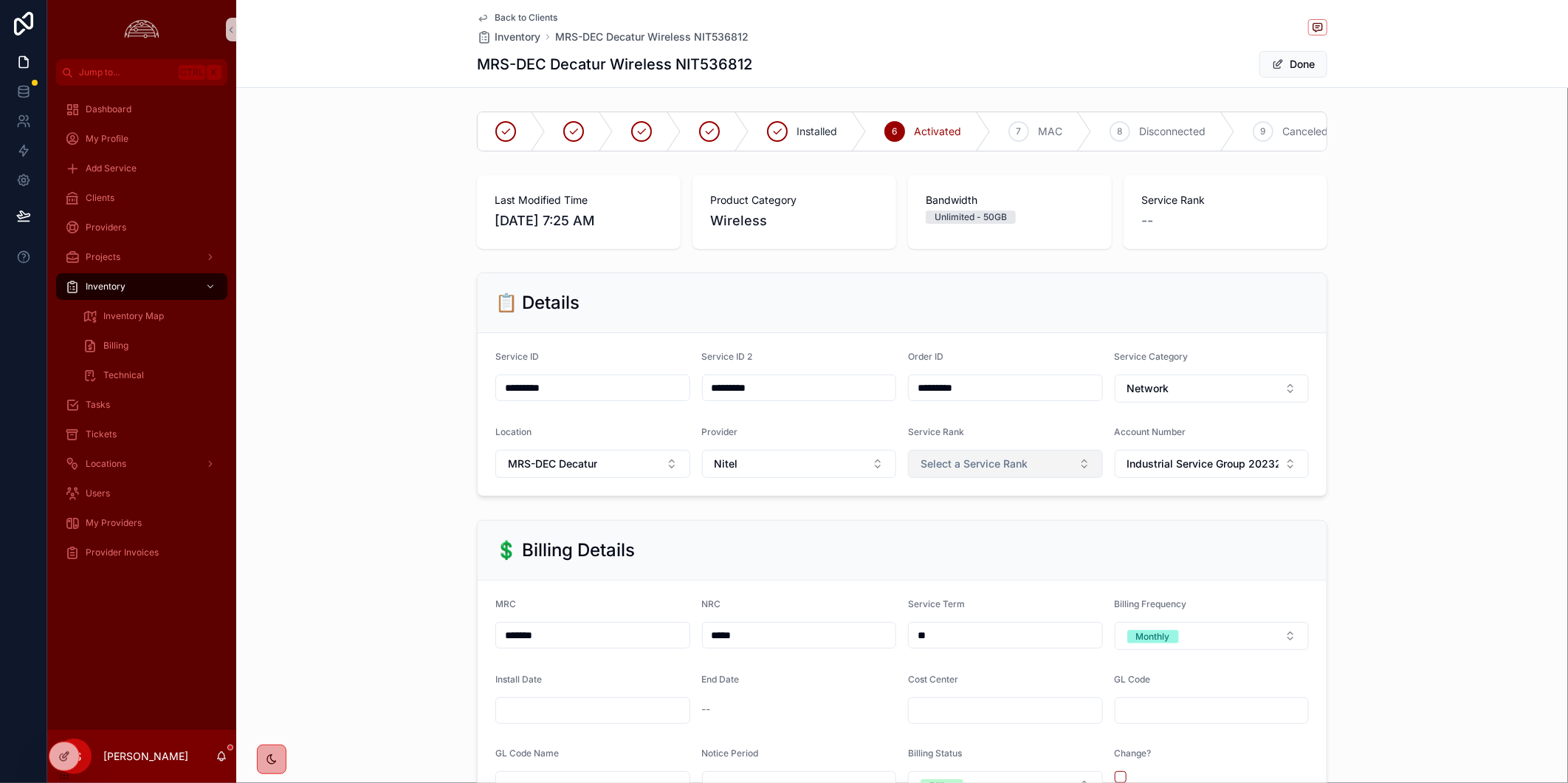
click at [1017, 471] on span "Select a Service Rank" at bounding box center [974, 463] width 107 height 15
click at [1043, 529] on div "Primary" at bounding box center [1000, 536] width 187 height 22
click at [1432, 499] on div "📋 Details Service ID ********* Service ID 2 ********* Order ID ********* Servic…" at bounding box center [902, 384] width 1332 height 235
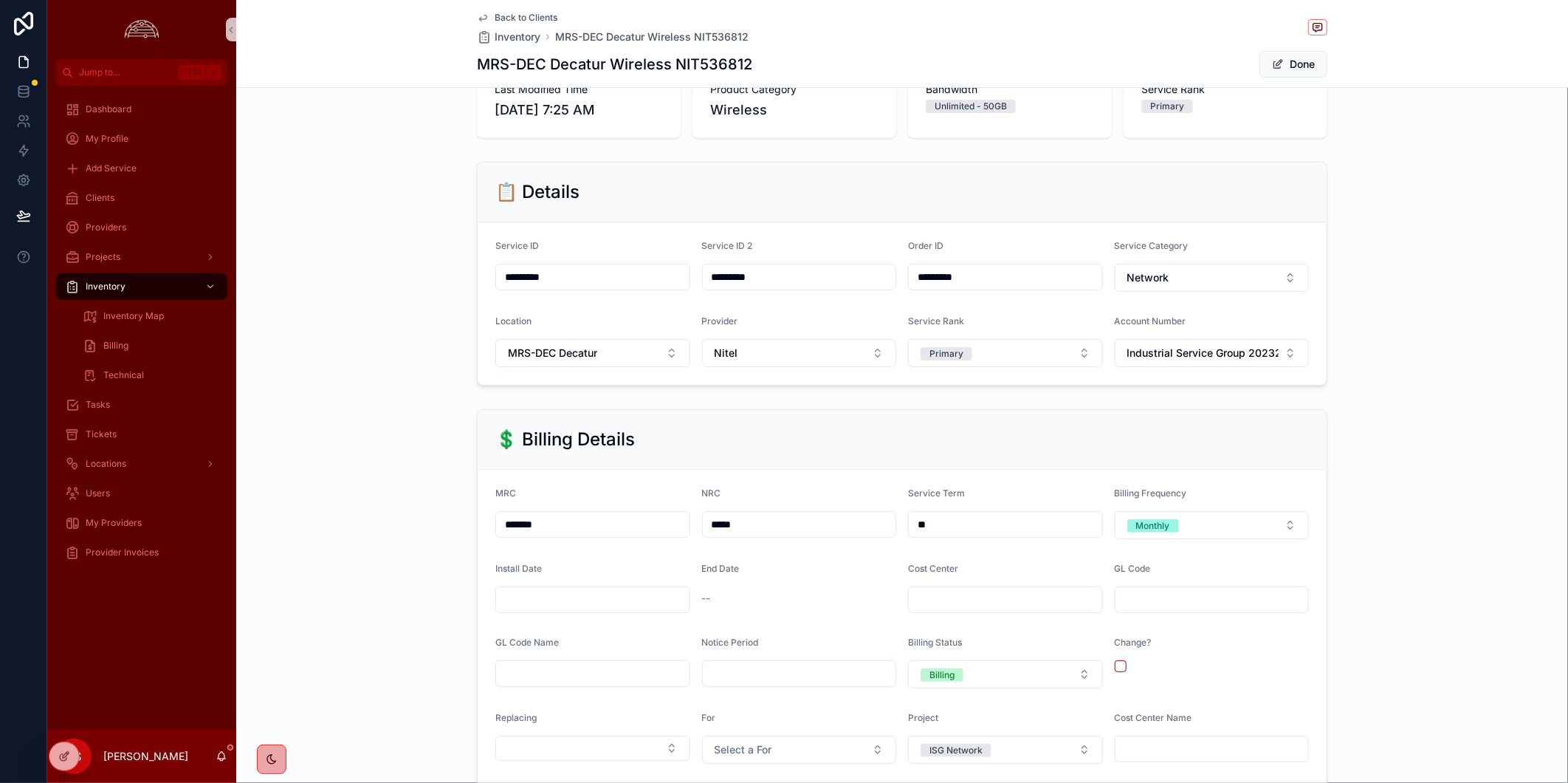
scroll to position [410, 0]
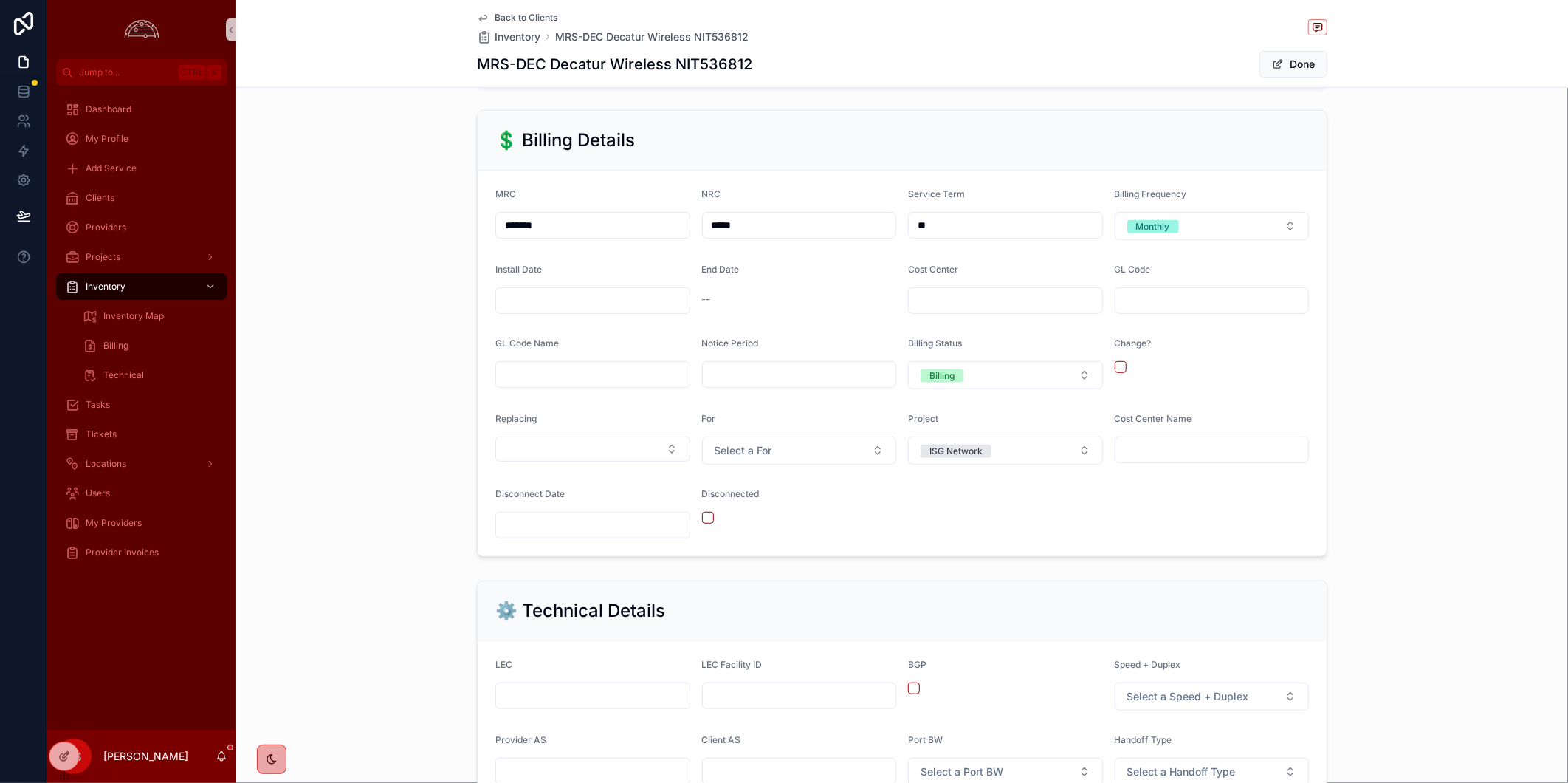
click at [615, 311] on input "scrollable content" at bounding box center [593, 300] width 193 height 21
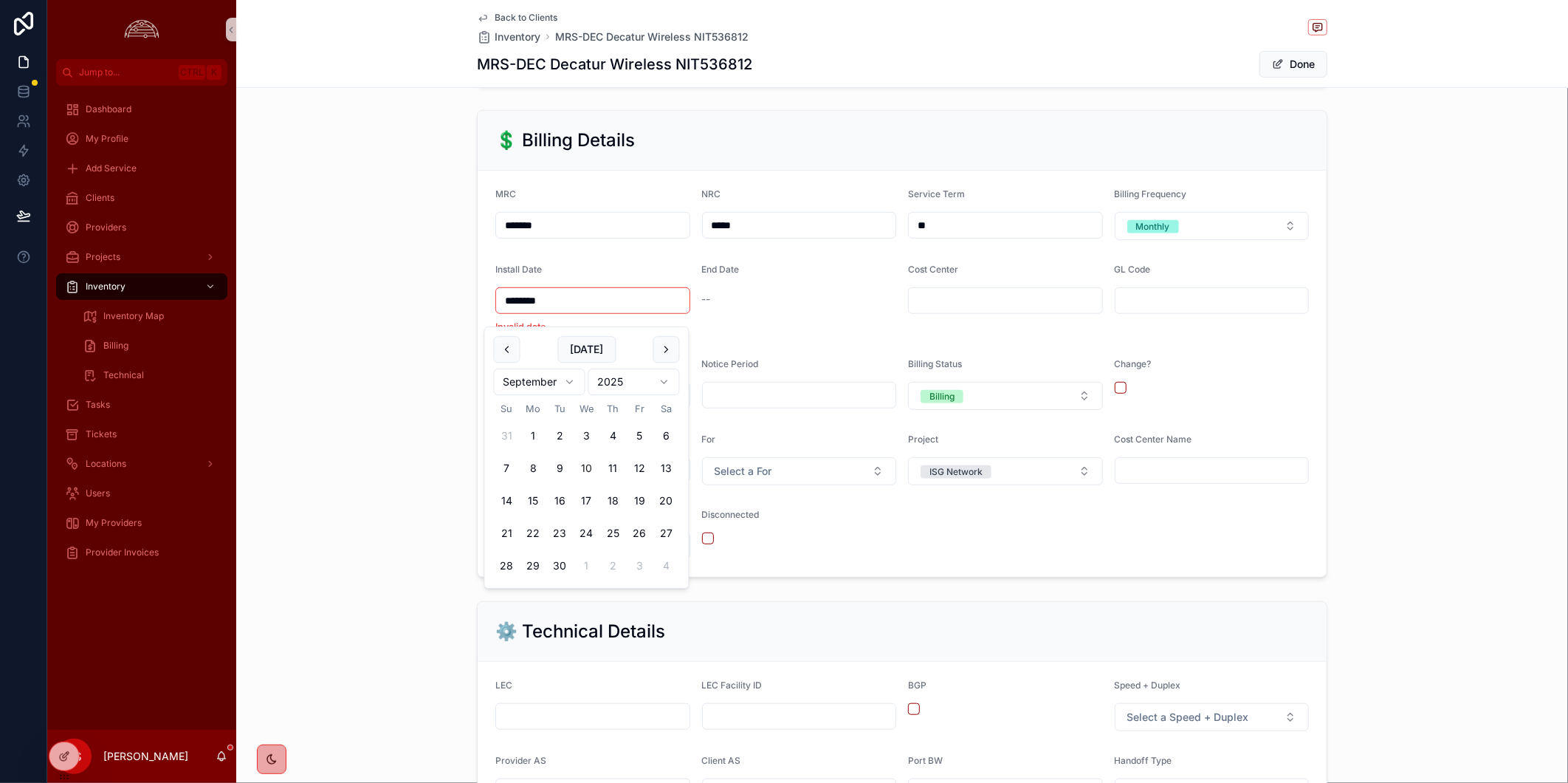
type input "********"
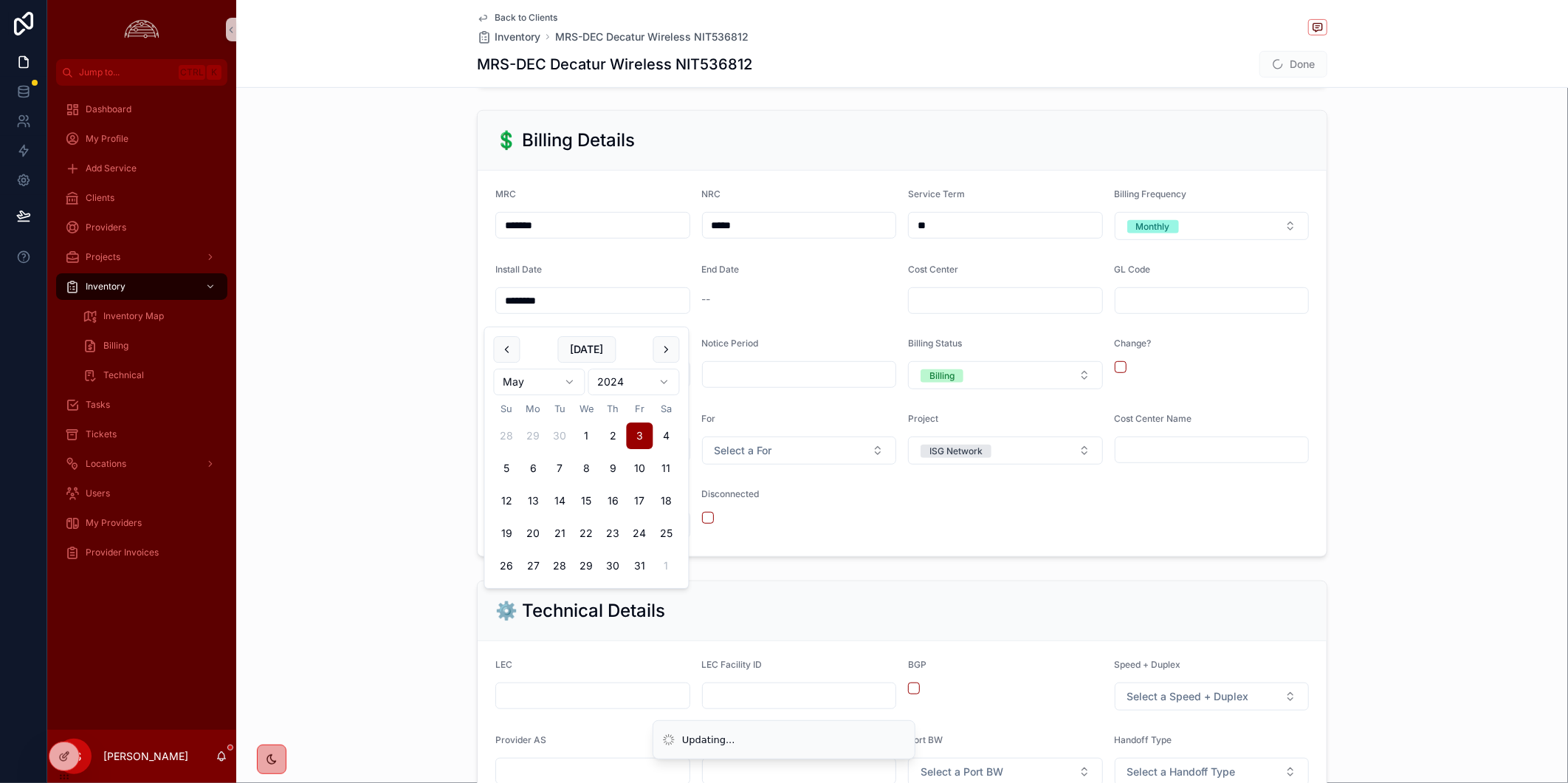
click at [1363, 403] on div "💲 Billing Details MRC ******* NRC ***** Service Term ** Billing Frequency Month…" at bounding box center [902, 333] width 1332 height 458
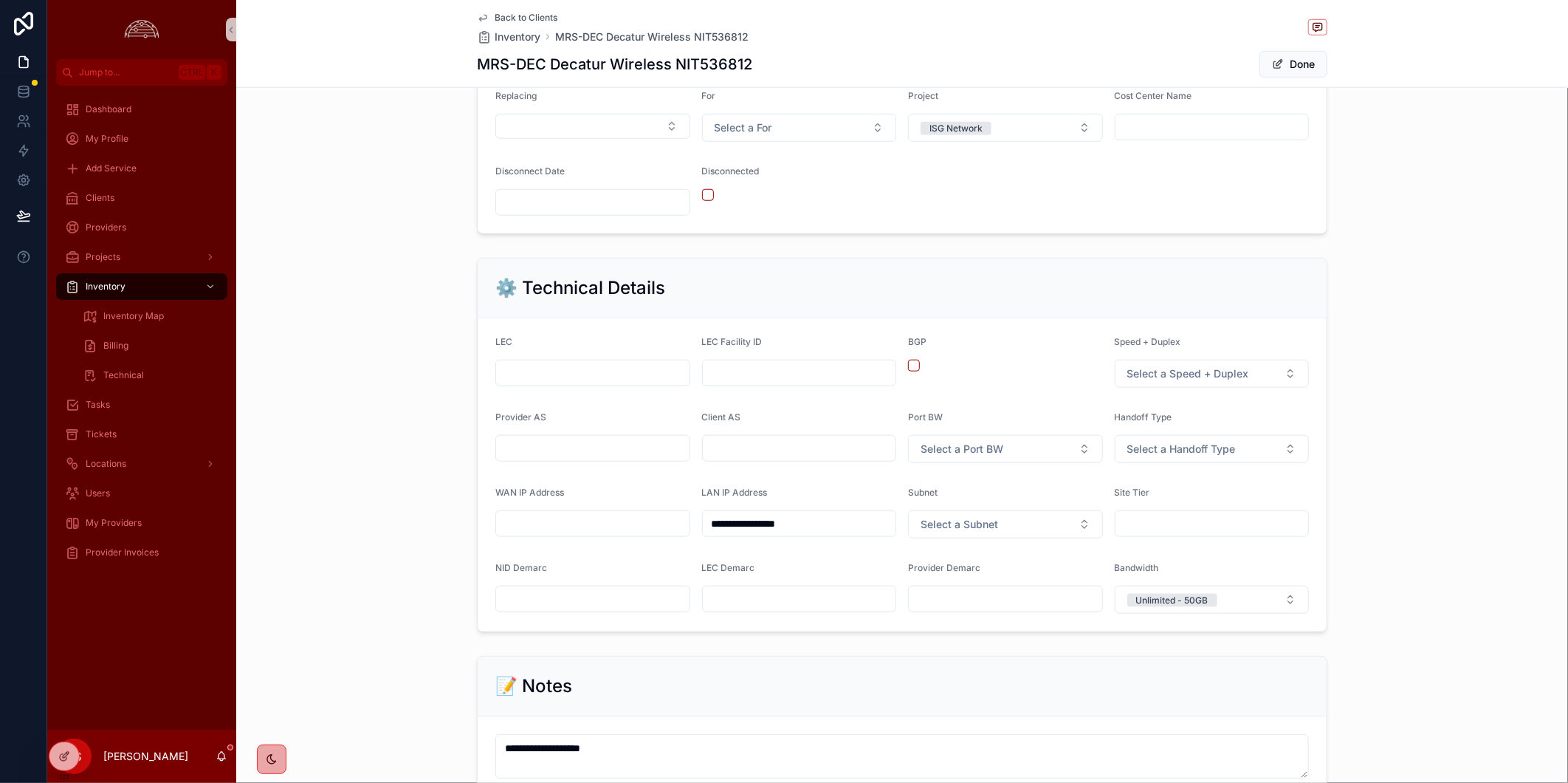
scroll to position [739, 0]
click at [1367, 359] on div "**********" at bounding box center [902, 439] width 1332 height 386
drag, startPoint x: 1307, startPoint y: 60, endPoint x: 1243, endPoint y: 39, distance: 67.4
click at [1307, 60] on button "Done" at bounding box center [1293, 64] width 68 height 27
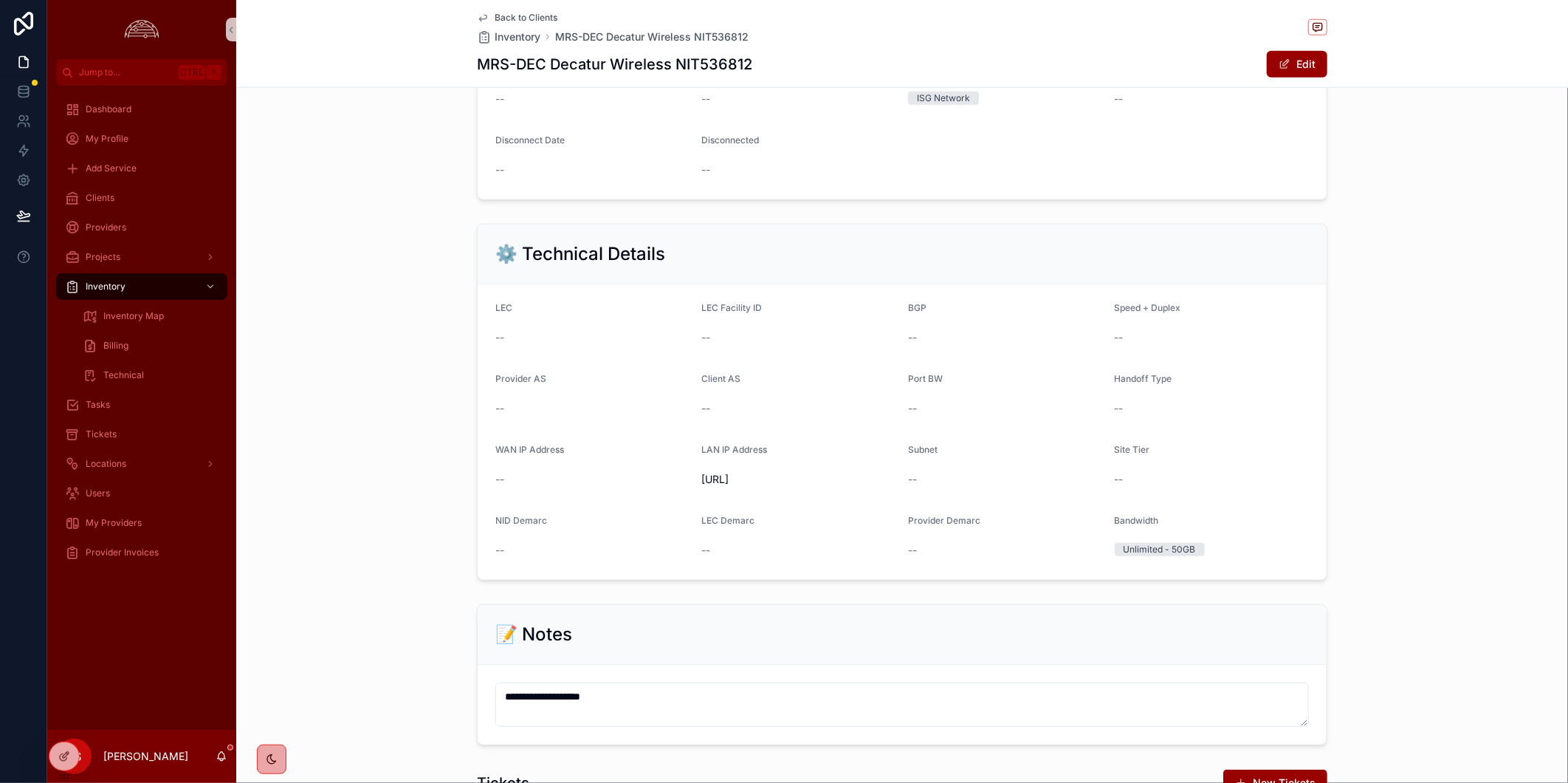
scroll to position [721, 0]
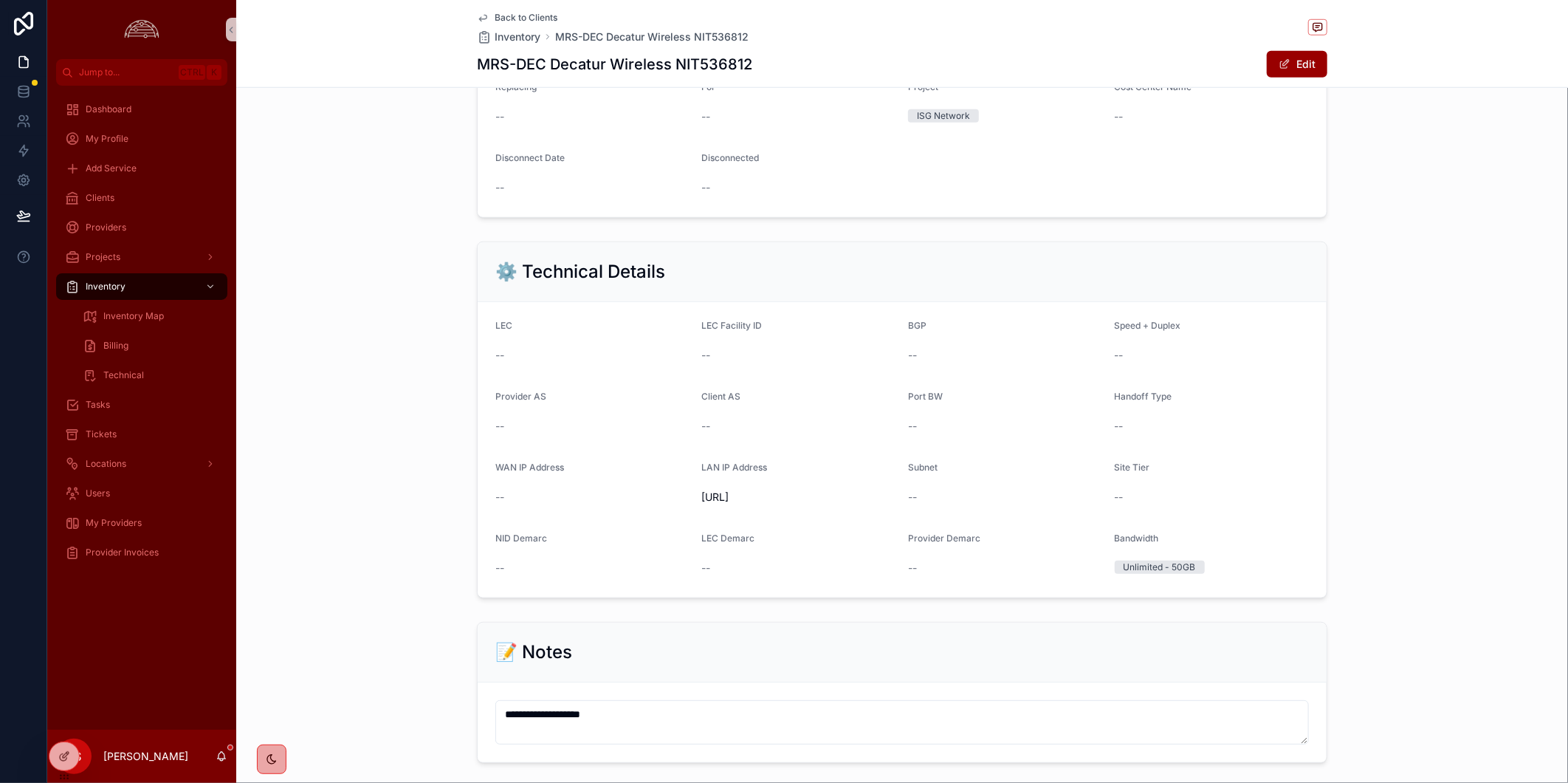
click at [538, 18] on span "Back to Clients" at bounding box center [526, 18] width 63 height 12
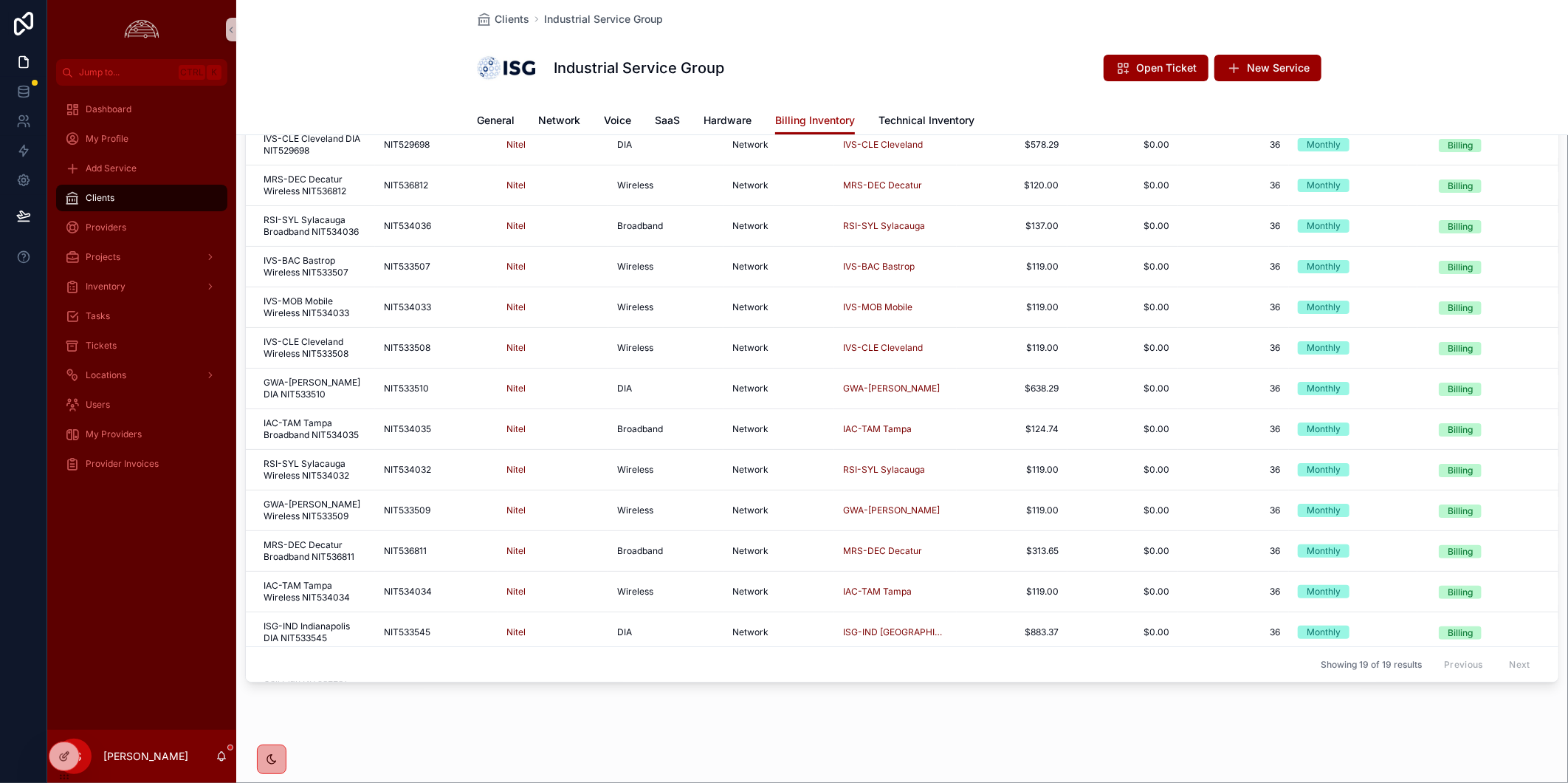
scroll to position [112, 0]
click at [328, 552] on span "MRS-DEC Decatur Broadband NIT536811" at bounding box center [315, 551] width 102 height 24
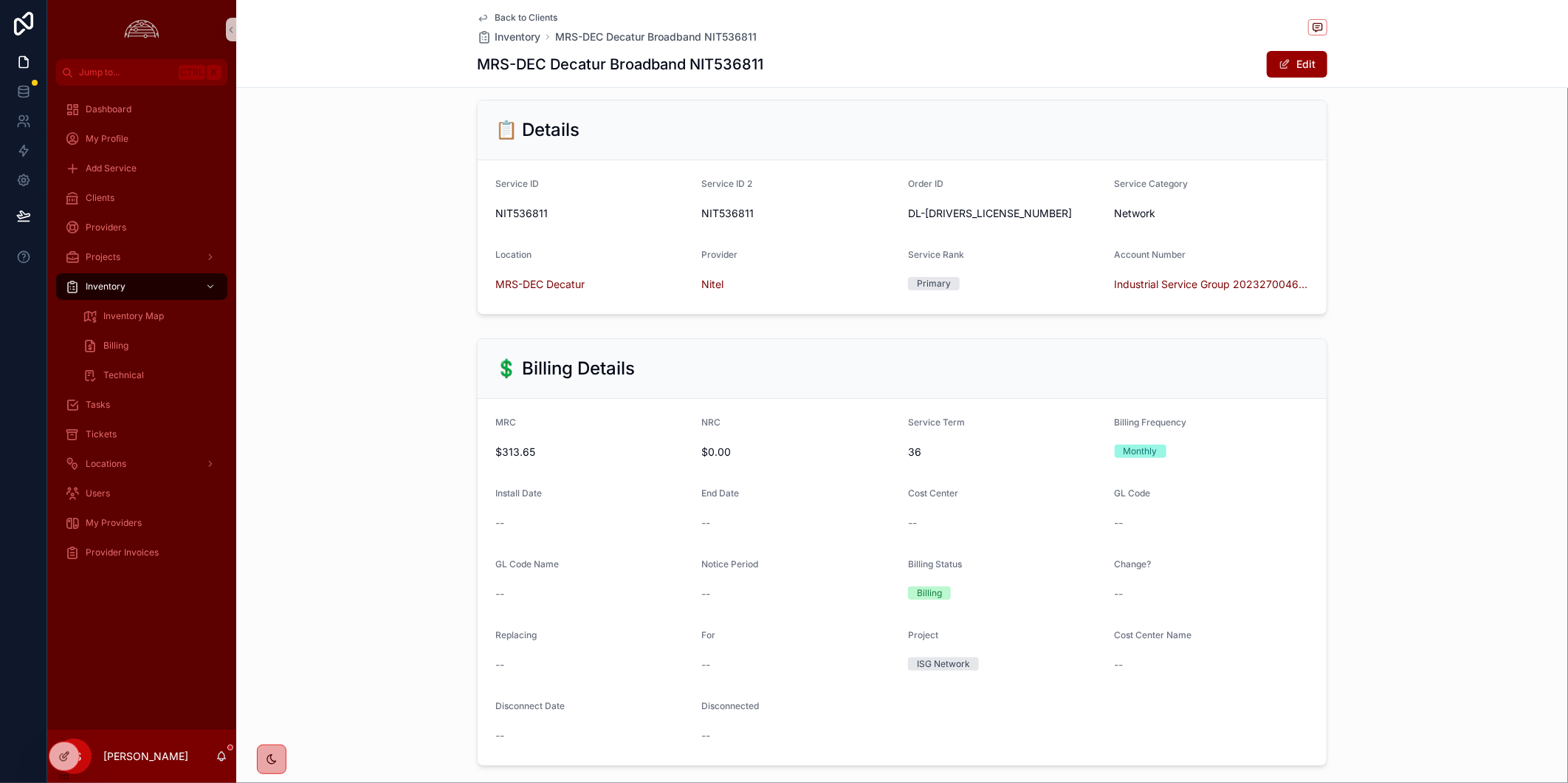
scroll to position [163, 0]
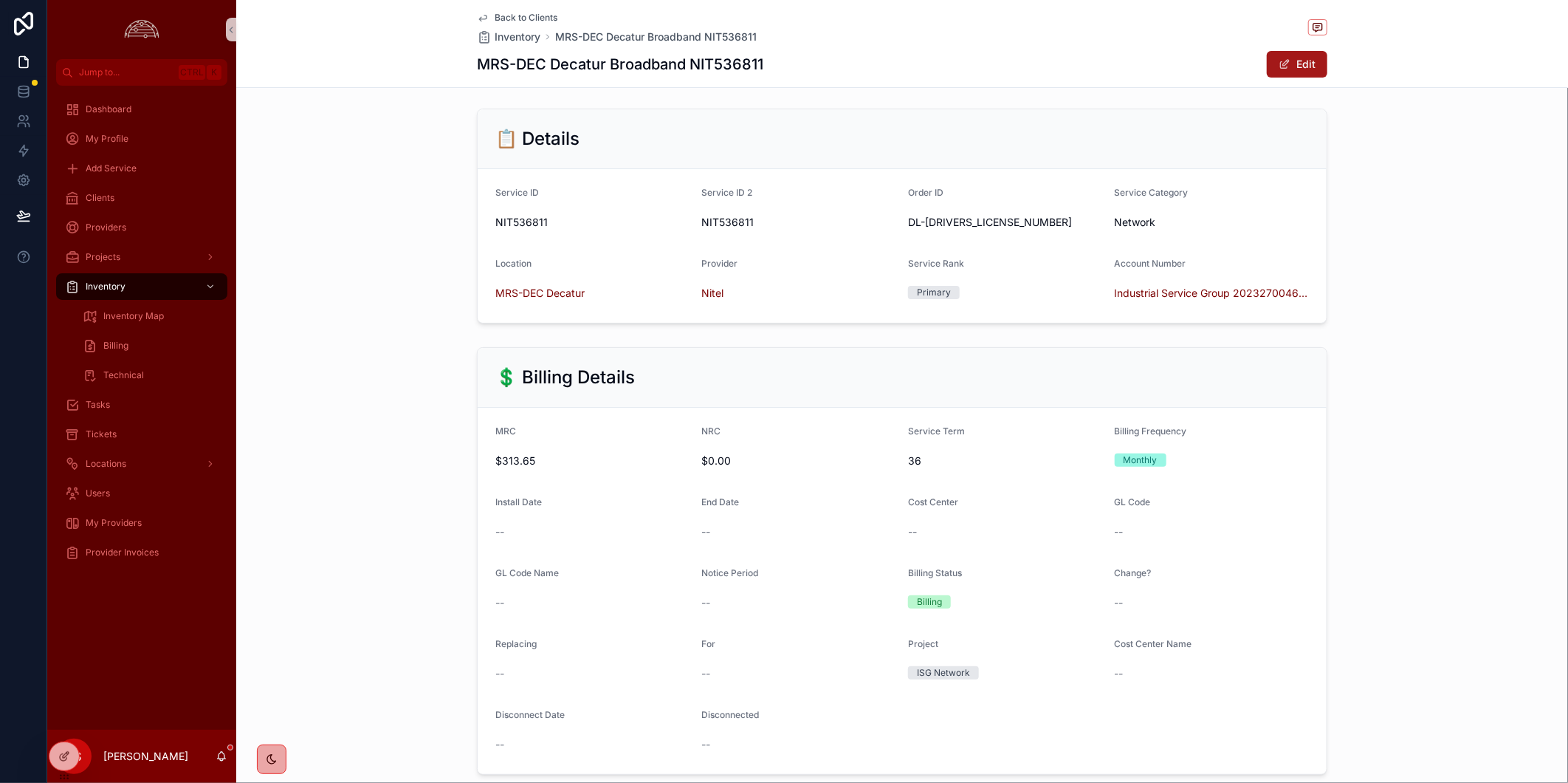
click at [1288, 62] on button "Edit" at bounding box center [1296, 64] width 60 height 27
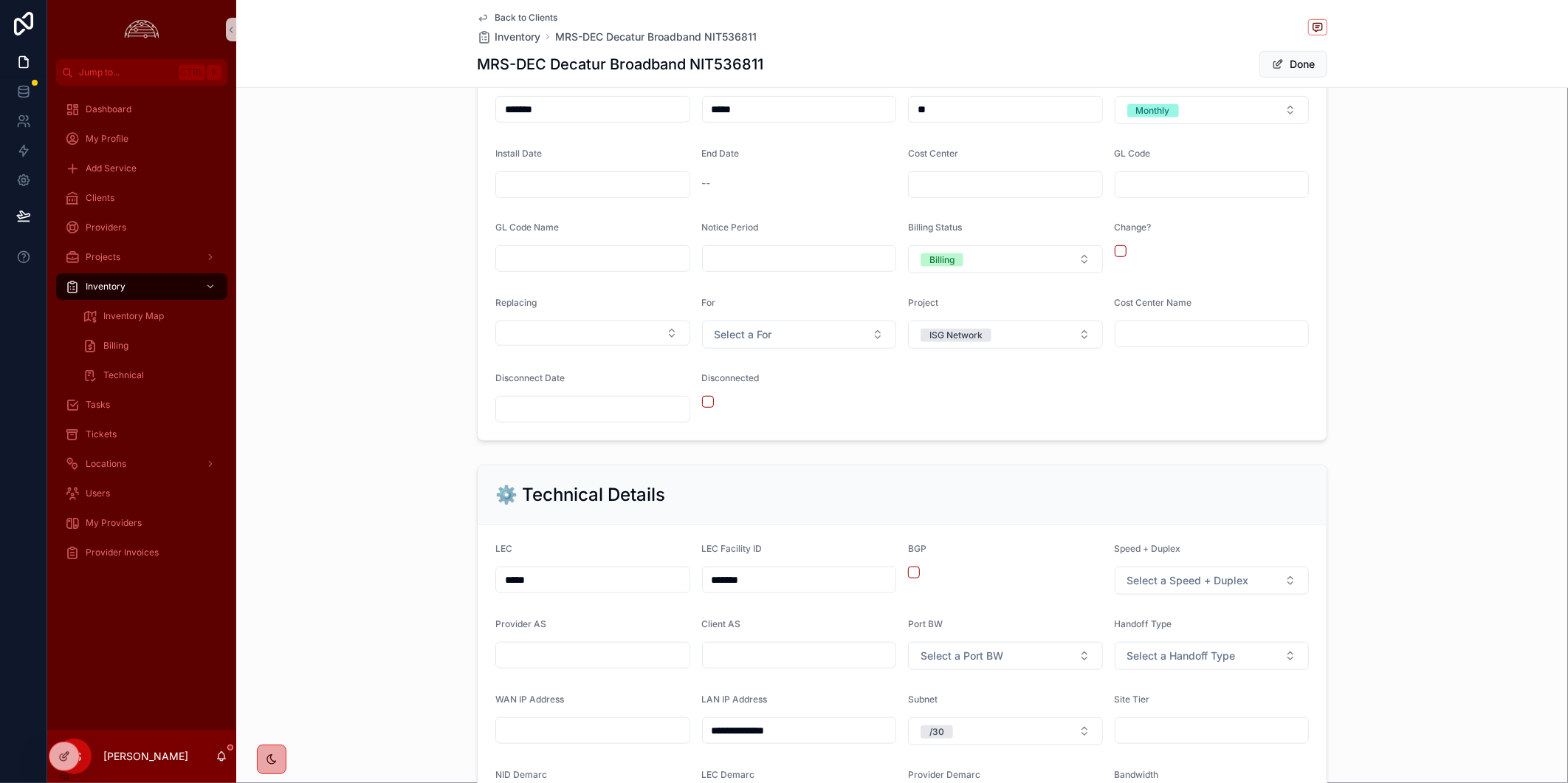
scroll to position [491, 0]
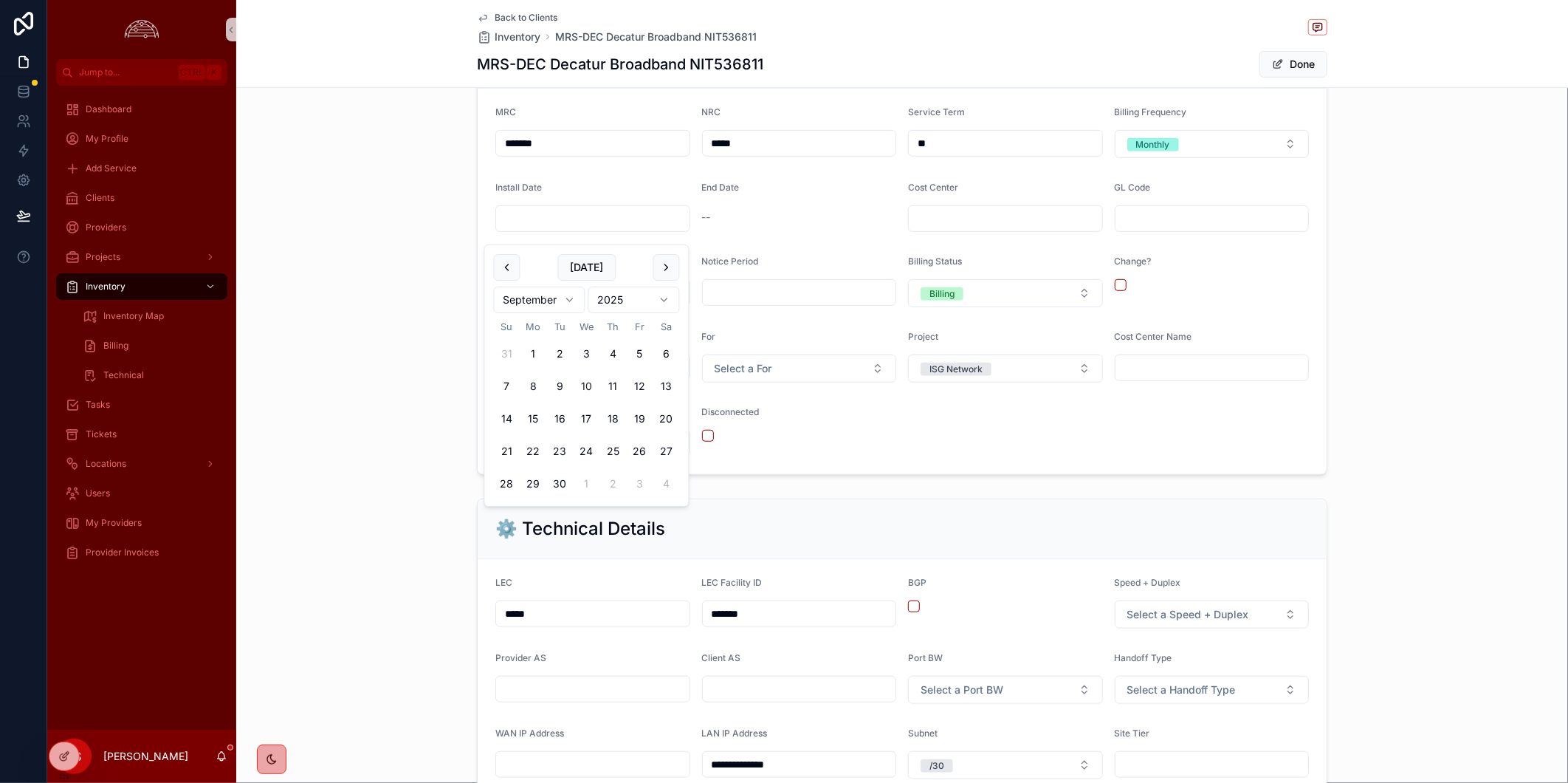
click at [566, 228] on input "scrollable content" at bounding box center [593, 218] width 193 height 21
type input "********"
click at [1457, 284] on div "💲 Billing Details MRC ******* NRC ***** Service Term ** Billing Frequency Month…" at bounding box center [902, 250] width 1332 height 458
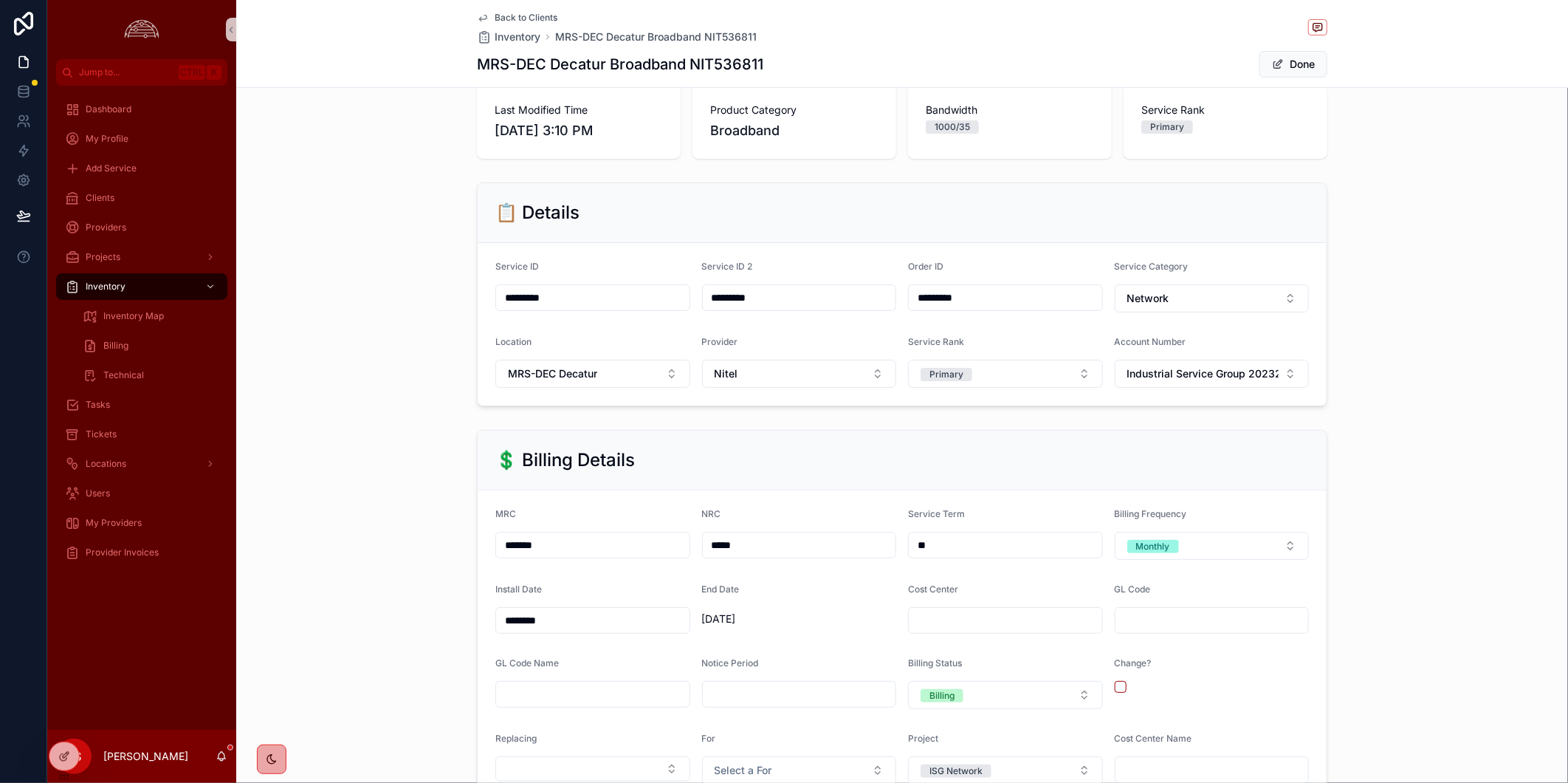
scroll to position [82, 0]
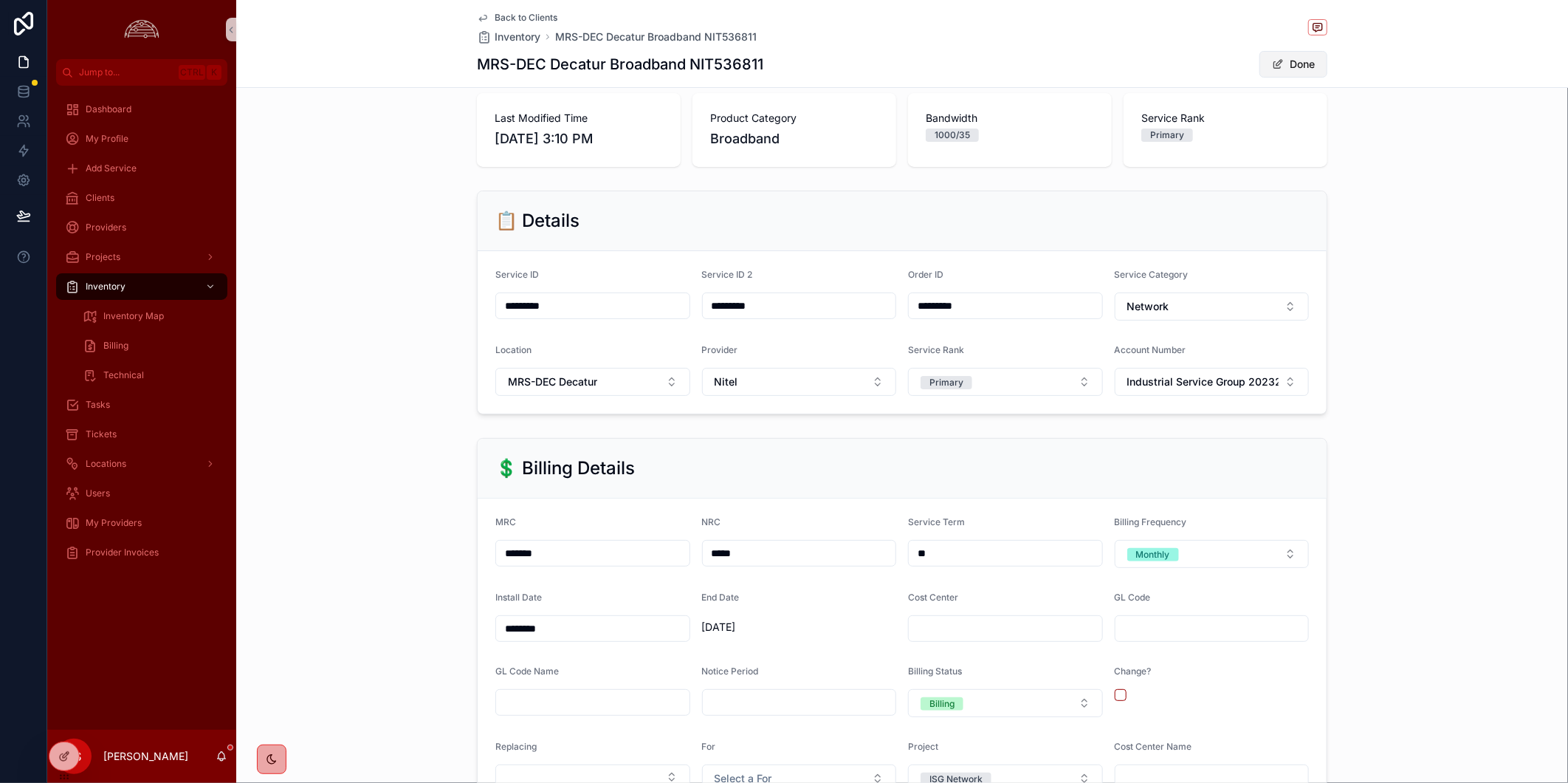
click at [1294, 71] on button "Done" at bounding box center [1293, 64] width 68 height 27
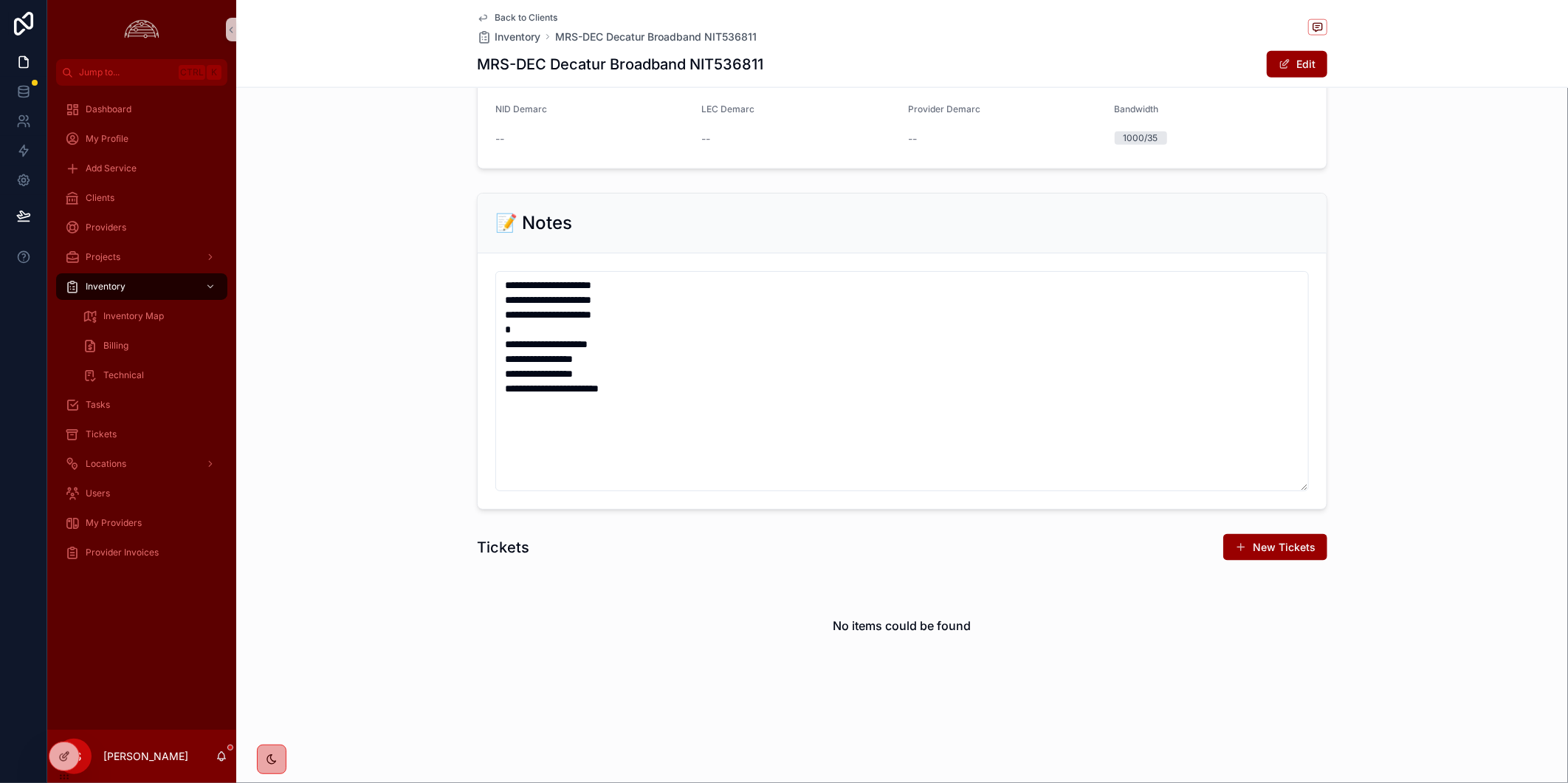
scroll to position [1162, 0]
click at [535, 19] on span "Back to Clients" at bounding box center [526, 18] width 63 height 12
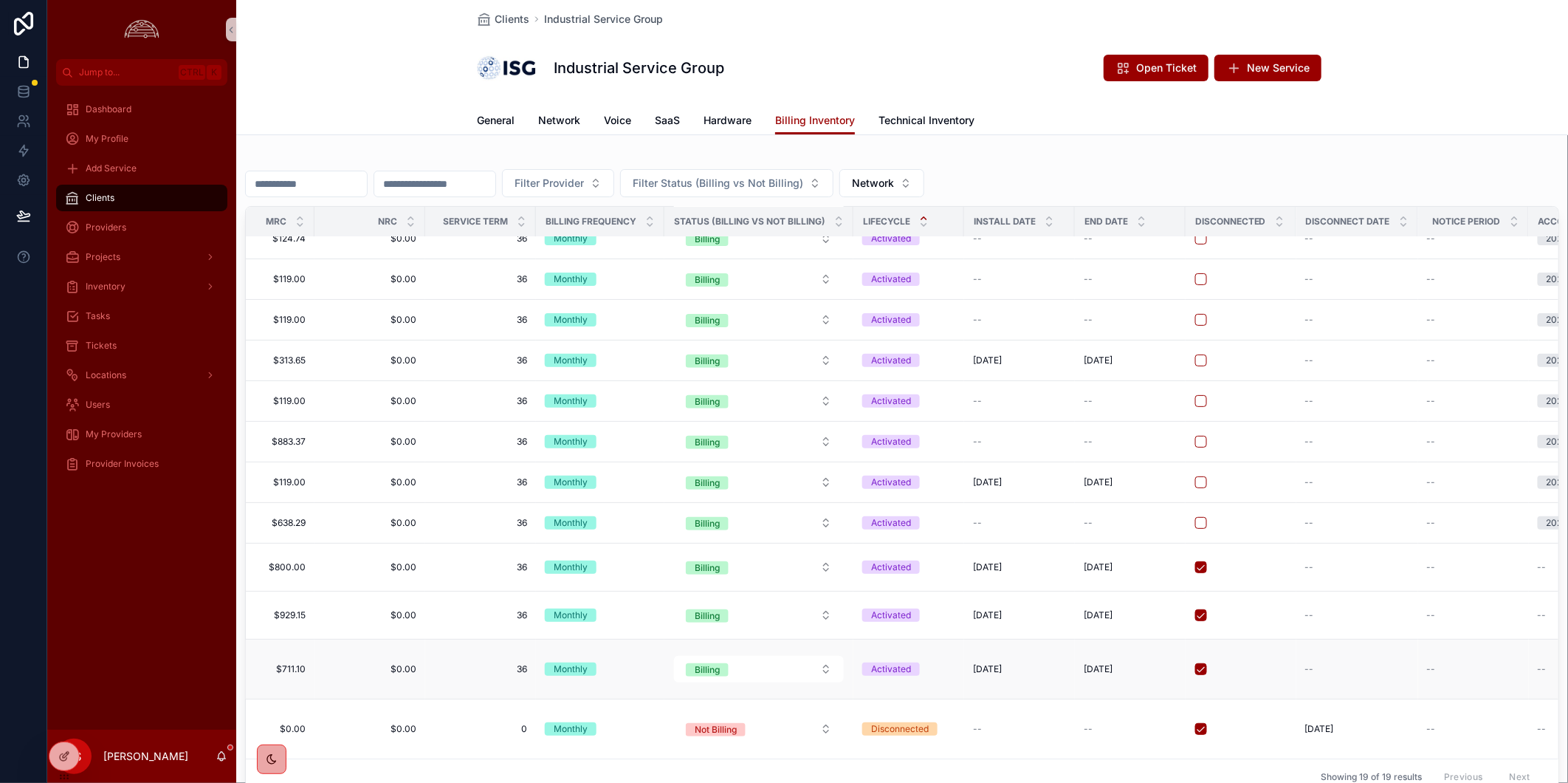
scroll to position [0, 753]
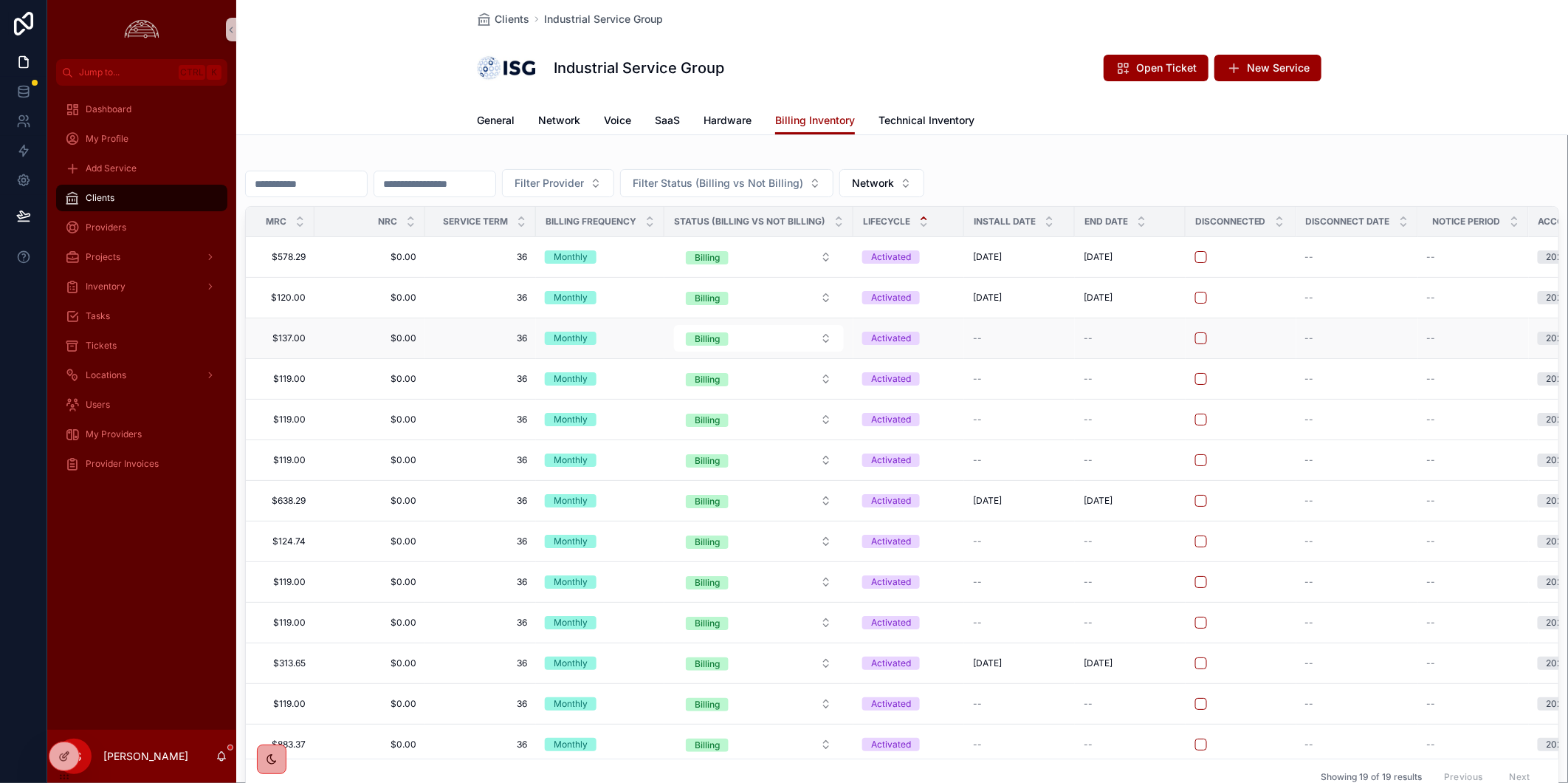
click at [349, 347] on td "$0.00 $0.00" at bounding box center [369, 338] width 110 height 40
click at [1007, 341] on div "--" at bounding box center [1019, 338] width 93 height 12
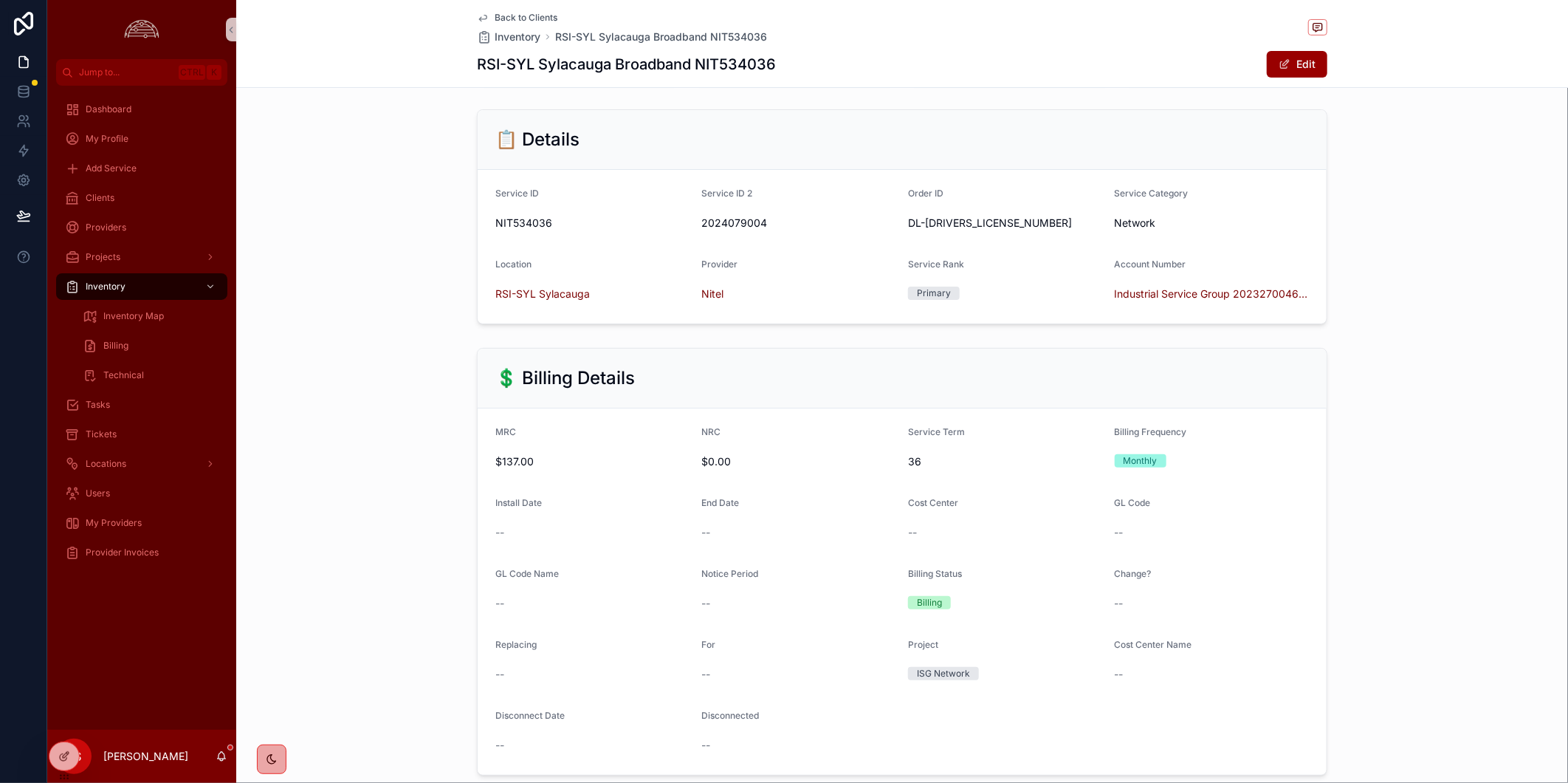
scroll to position [163, 0]
click at [1292, 52] on button "Edit" at bounding box center [1296, 64] width 60 height 27
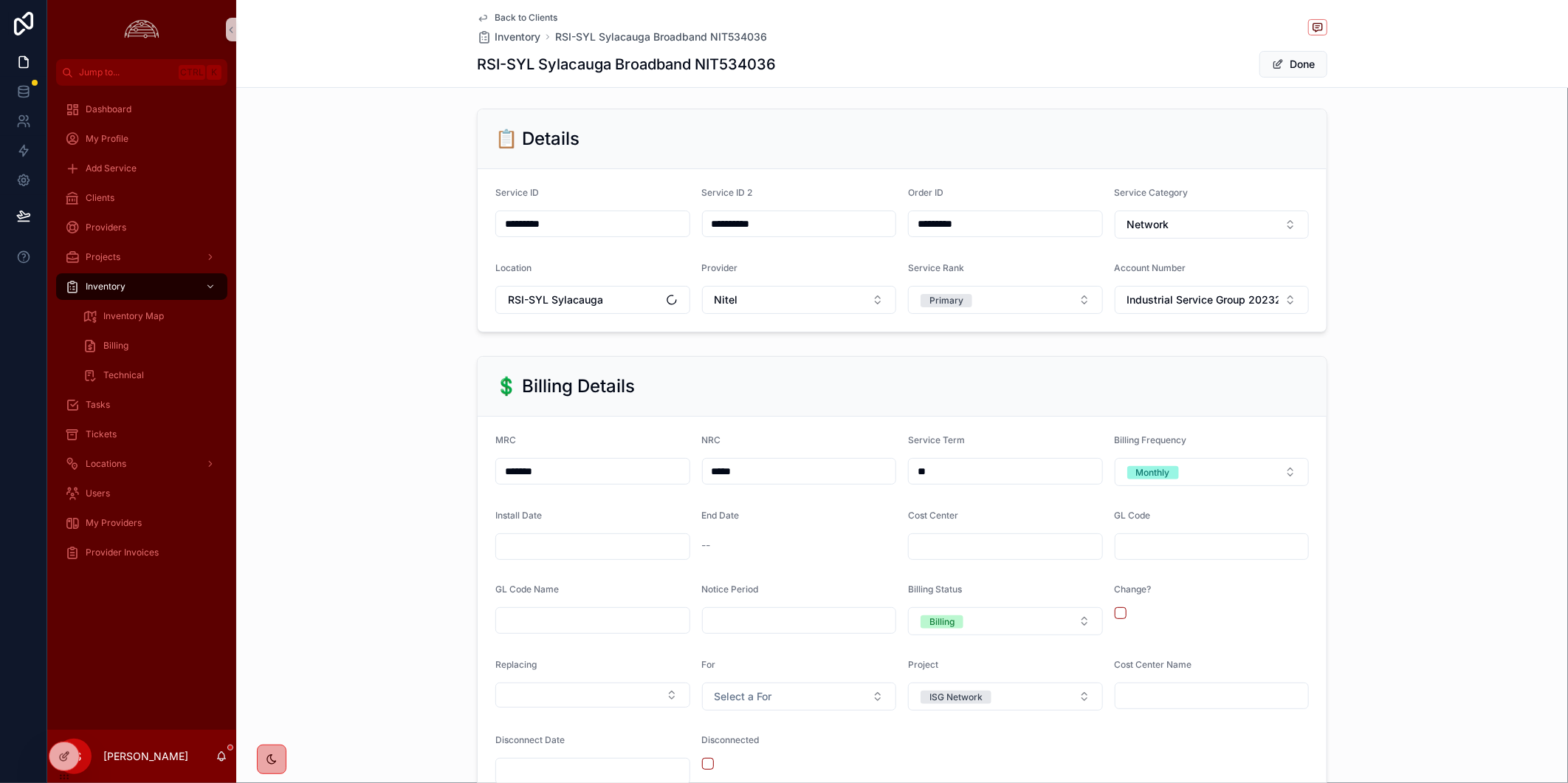
click at [544, 555] on input "scrollable content" at bounding box center [593, 546] width 193 height 21
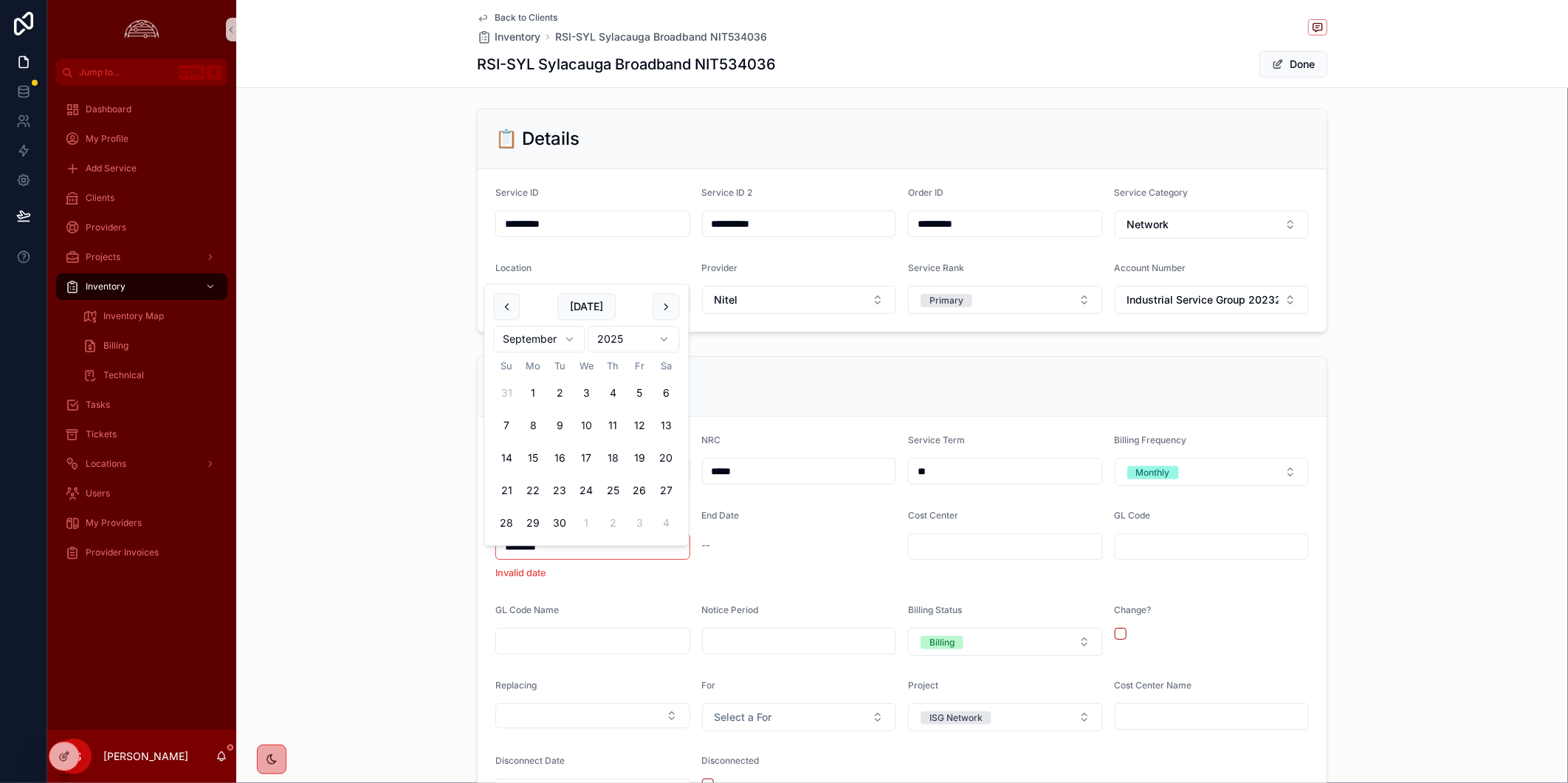
type input "********"
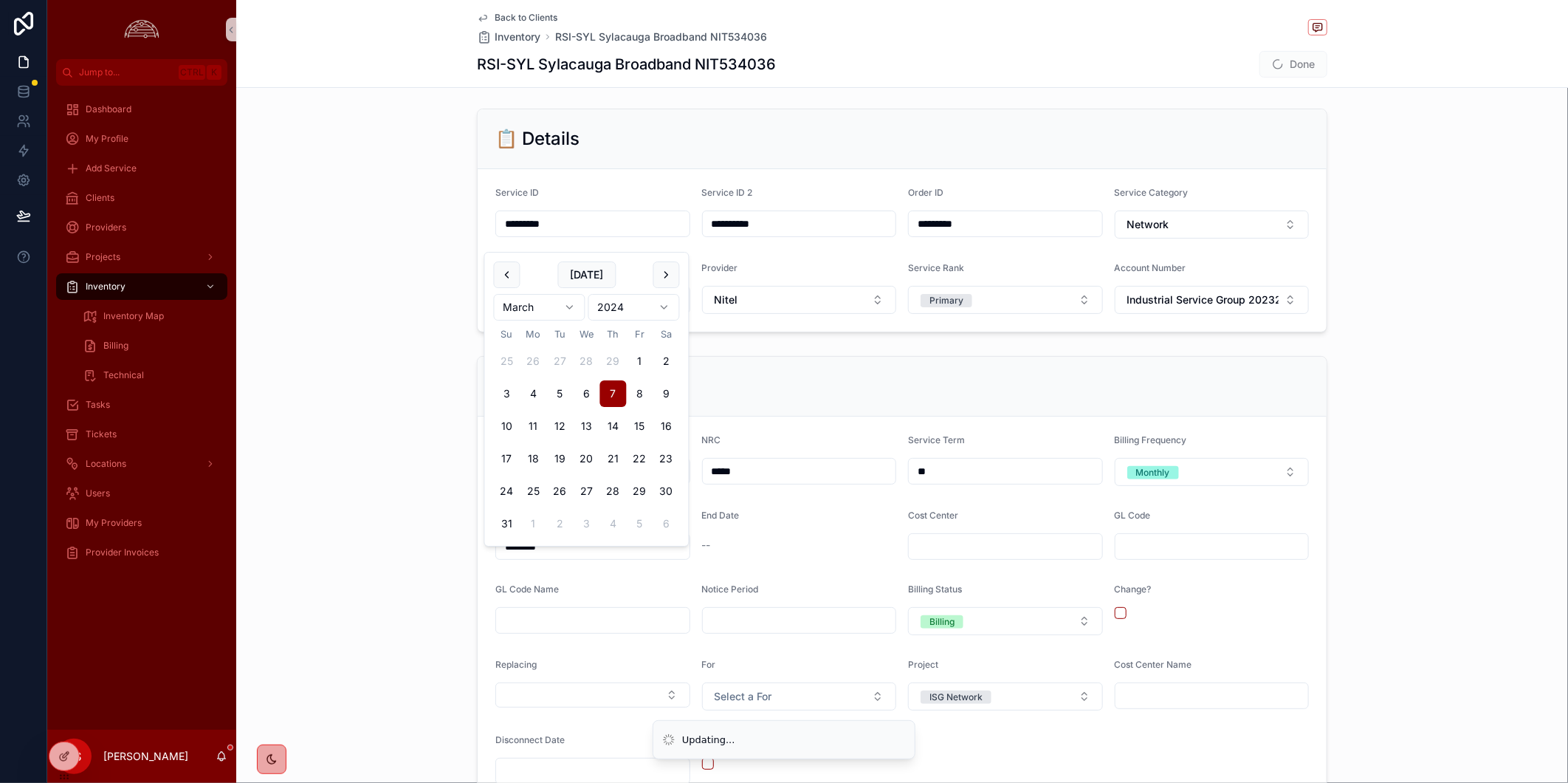
click at [1396, 555] on div "💲 Billing Details MRC ******* NRC ***** Service Term ** Billing Frequency Month…" at bounding box center [902, 578] width 1332 height 458
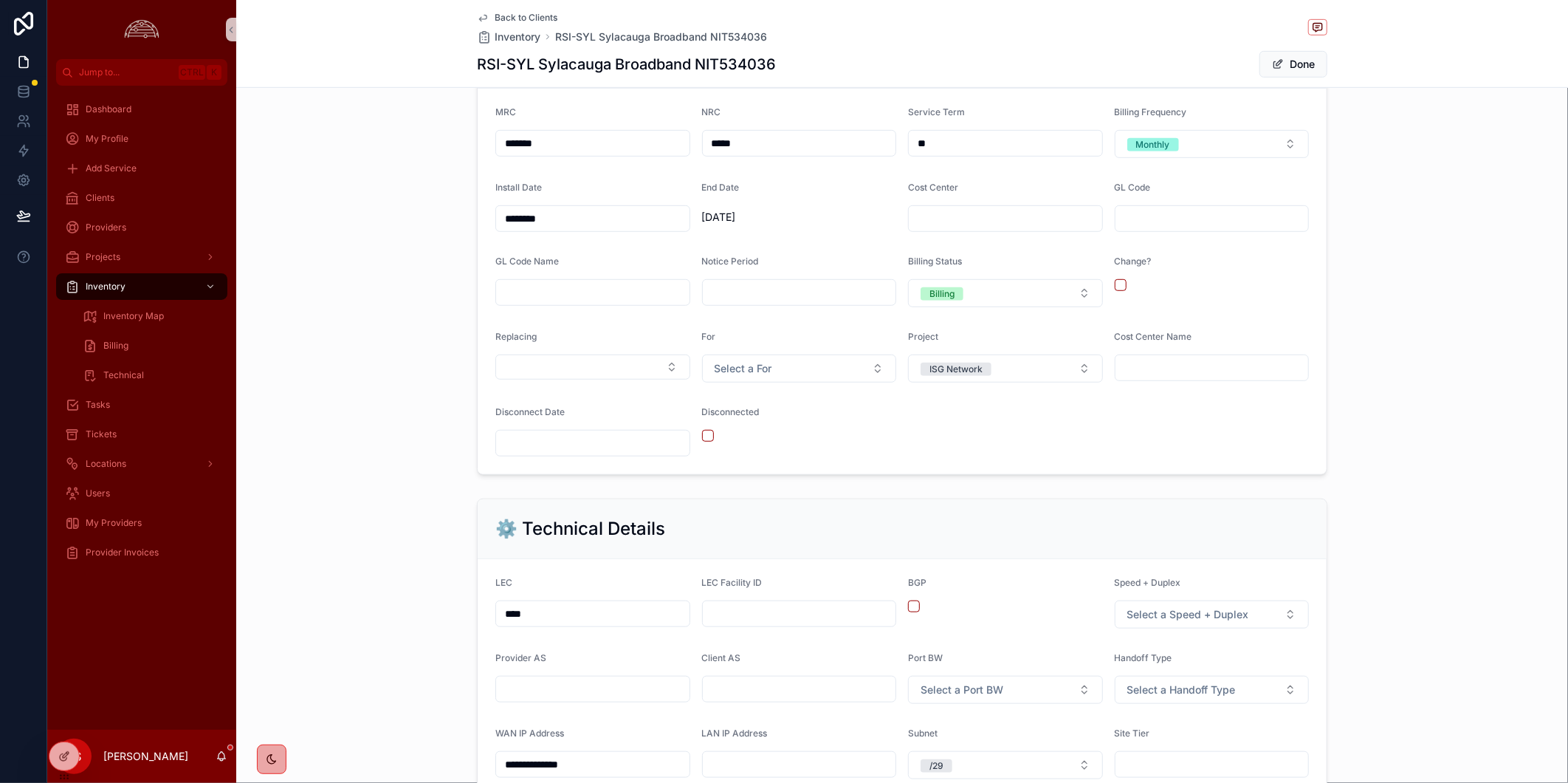
scroll to position [902, 0]
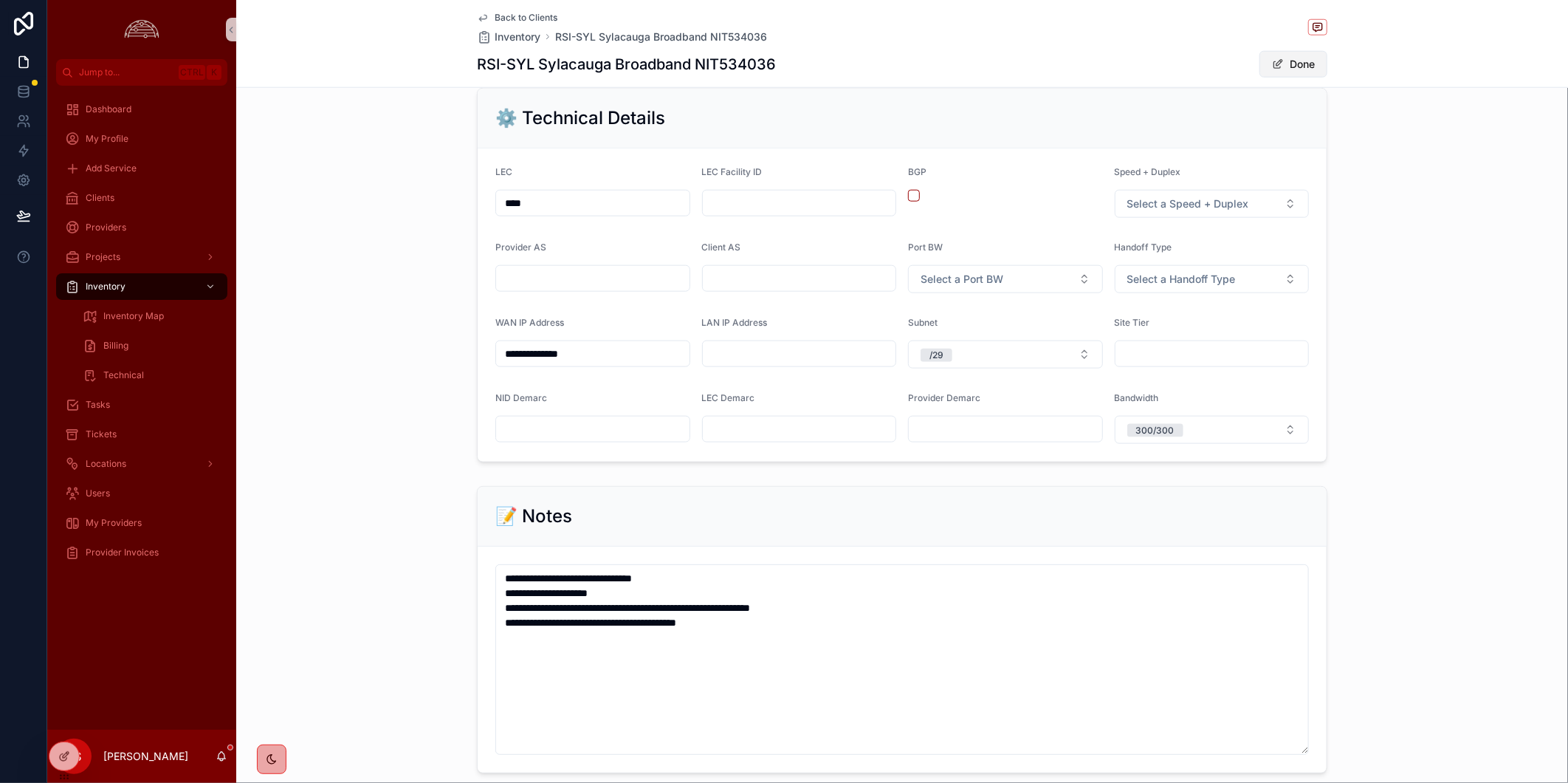
click at [1285, 53] on button "Done" at bounding box center [1293, 64] width 68 height 27
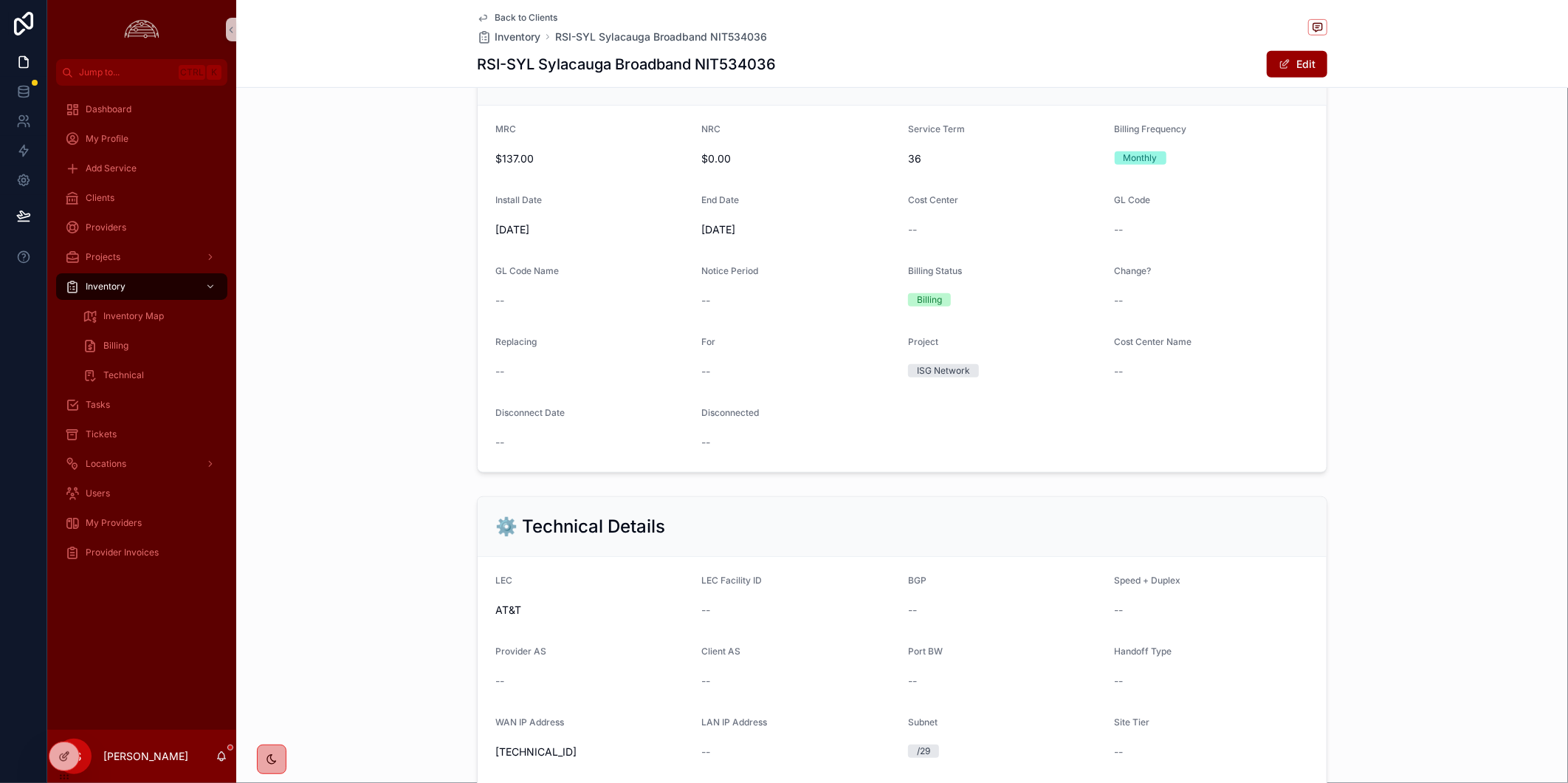
scroll to position [0, 0]
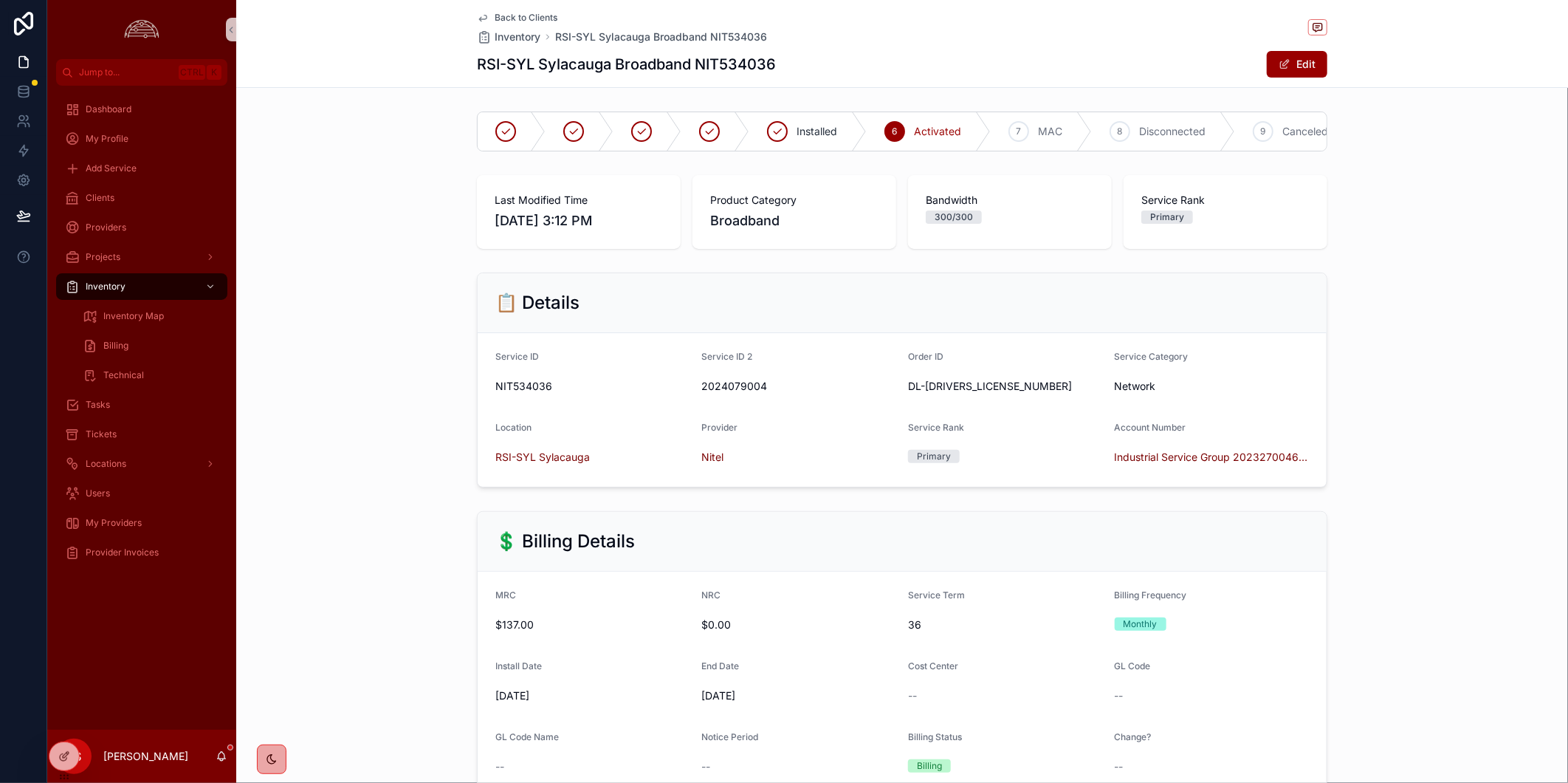
click at [995, 26] on div "Back to Clients Inventory RSI-SYL Sylacauga Broadband NIT534036" at bounding box center [902, 28] width 851 height 33
click at [496, 13] on span "Back to Clients" at bounding box center [526, 18] width 63 height 12
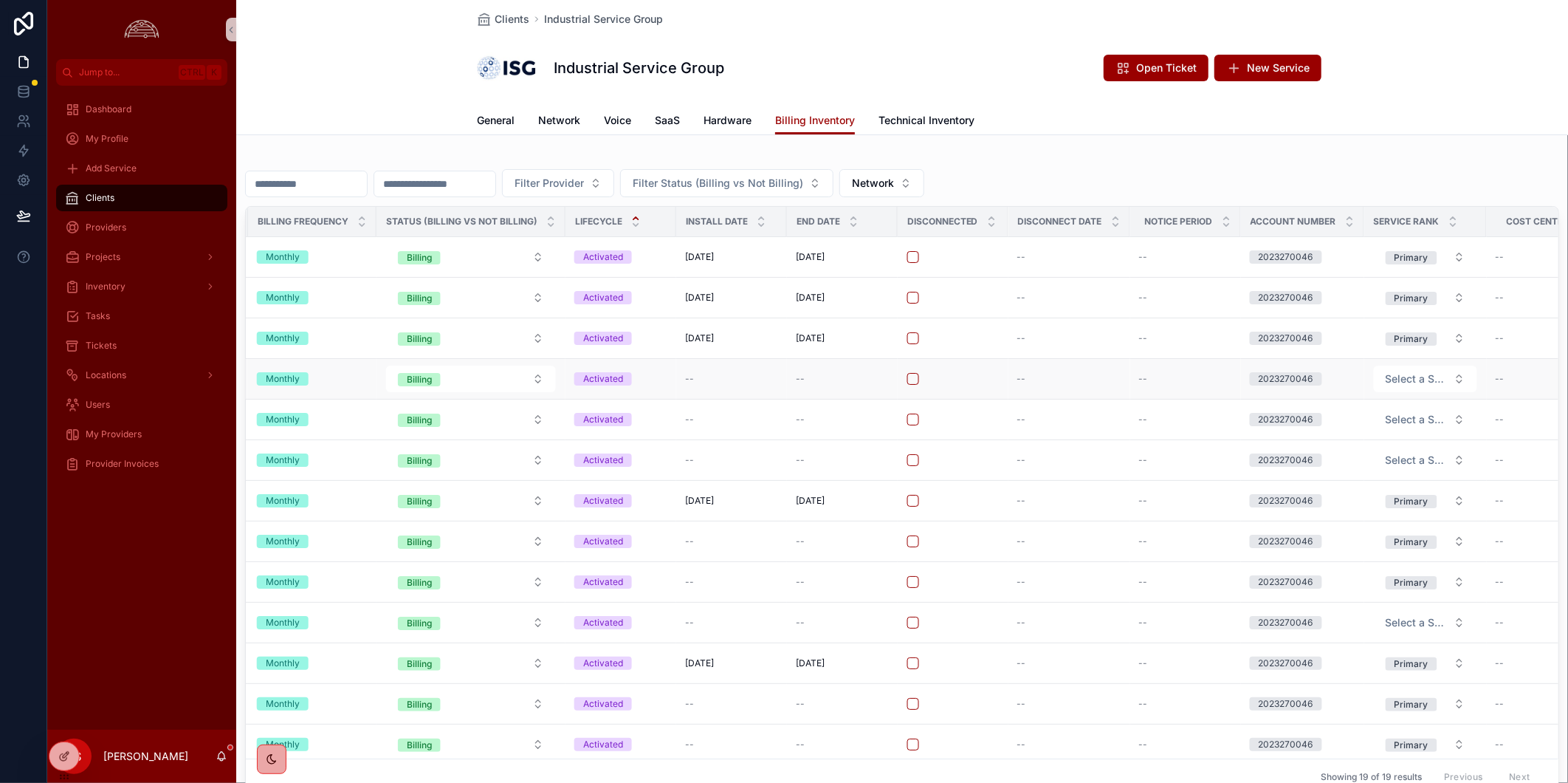
click at [807, 385] on div "--" at bounding box center [842, 379] width 93 height 12
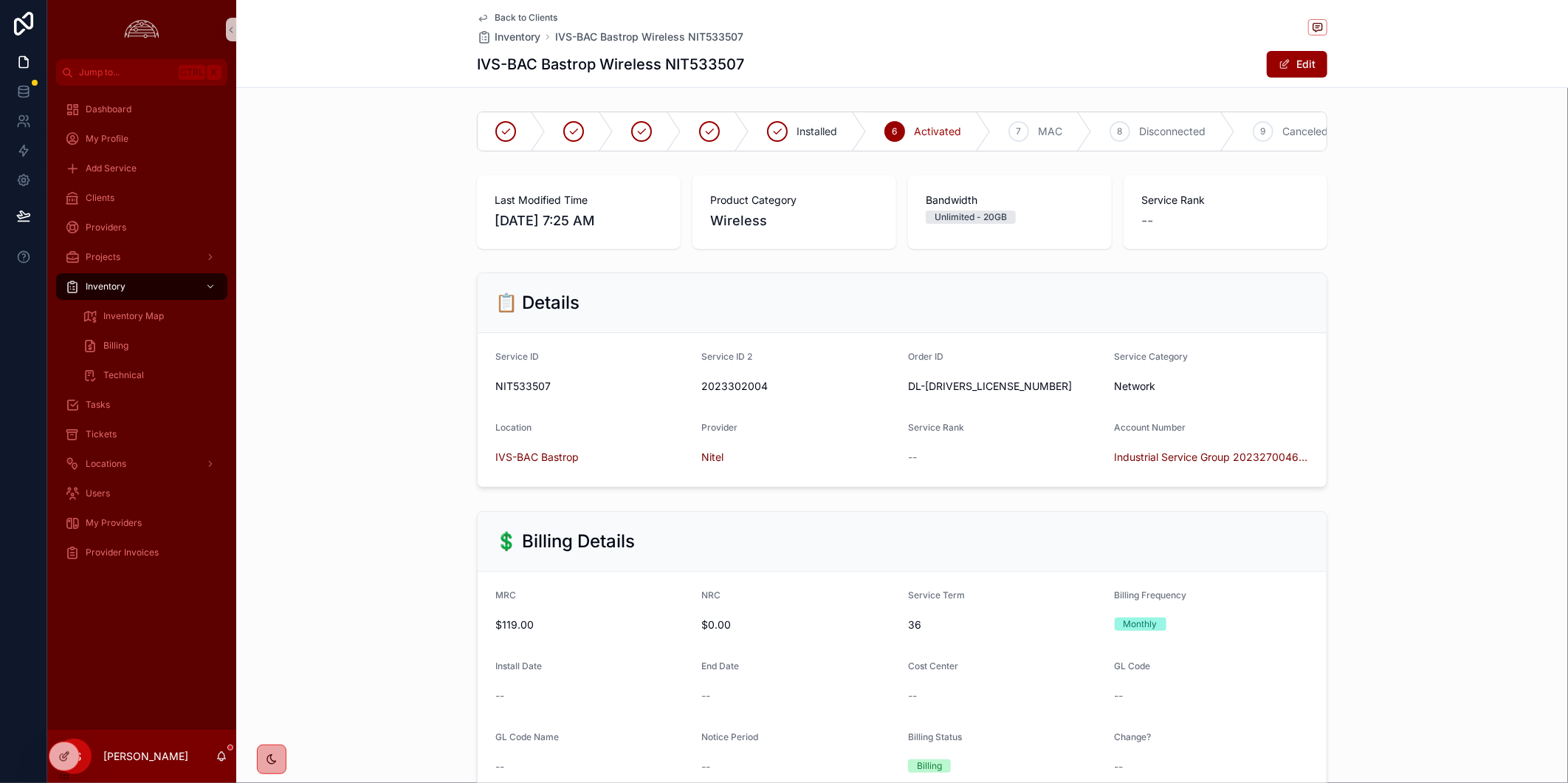
click at [1460, 388] on div "📋 Details Service ID NIT533507 Service ID 2 2023302004 Order ID DL-[DRIVERS_LIC…" at bounding box center [902, 380] width 1332 height 227
click at [533, 10] on div "Back to Clients Inventory IVS-BAC Bastrop Wireless NIT533507 IVS-BAC Bastrop Wi…" at bounding box center [902, 43] width 851 height 87
click at [535, 13] on span "Back to Clients" at bounding box center [526, 18] width 63 height 12
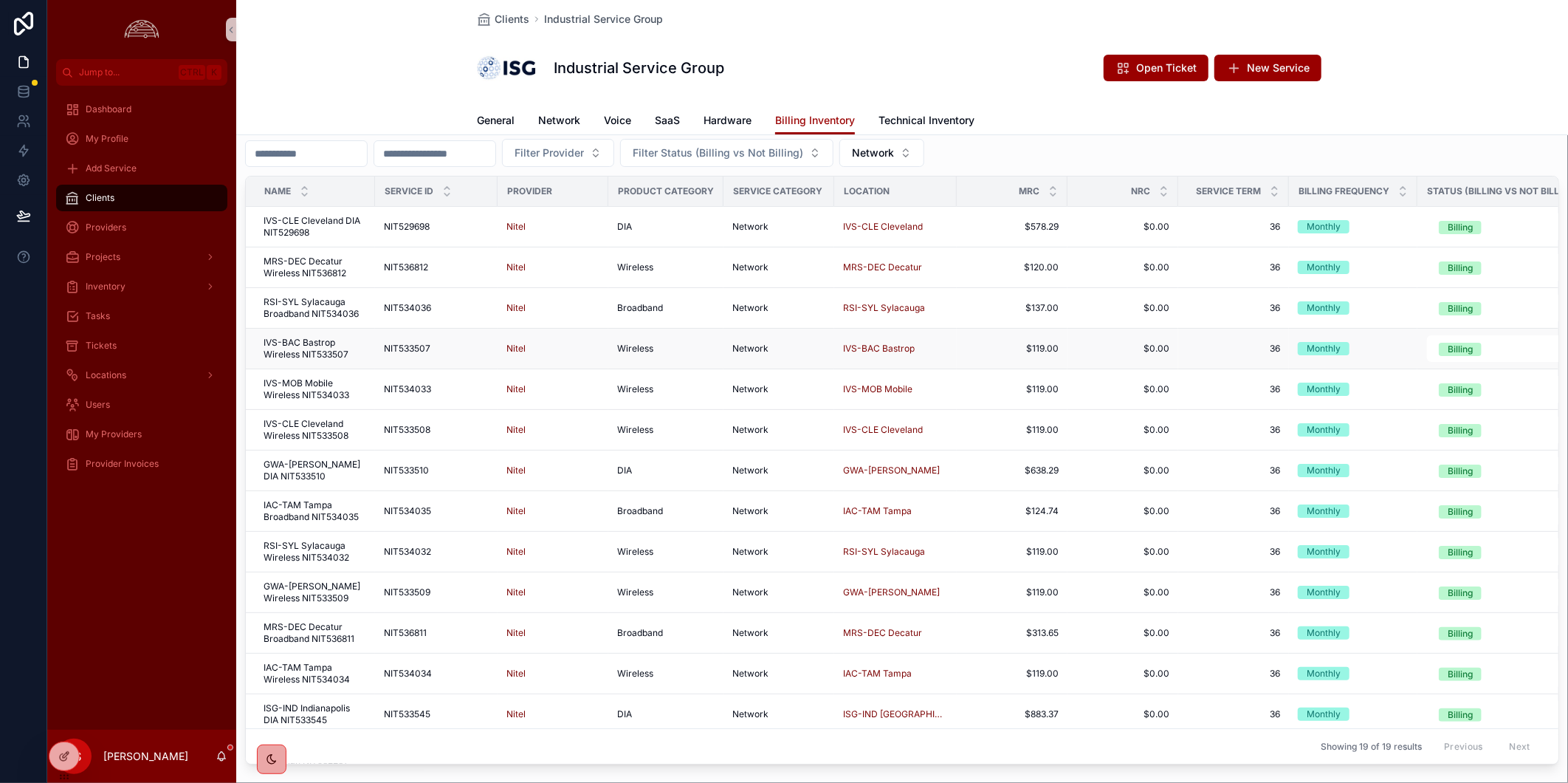
click at [386, 352] on span "NIT533507" at bounding box center [407, 349] width 46 height 12
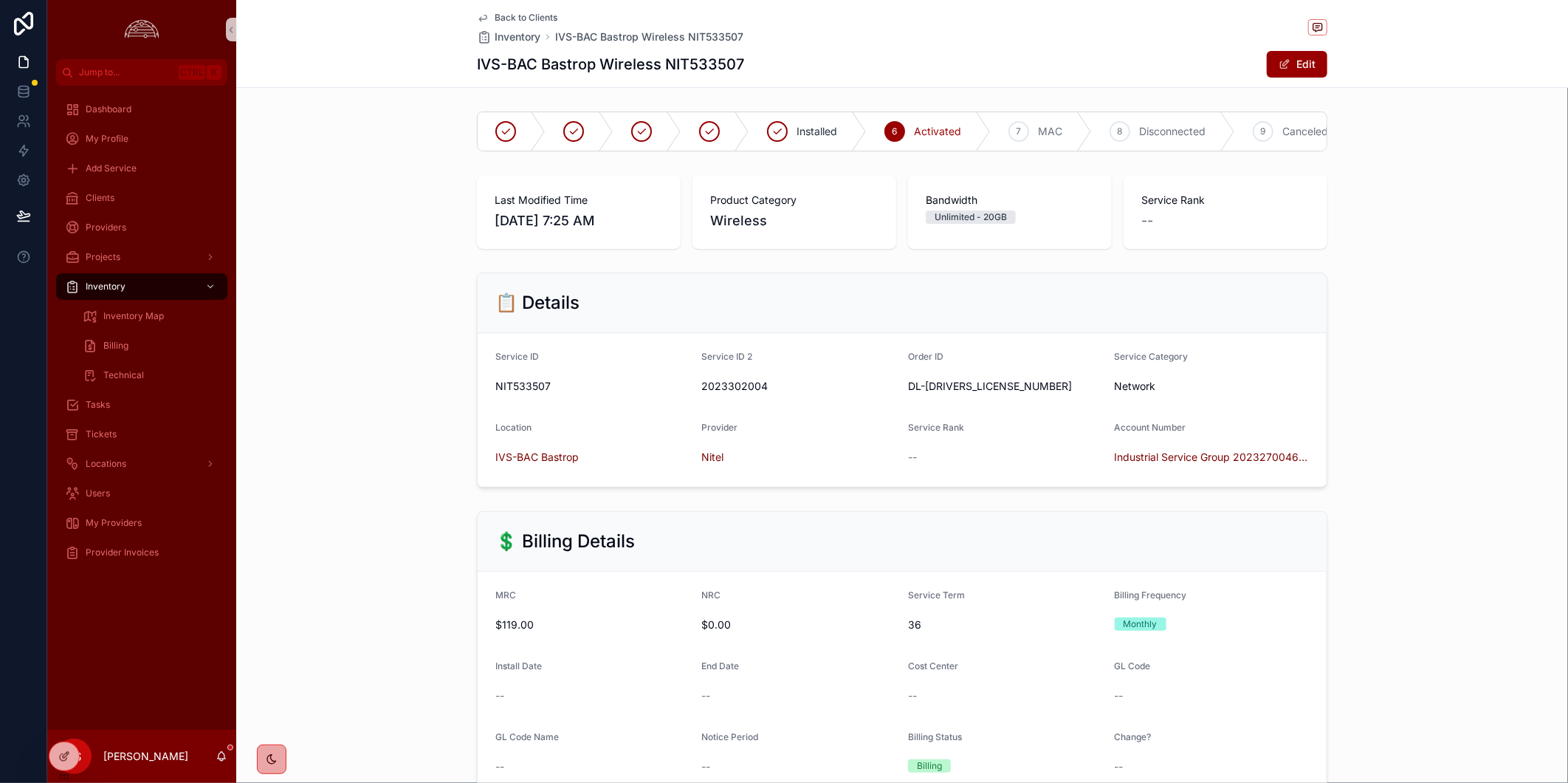
click at [1405, 525] on div "💲 Billing Details MRC $119.00 NRC $0.00 Service Term 36 Billing Frequency Month…" at bounding box center [902, 725] width 1332 height 439
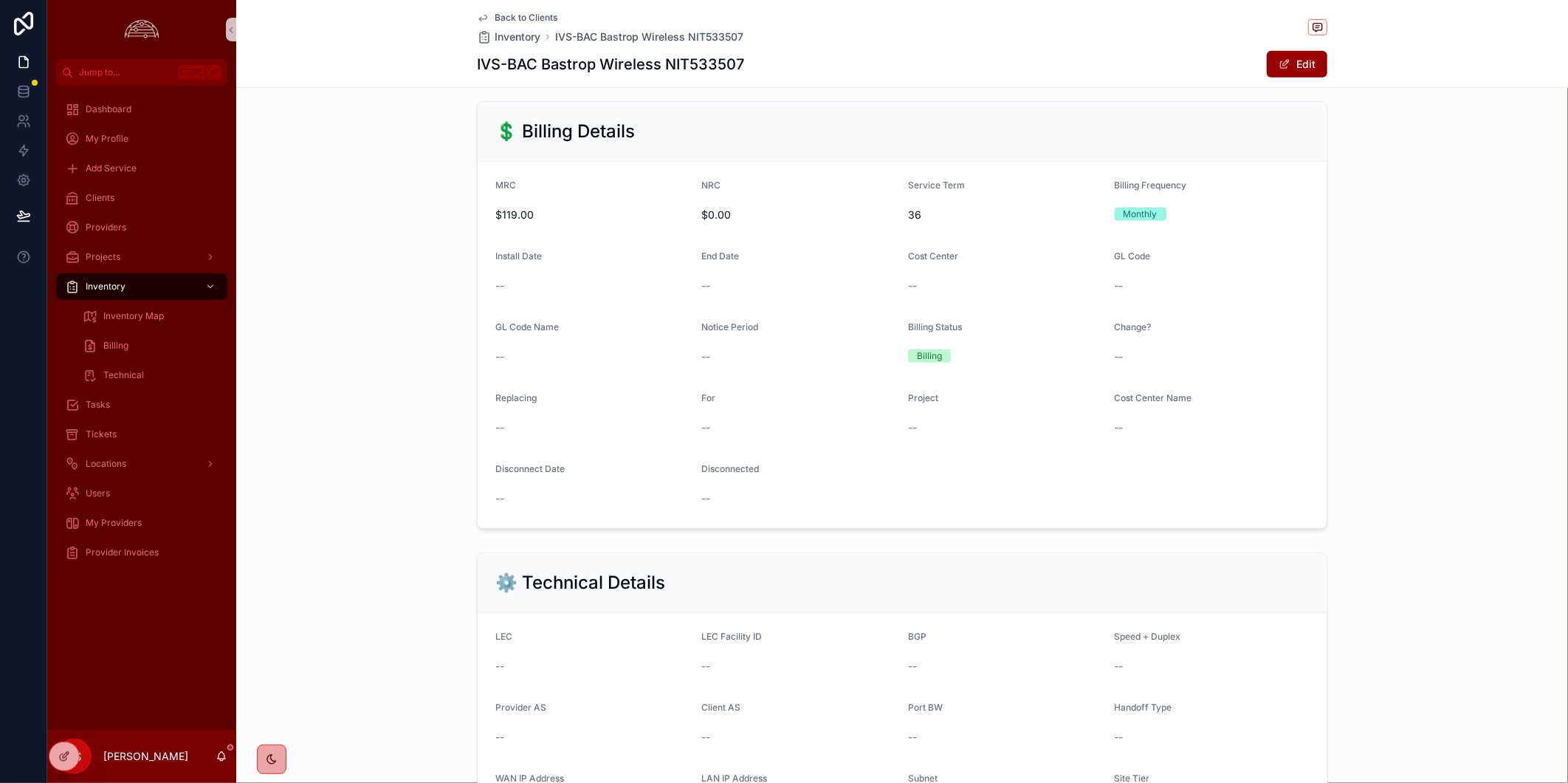
click at [1460, 429] on div "💲 Billing Details MRC $119.00 NRC $0.00 Service Term 36 Billing Frequency Month…" at bounding box center [902, 315] width 1332 height 439
click at [1479, 361] on div "💲 Billing Details MRC $119.00 NRC $0.00 Service Term 36 Billing Frequency Month…" at bounding box center [902, 315] width 1332 height 439
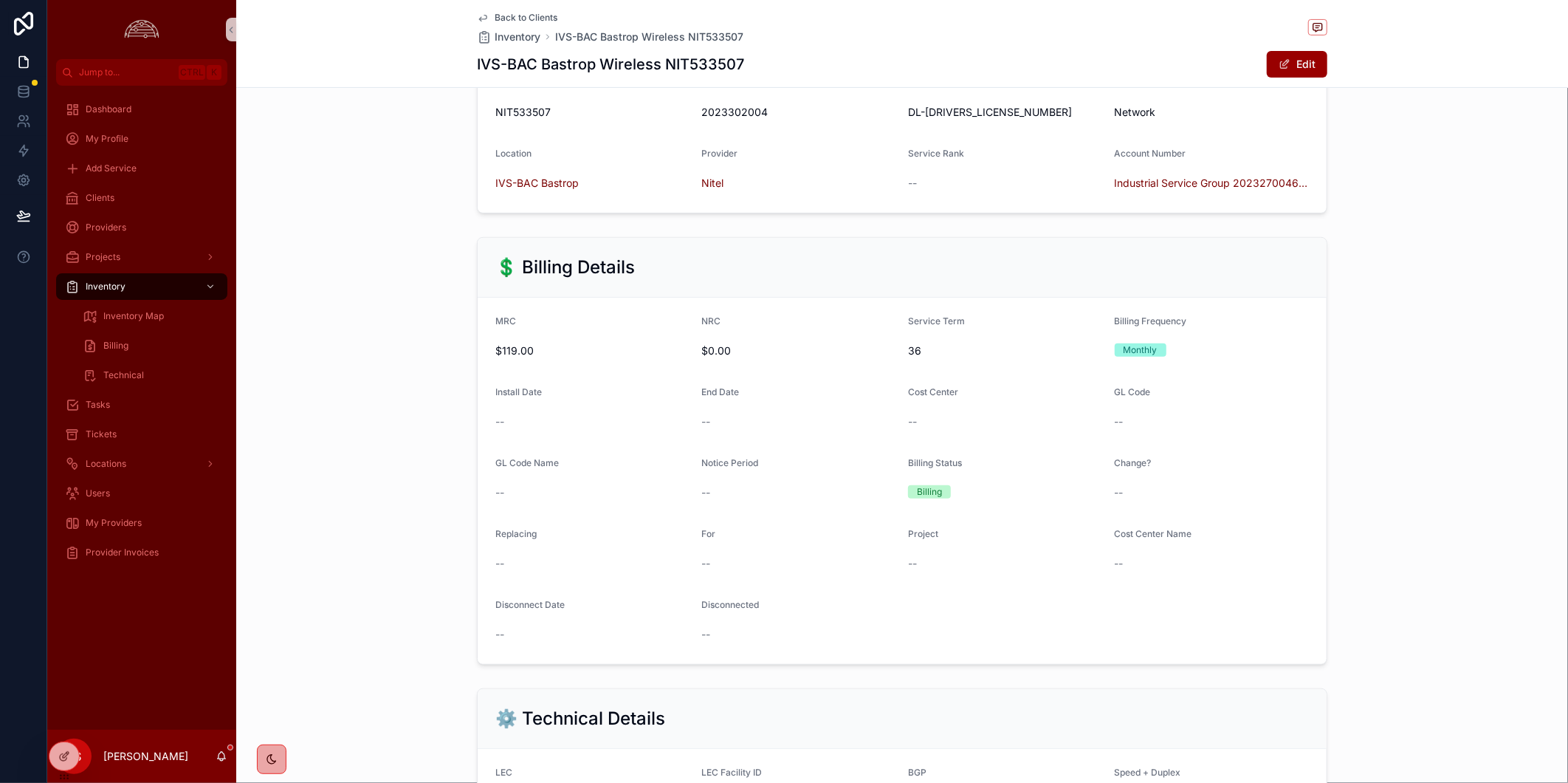
scroll to position [163, 0]
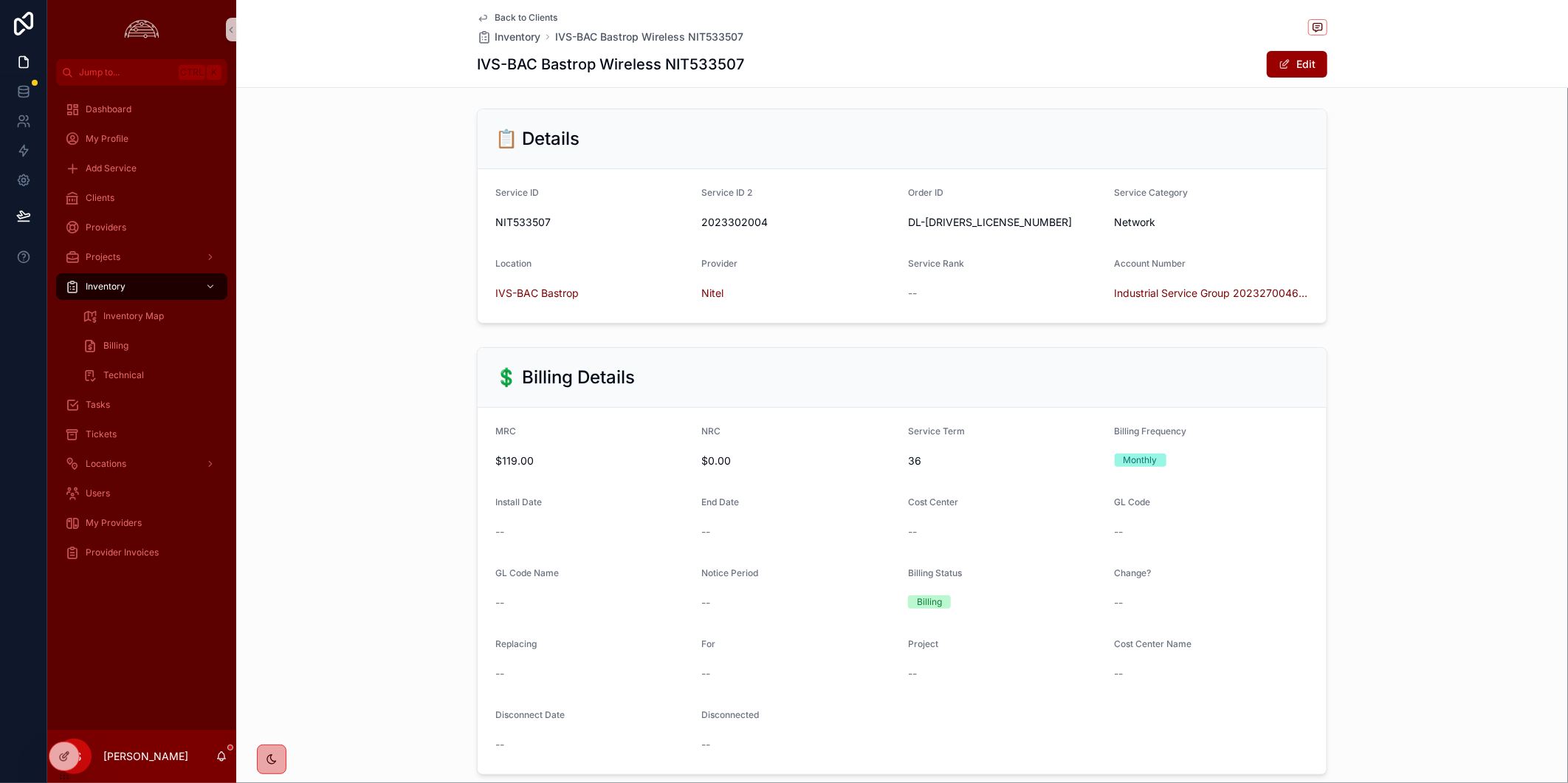
click at [731, 59] on h1 "IVS-BAC Bastrop Wireless NIT533507" at bounding box center [610, 64] width 267 height 21
copy h1 "NIT533507"
click at [1460, 463] on div "💲 Billing Details MRC $119.00 NRC $0.00 Service Term 36 Billing Frequency Month…" at bounding box center [902, 560] width 1332 height 439
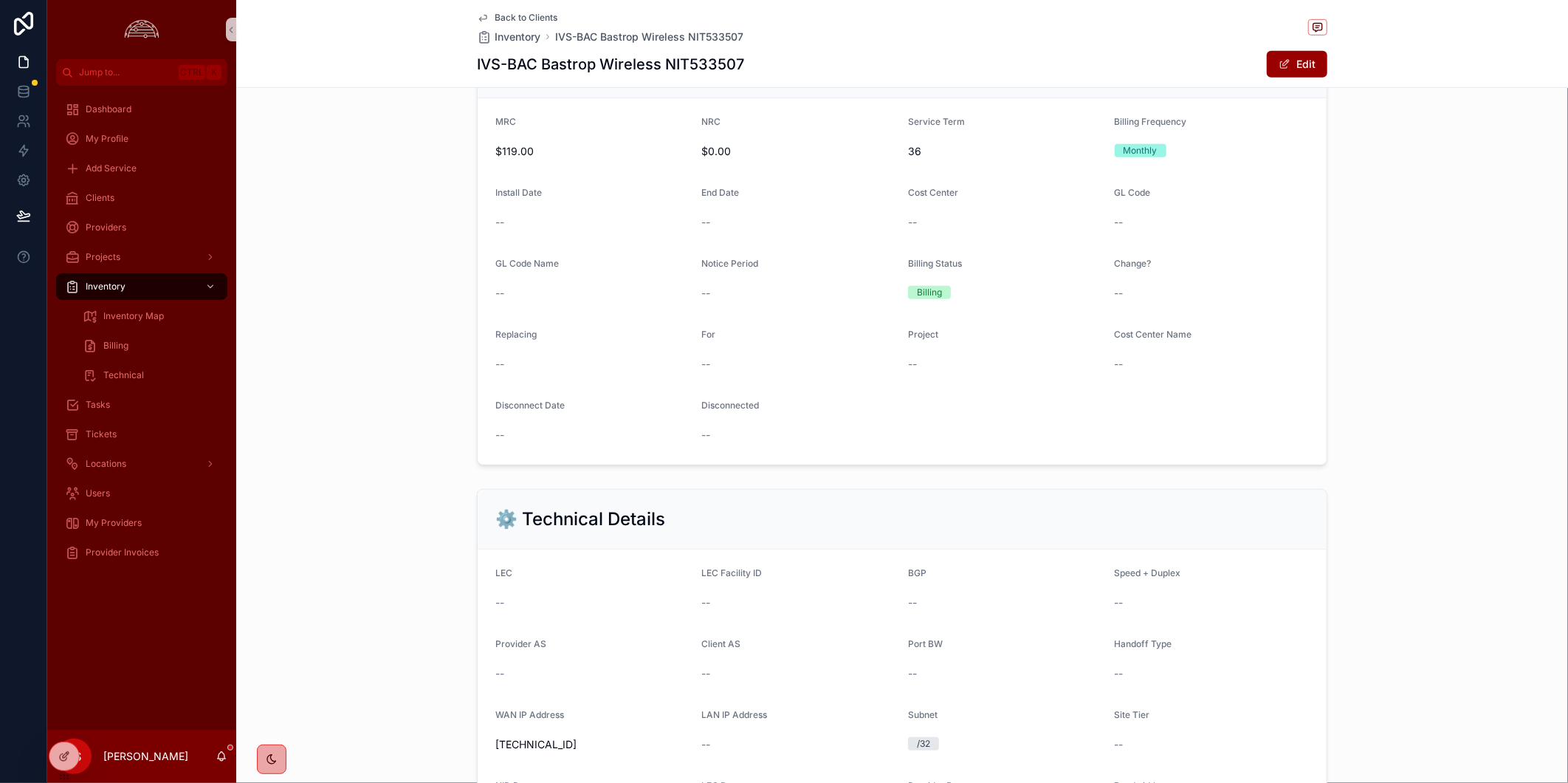
scroll to position [739, 0]
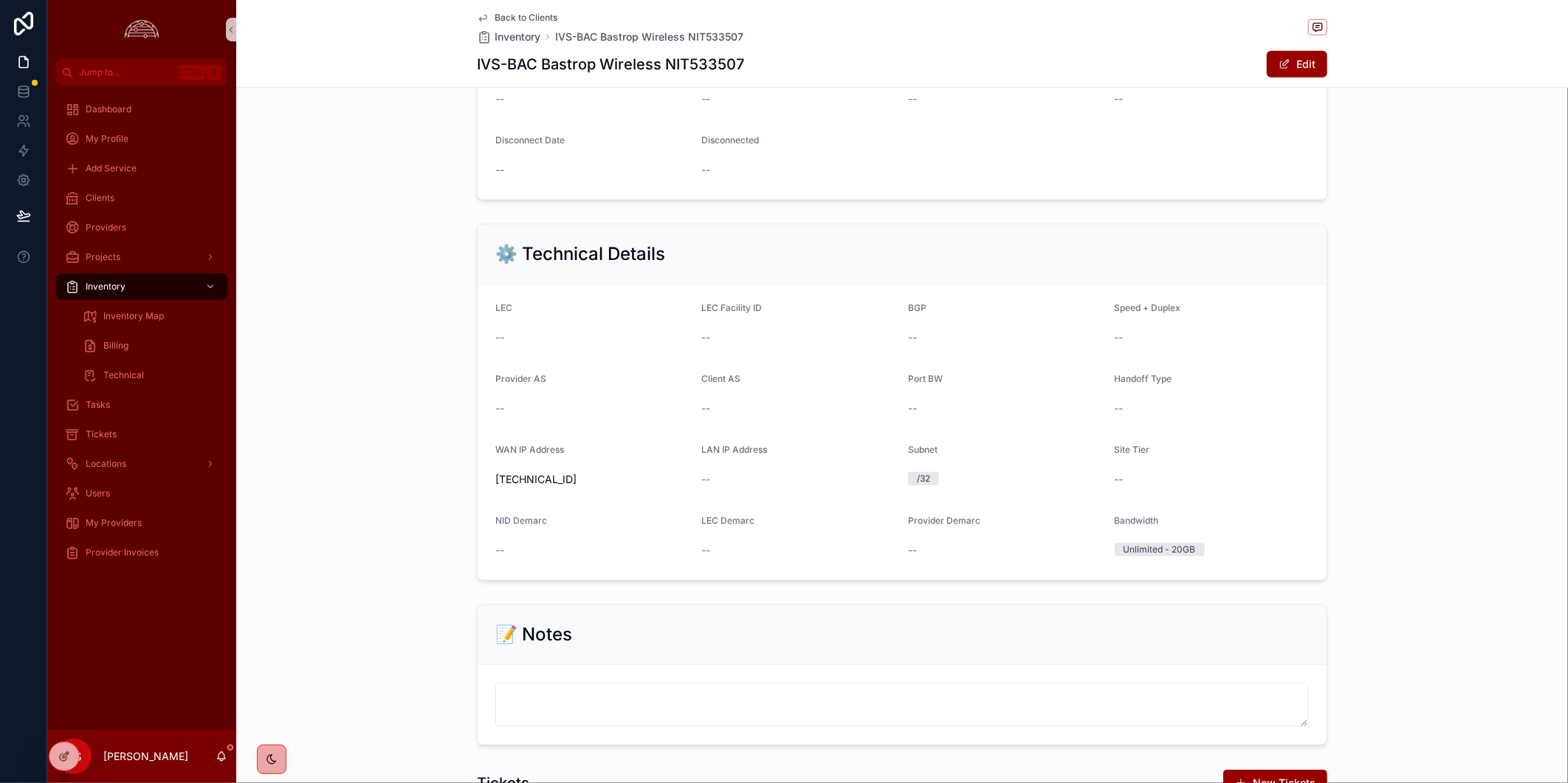
drag, startPoint x: 1311, startPoint y: 69, endPoint x: 1282, endPoint y: 82, distance: 31.8
click at [1311, 69] on button "Edit" at bounding box center [1296, 64] width 60 height 27
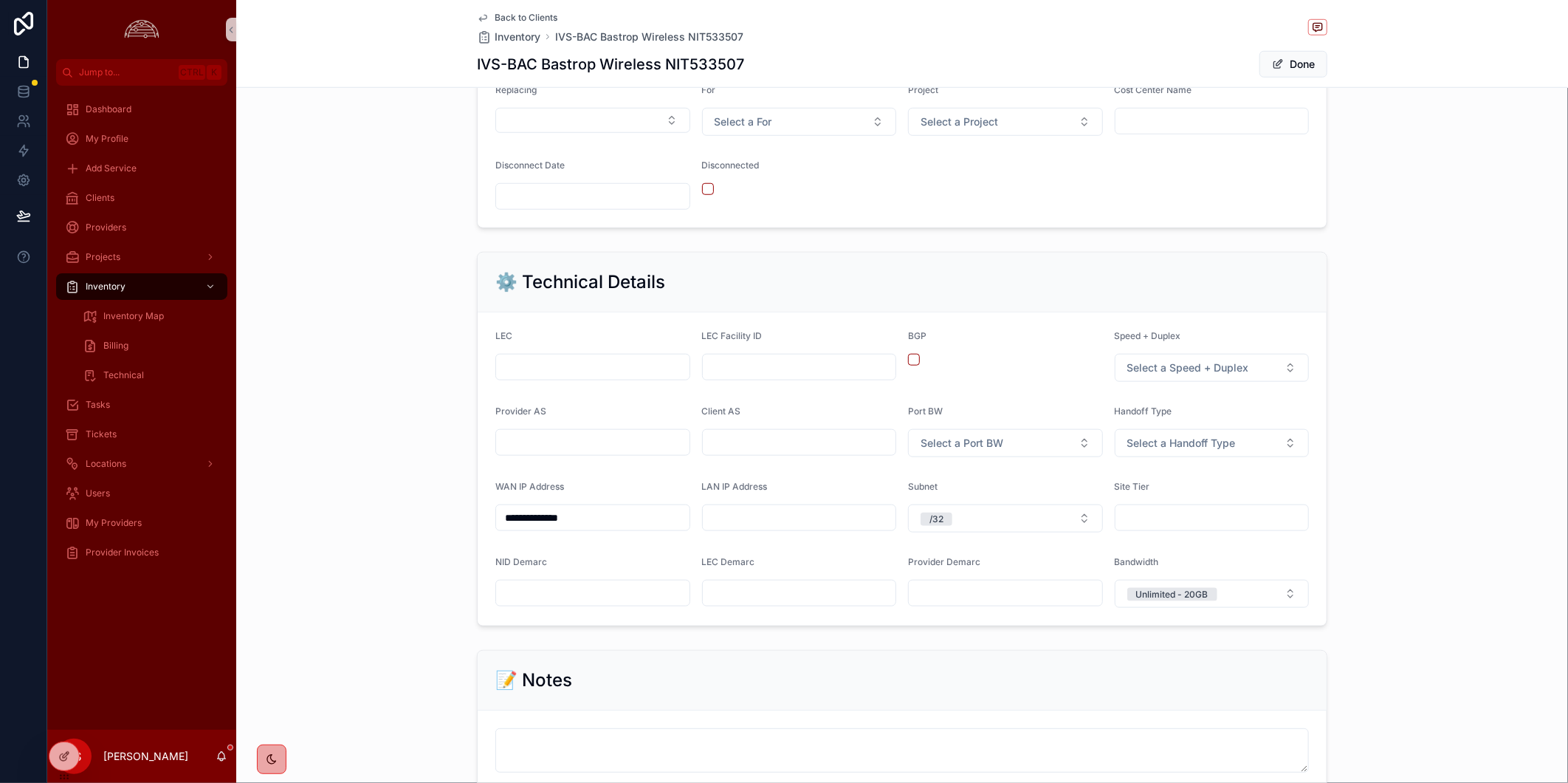
scroll to position [755, 0]
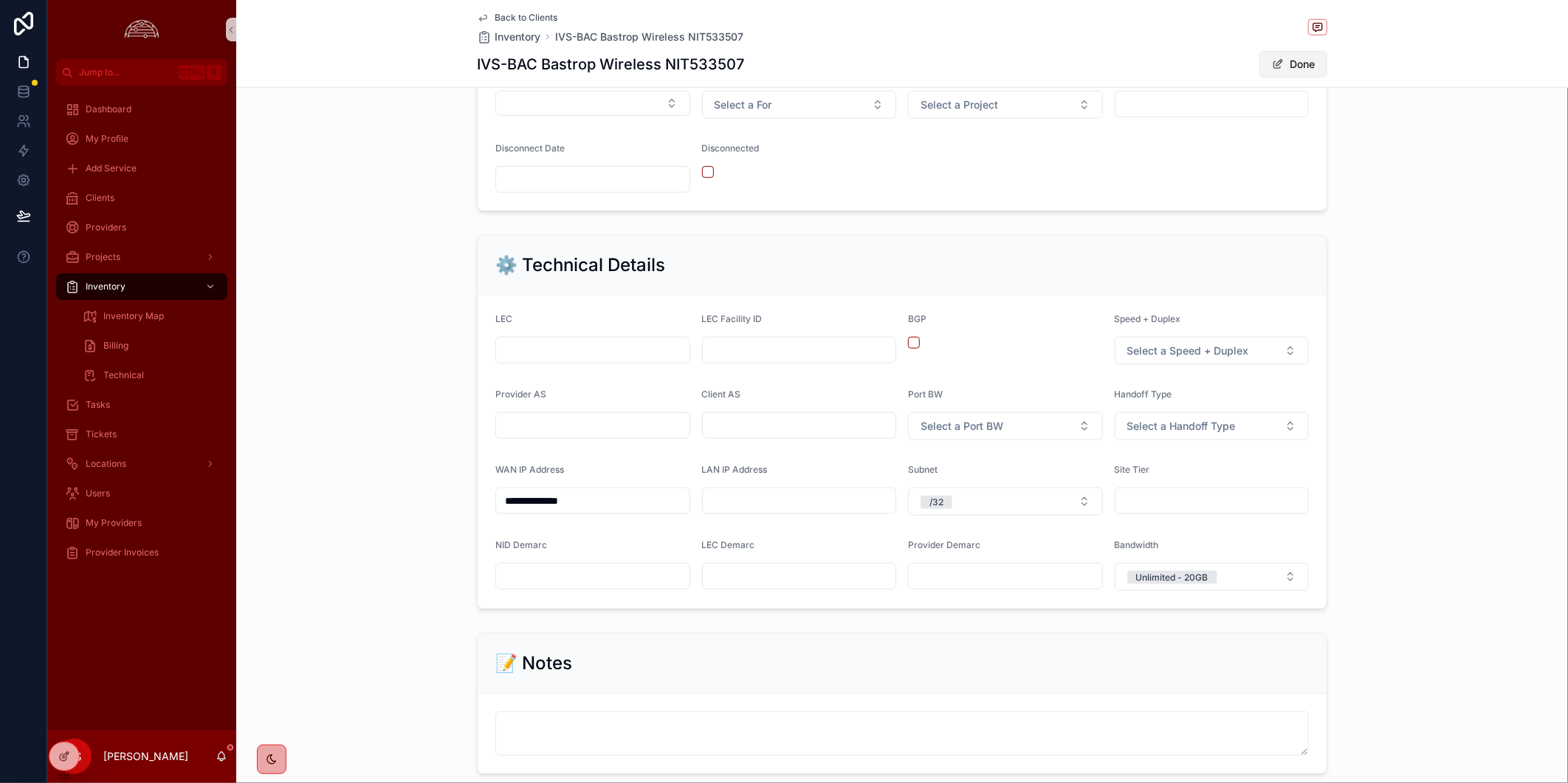
click at [1284, 70] on button "Done" at bounding box center [1293, 64] width 68 height 27
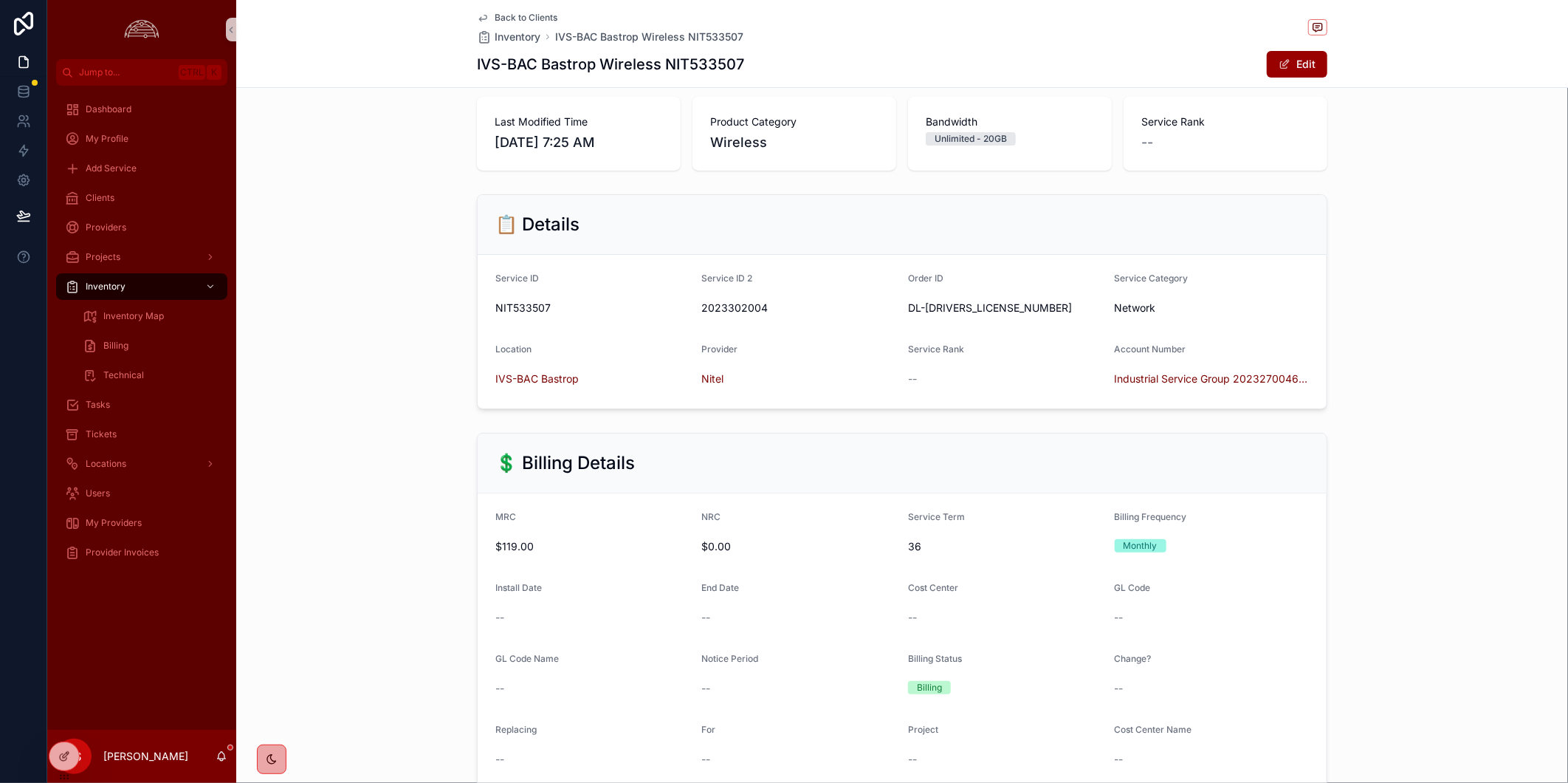
scroll to position [0, 0]
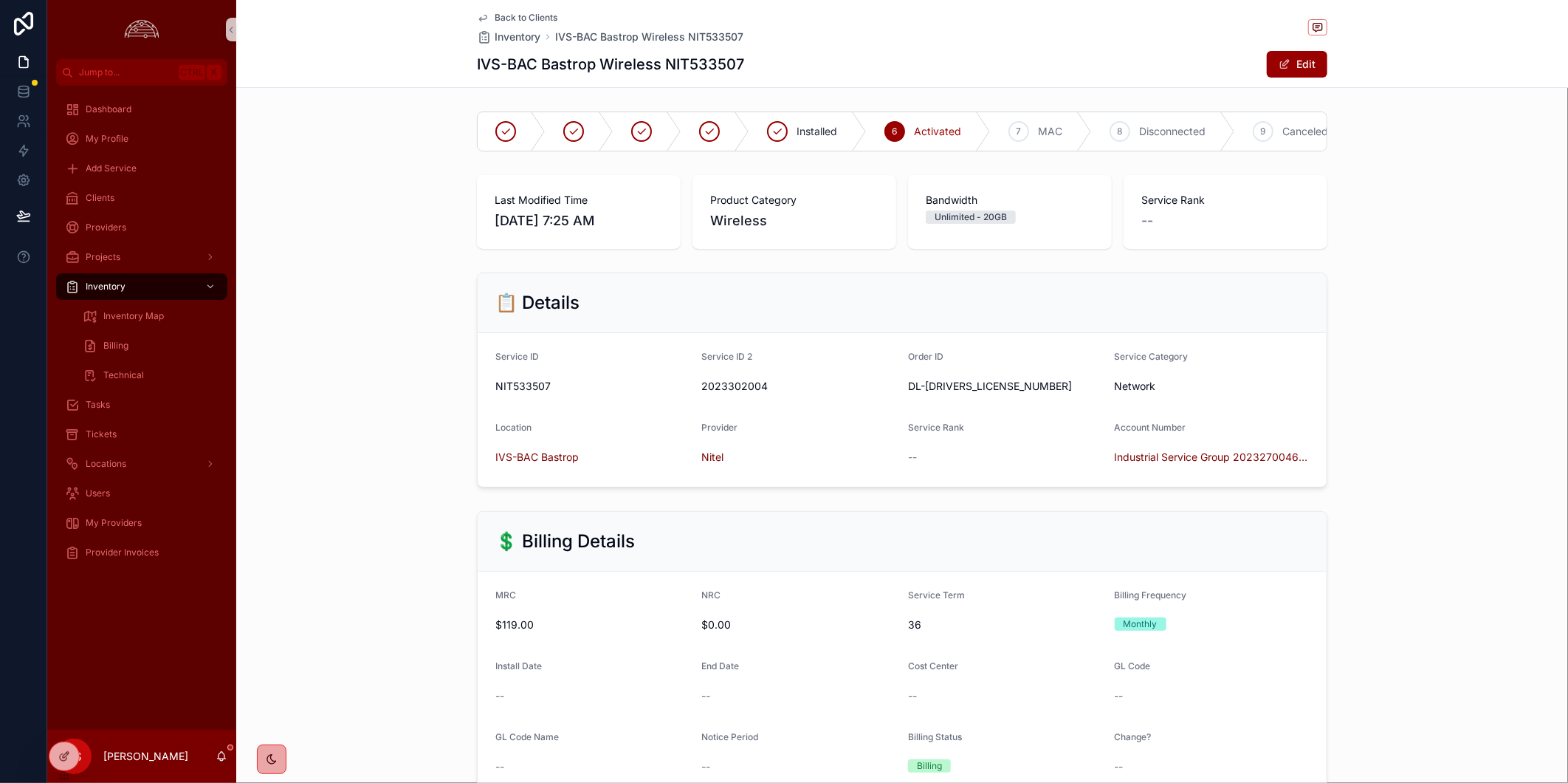
click at [542, 12] on span "Back to Clients" at bounding box center [526, 18] width 63 height 12
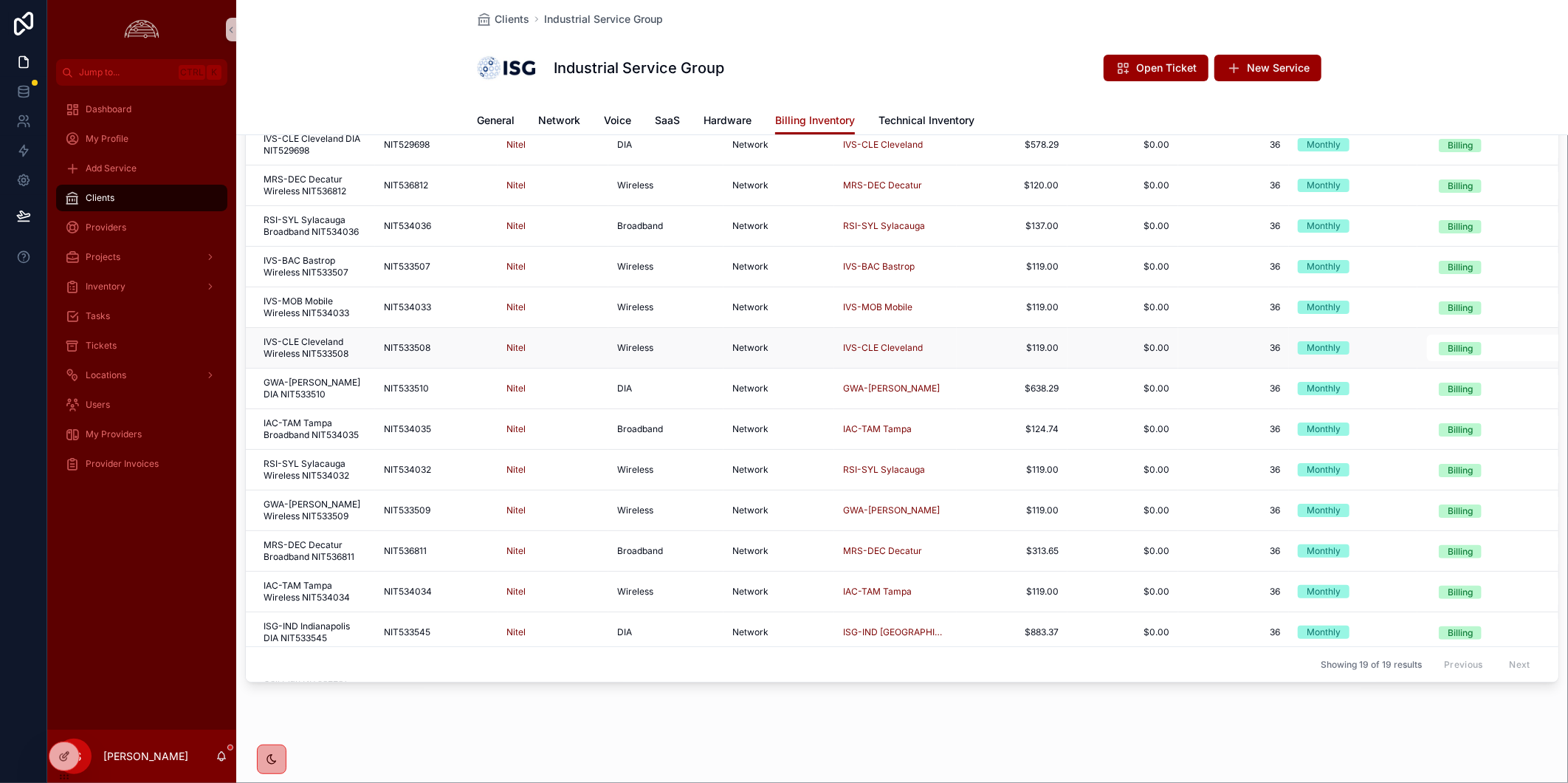
click at [435, 352] on div "NIT533508 NIT533508" at bounding box center [436, 348] width 104 height 12
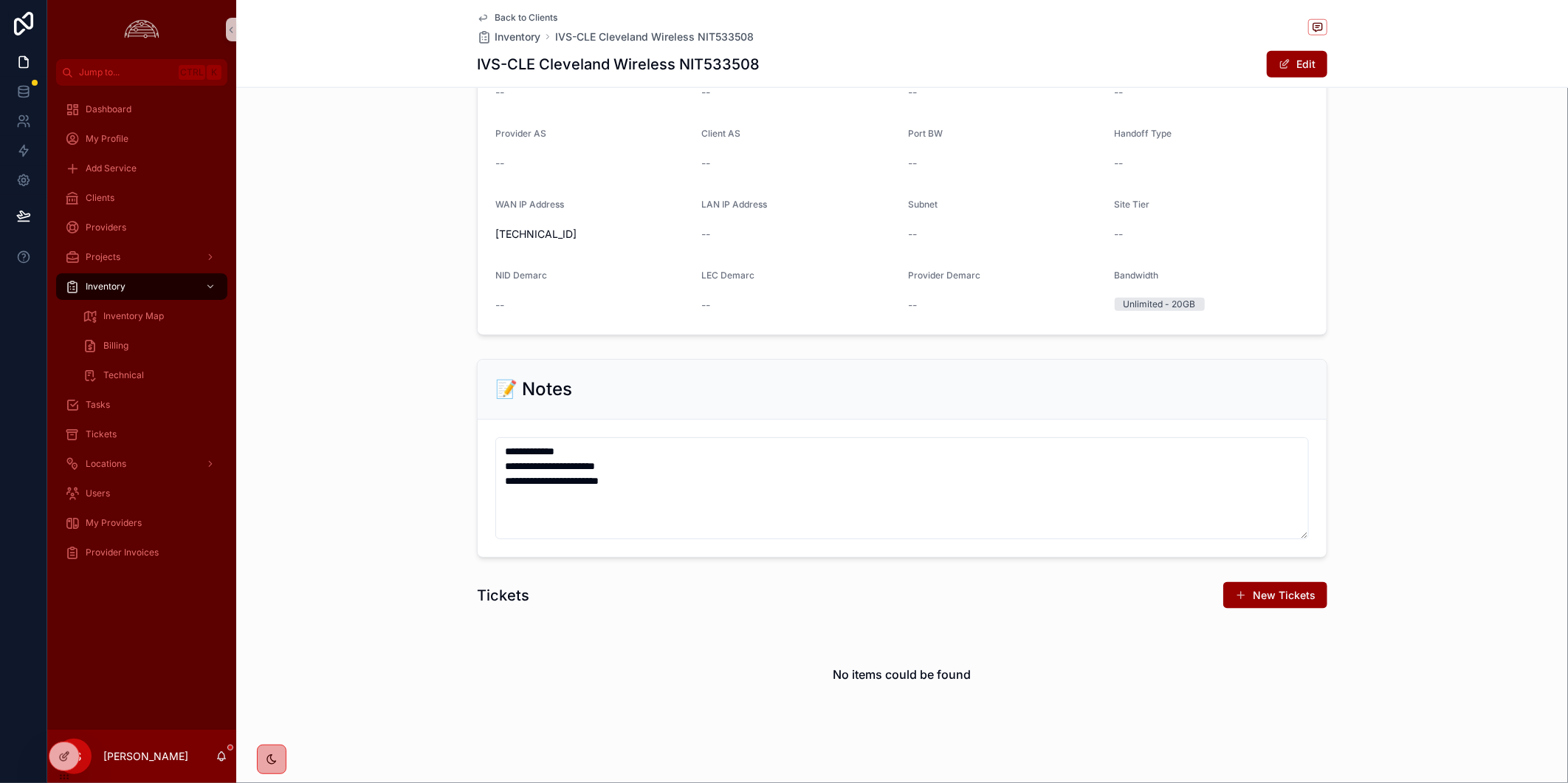
scroll to position [984, 0]
click at [741, 56] on h1 "IVS-CLE Cleveland Wireless NIT533508" at bounding box center [618, 64] width 283 height 21
copy h1 "NIT533508"
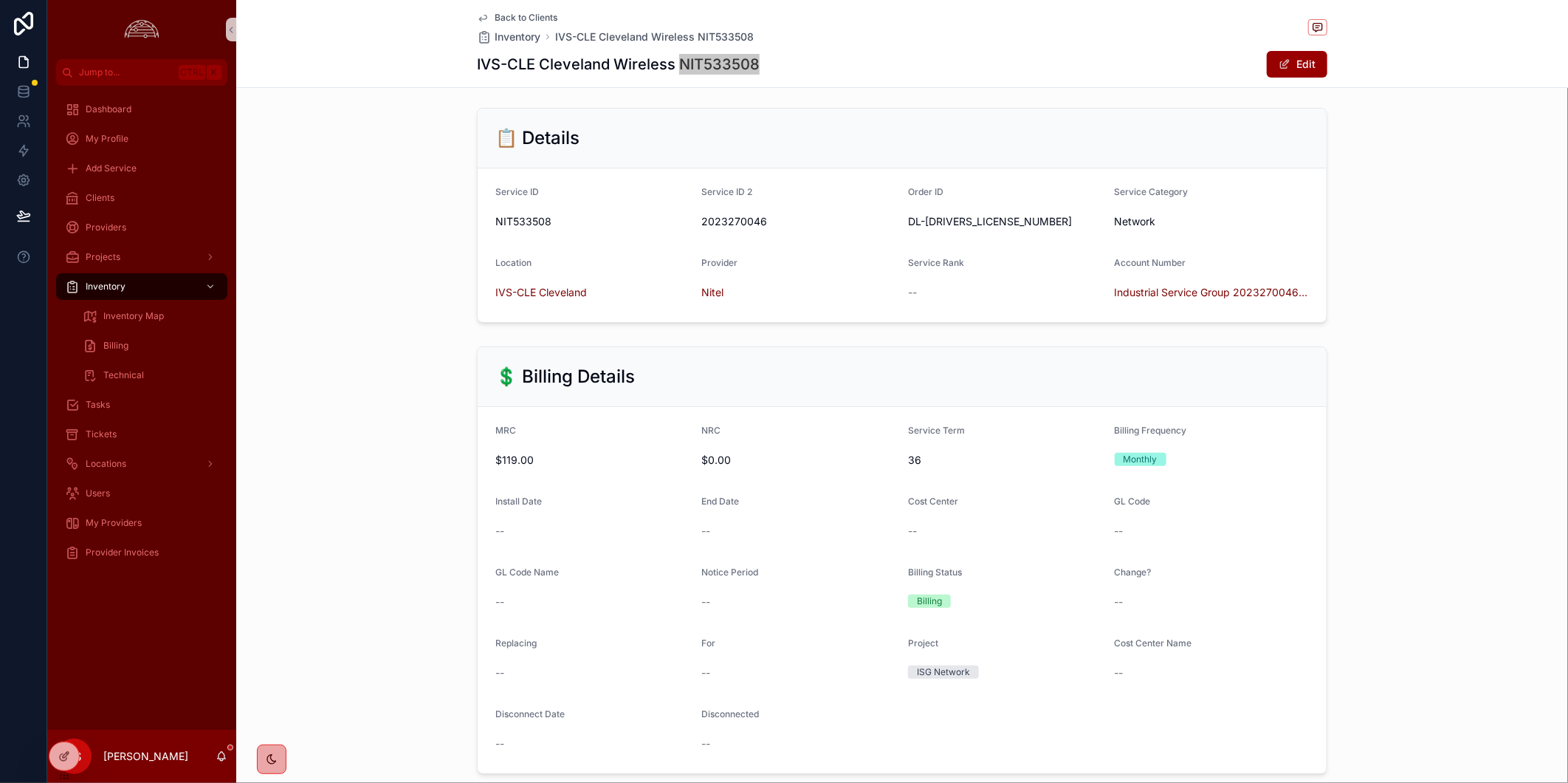
scroll to position [82, 0]
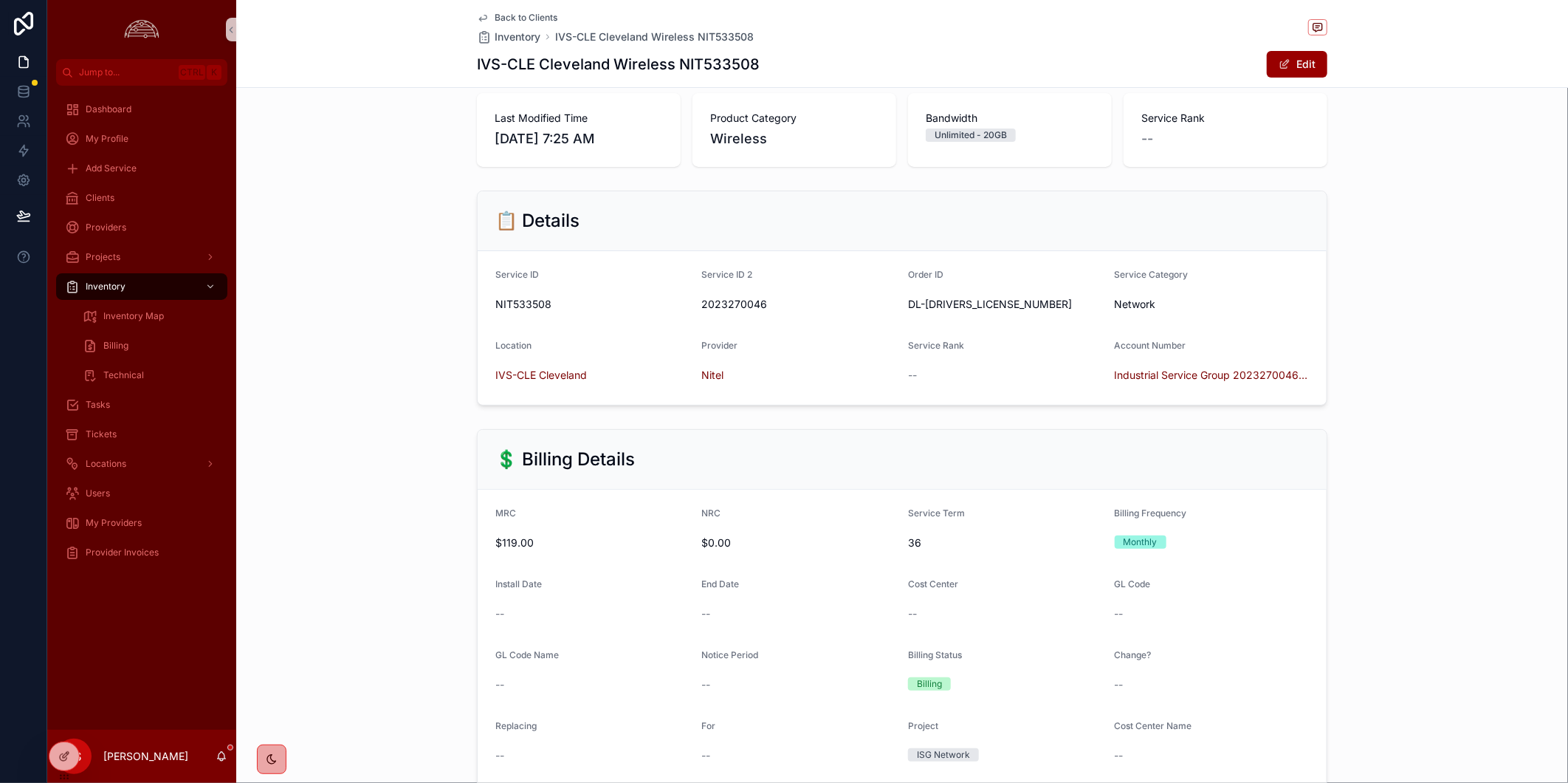
click at [1506, 208] on div "📋 Details Service ID NIT533508 Service ID 2 2023270046 Order ID DL-[DRIVERS_LIC…" at bounding box center [902, 297] width 1332 height 227
click at [1437, 555] on div "💲 Billing Details MRC $119.00 NRC $0.00 Service Term 36 Billing Frequency Month…" at bounding box center [902, 643] width 1332 height 439
